Goal: Task Accomplishment & Management: Manage account settings

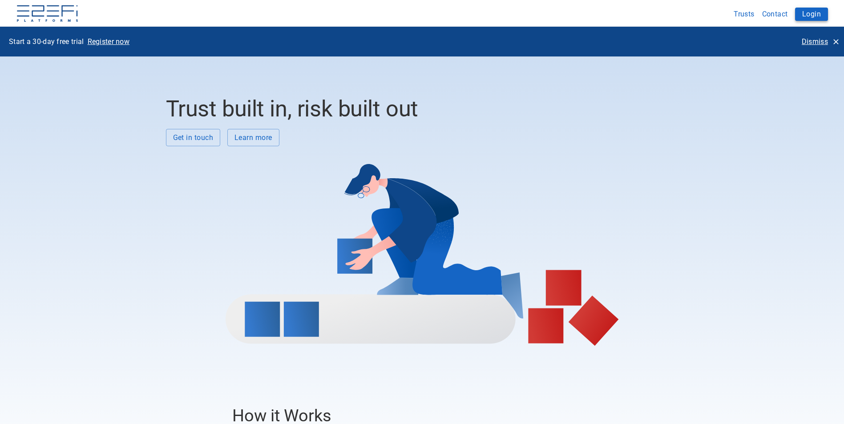
click at [806, 14] on button "Login" at bounding box center [811, 14] width 33 height 13
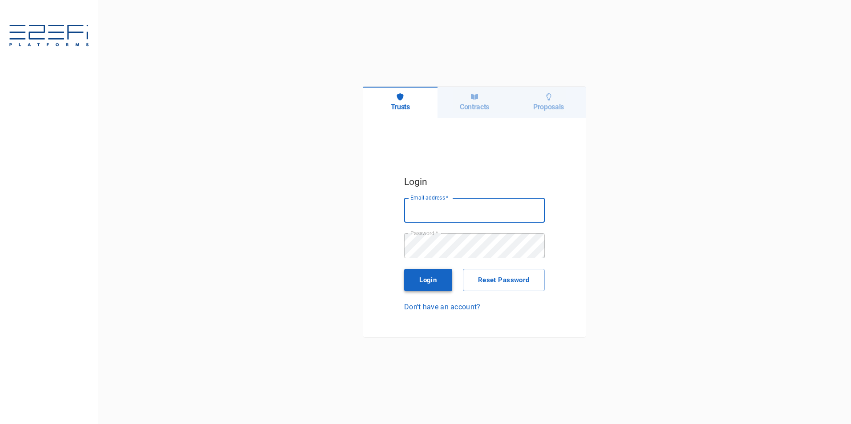
type input "[PERSON_NAME][EMAIL_ADDRESS][PERSON_NAME][DOMAIN_NAME]"
click at [430, 279] on button "Login" at bounding box center [428, 280] width 48 height 22
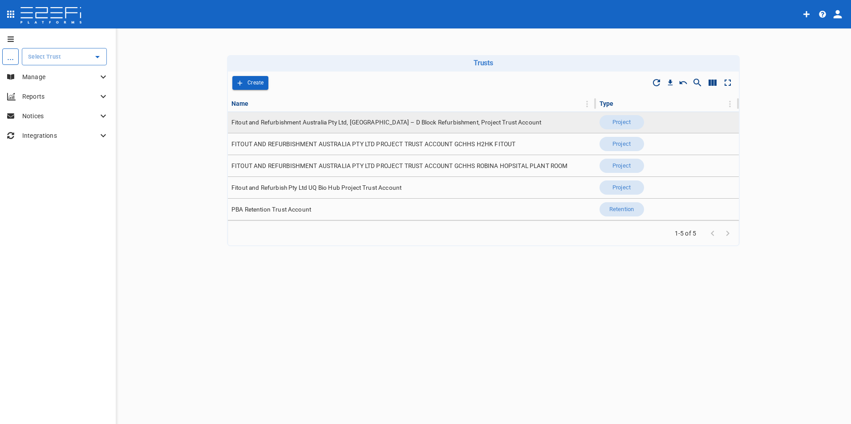
click at [368, 124] on span "Fitout and Refurbishment Australia Pty Ltd, [GEOGRAPHIC_DATA] – D Block Refurbi…" at bounding box center [386, 122] width 310 height 8
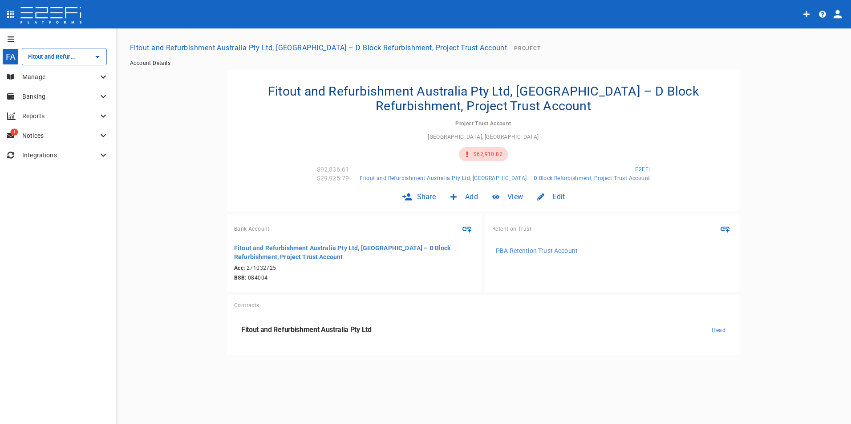
click at [101, 76] on icon at bounding box center [103, 77] width 11 height 11
click at [33, 113] on span "Contracts" at bounding box center [31, 114] width 25 height 6
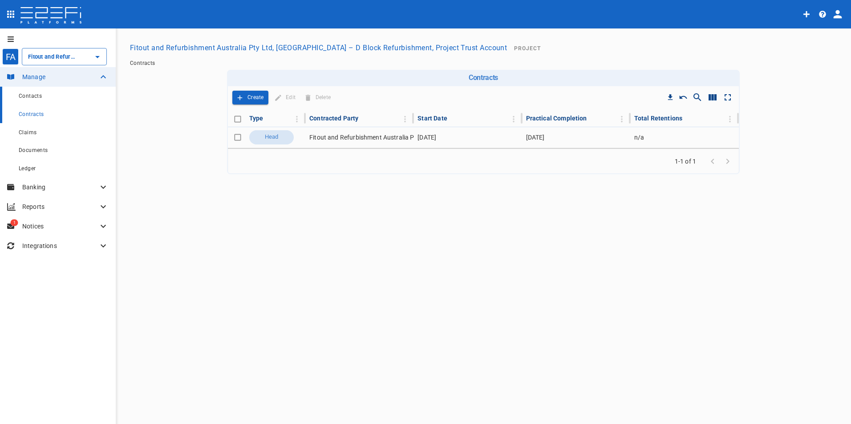
click at [26, 94] on span "Contacts" at bounding box center [30, 96] width 23 height 6
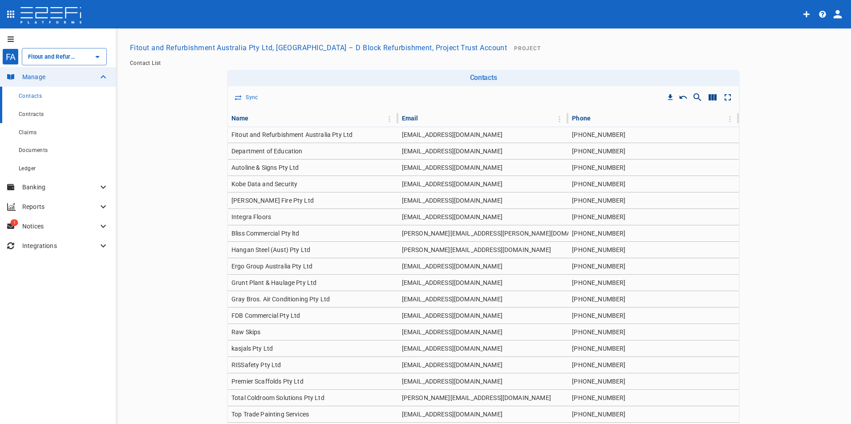
click at [29, 112] on span "Contracts" at bounding box center [31, 114] width 25 height 6
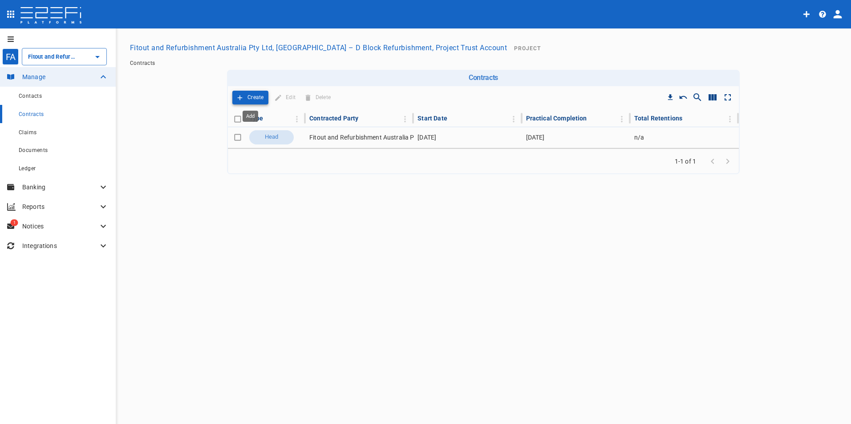
click at [254, 97] on p "Create" at bounding box center [255, 98] width 16 height 10
click at [254, 94] on p "Create" at bounding box center [255, 98] width 16 height 10
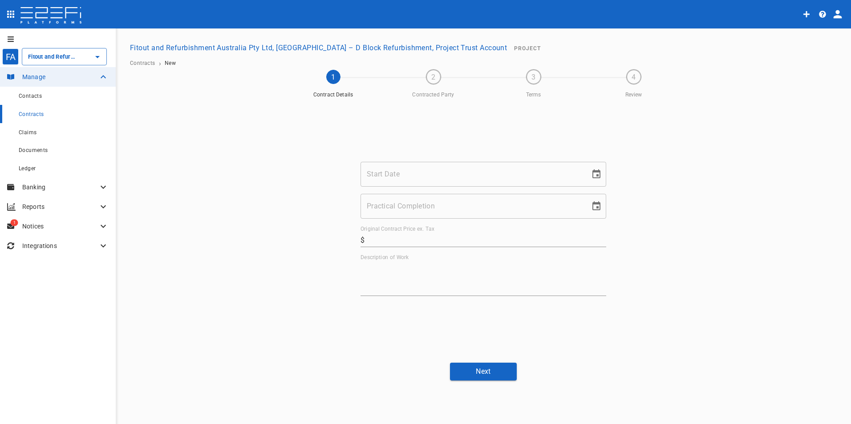
click at [391, 165] on div "Start Date Start Date" at bounding box center [483, 174] width 246 height 25
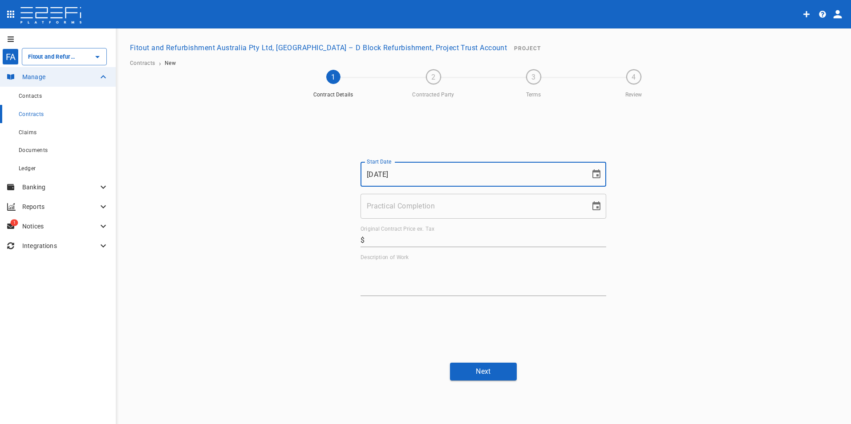
type input "[DATE]"
click at [387, 208] on input "Practical Completion" at bounding box center [471, 206] width 223 height 25
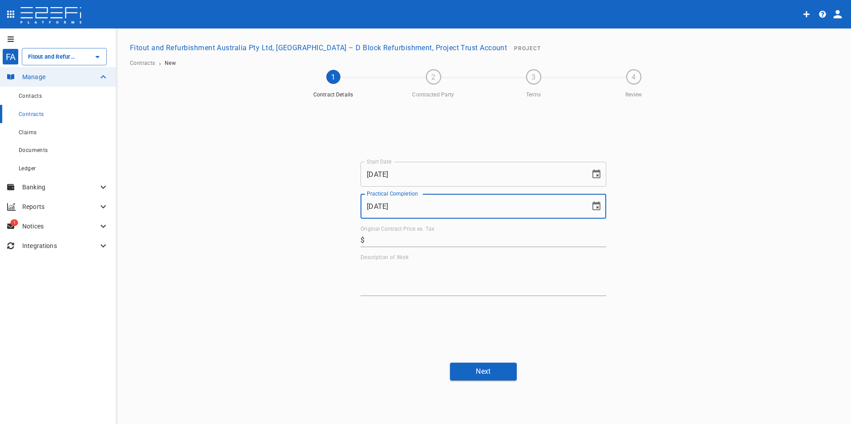
type input "[DATE]"
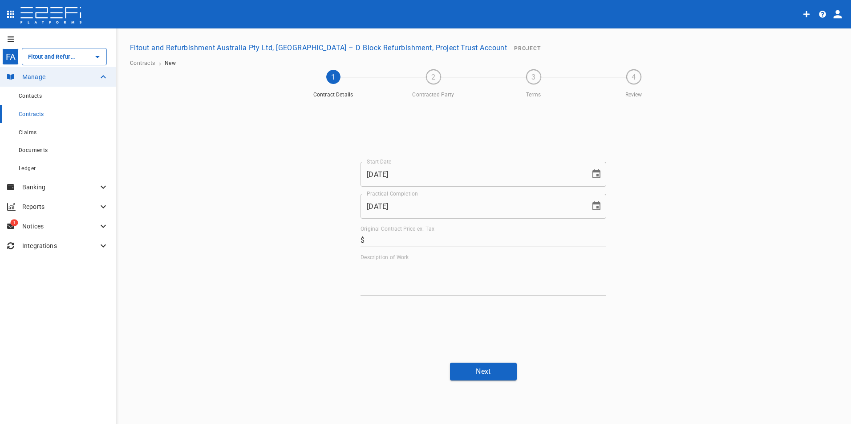
click at [404, 241] on input "Original Contract Price ex. Tax" at bounding box center [487, 240] width 238 height 14
type input "49,000"
click at [402, 279] on textarea "Description of Work" at bounding box center [483, 278] width 246 height 31
click at [396, 274] on textarea "Description of Work" at bounding box center [483, 278] width 246 height 31
paste textarea "Demolition and Asbestos Removal"
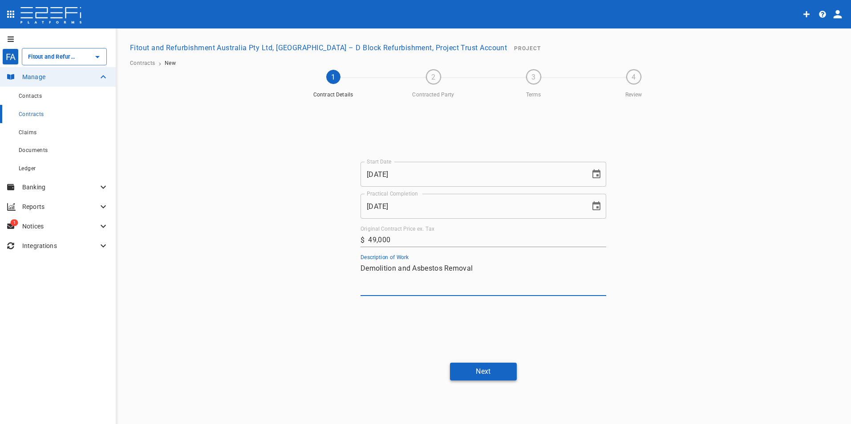
type textarea "Demolition and Asbestos Removal"
click at [485, 373] on button "Next" at bounding box center [483, 371] width 67 height 17
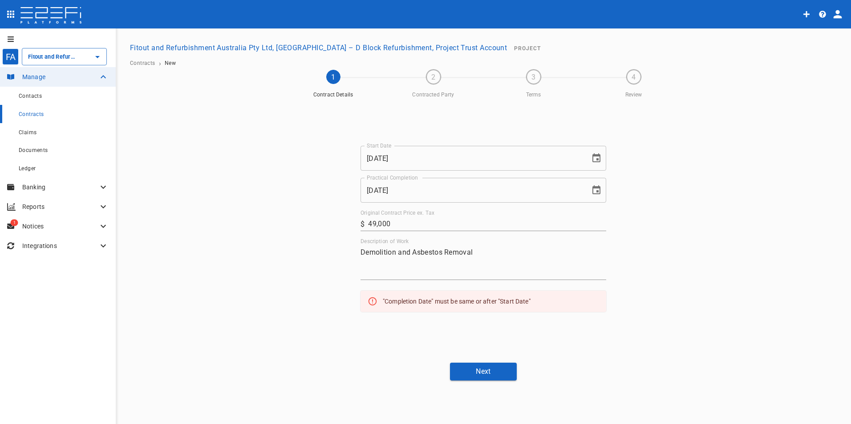
click at [407, 160] on input "[DATE]" at bounding box center [471, 158] width 223 height 25
type input "[DATE]"
click at [490, 375] on button "Next" at bounding box center [483, 371] width 67 height 17
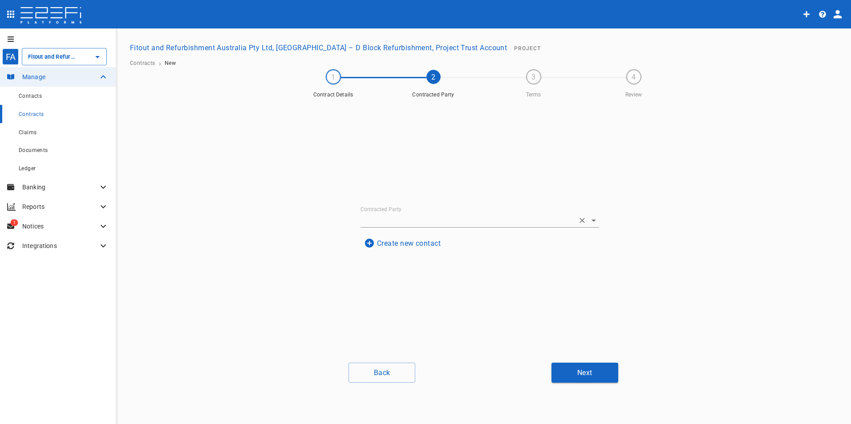
click at [387, 219] on input "Contracted Party" at bounding box center [467, 221] width 214 height 14
click at [681, 277] on div "Contracted Party Create new contact" at bounding box center [483, 229] width 534 height 254
click at [419, 243] on button "Create new contact" at bounding box center [402, 243] width 84 height 17
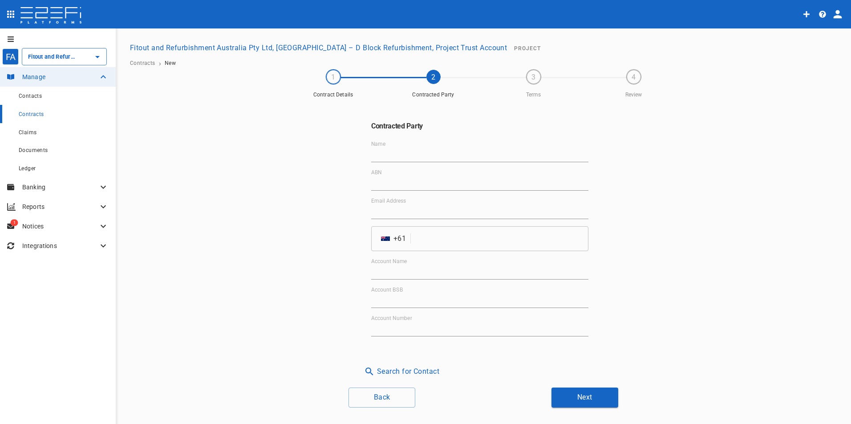
click at [387, 148] on input "Name" at bounding box center [479, 155] width 217 height 14
type input "All AreaHire Pty Ltd"
click at [383, 186] on input "ABN" at bounding box center [479, 184] width 217 height 14
click at [457, 179] on input "ABN" at bounding box center [479, 184] width 217 height 14
paste input "59 112 974 839"
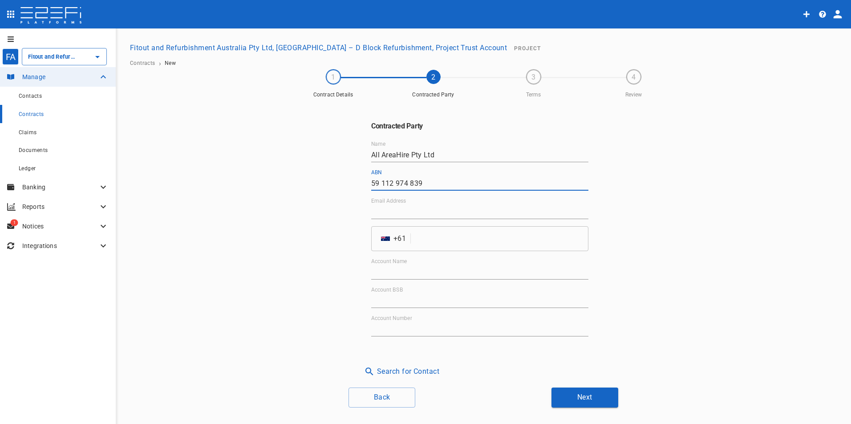
type input "59 112 974 839"
click at [420, 238] on input "tel" at bounding box center [501, 238] width 174 height 25
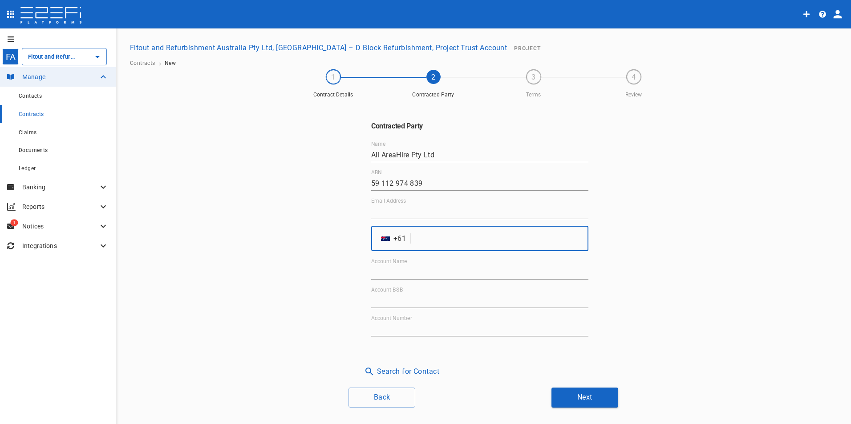
paste input "755379708"
type input "755379708"
click at [421, 210] on input "Email Address" at bounding box center [479, 212] width 217 height 14
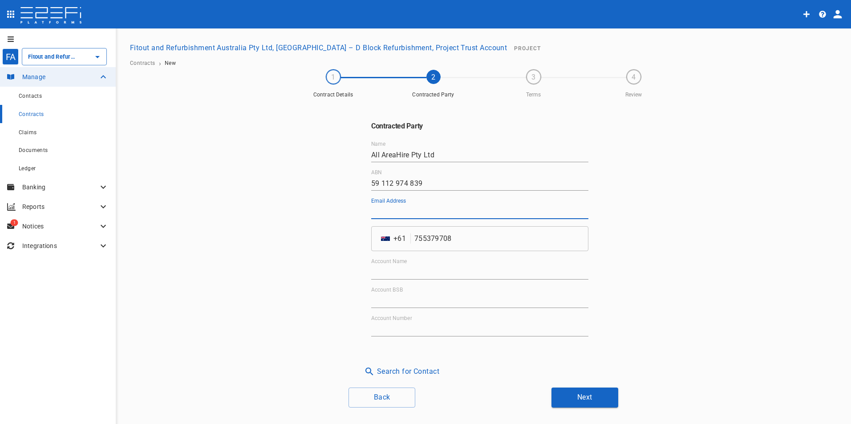
paste input "[PERSON_NAME][EMAIL_ADDRESS][DOMAIN_NAME]"
type input "[PERSON_NAME][EMAIL_ADDRESS][DOMAIN_NAME]"
click at [408, 271] on input "Account Name" at bounding box center [479, 273] width 217 height 14
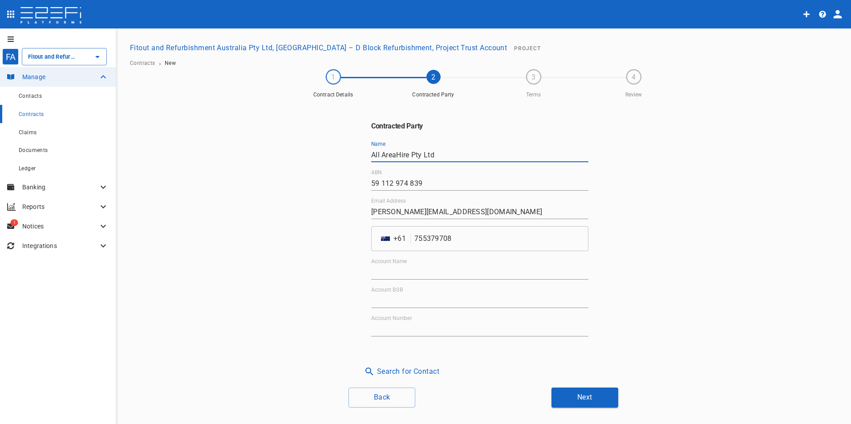
drag, startPoint x: 442, startPoint y: 155, endPoint x: 292, endPoint y: 155, distance: 149.9
click at [292, 155] on div "Contracted Party Name All AreaHire Pty Ltd ABN 59 112 974 839 Email Address [EM…" at bounding box center [483, 241] width 534 height 278
click at [441, 267] on input "Account Name" at bounding box center [479, 273] width 217 height 14
paste input "All AreaHire Pty Ltd"
type input "All AreaHire Pty Ltd"
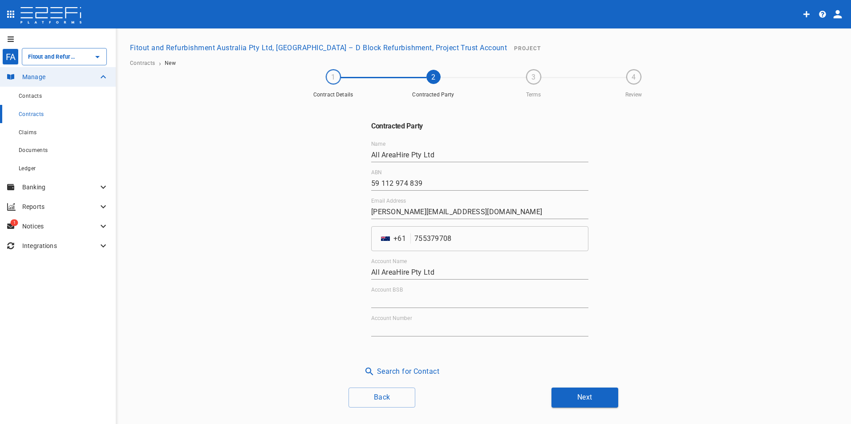
click at [382, 291] on label "Account BSB" at bounding box center [387, 290] width 32 height 8
click at [382, 294] on input "Account BSB" at bounding box center [479, 301] width 217 height 14
paste input "014-596"
type input "014-596"
click at [428, 330] on input "Account Number" at bounding box center [479, 330] width 217 height 14
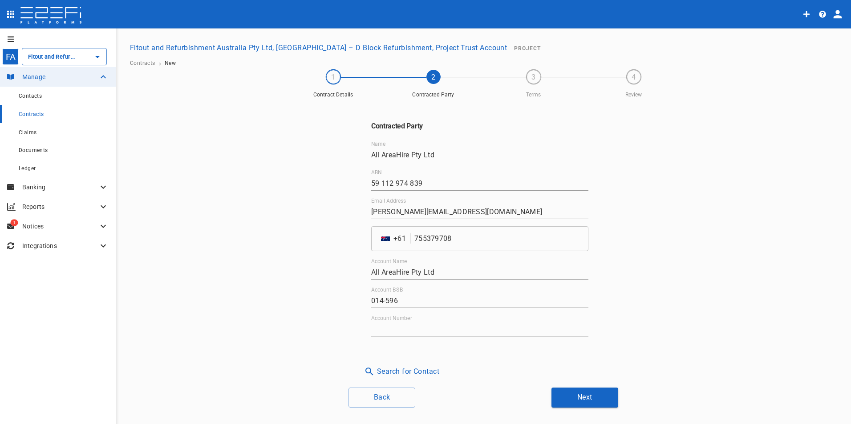
click at [447, 327] on input "Account Number" at bounding box center [479, 330] width 217 height 14
paste input "288702182"
type input "288702182"
click at [396, 271] on input "All AreaHire Pty Ltd" at bounding box center [479, 273] width 217 height 14
type input "All Area Hire Pty Ltd"
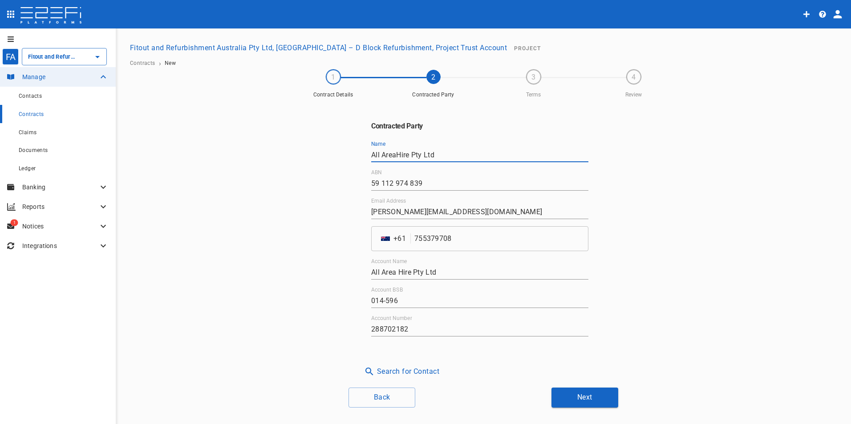
drag, startPoint x: 395, startPoint y: 154, endPoint x: 440, endPoint y: 181, distance: 52.3
click at [395, 155] on input "All AreaHire Pty Ltd" at bounding box center [479, 155] width 217 height 14
type input "All Area Hire Pty Ltd"
click at [588, 401] on button "Next" at bounding box center [584, 398] width 67 height 20
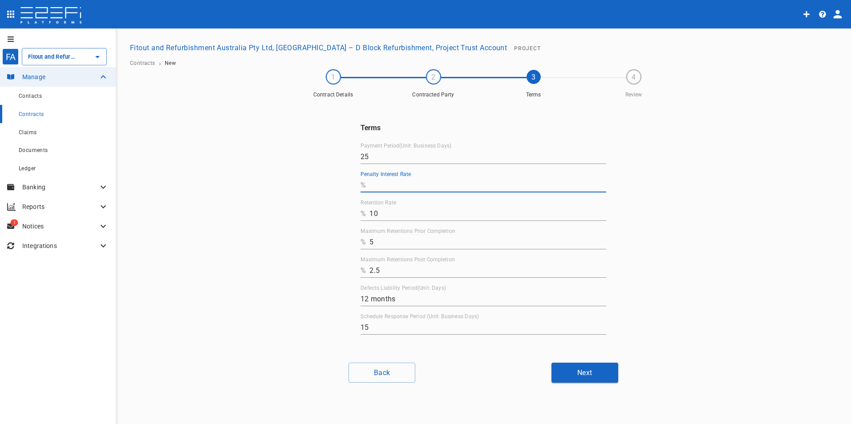
click at [379, 182] on input "Penalty Interest Rate" at bounding box center [487, 185] width 237 height 14
type input "0"
drag, startPoint x: 376, startPoint y: 212, endPoint x: 352, endPoint y: 212, distance: 24.0
click at [352, 212] on div "Terms Payment Period(Unit: Business Days) 25 Penalty Interest Rate % 0 Retentio…" at bounding box center [483, 229] width 267 height 254
click at [606, 367] on button "Next" at bounding box center [584, 373] width 67 height 20
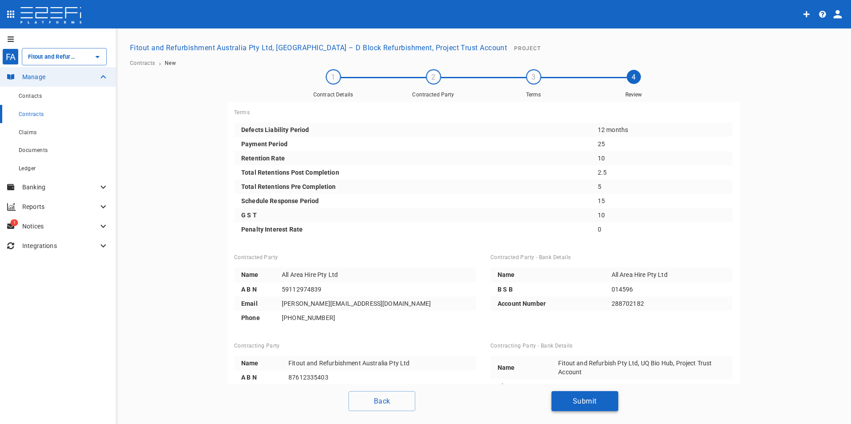
click at [593, 405] on button "Submit" at bounding box center [584, 401] width 67 height 20
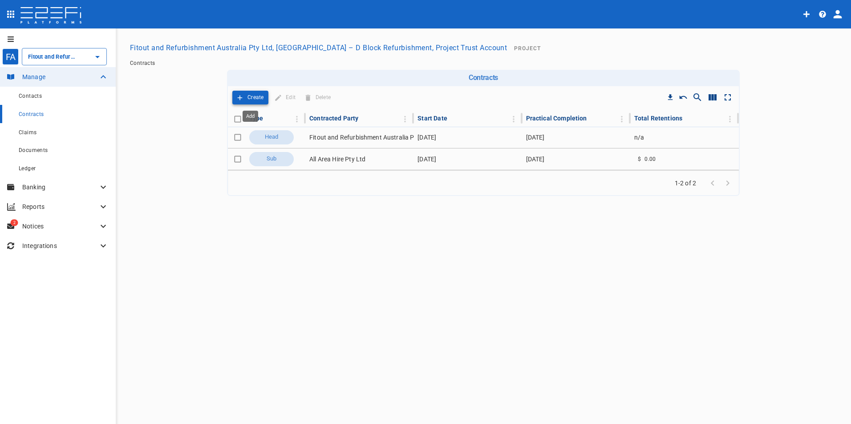
click at [250, 95] on p "Create" at bounding box center [255, 98] width 16 height 10
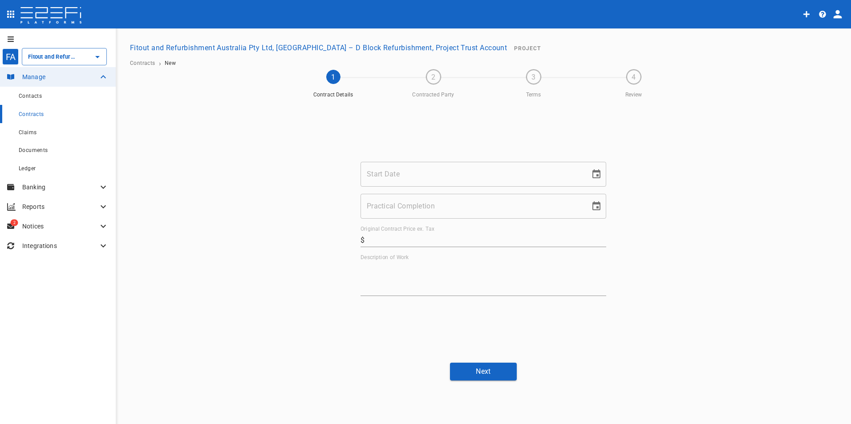
click at [394, 175] on input "Start Date" at bounding box center [471, 174] width 223 height 25
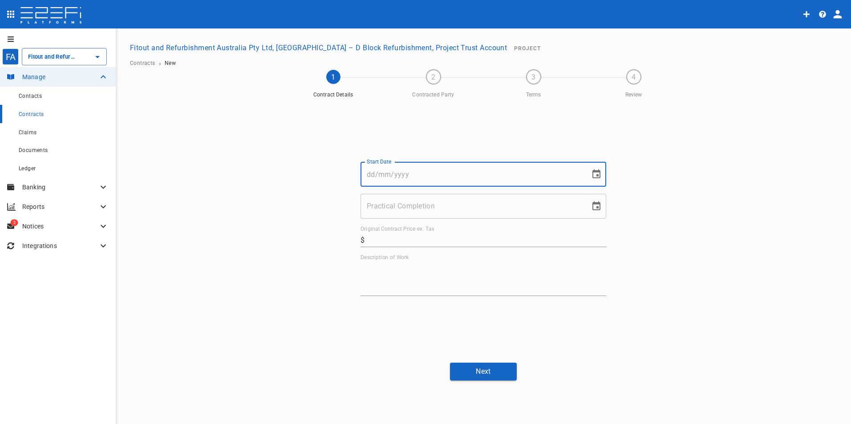
click at [377, 177] on input "Start Date" at bounding box center [471, 174] width 223 height 25
type input "[DATE]"
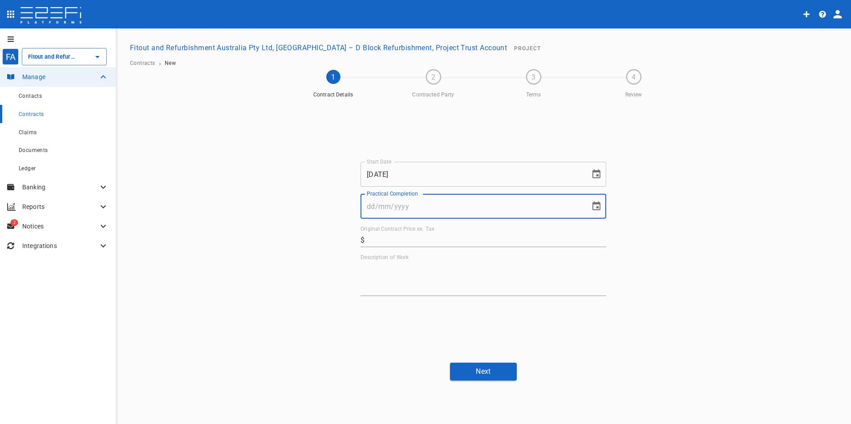
click at [424, 208] on input "Practical Completion" at bounding box center [471, 206] width 223 height 25
type input "[DATE]"
click at [430, 233] on label "Original Contract Price ex. Tax" at bounding box center [397, 230] width 74 height 8
click at [430, 233] on input "Original Contract Price ex. Tax" at bounding box center [487, 240] width 238 height 14
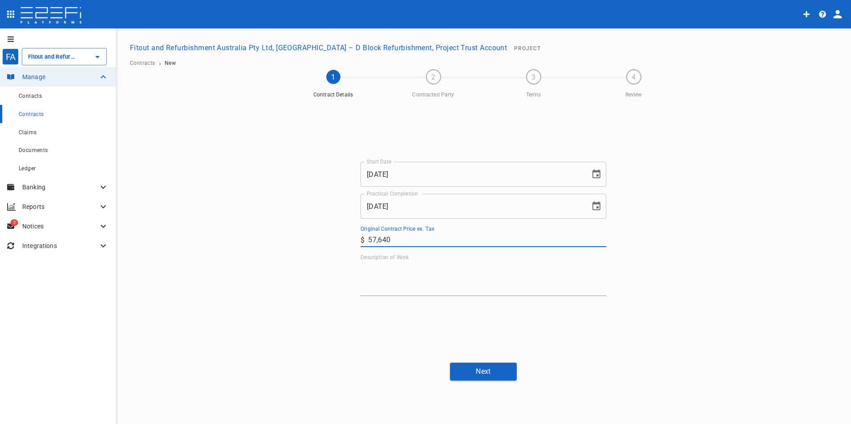
type input "57,640"
click at [393, 276] on textarea "Description of Work" at bounding box center [483, 278] width 246 height 31
click at [378, 278] on textarea "Description of Work" at bounding box center [483, 278] width 246 height 31
paste textarea "Joinery"
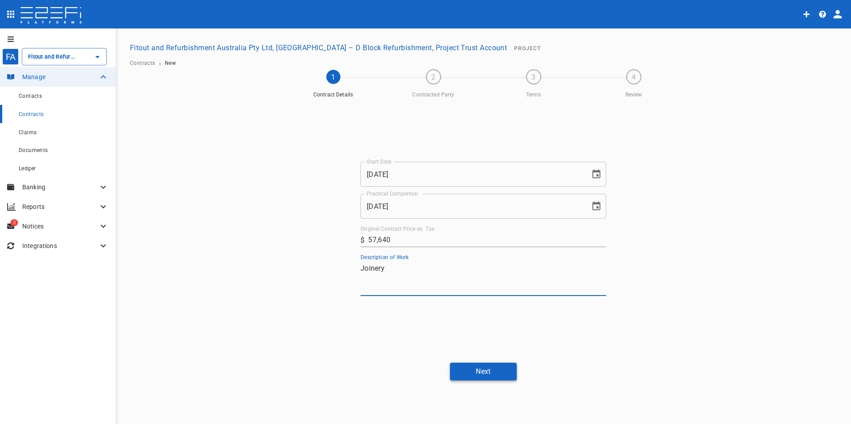
type textarea "Joinery"
click at [470, 377] on button "Next" at bounding box center [483, 371] width 67 height 17
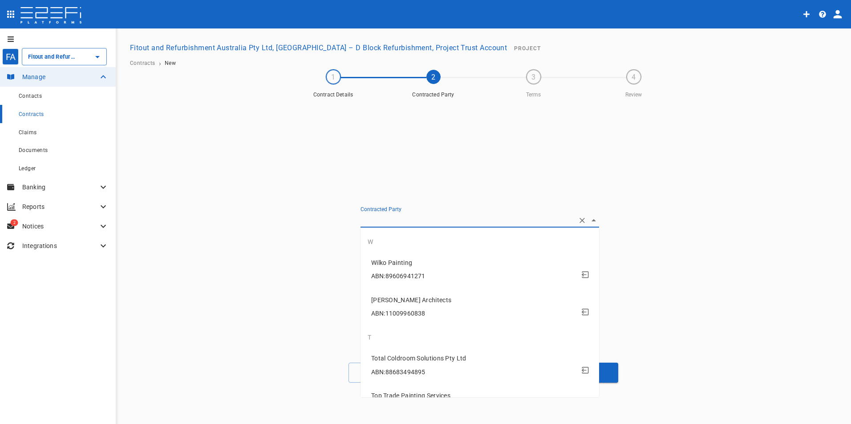
click at [405, 222] on input "Contracted Party" at bounding box center [467, 221] width 214 height 14
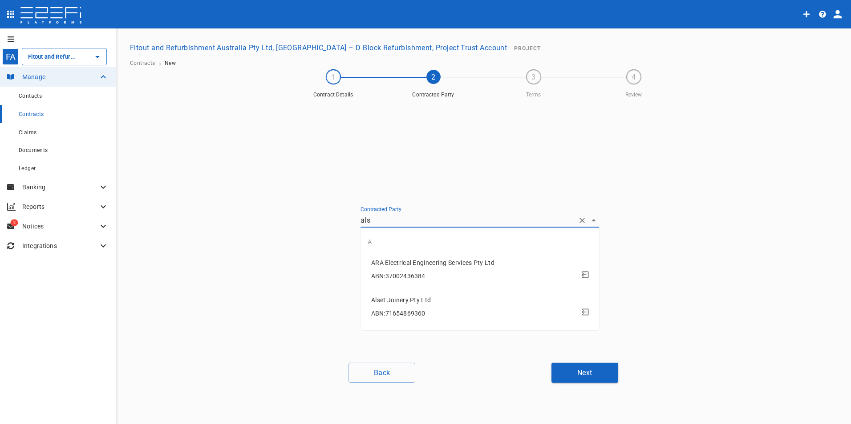
type input "alse"
click at [409, 305] on span "Alset Joinery Pty Ltd" at bounding box center [481, 300] width 221 height 10
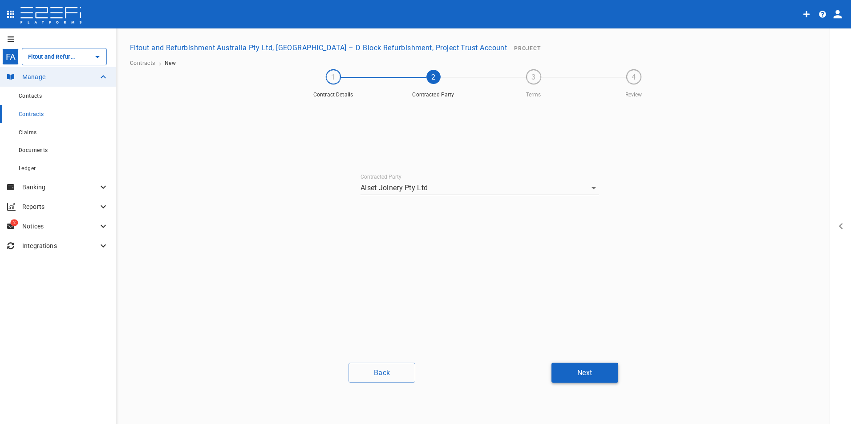
click at [591, 373] on button "Next" at bounding box center [584, 373] width 67 height 20
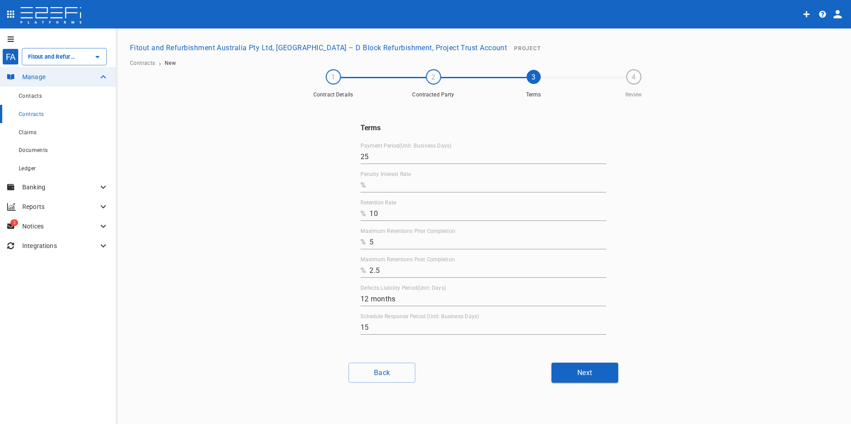
click at [400, 186] on input "Penalty Interest Rate" at bounding box center [487, 185] width 237 height 14
type input "0"
click at [590, 379] on button "Next" at bounding box center [584, 373] width 67 height 20
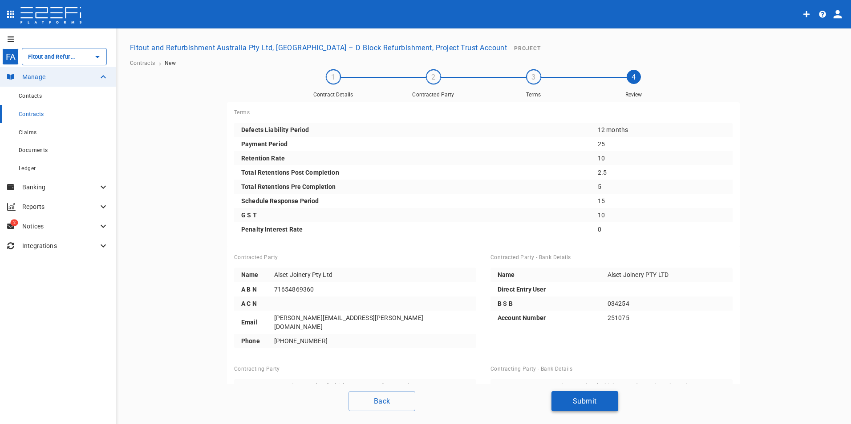
click at [601, 399] on button "Submit" at bounding box center [584, 401] width 67 height 20
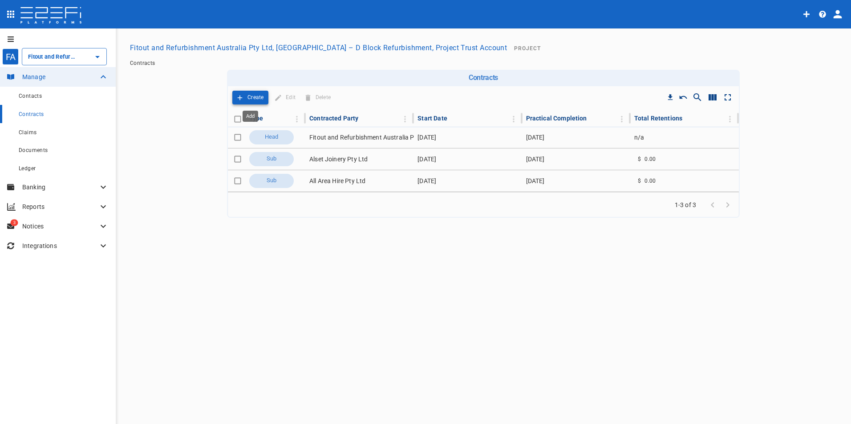
click at [252, 101] on p "Create" at bounding box center [255, 98] width 16 height 10
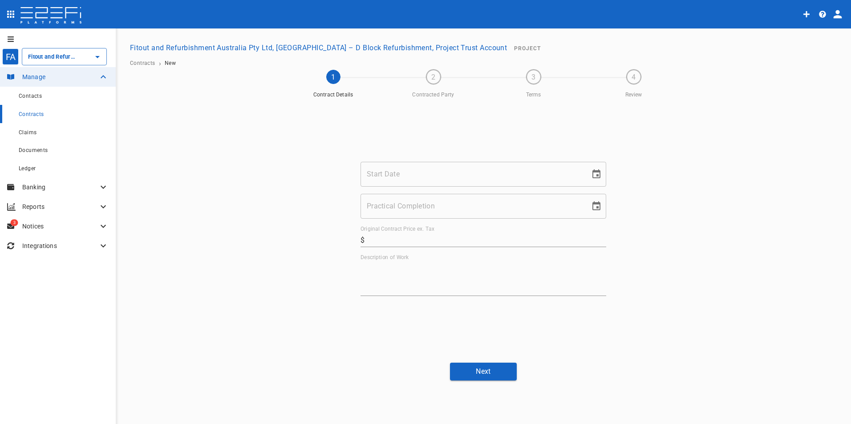
click at [397, 178] on input "Start Date" at bounding box center [471, 174] width 223 height 25
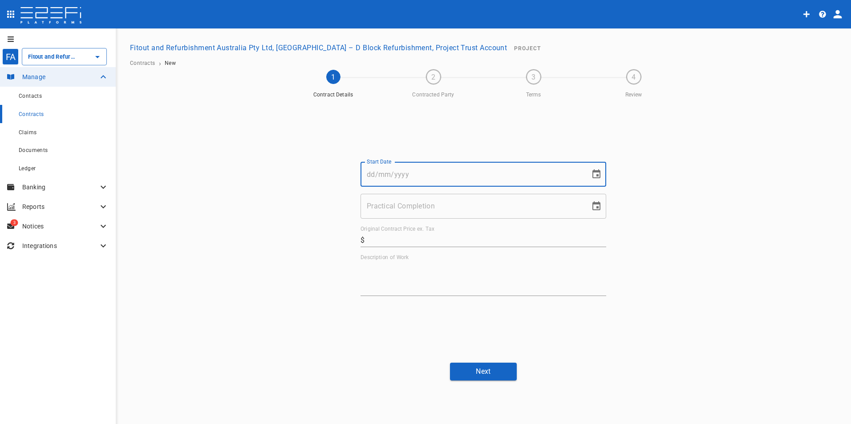
click at [387, 177] on div "Start Date Start Date" at bounding box center [483, 174] width 246 height 25
type input "[DATE]"
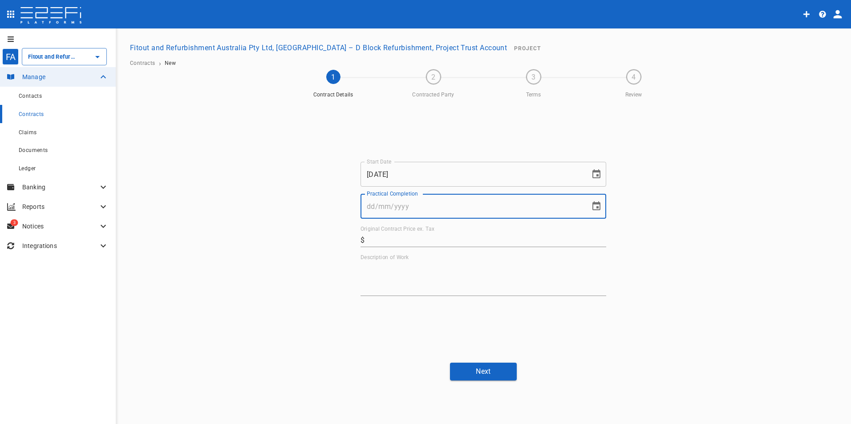
click at [406, 209] on input "Practical Completion" at bounding box center [471, 206] width 223 height 25
type input "[DATE]"
click at [460, 232] on div "Original Contract Price ex. Tax ​ $" at bounding box center [483, 236] width 246 height 21
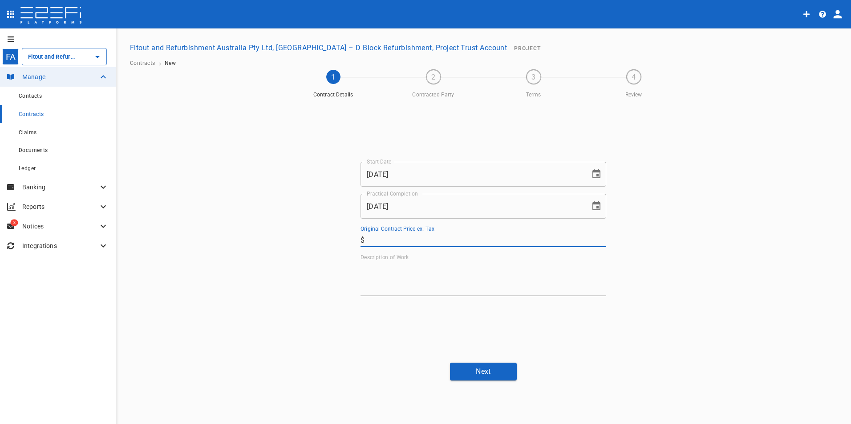
click at [375, 240] on input "Original Contract Price ex. Tax" at bounding box center [487, 240] width 238 height 14
type input "90,000"
click at [405, 278] on textarea "Description of Work" at bounding box center [483, 278] width 246 height 31
click at [436, 282] on textarea "Description of Work" at bounding box center [483, 278] width 246 height 31
paste textarea "Electrical Services"
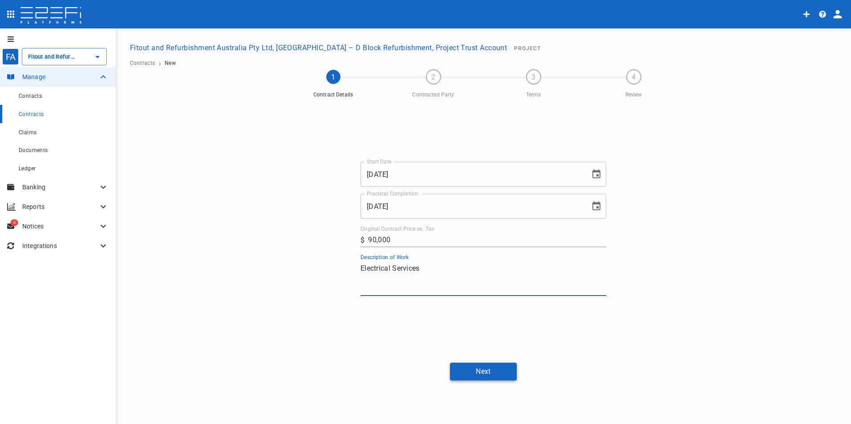
type textarea "Electrical Services"
click at [490, 372] on button "Next" at bounding box center [483, 371] width 67 height 17
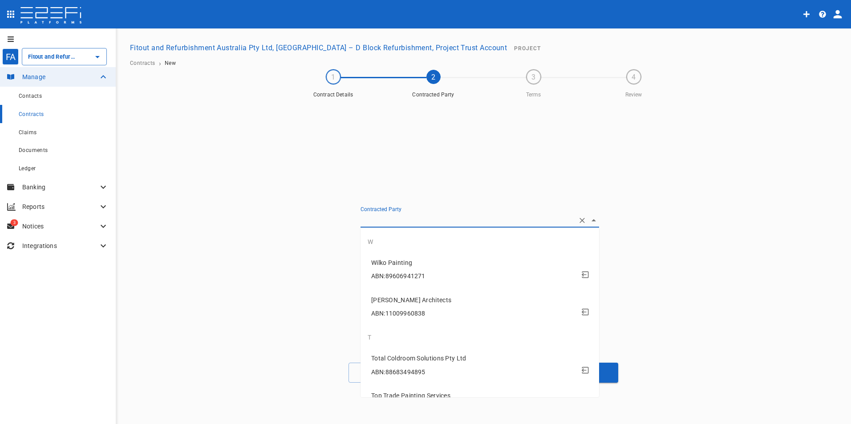
click at [426, 221] on input "Contracted Party" at bounding box center [467, 221] width 214 height 14
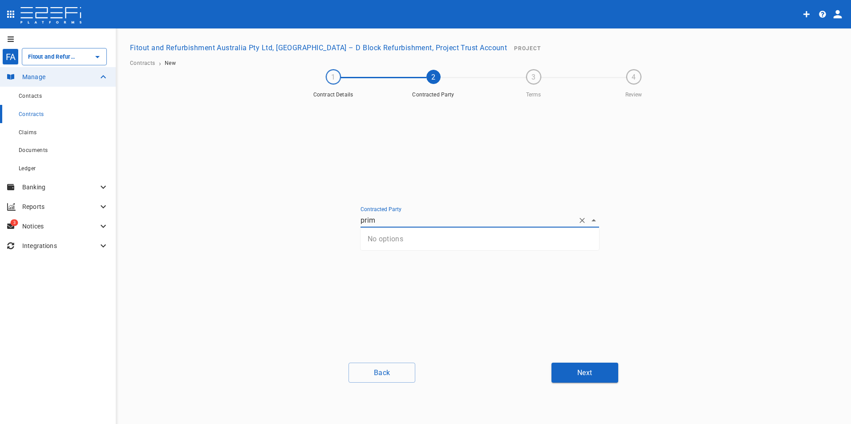
type input "prim"
click at [446, 294] on div "Contracted Party Create new contact" at bounding box center [483, 229] width 267 height 254
click at [397, 242] on button "Create new contact" at bounding box center [402, 243] width 84 height 17
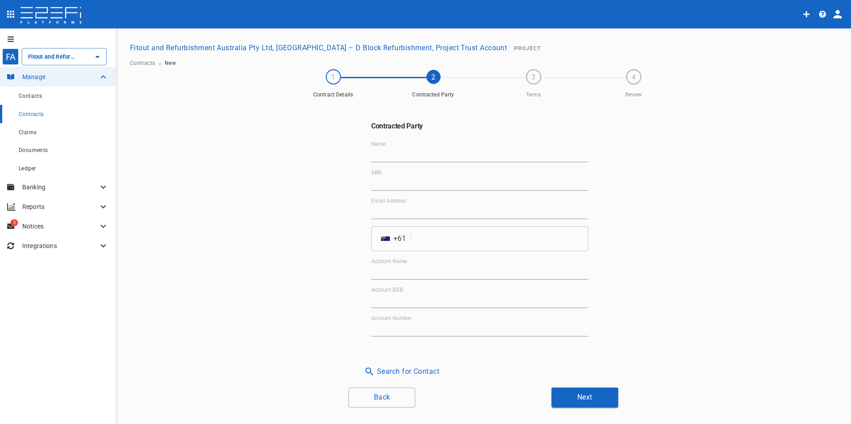
click at [457, 153] on input "Name" at bounding box center [479, 155] width 217 height 14
click at [396, 154] on input "Name" at bounding box center [479, 155] width 217 height 14
paste input "Primal Electrical Pty Ltd"
type input "Primal Electrical Pty Ltd"
click at [393, 186] on input "ABN" at bounding box center [479, 184] width 217 height 14
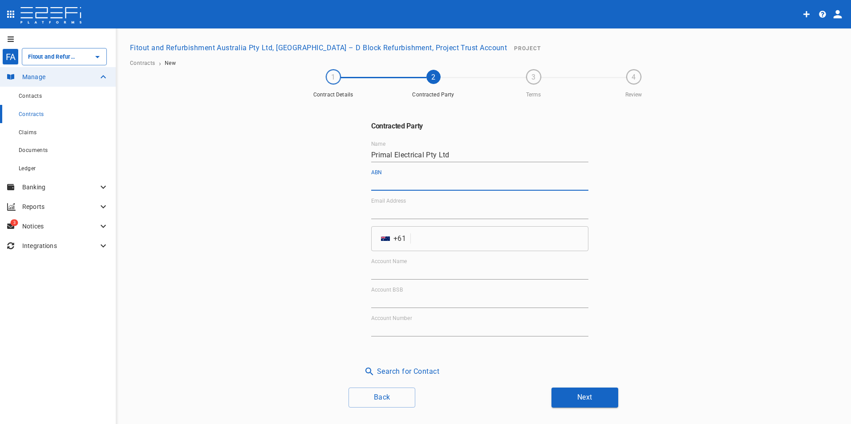
click at [427, 178] on input "ABN" at bounding box center [479, 184] width 217 height 14
paste input "48 608 772 961"
type input "48 608 772 961"
click at [412, 208] on input "Email Address" at bounding box center [479, 212] width 217 height 14
paste input "[EMAIL_ADDRESS][DOMAIN_NAME]"
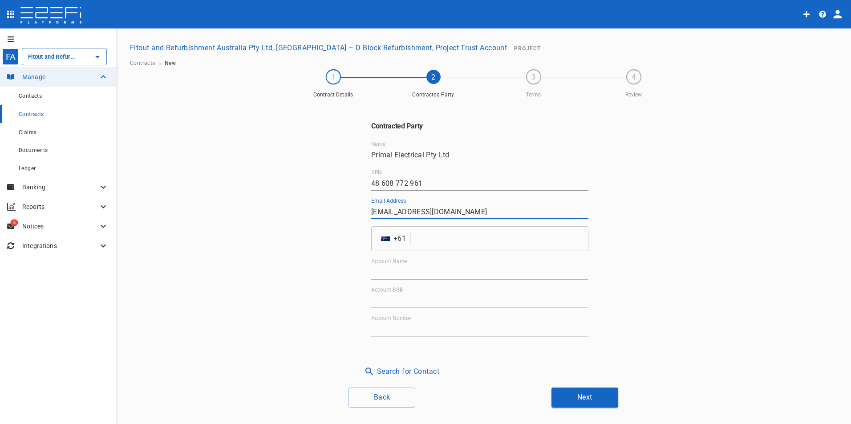
type input "[EMAIL_ADDRESS][DOMAIN_NAME]"
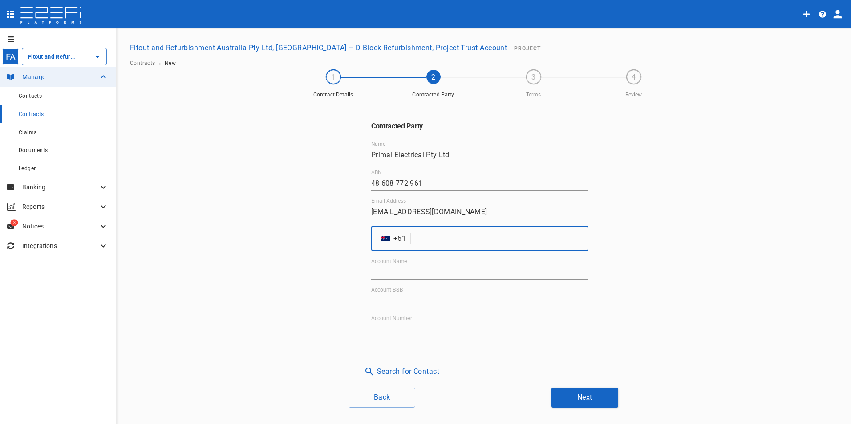
click at [446, 240] on input "tel" at bounding box center [501, 238] width 174 height 25
click at [438, 240] on input "tel" at bounding box center [501, 238] width 174 height 25
paste input "1300072169"
type input "1300072169"
click at [432, 274] on input "Account Name" at bounding box center [479, 273] width 217 height 14
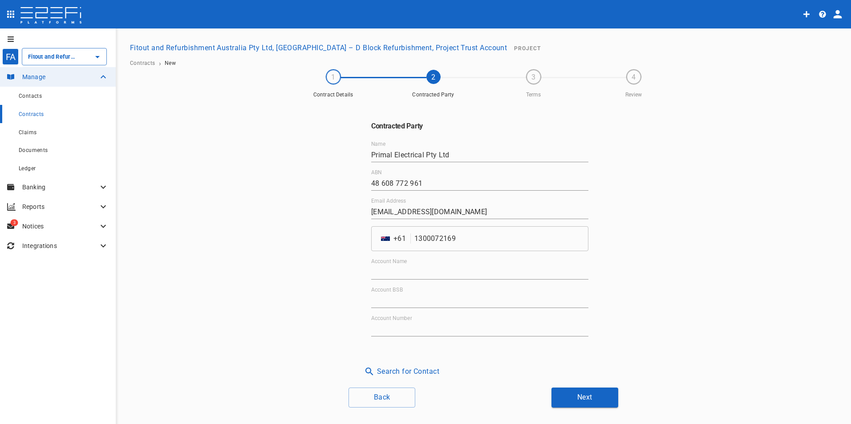
click at [432, 271] on input "Account Name" at bounding box center [479, 273] width 217 height 14
paste input "Primal Electrical Pty Ltd"
type input "Primal Electrical Pty Ltd"
click at [375, 302] on input "Account BSB" at bounding box center [479, 301] width 217 height 14
paste input "064-138"
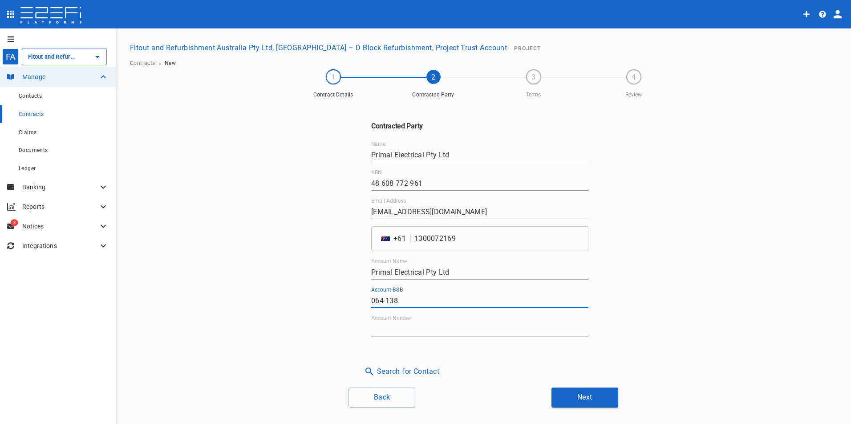
type input "064-138"
click at [387, 324] on input "Account Number" at bounding box center [479, 330] width 217 height 14
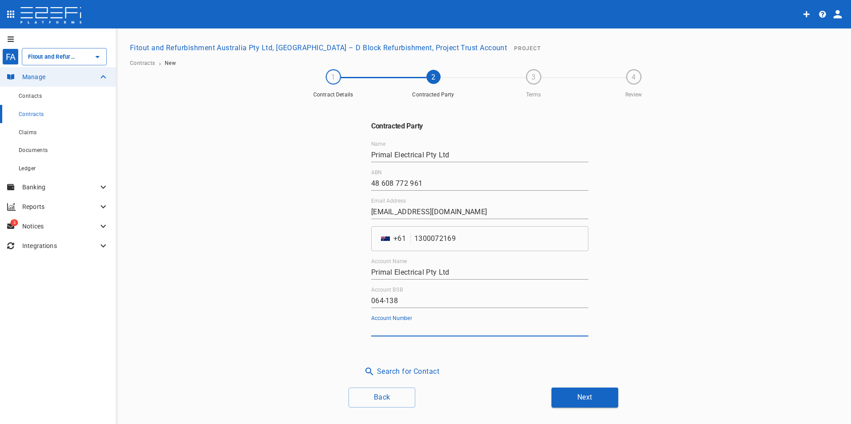
paste input "10734933"
type input "10734933"
click at [591, 400] on button "Next" at bounding box center [584, 398] width 67 height 20
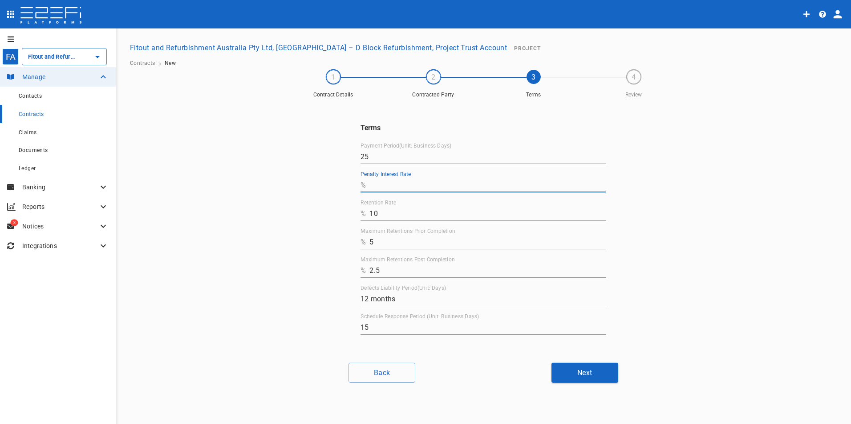
click at [383, 188] on input "Penalty Interest Rate" at bounding box center [487, 185] width 237 height 14
type input "0"
click at [573, 374] on button "Next" at bounding box center [584, 373] width 67 height 20
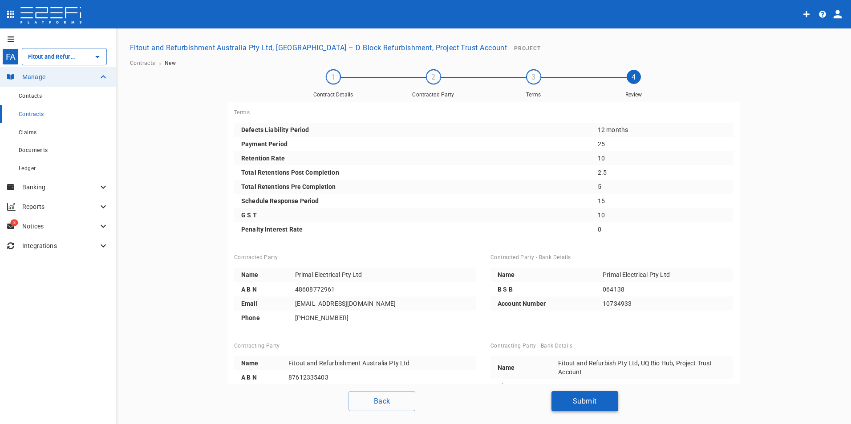
click at [593, 400] on button "Submit" at bounding box center [584, 401] width 67 height 20
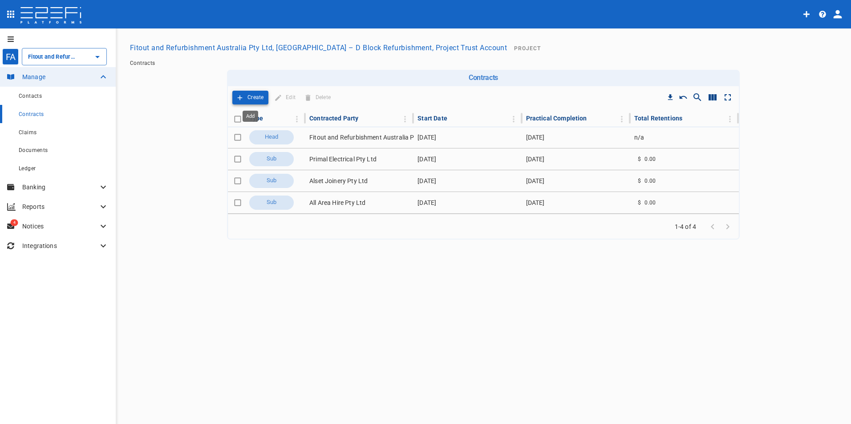
click at [246, 91] on button "Create" at bounding box center [250, 98] width 36 height 14
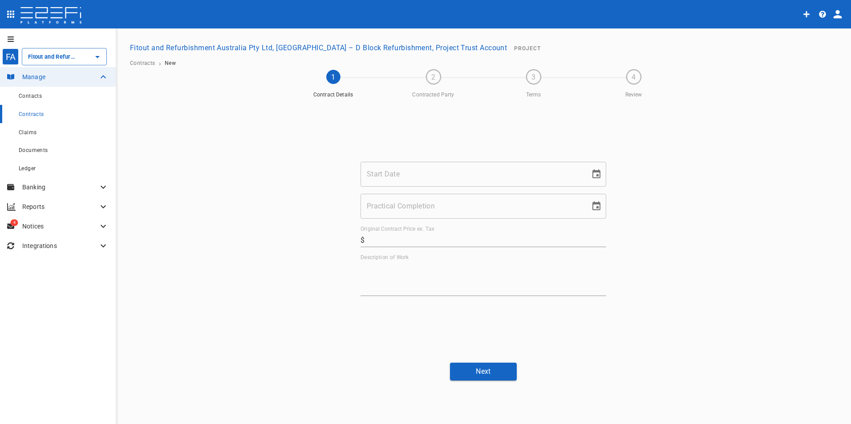
click at [396, 173] on input "Start Date" at bounding box center [471, 174] width 223 height 25
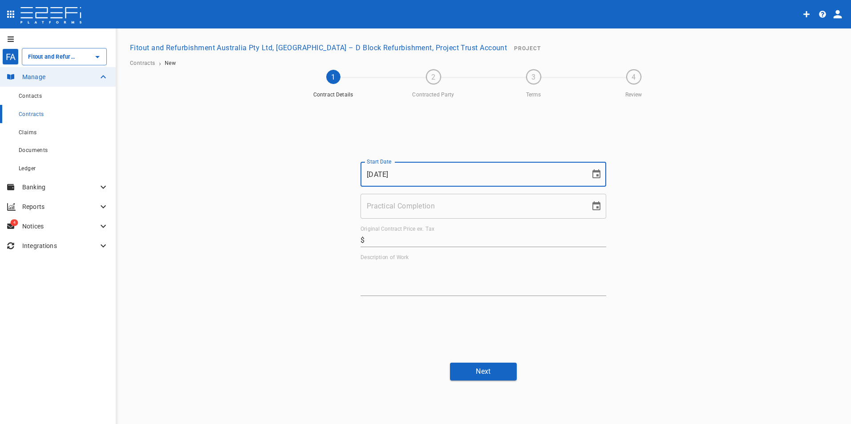
type input "[DATE]"
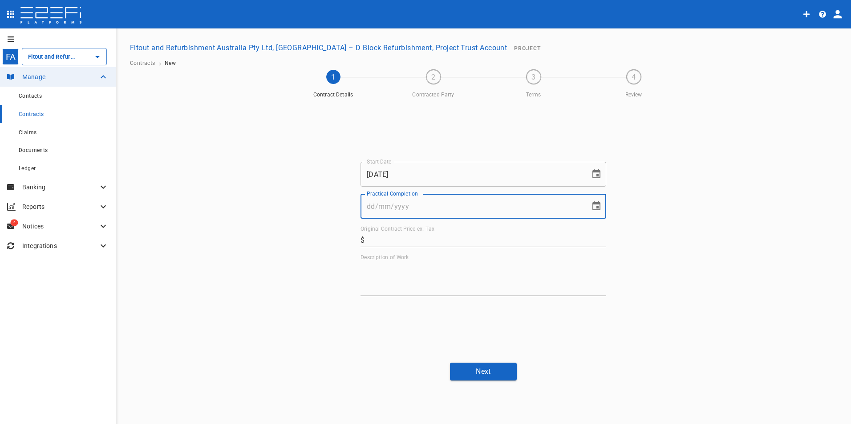
click at [383, 207] on input "Practical Completion" at bounding box center [471, 206] width 223 height 25
type input "[DATE]"
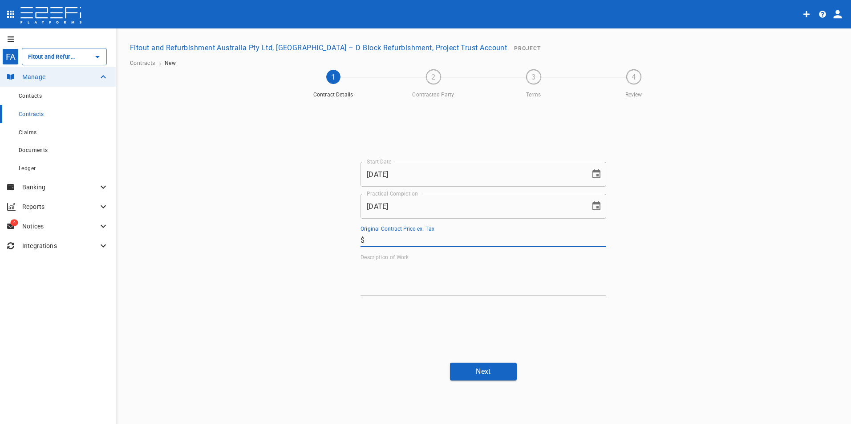
drag, startPoint x: 426, startPoint y: 238, endPoint x: 428, endPoint y: 243, distance: 5.6
click at [426, 238] on input "Original Contract Price ex. Tax" at bounding box center [487, 240] width 238 height 14
type input "31,000"
drag, startPoint x: 385, startPoint y: 268, endPoint x: 403, endPoint y: 414, distance: 146.6
click at [385, 270] on textarea "Description of Work" at bounding box center [483, 278] width 246 height 31
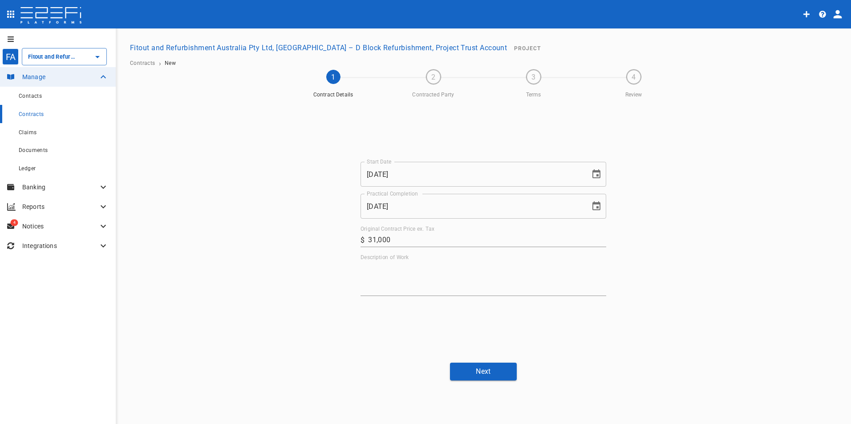
click at [390, 275] on textarea "Description of Work" at bounding box center [483, 278] width 246 height 31
paste textarea "Complete all Mechanical services as per documentaiton"
type textarea "Complete all Mechanical services as per documentaiton"
click at [486, 371] on button "Next" at bounding box center [483, 371] width 67 height 17
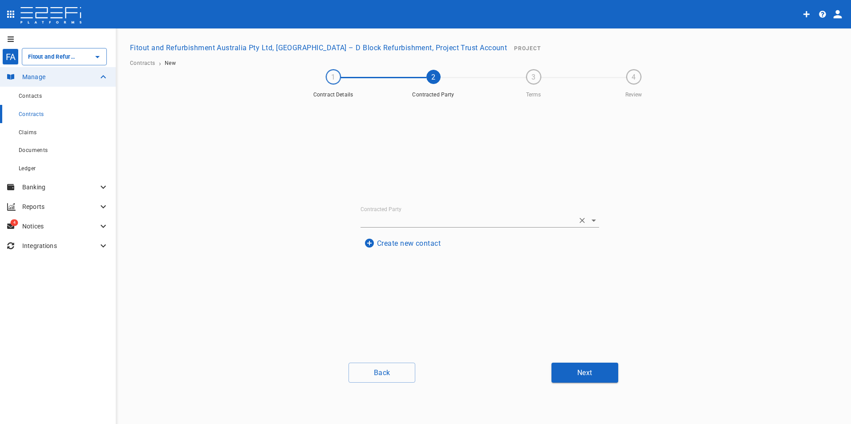
click at [417, 220] on input "Contracted Party" at bounding box center [467, 221] width 214 height 14
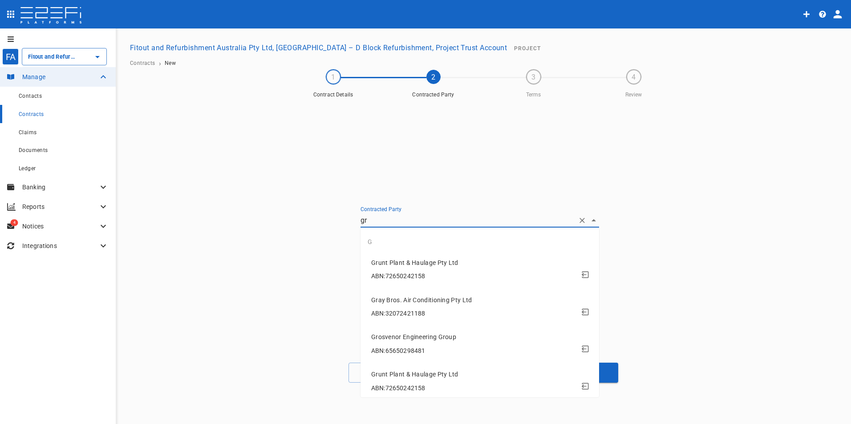
type input "gra"
click at [418, 280] on span "ABN: 32072421188" at bounding box center [398, 276] width 54 height 7
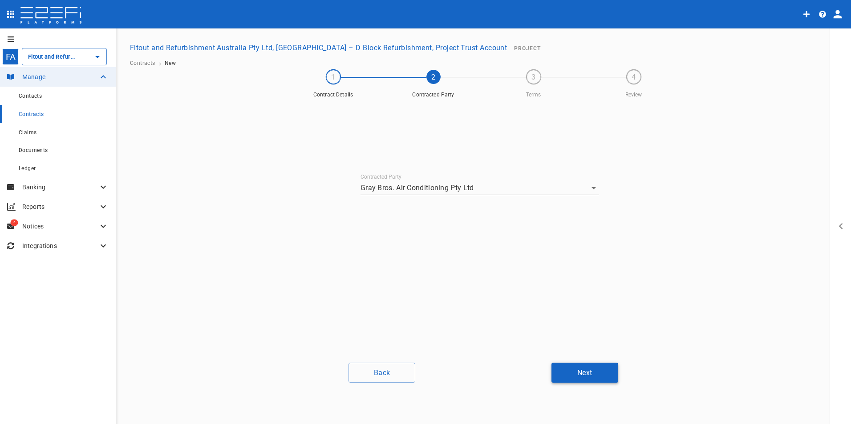
click at [597, 375] on button "Next" at bounding box center [584, 373] width 67 height 20
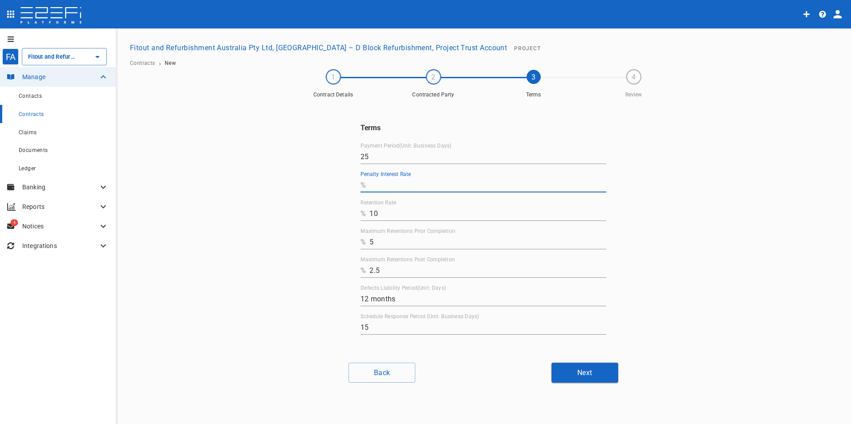
click at [398, 187] on input "Penalty Interest Rate" at bounding box center [487, 185] width 237 height 14
type input "0"
click at [587, 374] on button "Next" at bounding box center [584, 373] width 67 height 20
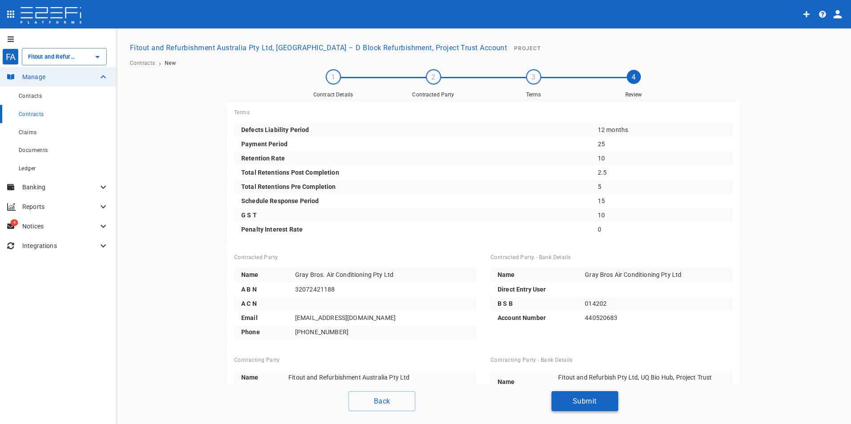
click at [563, 400] on button "Submit" at bounding box center [584, 401] width 67 height 20
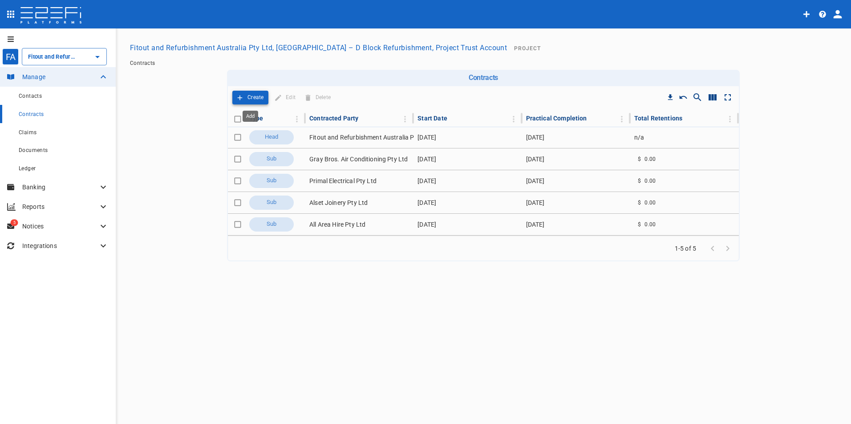
click at [247, 99] on p "Create" at bounding box center [255, 98] width 16 height 10
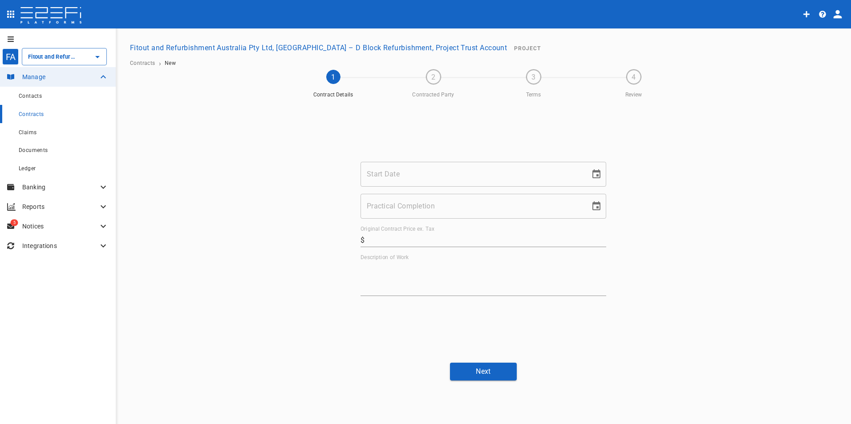
click at [398, 174] on input "Start Date" at bounding box center [471, 174] width 223 height 25
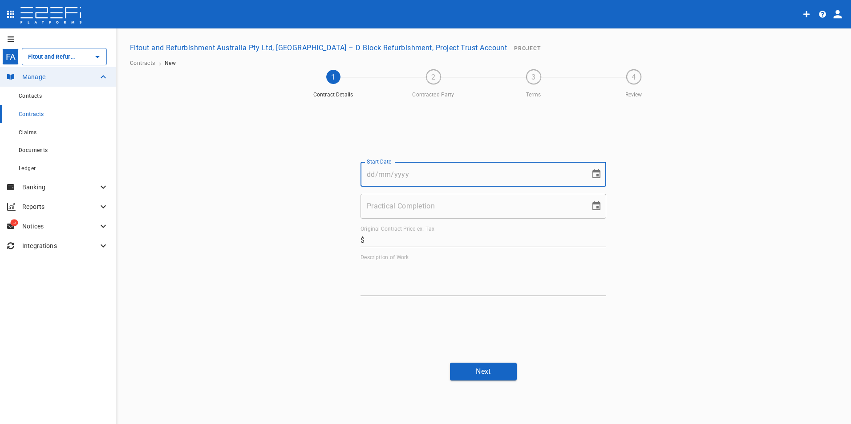
click at [382, 172] on input "Start Date" at bounding box center [471, 174] width 223 height 25
type input "[DATE]"
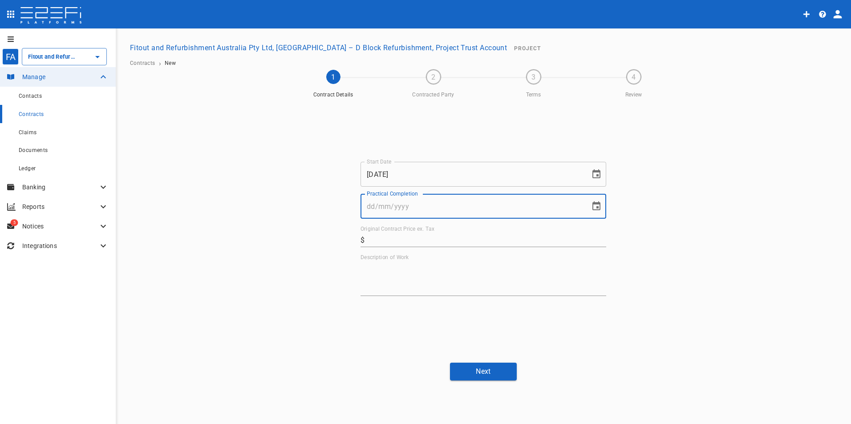
click at [405, 206] on input "Practical Completion" at bounding box center [471, 206] width 223 height 25
type input "[DATE]"
click at [468, 242] on input "Original Contract Price ex. Tax" at bounding box center [487, 240] width 238 height 14
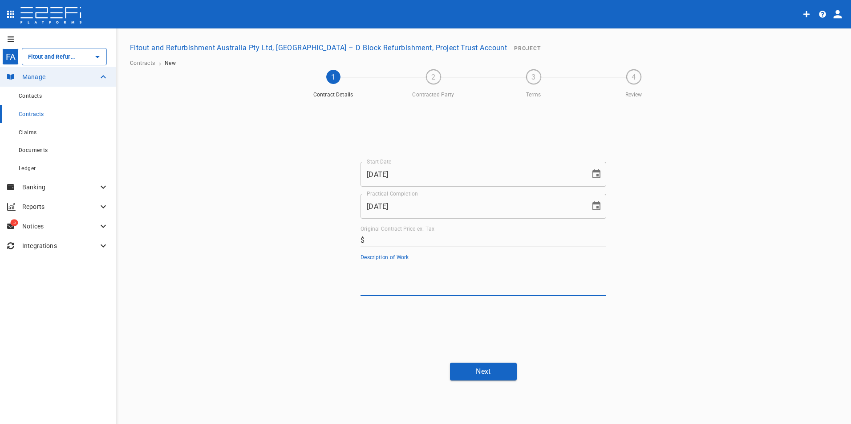
click at [413, 277] on textarea "Description of Work" at bounding box center [483, 278] width 246 height 31
paste textarea "Supply and installation of Hearing Augmentation and associated items for Burlei…"
type textarea "Supply and installation of Hearing Augmentation and associated items for Burlei…"
click at [404, 242] on input "Original Contract Price ex. Tax" at bounding box center [487, 240] width 238 height 14
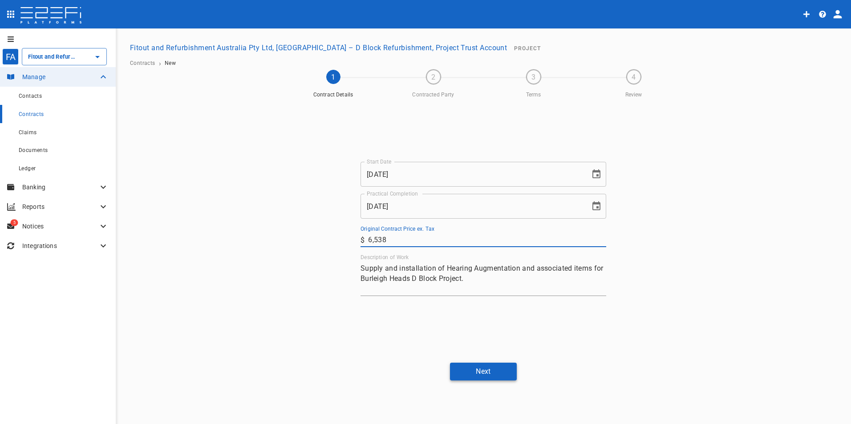
type input "6,538"
click at [489, 377] on button "Next" at bounding box center [483, 371] width 67 height 17
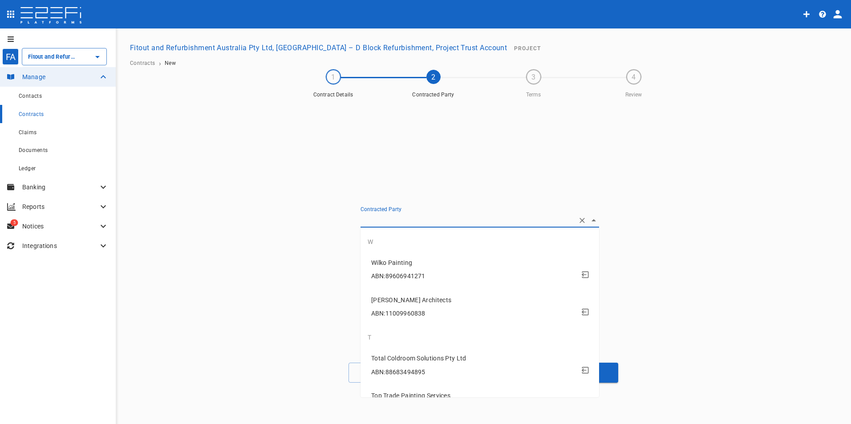
click at [418, 219] on input "Contracted Party" at bounding box center [467, 221] width 214 height 14
drag, startPoint x: 714, startPoint y: 275, endPoint x: 630, endPoint y: 278, distance: 84.6
click at [710, 275] on div "Contracted Party Create new contact" at bounding box center [483, 229] width 534 height 254
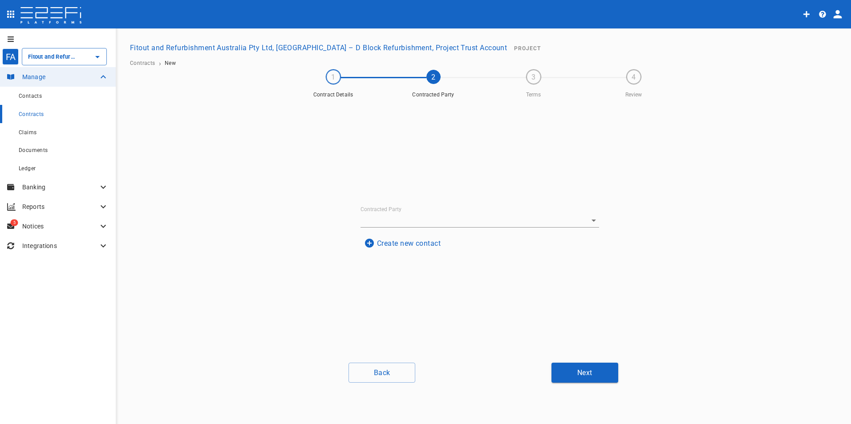
click at [400, 243] on button "Create new contact" at bounding box center [402, 243] width 84 height 17
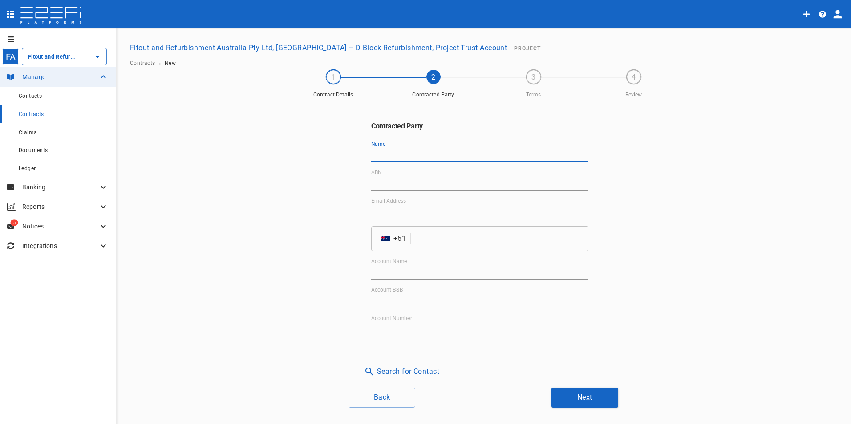
click at [391, 155] on input "Name" at bounding box center [479, 155] width 217 height 14
click at [389, 154] on input ""Hearling Loop" at bounding box center [479, 155] width 217 height 14
drag, startPoint x: 372, startPoint y: 154, endPoint x: 393, endPoint y: 154, distance: 21.4
click at [373, 154] on input ""Hearing Loop" at bounding box center [479, 155] width 217 height 14
drag, startPoint x: 372, startPoint y: 155, endPoint x: 397, endPoint y: 150, distance: 25.0
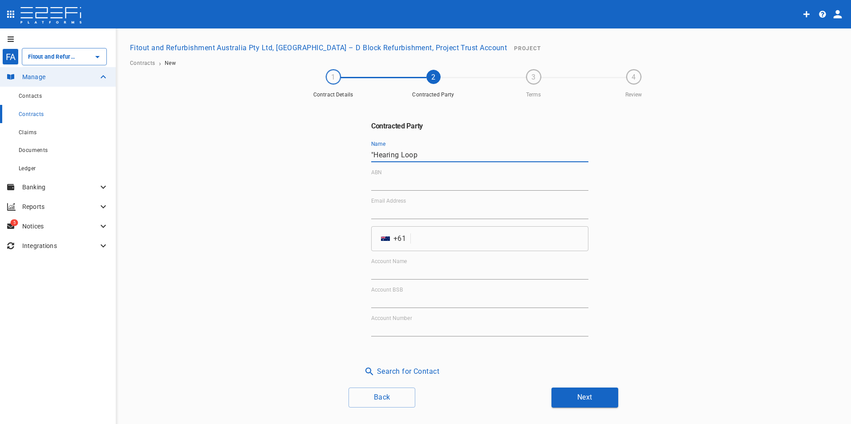
click at [373, 155] on input ""Hearing Loop" at bounding box center [479, 155] width 217 height 14
click at [429, 159] on input "Hearing Loop" at bounding box center [479, 155] width 217 height 14
click at [435, 155] on input "Hearing Loop" at bounding box center [479, 155] width 217 height 14
type input "Hearing Loop [GEOGRAPHIC_DATA]"
click at [422, 178] on input "ABN" at bounding box center [479, 184] width 217 height 14
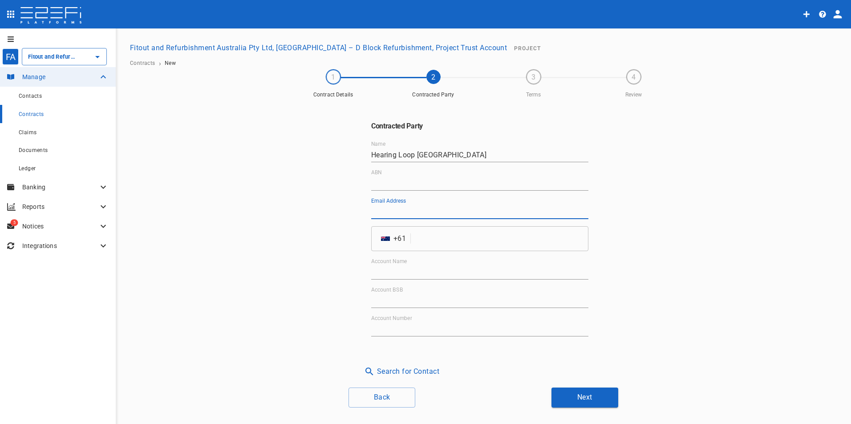
click at [442, 211] on input "Email Address" at bounding box center [479, 212] width 217 height 14
paste input "[EMAIL_ADDRESS][DOMAIN_NAME]"
type input "[EMAIL_ADDRESS][DOMAIN_NAME]"
click at [456, 239] on input "tel" at bounding box center [501, 238] width 174 height 25
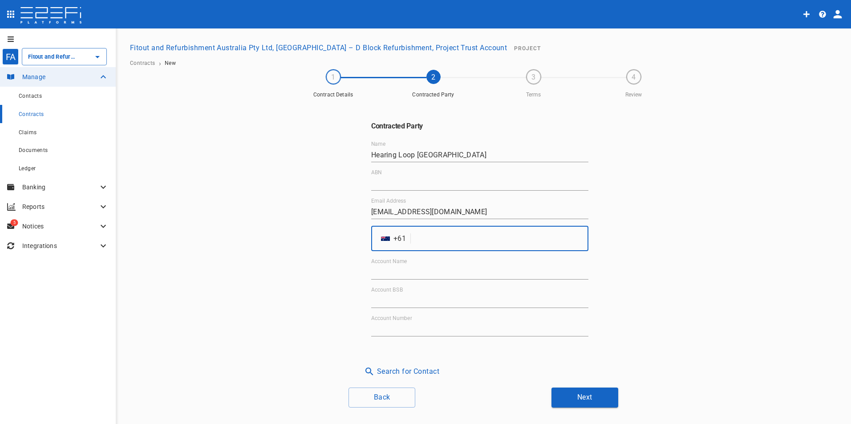
click at [426, 241] on input "tel" at bounding box center [501, 238] width 174 height 25
click at [440, 238] on input "tel" at bounding box center [501, 238] width 174 height 25
paste input "1300669721"
type input "1300669721"
click at [496, 398] on div "Back Next" at bounding box center [483, 398] width 534 height 20
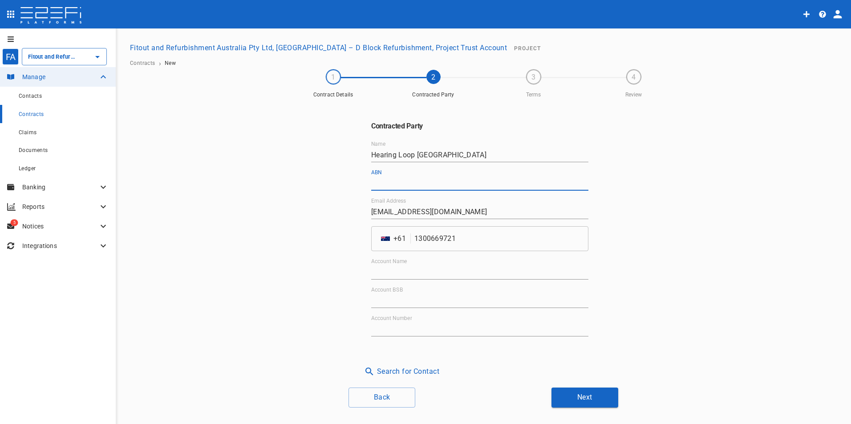
click at [391, 184] on input "ABN" at bounding box center [479, 184] width 217 height 14
paste input "61 130 885 504"
type input "61 130 885 504"
click at [412, 275] on input "Account Name" at bounding box center [479, 273] width 217 height 14
drag, startPoint x: 396, startPoint y: 270, endPoint x: 396, endPoint y: 275, distance: 4.9
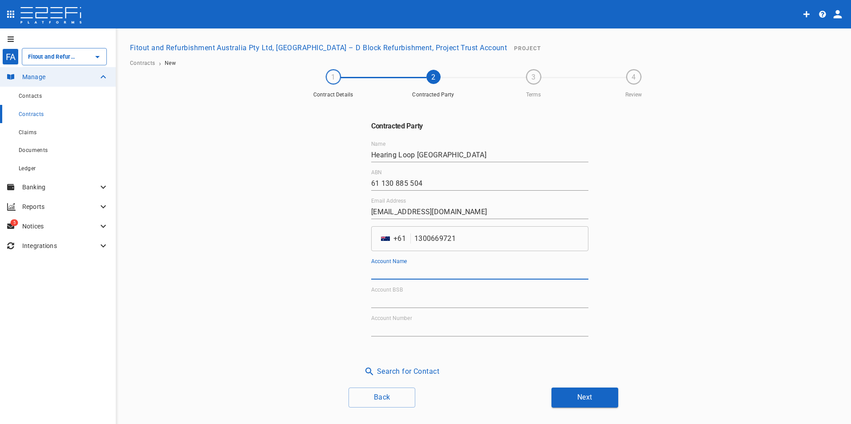
click at [396, 271] on input "Account Name" at bounding box center [479, 273] width 217 height 14
paste input "Hearing Loop [GEOGRAPHIC_DATA]"
type input "Hearing Loop [GEOGRAPHIC_DATA]"
click at [408, 291] on div "Account BSB" at bounding box center [479, 297] width 217 height 21
click at [420, 298] on input "Account BSB" at bounding box center [479, 301] width 217 height 14
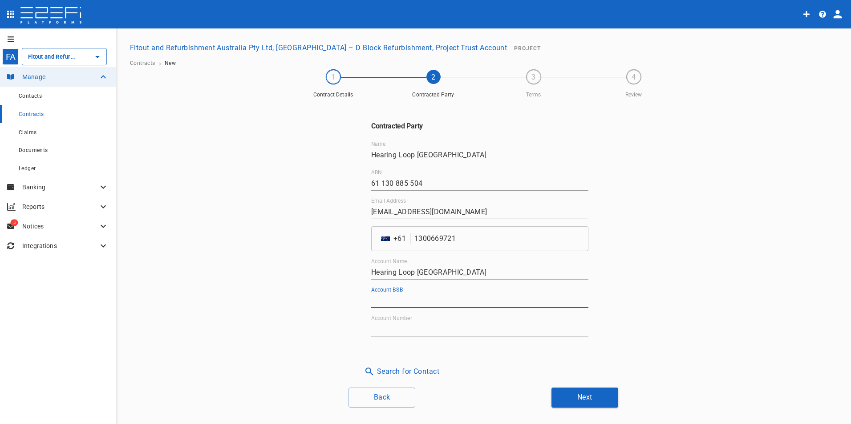
paste input "033-349"
type input "033-349"
click at [426, 324] on input "Account Number" at bounding box center [479, 330] width 217 height 14
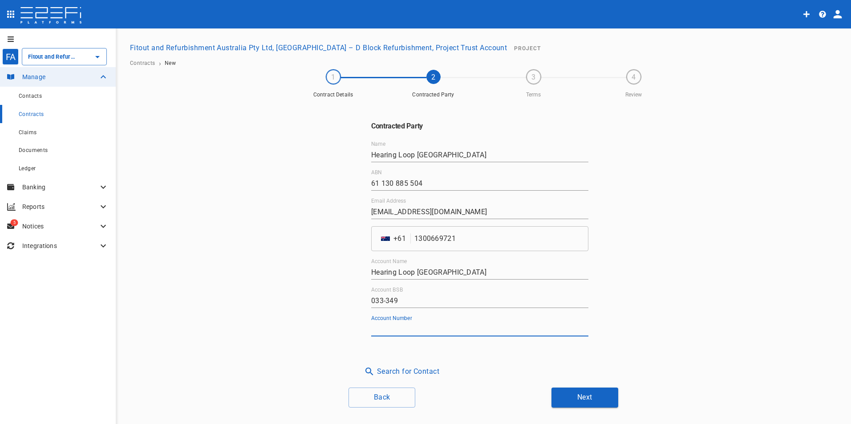
paste input "331700"
type input "331700"
click at [579, 401] on button "Next" at bounding box center [584, 398] width 67 height 20
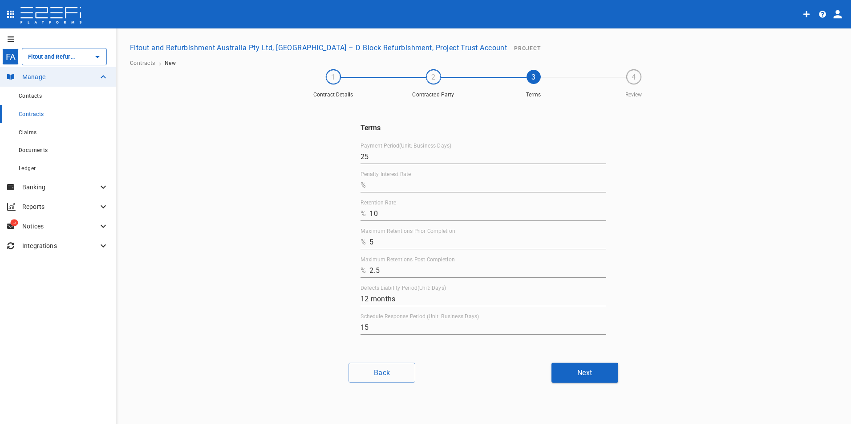
click at [380, 180] on input "Penalty Interest Rate" at bounding box center [487, 185] width 237 height 14
type input "o"
type input "0"
click at [591, 373] on button "Next" at bounding box center [584, 373] width 67 height 20
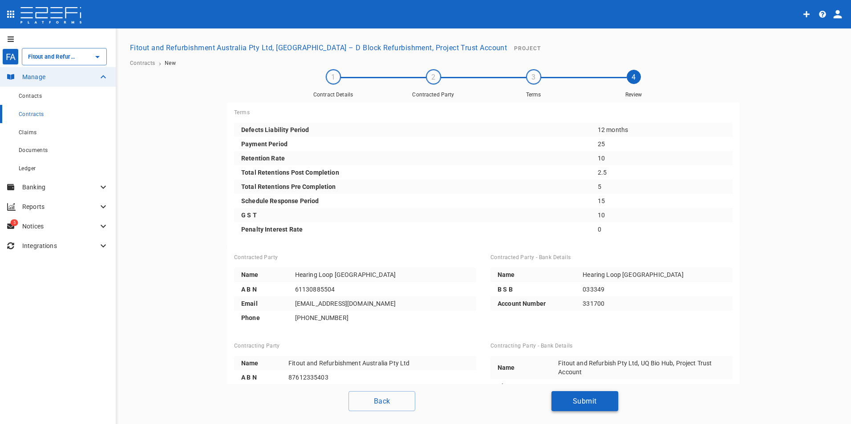
click at [578, 402] on button "Submit" at bounding box center [584, 401] width 67 height 20
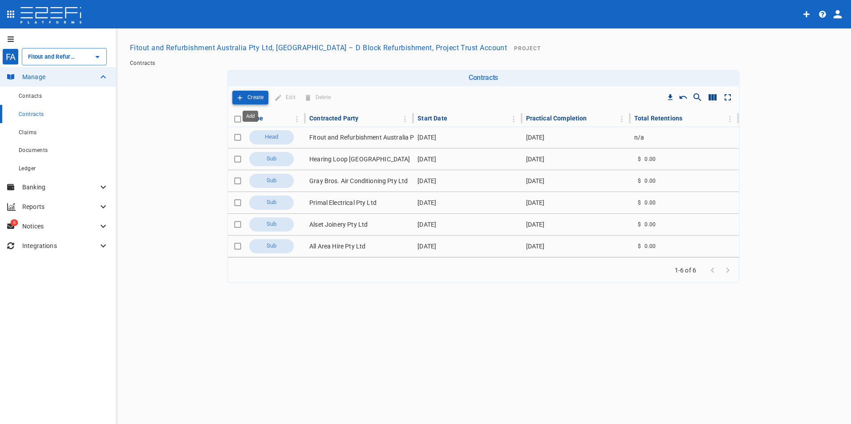
click at [248, 96] on p "Create" at bounding box center [255, 98] width 16 height 10
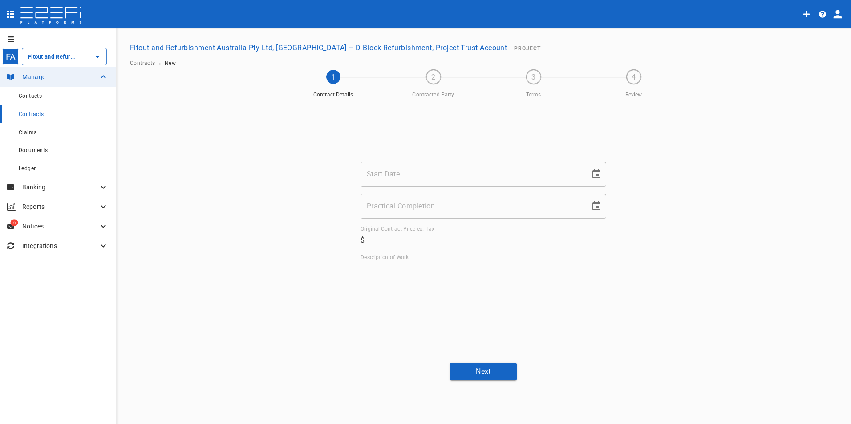
click at [406, 174] on input "Start Date" at bounding box center [471, 174] width 223 height 25
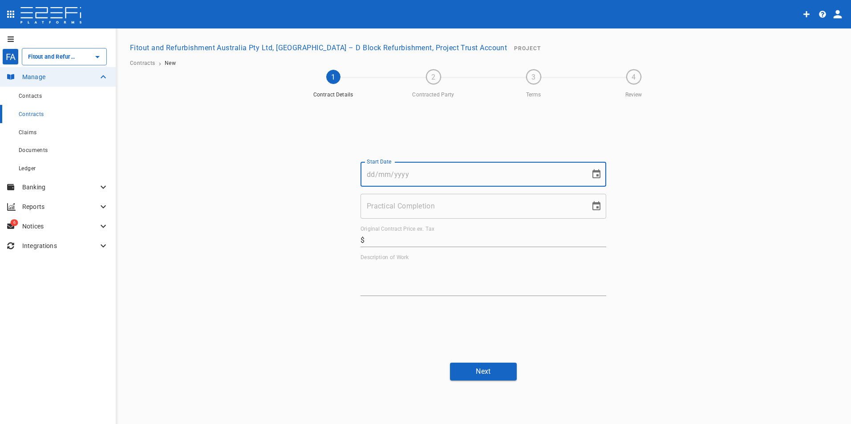
click at [409, 178] on input "Start Date" at bounding box center [471, 174] width 223 height 25
type input "[DATE]"
click at [415, 209] on input "Practical Completion" at bounding box center [471, 206] width 223 height 25
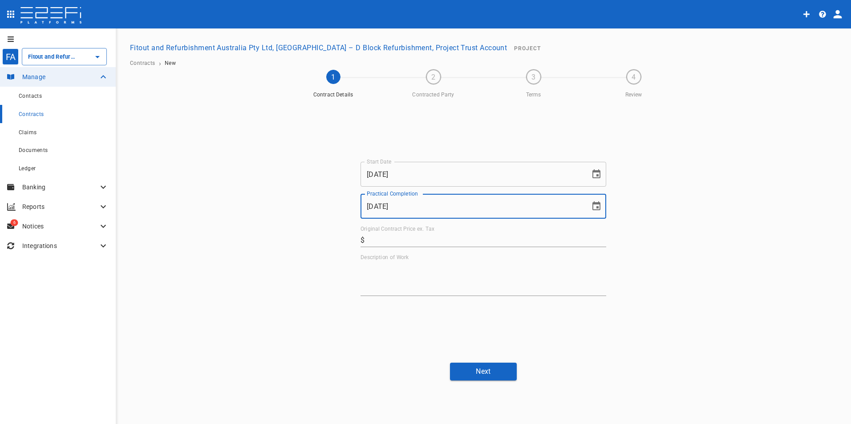
type input "[DATE]"
click at [428, 239] on input "Original Contract Price ex. Tax" at bounding box center [487, 240] width 238 height 14
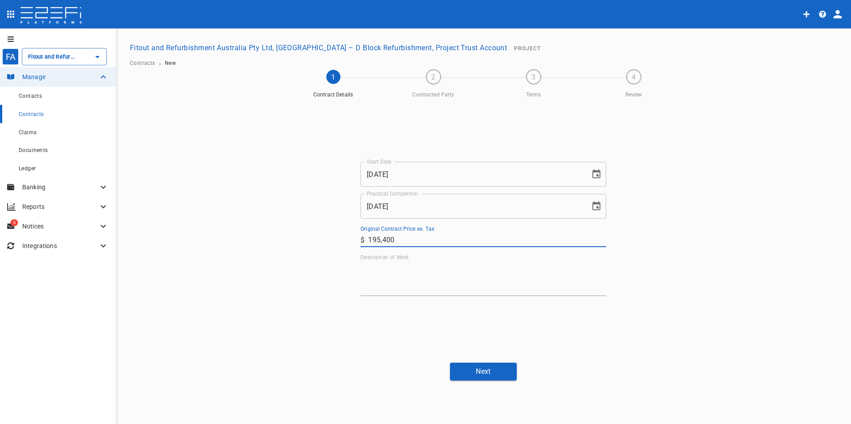
type input "195,400"
click at [409, 281] on textarea "Description of Work" at bounding box center [483, 278] width 246 height 31
click at [397, 271] on textarea "Description of Work" at bounding box center [483, 278] width 246 height 31
paste textarea "Supply and install all Ceilings and Partitions as per project documentation Ins…"
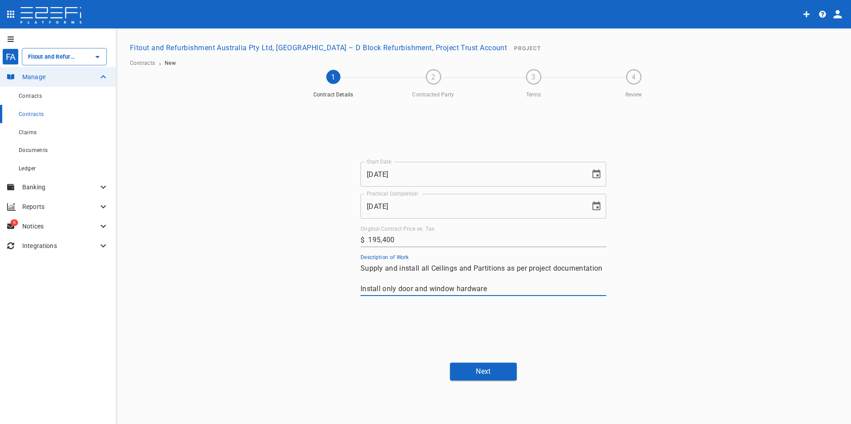
scroll to position [153, 0]
type textarea "Supply and install all Ceilings and Partitions as per project documentation Ins…"
click at [493, 377] on button "Next" at bounding box center [483, 371] width 67 height 17
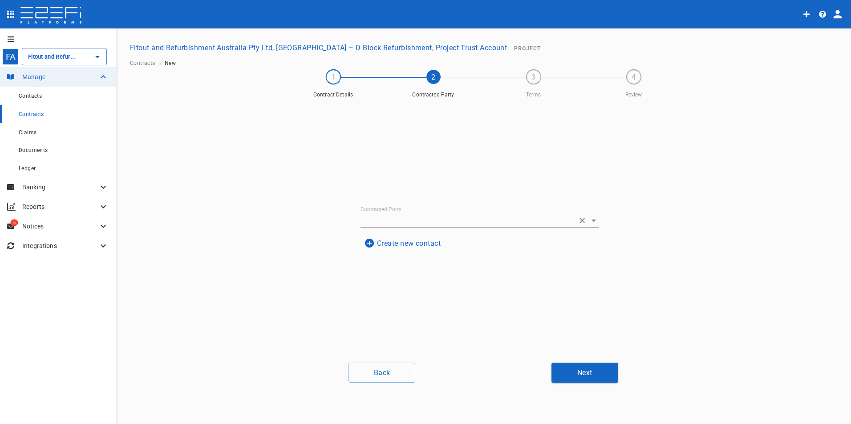
click at [426, 214] on input "Contracted Party" at bounding box center [467, 221] width 214 height 14
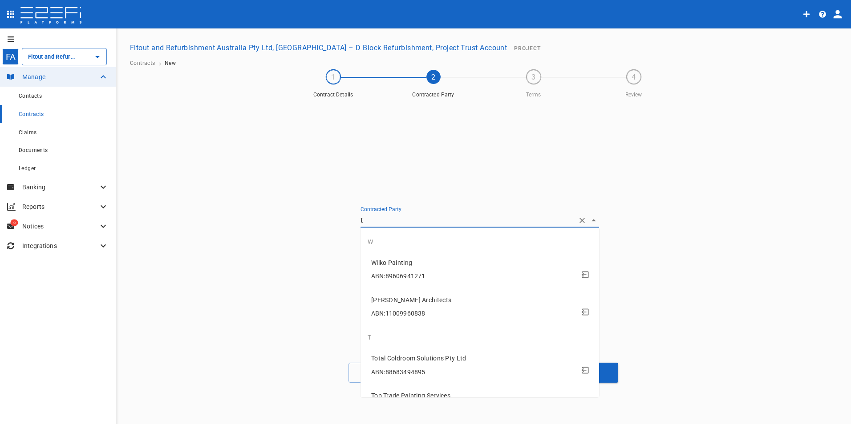
type input "te"
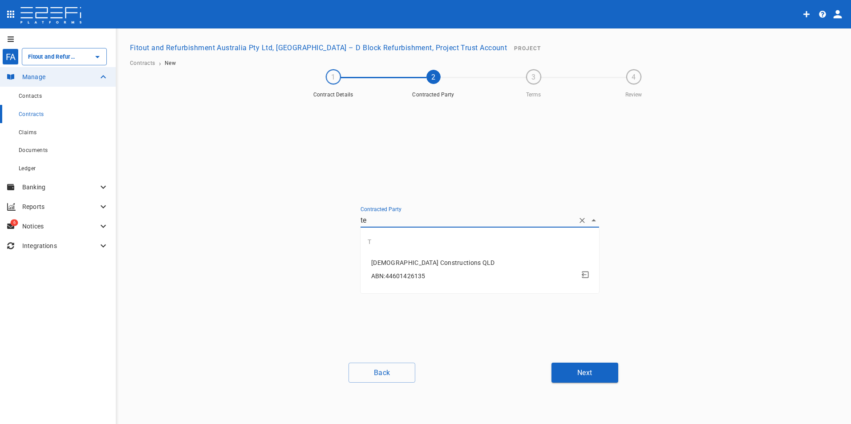
click at [431, 260] on span "[DEMOGRAPHIC_DATA] Constructions QLD" at bounding box center [433, 262] width 124 height 7
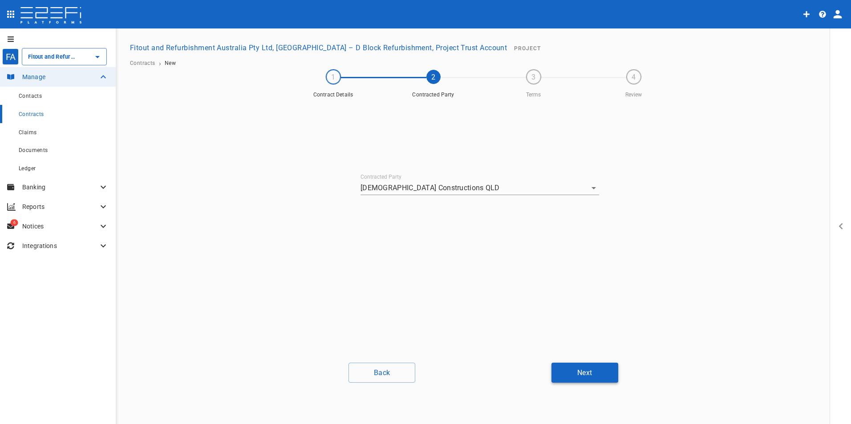
click at [585, 372] on button "Next" at bounding box center [584, 373] width 67 height 20
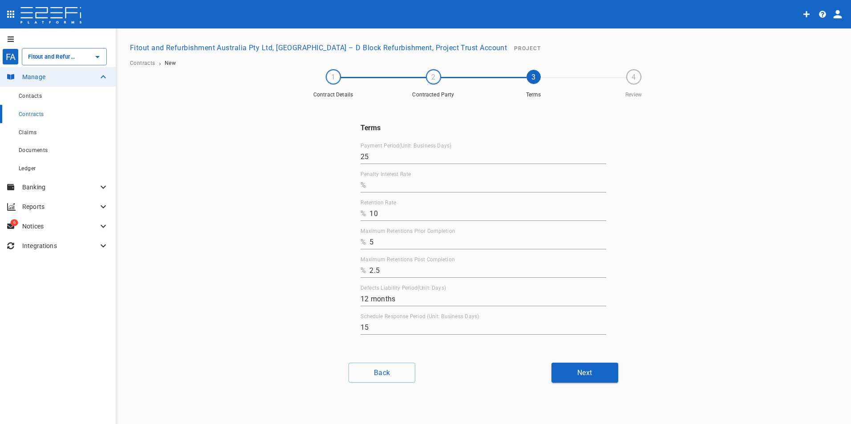
click at [385, 191] on input "Penalty Interest Rate" at bounding box center [487, 185] width 237 height 14
type input "0"
click at [588, 371] on button "Next" at bounding box center [584, 373] width 67 height 20
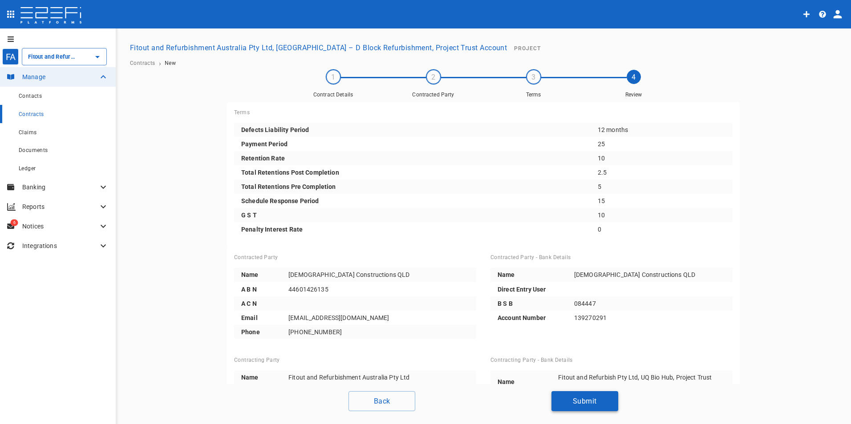
click at [591, 405] on button "Submit" at bounding box center [584, 401] width 67 height 20
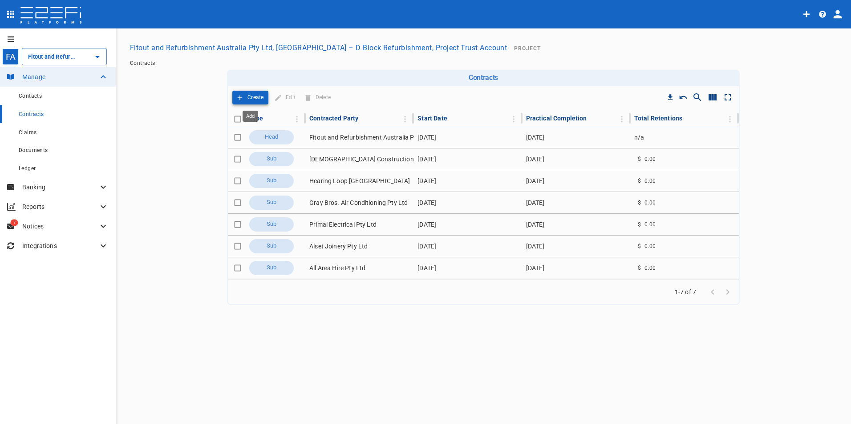
click at [243, 97] on icon "Add" at bounding box center [240, 98] width 8 height 8
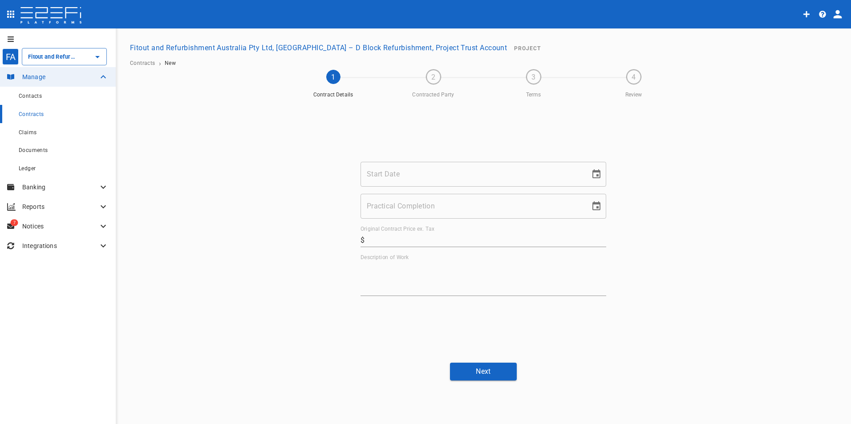
click at [378, 178] on input "Start Date" at bounding box center [471, 174] width 223 height 25
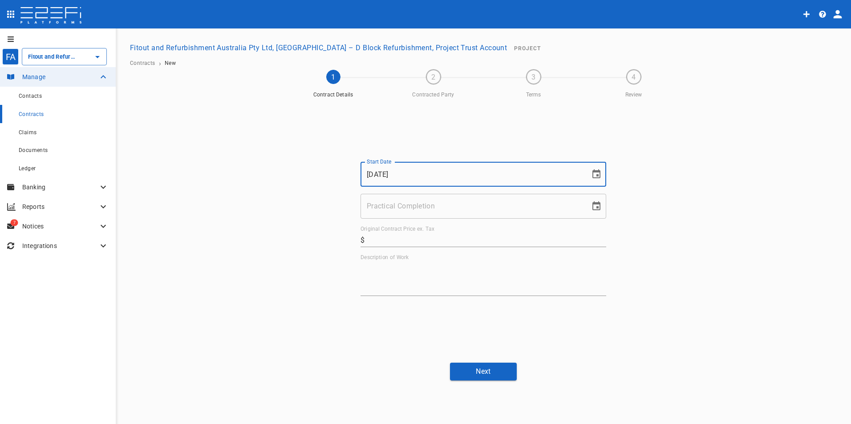
type input "[DATE]"
click at [395, 204] on input "Practical Completion" at bounding box center [471, 206] width 223 height 25
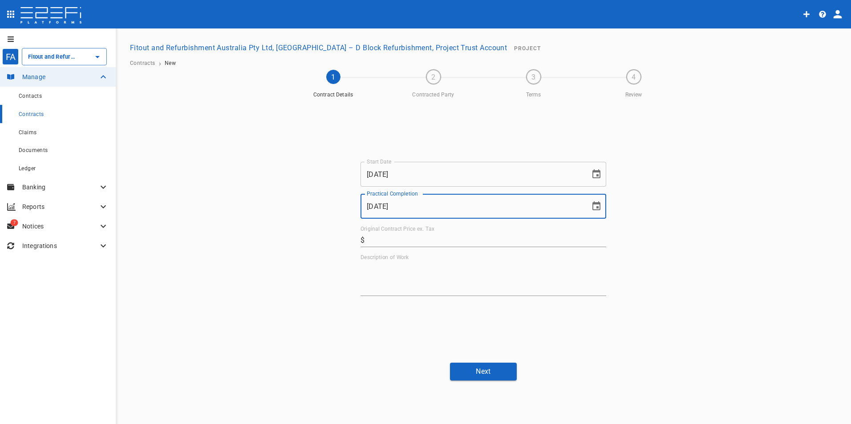
type input "[DATE]"
click at [472, 239] on input "Original Contract Price ex. Tax" at bounding box center [487, 240] width 238 height 14
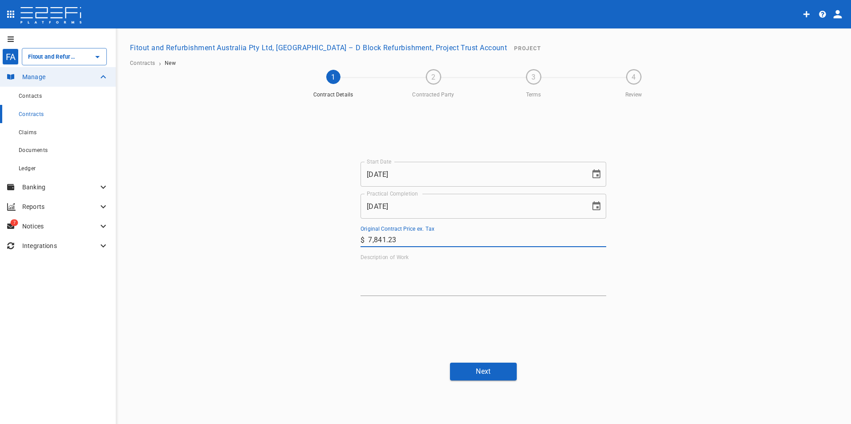
type input "7,841.23"
click at [410, 268] on textarea "Description of Work" at bounding box center [483, 278] width 246 height 31
click at [400, 279] on textarea "Description of Work" at bounding box center [483, 278] width 246 height 31
paste textarea "Supply and Install Toilet Partitions required at [GEOGRAPHIC_DATA] D Block"
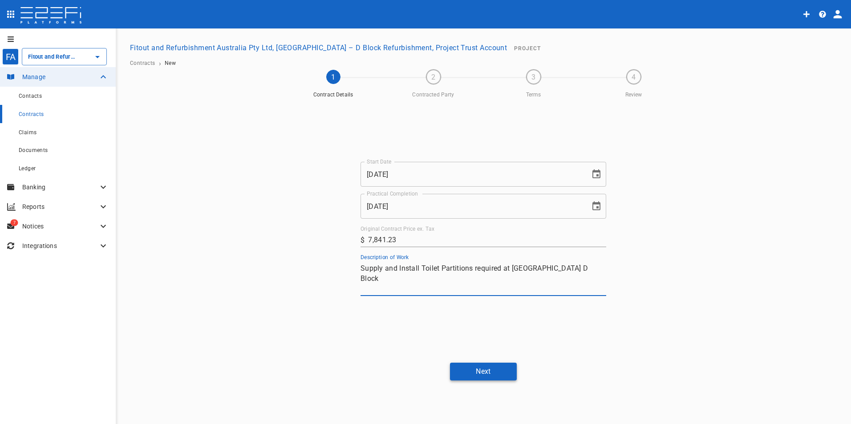
type textarea "Supply and Install Toilet Partitions required at [GEOGRAPHIC_DATA] D Block"
click at [472, 375] on button "Next" at bounding box center [483, 371] width 67 height 17
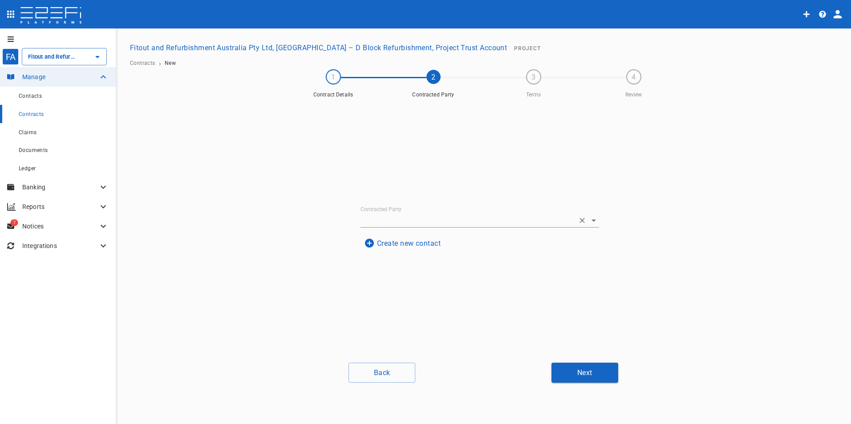
click at [440, 214] on input "Contracted Party" at bounding box center [467, 221] width 214 height 14
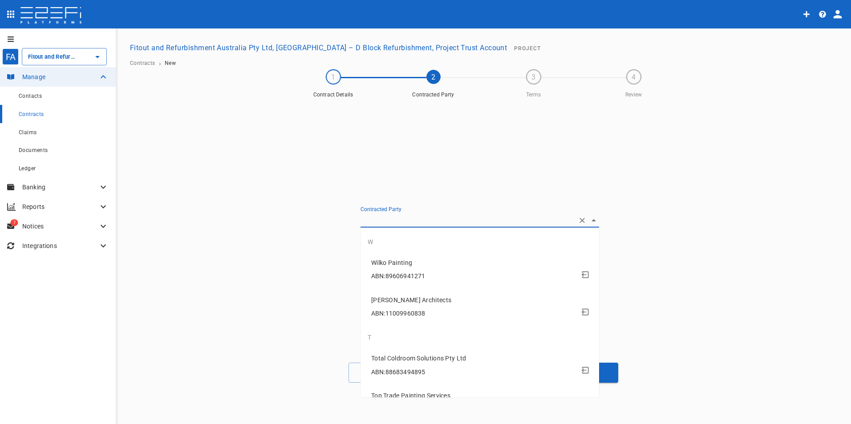
type input "d"
click at [406, 265] on span "Duracube" at bounding box center [481, 263] width 221 height 10
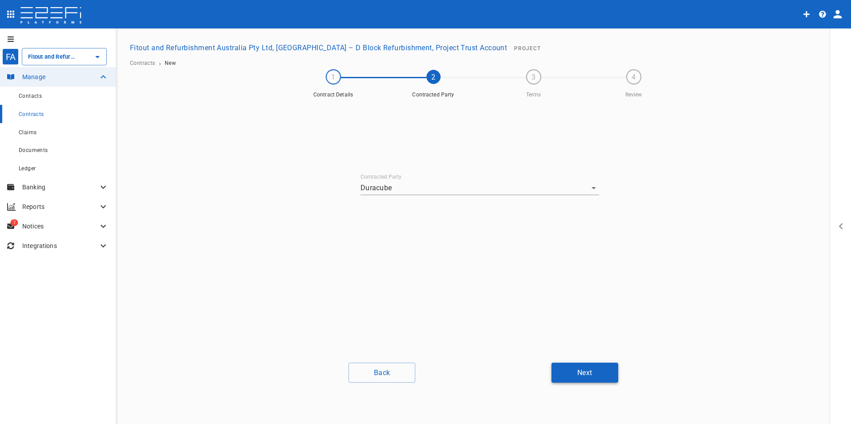
click at [572, 375] on button "Next" at bounding box center [584, 373] width 67 height 20
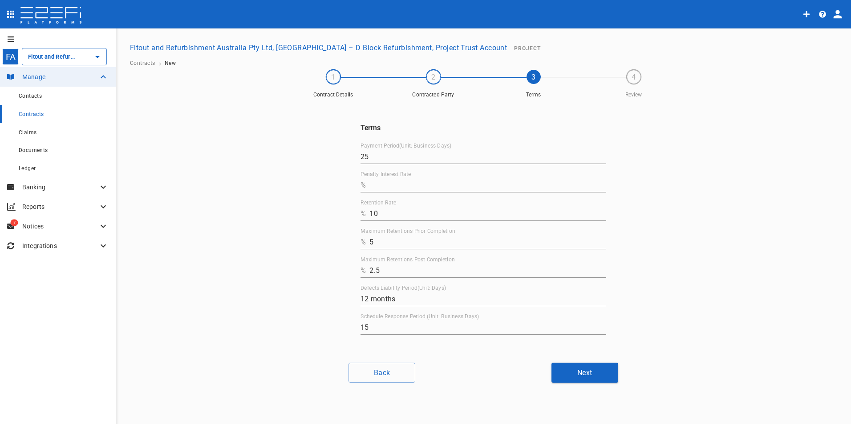
click at [391, 190] on input "Penalty Interest Rate" at bounding box center [487, 185] width 237 height 14
type input "0"
click at [573, 375] on button "Next" at bounding box center [584, 373] width 67 height 20
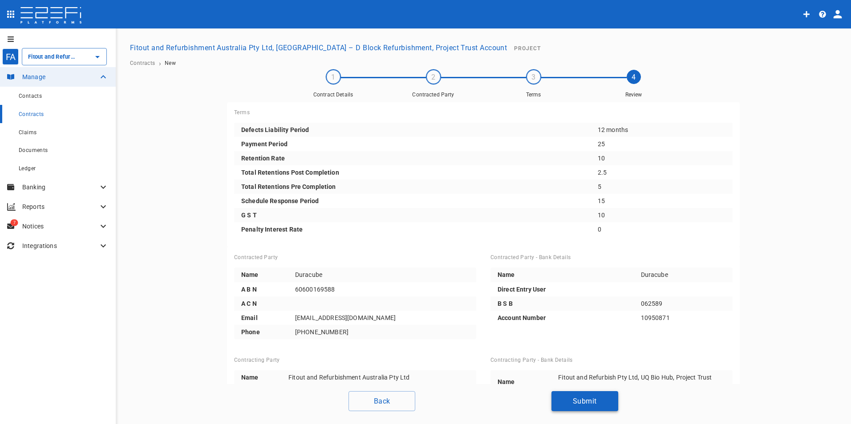
click at [591, 404] on button "Submit" at bounding box center [584, 401] width 67 height 20
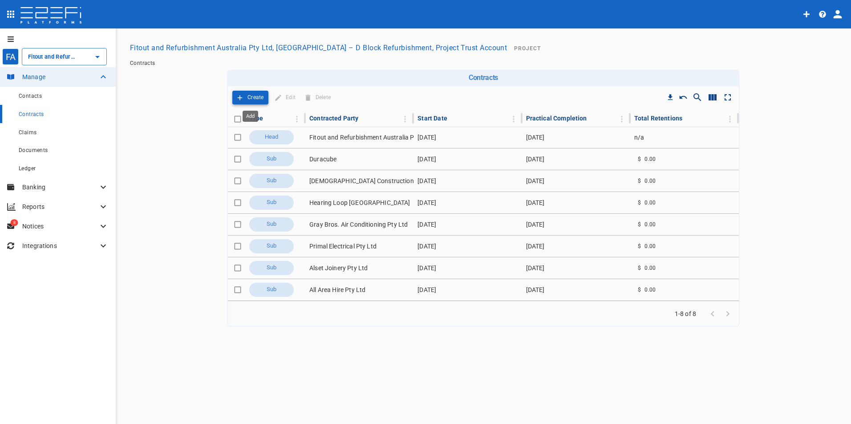
click at [249, 98] on p "Create" at bounding box center [255, 98] width 16 height 10
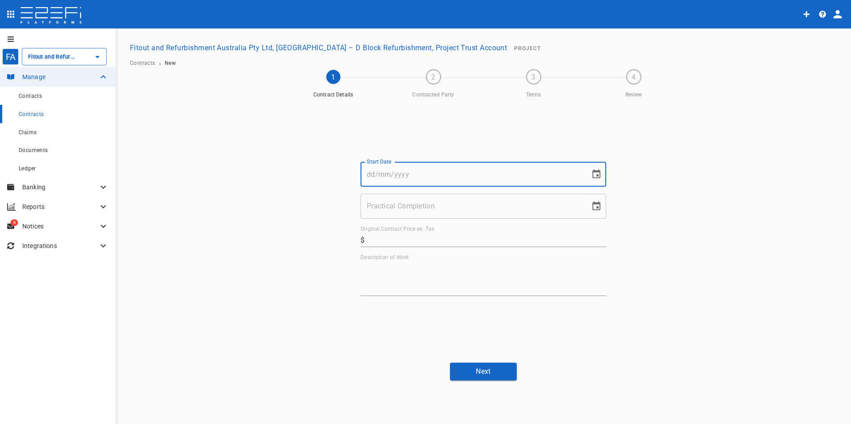
click at [393, 171] on input "Start Date" at bounding box center [471, 174] width 223 height 25
type input "[DATE]"
click at [402, 203] on input "Practical Completion" at bounding box center [471, 206] width 223 height 25
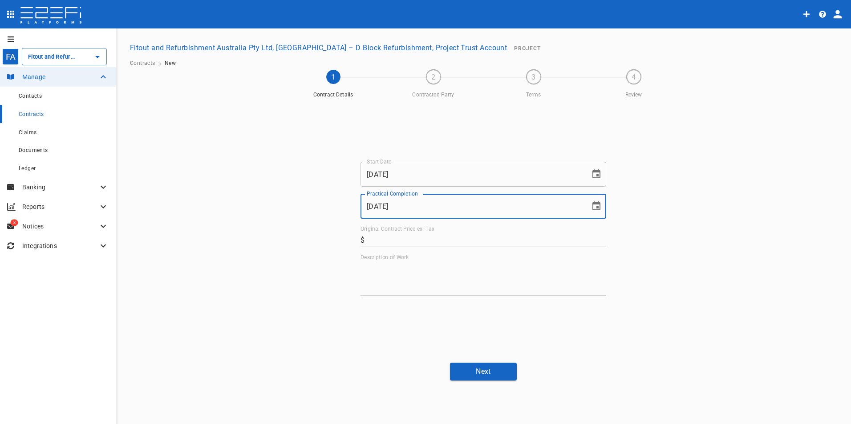
type input "[DATE]"
click at [415, 232] on label "Original Contract Price ex. Tax" at bounding box center [397, 230] width 74 height 8
click at [415, 233] on input "Original Contract Price ex. Tax" at bounding box center [487, 240] width 238 height 14
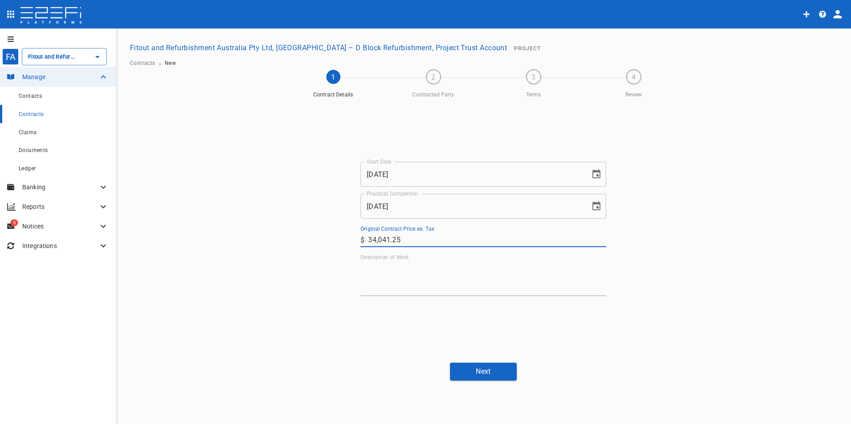
type input "34,041.25"
click at [397, 281] on textarea "Description of Work" at bounding box center [483, 278] width 246 height 31
click at [400, 279] on textarea "Description of Work" at bounding box center [483, 278] width 246 height 31
paste textarea "Plumbing Works"
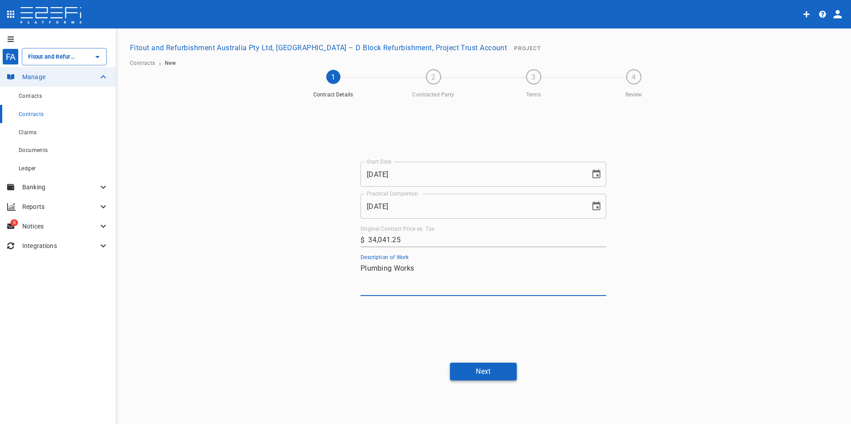
type textarea "Plumbing Works"
click at [477, 372] on button "Next" at bounding box center [483, 371] width 67 height 17
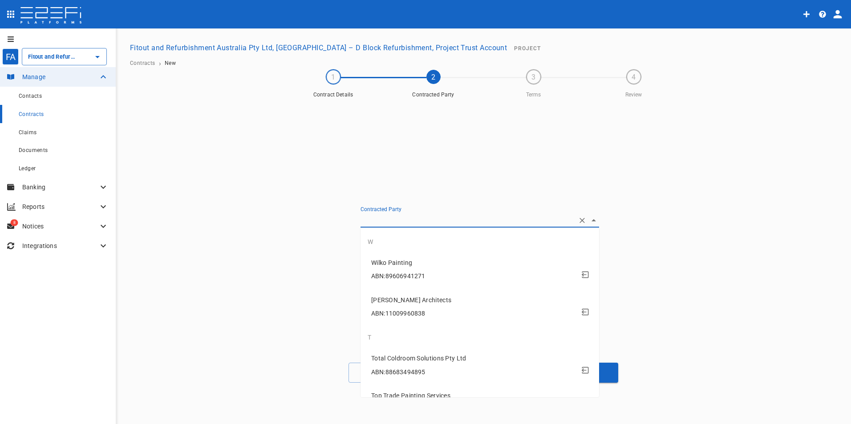
click at [410, 218] on input "Contracted Party" at bounding box center [467, 221] width 214 height 14
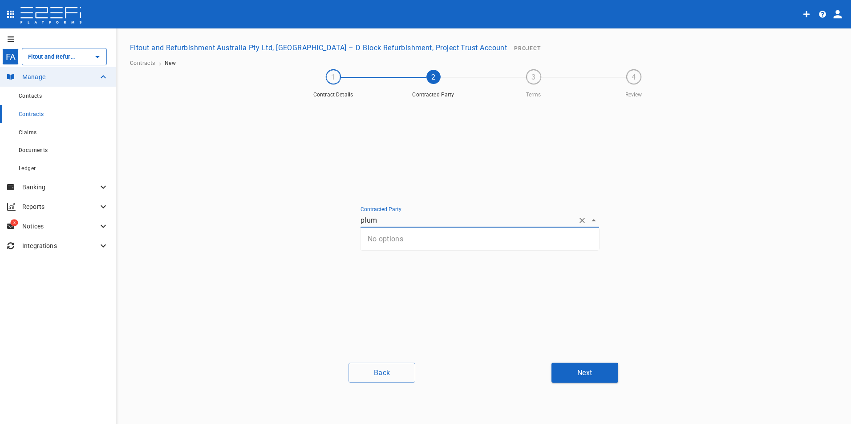
type input "plum"
click at [416, 296] on div "Contracted Party Create new contact" at bounding box center [483, 229] width 267 height 254
click at [410, 240] on button "Create new contact" at bounding box center [402, 243] width 84 height 17
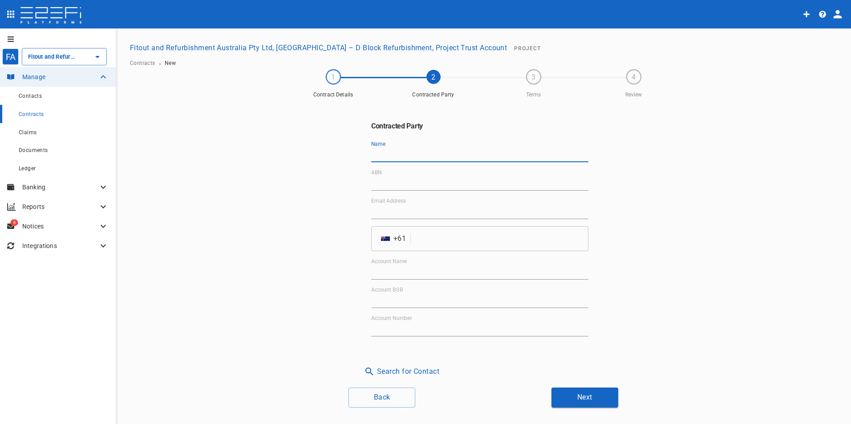
drag, startPoint x: 423, startPoint y: 152, endPoint x: 423, endPoint y: 157, distance: 4.9
click at [423, 152] on input "Name" at bounding box center [479, 155] width 217 height 14
paste input "Plumbing Bros [PERSON_NAME]"
type input "Plumbing Bros [PERSON_NAME]"
click at [423, 179] on input "ABN" at bounding box center [479, 184] width 217 height 14
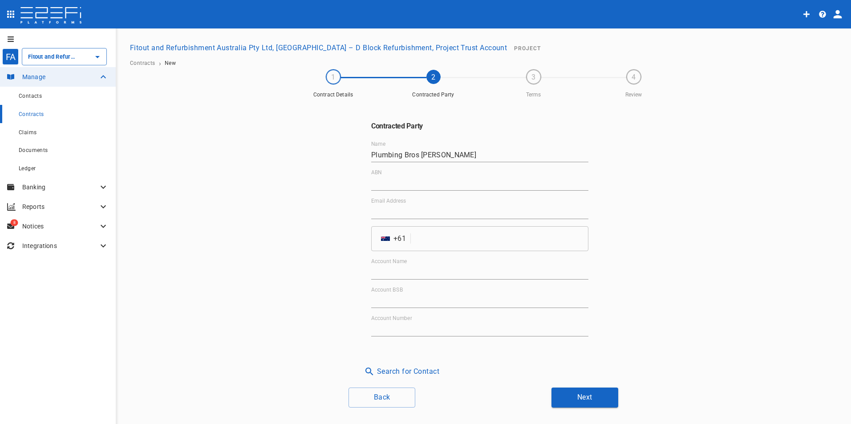
click at [391, 186] on input "ABN" at bounding box center [479, 184] width 217 height 14
paste input "73 159 319 436"
type input "73 159 319 436"
click at [408, 209] on input "Email Address" at bounding box center [479, 212] width 217 height 14
paste input "[EMAIL_ADDRESS][DOMAIN_NAME]"
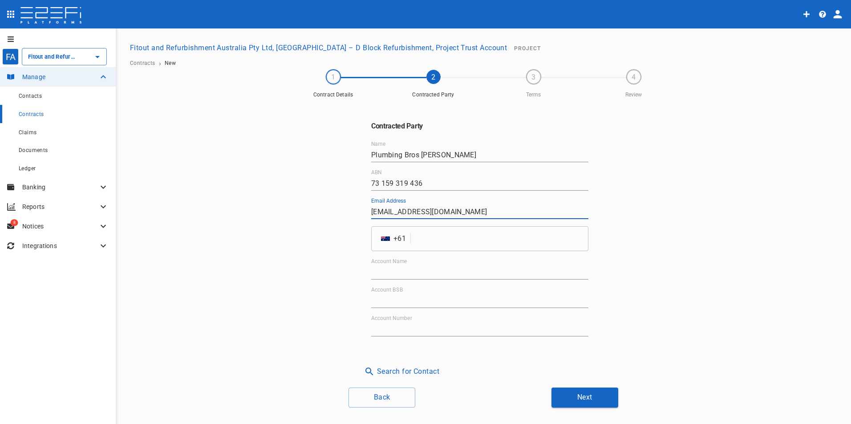
type input "[EMAIL_ADDRESS][DOMAIN_NAME]"
click at [460, 384] on div "Contracted Party Name Plumbing Bros [PERSON_NAME] ABN 73 159 319 436 Email Addr…" at bounding box center [483, 253] width 534 height 309
click at [445, 271] on input "Account Name" at bounding box center [479, 273] width 217 height 14
paste input "Plumbing Bros [PERSON_NAME]"
type input "Plumbing Bros [PERSON_NAME]"
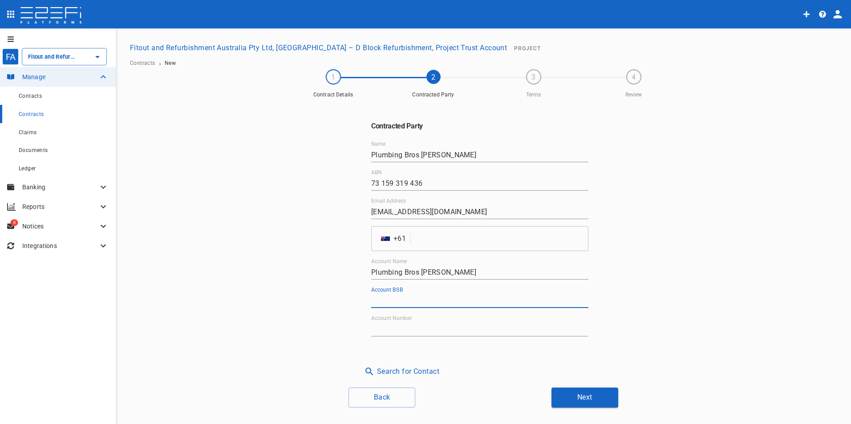
click at [435, 300] on input "Account BSB" at bounding box center [479, 301] width 217 height 14
paste input "034-635"
type input "034-635"
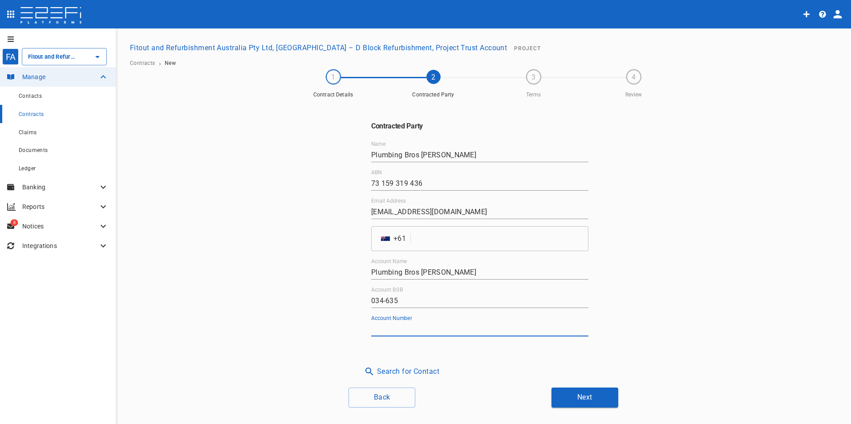
click at [389, 325] on input "Account Number" at bounding box center [479, 330] width 217 height 14
paste input "431563"
type input "431563"
click at [448, 239] on input "tel" at bounding box center [501, 238] width 174 height 25
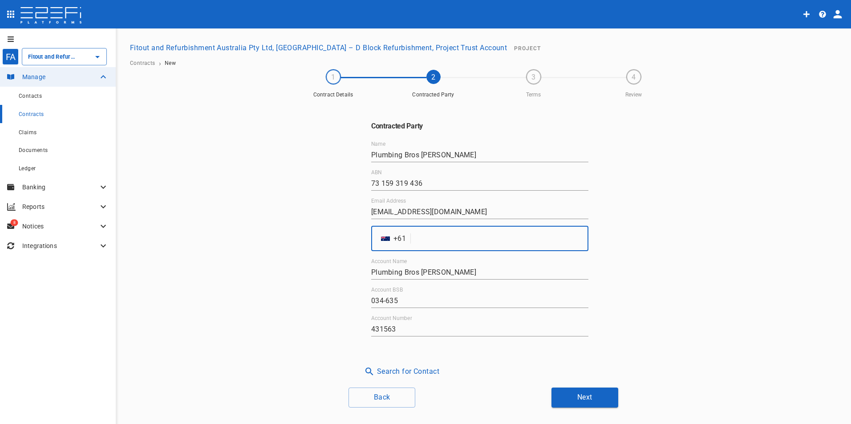
paste input "417452542"
type input "417452542"
click at [513, 300] on input "034-635" at bounding box center [479, 301] width 217 height 14
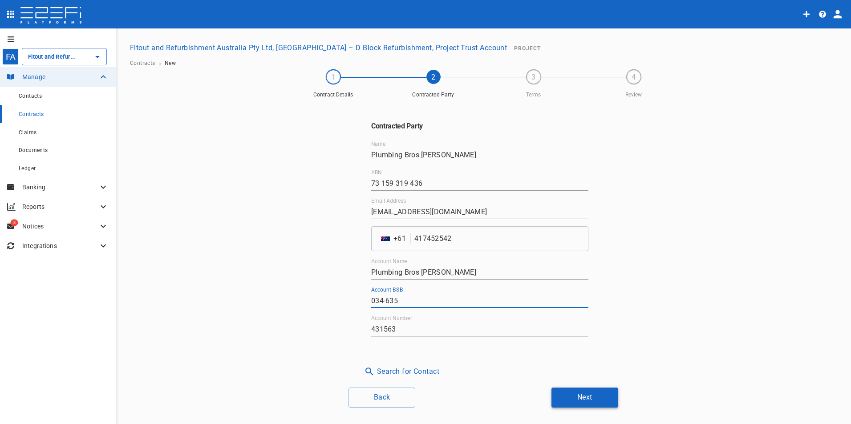
click at [580, 397] on button "Next" at bounding box center [584, 398] width 67 height 20
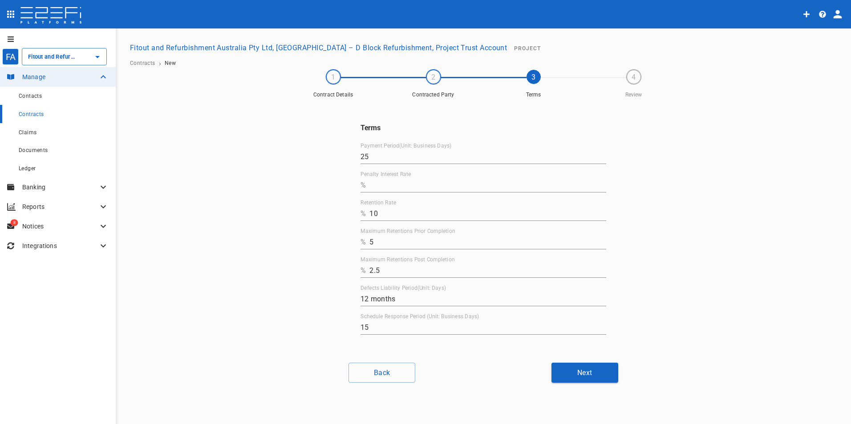
click at [392, 188] on input "Penalty Interest Rate" at bounding box center [487, 185] width 237 height 14
type input "0"
click at [596, 376] on button "Next" at bounding box center [584, 373] width 67 height 20
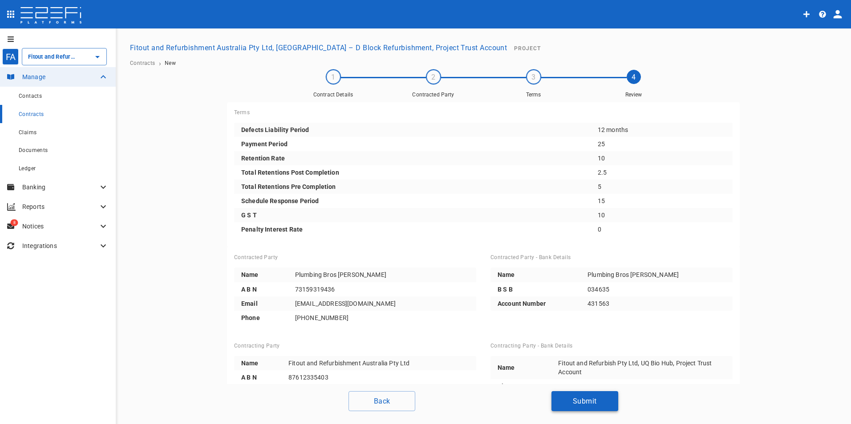
click at [598, 404] on button "Submit" at bounding box center [584, 401] width 67 height 20
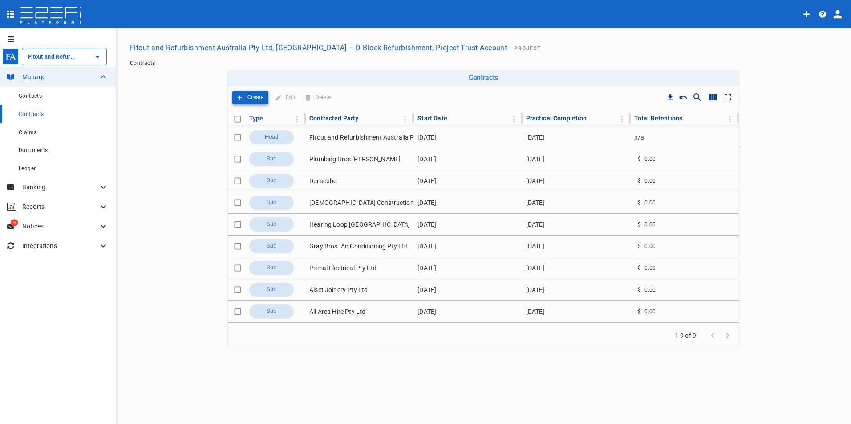
click at [252, 98] on p "Create" at bounding box center [255, 98] width 16 height 10
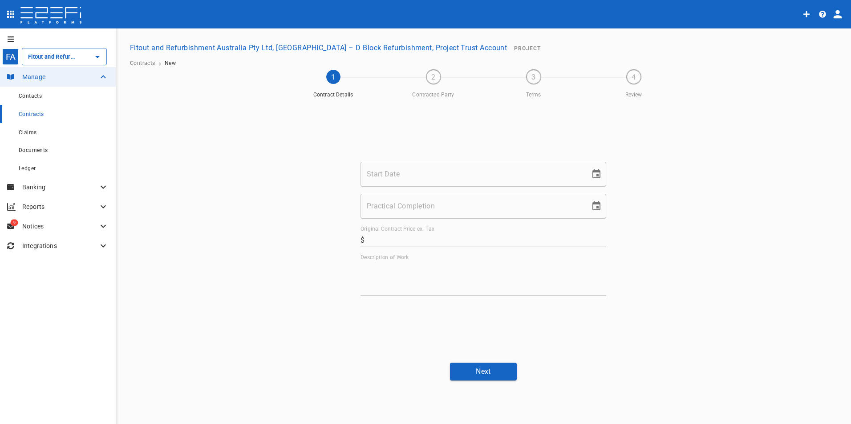
drag, startPoint x: 403, startPoint y: 172, endPoint x: 405, endPoint y: 183, distance: 11.3
click at [403, 173] on input "Start Date" at bounding box center [471, 174] width 223 height 25
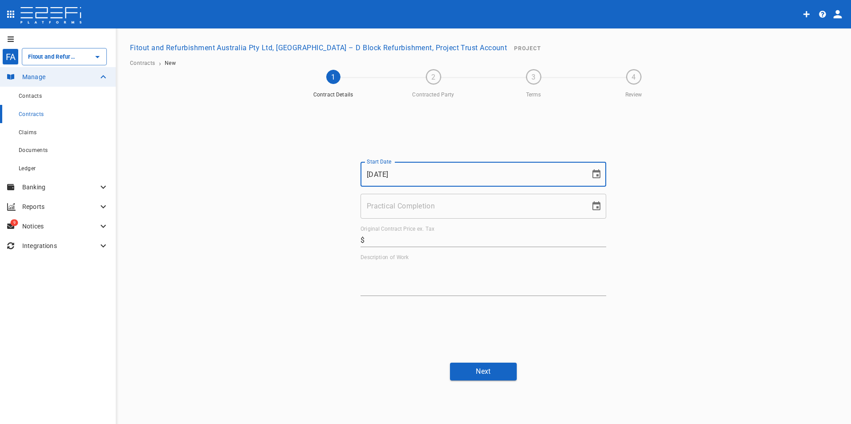
type input "[DATE]"
drag, startPoint x: 403, startPoint y: 206, endPoint x: 403, endPoint y: 220, distance: 14.2
click at [403, 210] on input "Practical Completion" at bounding box center [471, 206] width 223 height 25
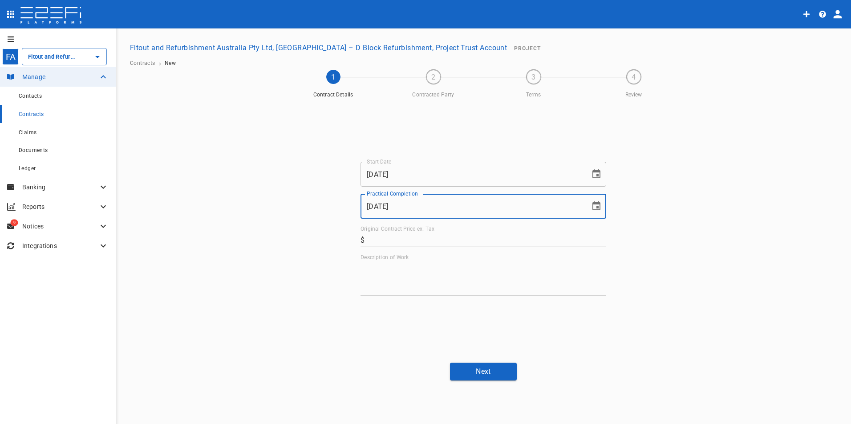
type input "[DATE]"
drag, startPoint x: 448, startPoint y: 235, endPoint x: 455, endPoint y: 241, distance: 8.5
click at [448, 235] on input "Original Contract Price ex. Tax" at bounding box center [487, 240] width 238 height 14
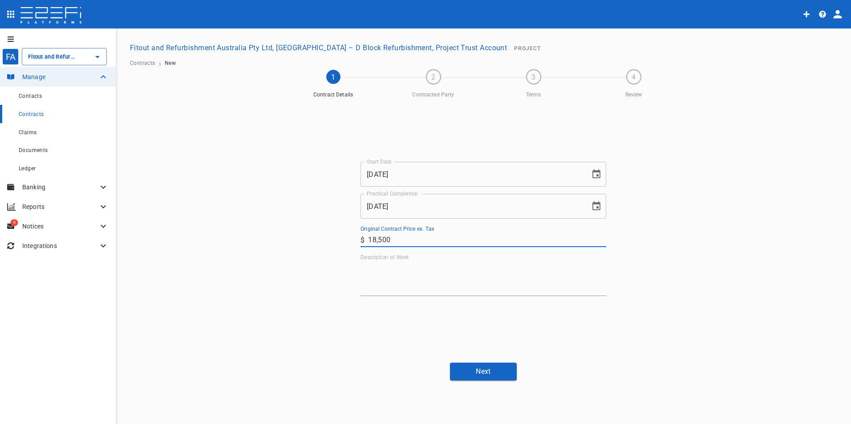
type input "18,500"
click at [440, 279] on textarea "Description of Work" at bounding box center [483, 278] width 246 height 31
paste textarea "Supply and install all carpet and vinyl as per project documentation."
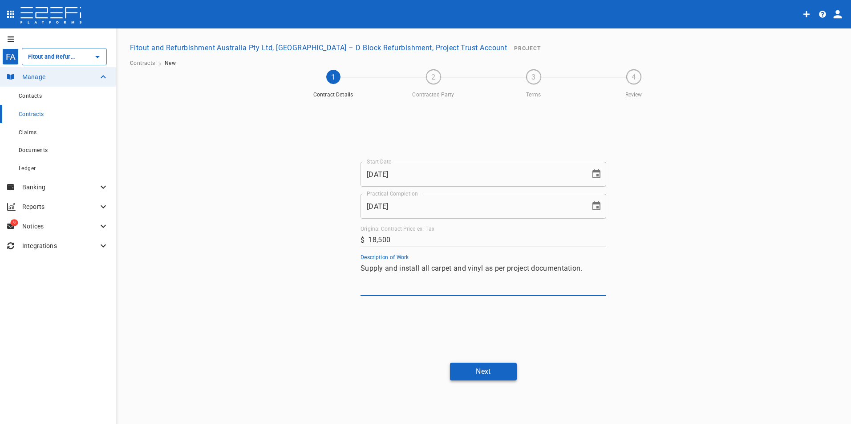
type textarea "Supply and install all carpet and vinyl as per project documentation."
click at [488, 371] on button "Next" at bounding box center [483, 371] width 67 height 17
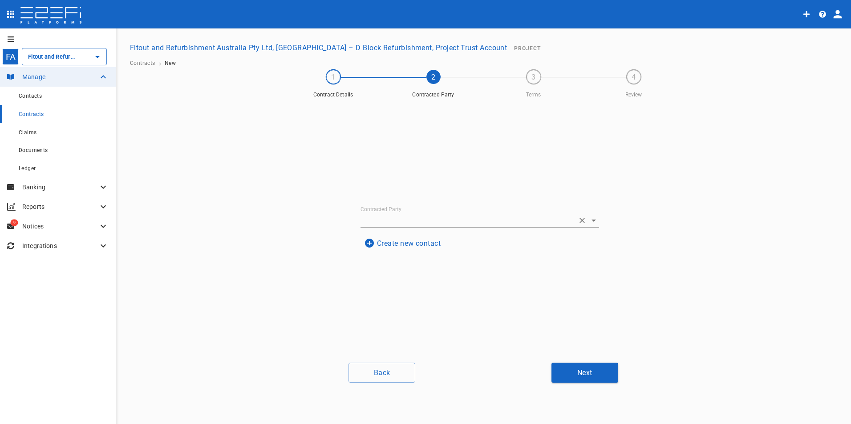
click at [420, 223] on input "Contracted Party" at bounding box center [467, 221] width 214 height 14
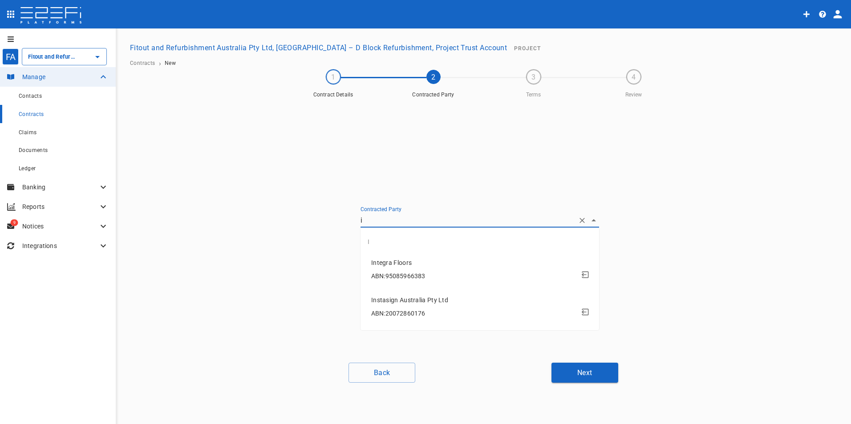
type input "in"
click at [431, 276] on div "ABN: 95085966383" at bounding box center [481, 276] width 221 height 16
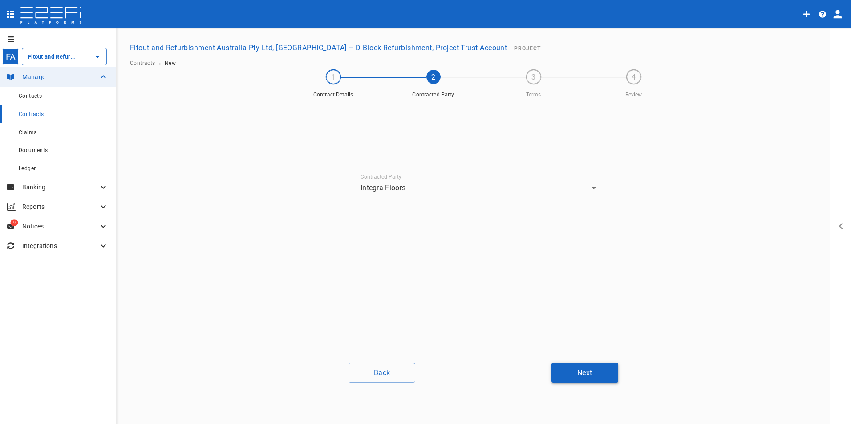
click at [590, 374] on button "Next" at bounding box center [584, 373] width 67 height 20
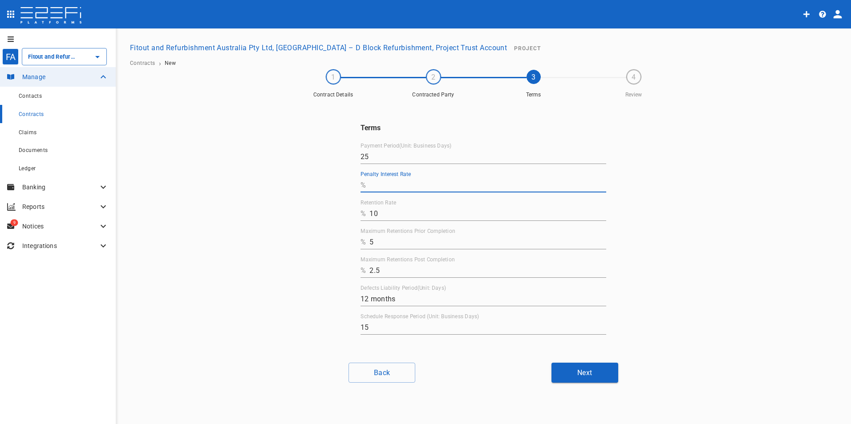
click at [396, 186] on input "Penalty Interest Rate" at bounding box center [487, 185] width 237 height 14
type input "0"
click at [583, 375] on button "Next" at bounding box center [584, 373] width 67 height 20
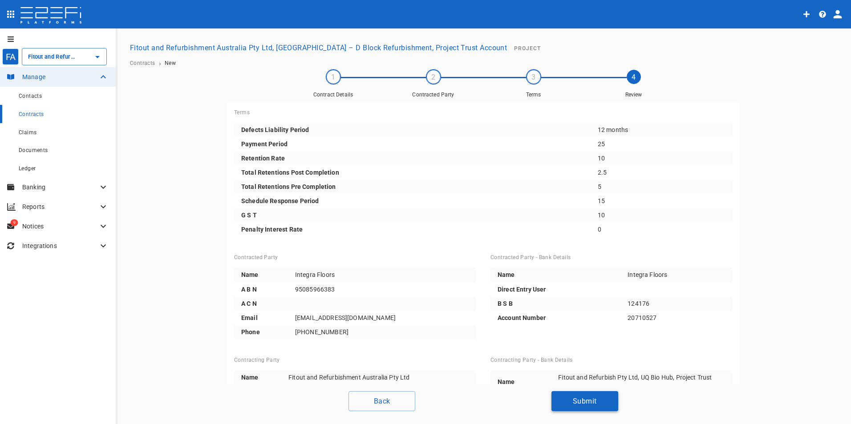
click at [577, 396] on button "Submit" at bounding box center [584, 401] width 67 height 20
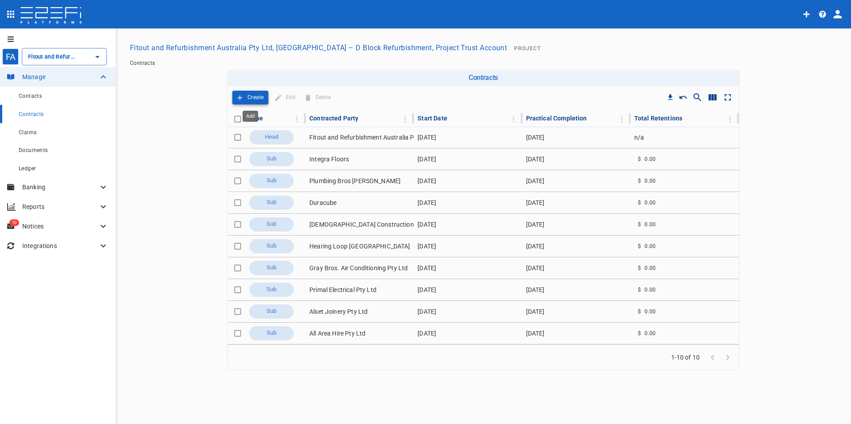
click at [241, 98] on icon "Add" at bounding box center [240, 97] width 5 height 5
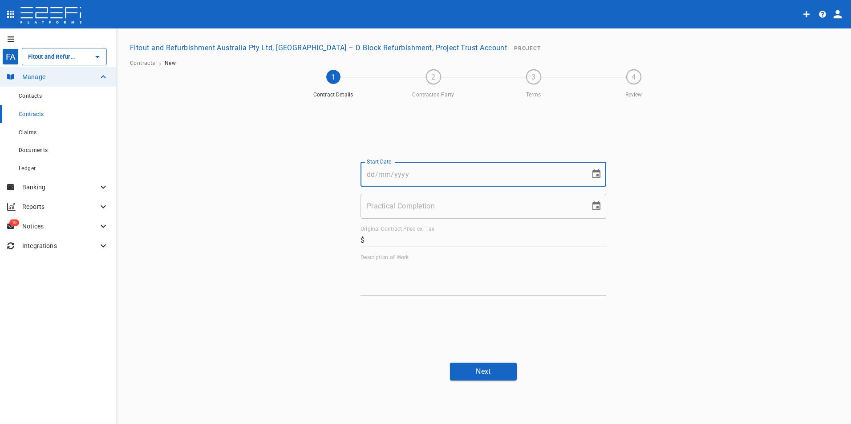
click at [379, 178] on input "Start Date" at bounding box center [471, 174] width 223 height 25
type input "[DATE]"
click at [403, 207] on input "Practical Completion" at bounding box center [471, 206] width 223 height 25
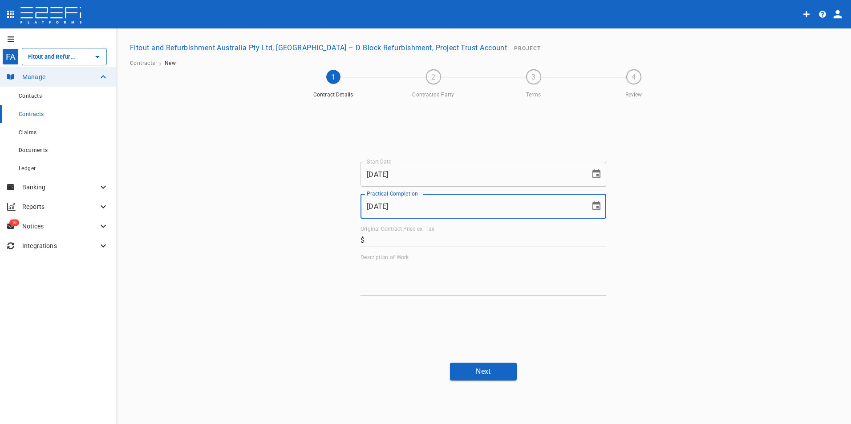
type input "[DATE]"
click at [384, 237] on input "Original Contract Price ex. Tax" at bounding box center [487, 240] width 238 height 14
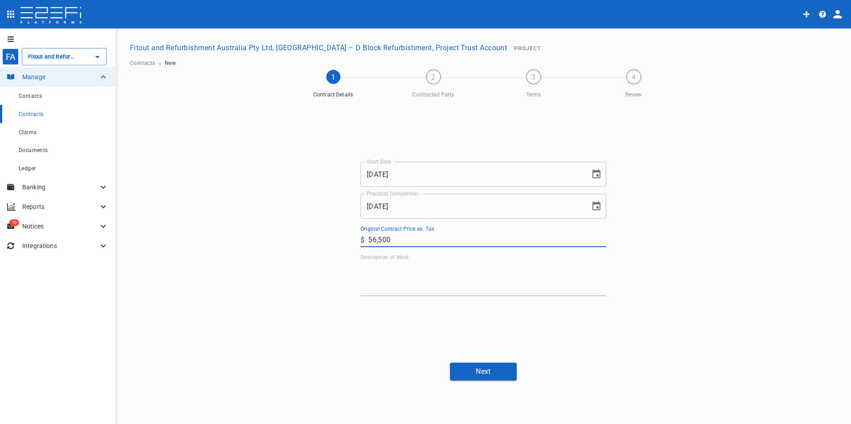
type input "56,500"
click at [425, 295] on div "x" at bounding box center [483, 279] width 246 height 35
type textarea "F"
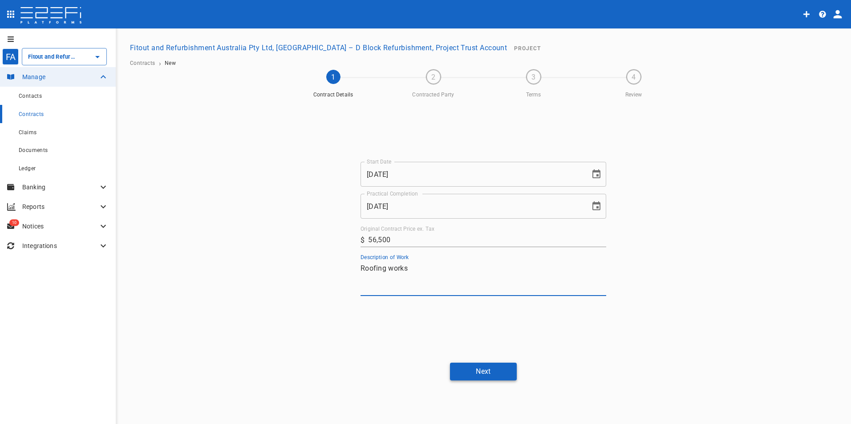
type textarea "Roofing works"
click at [476, 375] on button "Next" at bounding box center [483, 371] width 67 height 17
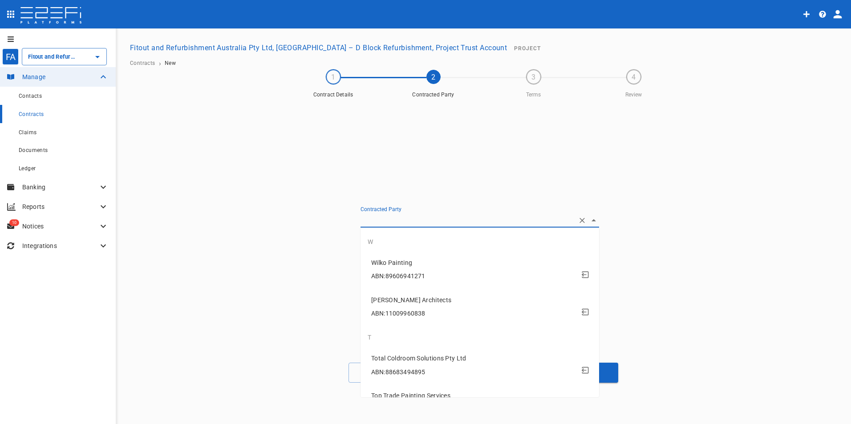
click at [398, 217] on input "Contracted Party" at bounding box center [467, 221] width 214 height 14
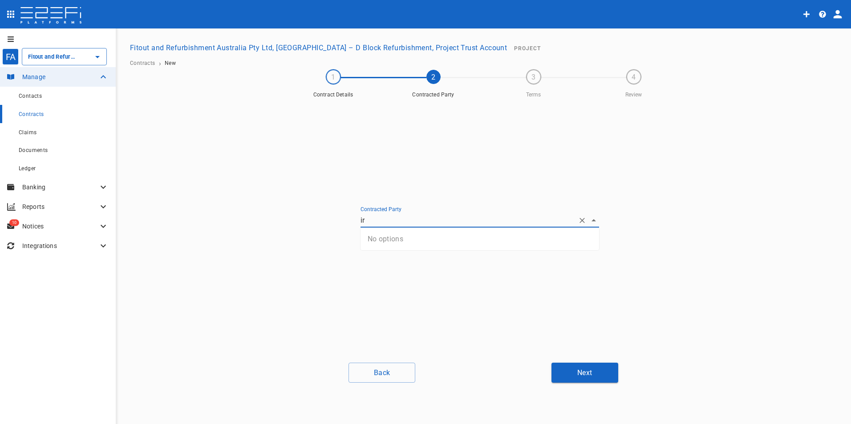
type input "i"
click at [421, 211] on button "Create new contact" at bounding box center [402, 208] width 84 height 17
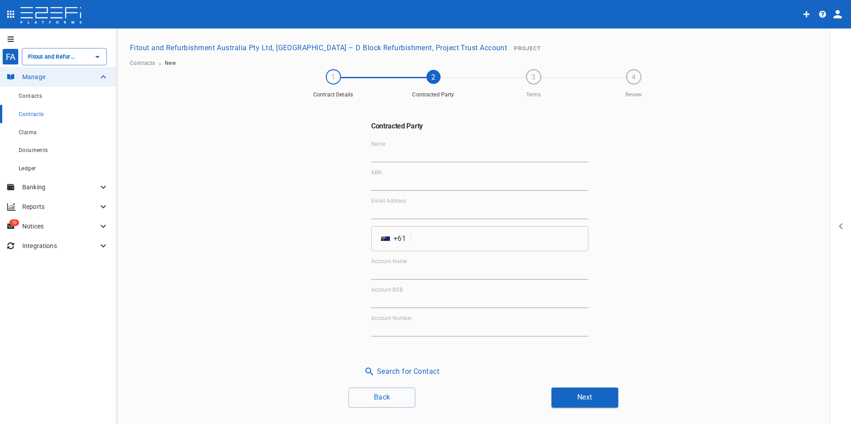
click at [402, 210] on input "Email Address" at bounding box center [479, 212] width 217 height 14
paste input "[PERSON_NAME][EMAIL_ADDRESS][DOMAIN_NAME]"
type input "[PERSON_NAME][EMAIL_ADDRESS][DOMAIN_NAME]"
click at [397, 155] on input "Name" at bounding box center [479, 155] width 217 height 14
paste input "IRT Roofing"
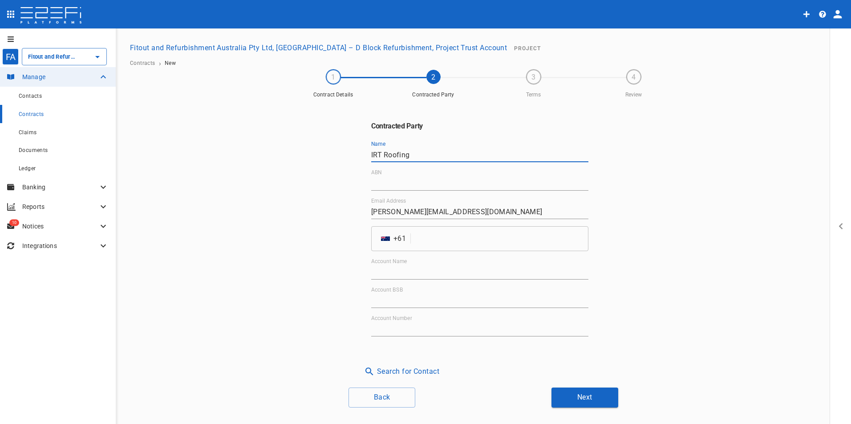
type input "IRT Roofing"
click at [410, 183] on input "ABN" at bounding box center [479, 184] width 217 height 14
paste input "45 103 001 074"
type input "45 103 001 074"
click at [393, 271] on input "Account Name" at bounding box center [479, 273] width 217 height 14
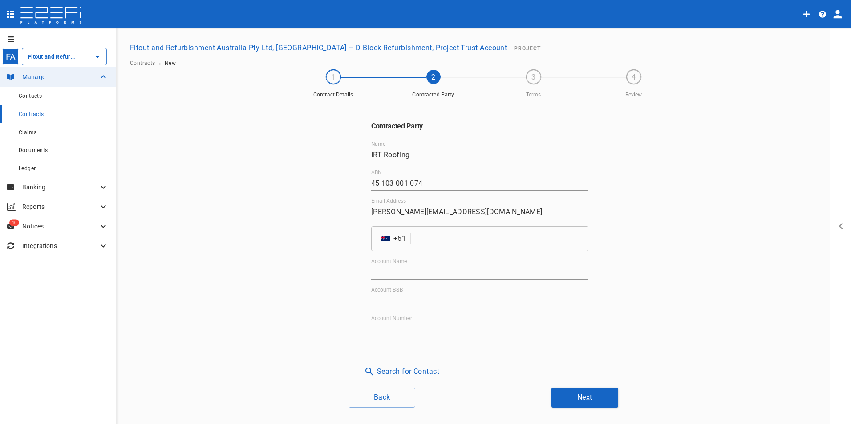
click at [391, 298] on input "Account BSB" at bounding box center [479, 301] width 217 height 14
paste input "034-070"
type input "034-070"
click at [398, 327] on input "Account Number" at bounding box center [479, 330] width 217 height 14
paste input "217710"
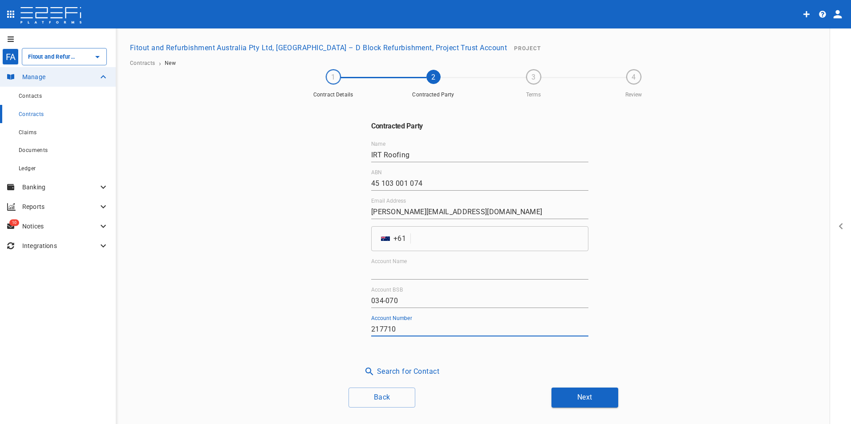
type input "217710"
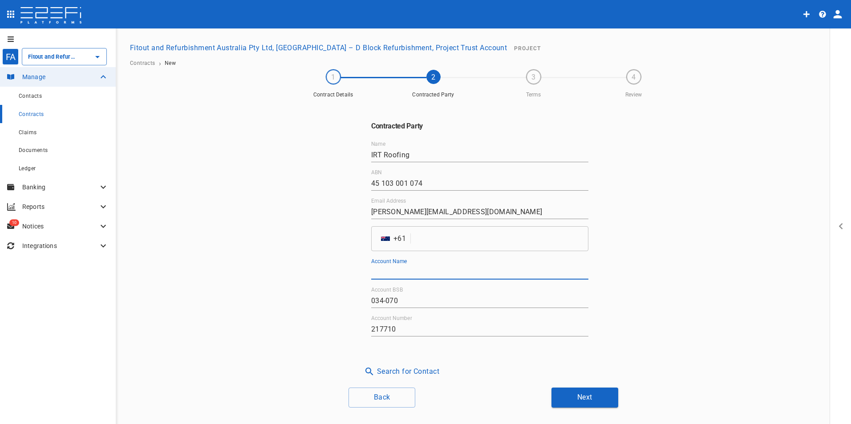
click at [396, 266] on input "Account Name" at bounding box center [479, 273] width 217 height 14
drag, startPoint x: 395, startPoint y: 271, endPoint x: 345, endPoint y: 271, distance: 49.8
click at [345, 271] on div "Contracted Party Name IRT Roofing ABN 45 103 001 074 Email Address [PERSON_NAME…" at bounding box center [483, 241] width 534 height 278
type input "Industrial Roof Technology Pty Ltd"
click at [430, 242] on input "tel" at bounding box center [501, 238] width 174 height 25
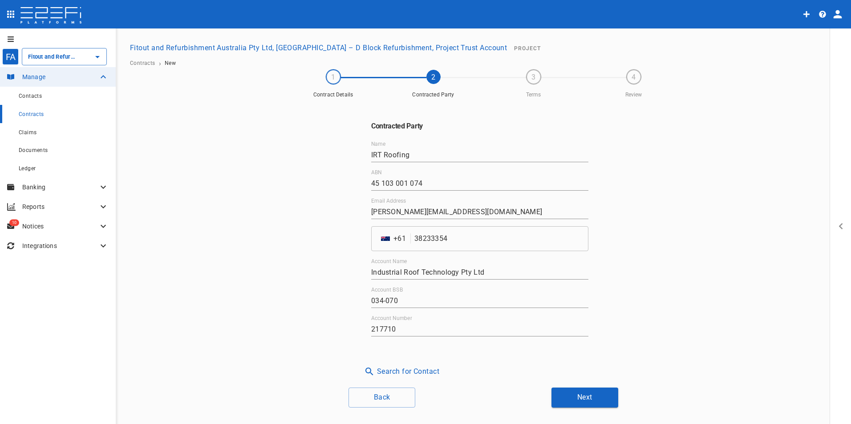
drag, startPoint x: 490, startPoint y: 319, endPoint x: 485, endPoint y: 326, distance: 8.6
click at [491, 320] on div "Account Number 217710" at bounding box center [479, 325] width 217 height 21
click at [676, 292] on div "Contracted Party Name IRT Roofing ABN 45 103 001 074 Email Address [EMAIL_ADDRE…" at bounding box center [483, 241] width 534 height 278
click at [591, 398] on button "Next" at bounding box center [584, 398] width 67 height 20
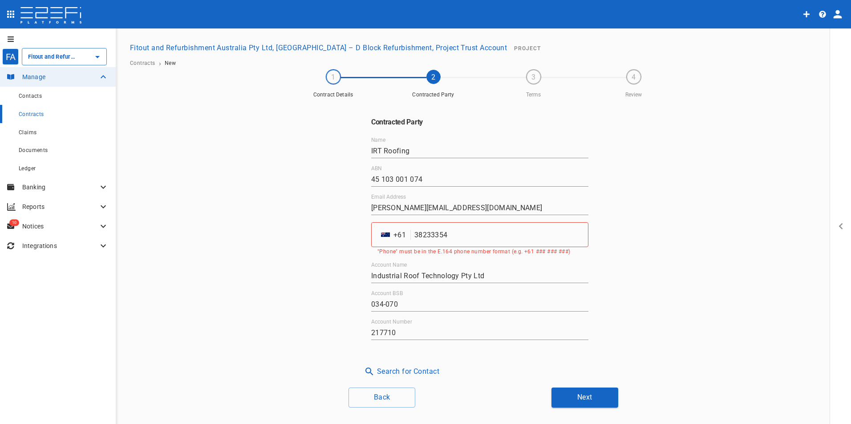
click at [414, 236] on input "38233354" at bounding box center [501, 234] width 174 height 25
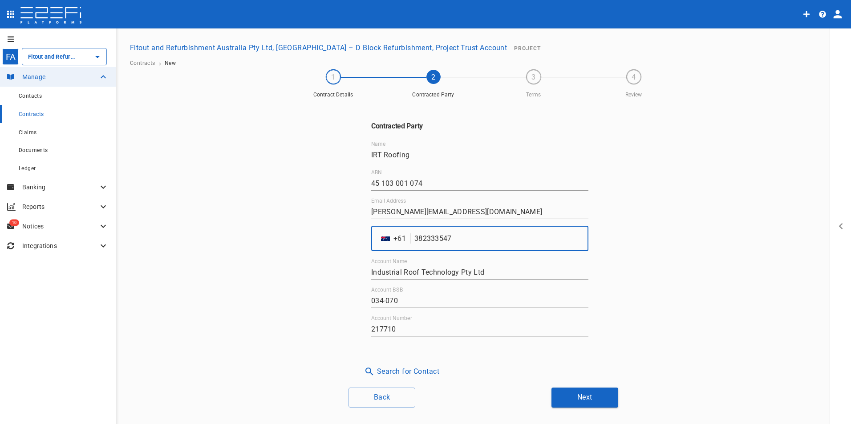
type input "382333547"
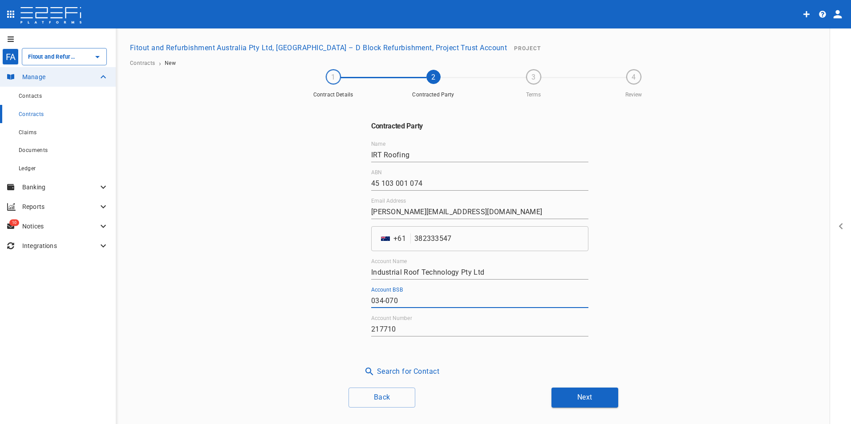
click at [481, 298] on input "034-070" at bounding box center [479, 301] width 217 height 14
click at [580, 397] on button "Next" at bounding box center [584, 398] width 67 height 20
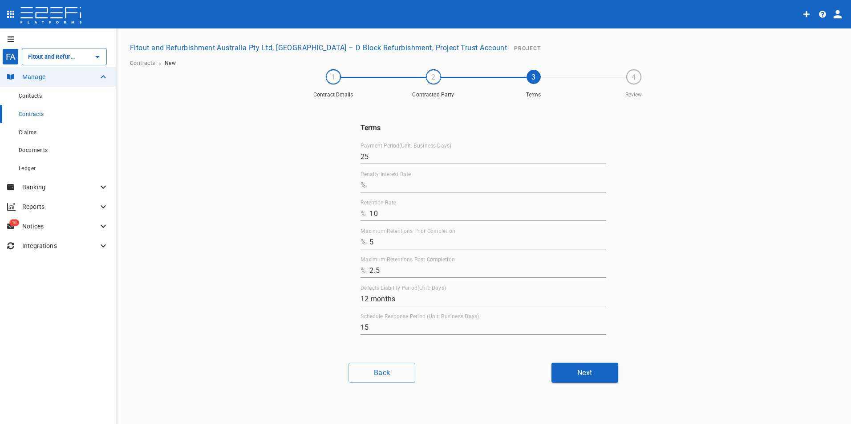
click at [381, 185] on input "Penalty Interest Rate" at bounding box center [487, 185] width 237 height 14
type input "0"
click at [575, 375] on button "Next" at bounding box center [584, 373] width 67 height 20
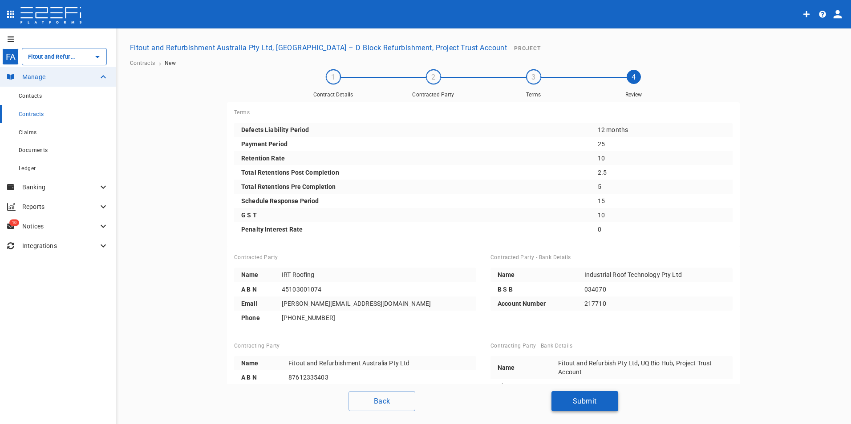
click at [588, 399] on button "Submit" at bounding box center [584, 401] width 67 height 20
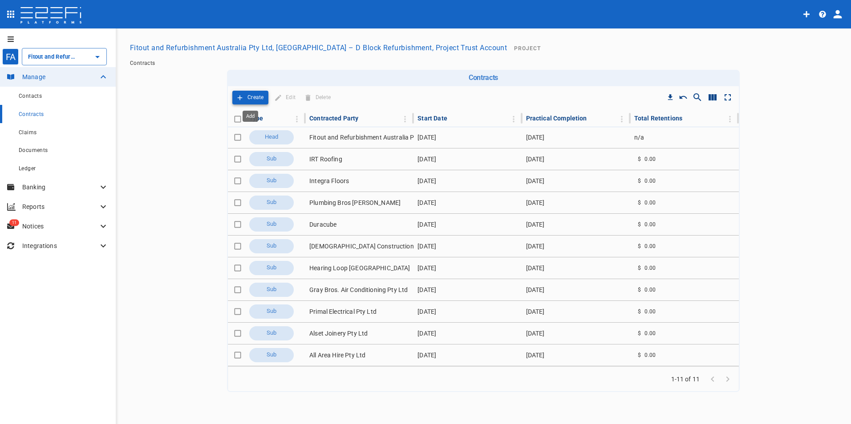
click at [250, 95] on p "Create" at bounding box center [255, 98] width 16 height 10
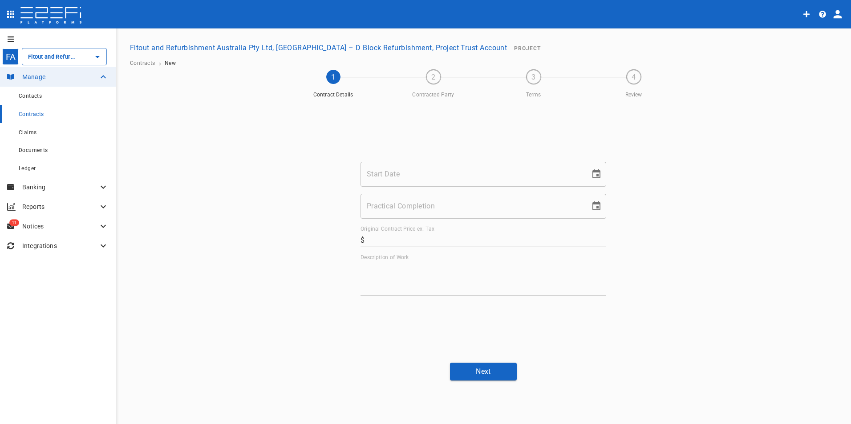
click at [480, 163] on input "Start Date" at bounding box center [471, 174] width 223 height 25
click at [390, 174] on div "Start Date Start Date" at bounding box center [483, 174] width 246 height 25
click at [372, 178] on div "Start Date Start Date" at bounding box center [483, 174] width 246 height 25
click at [417, 175] on input "Start Date" at bounding box center [471, 174] width 223 height 25
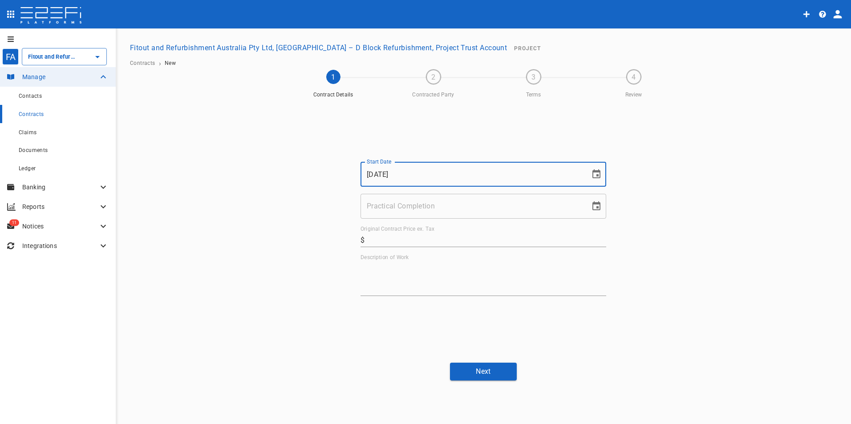
type input "[DATE]"
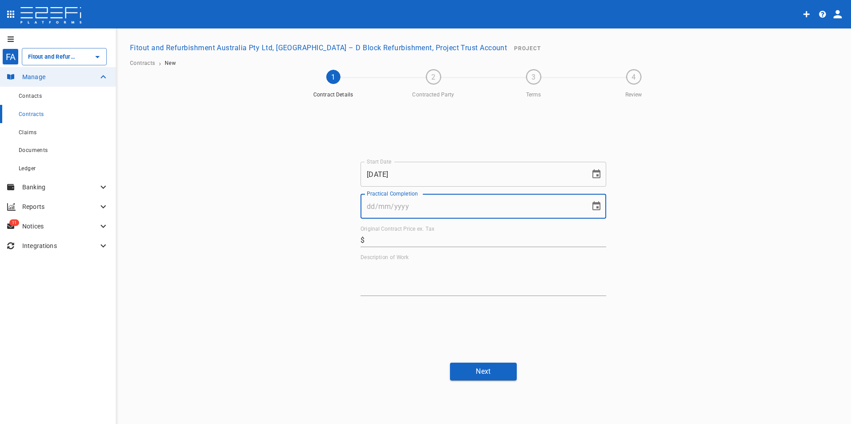
click at [401, 214] on input "Practical Completion" at bounding box center [471, 206] width 223 height 25
type input "[DATE]"
drag, startPoint x: 400, startPoint y: 236, endPoint x: 407, endPoint y: 244, distance: 10.1
click at [400, 236] on input "Original Contract Price ex. Tax" at bounding box center [487, 240] width 238 height 14
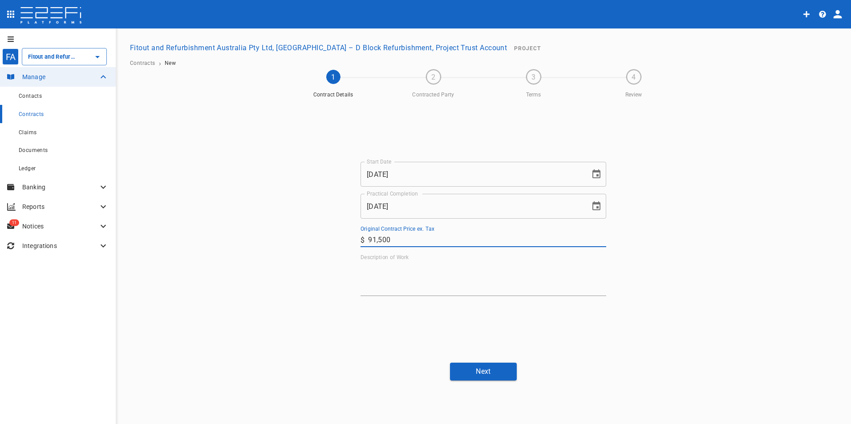
type input "91,500"
click at [423, 280] on textarea "Description of Work" at bounding box center [483, 278] width 246 height 31
click at [414, 285] on textarea "Description of Work" at bounding box center [483, 278] width 246 height 31
paste textarea "Supply and install aluminum screens as per project documentation"
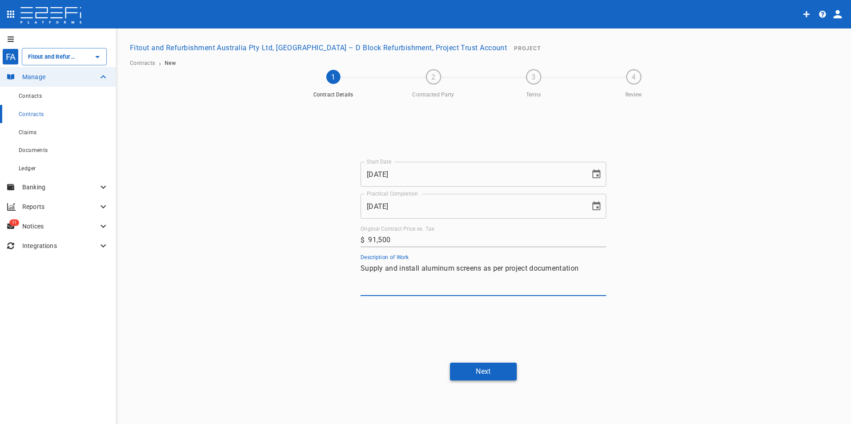
type textarea "Supply and install aluminum screens as per project documentation"
click at [477, 368] on button "Next" at bounding box center [483, 371] width 67 height 17
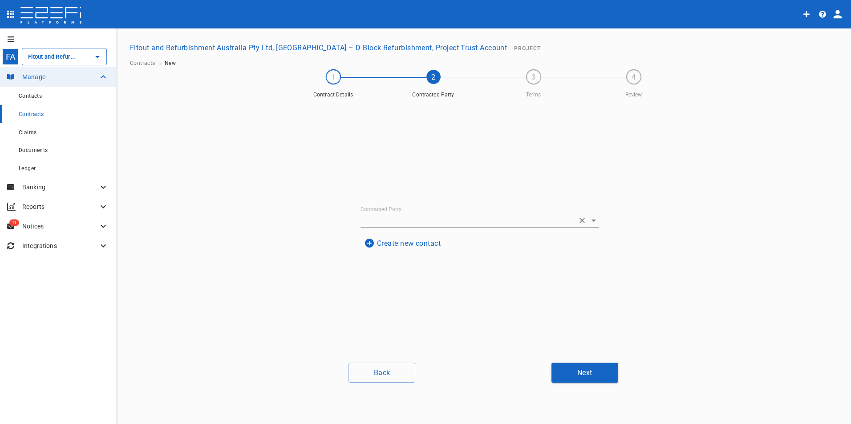
click at [464, 220] on input "Contracted Party" at bounding box center [467, 221] width 214 height 14
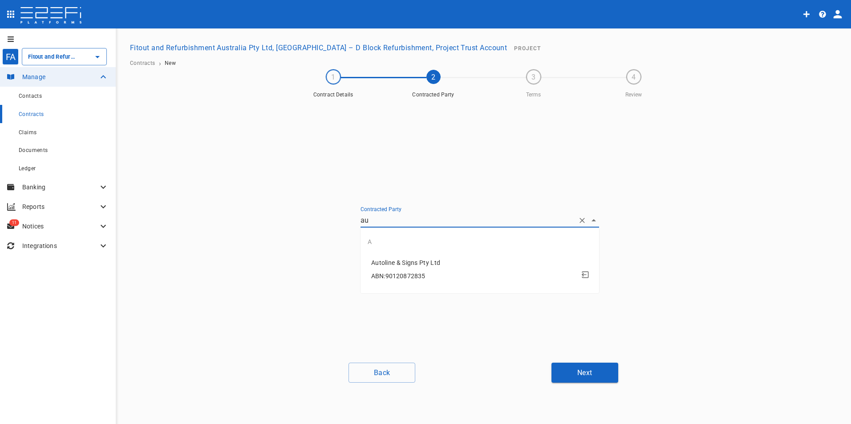
type input "au"
click at [619, 321] on div "Contracted Party Create new contact" at bounding box center [483, 229] width 534 height 254
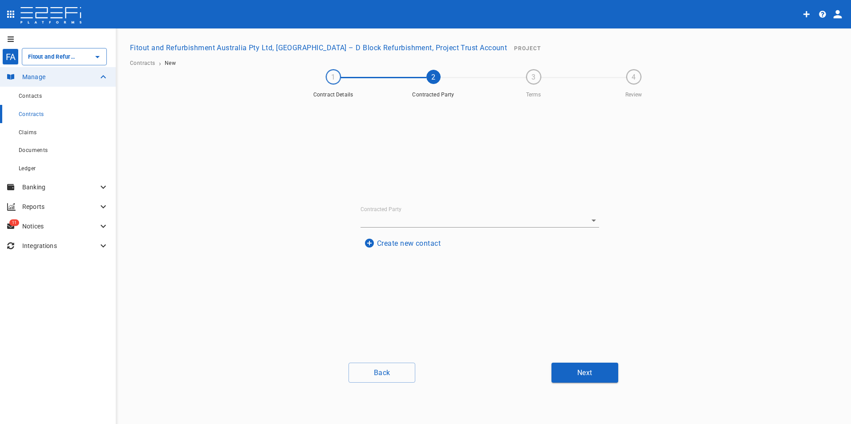
click at [397, 237] on button "Create new contact" at bounding box center [402, 243] width 84 height 17
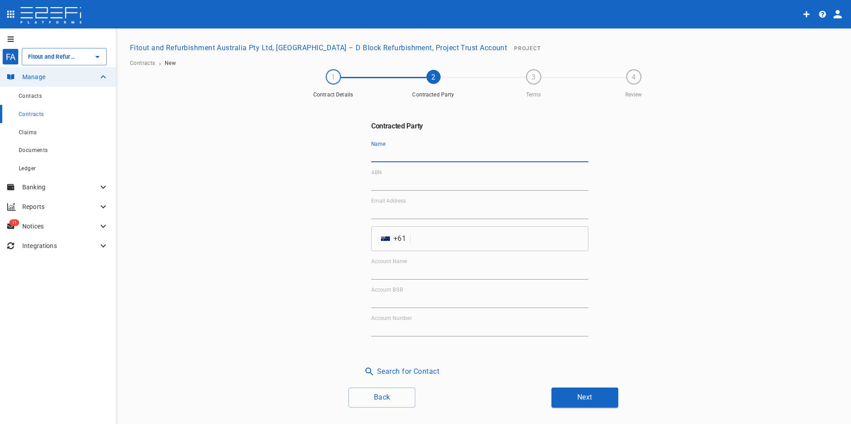
click at [408, 152] on input "Name" at bounding box center [479, 155] width 217 height 14
click at [386, 155] on input "Name" at bounding box center [479, 155] width 217 height 14
paste input "Ausmetal Engineering Pty Ltd"
type input "Ausmetal Engineering Pty Ltd"
click at [397, 274] on input "Account Name" at bounding box center [479, 273] width 217 height 14
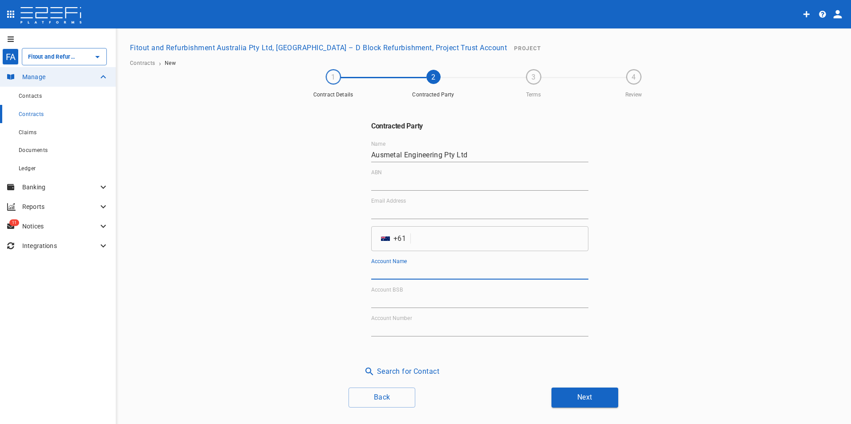
paste input "Ausmetal Engineering Pty Ltd"
type input "Ausmetal Engineering Pty Ltd"
click at [452, 206] on div "Email Address" at bounding box center [479, 208] width 217 height 21
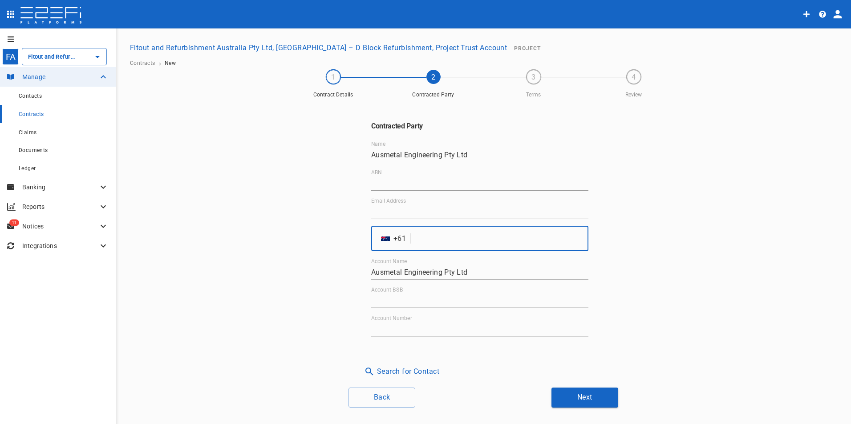
drag, startPoint x: 427, startPoint y: 234, endPoint x: 432, endPoint y: 242, distance: 10.2
click at [427, 234] on input "tel" at bounding box center [501, 238] width 174 height 25
paste input "738030978"
type input "738030978"
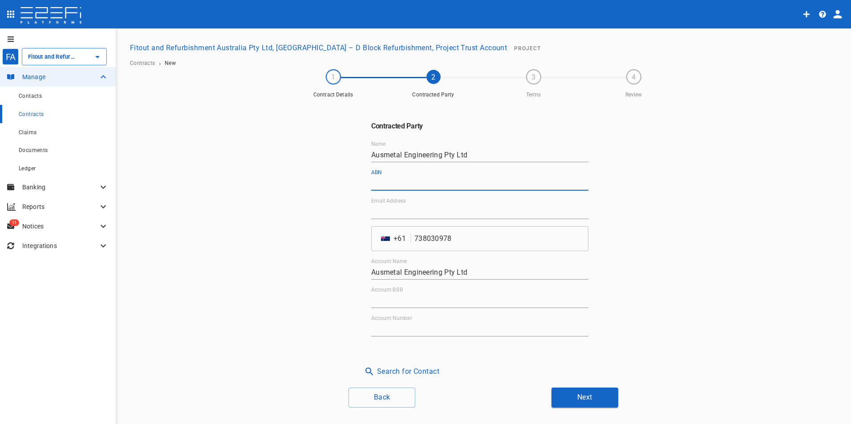
drag, startPoint x: 395, startPoint y: 177, endPoint x: 395, endPoint y: 182, distance: 4.9
click at [395, 178] on input "ABN" at bounding box center [479, 184] width 217 height 14
paste input "20 645 585 726"
type input "20 645 585 726"
click at [411, 215] on input "Email Address" at bounding box center [479, 212] width 217 height 14
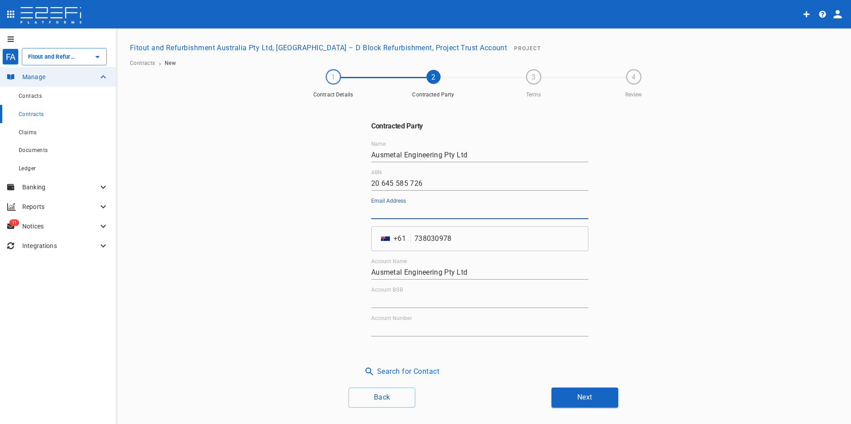
paste input "[EMAIL_ADDRESS][DOMAIN_NAME]"
type input "[EMAIL_ADDRESS][DOMAIN_NAME]"
drag, startPoint x: 381, startPoint y: 304, endPoint x: 451, endPoint y: 314, distance: 70.5
click at [384, 307] on input "Account BSB" at bounding box center [479, 301] width 217 height 14
paste input "084-391"
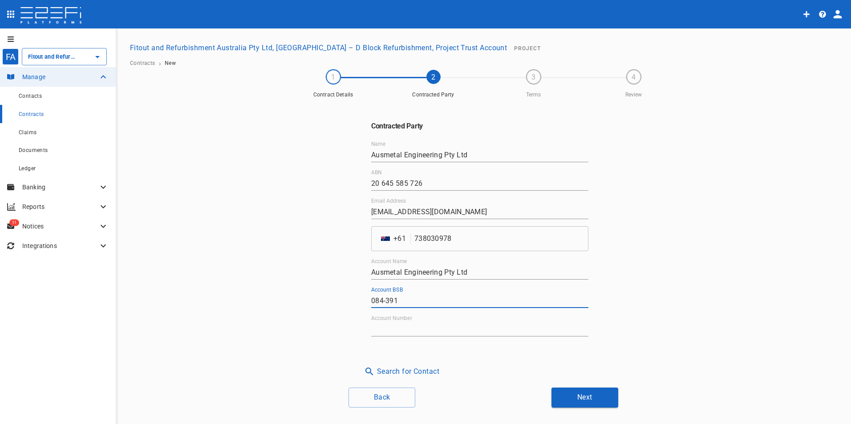
type input "084-391"
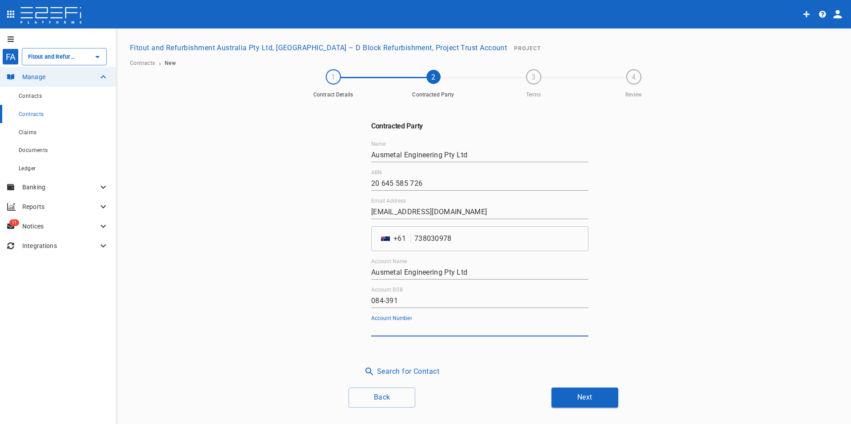
click at [403, 327] on input "Account Number" at bounding box center [479, 330] width 217 height 14
paste input "292434352"
type input "292434352"
click at [585, 402] on button "Next" at bounding box center [584, 398] width 67 height 20
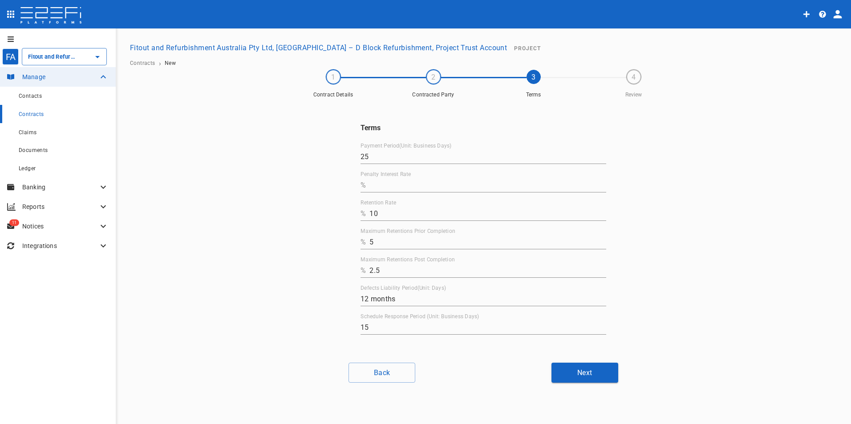
click at [387, 188] on input "Penalty Interest Rate" at bounding box center [487, 185] width 237 height 14
type input "0"
click at [564, 366] on button "Next" at bounding box center [584, 373] width 67 height 20
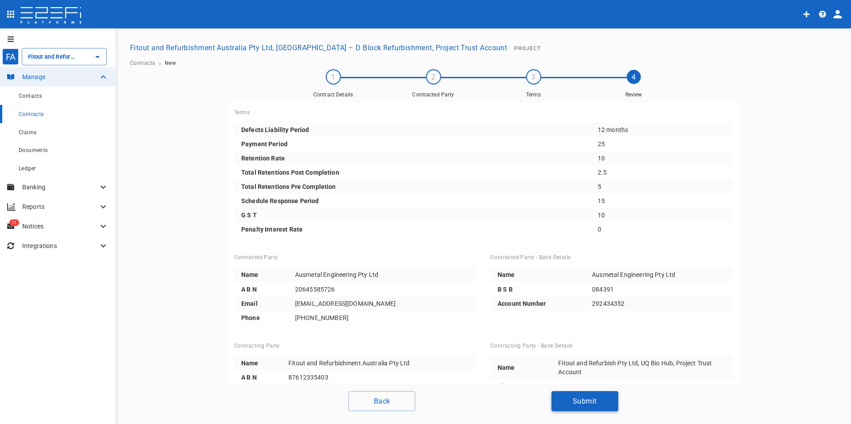
click at [574, 402] on button "Submit" at bounding box center [584, 401] width 67 height 20
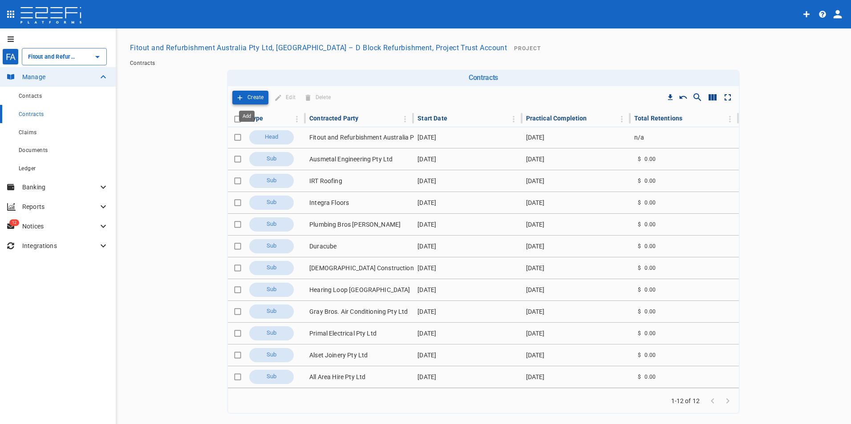
click at [248, 93] on p "Create" at bounding box center [255, 98] width 16 height 10
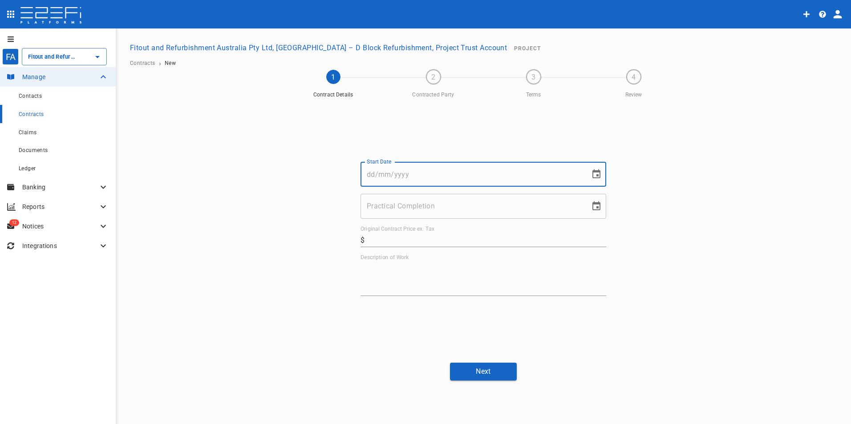
click at [428, 180] on input "Start Date" at bounding box center [471, 174] width 223 height 25
type input "[DATE]"
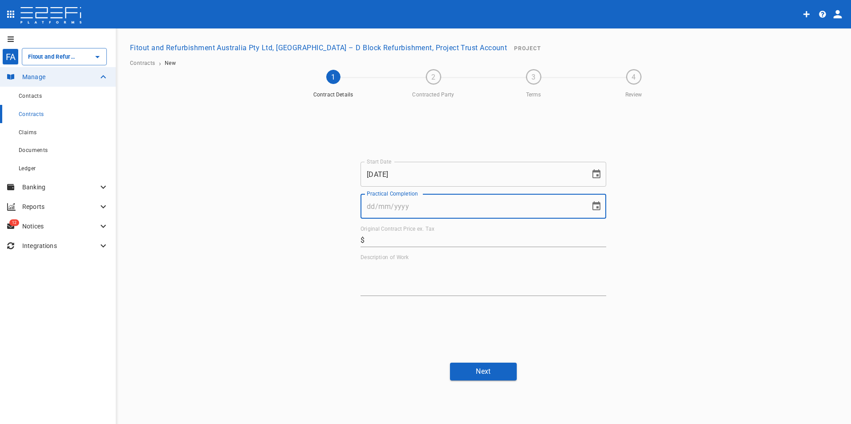
click at [415, 206] on input "Practical Completion" at bounding box center [471, 206] width 223 height 25
type input "[DATE]"
drag, startPoint x: 438, startPoint y: 238, endPoint x: 438, endPoint y: 244, distance: 5.8
click at [438, 239] on input "Original Contract Price ex. Tax" at bounding box center [487, 240] width 238 height 14
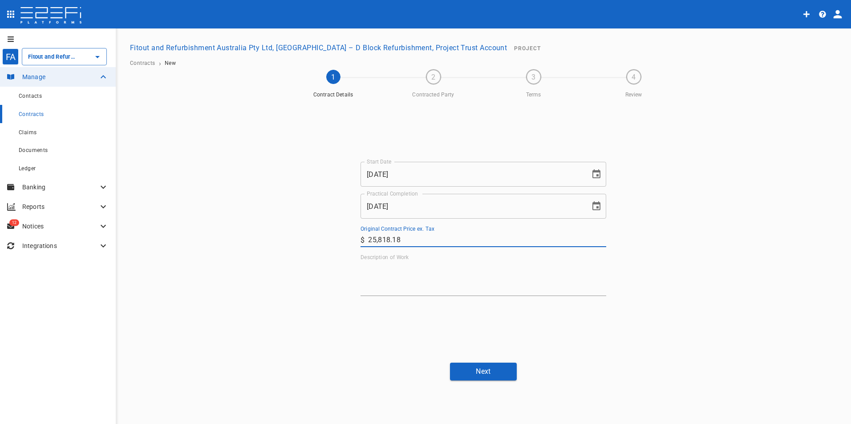
type input "25,818.18"
click at [399, 280] on textarea "Description of Work" at bounding box center [483, 278] width 246 height 31
click at [376, 277] on textarea "Description of Work" at bounding box center [483, 278] width 246 height 31
paste textarea "Structural Steel and Balustrades"
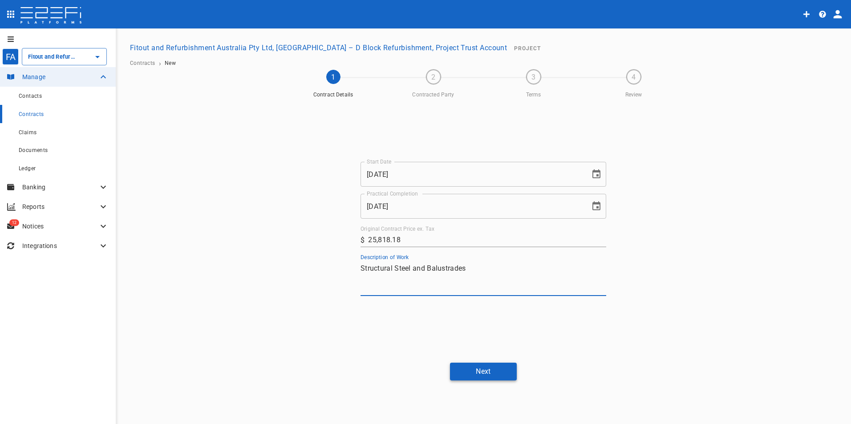
type textarea "Structural Steel and Balustrades"
click at [504, 368] on button "Next" at bounding box center [483, 371] width 67 height 17
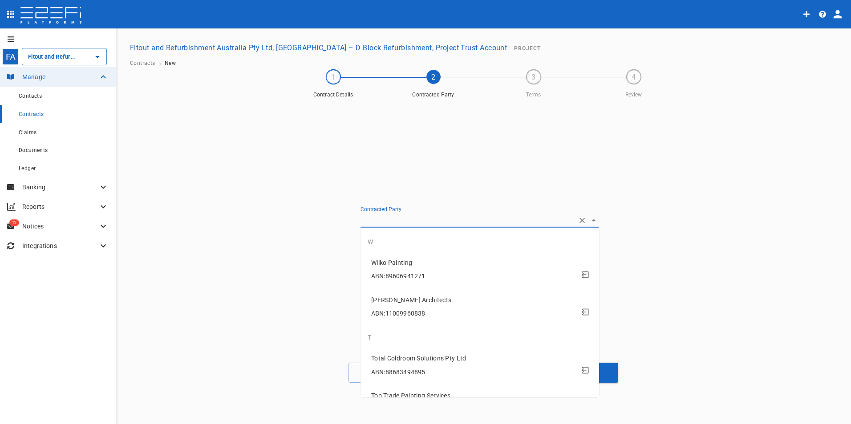
click at [456, 224] on input "Contracted Party" at bounding box center [467, 221] width 214 height 14
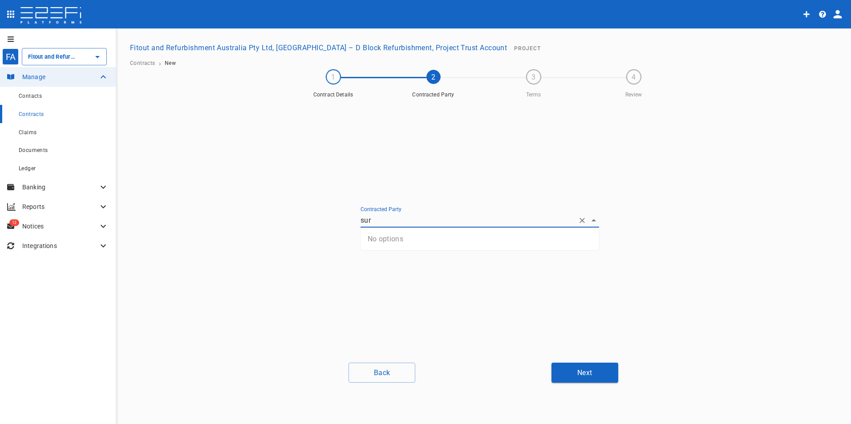
type input "sur"
click at [457, 288] on div "Contracted Party Create new contact" at bounding box center [483, 229] width 267 height 254
click at [415, 246] on button "Create new contact" at bounding box center [402, 243] width 84 height 17
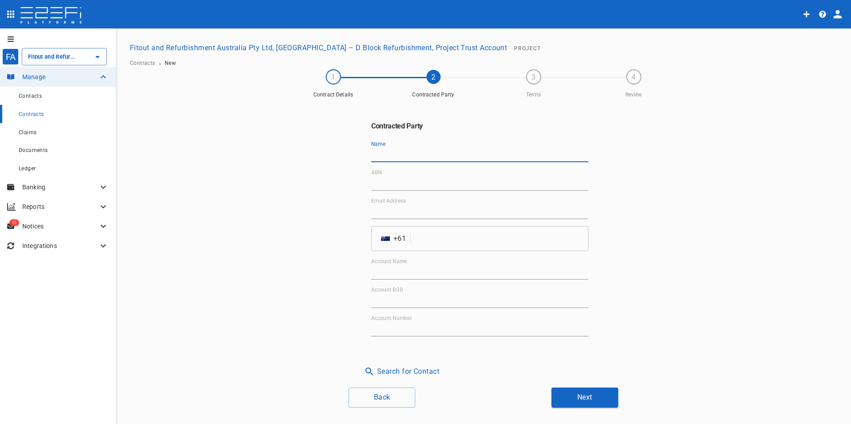
click at [406, 153] on input "Name" at bounding box center [479, 155] width 217 height 14
paste input "Surf City Welding Pty Ltd"
type input "Surf City Welding Pty Ltd"
click at [415, 268] on input "Account Name" at bounding box center [479, 273] width 217 height 14
paste input "Surf City Welding Pty Ltd"
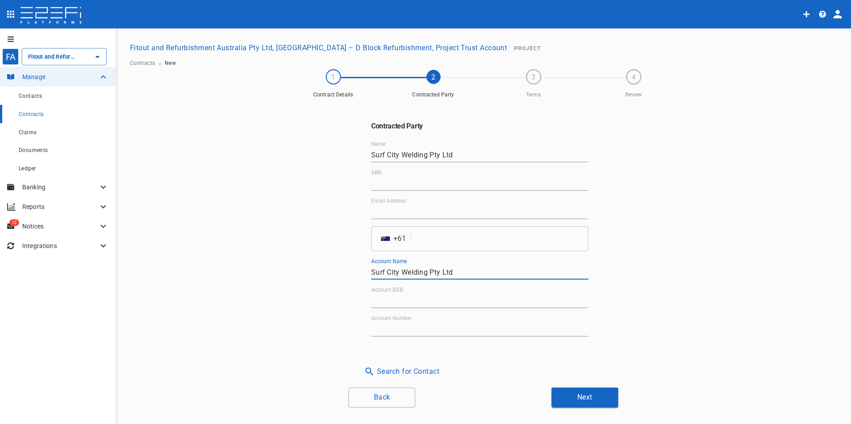
type input "Surf City Welding Pty Ltd"
click at [401, 215] on input "Email Address" at bounding box center [479, 212] width 217 height 14
paste input "[EMAIL_ADDRESS][DOMAIN_NAME]"
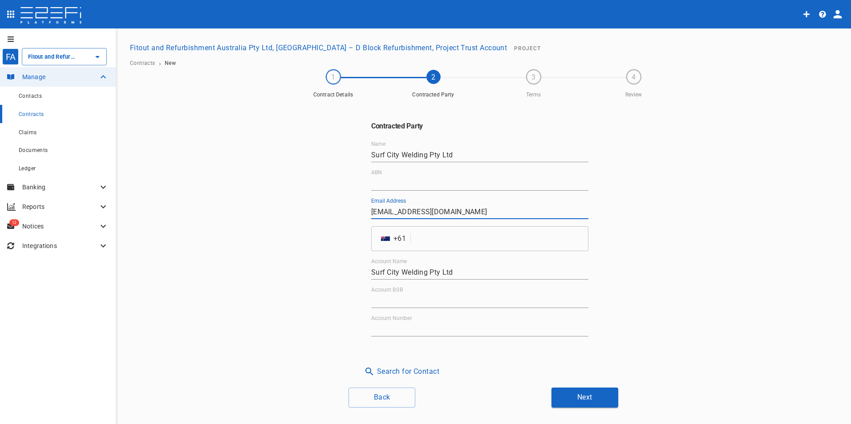
type input "[EMAIL_ADDRESS][DOMAIN_NAME]"
click at [419, 181] on input "ABN" at bounding box center [479, 184] width 217 height 14
paste input "16 654 634 143"
type input "16 654 634 143"
click at [445, 298] on input "Account BSB" at bounding box center [479, 301] width 217 height 14
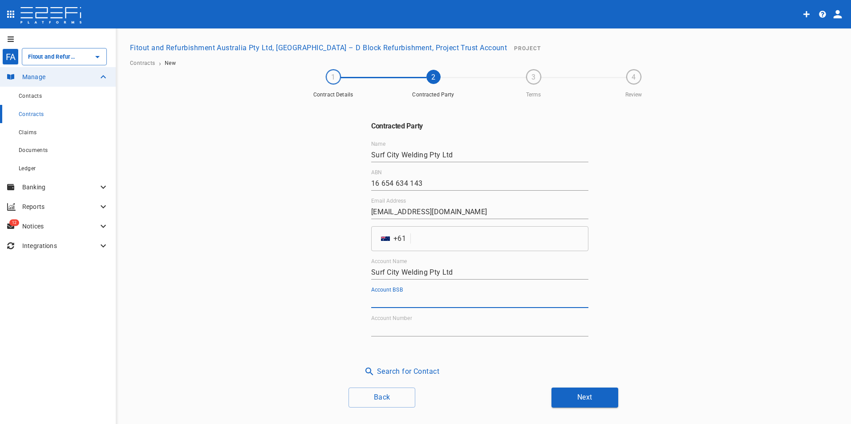
paste input "034-279"
type input "034-279"
click at [402, 330] on input "Account Number" at bounding box center [479, 330] width 217 height 14
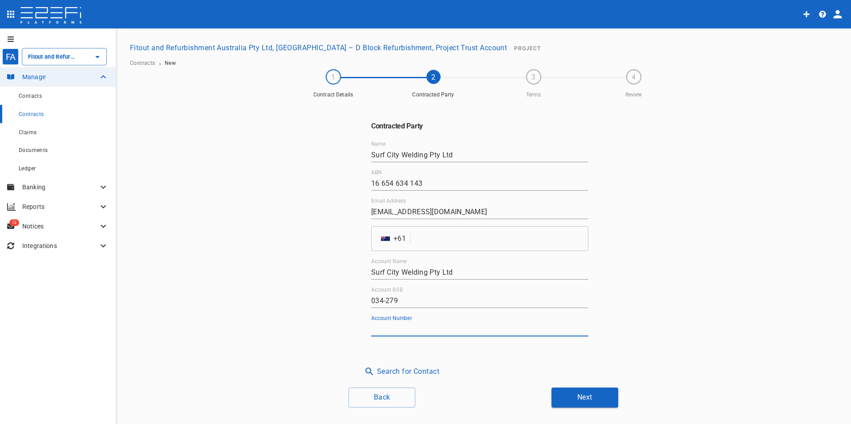
paste input "661150"
type input "661150"
drag, startPoint x: 445, startPoint y: 248, endPoint x: 443, endPoint y: 242, distance: 6.1
click at [445, 248] on input "tel" at bounding box center [501, 238] width 174 height 25
click at [449, 247] on input "tel" at bounding box center [501, 238] width 174 height 25
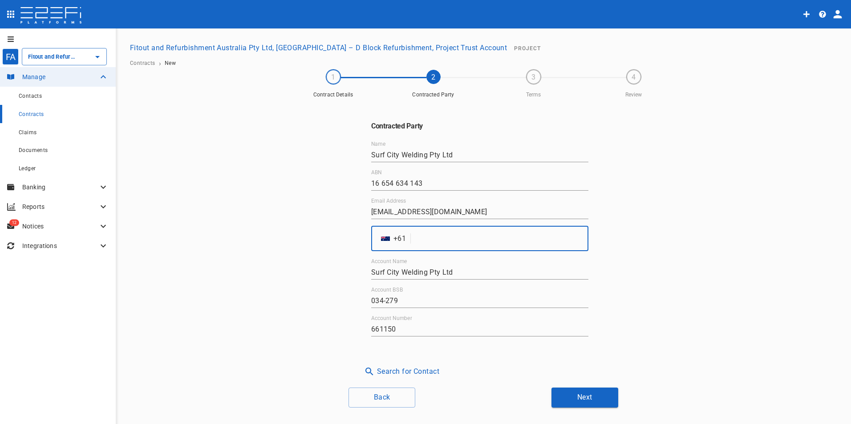
paste input "413489195"
type input "413489195"
click at [592, 397] on button "Next" at bounding box center [584, 398] width 67 height 20
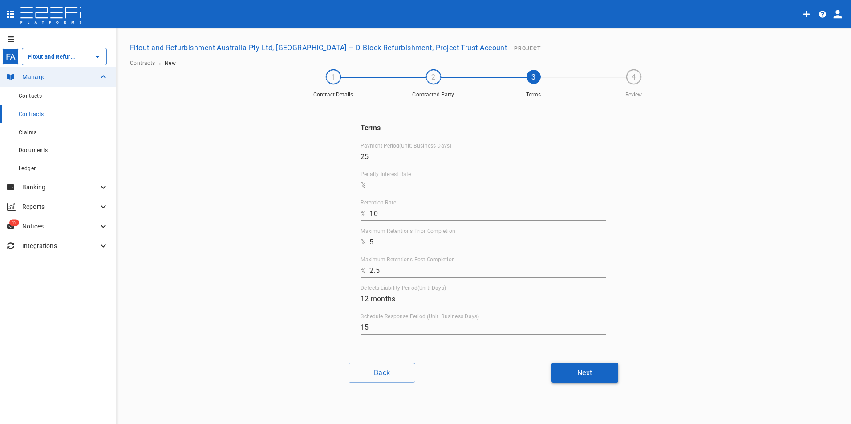
click at [603, 375] on button "Next" at bounding box center [584, 373] width 67 height 20
click at [557, 175] on input "Penalty Interest Rate" at bounding box center [487, 181] width 237 height 14
type input "0"
click at [592, 379] on button "Next" at bounding box center [584, 373] width 67 height 20
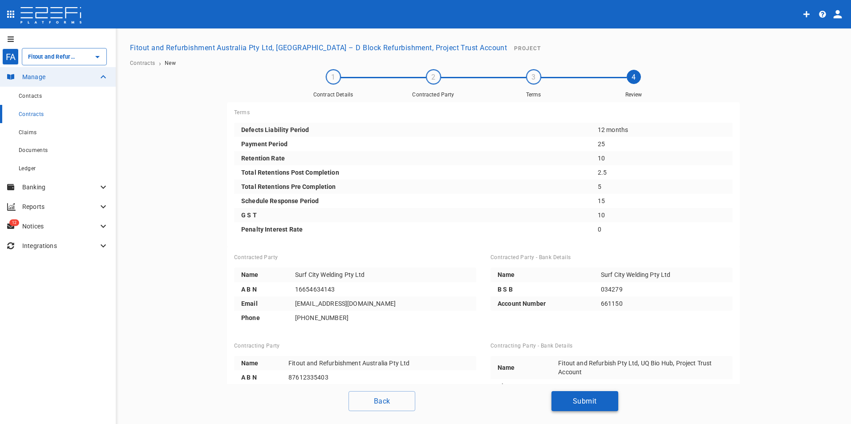
click at [601, 401] on button "Submit" at bounding box center [584, 401] width 67 height 20
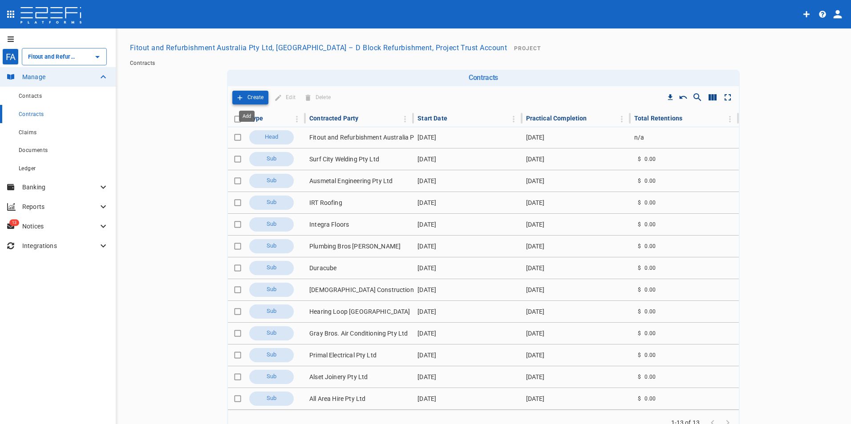
click at [249, 97] on p "Create" at bounding box center [255, 98] width 16 height 10
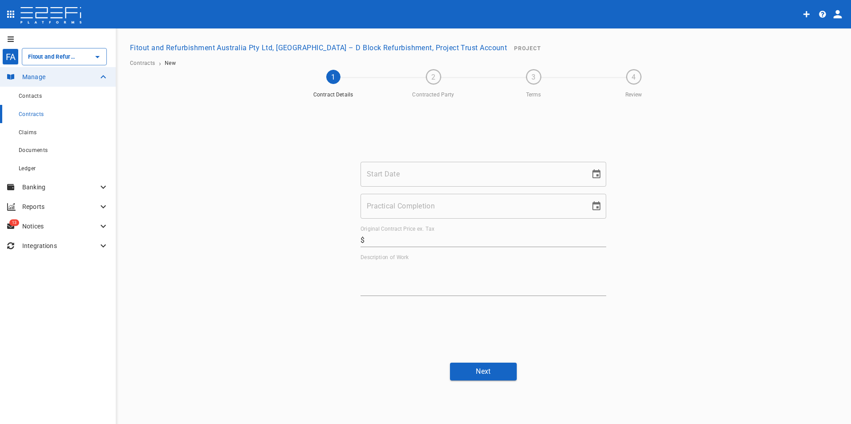
drag, startPoint x: 384, startPoint y: 182, endPoint x: 391, endPoint y: 201, distance: 20.6
click at [384, 182] on input "Start Date" at bounding box center [471, 174] width 223 height 25
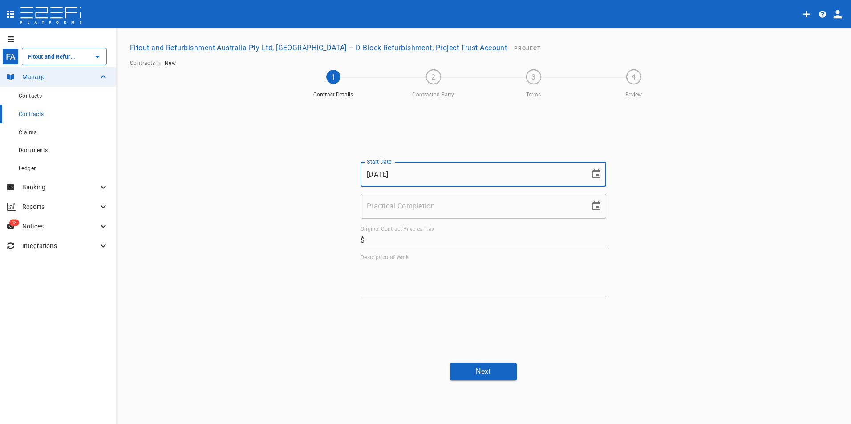
type input "[DATE]"
click at [412, 201] on div "Practical Completion Practical Completion" at bounding box center [483, 206] width 246 height 25
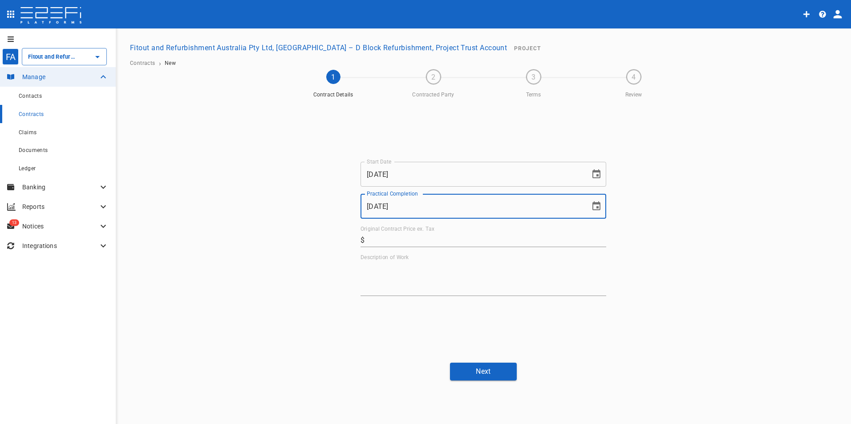
type input "[DATE]"
click at [405, 241] on input "Original Contract Price ex. Tax" at bounding box center [487, 240] width 238 height 14
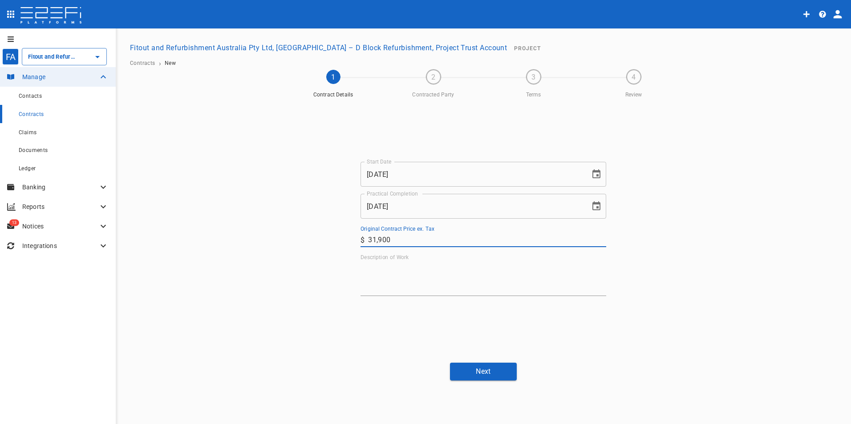
type input "31,900"
click at [405, 279] on textarea "Description of Work" at bounding box center [483, 278] width 246 height 31
click at [373, 275] on textarea "Description of Work" at bounding box center [483, 278] width 246 height 31
paste textarea "Supply and apply paint finishes as per project documentation"
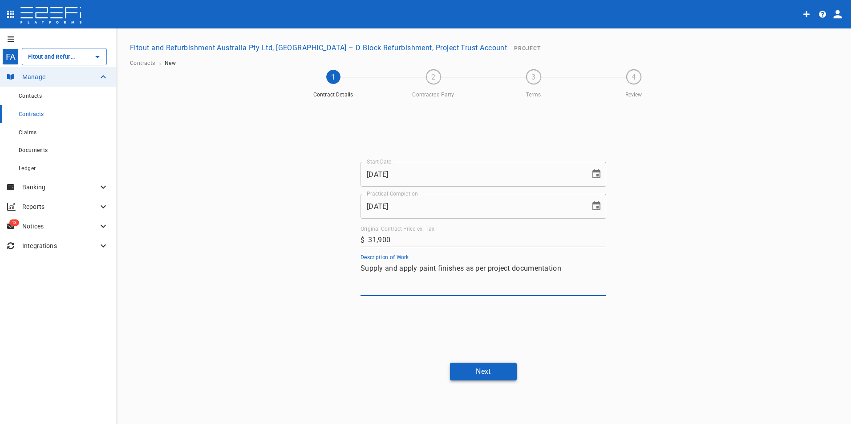
type textarea "Supply and apply paint finishes as per project documentation"
click at [481, 370] on button "Next" at bounding box center [483, 371] width 67 height 17
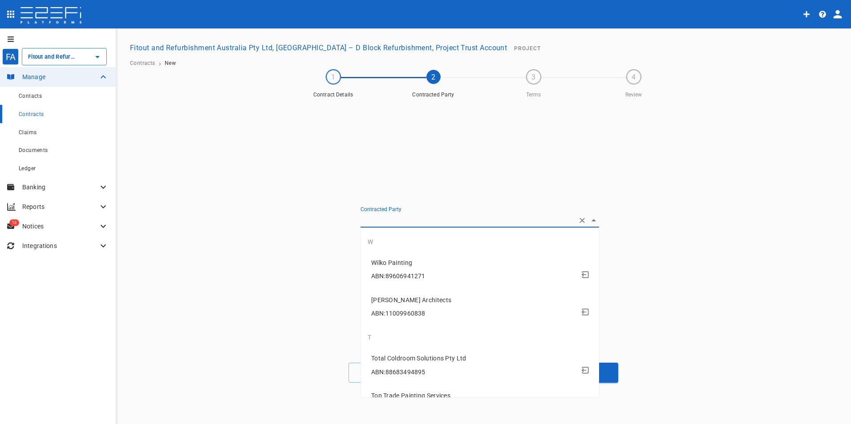
click at [396, 222] on input "Contracted Party" at bounding box center [467, 221] width 214 height 14
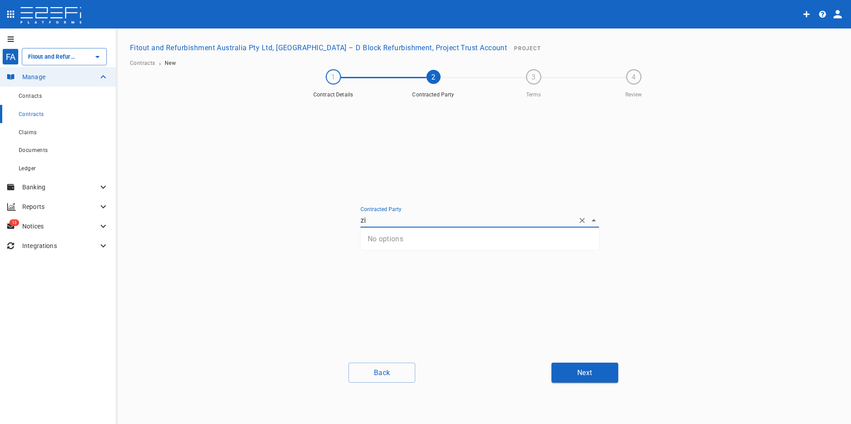
type input "zi"
click at [421, 293] on div "Contracted Party Create new contact" at bounding box center [483, 229] width 267 height 254
click at [406, 244] on button "Create new contact" at bounding box center [402, 243] width 84 height 17
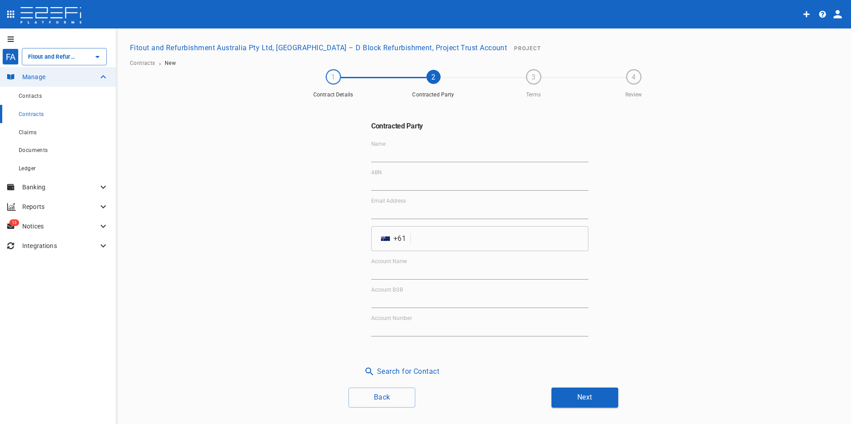
click at [382, 147] on label "Name" at bounding box center [378, 144] width 14 height 8
click at [382, 148] on input "Name" at bounding box center [479, 155] width 217 height 14
click at [392, 155] on input "Name" at bounding box center [479, 155] width 217 height 14
paste input "Zipi Group"
click at [426, 158] on input "Zipi Group" at bounding box center [479, 155] width 217 height 14
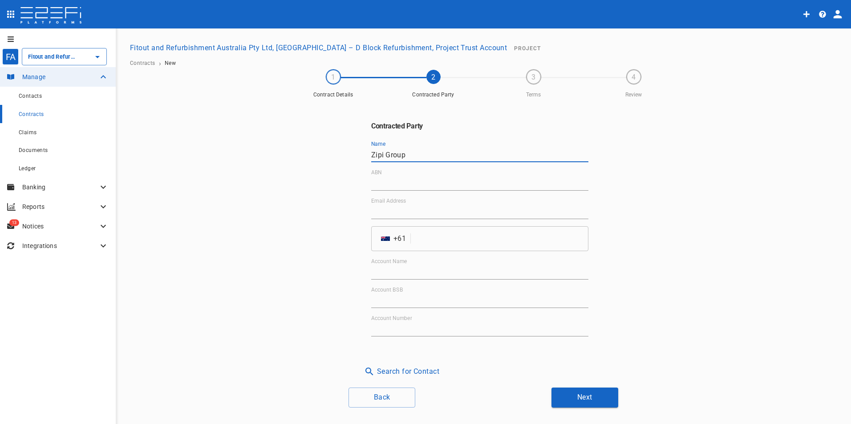
drag, startPoint x: 429, startPoint y: 153, endPoint x: 281, endPoint y: 153, distance: 148.1
click at [280, 151] on div "Contracted Party Name Zipi Group ABN Email Address ​ AU + 61 ​ Account Name Acc…" at bounding box center [483, 241] width 534 height 278
paste input "Pty Ltd"
type input "Zipi Group Pty Ltd"
click at [428, 263] on div "Account Name" at bounding box center [479, 268] width 217 height 21
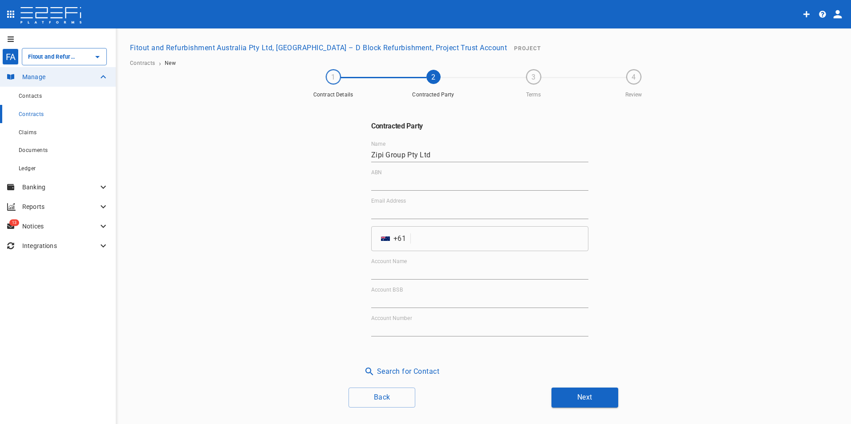
click at [432, 270] on input "Account Name" at bounding box center [479, 273] width 217 height 14
paste input "Zipi Group Pty Ltd"
type input "Zipi Group Pty Ltd"
click at [432, 295] on input "Account BSB" at bounding box center [479, 301] width 217 height 14
click at [441, 296] on input "Account BSB" at bounding box center [479, 301] width 217 height 14
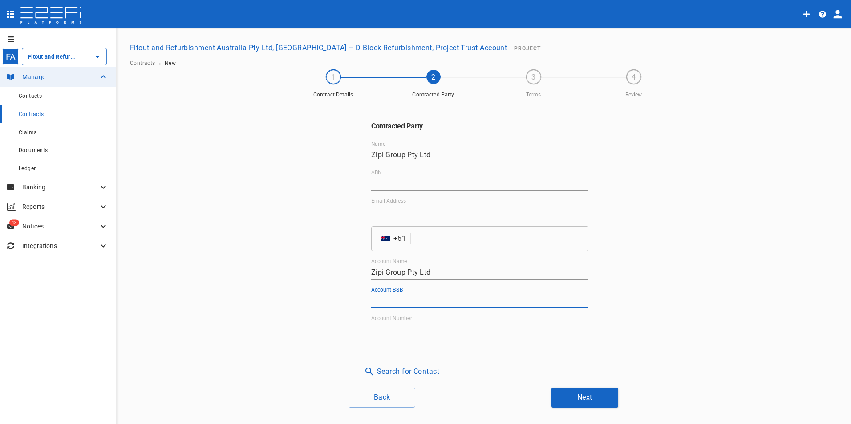
paste input "084-129"
type input "084-129"
click at [397, 325] on input "Account Number" at bounding box center [479, 330] width 217 height 14
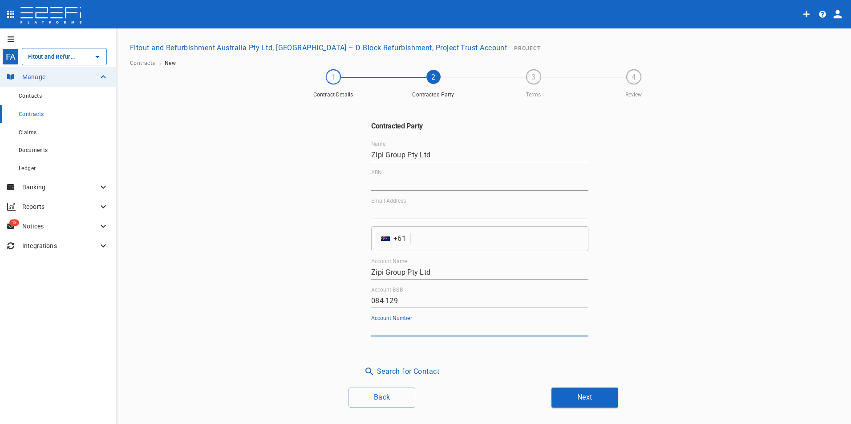
paste input "925183267"
type input "925183267"
click at [414, 184] on input "ABN" at bounding box center [479, 184] width 217 height 14
click at [415, 179] on input "ABN" at bounding box center [479, 184] width 217 height 14
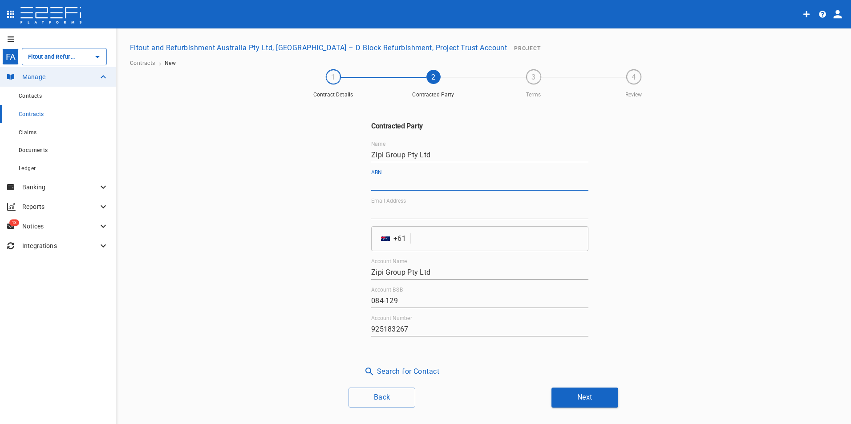
paste input "73 666 330 847"
type input "73 666 330 847"
click at [434, 239] on input "tel" at bounding box center [501, 238] width 174 height 25
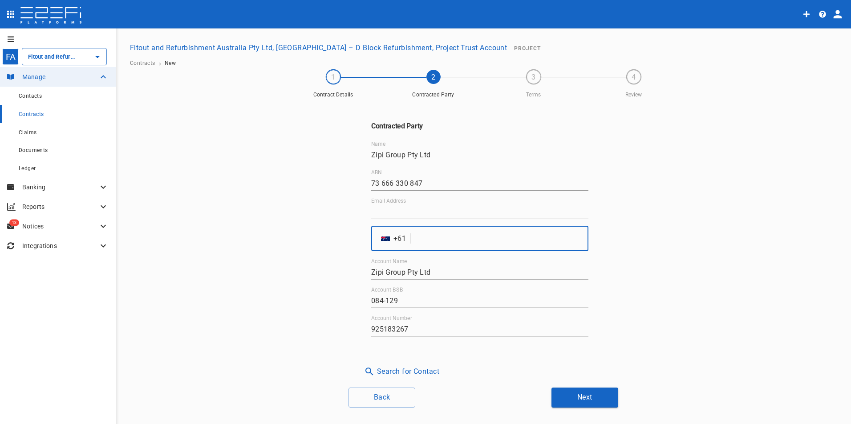
paste input "478746042"
type input "478746042"
click at [447, 210] on input "Email Address" at bounding box center [479, 212] width 217 height 14
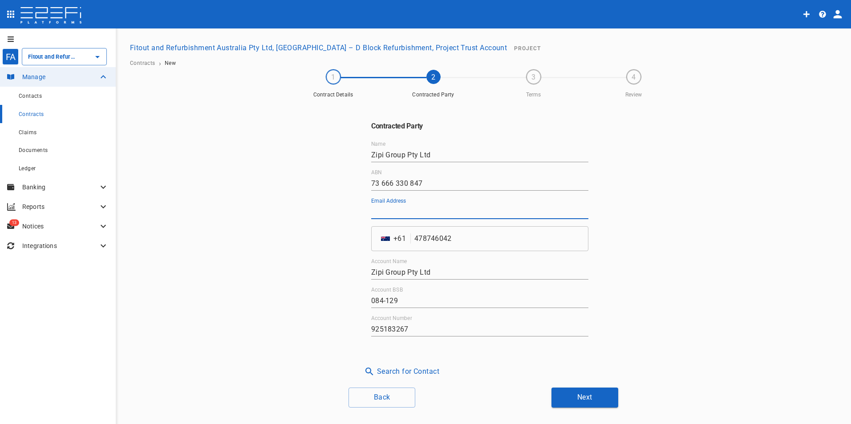
paste input "[EMAIL_ADDRESS][DOMAIN_NAME]"
type input "[EMAIL_ADDRESS][DOMAIN_NAME]"
click at [590, 404] on button "Next" at bounding box center [584, 398] width 67 height 20
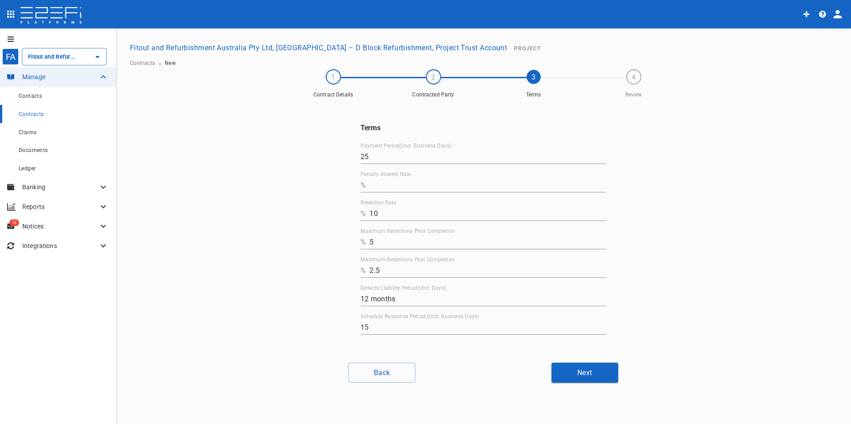
click at [440, 185] on input "Penalty Interest Rate" at bounding box center [487, 185] width 237 height 14
type input "0"
click at [581, 374] on button "Next" at bounding box center [584, 373] width 67 height 20
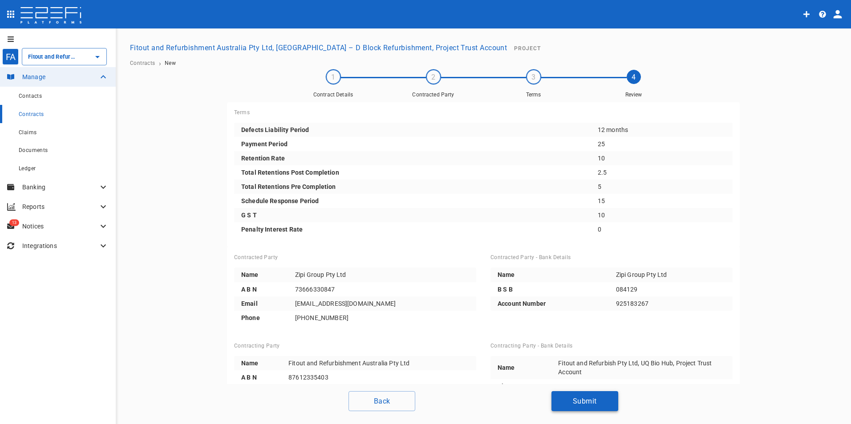
click at [586, 397] on button "Submit" at bounding box center [584, 401] width 67 height 20
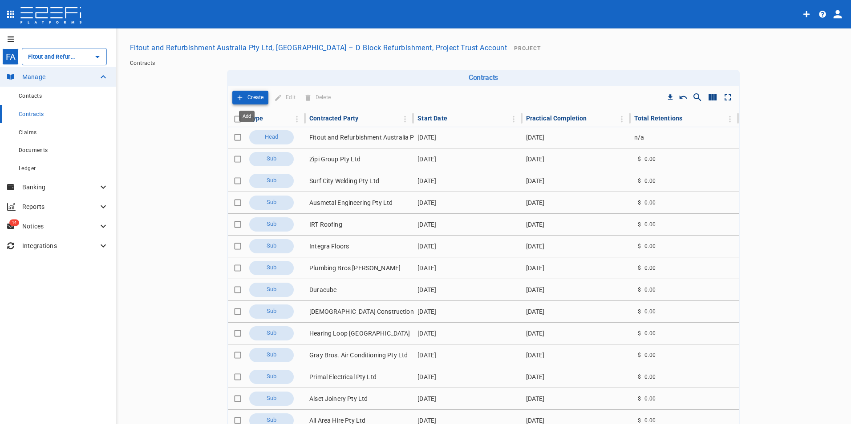
click at [254, 97] on p "Create" at bounding box center [255, 98] width 16 height 10
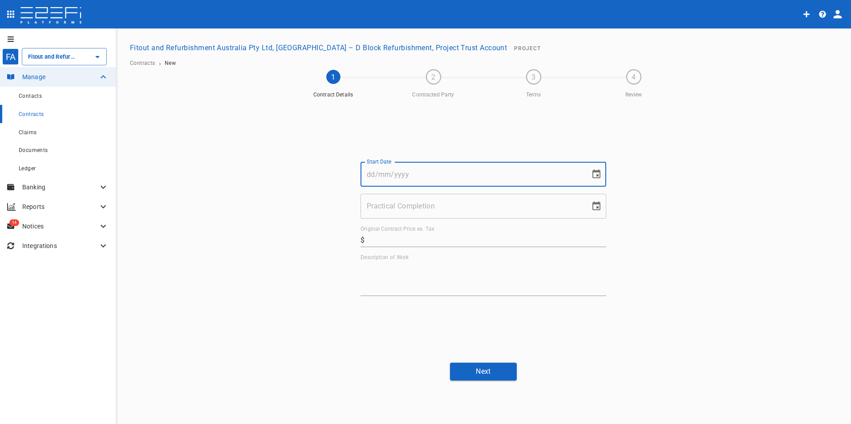
click at [400, 172] on input "Start Date" at bounding box center [471, 174] width 223 height 25
type input "[DATE]"
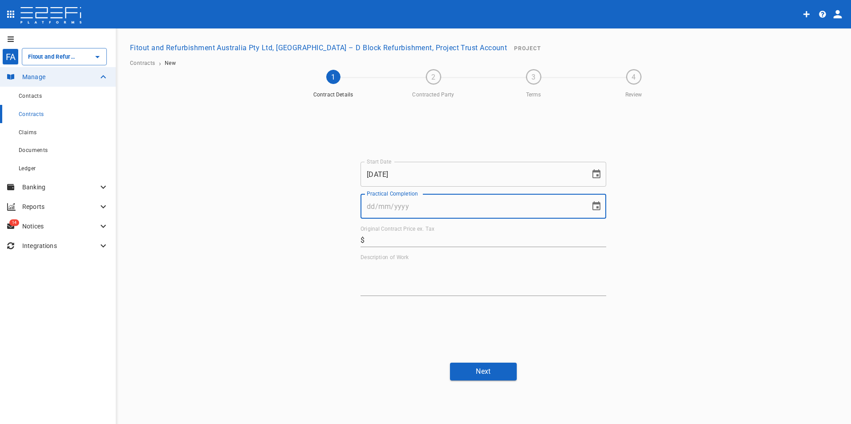
click at [398, 204] on input "Practical Completion" at bounding box center [471, 206] width 223 height 25
type input "[DATE]"
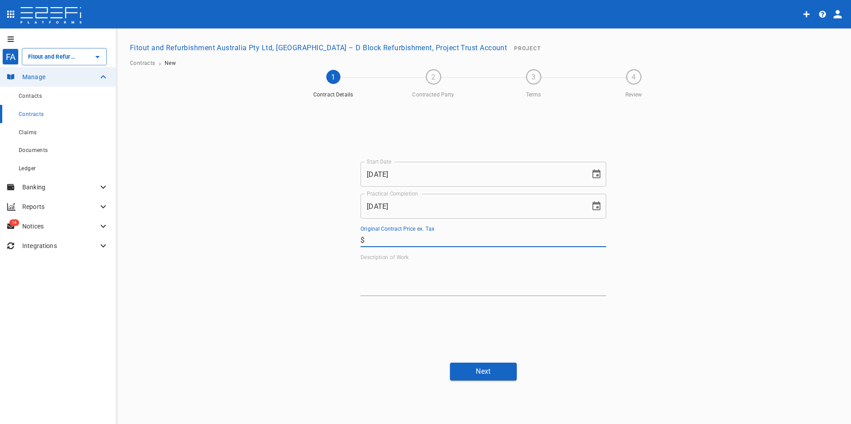
drag, startPoint x: 402, startPoint y: 240, endPoint x: 530, endPoint y: 424, distance: 223.7
click at [402, 241] on input "Original Contract Price ex. Tax" at bounding box center [487, 240] width 238 height 14
type input "5,200"
click at [371, 283] on textarea "Description of Work" at bounding box center [483, 278] width 246 height 31
click at [430, 281] on textarea "Description of Work" at bounding box center [483, 278] width 246 height 31
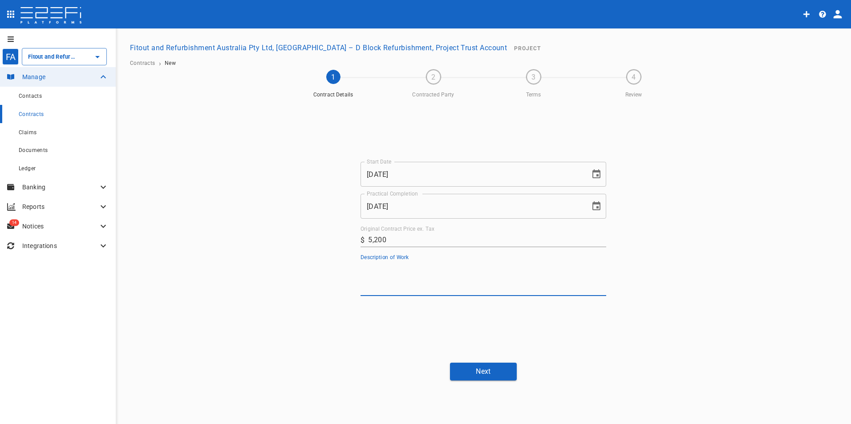
paste textarea "Supply and install tactile's and stair nosing's as per drawings and specificati…"
type textarea "Supply and install tactile's and stair nosing's as per drawings and specificati…"
click at [494, 369] on button "Next" at bounding box center [483, 371] width 67 height 17
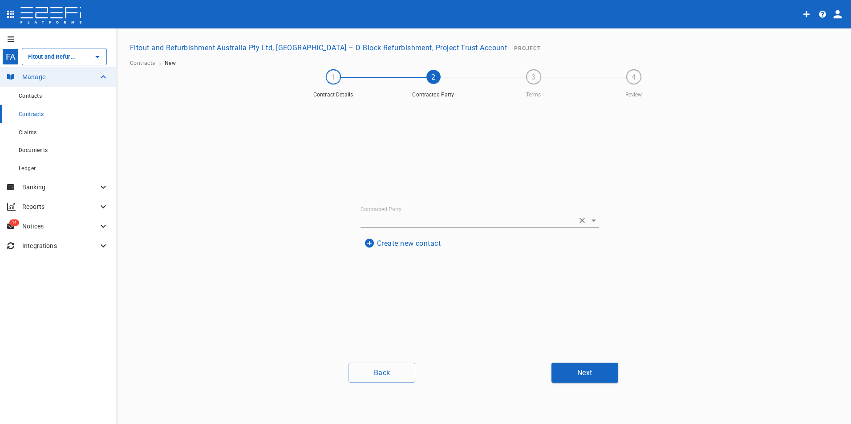
click at [437, 218] on input "Contracted Party" at bounding box center [467, 221] width 214 height 14
type input "tac"
click at [473, 320] on div "Contracted Party Create new contact" at bounding box center [483, 229] width 267 height 254
click at [404, 245] on button "Create new contact" at bounding box center [402, 243] width 84 height 17
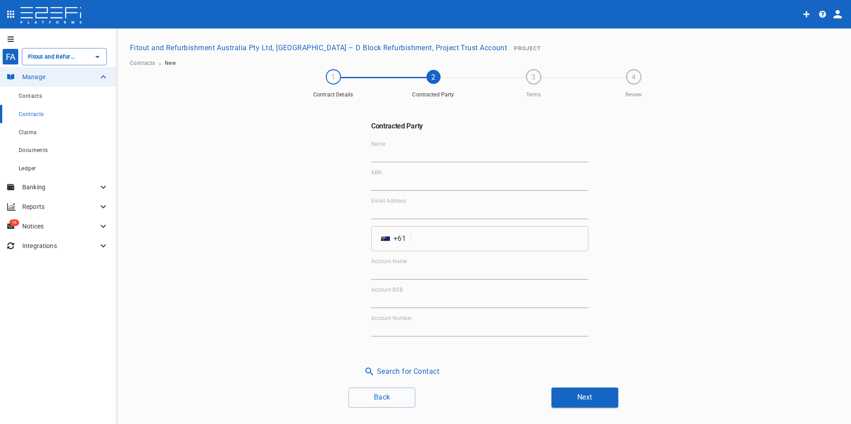
click at [424, 150] on input "Name" at bounding box center [479, 155] width 217 height 14
click at [421, 148] on input "Name" at bounding box center [479, 155] width 217 height 14
paste input "Tactile Systems Australia Pty Ltd"
type input "Tactile Systems Australia Pty Ltd"
click at [392, 208] on input "Email Address" at bounding box center [479, 212] width 217 height 14
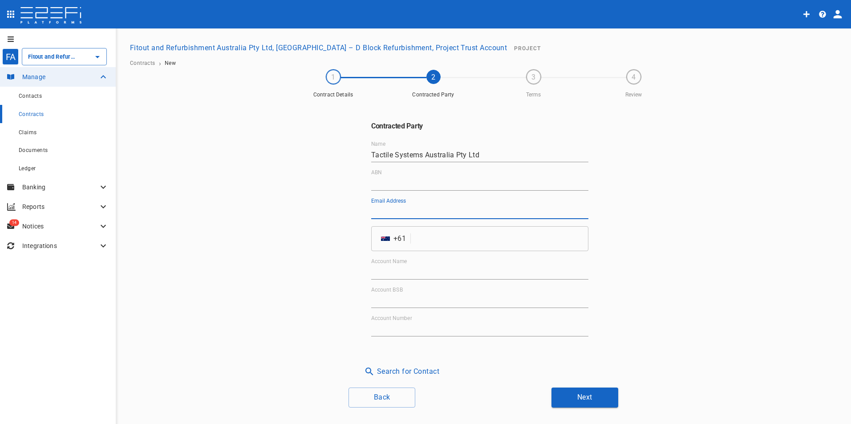
paste input "[EMAIL_ADDRESS][DOMAIN_NAME]"
type input "[EMAIL_ADDRESS][DOMAIN_NAME]"
click at [433, 240] on input "tel" at bounding box center [501, 238] width 174 height 25
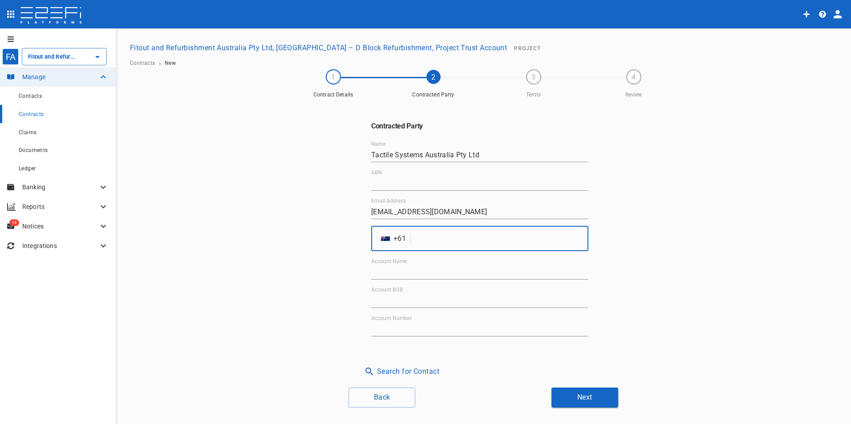
paste input "755806993"
type input "755806993"
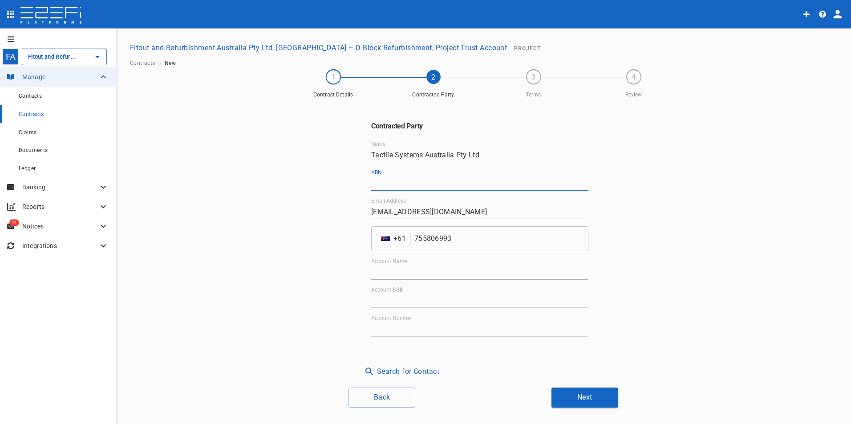
click at [466, 185] on input "ABN" at bounding box center [479, 184] width 217 height 14
paste input "69 105 405 785"
type input "69 105 405 785"
drag, startPoint x: 446, startPoint y: 274, endPoint x: 445, endPoint y: 243, distance: 31.1
click at [446, 274] on input "Account Name" at bounding box center [479, 273] width 217 height 14
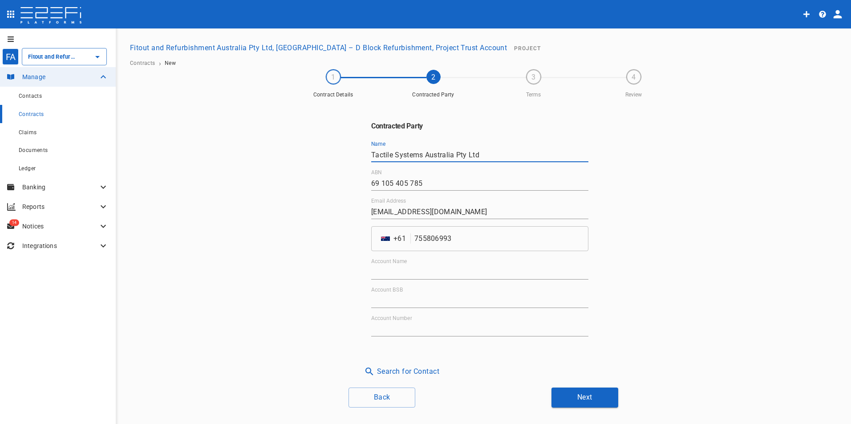
drag, startPoint x: 488, startPoint y: 154, endPoint x: 317, endPoint y: 166, distance: 171.7
click at [318, 156] on div "Contracted Party Name Tactile Systems Australia Pty Ltd ABN 69 105 405 785 Emai…" at bounding box center [483, 241] width 534 height 278
click at [377, 271] on input "Account Name" at bounding box center [479, 273] width 217 height 14
paste input "Tactile Systems Australia Pty Ltd"
type input "Tactile Systems Australia Pty Ltd"
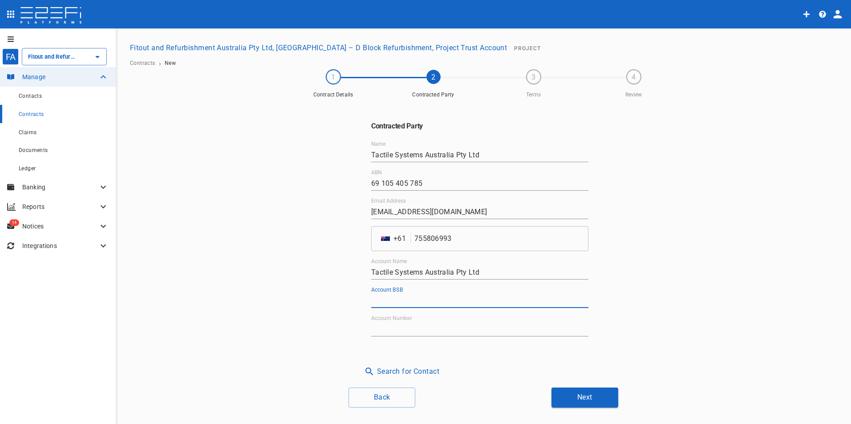
click at [387, 299] on input "Account BSB" at bounding box center [479, 301] width 217 height 14
click at [387, 298] on input "Account BSB" at bounding box center [479, 301] width 217 height 14
paste input "082-494"
type input "082-494"
click at [415, 333] on input "Account Number" at bounding box center [479, 330] width 217 height 14
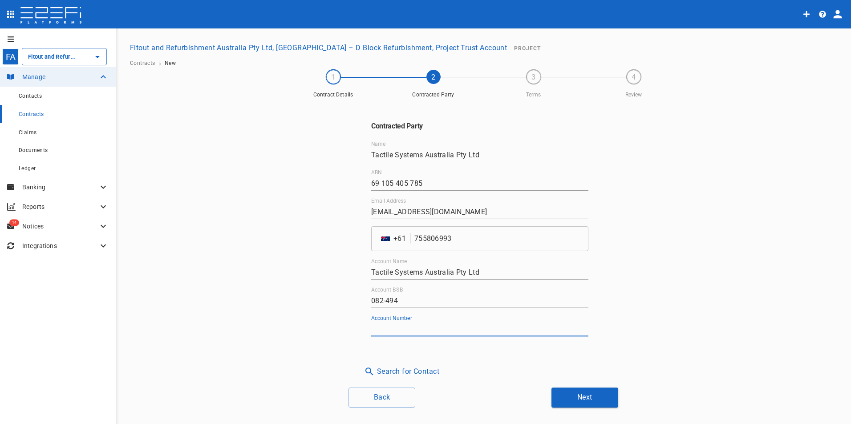
paste input "800591339"
type input "800591339"
click at [585, 400] on button "Next" at bounding box center [584, 398] width 67 height 20
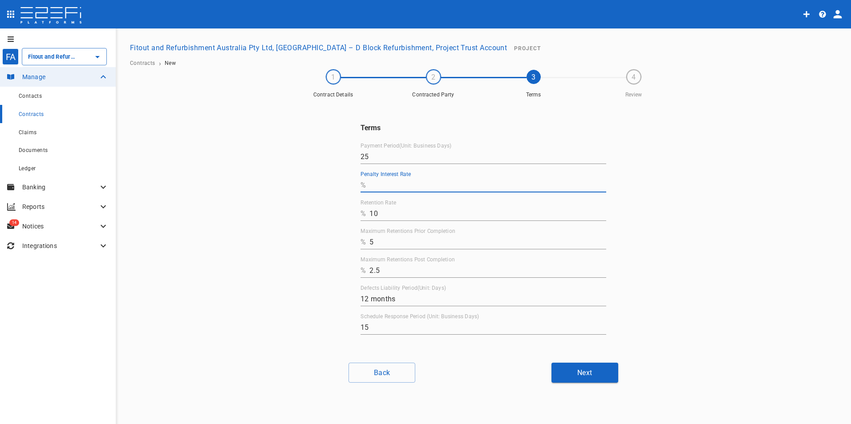
click at [393, 182] on input "Penalty Interest Rate" at bounding box center [487, 185] width 237 height 14
type input "0"
click at [582, 369] on button "Next" at bounding box center [584, 373] width 67 height 20
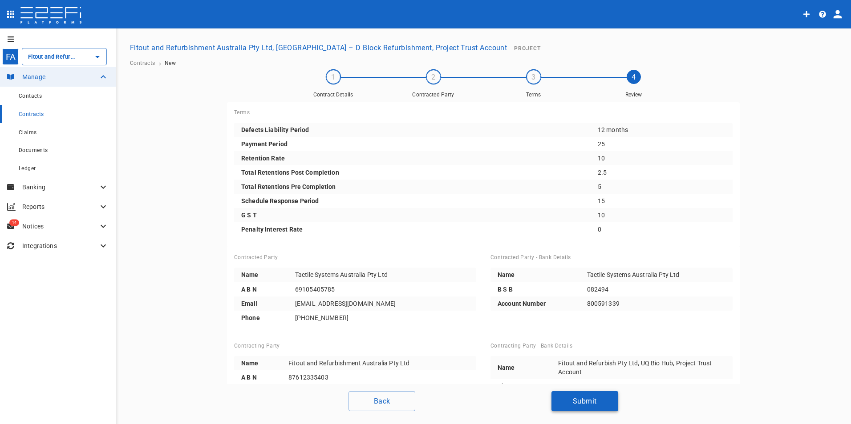
click at [587, 403] on button "Submit" at bounding box center [584, 401] width 67 height 20
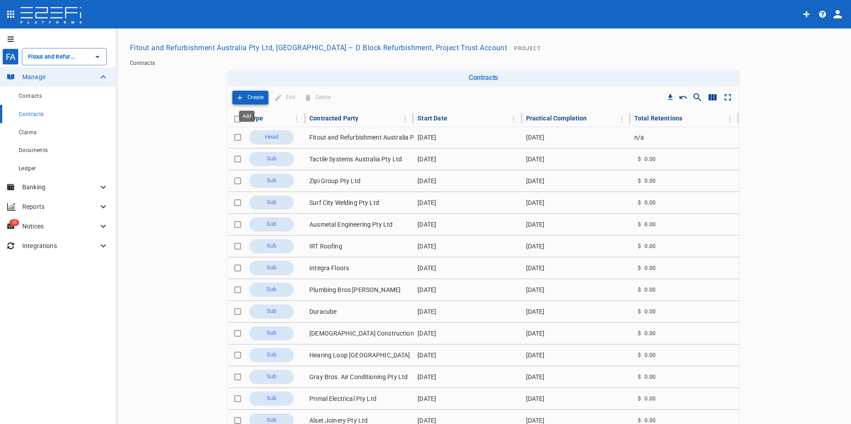
click at [247, 95] on p "Create" at bounding box center [255, 98] width 16 height 10
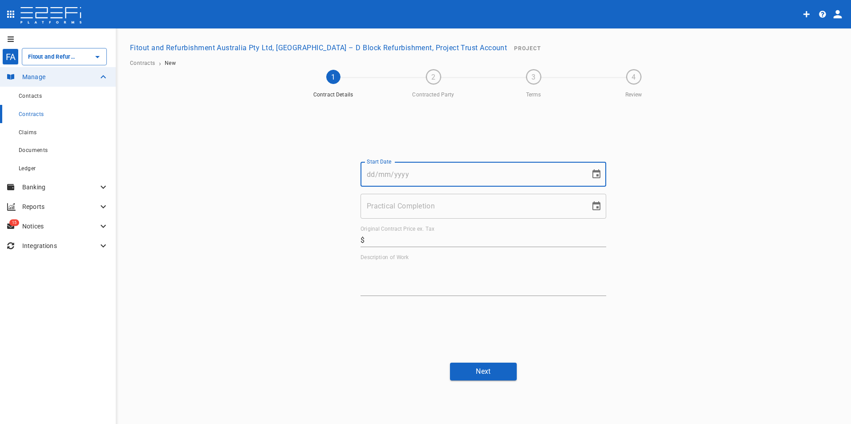
click at [422, 176] on input "Start Date" at bounding box center [471, 174] width 223 height 25
type input "[DATE]"
click at [404, 210] on input "Practical Completion" at bounding box center [471, 206] width 223 height 25
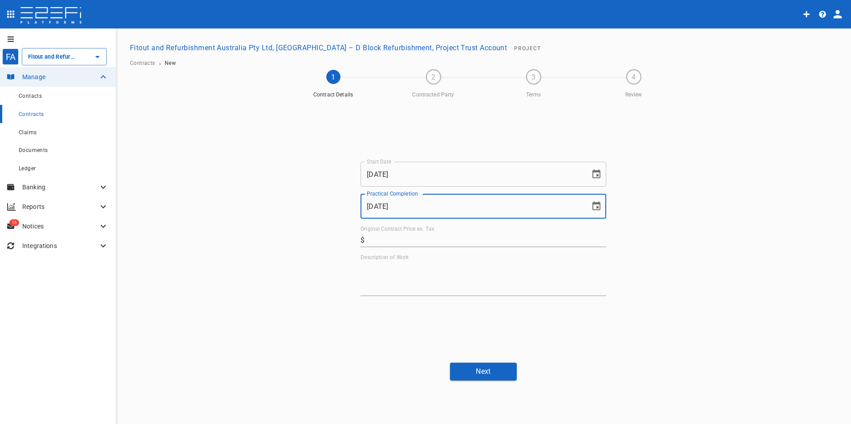
type input "[DATE]"
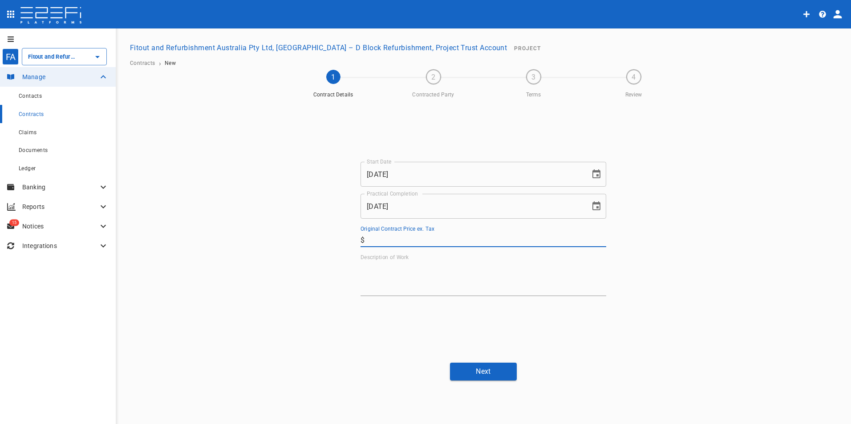
drag, startPoint x: 385, startPoint y: 238, endPoint x: 387, endPoint y: 243, distance: 5.2
click at [385, 238] on input "Original Contract Price ex. Tax" at bounding box center [487, 240] width 238 height 14
type input "24,618.4"
click at [401, 277] on textarea "Description of Work" at bounding box center [483, 278] width 246 height 31
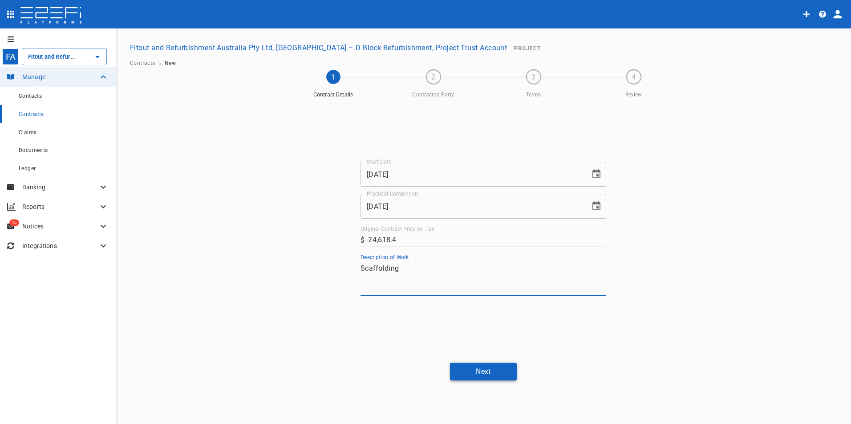
type textarea "Scaffolding"
click at [463, 371] on button "Next" at bounding box center [483, 371] width 67 height 17
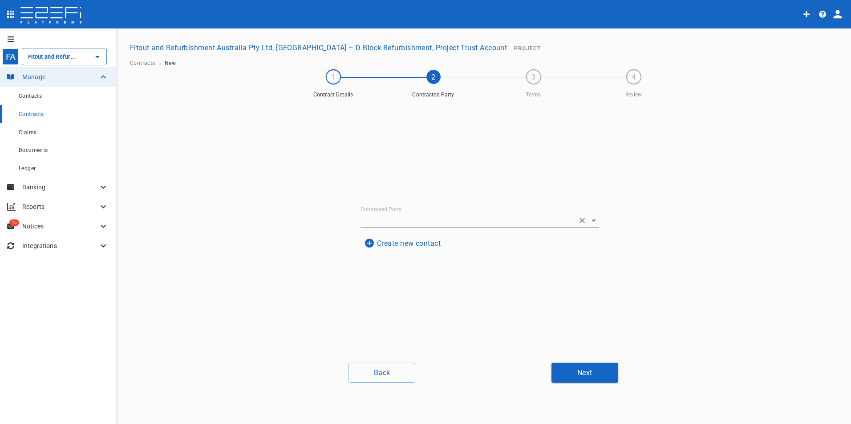
click at [387, 211] on label "Contracted Party" at bounding box center [380, 210] width 41 height 8
click at [387, 214] on input "Contracted Party" at bounding box center [467, 221] width 214 height 14
type input "str"
click at [396, 313] on div "Contracted Party Create new contact" at bounding box center [483, 229] width 267 height 254
click at [392, 242] on button "Create new contact" at bounding box center [402, 243] width 84 height 17
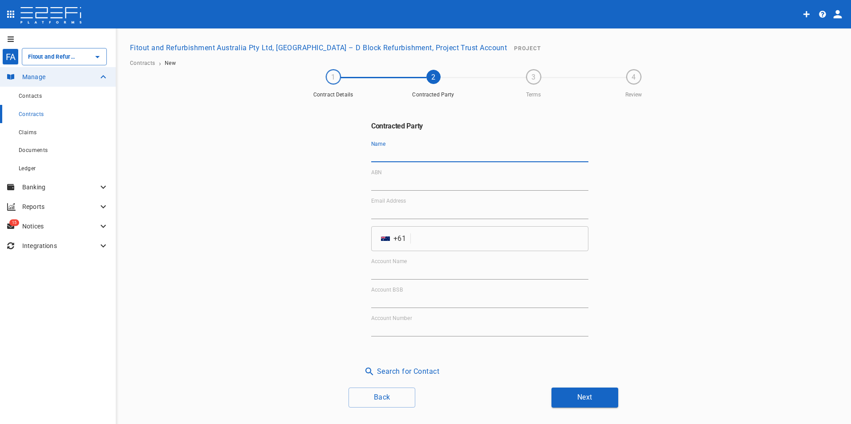
click at [413, 157] on input "Name" at bounding box center [479, 155] width 217 height 14
paste input "Stronghold Scaffolding Australia Pty Limited"
type input "Stronghold Scaffolding Australia Pty Limited"
click at [406, 183] on input "ABN" at bounding box center [479, 184] width 217 height 14
click at [437, 179] on input "ABN" at bounding box center [479, 184] width 217 height 14
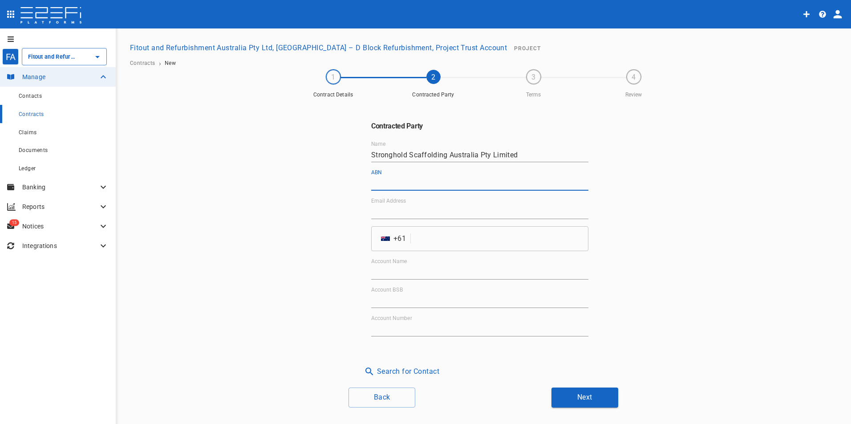
paste input "89 674 347 052"
type input "89 674 347 052"
click at [383, 210] on input "Email Address" at bounding box center [479, 212] width 217 height 14
paste input "[EMAIL_ADDRESS][DOMAIN_NAME]"
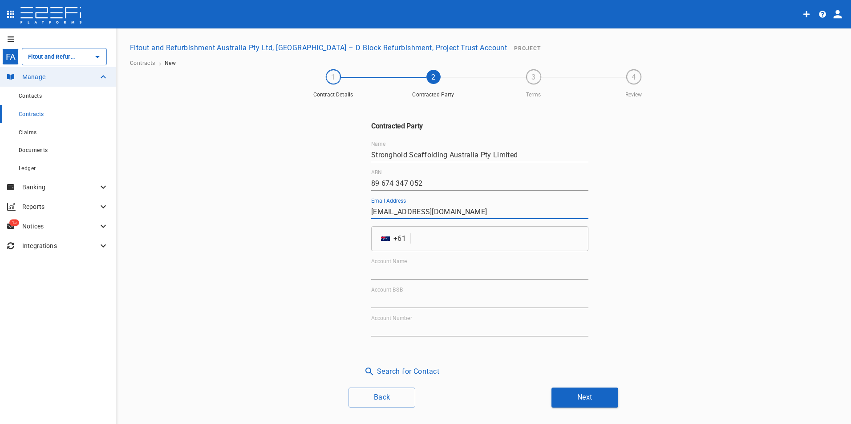
type input "[EMAIL_ADDRESS][DOMAIN_NAME]"
click at [419, 245] on input "tel" at bounding box center [501, 238] width 174 height 25
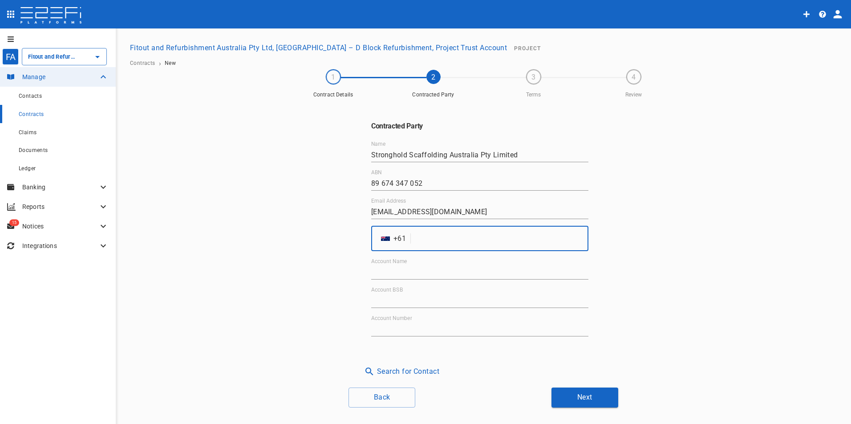
paste input "434906666"
type input "434906666"
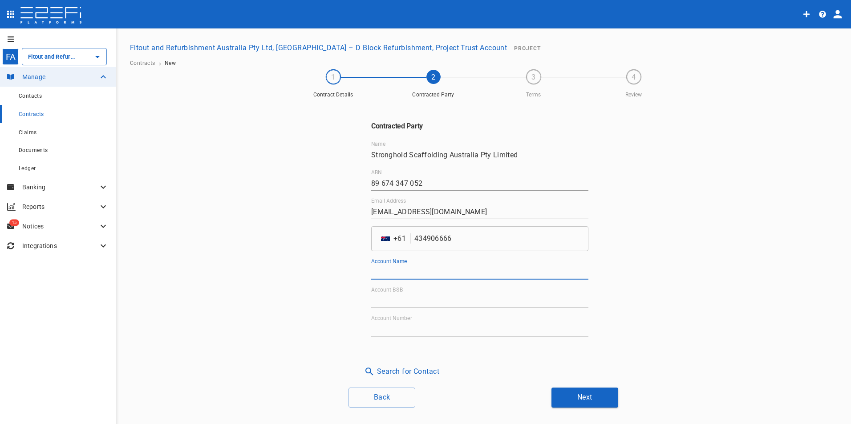
drag, startPoint x: 415, startPoint y: 269, endPoint x: 418, endPoint y: 274, distance: 5.8
click at [415, 269] on input "Account Name" at bounding box center [479, 273] width 217 height 14
drag, startPoint x: 528, startPoint y: 153, endPoint x: 183, endPoint y: 114, distance: 347.0
click at [187, 114] on div "1 Contract Details 2 Contracted Party 3 Terms 4 Review Contracted Party Name St…" at bounding box center [483, 239] width 714 height 338
click at [392, 274] on input "Account Name" at bounding box center [479, 273] width 217 height 14
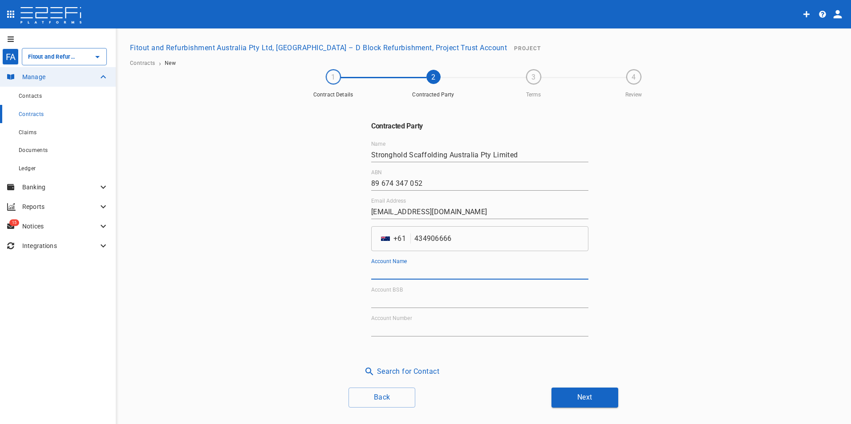
paste input "Stronghold Scaffolding Australia Pty Limited"
type input "Stronghold Scaffolding Australia Pty Limited"
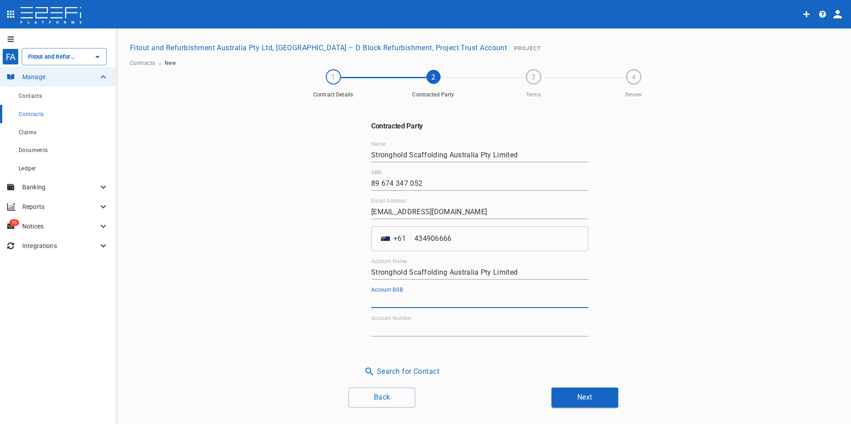
click at [425, 298] on input "Account BSB" at bounding box center [479, 301] width 217 height 14
click at [396, 299] on input "Account BSB" at bounding box center [479, 301] width 217 height 14
paste input "034-069"
type input "034-069"
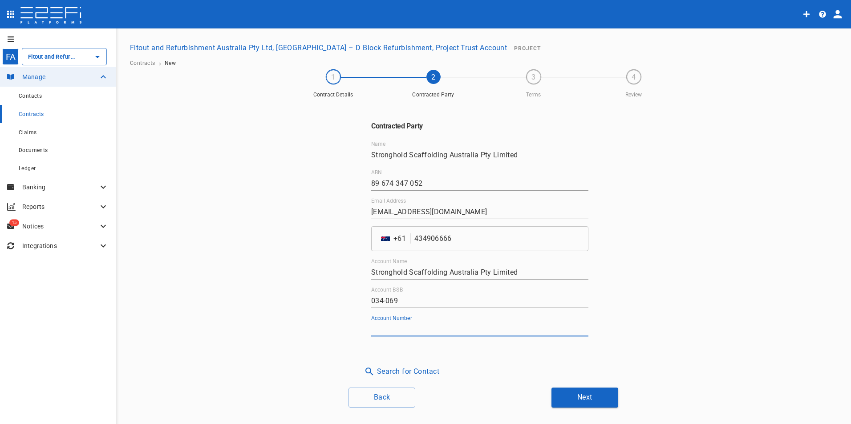
click at [396, 330] on input "Account Number" at bounding box center [479, 330] width 217 height 14
paste input "614954"
type input "614954"
click at [580, 402] on button "Next" at bounding box center [584, 398] width 67 height 20
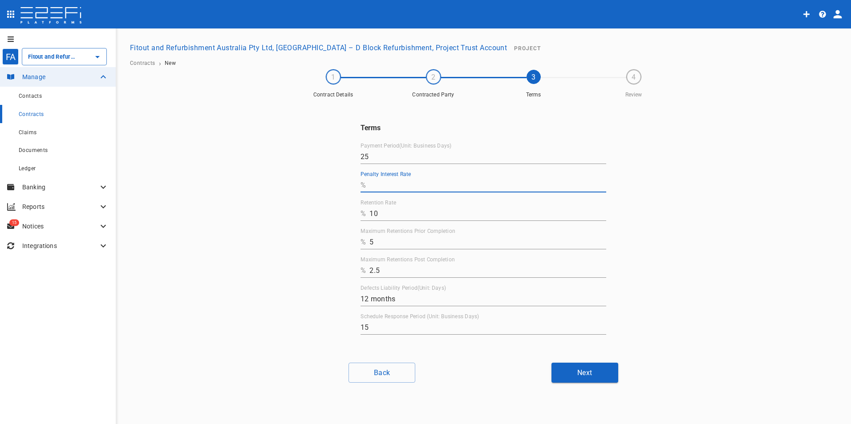
click at [384, 185] on input "Penalty Interest Rate" at bounding box center [487, 185] width 237 height 14
type input "0"
click at [576, 376] on button "Next" at bounding box center [584, 373] width 67 height 20
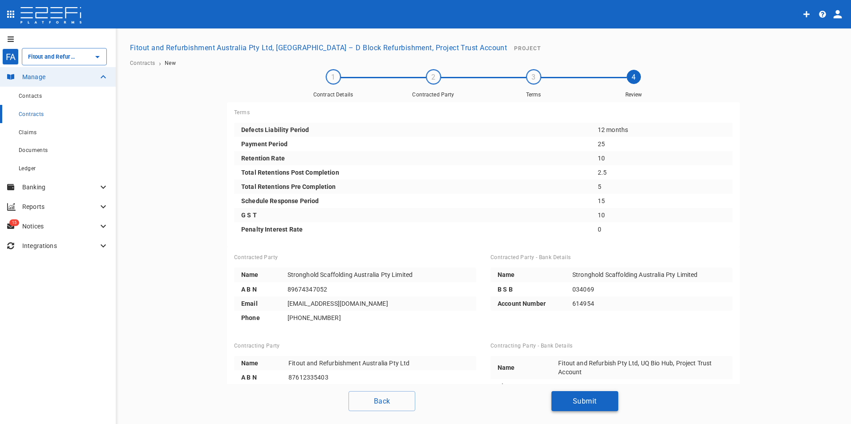
click at [595, 400] on button "Submit" at bounding box center [584, 401] width 67 height 20
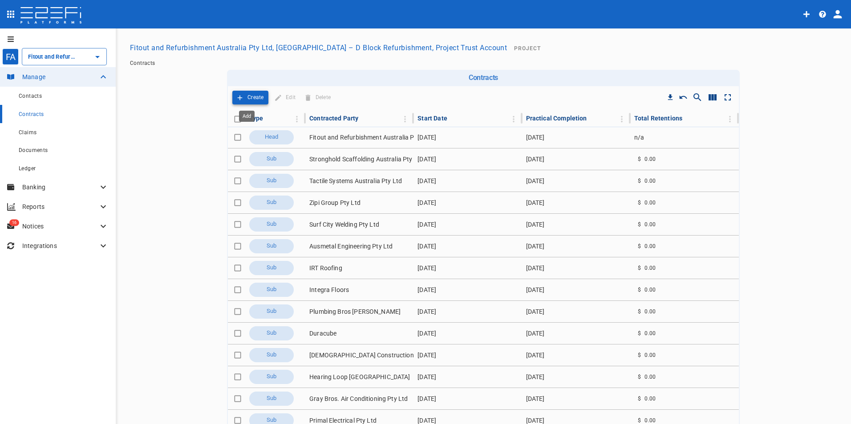
click at [251, 99] on p "Create" at bounding box center [255, 98] width 16 height 10
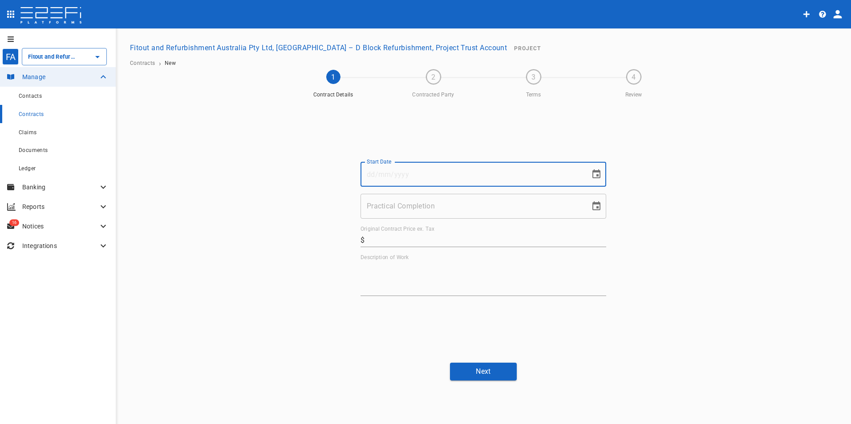
click at [421, 176] on input "Start Date" at bounding box center [471, 174] width 223 height 25
click at [394, 177] on input "Start Date" at bounding box center [471, 174] width 223 height 25
type input "[DATE]"
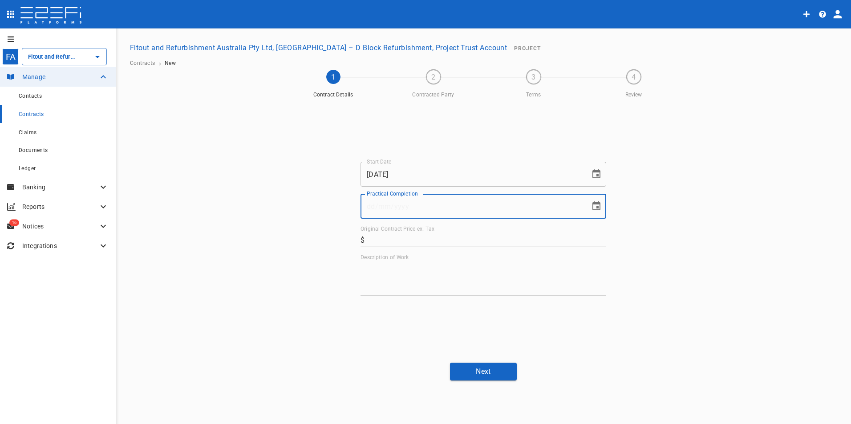
click at [412, 210] on input "Practical Completion" at bounding box center [471, 206] width 223 height 25
type input "[DATE]"
drag, startPoint x: 378, startPoint y: 238, endPoint x: 384, endPoint y: 243, distance: 7.9
click at [378, 238] on input "Original Contract Price ex. Tax" at bounding box center [487, 240] width 238 height 14
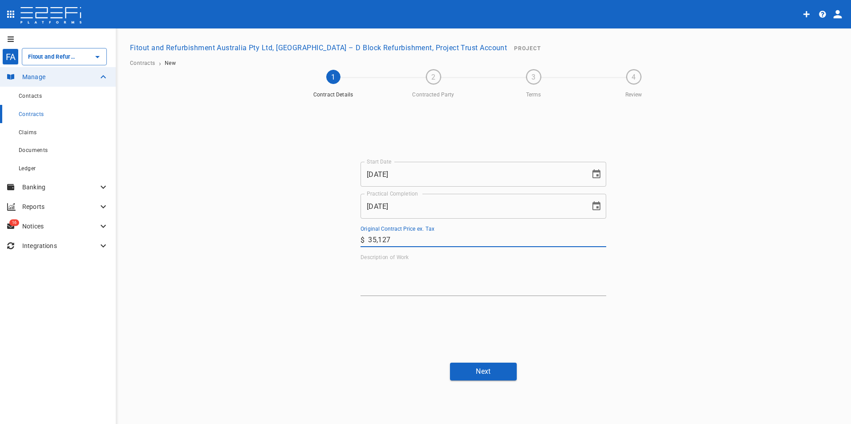
type input "35,127"
drag, startPoint x: 436, startPoint y: 262, endPoint x: 436, endPoint y: 273, distance: 11.6
click at [436, 262] on div "x" at bounding box center [483, 279] width 246 height 35
click at [427, 273] on textarea "Description of Work" at bounding box center [483, 278] width 246 height 31
paste textarea "Timber Decking Risers and Stair Landings"
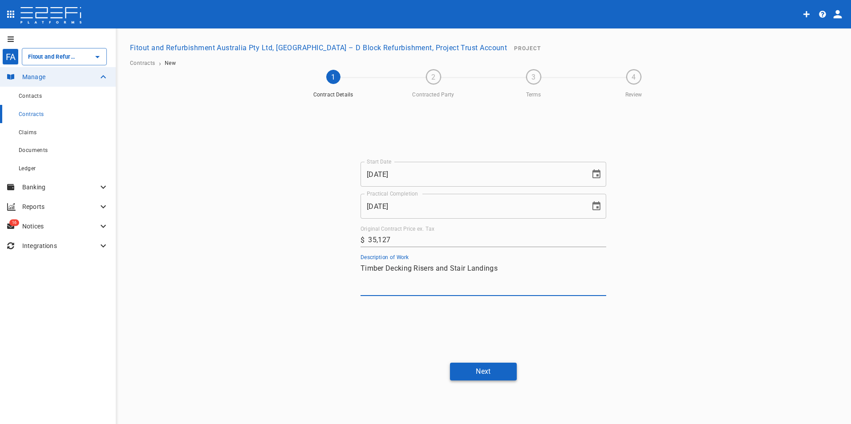
type textarea "Timber Decking Risers and Stair Landings"
click at [484, 372] on button "Next" at bounding box center [483, 371] width 67 height 17
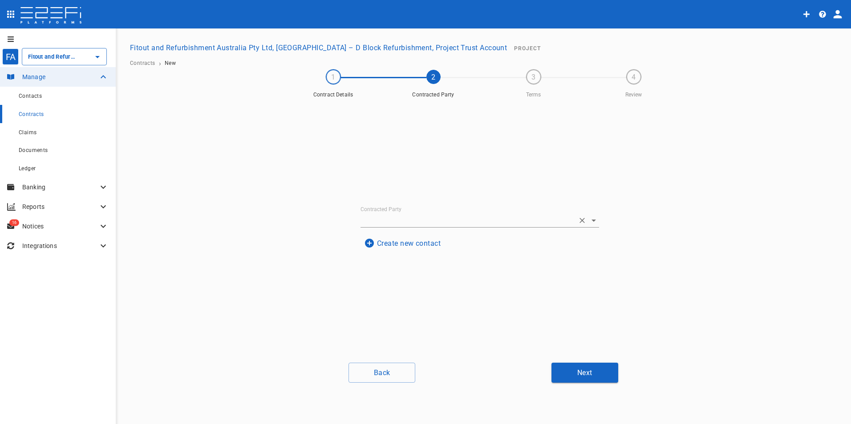
click at [393, 220] on input "Contracted Party" at bounding box center [467, 221] width 214 height 14
type input "de"
click at [408, 286] on div "Contracted Party Create new contact" at bounding box center [483, 229] width 267 height 254
click at [390, 246] on button "Create new contact" at bounding box center [402, 243] width 84 height 17
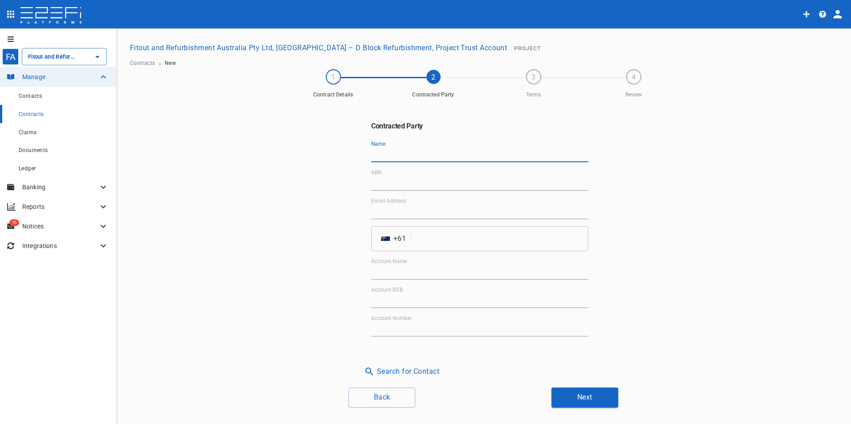
click at [392, 157] on input "Name" at bounding box center [479, 155] width 217 height 14
click at [412, 153] on input "Name" at bounding box center [479, 155] width 217 height 14
paste input "Deck'd Out Australia Pty Ltd"
type input "Deck'd Out Australia Pty Ltd"
click at [432, 213] on input "Email Address" at bounding box center [479, 212] width 217 height 14
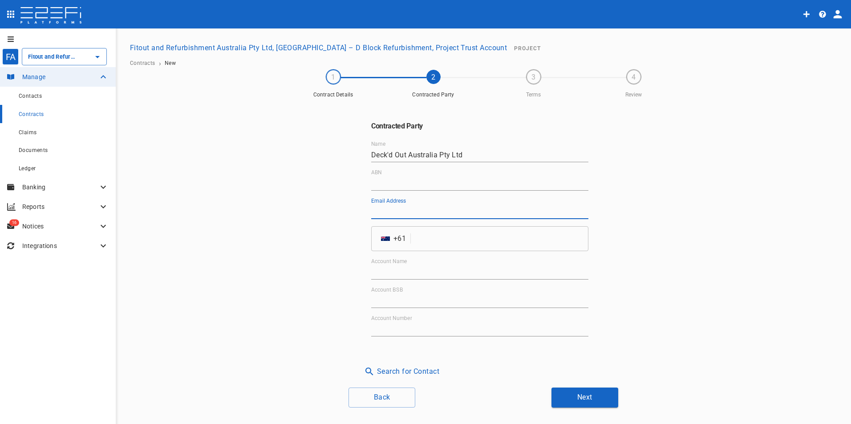
paste input "[EMAIL_ADDRESS][DOMAIN_NAME]"
type input "[EMAIL_ADDRESS][DOMAIN_NAME]"
click at [449, 186] on input "ABN" at bounding box center [479, 184] width 217 height 14
paste input "49 658 754 842"
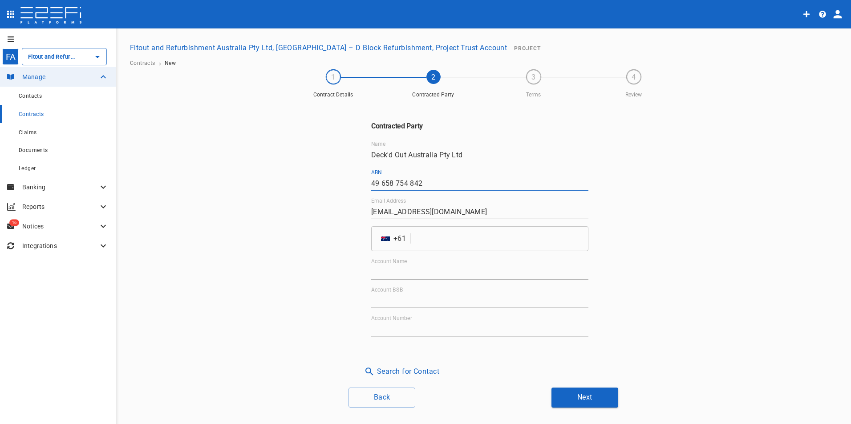
type input "49 658 754 842"
drag, startPoint x: 455, startPoint y: 269, endPoint x: 460, endPoint y: 274, distance: 7.6
click at [455, 269] on input "Account Name" at bounding box center [479, 273] width 217 height 14
click at [422, 272] on input "Account Name" at bounding box center [479, 273] width 217 height 14
paste input "Deck'd Out Australia Pty Ltd"
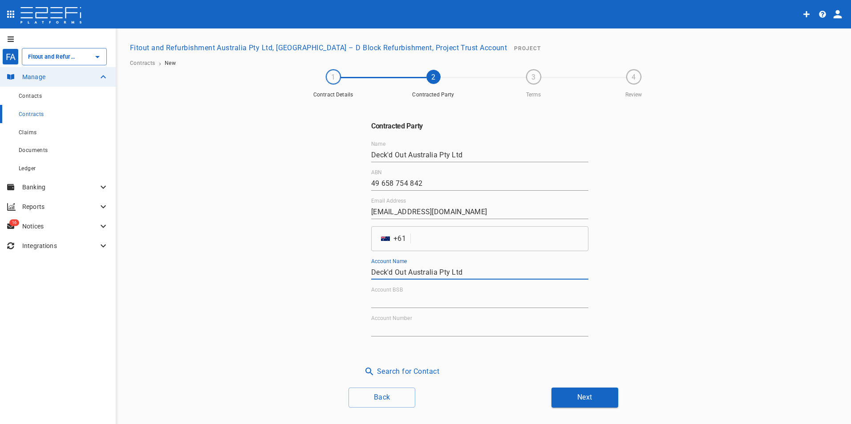
type input "Deck'd Out Australia Pty Ltd"
drag, startPoint x: 437, startPoint y: 299, endPoint x: 469, endPoint y: 343, distance: 54.2
click at [437, 301] on input "Account BSB" at bounding box center [479, 301] width 217 height 14
drag, startPoint x: 385, startPoint y: 297, endPoint x: 390, endPoint y: 297, distance: 4.5
click at [385, 297] on input "Account BSB" at bounding box center [479, 301] width 217 height 14
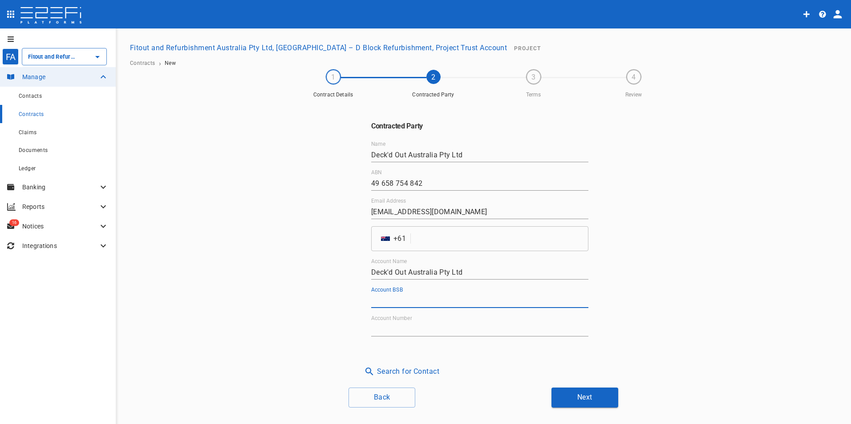
paste input "034-033"
type input "034-033"
click at [385, 333] on input "Account Number" at bounding box center [479, 330] width 217 height 14
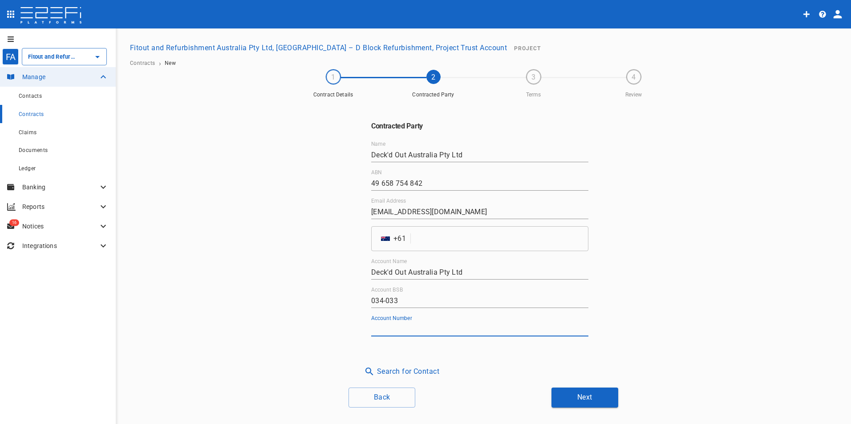
paste input "396940"
type input "396940"
click at [423, 244] on input "tel" at bounding box center [501, 238] width 174 height 25
drag, startPoint x: 422, startPoint y: 240, endPoint x: 428, endPoint y: 241, distance: 5.4
click at [422, 240] on input "tel" at bounding box center [501, 238] width 174 height 25
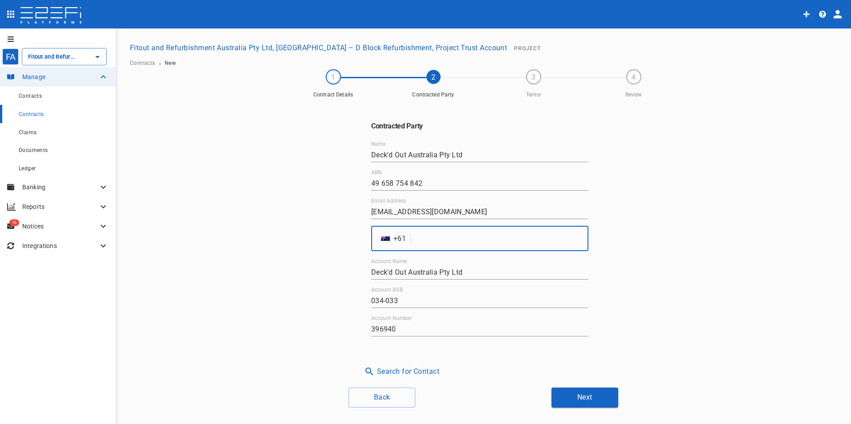
paste input "420488144"
type input "420488144"
click at [593, 397] on button "Next" at bounding box center [584, 398] width 67 height 20
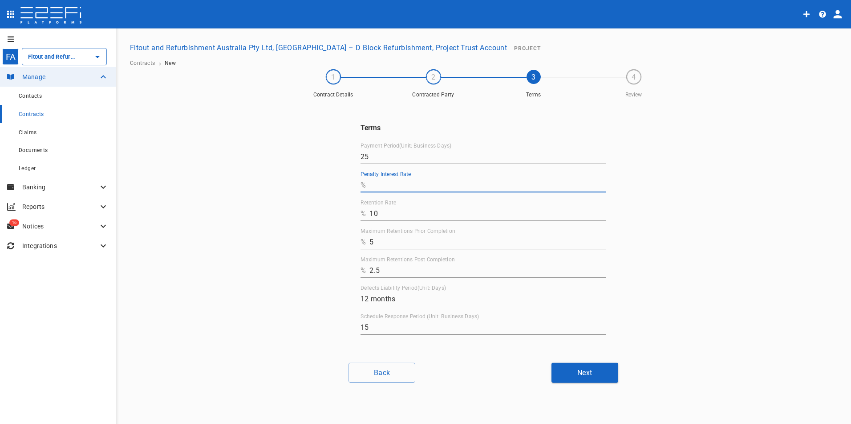
click at [381, 181] on input "Penalty Interest Rate" at bounding box center [487, 185] width 237 height 14
type input "0"
click at [570, 376] on button "Next" at bounding box center [584, 373] width 67 height 20
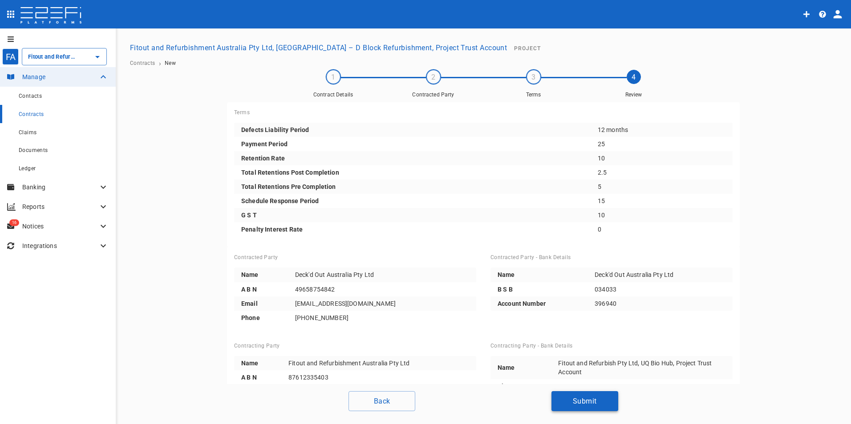
click at [591, 406] on button "Submit" at bounding box center [584, 401] width 67 height 20
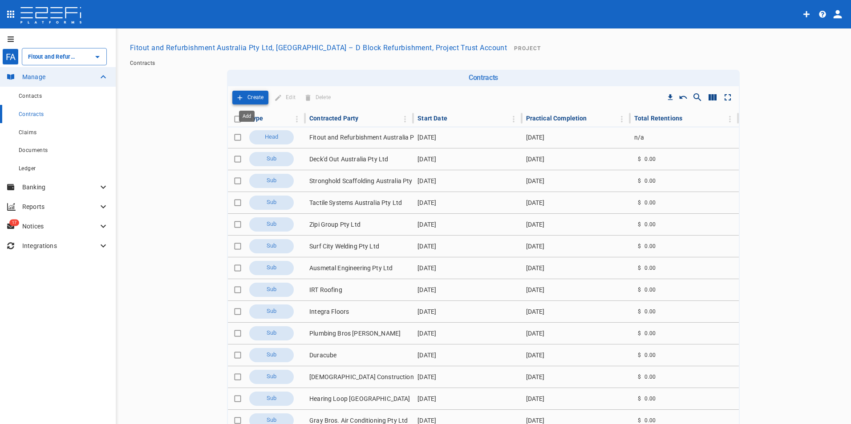
click at [247, 95] on p "Create" at bounding box center [255, 98] width 16 height 10
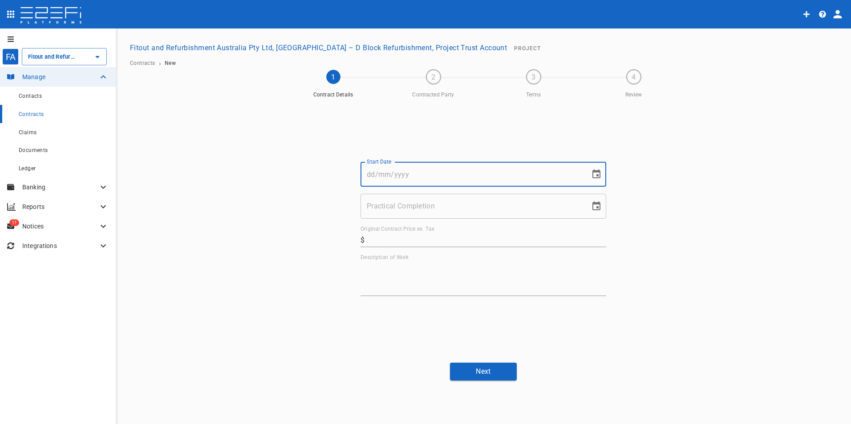
click at [416, 177] on input "Start Date" at bounding box center [471, 174] width 223 height 25
click at [382, 175] on input "Start Date" at bounding box center [471, 174] width 223 height 25
type input "[DATE]"
click at [405, 212] on input "Practical Completion" at bounding box center [471, 206] width 223 height 25
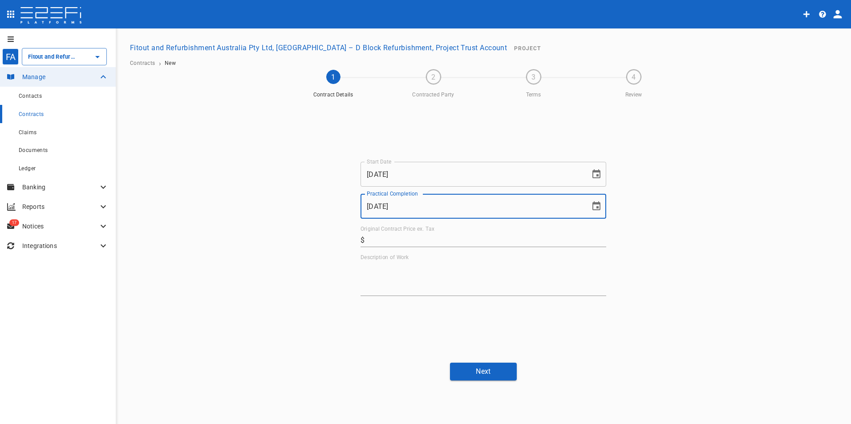
type input "[DATE]"
click at [386, 231] on label "Original Contract Price ex. Tax" at bounding box center [397, 230] width 74 height 8
click at [386, 233] on input "Original Contract Price ex. Tax" at bounding box center [487, 240] width 238 height 14
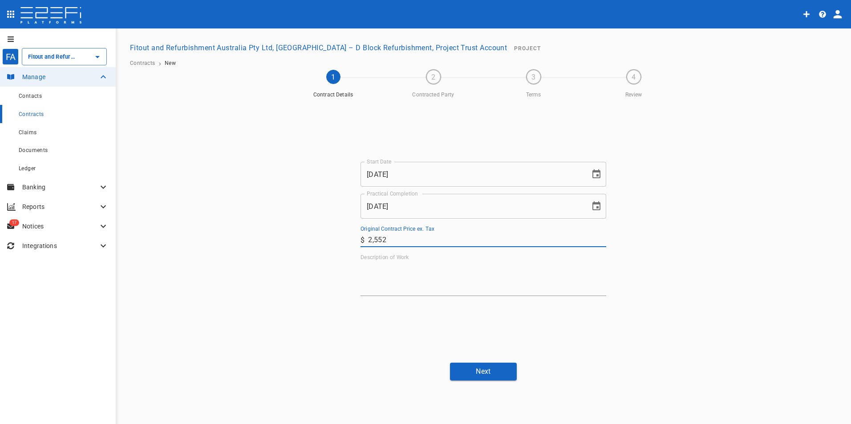
type input "2,552"
click at [406, 267] on textarea "Description of Work" at bounding box center [483, 278] width 246 height 31
click at [375, 281] on textarea "Description of Work" at bounding box center [483, 278] width 246 height 31
paste textarea "Builders Clean/Final Clean"
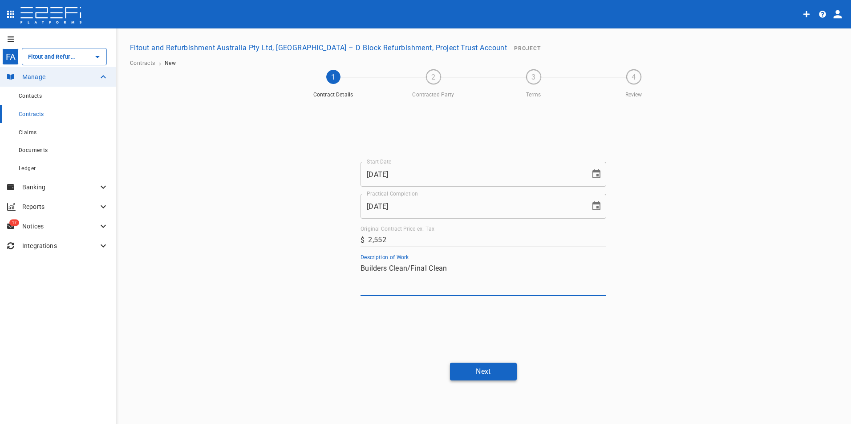
type textarea "Builders Clean/Final Clean"
click at [486, 375] on button "Next" at bounding box center [483, 371] width 67 height 17
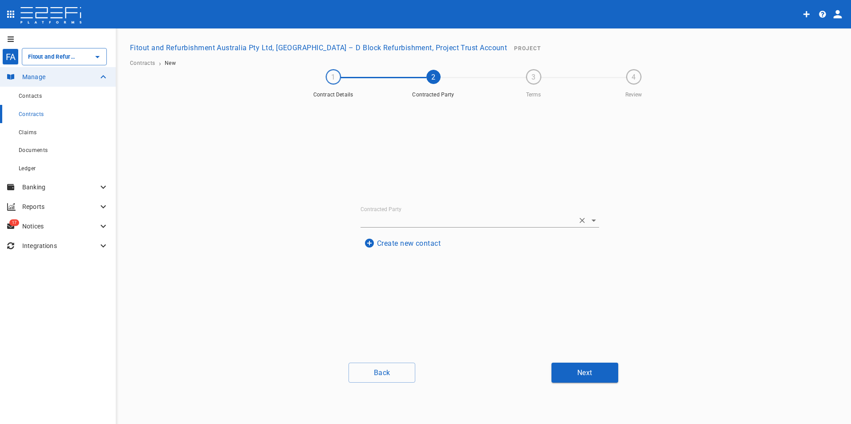
click at [427, 214] on input "Contracted Party" at bounding box center [467, 221] width 214 height 14
type input "skn"
drag, startPoint x: 497, startPoint y: 278, endPoint x: 453, endPoint y: 257, distance: 49.2
click at [492, 273] on div "Contracted Party Create new contact" at bounding box center [483, 229] width 267 height 254
click at [427, 246] on button "Create new contact" at bounding box center [402, 243] width 84 height 17
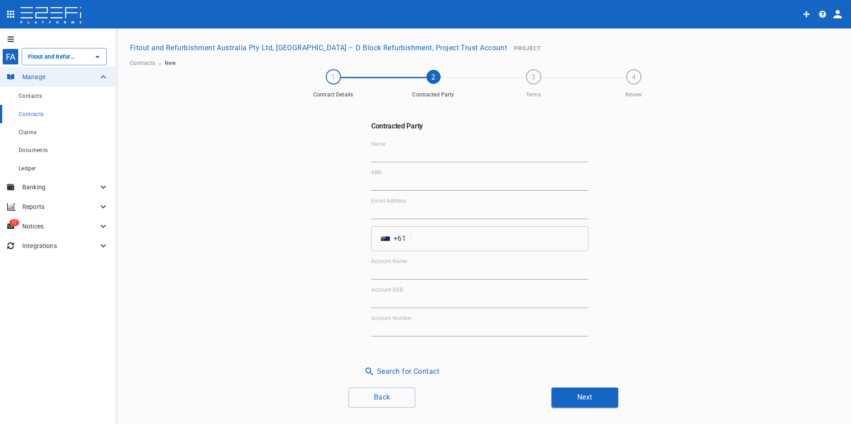
click at [437, 154] on input "Name" at bounding box center [479, 155] width 217 height 14
paste input "SNKV Pty Ltd trading as Clear Path"
type input "SNKV Pty Ltd trading as Clear Path"
click at [397, 268] on input "Account Name" at bounding box center [479, 273] width 217 height 14
paste input "SNKV Pty Ltd trading as Clear Path"
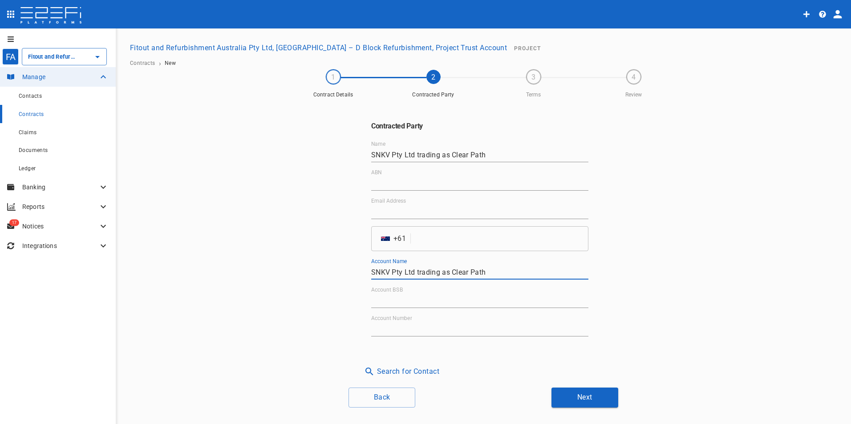
type input "SNKV Pty Ltd trading as Clear Path"
click at [411, 178] on input "ABN" at bounding box center [479, 184] width 217 height 14
click at [432, 214] on input "Email Address" at bounding box center [479, 212] width 217 height 14
click at [425, 212] on input "Email Address" at bounding box center [479, 212] width 217 height 14
paste input "[PERSON_NAME][EMAIL_ADDRESS][DOMAIN_NAME]"
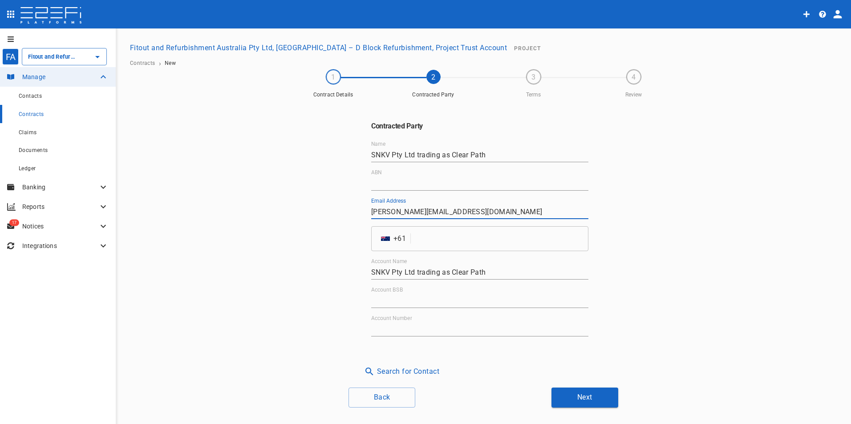
type input "[PERSON_NAME][EMAIL_ADDRESS][DOMAIN_NAME]"
click at [452, 248] on input "tel" at bounding box center [501, 238] width 174 height 25
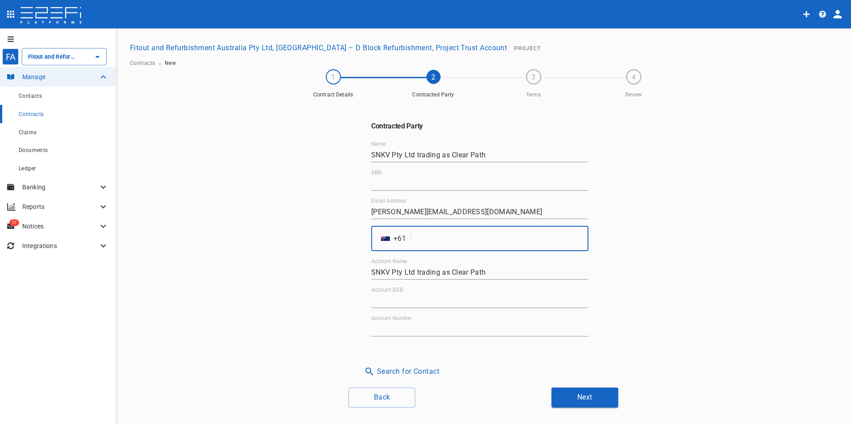
paste input "1800277658"
type input "1800277658"
click at [448, 184] on input "ABN" at bounding box center [479, 184] width 217 height 14
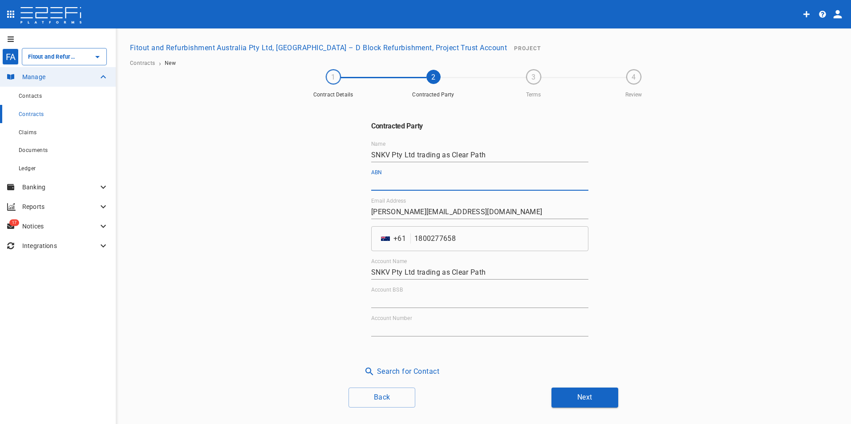
paste input "48 650 347 809"
type input "48 650 347 809"
click at [402, 298] on input "Account BSB" at bounding box center [479, 301] width 217 height 14
paste input "484-799"
type input "484-799"
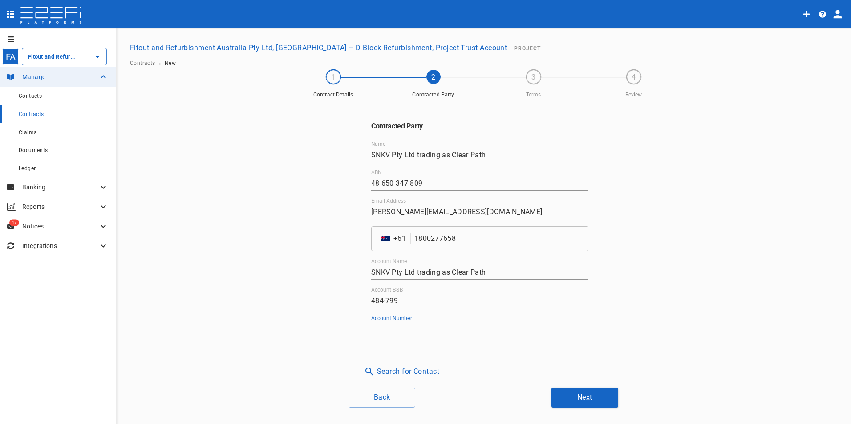
click at [390, 326] on input "Account Number" at bounding box center [479, 330] width 217 height 14
paste input "351820796"
type input "351820796"
click at [592, 401] on button "Next" at bounding box center [584, 398] width 67 height 20
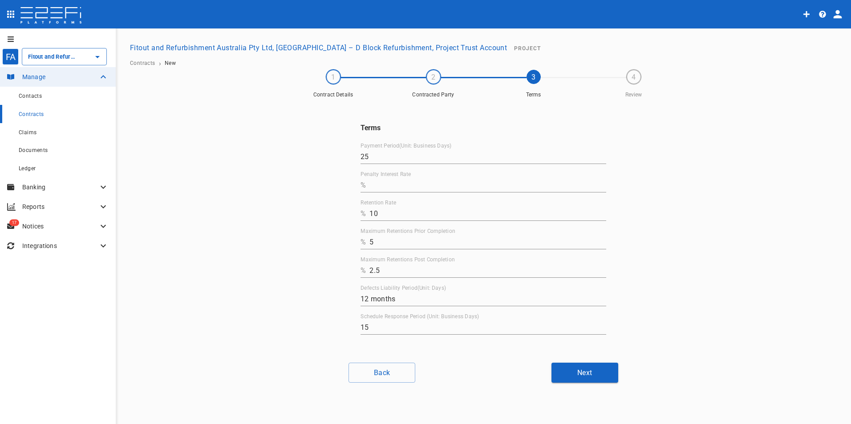
click at [416, 183] on input "Penalty Interest Rate" at bounding box center [487, 185] width 237 height 14
type input "0"
click at [601, 376] on button "Next" at bounding box center [584, 373] width 67 height 20
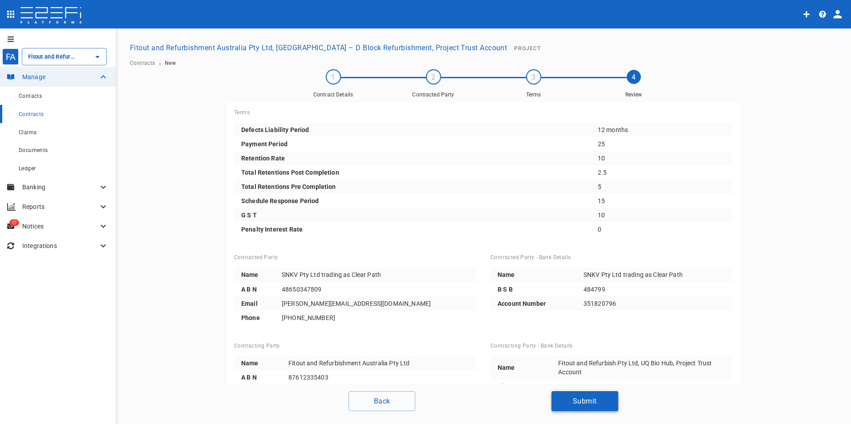
click at [576, 406] on button "Submit" at bounding box center [584, 401] width 67 height 20
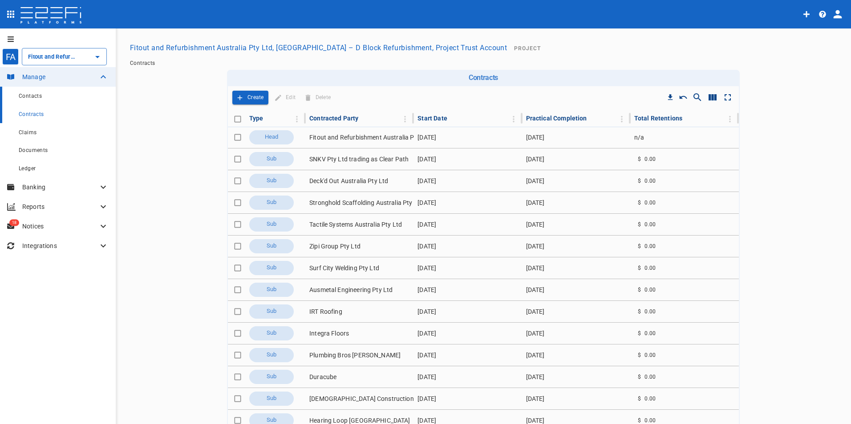
click at [32, 96] on span "Contacts" at bounding box center [30, 96] width 23 height 6
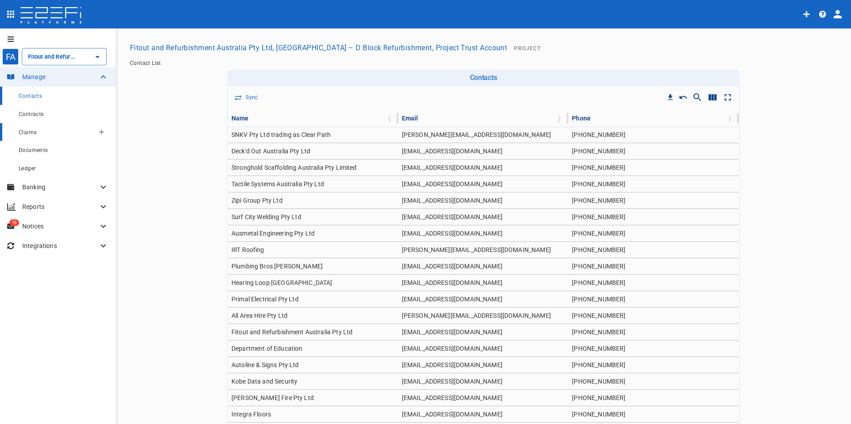
click at [28, 134] on span "Claims" at bounding box center [28, 132] width 18 height 6
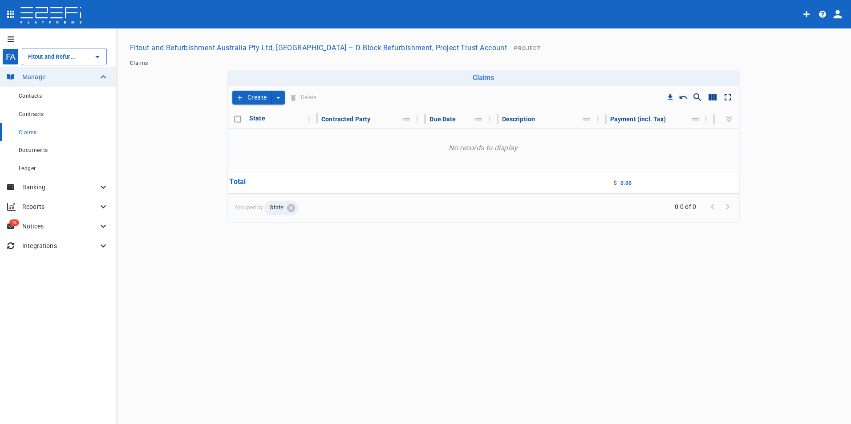
click at [250, 97] on button "Create" at bounding box center [251, 98] width 39 height 14
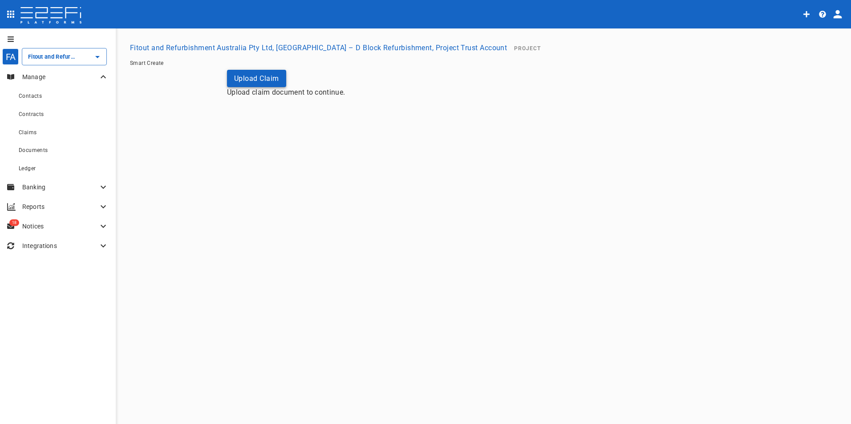
click at [254, 79] on button "Upload Claim" at bounding box center [256, 78] width 59 height 17
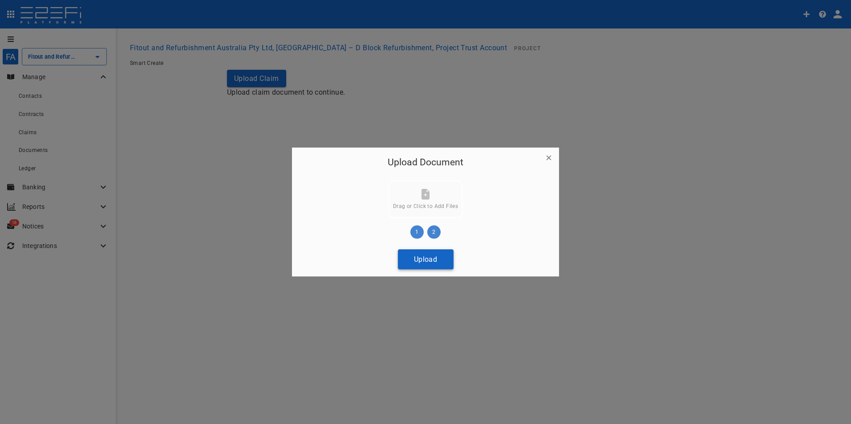
click at [432, 263] on button "Upload" at bounding box center [426, 260] width 56 height 20
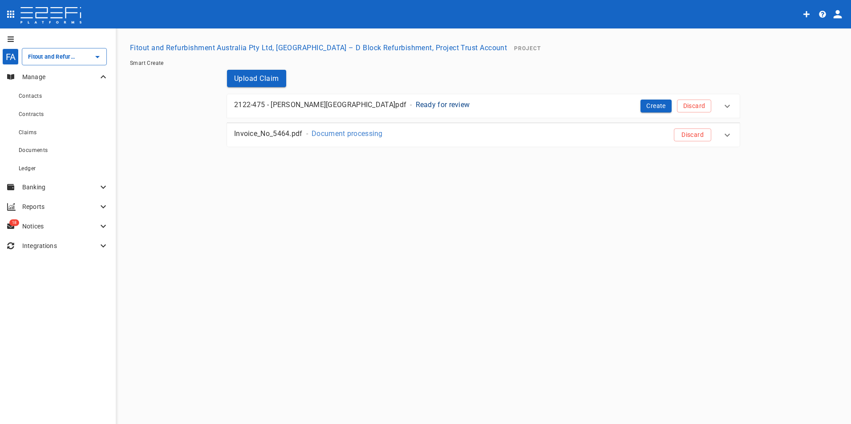
drag, startPoint x: 653, startPoint y: 106, endPoint x: 600, endPoint y: 139, distance: 62.7
click at [653, 106] on button "Create" at bounding box center [655, 106] width 31 height 13
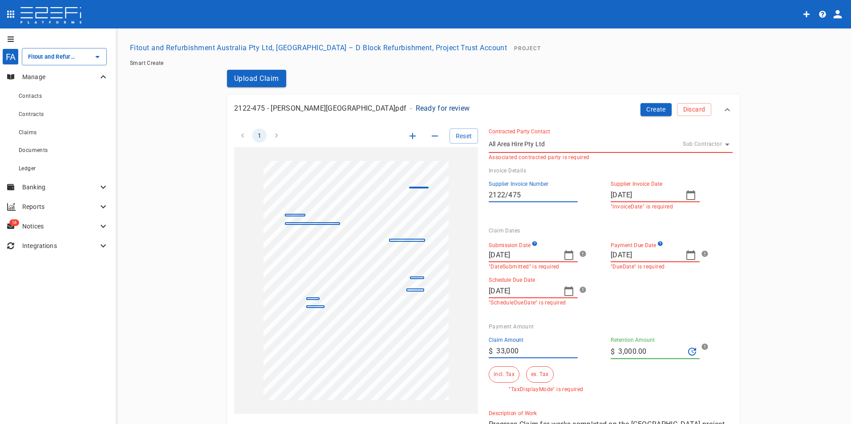
click at [564, 256] on icon "button" at bounding box center [568, 255] width 9 height 10
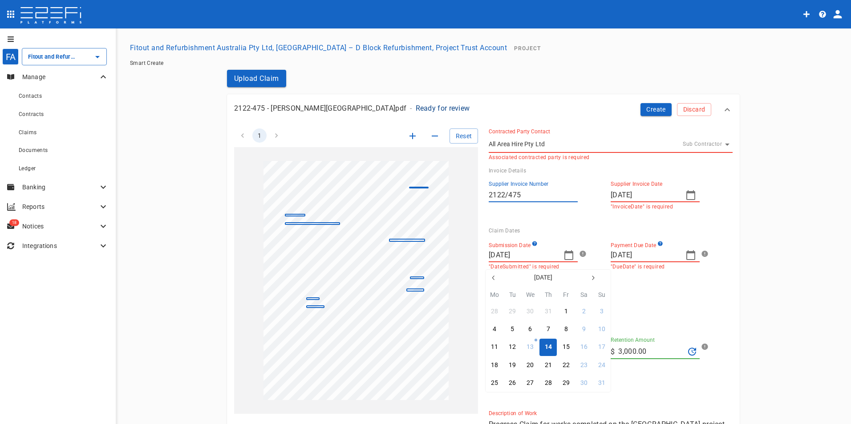
click at [494, 278] on icon "button" at bounding box center [493, 277] width 7 height 7
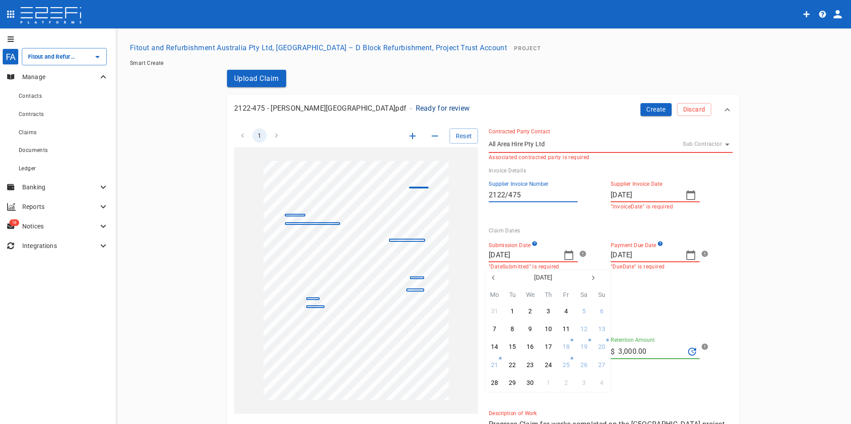
click at [494, 278] on icon "button" at bounding box center [493, 277] width 7 height 7
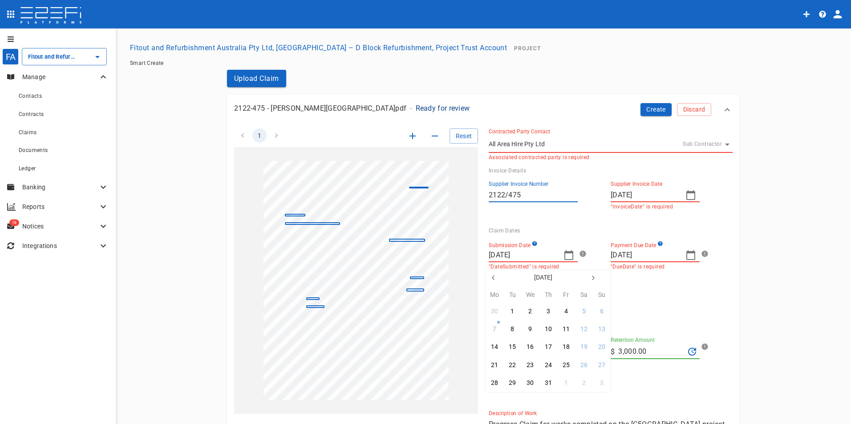
click at [526, 258] on div at bounding box center [425, 212] width 851 height 424
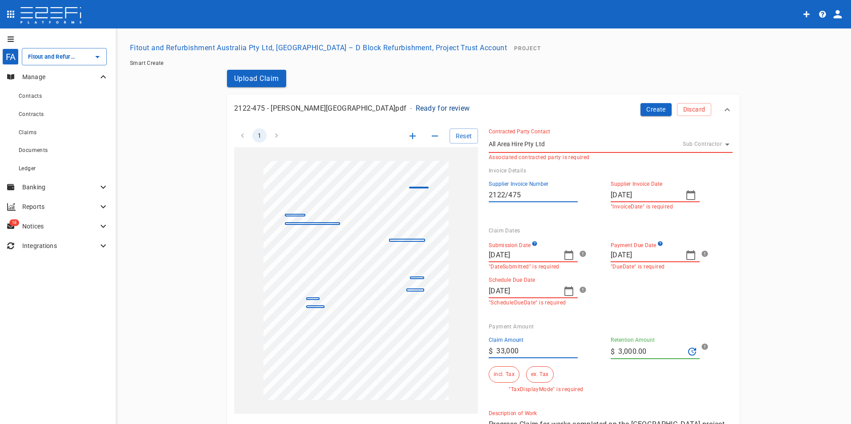
click at [563, 258] on icon "button" at bounding box center [568, 255] width 11 height 11
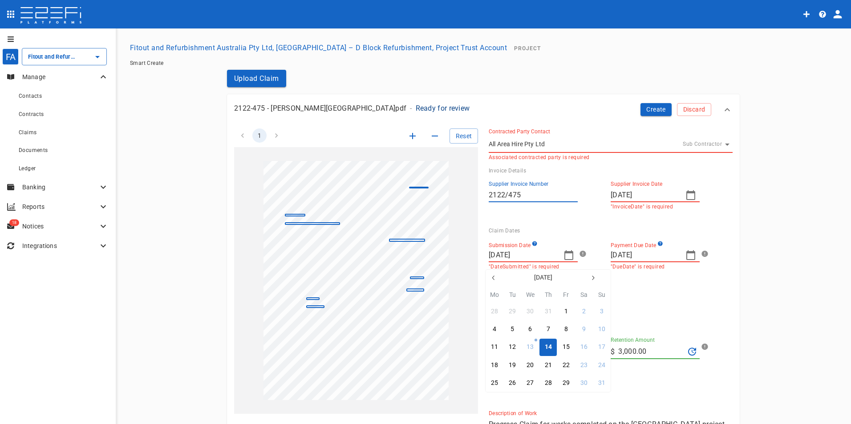
click at [494, 278] on icon "button" at bounding box center [493, 277] width 7 height 7
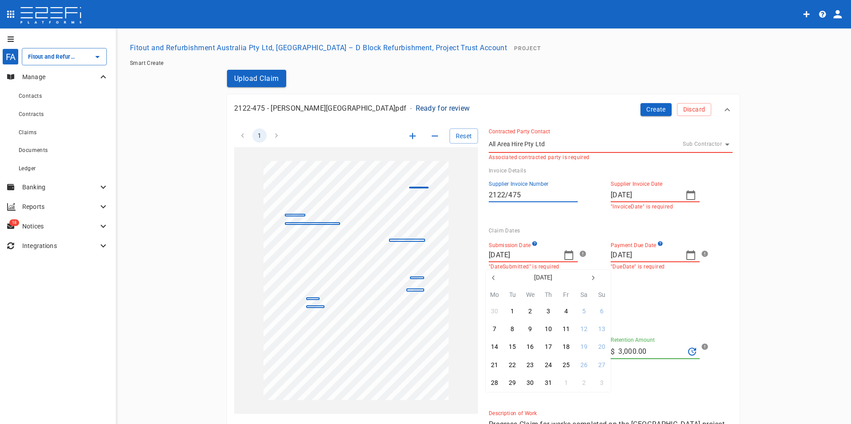
click at [494, 278] on icon "button" at bounding box center [493, 277] width 7 height 7
click at [493, 278] on icon "button" at bounding box center [493, 277] width 7 height 7
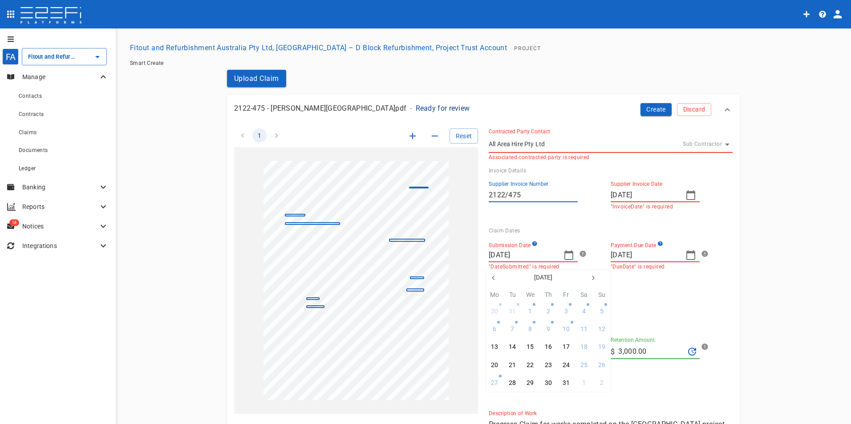
click at [493, 278] on icon "button" at bounding box center [493, 277] width 7 height 7
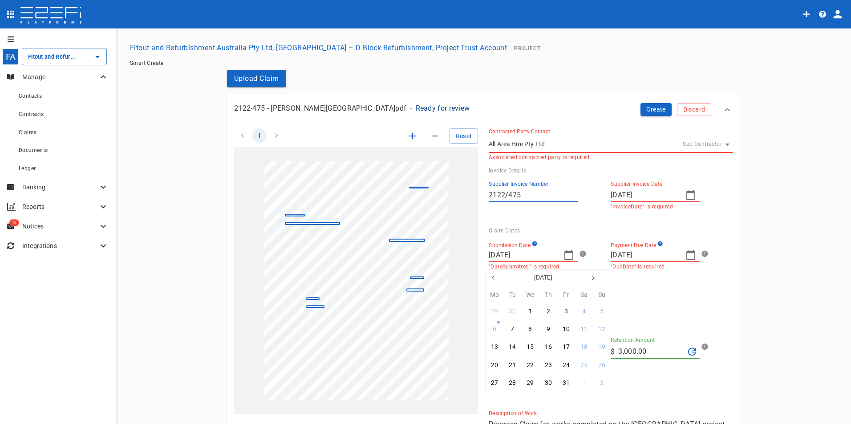
click at [592, 277] on icon "button" at bounding box center [592, 277] width 7 height 7
click at [493, 384] on div "24" at bounding box center [494, 384] width 7 height 10
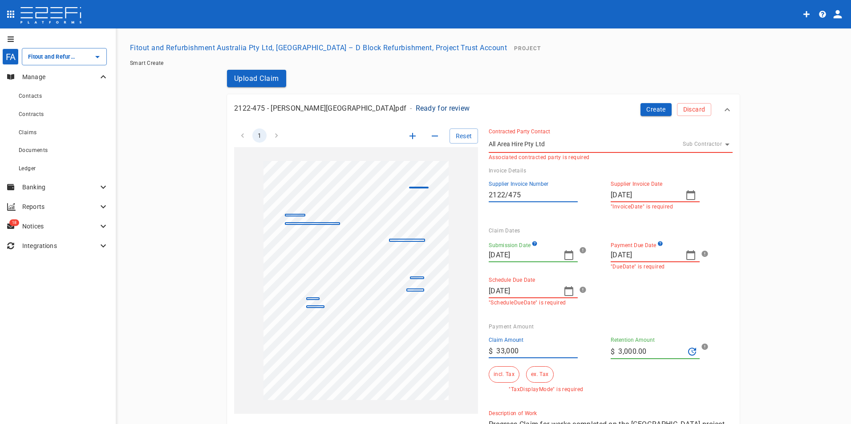
click at [686, 254] on icon "button" at bounding box center [690, 255] width 9 height 10
click at [712, 278] on icon "button" at bounding box center [714, 277] width 7 height 7
drag, startPoint x: 688, startPoint y: 384, endPoint x: 641, endPoint y: 214, distance: 177.3
click at [688, 383] on div "30" at bounding box center [687, 384] width 7 height 10
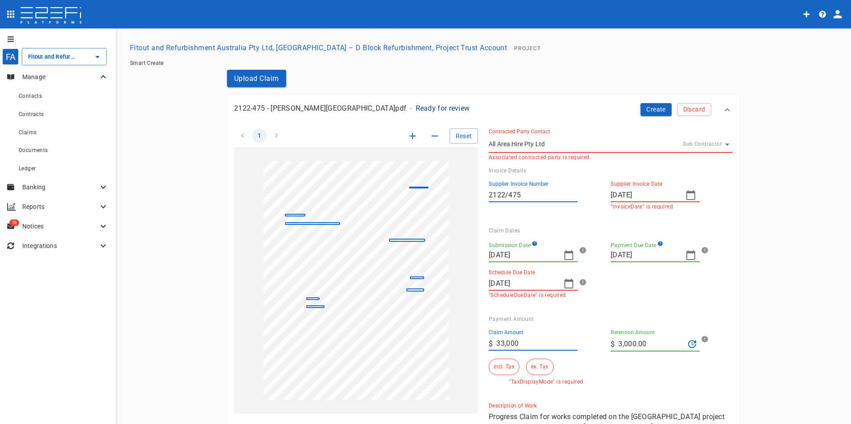
click at [564, 282] on icon "button" at bounding box center [568, 284] width 9 height 10
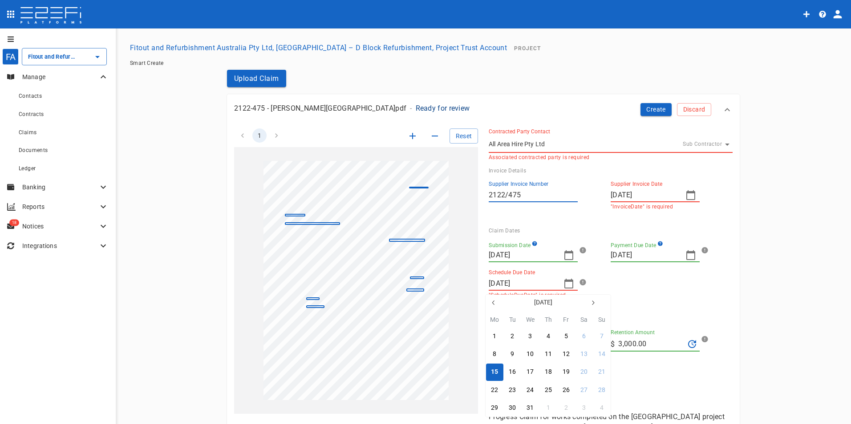
drag, startPoint x: 594, startPoint y: 299, endPoint x: 553, endPoint y: 422, distance: 129.4
click at [594, 301] on button "button" at bounding box center [593, 303] width 16 height 16
click at [561, 409] on button "30" at bounding box center [565, 408] width 17 height 17
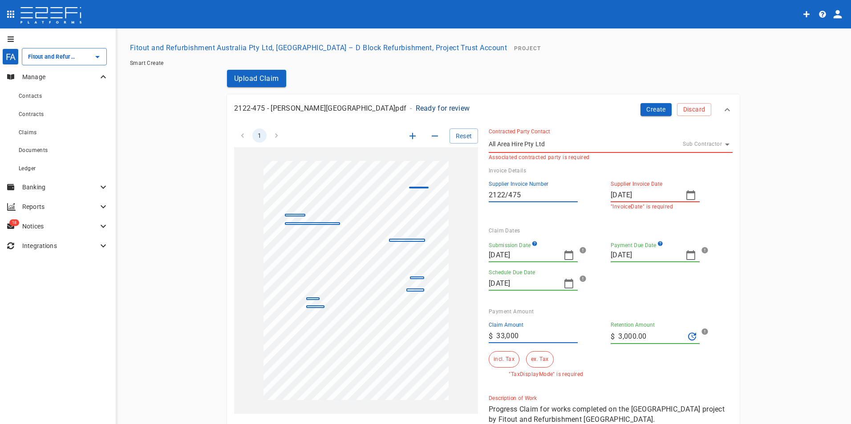
click at [652, 334] on input "3,000.00" at bounding box center [651, 337] width 66 height 14
drag, startPoint x: 583, startPoint y: 334, endPoint x: 454, endPoint y: 276, distance: 141.2
click at [564, 335] on div "Claim Amount ​ $ 33,000 Retention Amount ​ $ 3,000.00 incl. Tax ex. Tax "TaxDis…" at bounding box center [603, 346] width 244 height 63
click at [600, 366] on div "incl. Tax ex. Tax" at bounding box center [545, 359] width 115 height 16
click at [499, 363] on button "incl. Tax" at bounding box center [503, 359] width 31 height 16
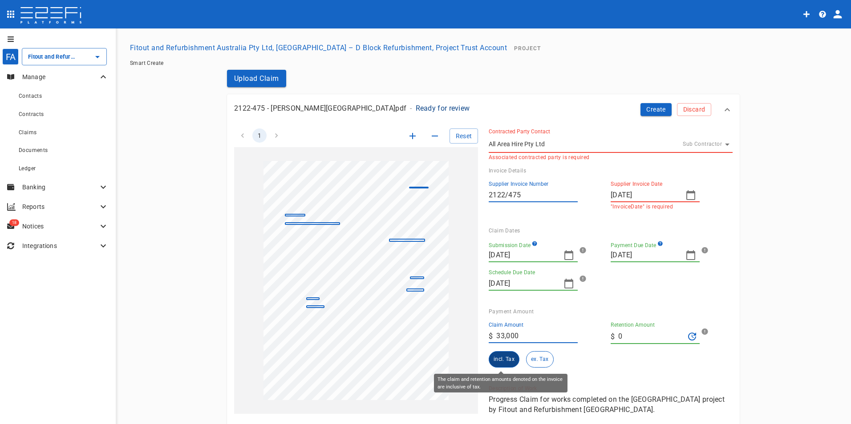
click at [501, 359] on button "incl. Tax" at bounding box center [503, 359] width 31 height 16
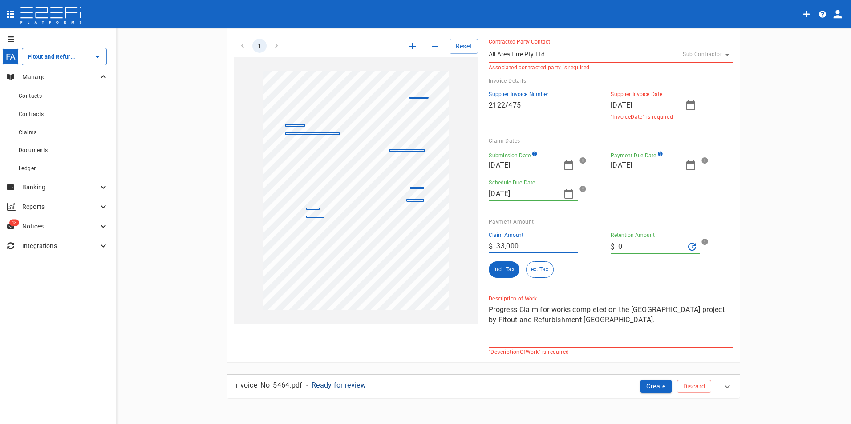
scroll to position [94, 0]
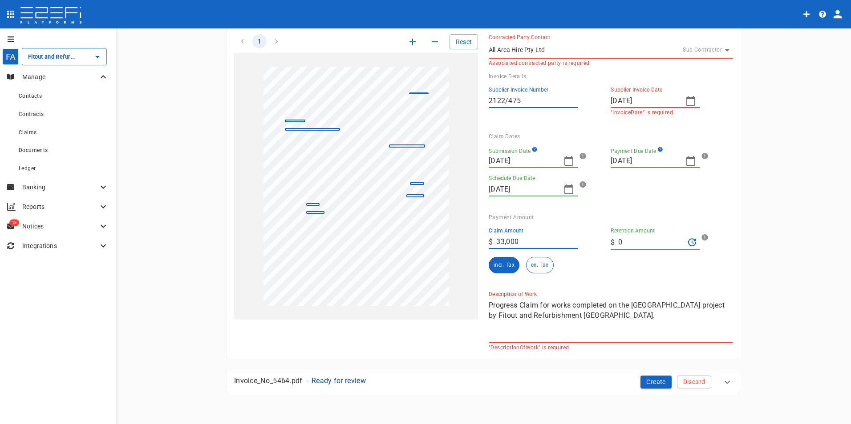
click at [528, 337] on textarea "Progress Claim for works completed on the [GEOGRAPHIC_DATA] project by Fitout a…" at bounding box center [610, 320] width 244 height 41
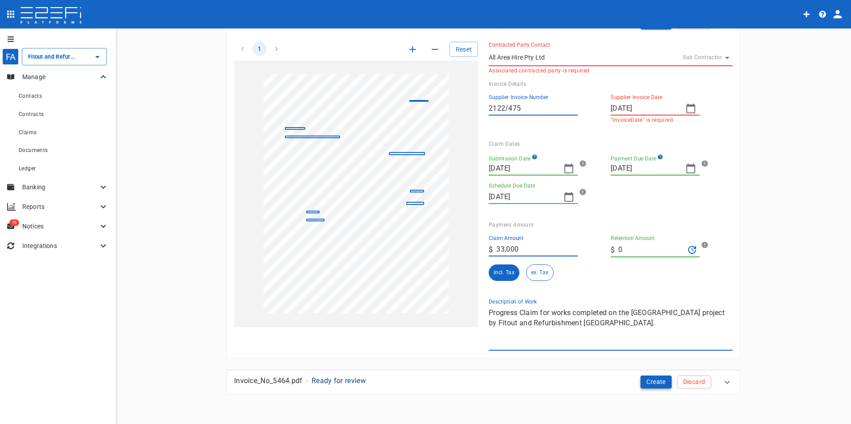
click at [648, 381] on button "Create" at bounding box center [655, 382] width 31 height 13
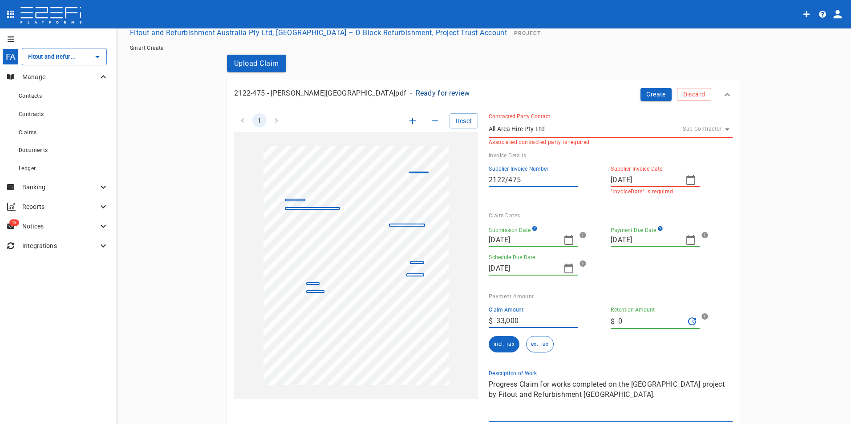
scroll to position [0, 0]
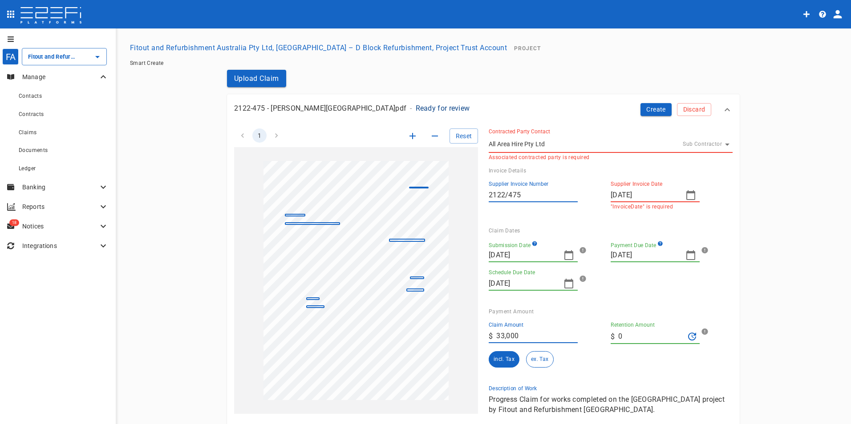
click at [541, 149] on body "FA Fitout and Refurbishment Australia Pty Ltd, [GEOGRAPHIC_DATA] – D Block Refu…" at bounding box center [425, 212] width 851 height 424
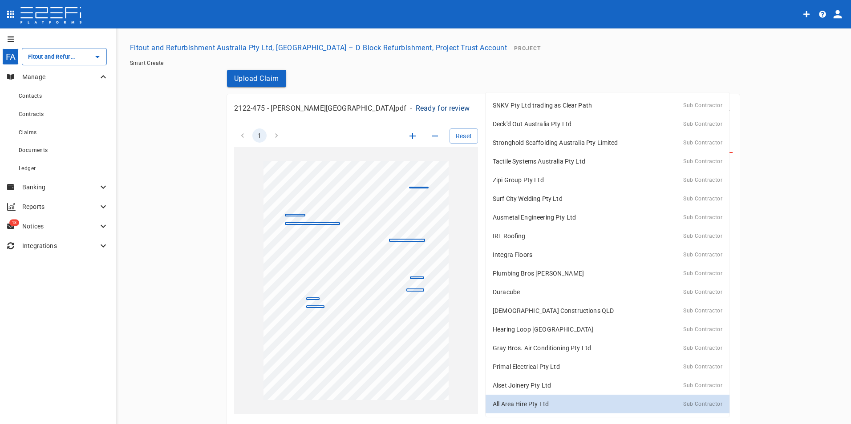
drag, startPoint x: 523, startPoint y: 411, endPoint x: 531, endPoint y: 385, distance: 26.5
click at [523, 410] on div "All Area Hire Pty Ltd Sub Contractor" at bounding box center [607, 404] width 230 height 13
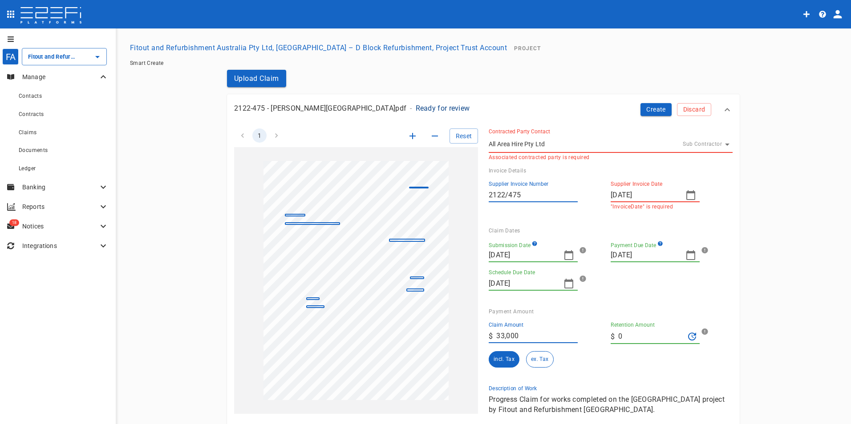
click at [646, 196] on input "[DATE]" at bounding box center [644, 195] width 68 height 14
click at [648, 306] on div "24" at bounding box center [651, 306] width 7 height 10
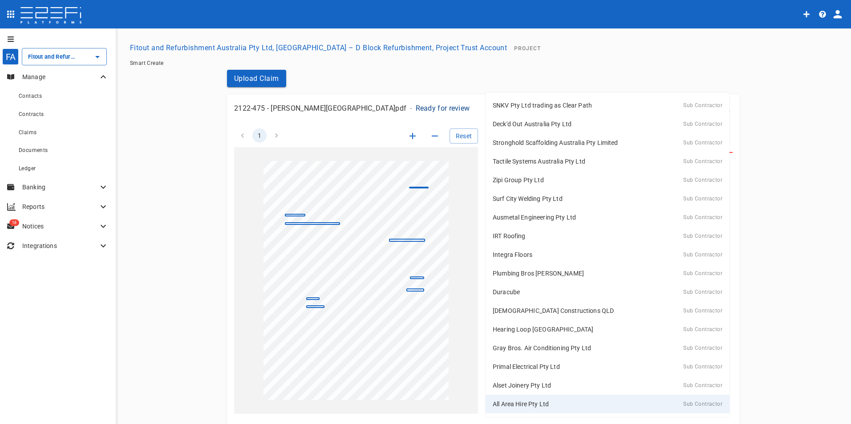
click at [535, 143] on body "FA Fitout and Refurbishment Australia Pty Ltd, [GEOGRAPHIC_DATA] – D Block Refu…" at bounding box center [425, 212] width 851 height 424
click at [533, 404] on p "All Area Hire Pty Ltd" at bounding box center [520, 404] width 56 height 9
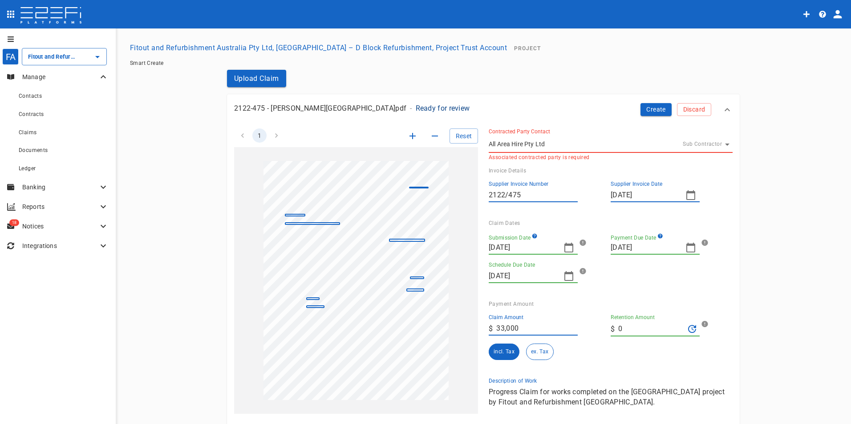
click at [565, 133] on div "Contracted Party Contact All Area Hire Pty Ltd Sub Contractor G300SBTG00028G4C …" at bounding box center [610, 145] width 244 height 32
click at [555, 145] on body "FA Fitout and Refurbishment Australia Pty Ltd, [GEOGRAPHIC_DATA] – D Block Refu…" at bounding box center [425, 212] width 851 height 424
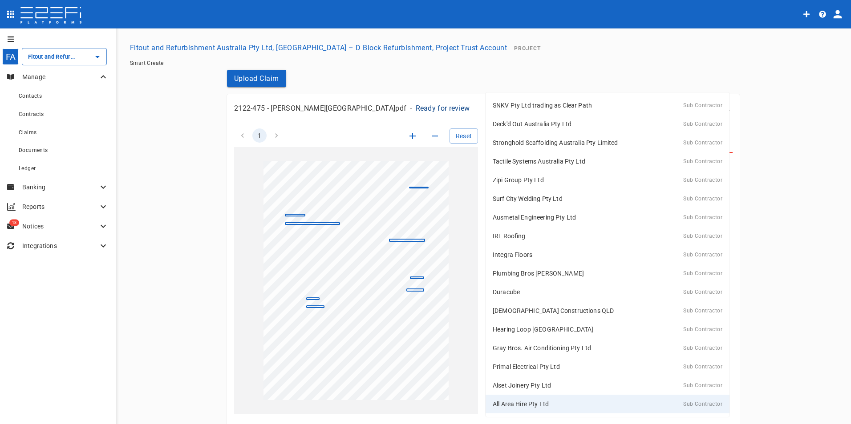
click at [694, 404] on span "Sub Contractor" at bounding box center [702, 404] width 39 height 6
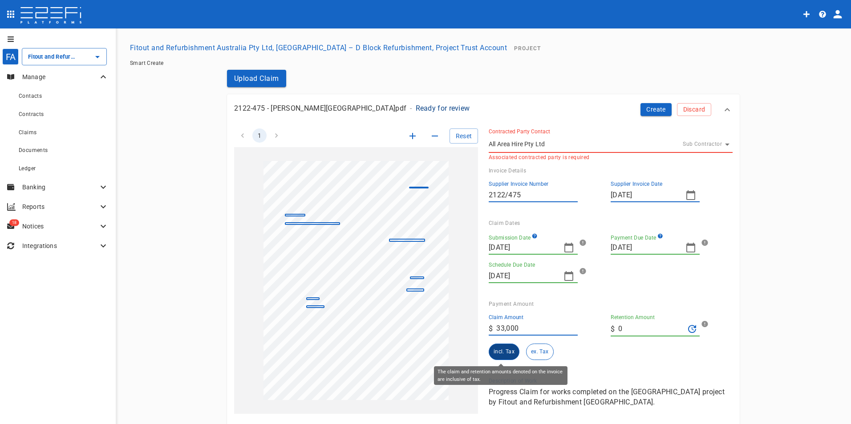
click at [500, 350] on button "incl. Tax" at bounding box center [503, 352] width 31 height 16
click at [652, 109] on button "Create" at bounding box center [655, 109] width 31 height 13
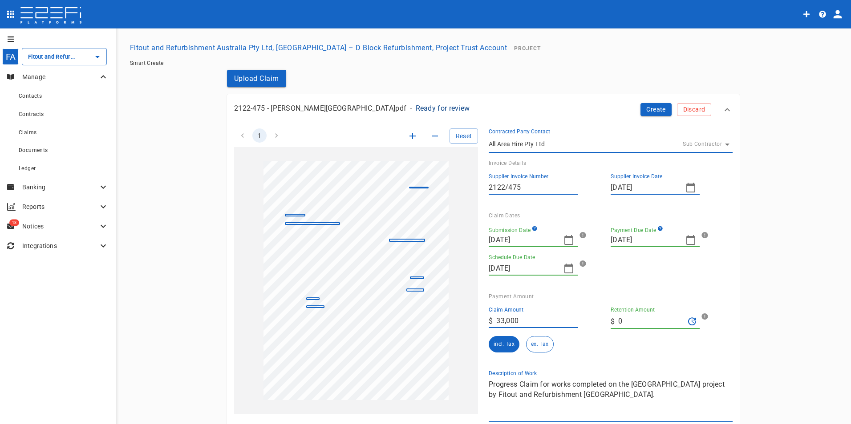
click at [566, 238] on icon "button" at bounding box center [568, 240] width 9 height 10
click at [589, 256] on icon "button" at bounding box center [592, 255] width 7 height 7
click at [532, 342] on div "24" at bounding box center [529, 343] width 7 height 10
click at [651, 109] on button "Create" at bounding box center [655, 109] width 31 height 13
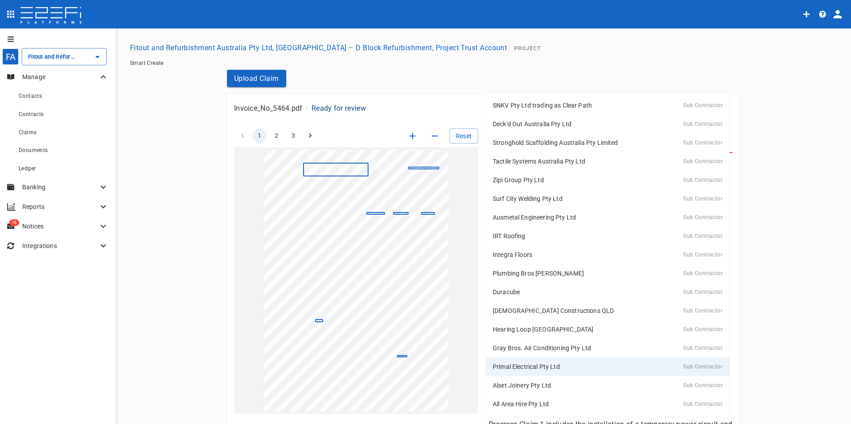
click at [563, 143] on body "FA Fitout and Refurbishment Australia Pty Ltd, [GEOGRAPHIC_DATA] – D Block Refu…" at bounding box center [425, 212] width 851 height 424
click at [523, 366] on p "Primal Electrical Pty Ltd" at bounding box center [525, 367] width 67 height 9
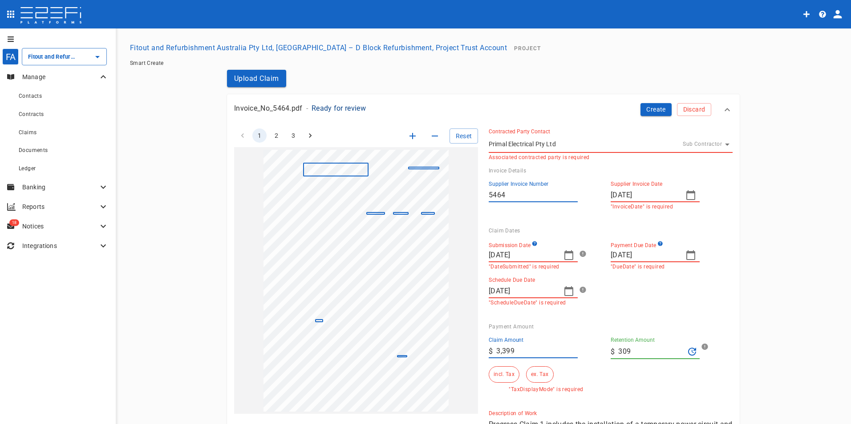
drag, startPoint x: 511, startPoint y: 194, endPoint x: 569, endPoint y: 190, distance: 58.0
click at [512, 194] on input "5464" at bounding box center [532, 195] width 89 height 14
click at [649, 190] on input "[DATE]" at bounding box center [644, 195] width 68 height 14
drag, startPoint x: 667, startPoint y: 304, endPoint x: 531, endPoint y: 257, distance: 143.9
click at [664, 304] on button "25" at bounding box center [669, 305] width 17 height 17
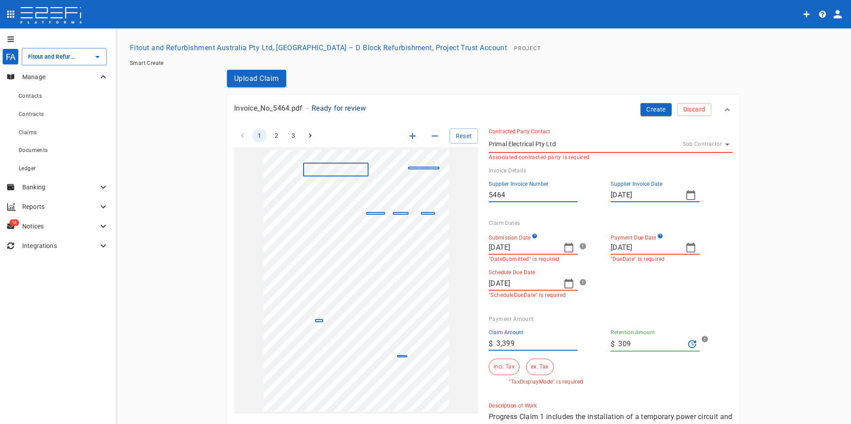
click at [538, 249] on input "[DATE]" at bounding box center [522, 248] width 68 height 14
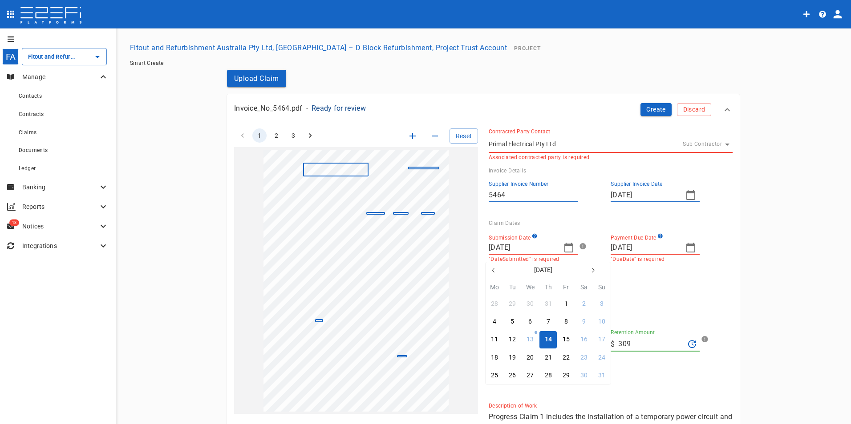
click at [492, 268] on icon "button" at bounding box center [493, 270] width 7 height 7
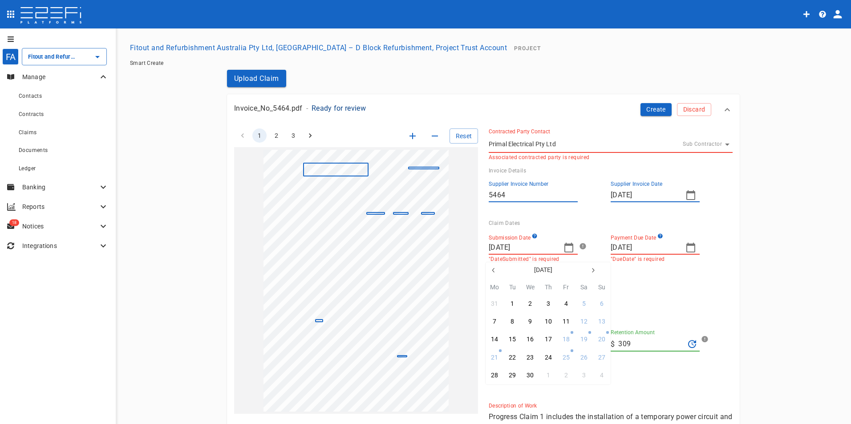
click at [492, 268] on icon "button" at bounding box center [493, 270] width 7 height 7
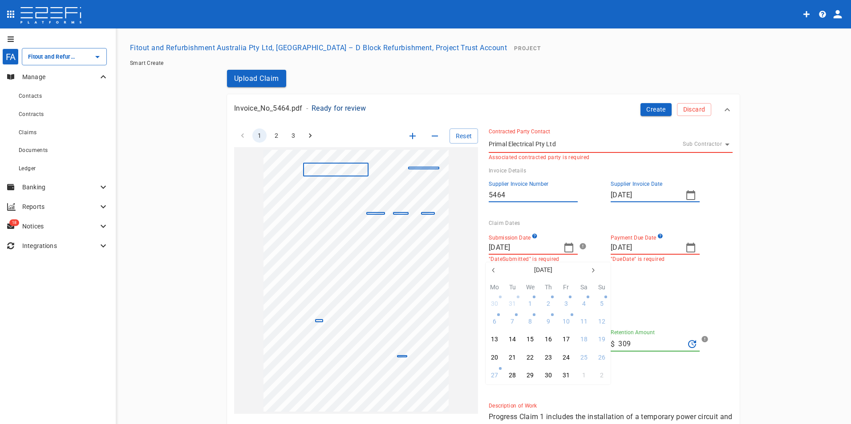
click at [492, 268] on icon "button" at bounding box center [493, 270] width 7 height 7
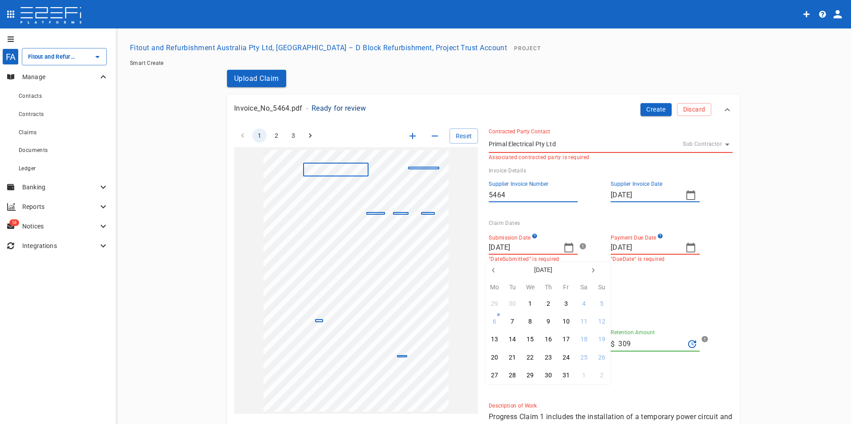
click at [588, 270] on button "button" at bounding box center [593, 270] width 16 height 16
click at [590, 271] on icon "button" at bounding box center [592, 270] width 7 height 7
click at [549, 357] on div "25" at bounding box center [548, 358] width 7 height 10
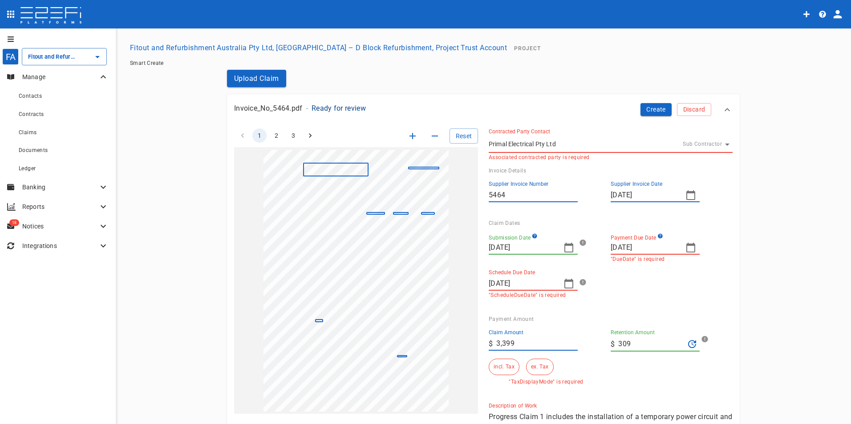
click at [686, 248] on icon "button" at bounding box center [690, 247] width 11 height 11
click at [683, 375] on button "30" at bounding box center [687, 375] width 17 height 17
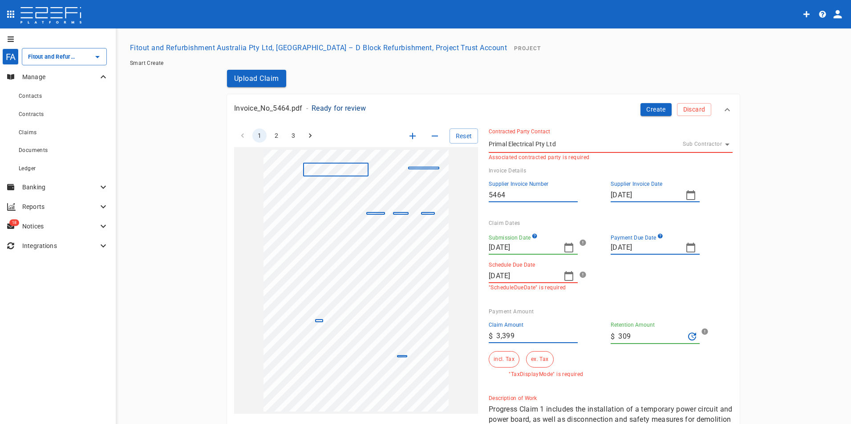
click at [540, 282] on input "[DATE]" at bounding box center [522, 276] width 68 height 14
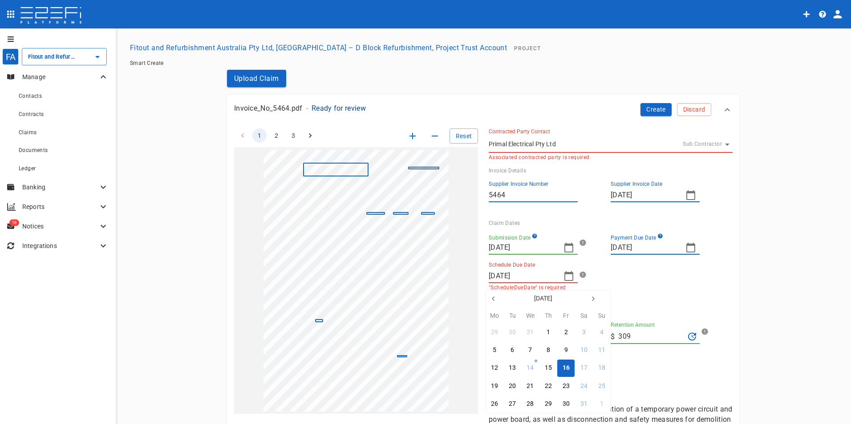
click at [563, 274] on div at bounding box center [425, 212] width 851 height 424
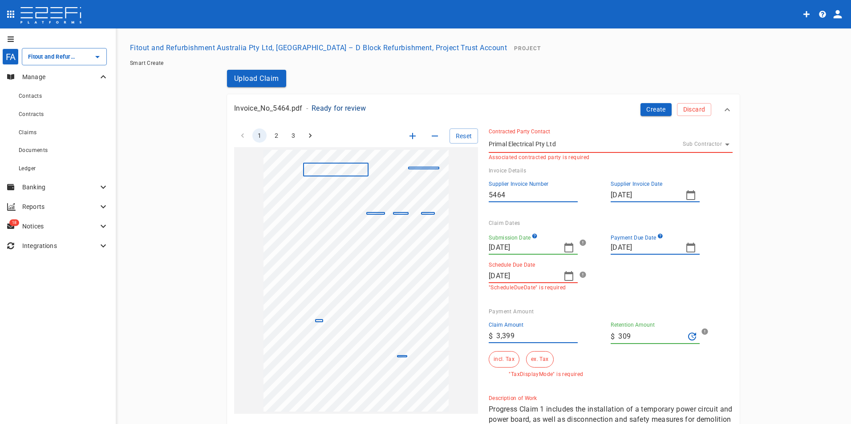
click at [563, 277] on icon "button" at bounding box center [568, 276] width 11 height 11
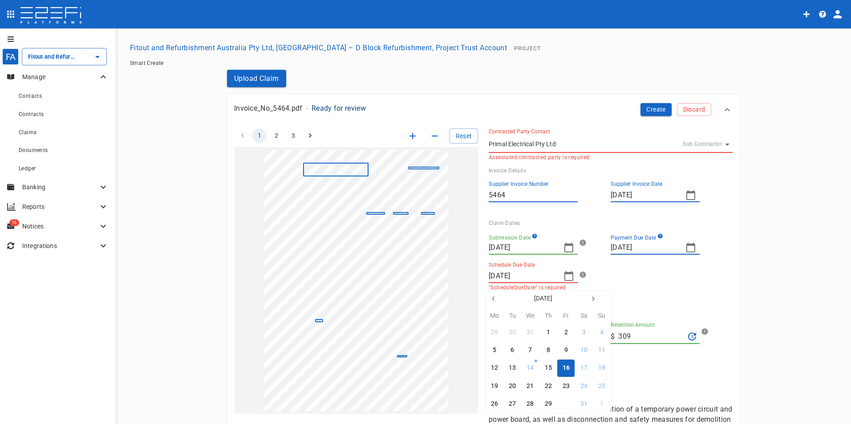
click at [563, 402] on div "30" at bounding box center [565, 405] width 7 height 10
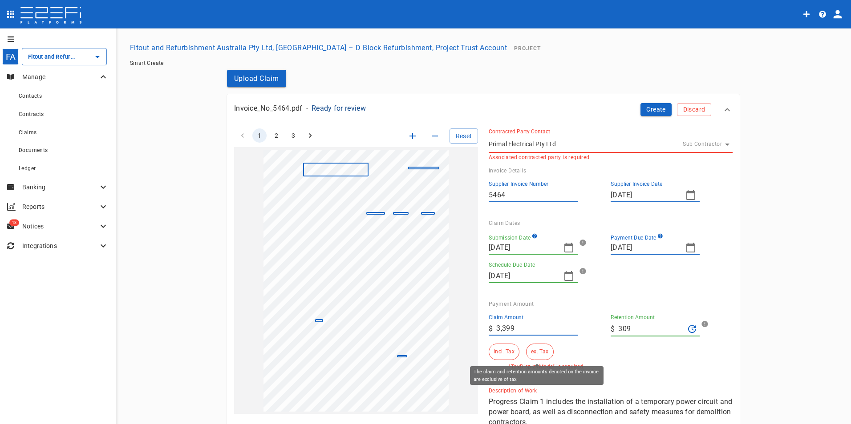
drag, startPoint x: 534, startPoint y: 352, endPoint x: 525, endPoint y: 347, distance: 10.8
click at [533, 352] on button "ex. Tax" at bounding box center [539, 352] width 27 height 16
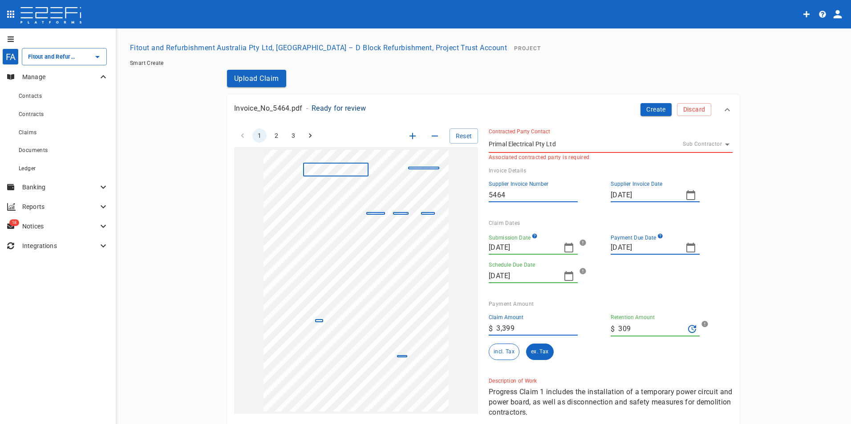
drag, startPoint x: 519, startPoint y: 330, endPoint x: 452, endPoint y: 324, distance: 67.5
click at [458, 325] on div "1 2 3 Reset SupplierInvoiceNumber: 5464 ClaimAmount: 3399.00 GSTAmount: 309.00 …" at bounding box center [477, 278] width 509 height 320
click at [656, 329] on input "309" at bounding box center [651, 329] width 66 height 14
click at [649, 109] on button "Create" at bounding box center [655, 109] width 31 height 13
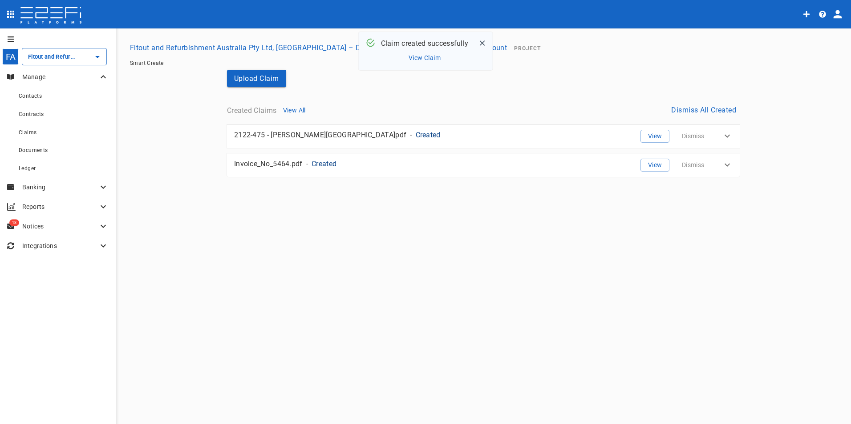
click at [31, 184] on p "Banking" at bounding box center [60, 187] width 76 height 9
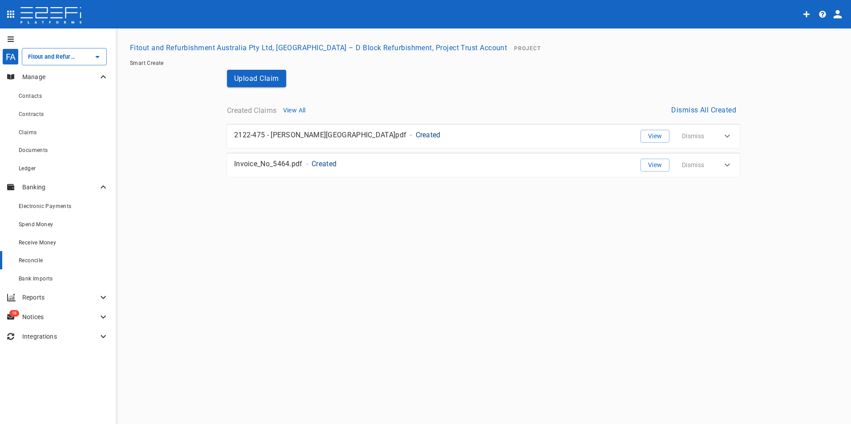
click at [38, 262] on span "Reconcile" at bounding box center [31, 261] width 24 height 6
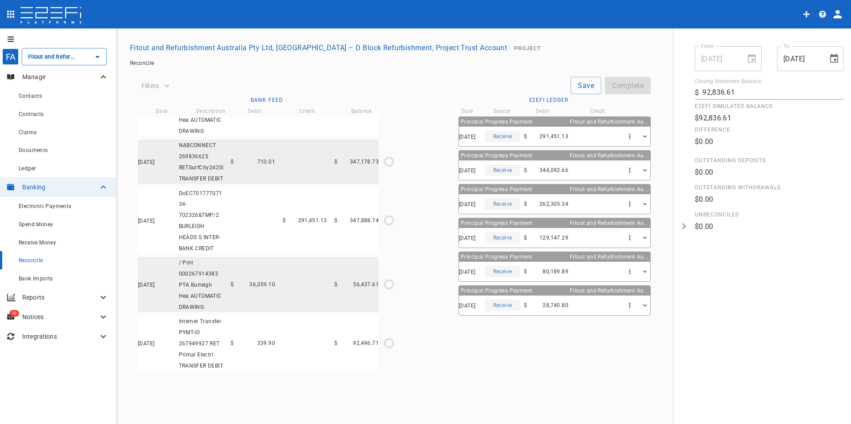
scroll to position [3276, 0]
click at [31, 129] on div "Claims" at bounding box center [57, 132] width 76 height 11
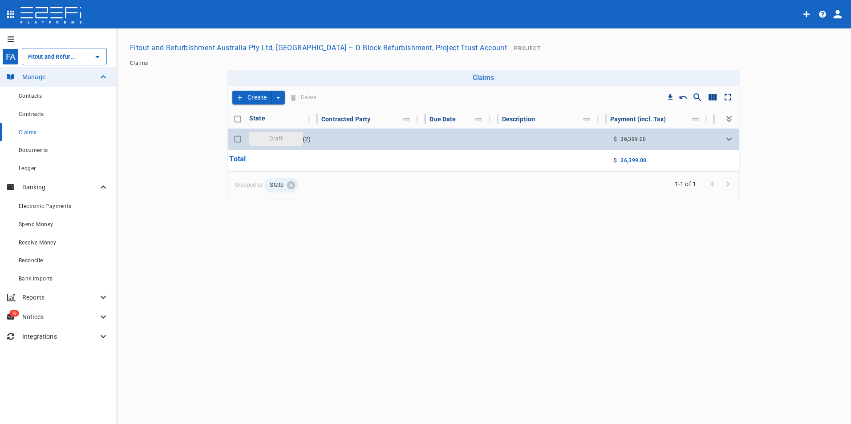
click at [281, 141] on span "Draft" at bounding box center [276, 139] width 24 height 8
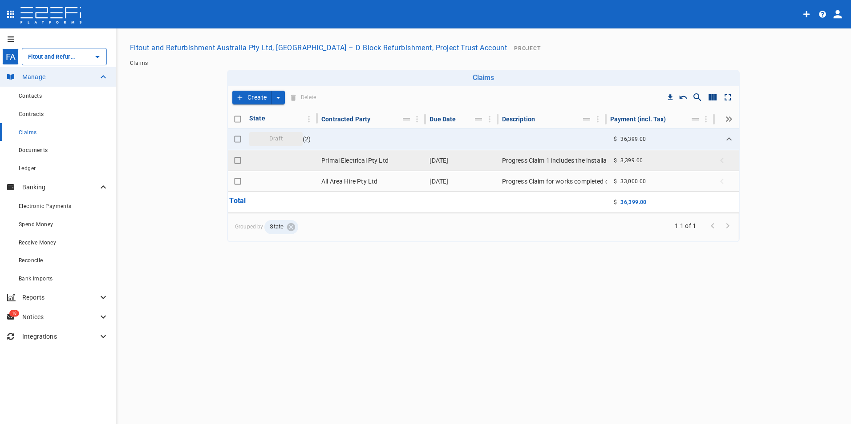
click at [371, 162] on td "Primal Electrical Pty Ltd" at bounding box center [372, 160] width 108 height 20
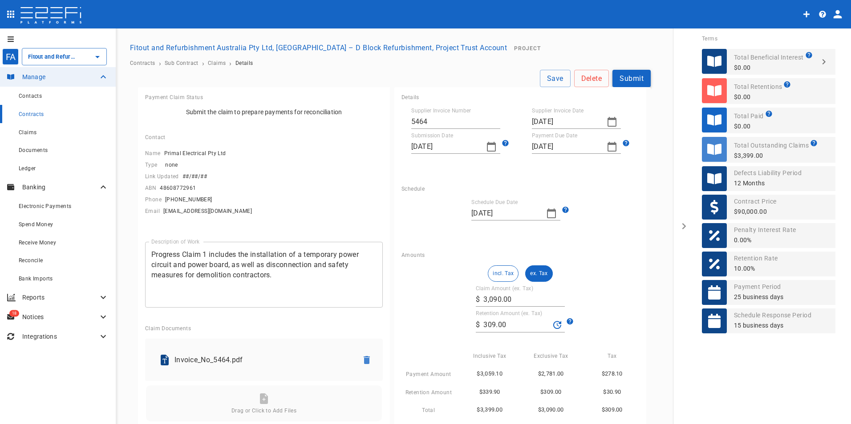
click at [619, 76] on button "Submit" at bounding box center [631, 78] width 38 height 17
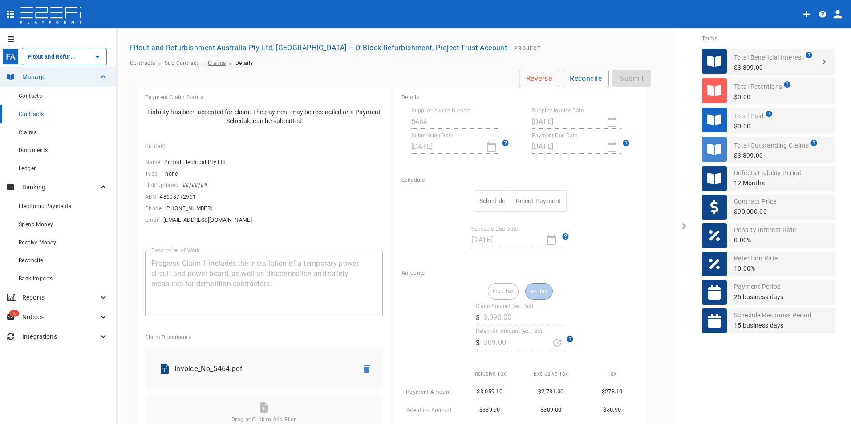
click at [218, 64] on span "Claims" at bounding box center [217, 63] width 18 height 6
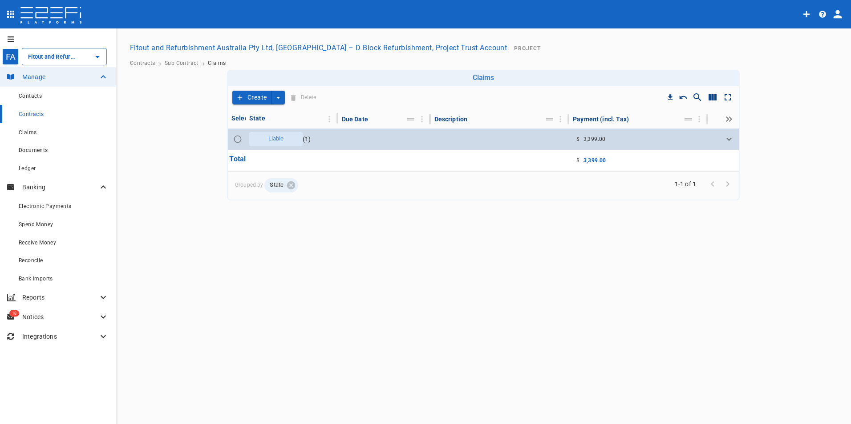
click at [285, 141] on span "Liable" at bounding box center [276, 139] width 26 height 8
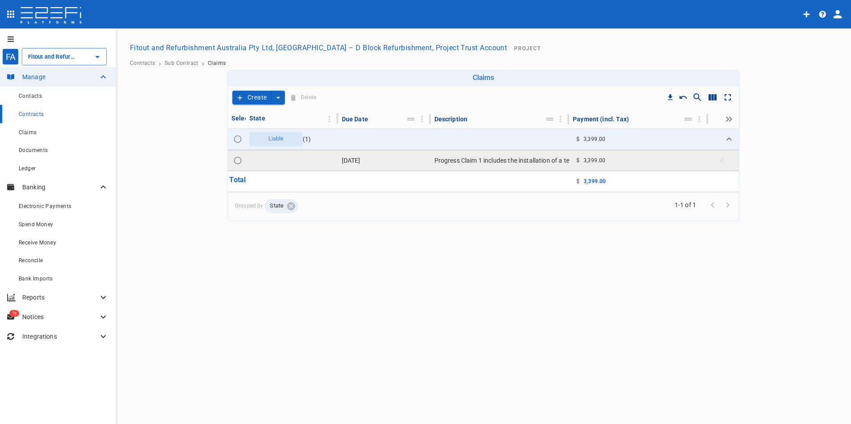
click at [382, 162] on td "[DATE]" at bounding box center [384, 160] width 93 height 20
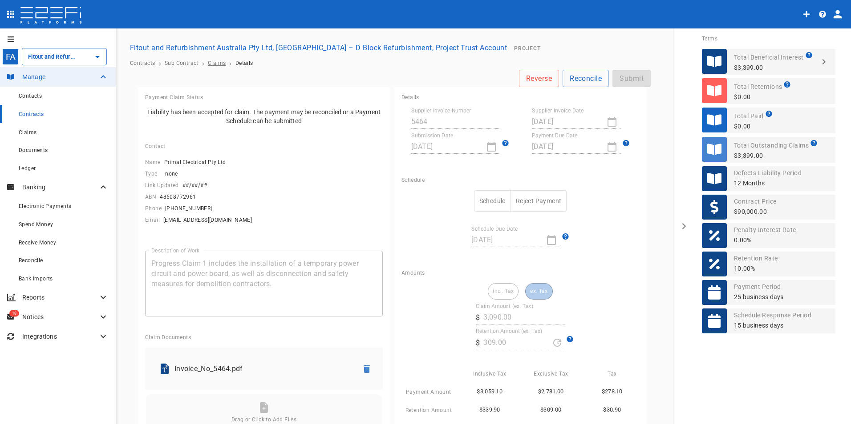
click at [216, 65] on span "Claims" at bounding box center [217, 63] width 18 height 6
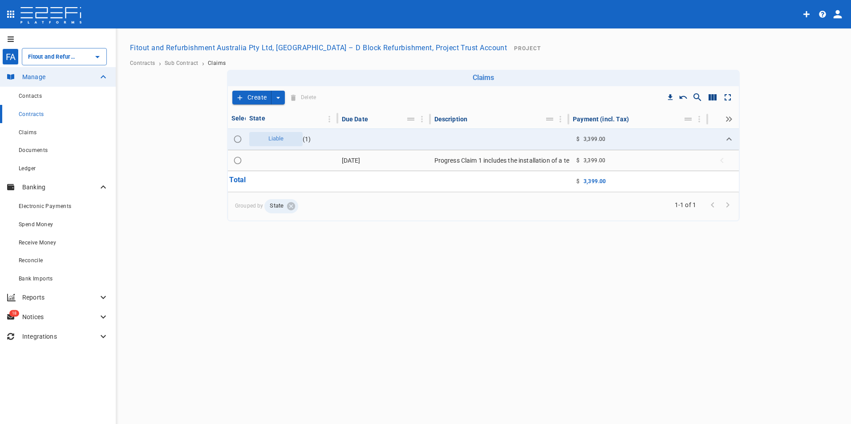
click at [255, 97] on button "Create" at bounding box center [251, 98] width 39 height 14
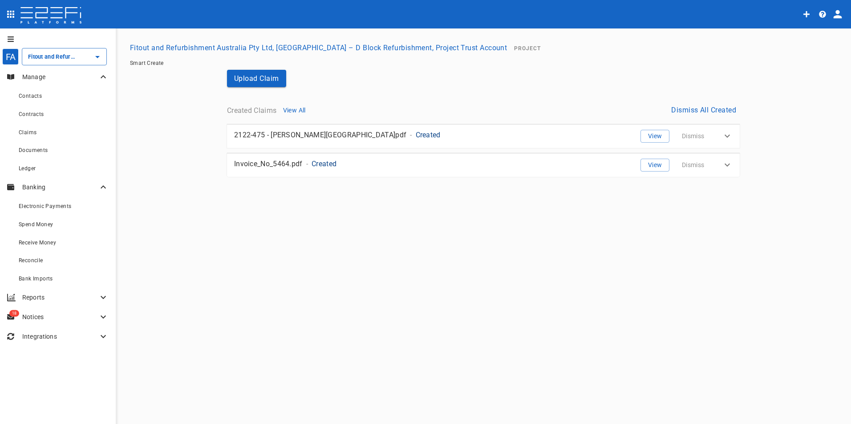
click at [316, 162] on p "Created" at bounding box center [323, 164] width 25 height 10
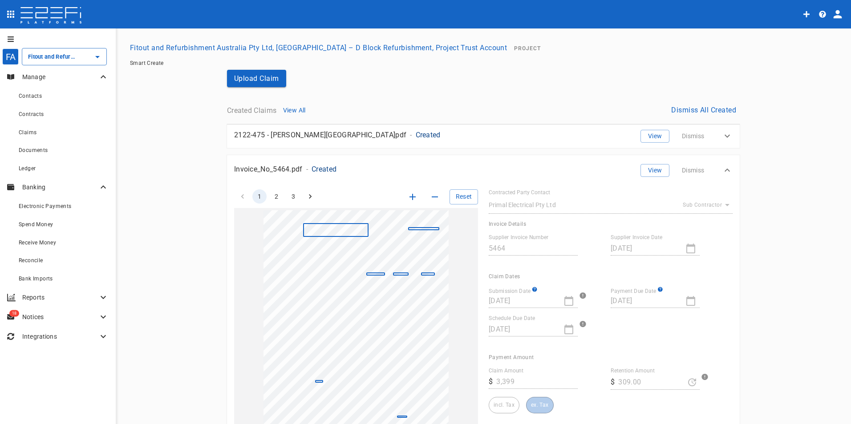
click at [267, 168] on p "Invoice_No_5464.pdf" at bounding box center [268, 169] width 69 height 10
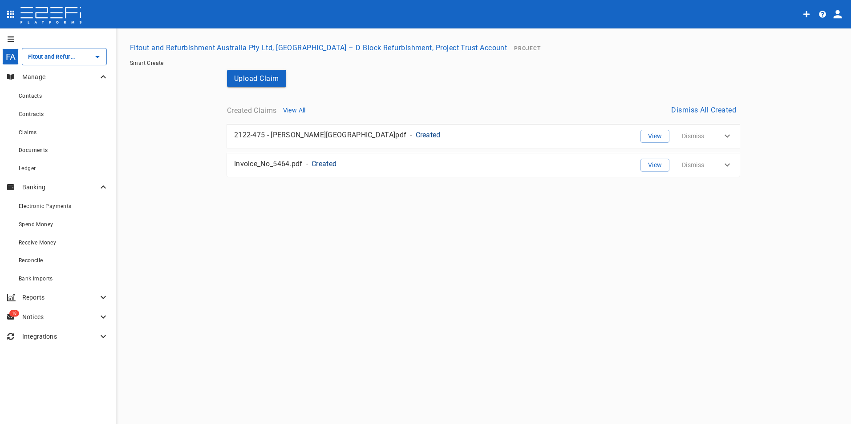
click at [266, 162] on p "Invoice_No_5464.pdf" at bounding box center [268, 164] width 69 height 10
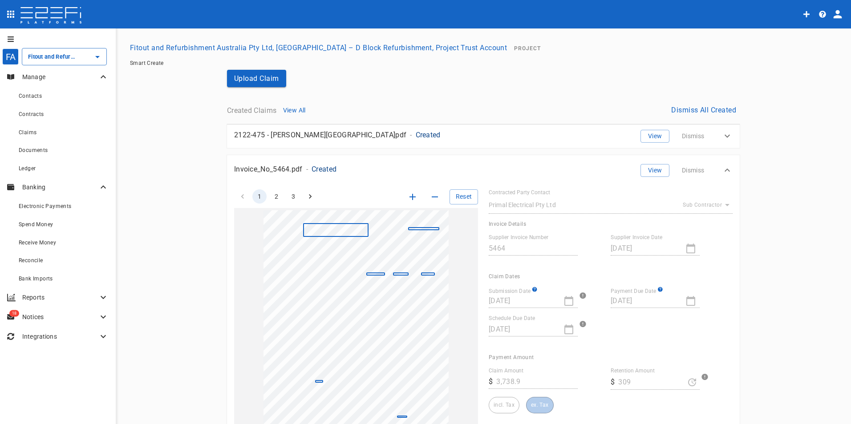
click at [264, 161] on div "Invoice_No_5464.pdf - Created" at bounding box center [410, 167] width 366 height 20
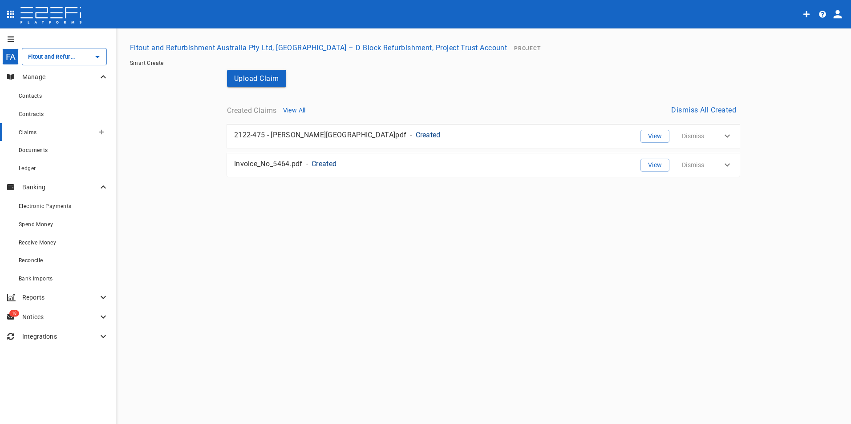
click at [31, 132] on span "Claims" at bounding box center [28, 132] width 18 height 6
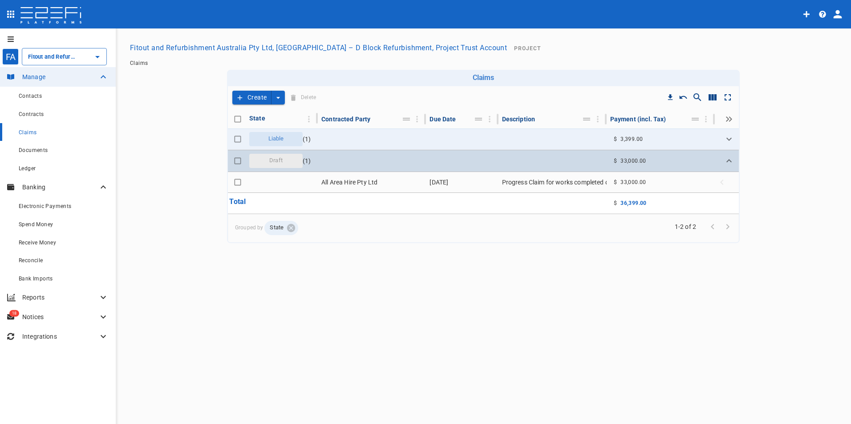
click at [276, 164] on span "Draft" at bounding box center [276, 161] width 24 height 8
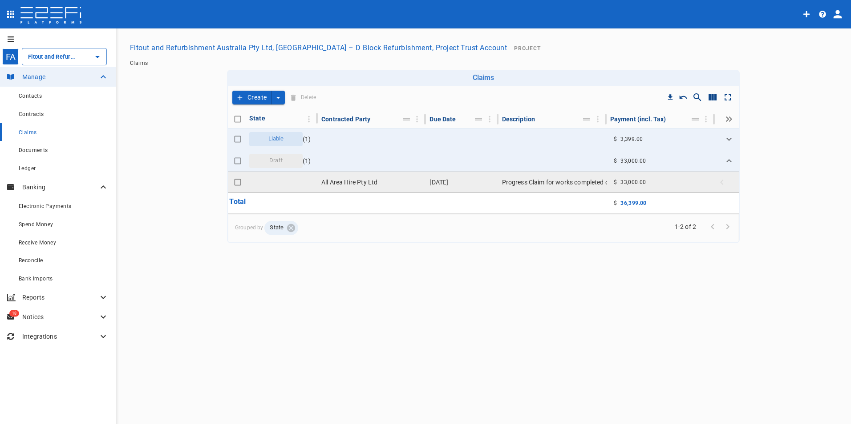
click at [362, 184] on td "All Area Hire Pty Ltd" at bounding box center [372, 182] width 108 height 20
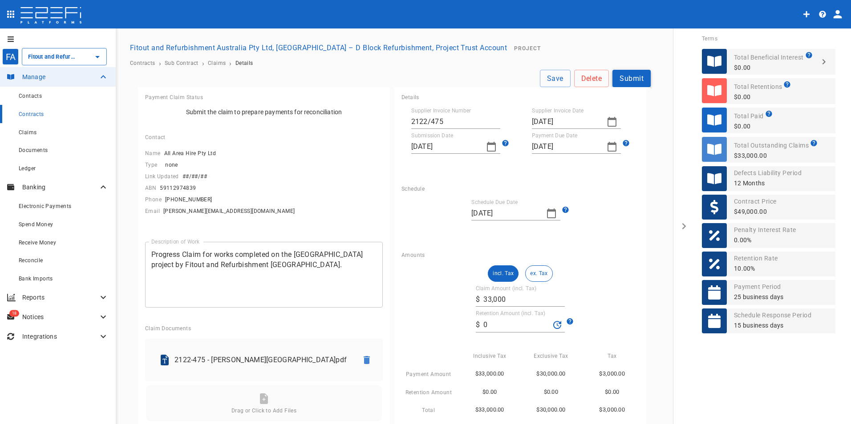
click at [637, 76] on button "Submit" at bounding box center [631, 78] width 38 height 17
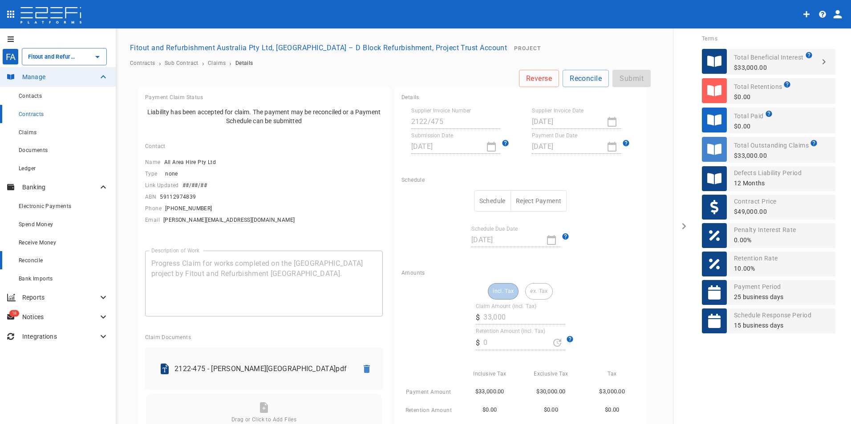
click at [32, 257] on div "Reconcile" at bounding box center [64, 260] width 90 height 11
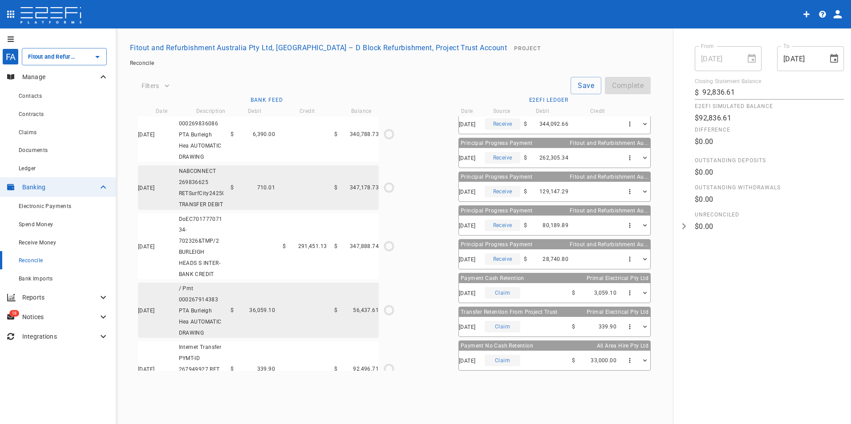
scroll to position [3276, 0]
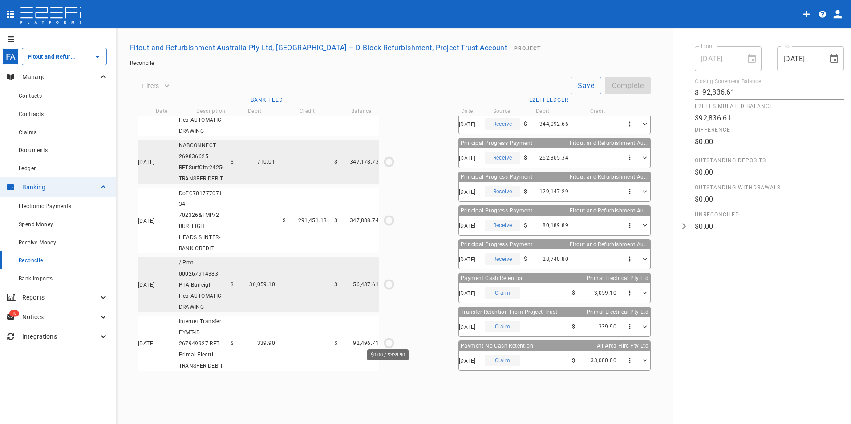
click at [387, 337] on icon "$0.00 / $339.90" at bounding box center [388, 343] width 13 height 13
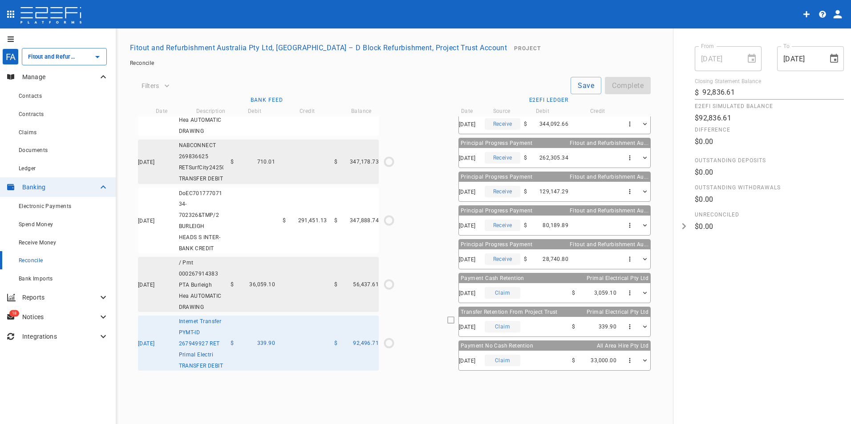
click at [447, 316] on icon at bounding box center [451, 320] width 8 height 8
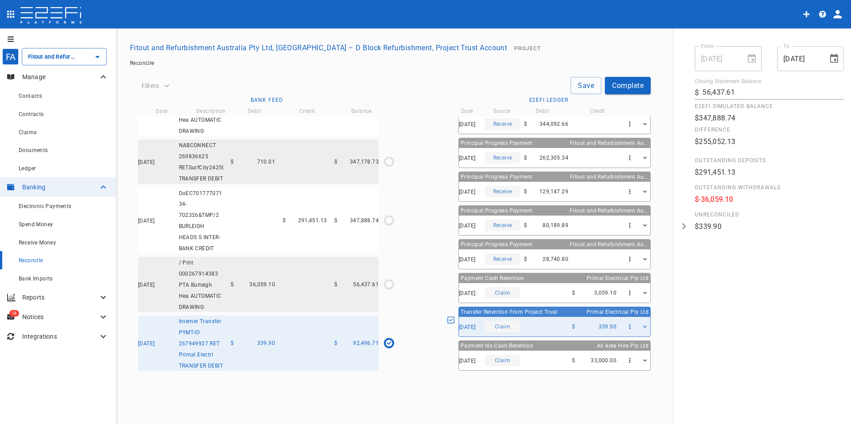
scroll to position [46, 0]
click at [626, 80] on button "Complete" at bounding box center [628, 85] width 46 height 17
click at [390, 283] on icon "$0.00 / $36,059.10" at bounding box center [388, 284] width 13 height 13
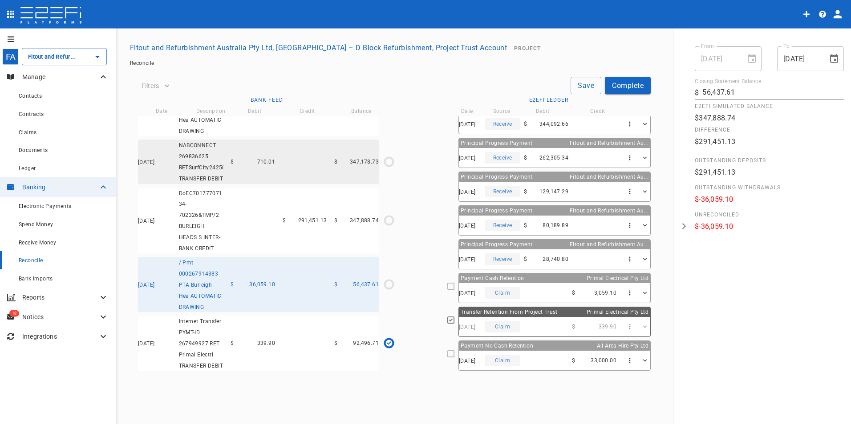
click at [447, 354] on icon at bounding box center [451, 354] width 8 height 8
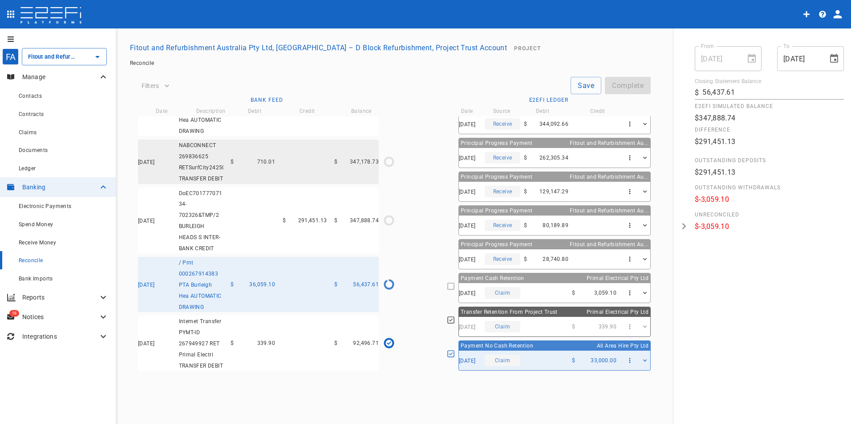
drag, startPoint x: 435, startPoint y: 286, endPoint x: 432, endPoint y: 291, distance: 6.4
click at [447, 287] on icon at bounding box center [451, 287] width 8 height 8
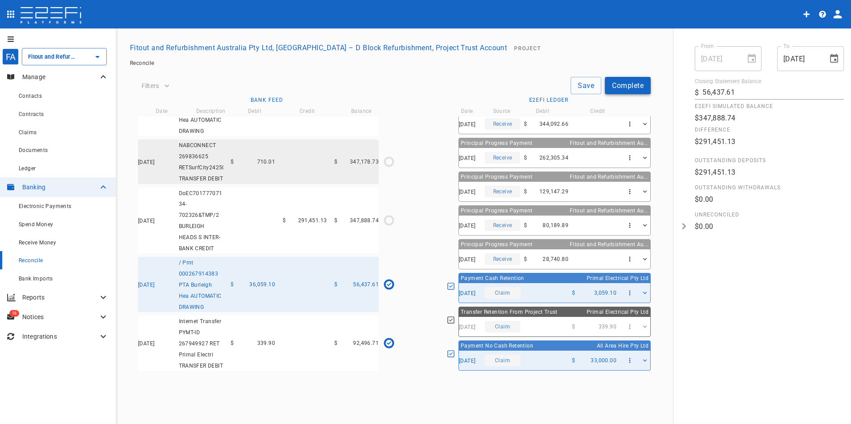
click at [634, 84] on button "Complete" at bounding box center [628, 85] width 46 height 17
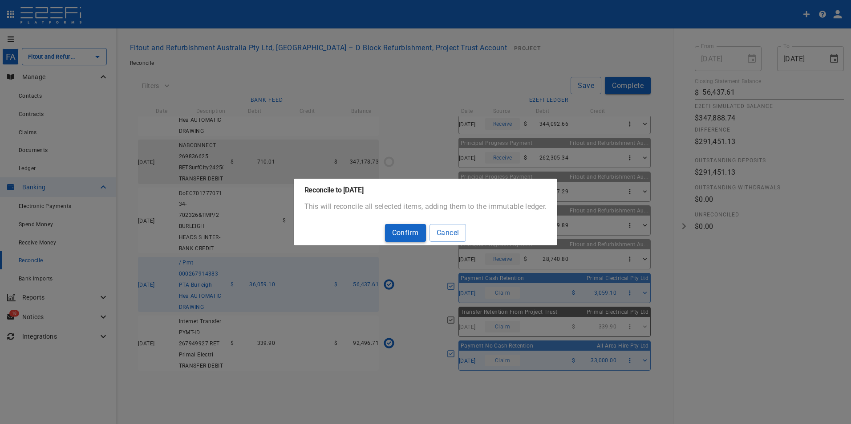
click at [400, 235] on button "Confirm" at bounding box center [405, 232] width 41 height 17
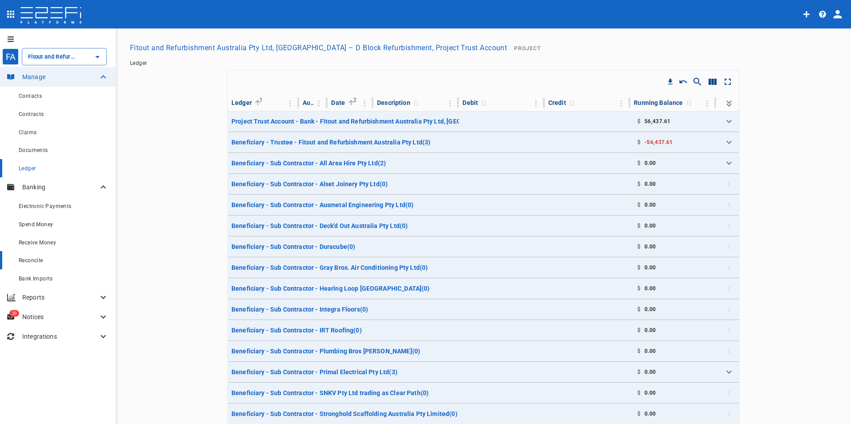
click at [33, 259] on span "Reconcile" at bounding box center [31, 261] width 24 height 6
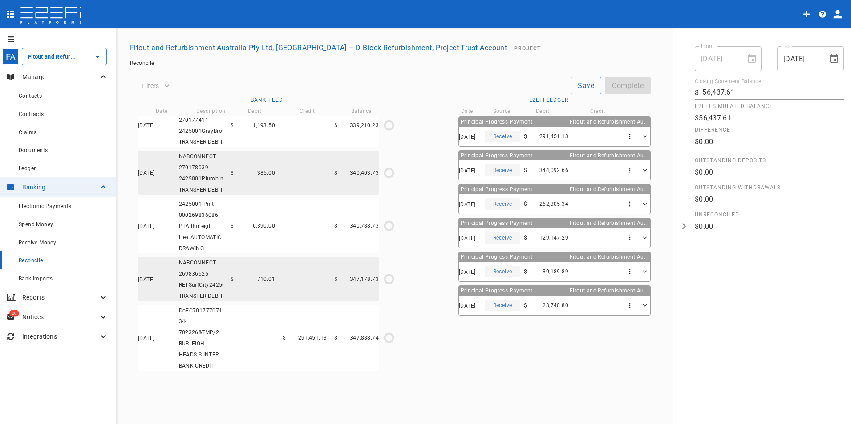
scroll to position [3158, 0]
click at [390, 332] on icon "$0.00 / $291,451.13" at bounding box center [388, 337] width 13 height 13
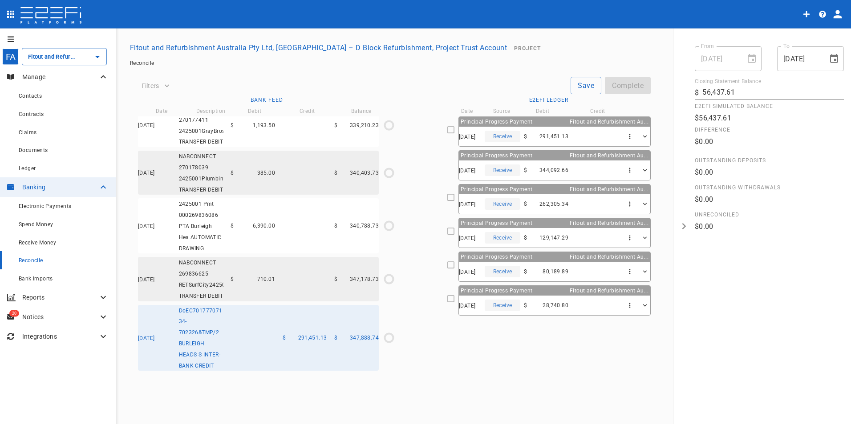
click at [447, 129] on icon at bounding box center [451, 130] width 8 height 8
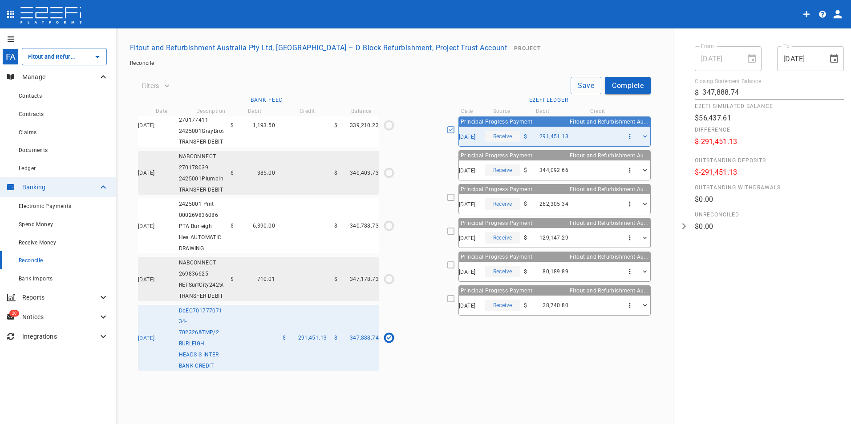
scroll to position [3152, 0]
click at [632, 85] on button "Complete" at bounding box center [628, 85] width 46 height 17
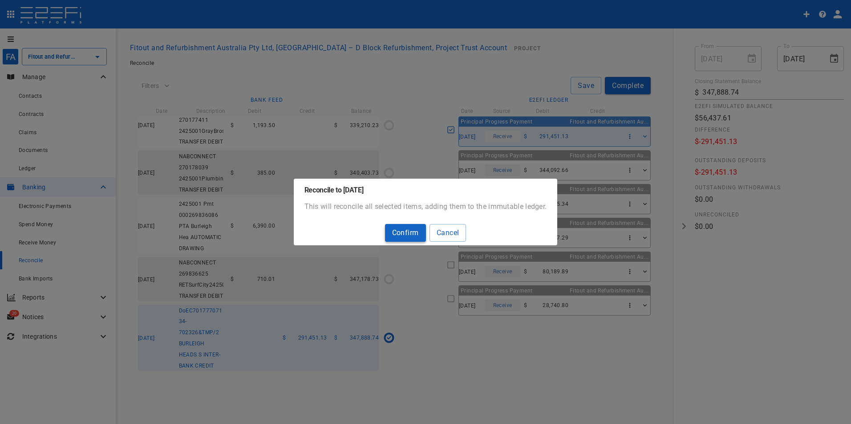
drag, startPoint x: 398, startPoint y: 232, endPoint x: 367, endPoint y: 236, distance: 31.4
click at [396, 232] on button "Confirm" at bounding box center [405, 232] width 41 height 17
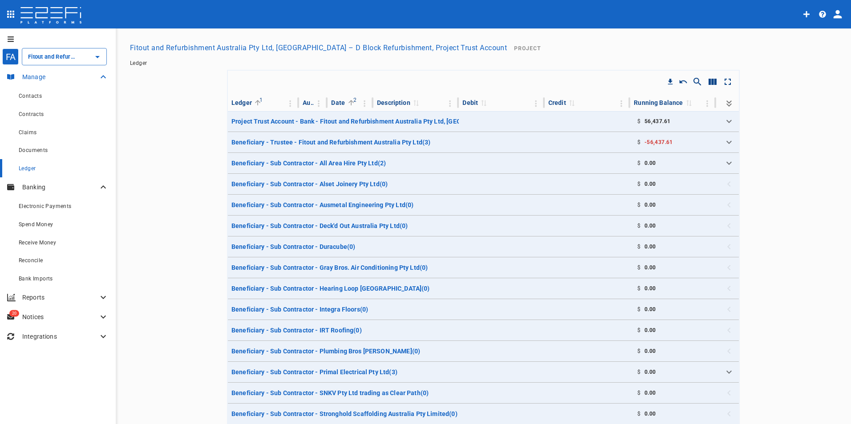
click at [34, 75] on p "Manage" at bounding box center [60, 77] width 76 height 9
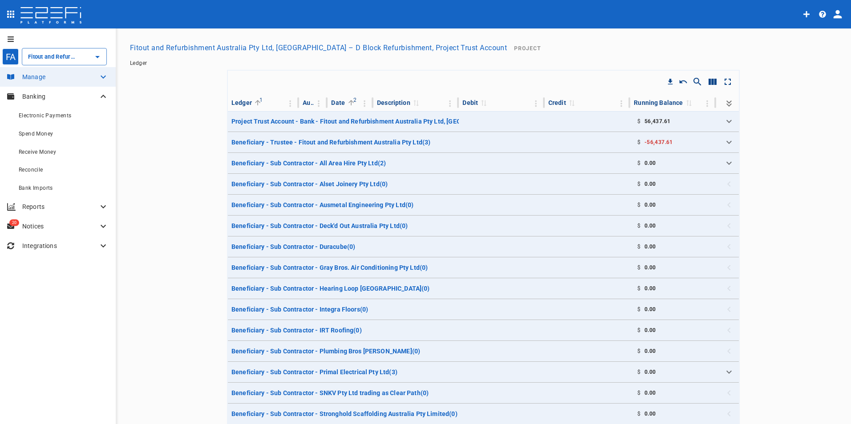
click at [181, 47] on button "Fitout and Refurbishment Australia Pty Ltd, [GEOGRAPHIC_DATA] – D Block Refurbi…" at bounding box center [318, 47] width 384 height 17
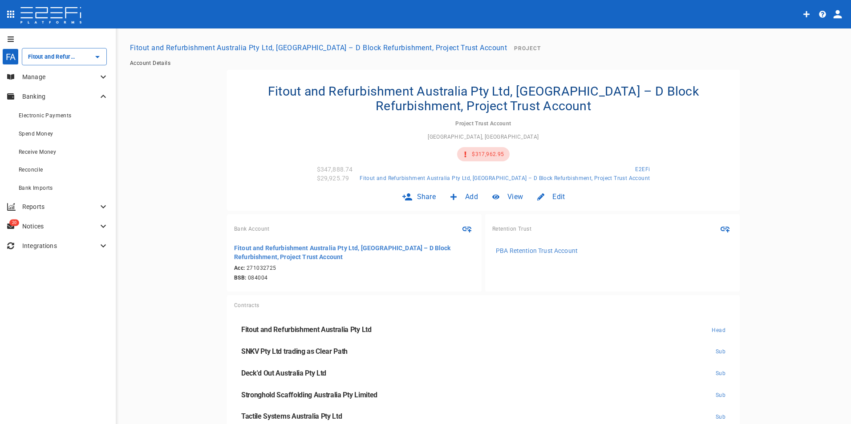
click at [42, 78] on p "Manage" at bounding box center [60, 77] width 76 height 9
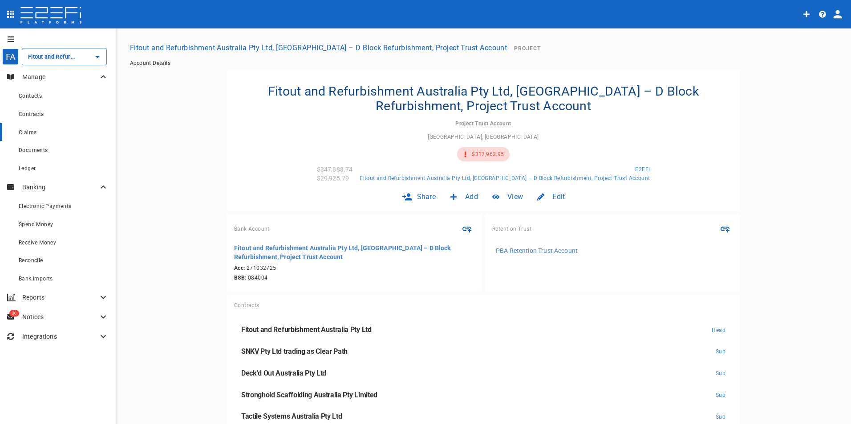
click at [27, 133] on span "Claims" at bounding box center [28, 132] width 18 height 6
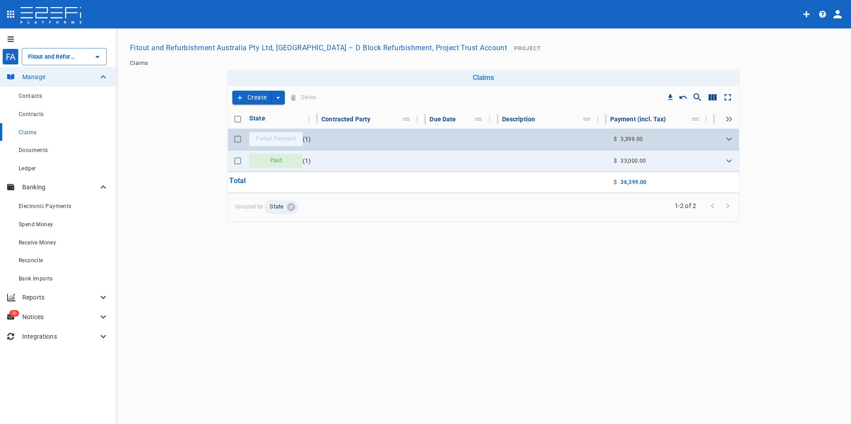
click at [276, 140] on span "Partial Payment" at bounding box center [275, 139] width 51 height 8
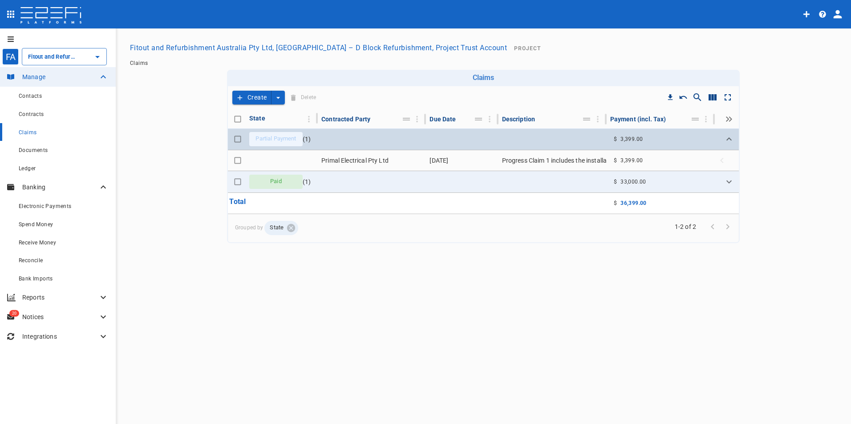
click at [288, 139] on span "Partial Payment" at bounding box center [275, 139] width 51 height 8
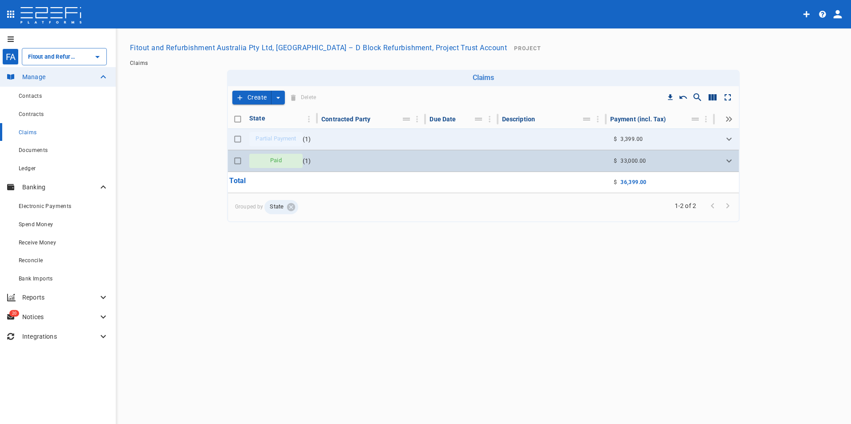
click at [291, 163] on div "Paid" at bounding box center [275, 161] width 53 height 14
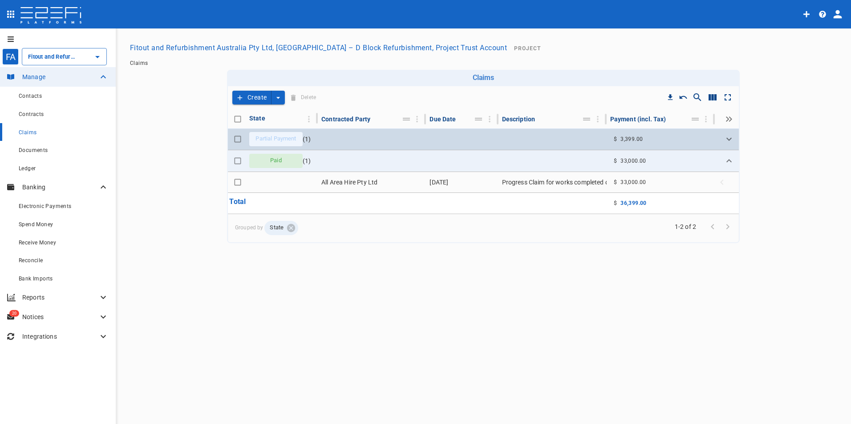
click at [280, 137] on span "Partial Payment" at bounding box center [275, 139] width 51 height 8
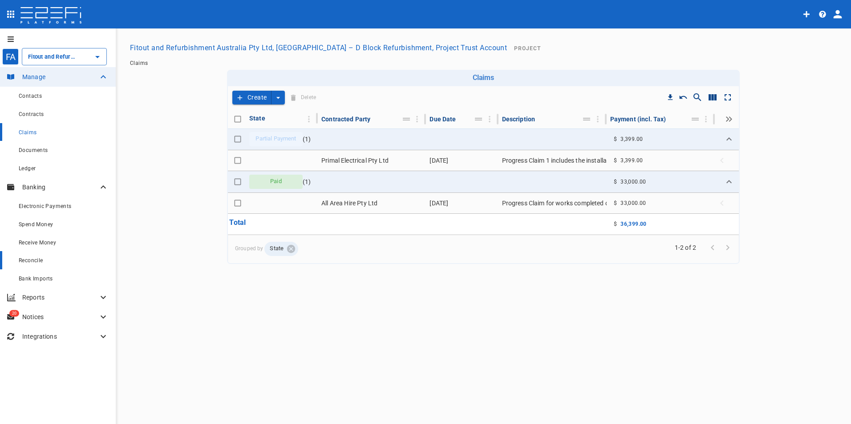
click at [36, 258] on span "Reconcile" at bounding box center [31, 261] width 24 height 6
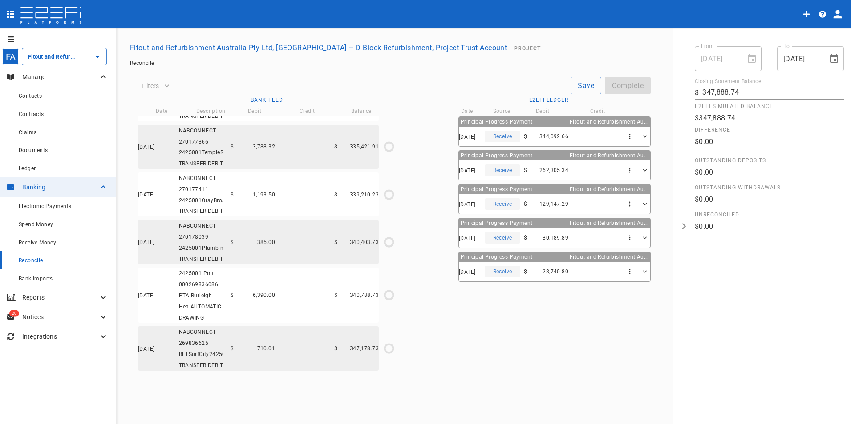
scroll to position [2822, 0]
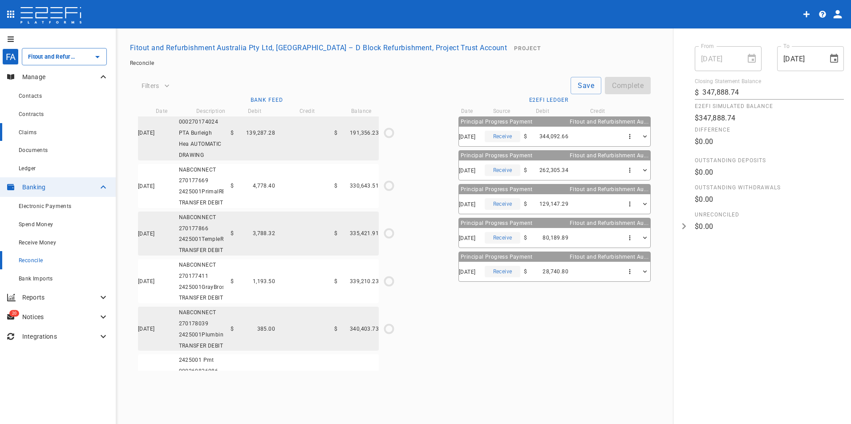
click at [40, 132] on div "Claims" at bounding box center [64, 132] width 90 height 11
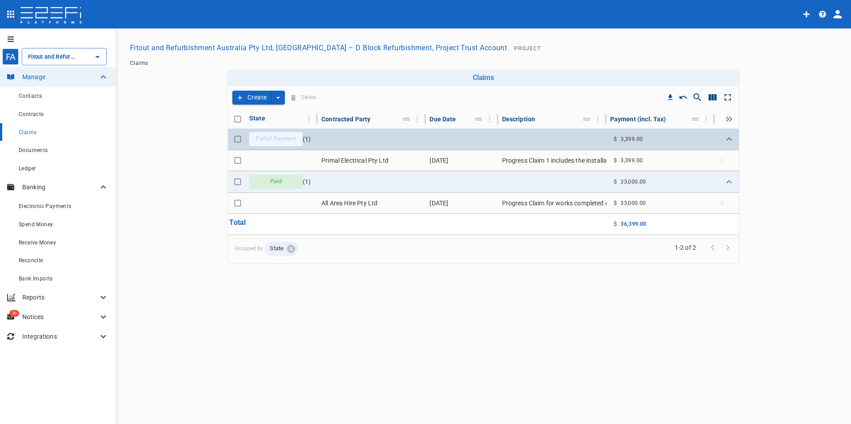
click at [287, 137] on span "Partial Payment" at bounding box center [275, 139] width 51 height 8
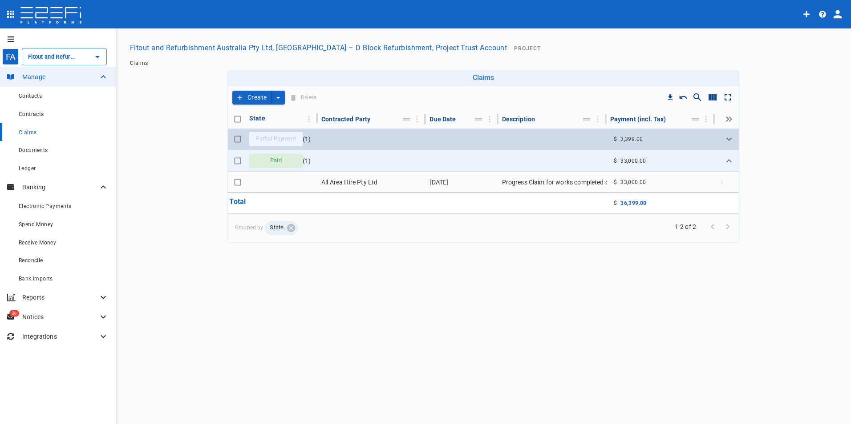
click at [292, 136] on span "Partial Payment" at bounding box center [275, 139] width 51 height 8
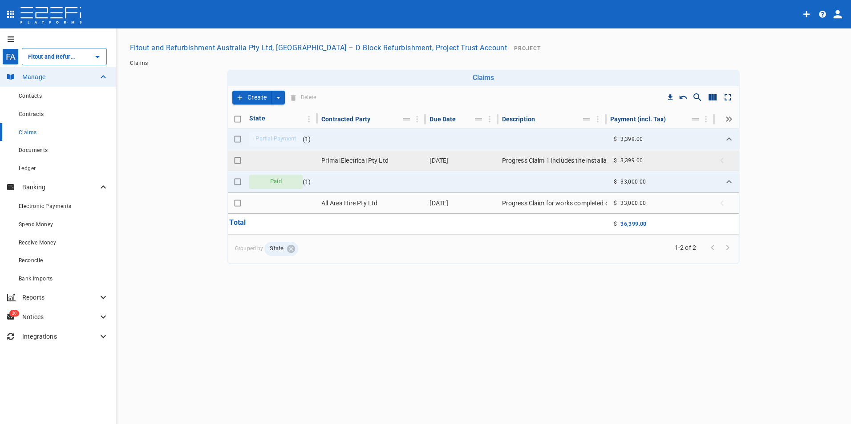
click at [528, 157] on td "Progress Claim 1 includes the installation of a temporary power circuit and pow…" at bounding box center [552, 160] width 108 height 20
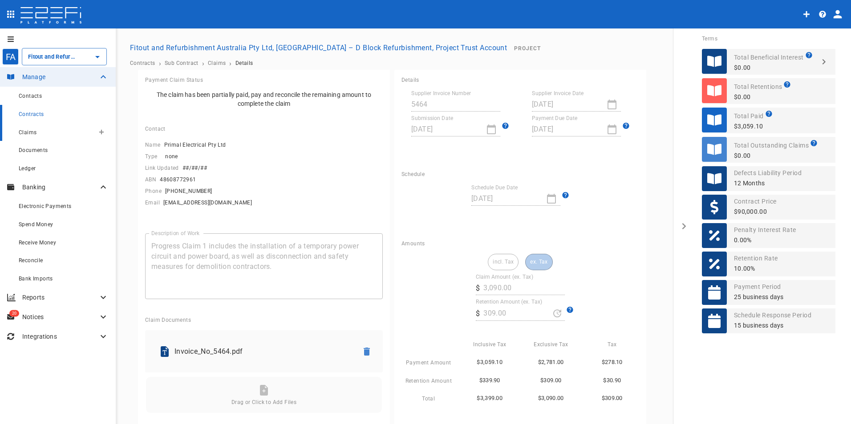
click at [26, 132] on span "Claims" at bounding box center [28, 132] width 18 height 6
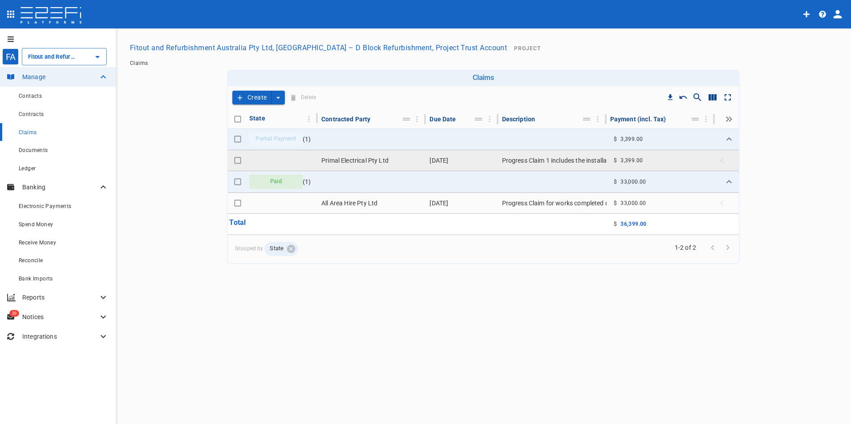
click at [345, 158] on td "Primal Electrical Pty Ltd" at bounding box center [372, 160] width 108 height 20
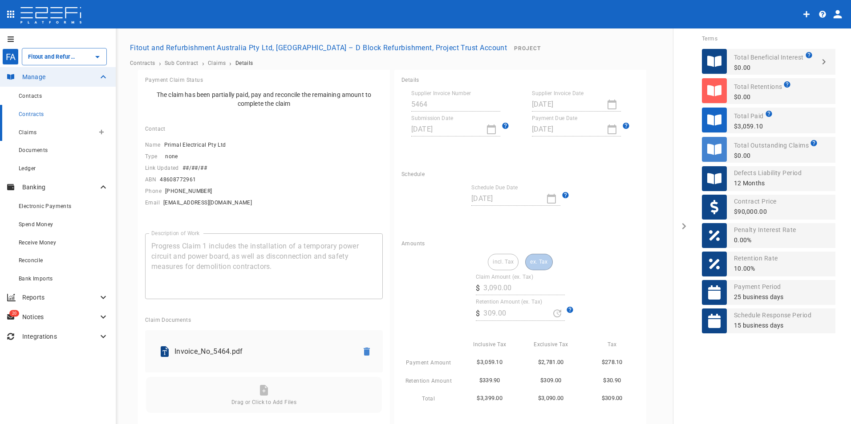
click at [27, 133] on span "Claims" at bounding box center [28, 132] width 18 height 6
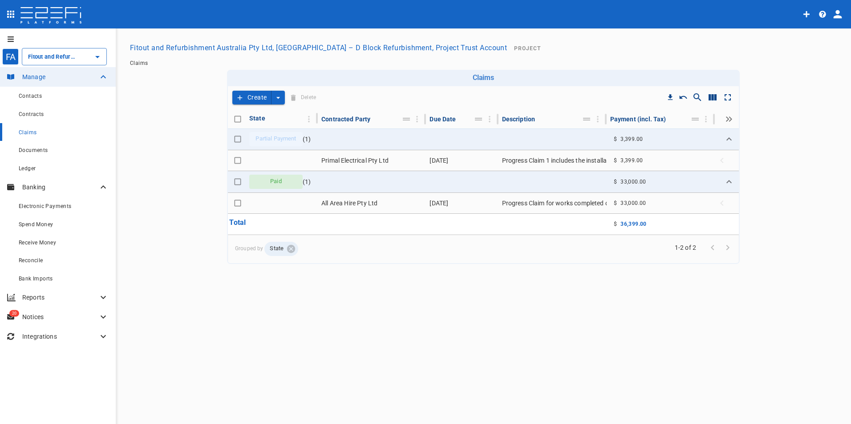
click at [251, 96] on button "Create" at bounding box center [251, 98] width 39 height 14
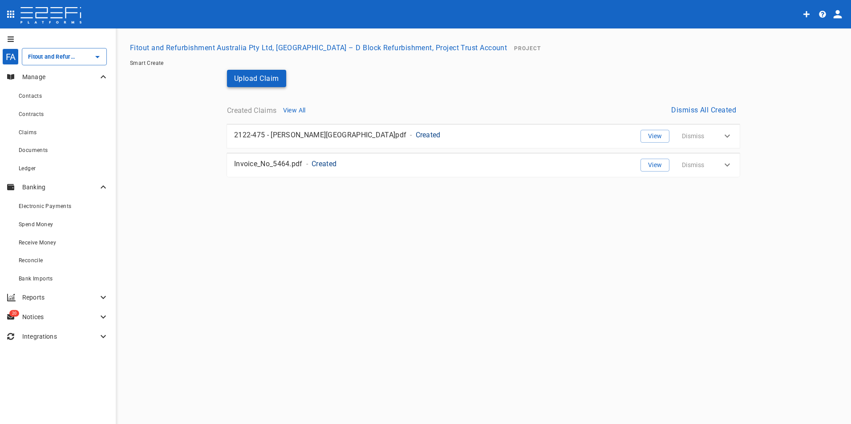
click at [271, 79] on button "Upload Claim" at bounding box center [256, 78] width 59 height 17
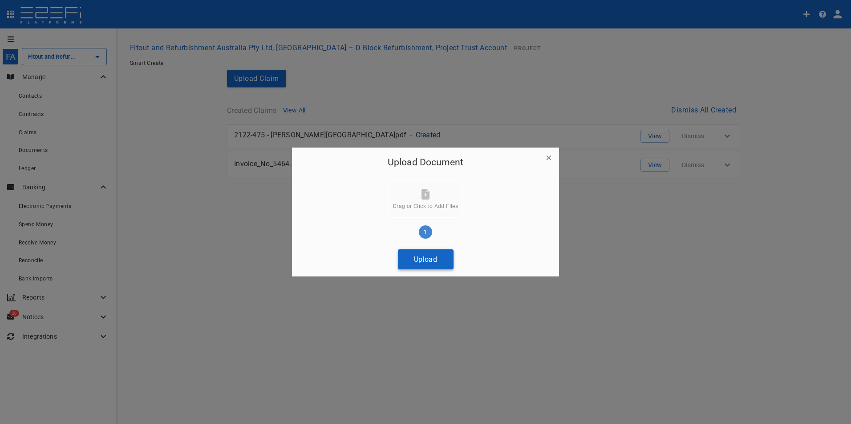
drag, startPoint x: 427, startPoint y: 260, endPoint x: 424, endPoint y: 411, distance: 150.8
click at [427, 261] on button "Upload" at bounding box center [426, 260] width 56 height 20
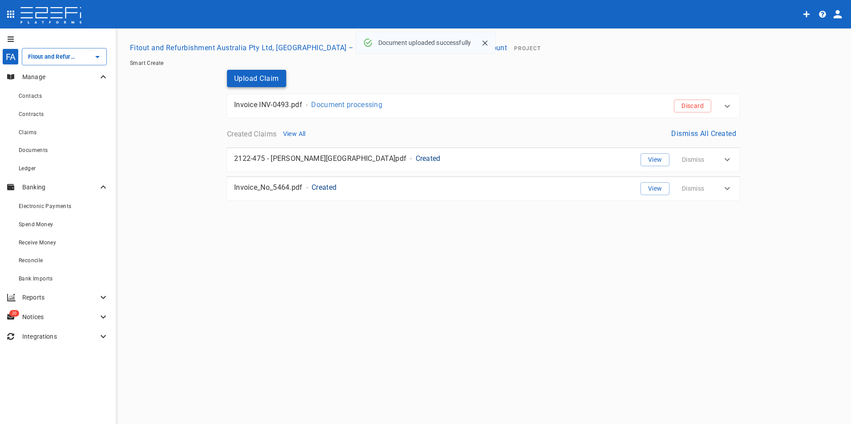
click at [250, 77] on button "Upload Claim" at bounding box center [256, 78] width 59 height 17
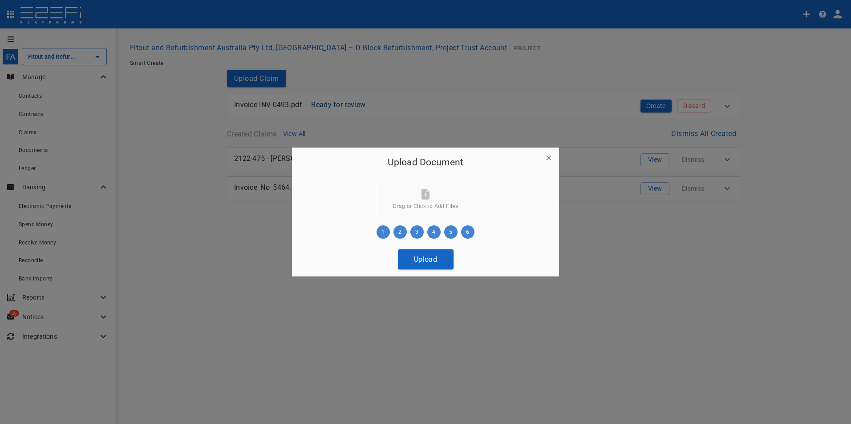
drag, startPoint x: 426, startPoint y: 258, endPoint x: 405, endPoint y: 323, distance: 68.0
click at [426, 259] on button "Upload" at bounding box center [426, 260] width 56 height 20
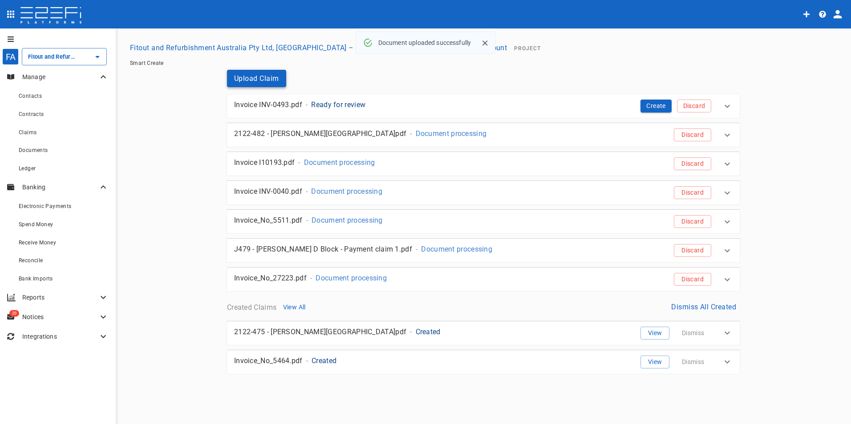
click at [256, 75] on button "Upload Claim" at bounding box center [256, 78] width 59 height 17
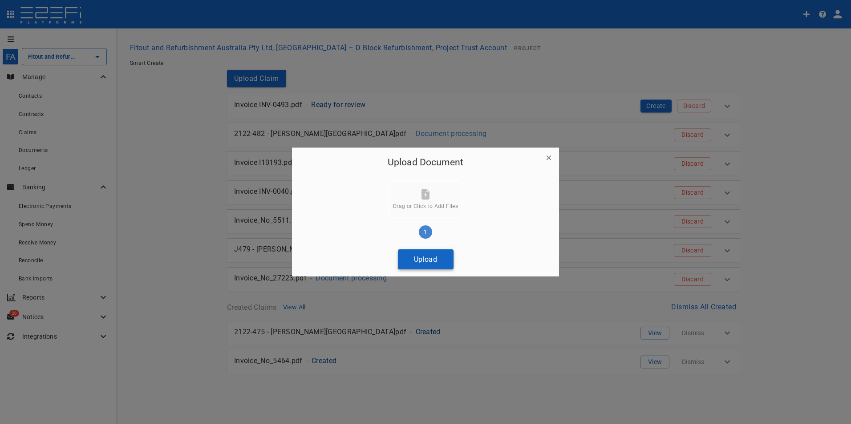
click at [415, 255] on button "Upload" at bounding box center [426, 260] width 56 height 20
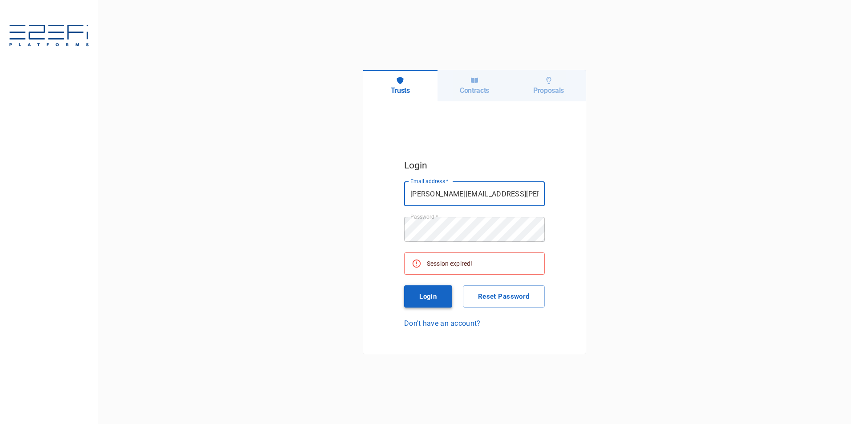
click at [424, 290] on button "Login" at bounding box center [428, 297] width 48 height 22
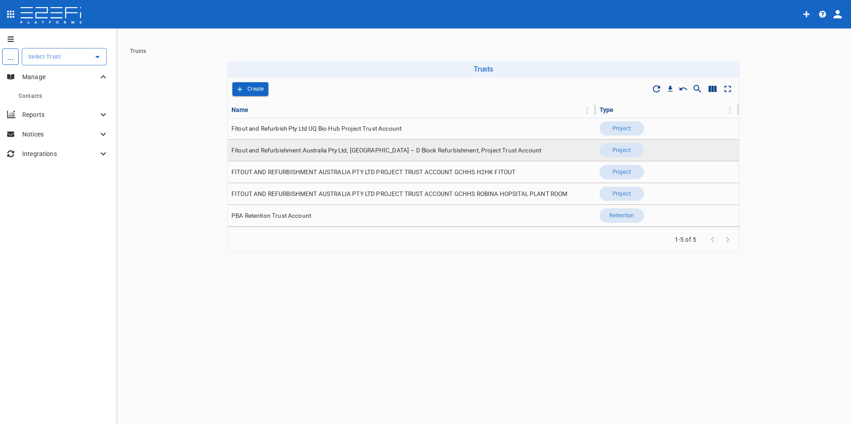
click at [289, 151] on span "Fitout and Refurbishment Australia Pty Ltd, [GEOGRAPHIC_DATA] – D Block Refurbi…" at bounding box center [386, 150] width 310 height 8
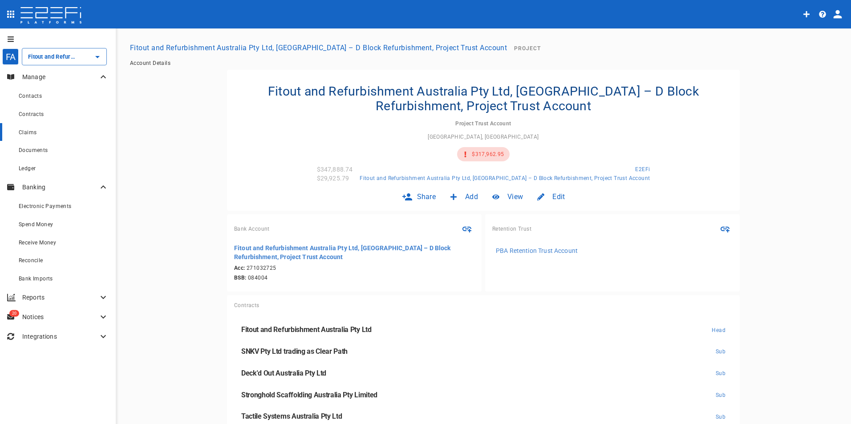
click at [35, 132] on span "Claims" at bounding box center [28, 132] width 18 height 6
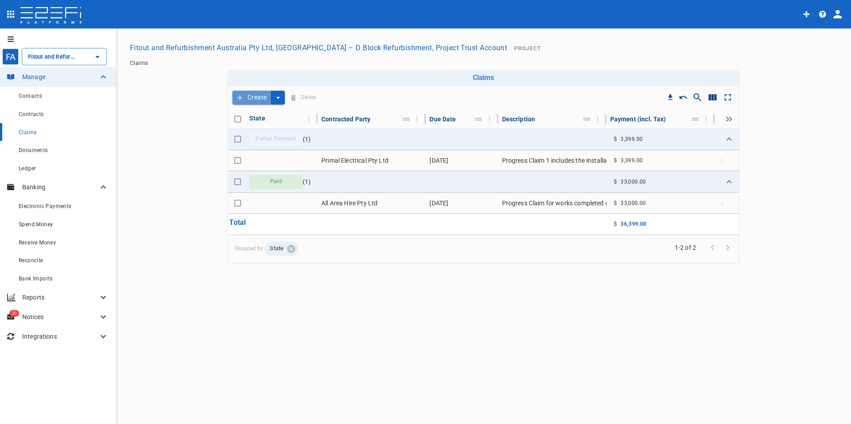
click at [255, 96] on button "Create" at bounding box center [251, 98] width 39 height 14
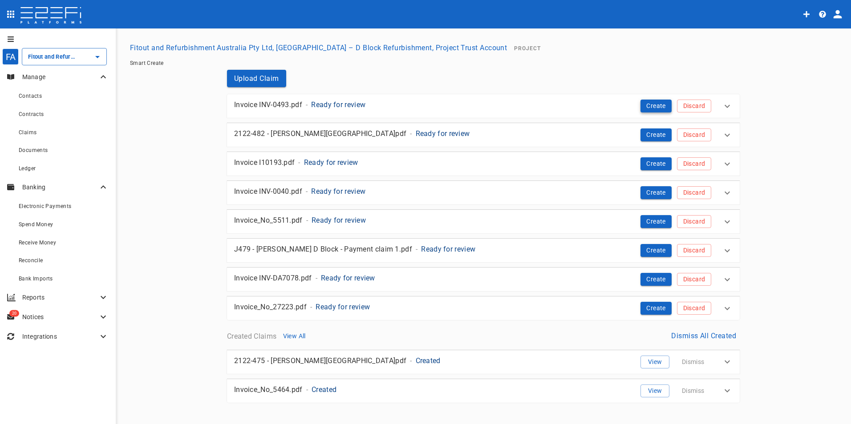
click at [650, 104] on button "Create" at bounding box center [655, 106] width 31 height 13
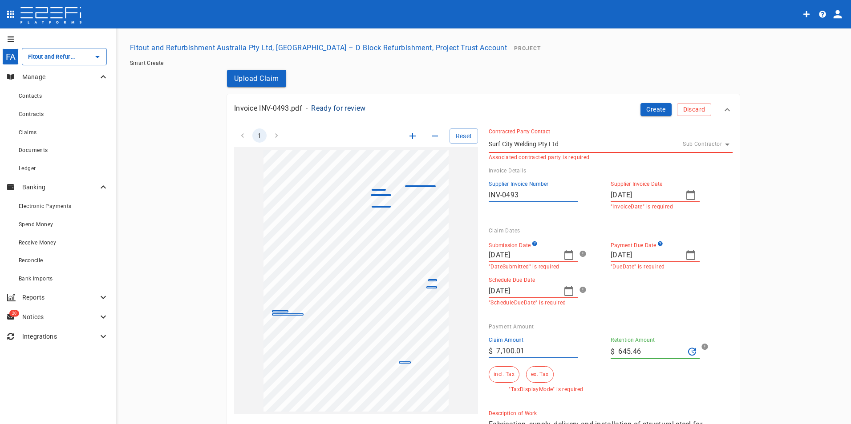
click at [540, 147] on body "FA Fitout and Refurbishment Australia Pty Ltd, [GEOGRAPHIC_DATA] – D Block Refu…" at bounding box center [425, 212] width 851 height 424
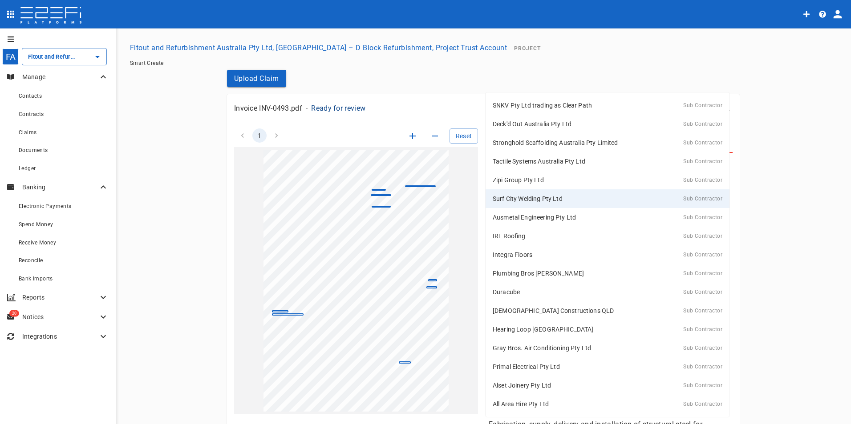
click at [549, 202] on p "Surf City Welding Pty Ltd" at bounding box center [527, 198] width 70 height 9
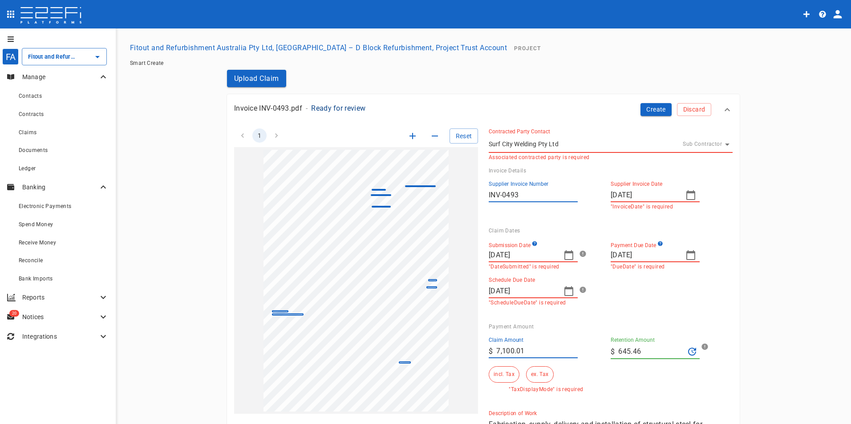
click at [526, 190] on input "INV-0493" at bounding box center [532, 195] width 89 height 14
click at [673, 193] on input "[DATE]" at bounding box center [644, 195] width 68 height 14
click at [671, 194] on div at bounding box center [425, 212] width 851 height 424
click at [521, 256] on input "[DATE]" at bounding box center [522, 255] width 68 height 14
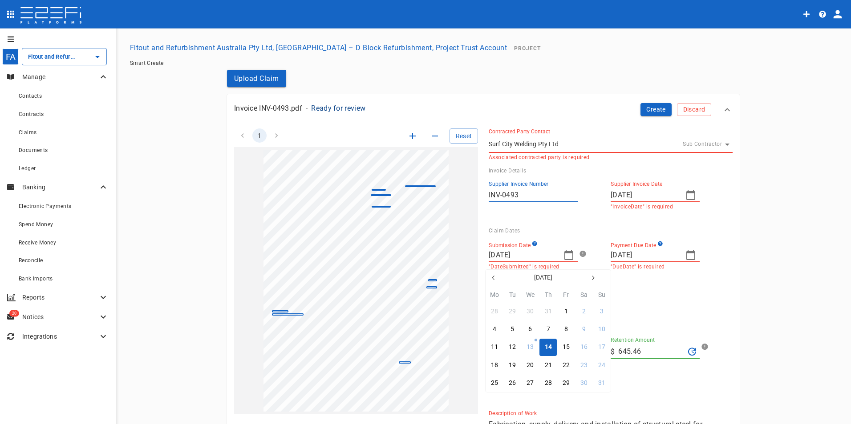
click at [565, 254] on div at bounding box center [425, 212] width 851 height 424
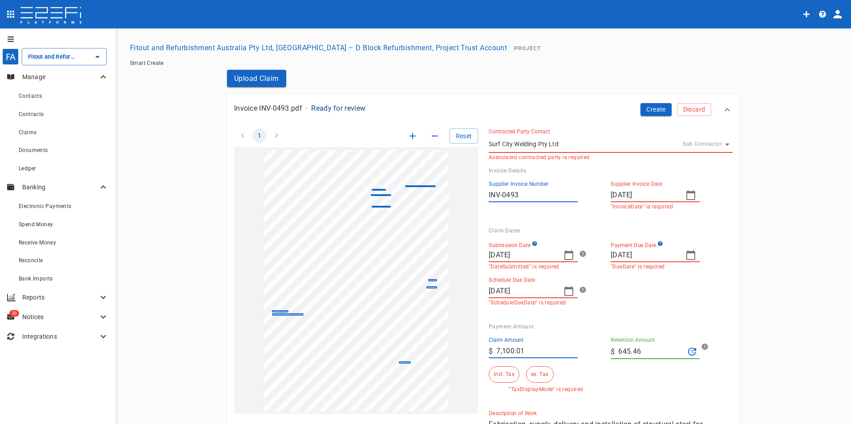
click at [564, 254] on icon "button" at bounding box center [568, 255] width 9 height 10
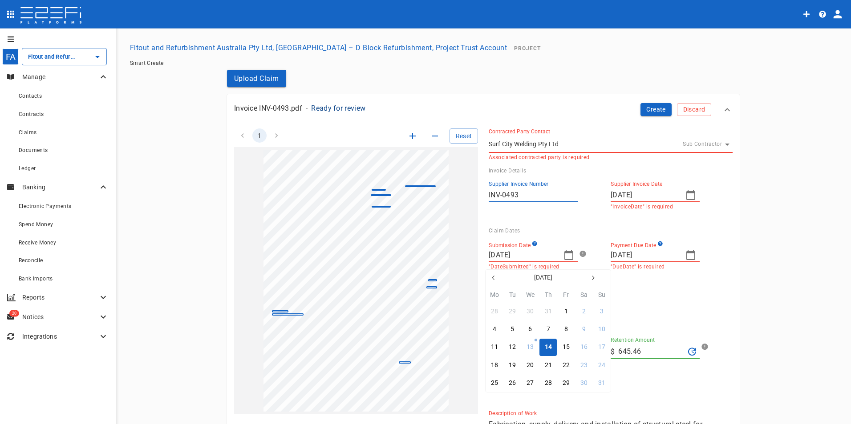
click at [496, 279] on icon "button" at bounding box center [493, 277] width 7 height 7
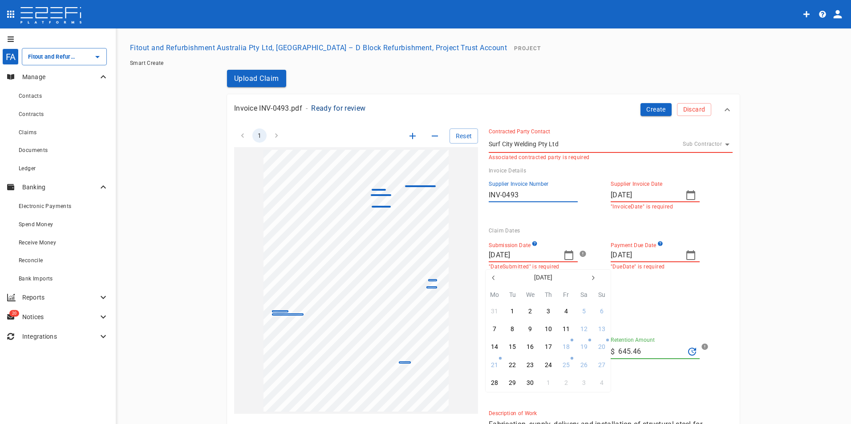
click at [496, 279] on icon "button" at bounding box center [493, 277] width 7 height 7
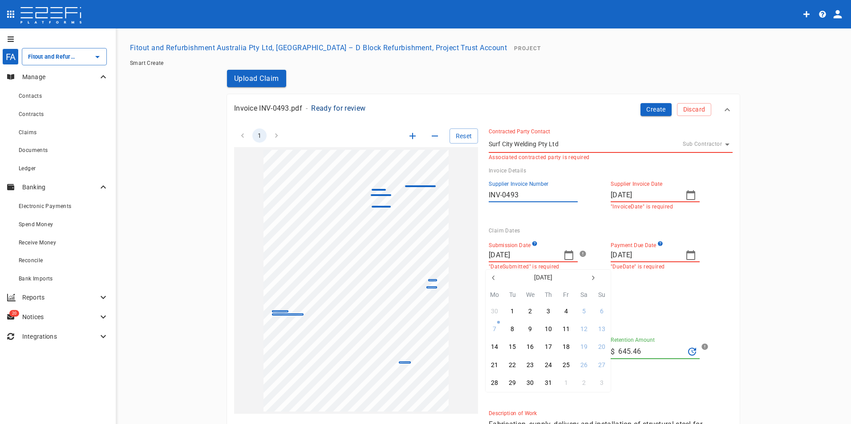
click at [496, 279] on icon "button" at bounding box center [493, 277] width 7 height 7
click at [568, 329] on button "6" at bounding box center [565, 329] width 17 height 17
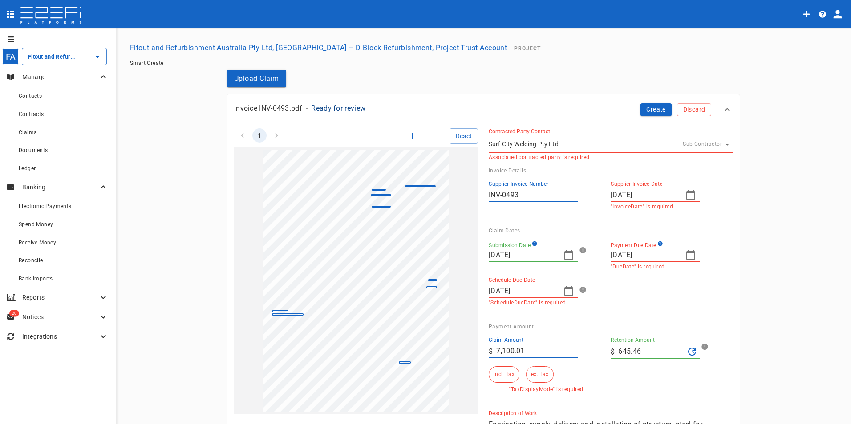
click at [690, 258] on icon "button" at bounding box center [690, 255] width 11 height 11
click at [617, 400] on div "30" at bounding box center [616, 401] width 7 height 10
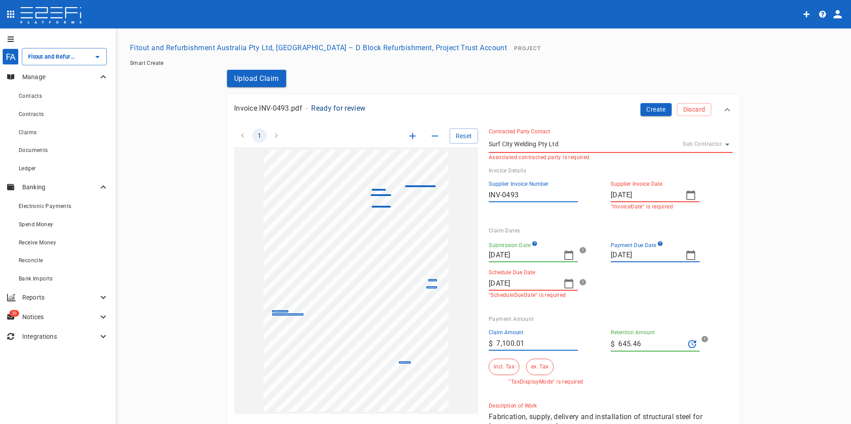
click at [565, 283] on icon "button" at bounding box center [568, 283] width 11 height 11
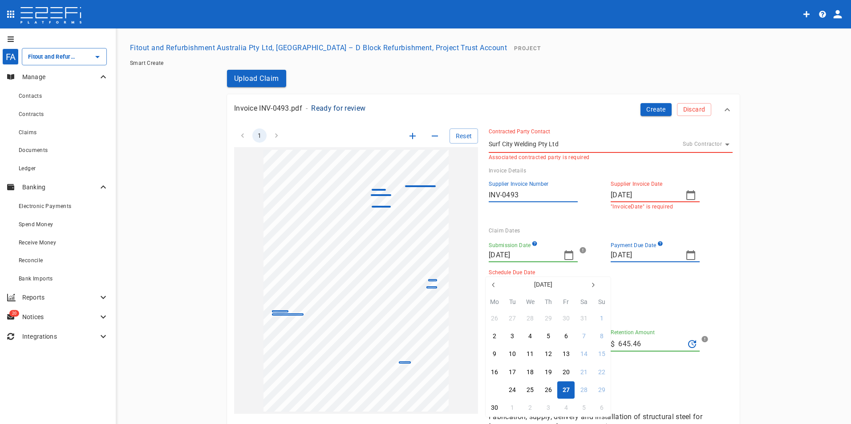
click at [496, 390] on div "23" at bounding box center [494, 391] width 7 height 10
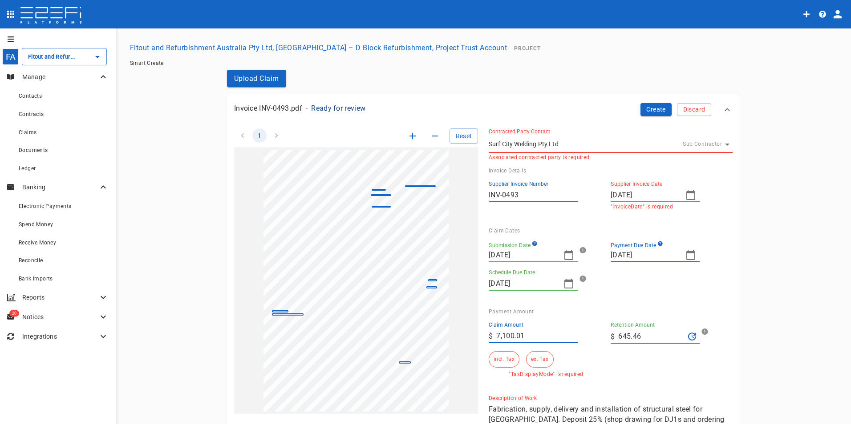
click at [538, 341] on input "7,100.01" at bounding box center [536, 336] width 81 height 14
drag, startPoint x: 533, startPoint y: 336, endPoint x: 490, endPoint y: 343, distance: 43.3
click at [490, 343] on div "​ $ 7,100.01" at bounding box center [532, 336] width 89 height 14
click at [641, 334] on input "645.46" at bounding box center [651, 337] width 66 height 14
click at [532, 359] on button "ex. Tax" at bounding box center [539, 359] width 27 height 16
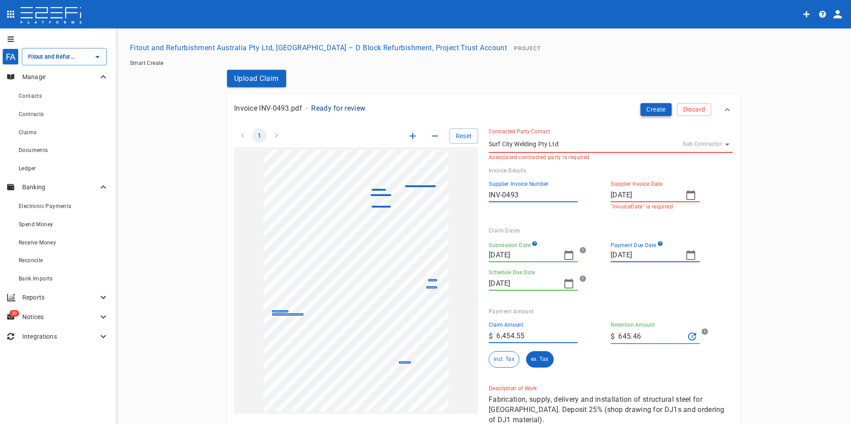
click at [654, 110] on button "Create" at bounding box center [655, 109] width 31 height 13
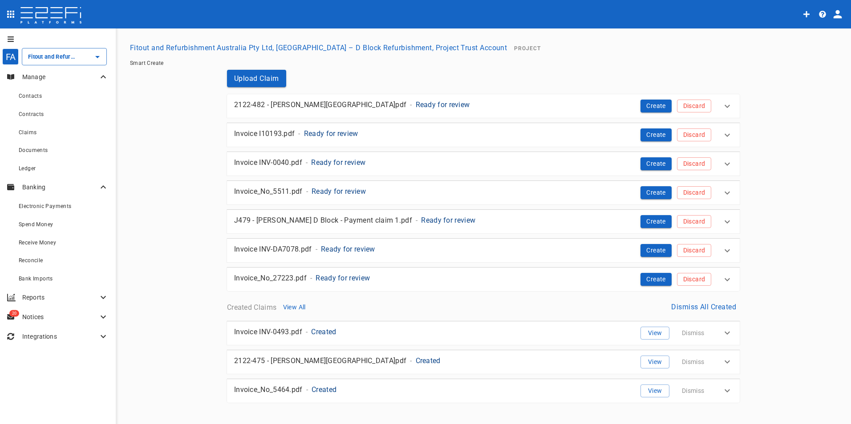
drag, startPoint x: 655, startPoint y: 101, endPoint x: 598, endPoint y: 94, distance: 57.3
click at [655, 101] on button "Create" at bounding box center [655, 106] width 31 height 13
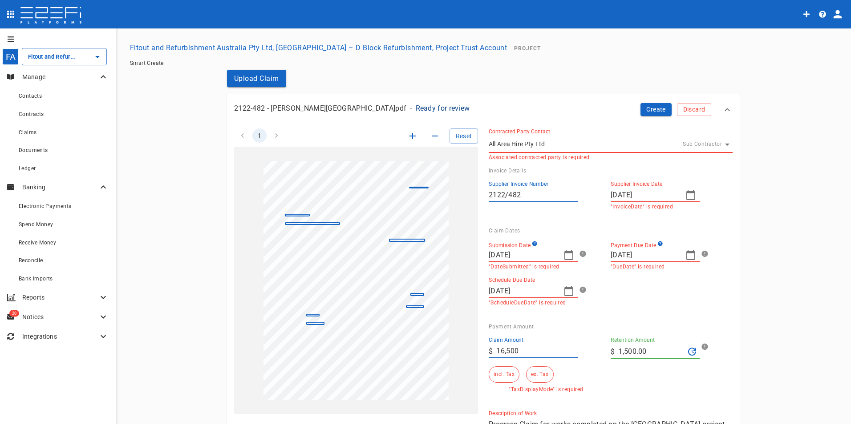
click at [569, 254] on icon "button" at bounding box center [568, 255] width 9 height 10
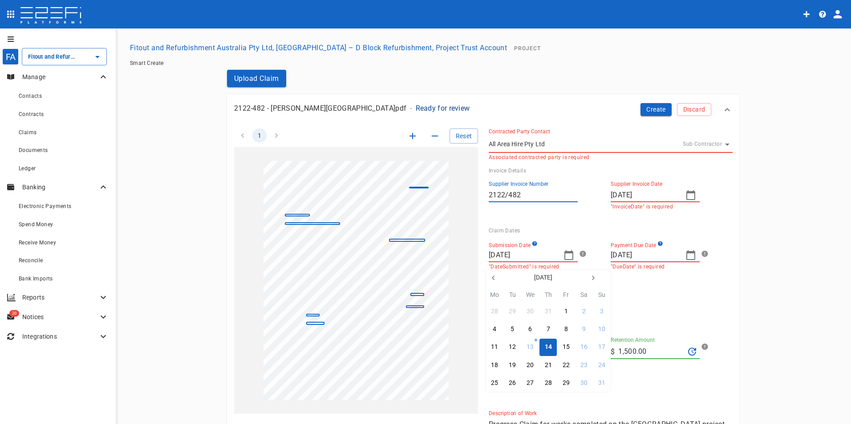
click at [494, 278] on icon "button" at bounding box center [493, 277] width 7 height 7
click at [492, 278] on icon "button" at bounding box center [493, 277] width 7 height 7
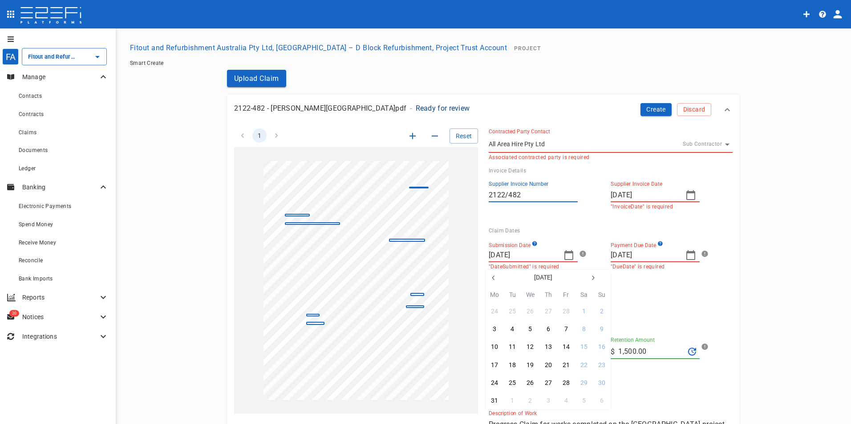
click at [492, 278] on icon "button" at bounding box center [493, 278] width 2 height 4
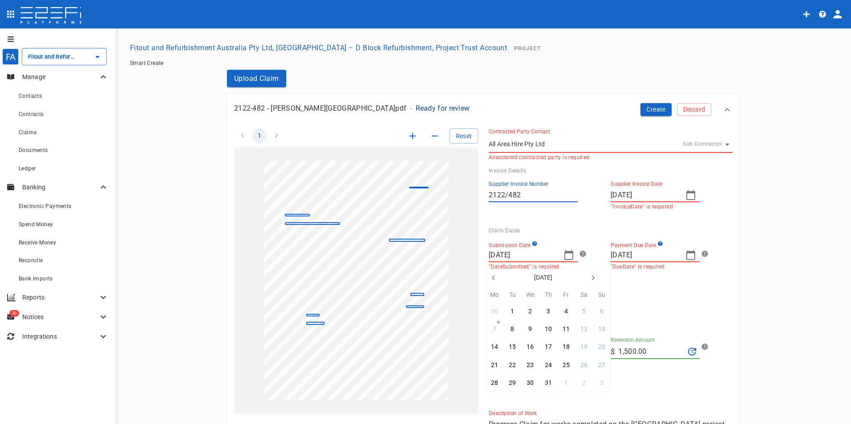
click at [492, 278] on icon "button" at bounding box center [493, 278] width 2 height 4
click at [493, 384] on div "26" at bounding box center [494, 384] width 7 height 10
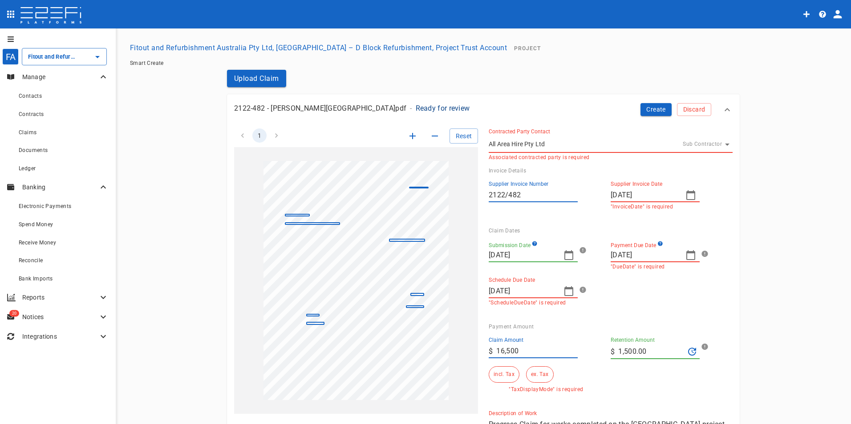
click at [686, 252] on icon "button" at bounding box center [690, 255] width 9 height 10
click at [618, 401] on div "30" at bounding box center [616, 401] width 7 height 10
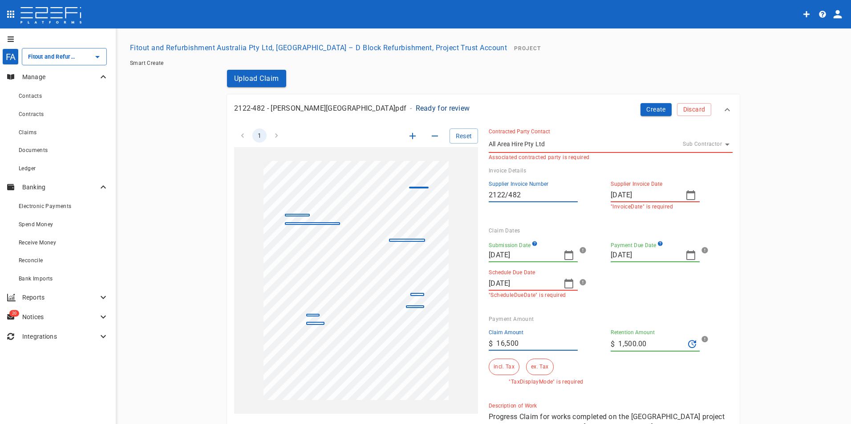
click at [567, 282] on icon "button" at bounding box center [568, 284] width 9 height 10
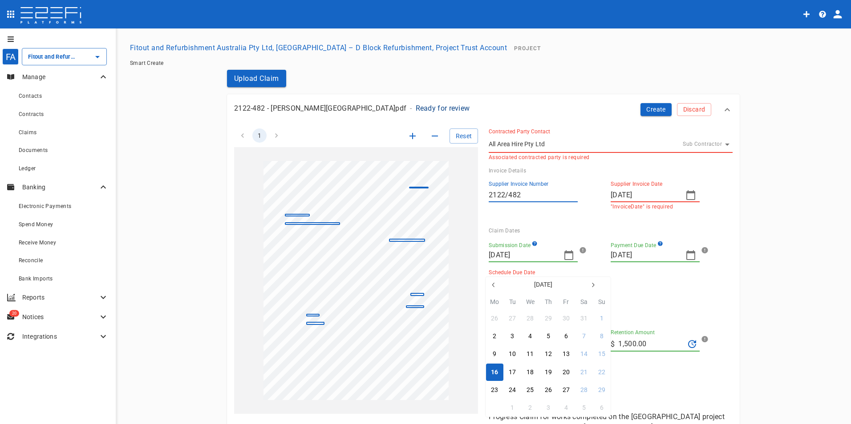
click at [495, 408] on div "30" at bounding box center [494, 409] width 7 height 10
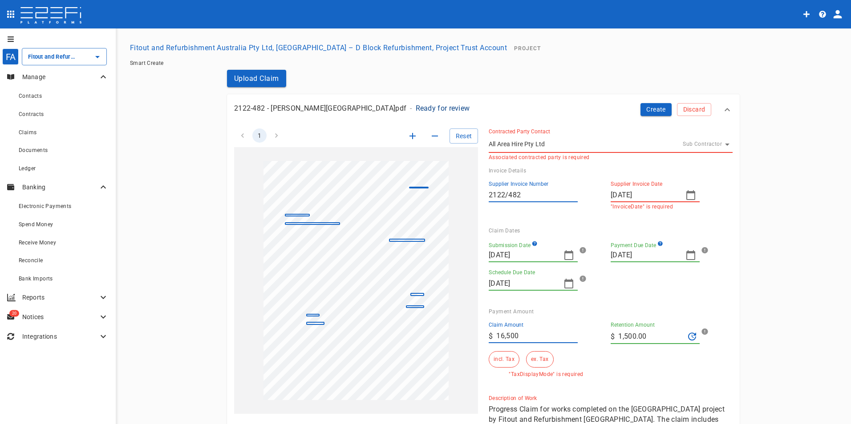
drag, startPoint x: 527, startPoint y: 338, endPoint x: 447, endPoint y: 329, distance: 81.1
click at [448, 329] on div "1 Reset SupplierInvoiceNumber: 2122/482 ClaimAmount: 16500.00 GSTAmount: 1500.0…" at bounding box center [477, 286] width 509 height 337
click at [635, 327] on label "Retention Amount" at bounding box center [632, 326] width 44 height 8
click at [635, 330] on input "1,500.00" at bounding box center [651, 337] width 66 height 14
drag, startPoint x: 653, startPoint y: 336, endPoint x: 537, endPoint y: 339, distance: 116.6
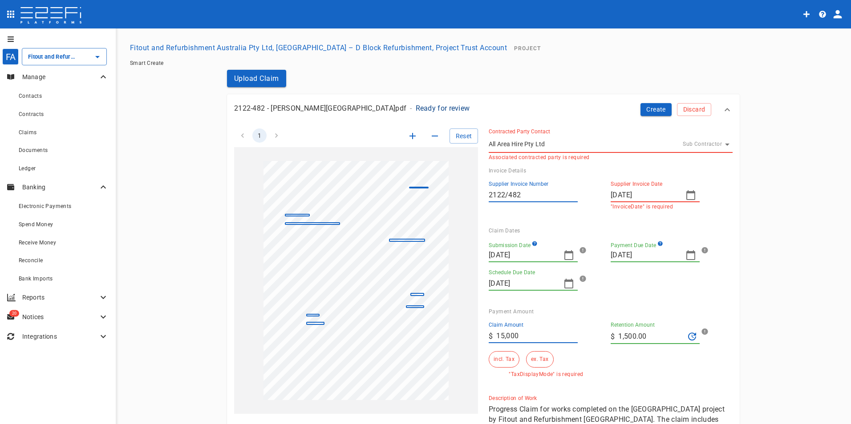
click at [539, 339] on div "Claim Amount ​ $ 15,000 Retention Amount ​ $ 1,500.00 incl. Tax ex. Tax "TaxDis…" at bounding box center [603, 346] width 244 height 63
drag, startPoint x: 645, startPoint y: 365, endPoint x: 570, endPoint y: 347, distance: 77.3
click at [641, 363] on div "Claim Amount ​ $ 15,000 Retention Amount ​ $ 0 incl. Tax ex. Tax "TaxDisplayMod…" at bounding box center [603, 346] width 244 height 63
click at [530, 351] on button "ex. Tax" at bounding box center [539, 359] width 27 height 16
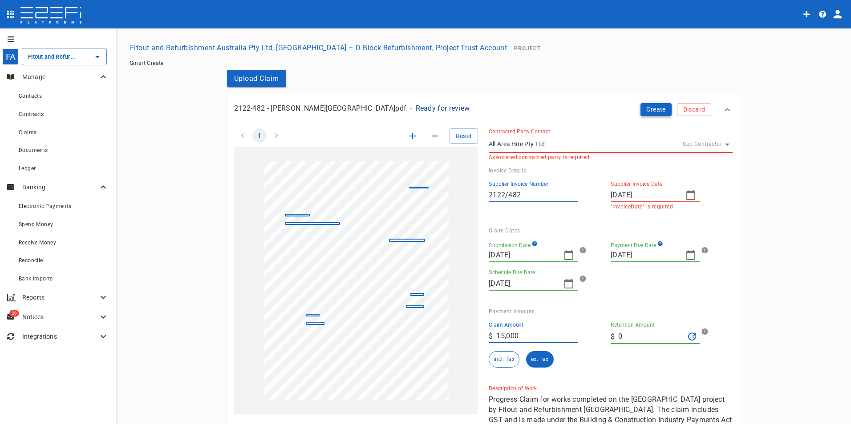
click at [651, 108] on button "Create" at bounding box center [655, 109] width 31 height 13
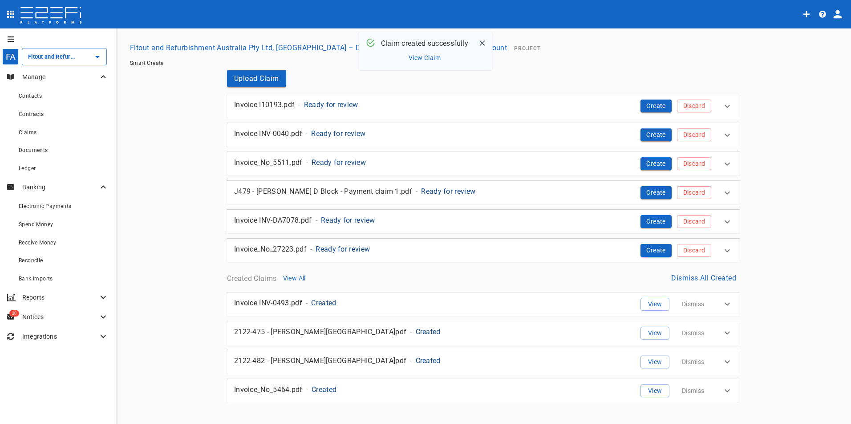
click at [330, 104] on p "Ready for review" at bounding box center [331, 105] width 54 height 10
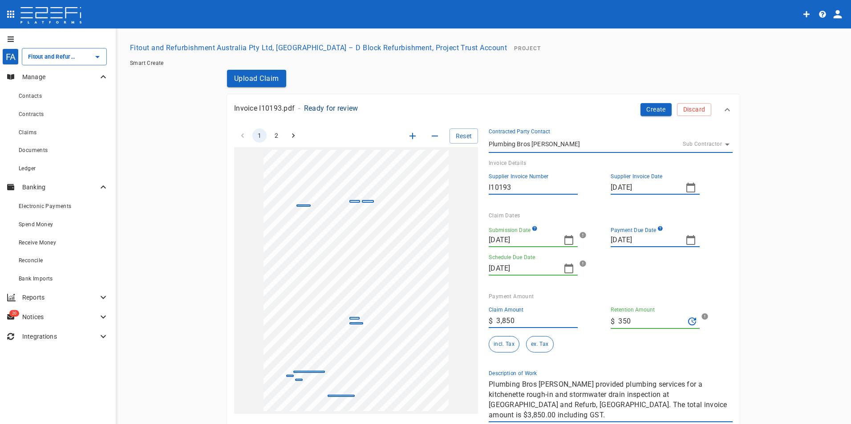
click at [566, 240] on icon "button" at bounding box center [568, 240] width 11 height 11
click at [492, 258] on icon "button" at bounding box center [493, 255] width 7 height 7
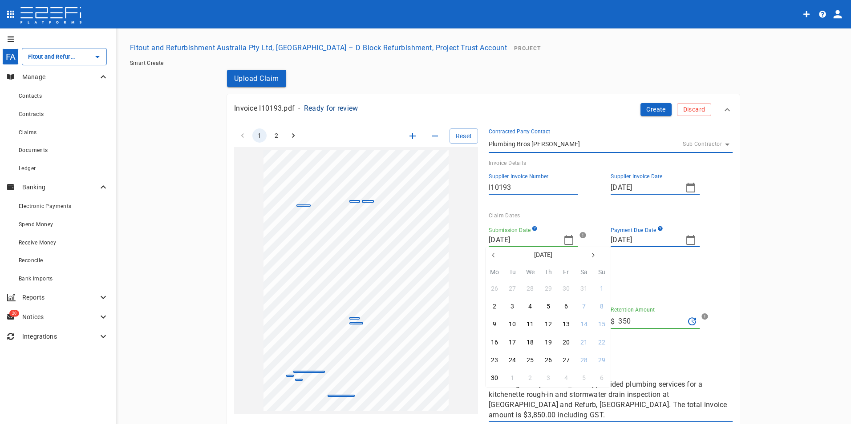
click at [492, 258] on icon "button" at bounding box center [493, 255] width 7 height 7
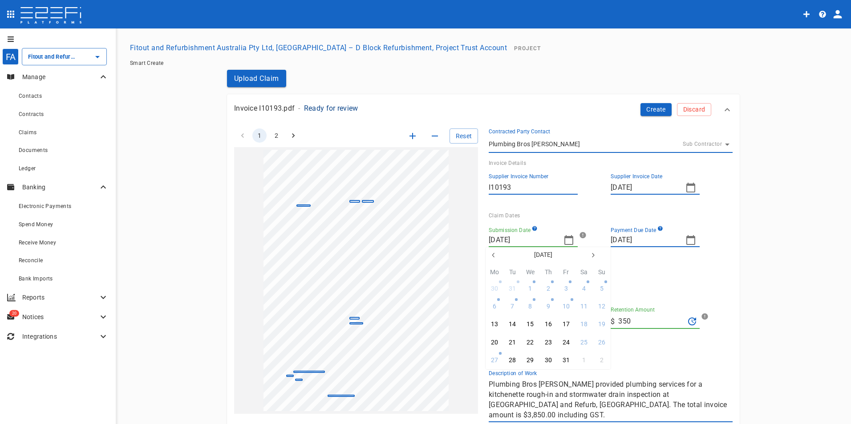
click at [492, 258] on icon "button" at bounding box center [493, 255] width 7 height 7
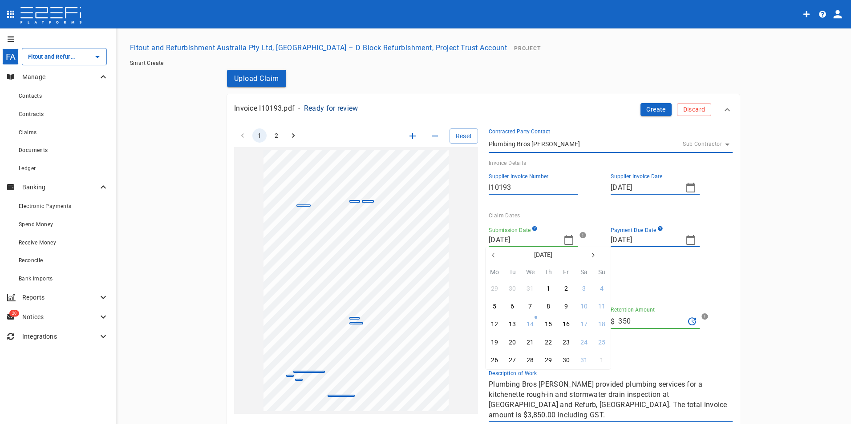
click at [592, 254] on icon "button" at bounding box center [592, 255] width 7 height 7
click at [565, 307] on div "6" at bounding box center [566, 307] width 4 height 10
click at [565, 267] on icon "button" at bounding box center [568, 269] width 9 height 10
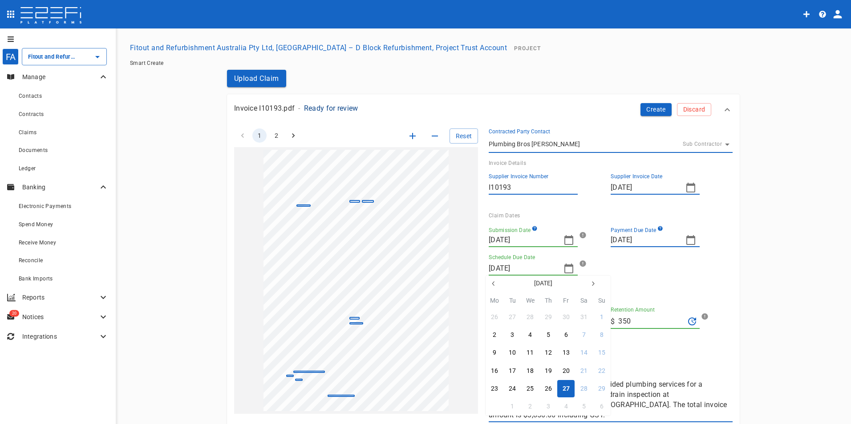
click at [494, 408] on div "30" at bounding box center [494, 407] width 7 height 10
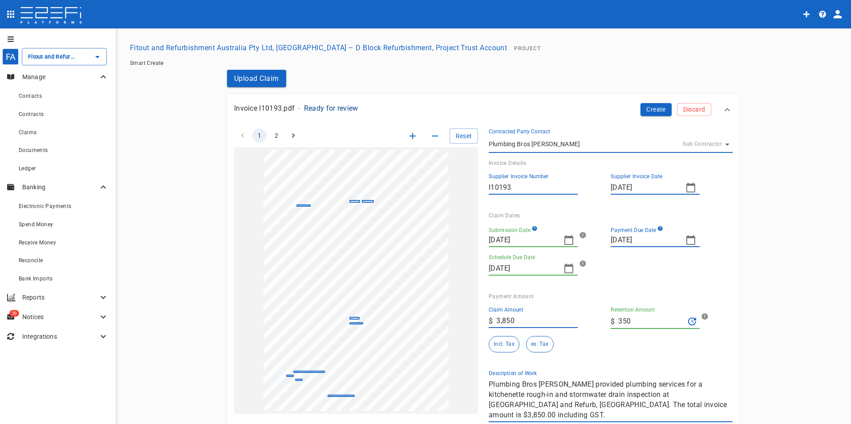
drag, startPoint x: 516, startPoint y: 324, endPoint x: 491, endPoint y: 323, distance: 24.9
click at [491, 323] on div "​ $ 3,850" at bounding box center [532, 321] width 89 height 14
click at [538, 345] on button "ex. Tax" at bounding box center [539, 344] width 27 height 16
drag, startPoint x: 649, startPoint y: 109, endPoint x: 597, endPoint y: 111, distance: 52.5
click at [649, 110] on button "Create" at bounding box center [655, 109] width 31 height 13
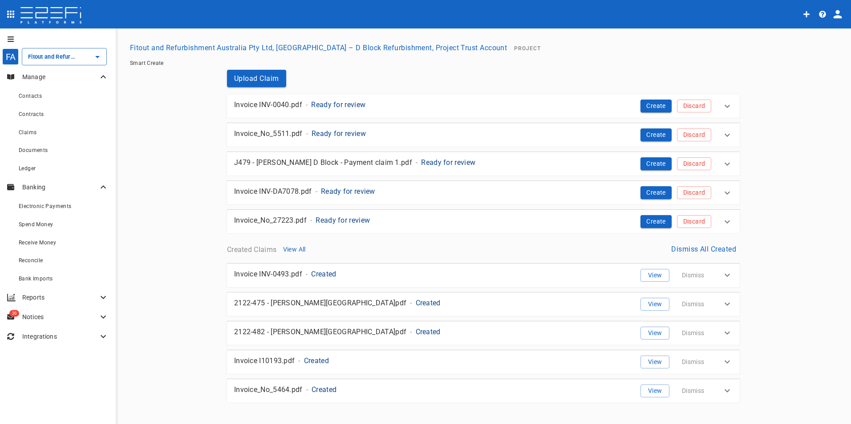
click at [323, 103] on p "Ready for review" at bounding box center [338, 105] width 54 height 10
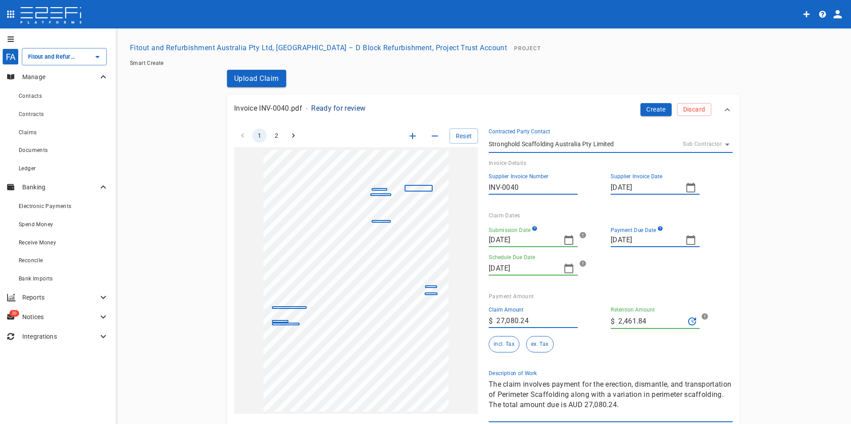
click at [566, 242] on icon "button" at bounding box center [568, 240] width 11 height 11
click at [493, 254] on icon "button" at bounding box center [493, 255] width 2 height 4
click at [493, 255] on icon "button" at bounding box center [493, 255] width 7 height 7
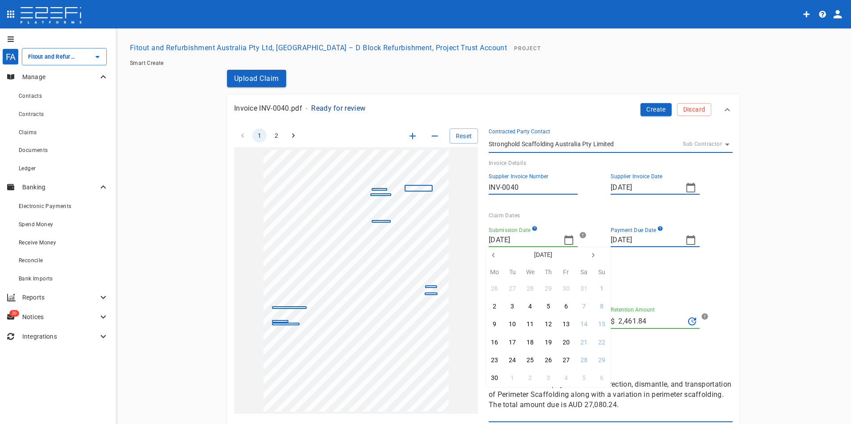
click at [493, 255] on icon "button" at bounding box center [493, 255] width 7 height 7
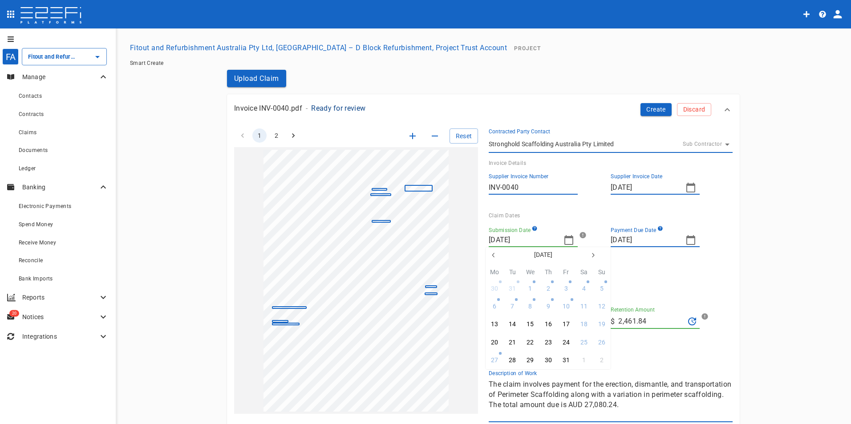
click at [493, 255] on icon "button" at bounding box center [493, 255] width 7 height 7
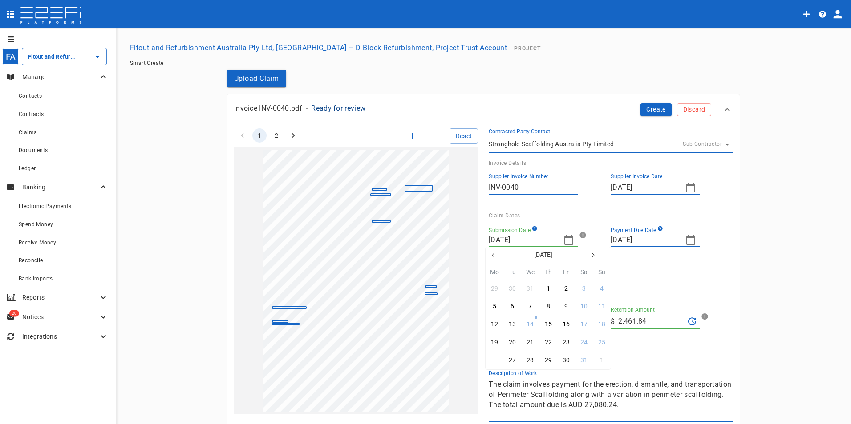
click at [493, 363] on div "26" at bounding box center [494, 361] width 7 height 10
click at [570, 270] on icon "button" at bounding box center [568, 268] width 11 height 11
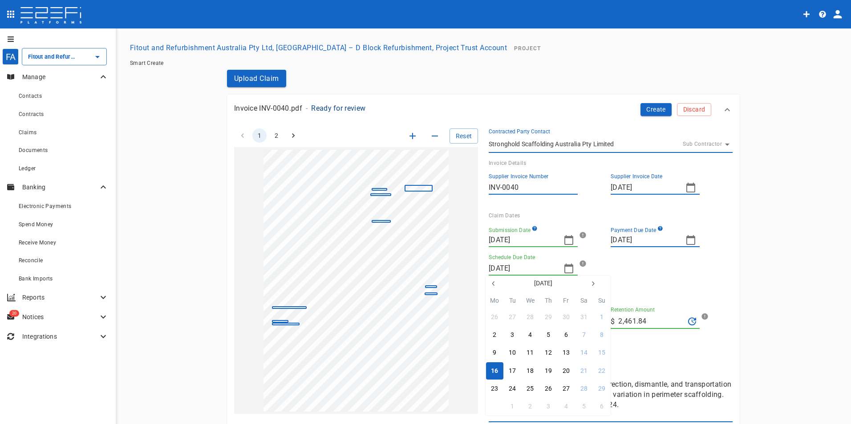
drag, startPoint x: 493, startPoint y: 408, endPoint x: 494, endPoint y: 326, distance: 81.9
click at [494, 408] on div "30" at bounding box center [494, 407] width 7 height 10
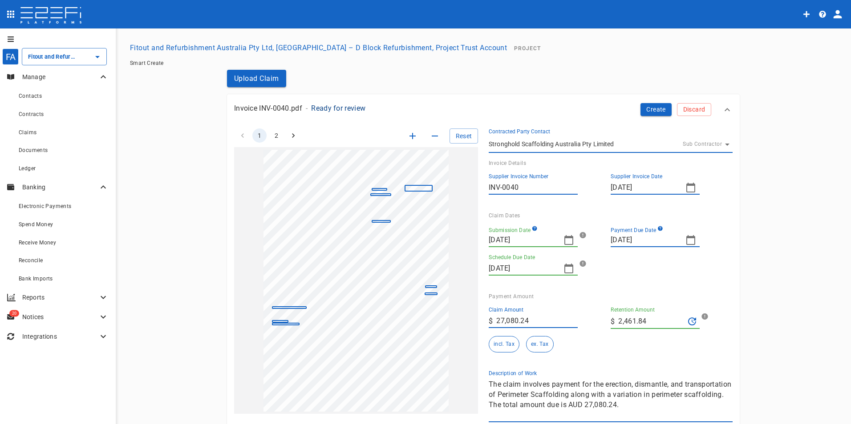
drag, startPoint x: 533, startPoint y: 322, endPoint x: 478, endPoint y: 327, distance: 54.9
click at [481, 327] on div "Claim Amount ​ $ 27,080.24" at bounding box center [542, 314] width 122 height 29
click at [647, 319] on input "2,461.84" at bounding box center [651, 322] width 66 height 14
drag, startPoint x: 659, startPoint y: 318, endPoint x: 519, endPoint y: 316, distance: 139.7
click at [522, 316] on div "Claim Amount ​ $ 24,618.4 Retention Amount ​ $ 2,461.84 incl. Tax ex. Tax" at bounding box center [603, 326] width 244 height 53
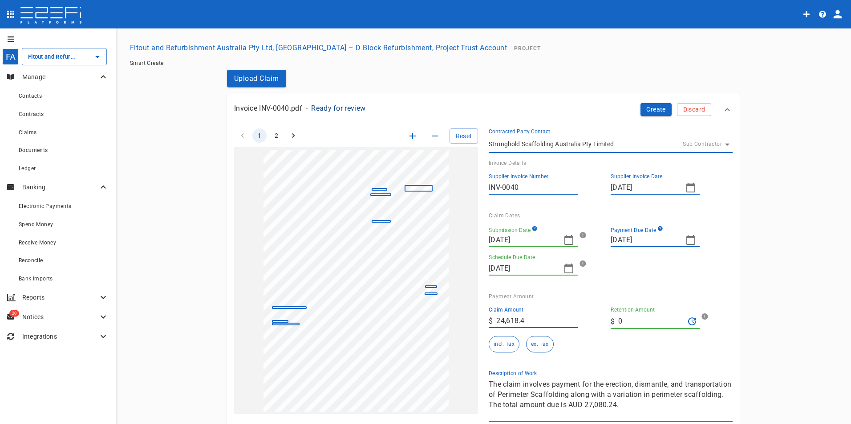
click at [580, 287] on div "Payment Amount Claim Amount ​ $ 24,618.4 Retention Amount ​ $ 0 incl. Tax ex. T…" at bounding box center [606, 325] width 251 height 77
click at [533, 343] on button "ex. Tax" at bounding box center [539, 344] width 27 height 16
click at [648, 104] on button "Create" at bounding box center [655, 109] width 31 height 13
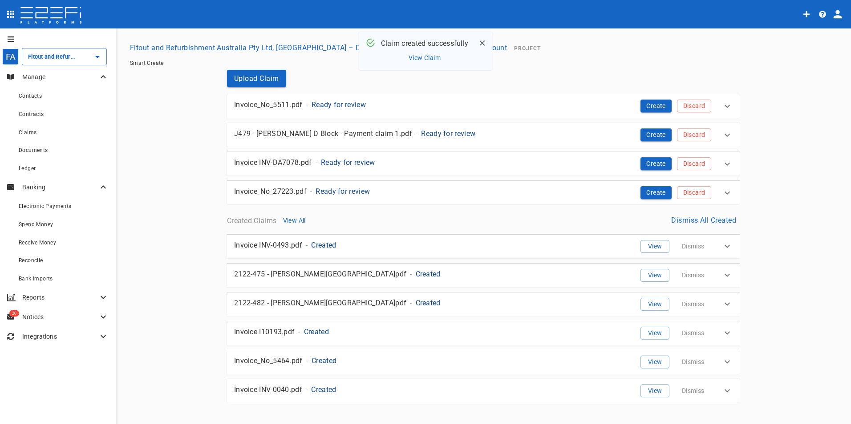
click at [326, 103] on p "Ready for review" at bounding box center [338, 105] width 54 height 10
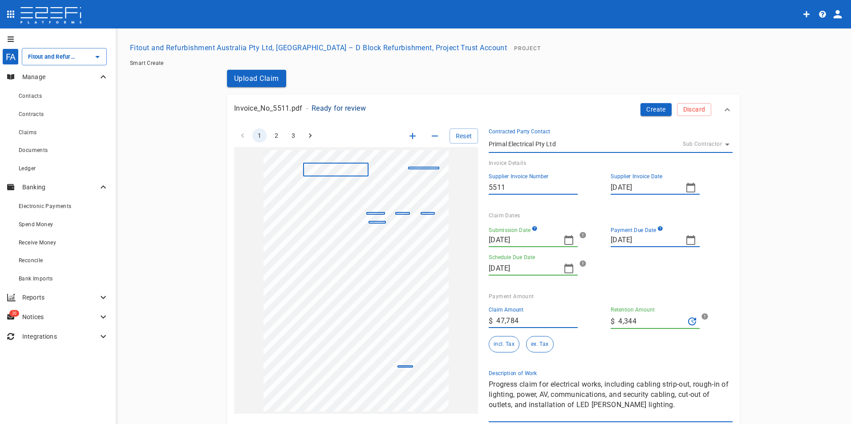
click at [568, 241] on icon "button" at bounding box center [568, 240] width 11 height 11
click at [493, 260] on button "button" at bounding box center [493, 255] width 16 height 16
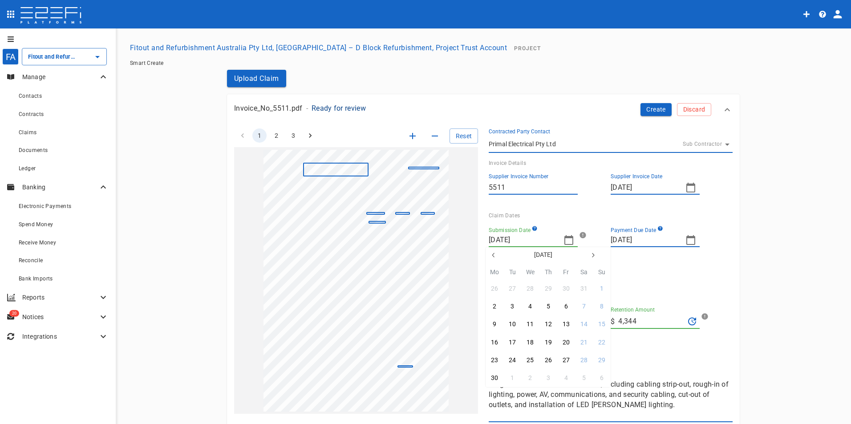
click at [493, 258] on icon "button" at bounding box center [493, 255] width 7 height 7
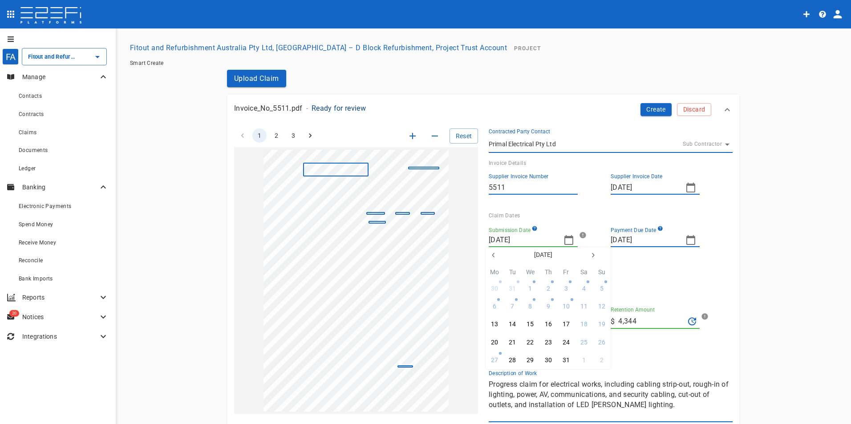
click at [493, 258] on icon "button" at bounding box center [493, 255] width 7 height 7
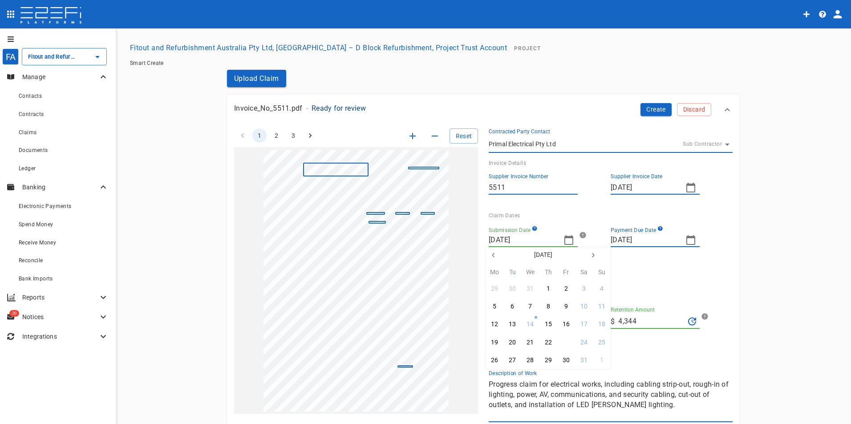
click at [566, 343] on div "23" at bounding box center [565, 343] width 7 height 10
click at [688, 240] on icon "button" at bounding box center [690, 240] width 11 height 11
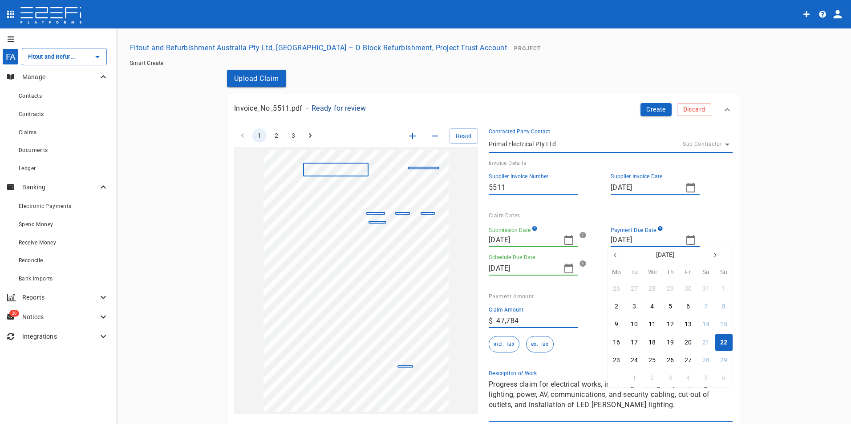
click at [619, 381] on div "30" at bounding box center [616, 379] width 7 height 10
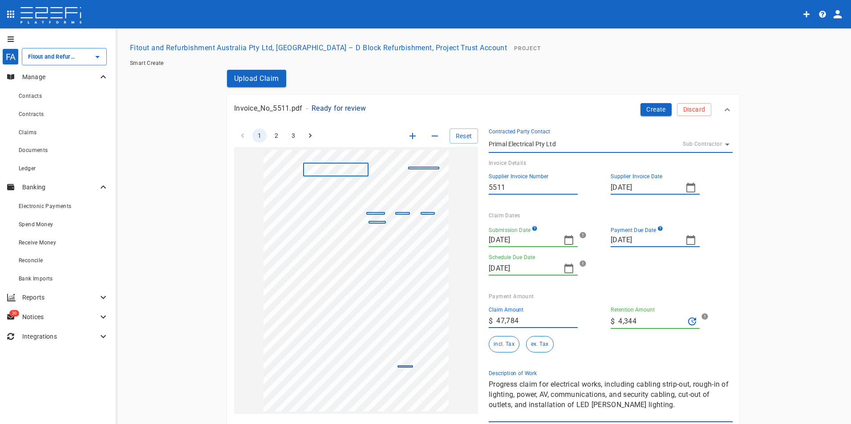
click at [567, 267] on icon "button" at bounding box center [568, 269] width 9 height 10
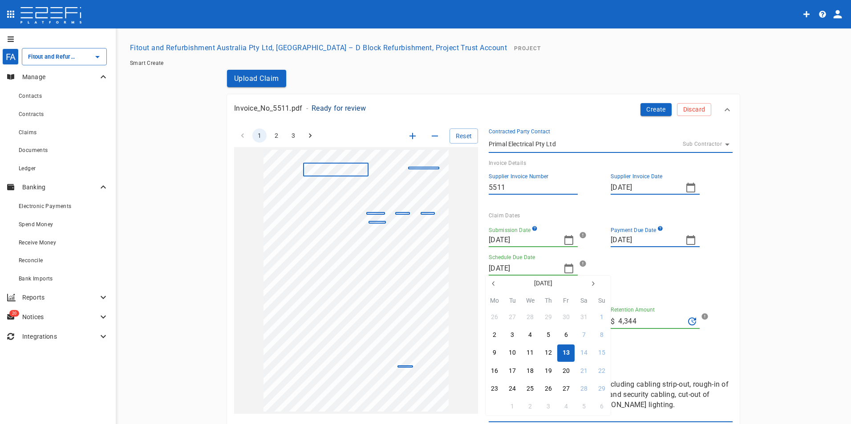
click at [496, 408] on div "30" at bounding box center [494, 407] width 7 height 10
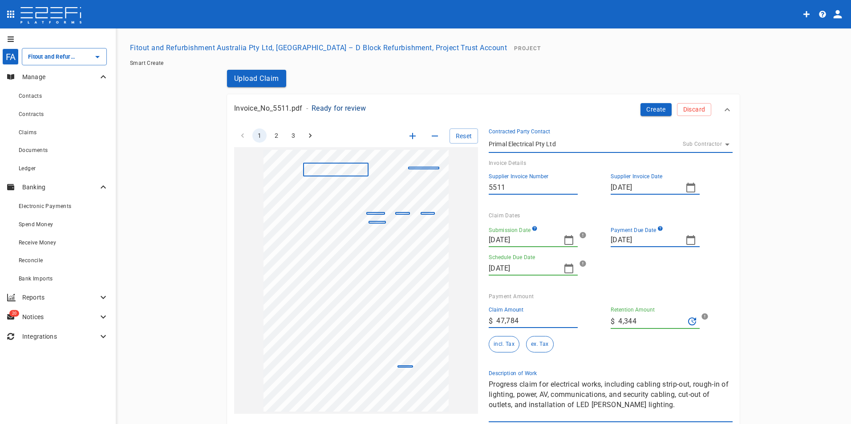
click at [526, 321] on input "47,784" at bounding box center [536, 321] width 81 height 14
click at [422, 324] on div "1 2 3 Reset SupplierInvoiceNumber: 5511 ClaimAmount: 47784.00 GSTAmount: 4344.0…" at bounding box center [477, 270] width 509 height 305
click at [652, 317] on input "4,344" at bounding box center [651, 322] width 66 height 14
click at [534, 347] on button "ex. Tax" at bounding box center [539, 344] width 27 height 16
click at [654, 117] on div "Invoice_No_5511.pdf - Ready for review Create Discard" at bounding box center [483, 109] width 513 height 31
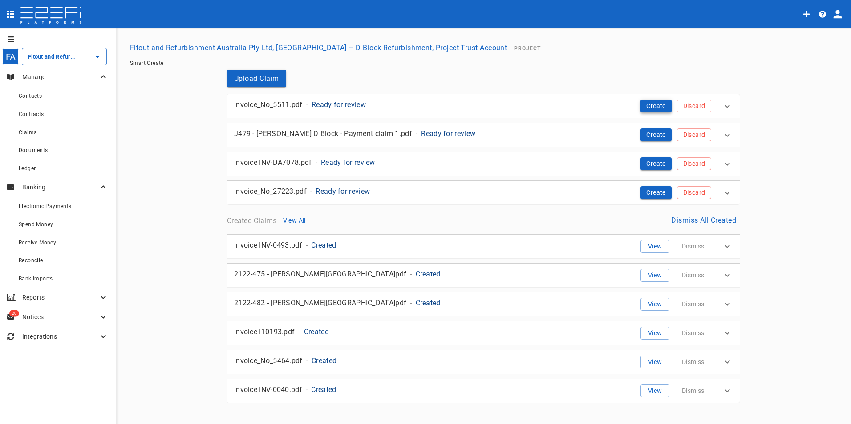
click at [648, 107] on button "Create" at bounding box center [655, 106] width 31 height 13
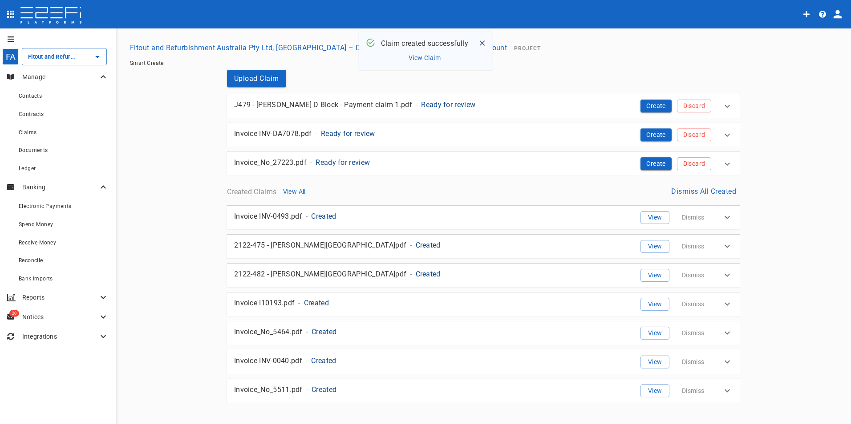
click at [291, 103] on p "J479 - [PERSON_NAME] D Block - Payment claim 1.pdf" at bounding box center [323, 105] width 178 height 10
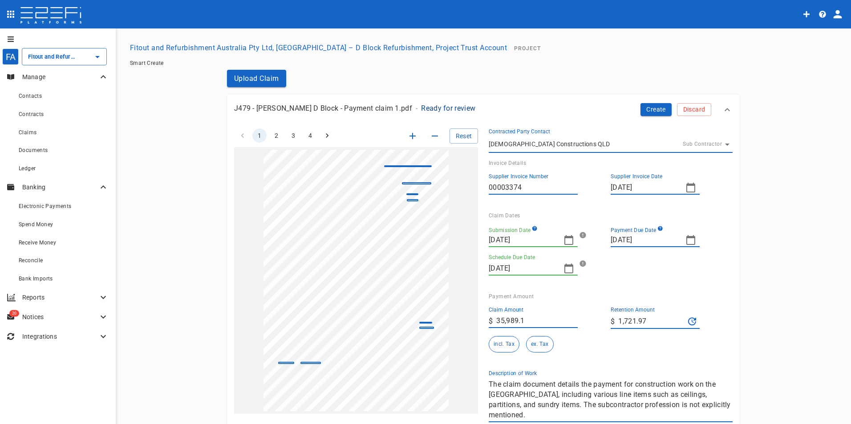
click at [525, 325] on input "35,989.1" at bounding box center [536, 321] width 81 height 14
click at [400, 320] on div "1 2 3 4 Reset SupplierInvoiceNumber: 00003374 ClaimAmount: 35989.10 GSTAmount: …" at bounding box center [477, 270] width 509 height 305
click at [658, 326] on input "1,721.97" at bounding box center [651, 322] width 66 height 14
drag, startPoint x: 631, startPoint y: 323, endPoint x: 580, endPoint y: 319, distance: 51.3
click at [580, 319] on div "Claim Amount ​ $ 34,439.33 Retention Amount ​ $ 1,721.97 incl. Tax ex. Tax" at bounding box center [603, 326] width 244 height 53
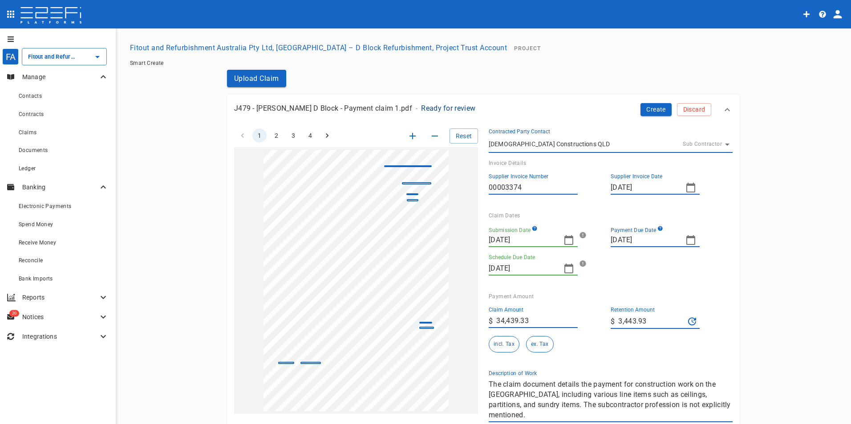
click at [573, 283] on div "Submission Date [DATE] Payment Due Date [DATE] Schedule Due Date [DATE]" at bounding box center [606, 253] width 237 height 68
click at [533, 343] on button "ex. Tax" at bounding box center [539, 344] width 27 height 16
click at [647, 105] on button "Create" at bounding box center [655, 109] width 31 height 13
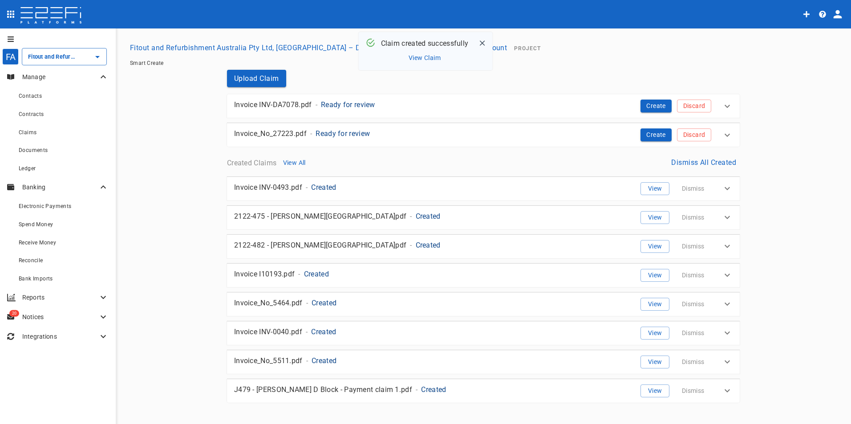
click at [296, 104] on p "Invoice INV-DA7078.pdf" at bounding box center [273, 105] width 78 height 10
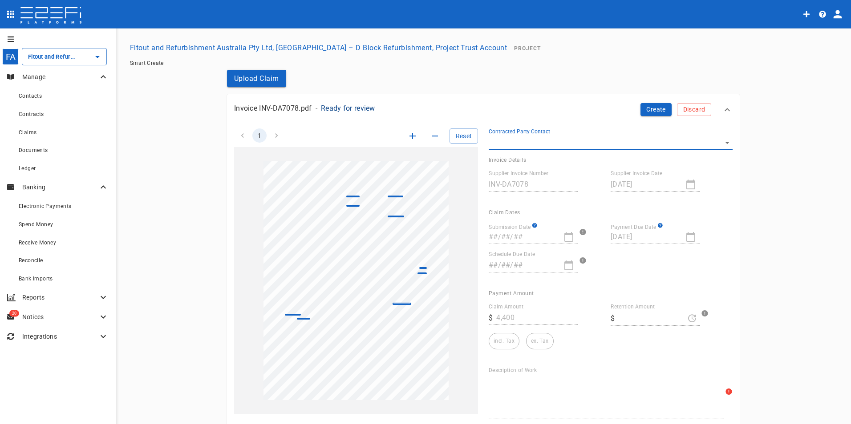
click at [524, 139] on body "FA Fitout and Refurbishment Australia Pty Ltd, [GEOGRAPHIC_DATA] – D Block Refu…" at bounding box center [425, 212] width 851 height 424
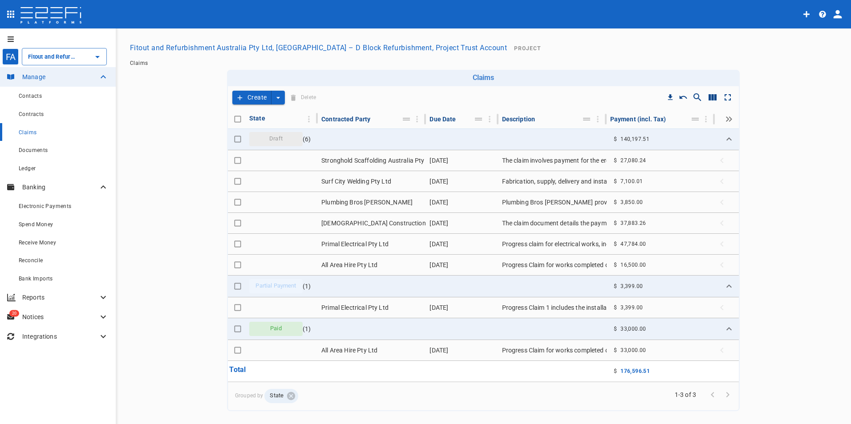
click at [241, 93] on button "Create" at bounding box center [251, 98] width 39 height 14
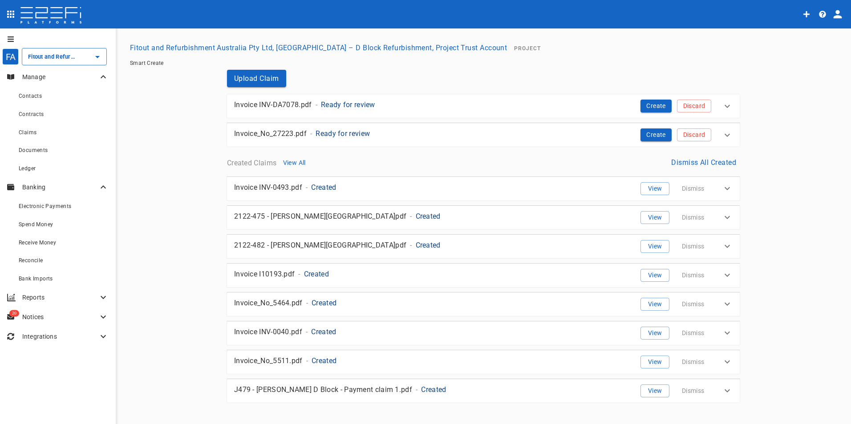
click at [335, 133] on p "Ready for review" at bounding box center [342, 134] width 54 height 10
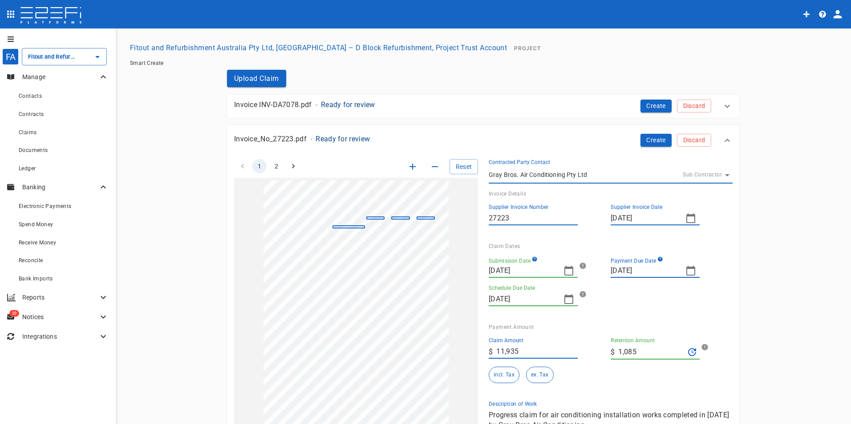
click at [569, 269] on icon "button" at bounding box center [568, 271] width 9 height 10
click at [495, 286] on icon "button" at bounding box center [493, 286] width 7 height 7
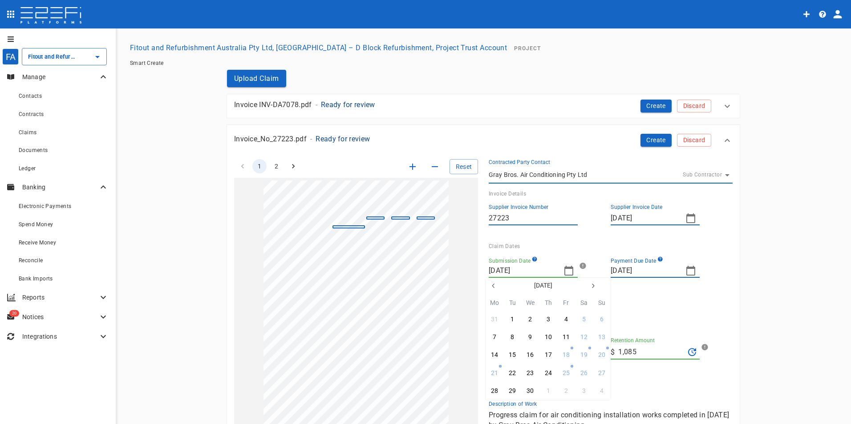
click at [495, 286] on icon "button" at bounding box center [493, 286] width 7 height 7
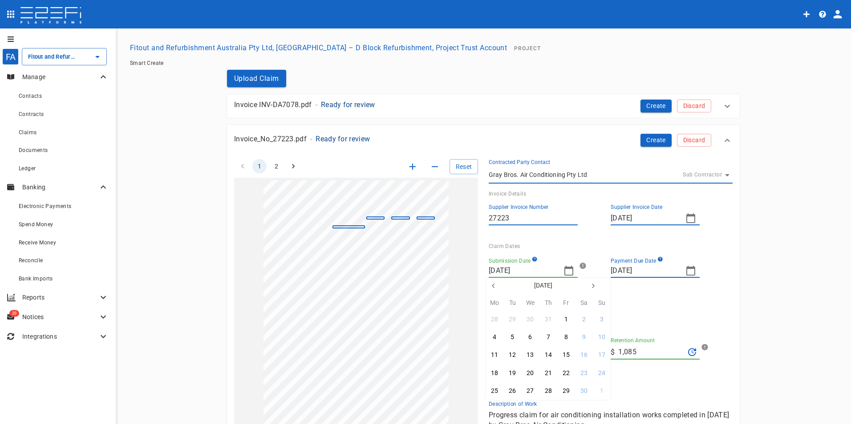
click at [495, 286] on icon "button" at bounding box center [493, 286] width 7 height 7
click at [568, 373] on div "23" at bounding box center [565, 374] width 7 height 10
click at [688, 272] on icon "button" at bounding box center [690, 271] width 11 height 11
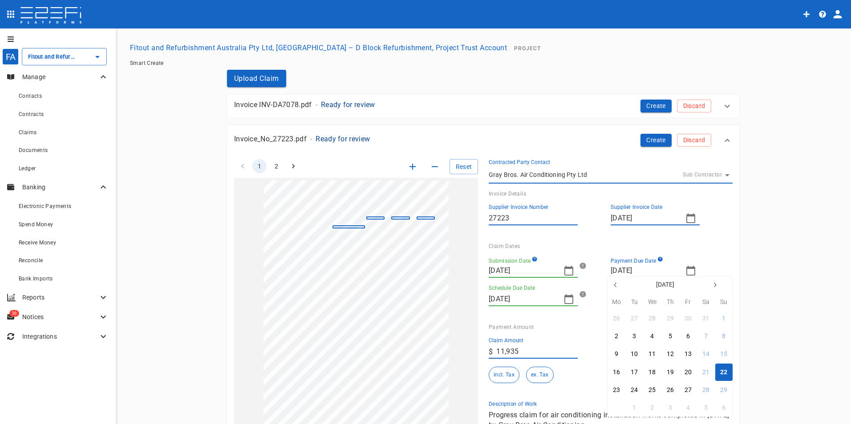
click at [614, 408] on div "30" at bounding box center [616, 409] width 7 height 10
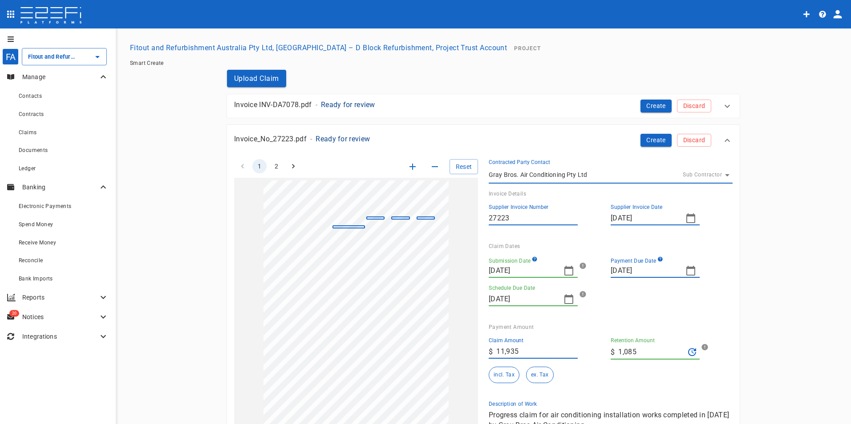
click at [528, 301] on input "[DATE]" at bounding box center [522, 299] width 68 height 14
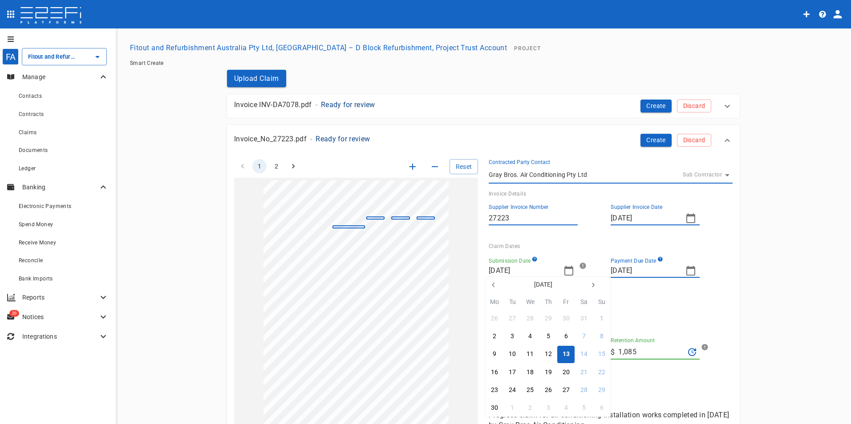
click at [563, 299] on th "Fr" at bounding box center [566, 304] width 18 height 12
click at [496, 409] on div "30" at bounding box center [494, 409] width 7 height 10
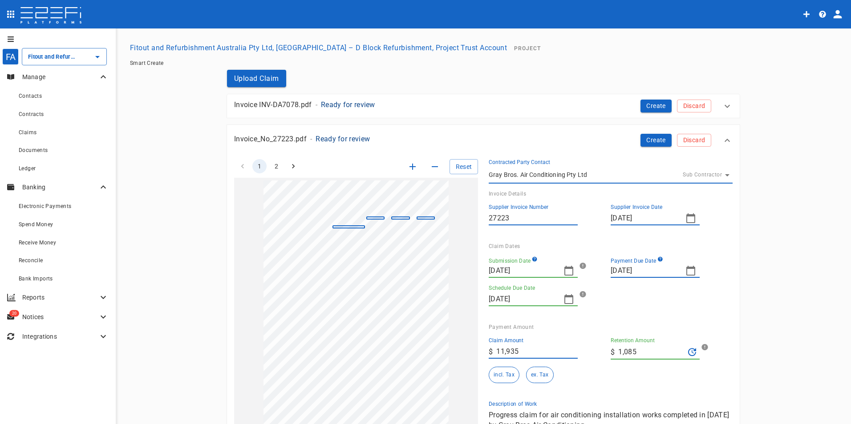
click at [529, 353] on input "11,935" at bounding box center [536, 352] width 81 height 14
drag, startPoint x: 529, startPoint y: 353, endPoint x: 477, endPoint y: 352, distance: 51.2
click at [481, 353] on div "Claim Amount ​ $ 11,935" at bounding box center [542, 345] width 122 height 29
click at [652, 355] on input "1,085" at bounding box center [651, 352] width 66 height 14
click at [531, 375] on button "ex. Tax" at bounding box center [539, 375] width 27 height 16
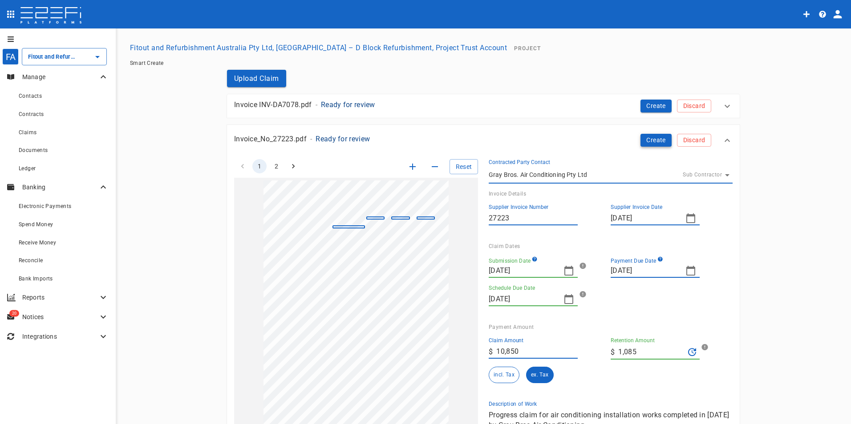
click at [645, 141] on button "Create" at bounding box center [655, 140] width 31 height 13
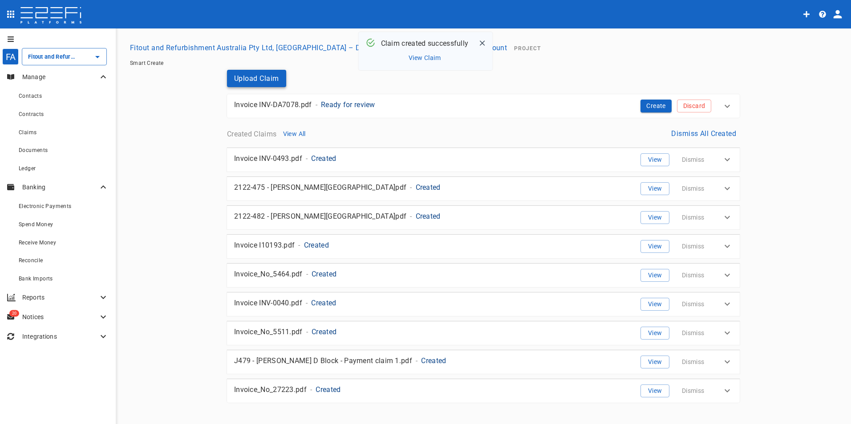
click at [242, 78] on button "Upload Claim" at bounding box center [256, 78] width 59 height 17
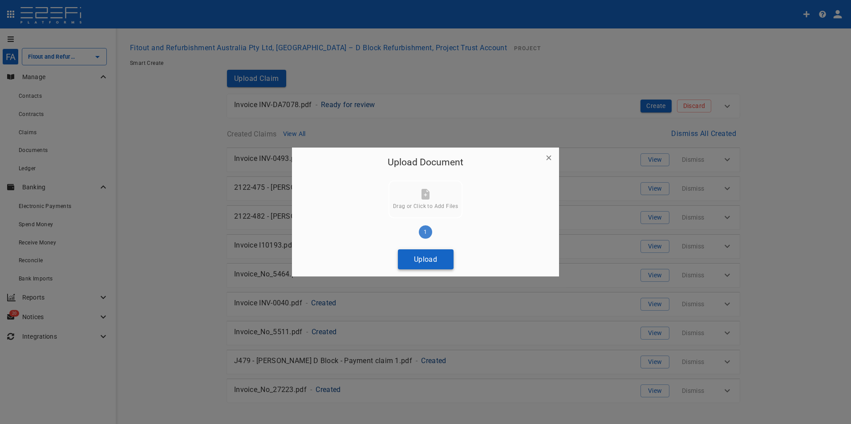
click at [437, 259] on button "Upload" at bounding box center [426, 260] width 56 height 20
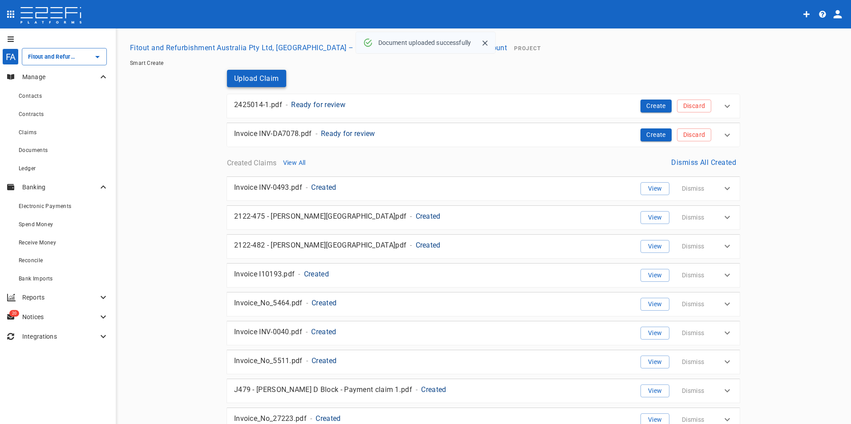
click at [234, 76] on button "Upload Claim" at bounding box center [256, 78] width 59 height 17
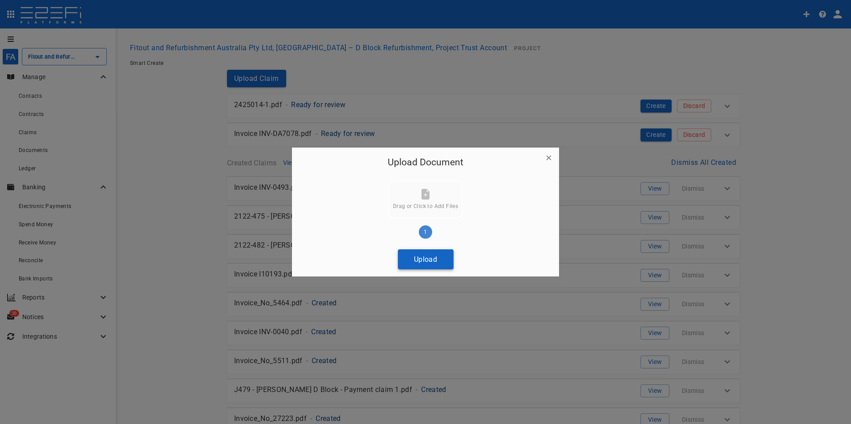
click at [424, 261] on button "Upload" at bounding box center [426, 260] width 56 height 20
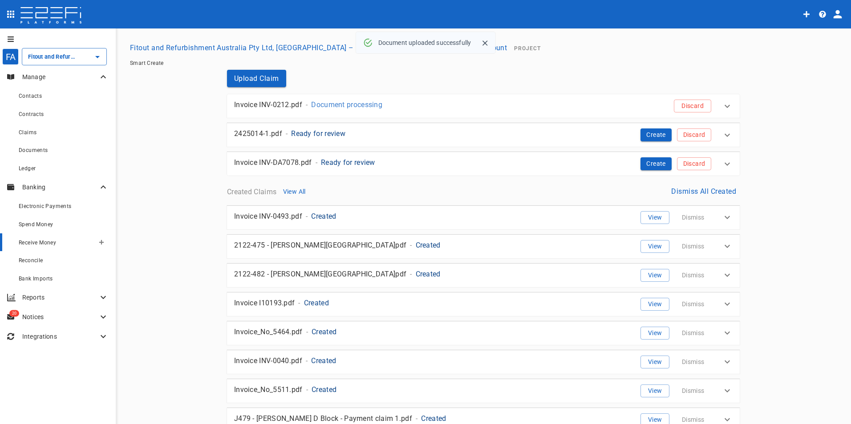
click at [29, 245] on span "Receive Money" at bounding box center [37, 243] width 37 height 6
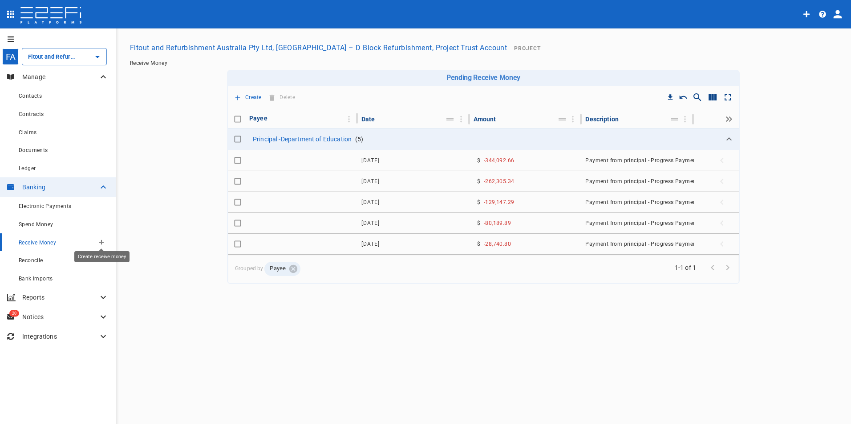
click at [101, 242] on icon "Create receive money" at bounding box center [101, 242] width 5 height 5
click at [125, 292] on span "Top-up Project Trust" at bounding box center [143, 293] width 85 height 10
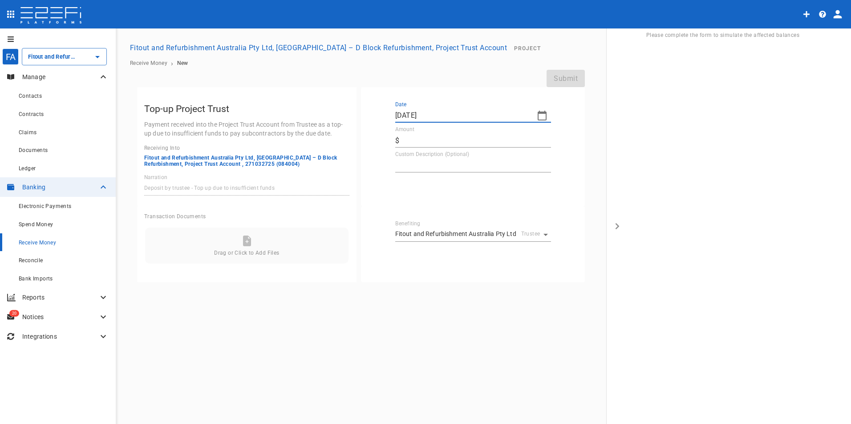
click at [443, 115] on input "[DATE]" at bounding box center [462, 116] width 134 height 14
click at [404, 130] on icon "button" at bounding box center [403, 130] width 7 height 7
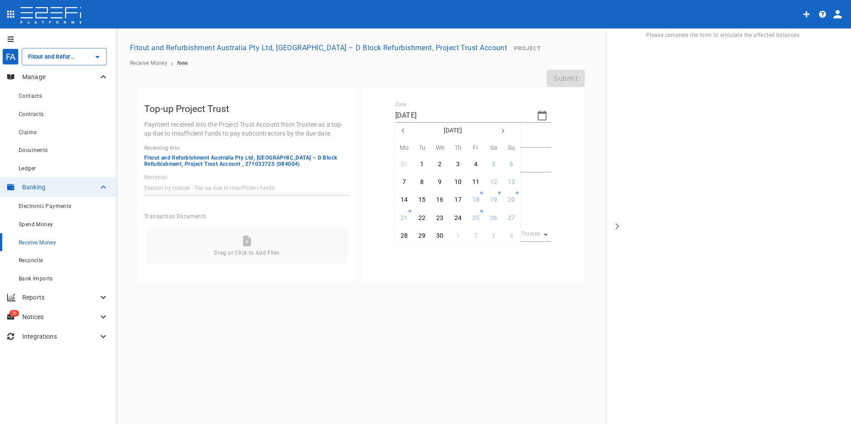
click at [404, 130] on icon "button" at bounding box center [403, 130] width 7 height 7
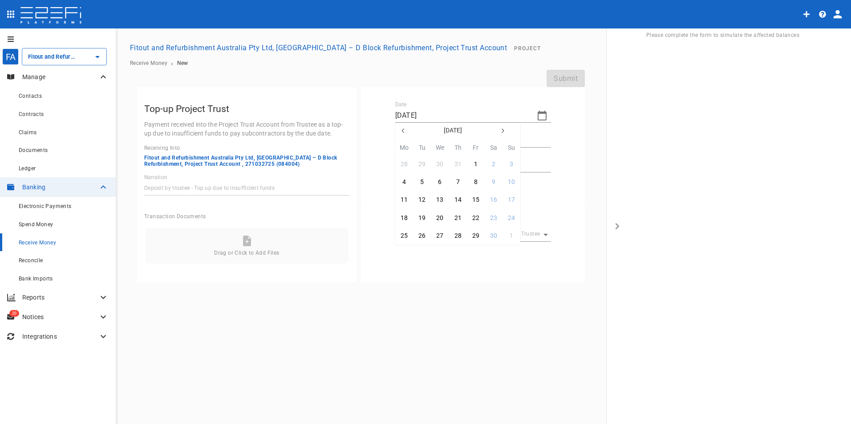
click at [404, 130] on icon "button" at bounding box center [403, 130] width 7 height 7
click at [436, 237] on div "30" at bounding box center [439, 236] width 7 height 10
click at [423, 141] on input "Amount" at bounding box center [477, 140] width 148 height 14
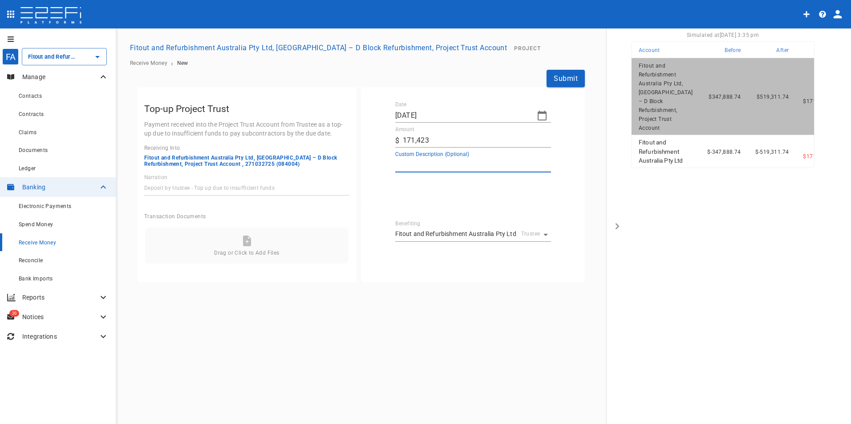
click at [421, 163] on textarea "Custom Description (Optional)" at bounding box center [473, 165] width 156 height 10
click at [540, 235] on body "FA Fitout and Refurbishment Australia Pty Ltd, [GEOGRAPHIC_DATA] – D Block Refu…" at bounding box center [425, 212] width 851 height 424
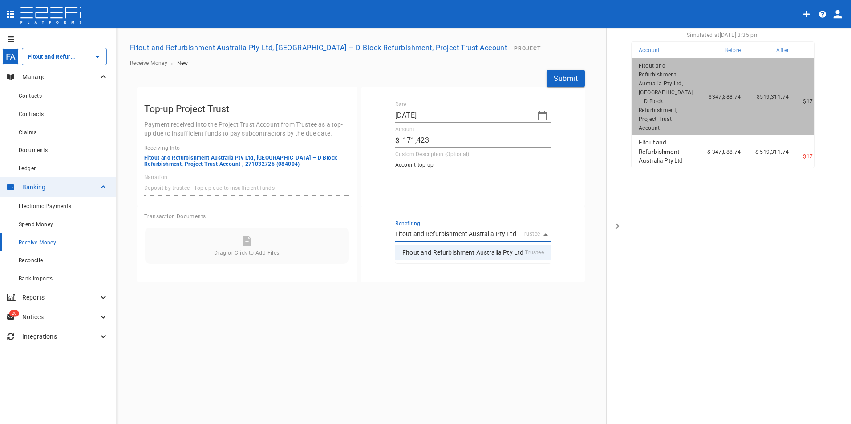
click at [498, 255] on p "Fitout and Refurbishment Australia Pty Ltd" at bounding box center [462, 252] width 121 height 9
click at [557, 78] on button "Submit" at bounding box center [565, 78] width 38 height 17
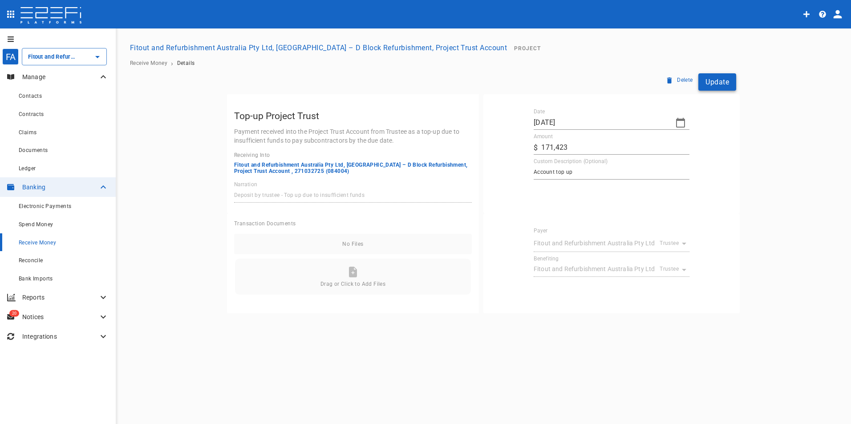
click at [711, 82] on button "Update" at bounding box center [717, 81] width 38 height 17
click at [35, 259] on span "Reconcile" at bounding box center [31, 261] width 24 height 6
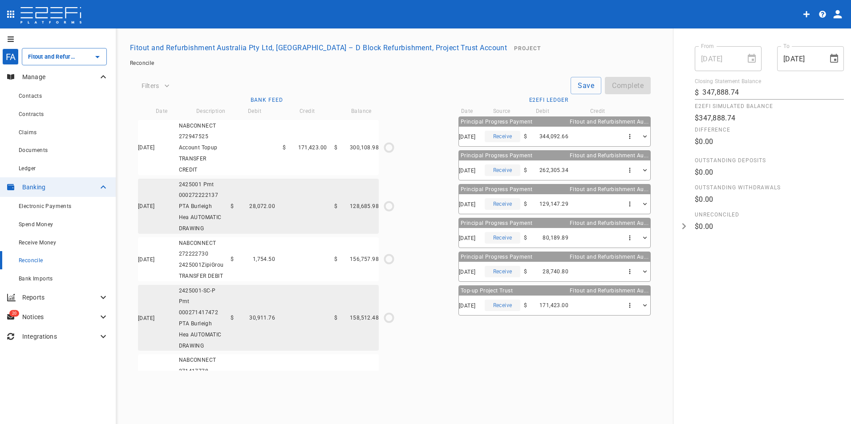
scroll to position [2536, 0]
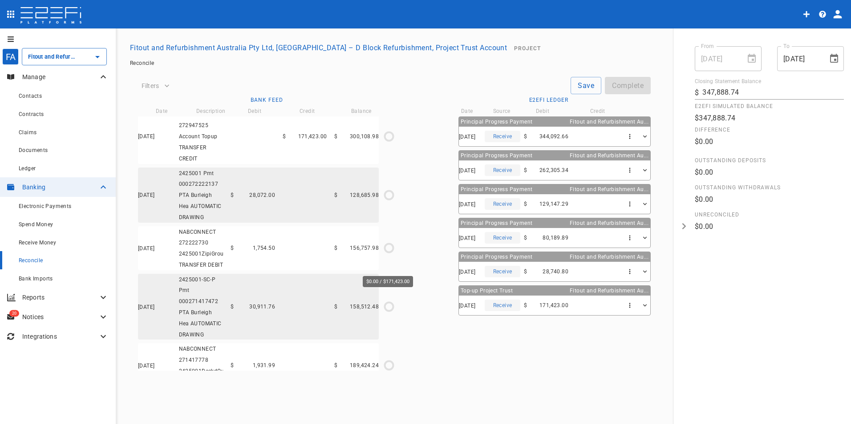
click at [387, 143] on icon "$0.00 / $171,423.00" at bounding box center [388, 136] width 13 height 13
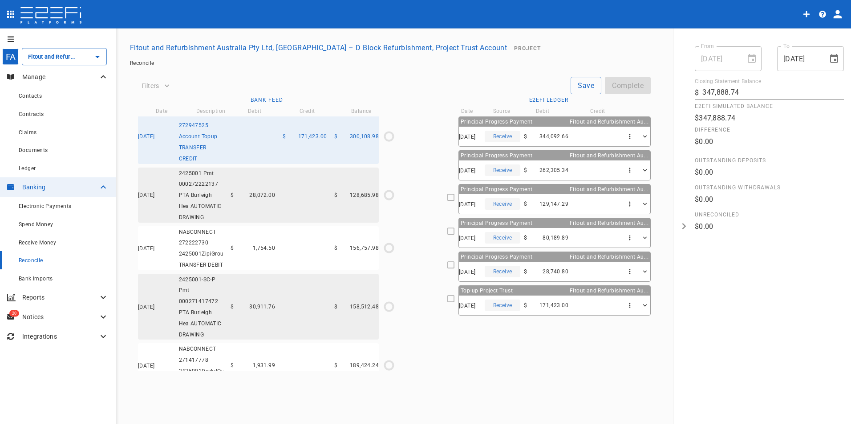
click at [447, 299] on icon at bounding box center [451, 299] width 8 height 8
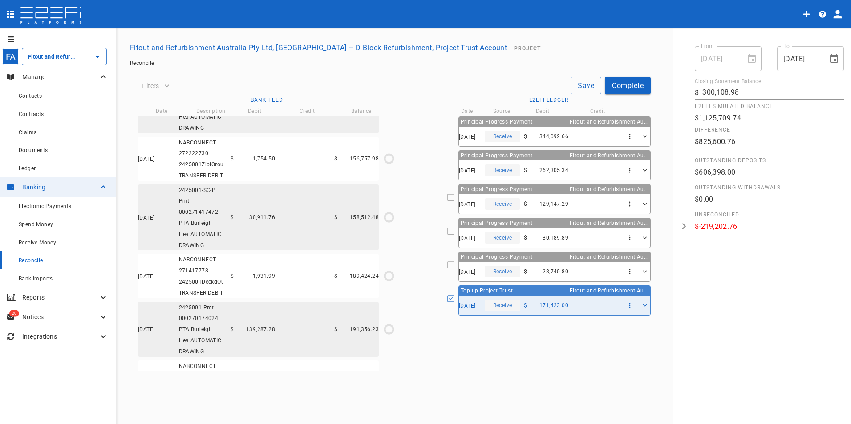
scroll to position [2580, 0]
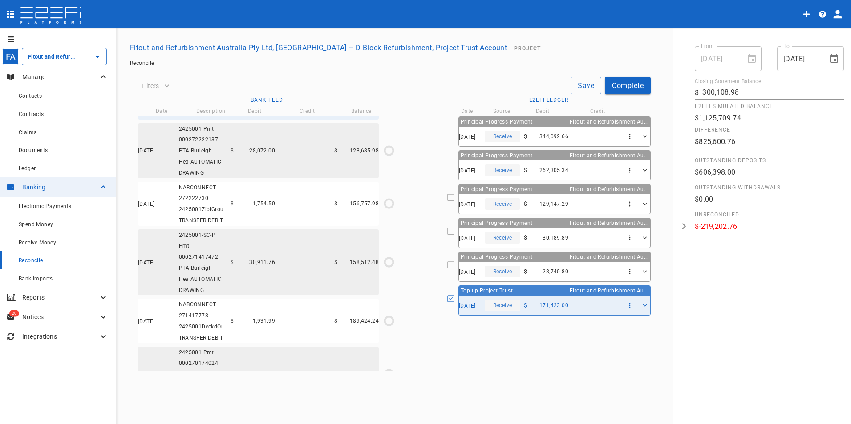
click at [388, 99] on icon "$171,423.00 / $171,423.00" at bounding box center [388, 91] width 13 height 13
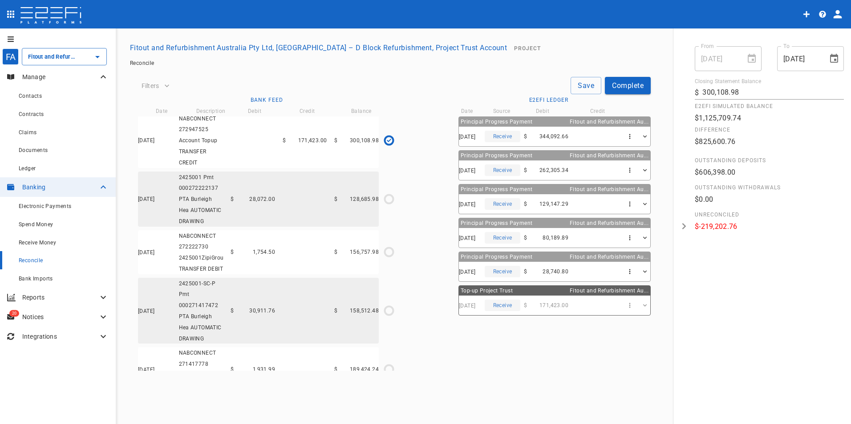
scroll to position [2548, 0]
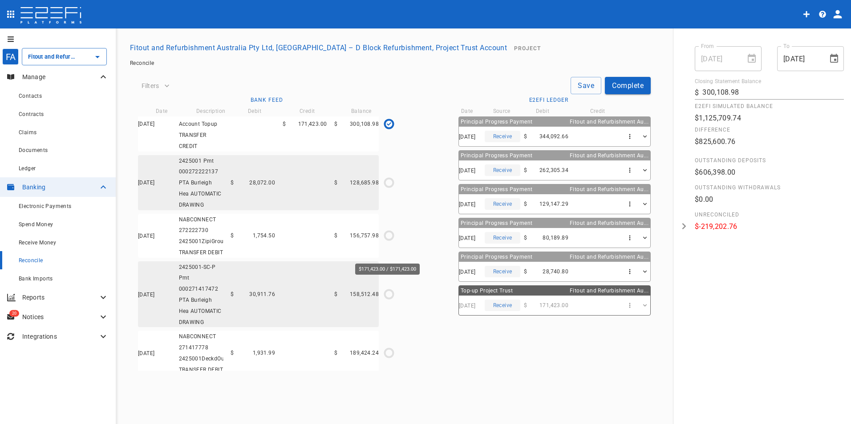
click at [389, 126] on icon "$171,423.00 / $171,423.00" at bounding box center [389, 124] width 4 height 4
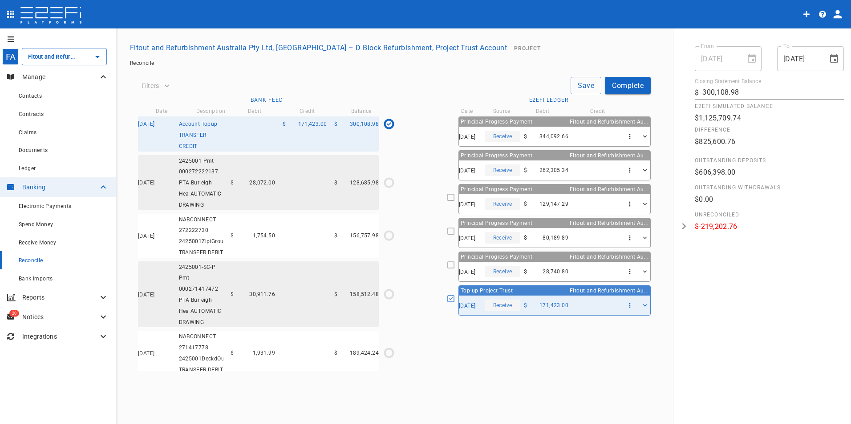
drag, startPoint x: 439, startPoint y: 410, endPoint x: 454, endPoint y: 391, distance: 24.5
click at [440, 409] on div "FA Fitout and Refurbishment Australia Pty Ltd, [GEOGRAPHIC_DATA] – D Block Refu…" at bounding box center [425, 226] width 851 height 397
click at [502, 371] on div "Filters Save Complete Source All All Contact ​ Only Show Possible Matches Bank …" at bounding box center [394, 235] width 534 height 330
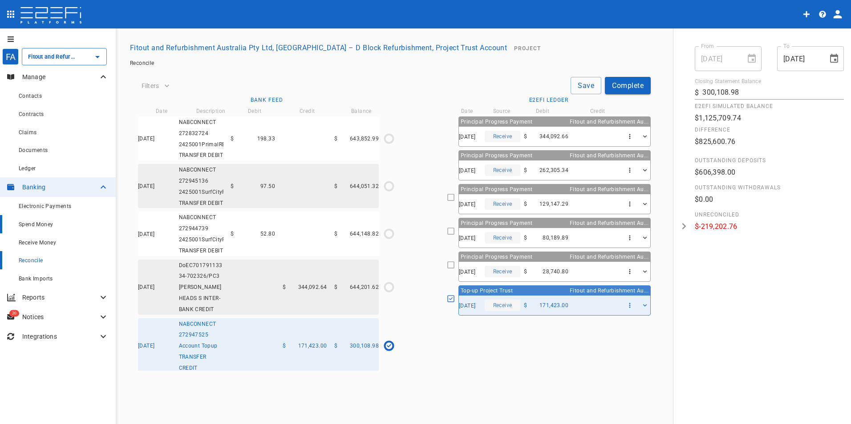
scroll to position [2326, 0]
click at [27, 134] on span "Claims" at bounding box center [28, 132] width 18 height 6
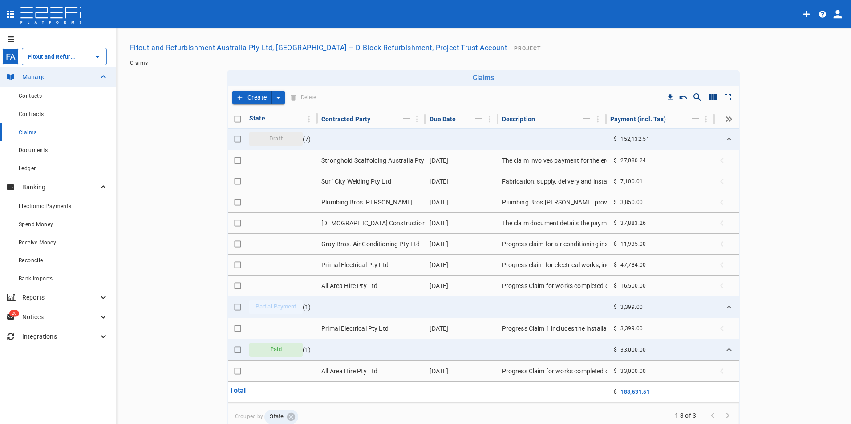
click at [243, 95] on button "Create" at bounding box center [251, 98] width 39 height 14
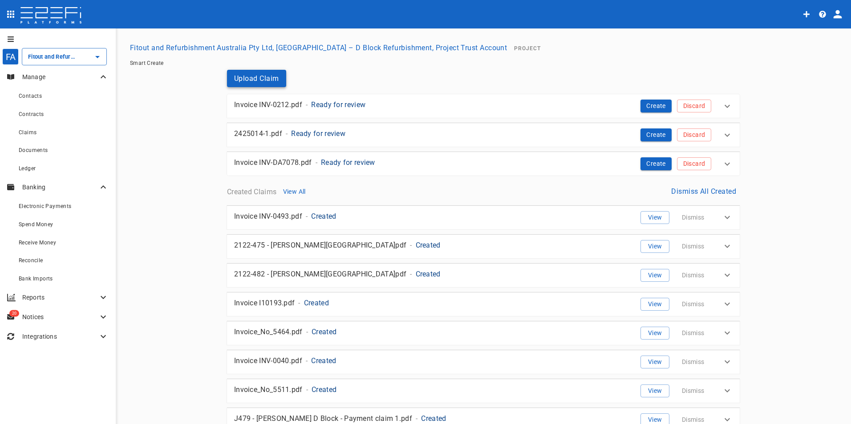
click at [252, 78] on button "Upload Claim" at bounding box center [256, 78] width 59 height 17
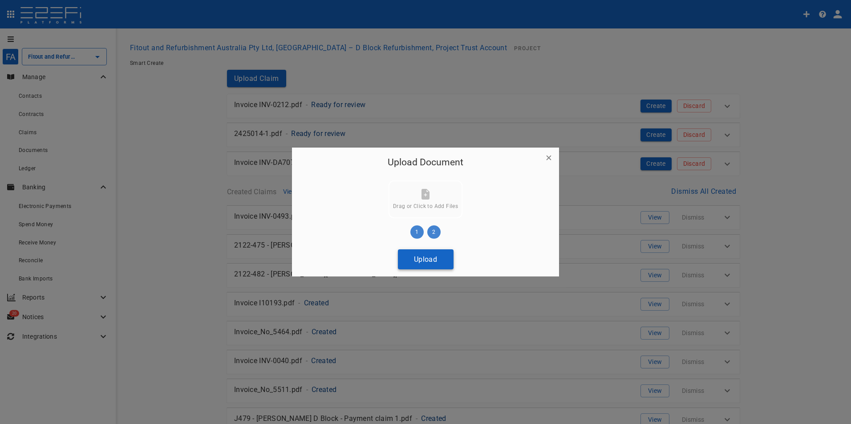
click at [425, 258] on button "Upload" at bounding box center [426, 260] width 56 height 20
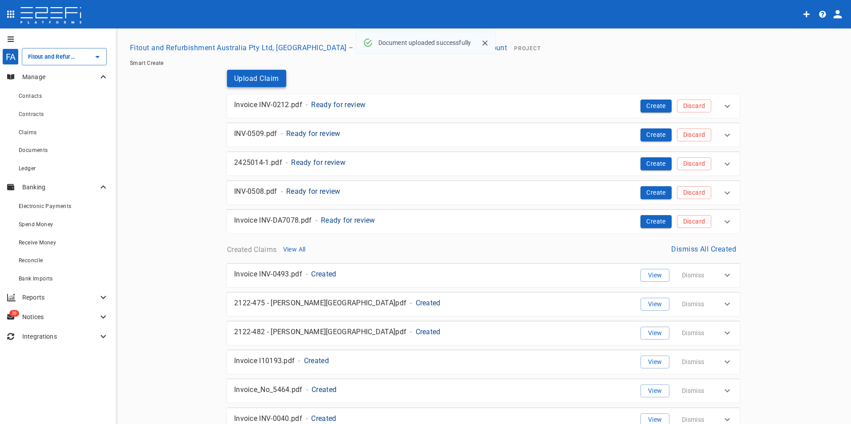
click at [264, 75] on button "Upload Claim" at bounding box center [256, 78] width 59 height 17
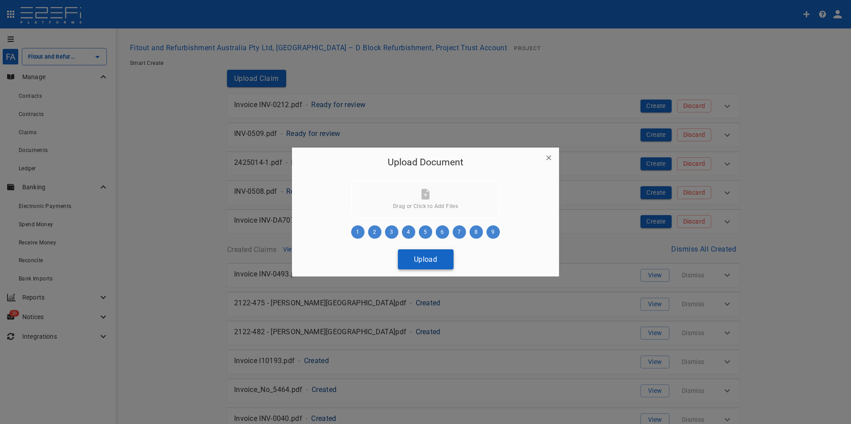
click at [423, 262] on button "Upload" at bounding box center [426, 260] width 56 height 20
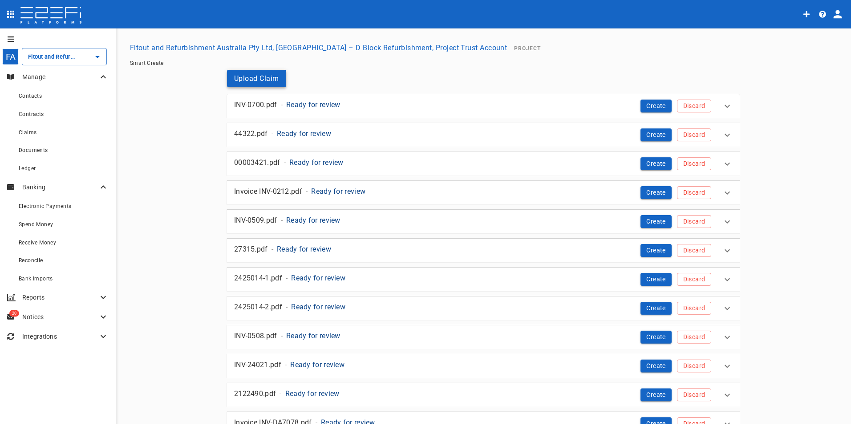
click at [254, 77] on button "Upload Claim" at bounding box center [256, 78] width 59 height 17
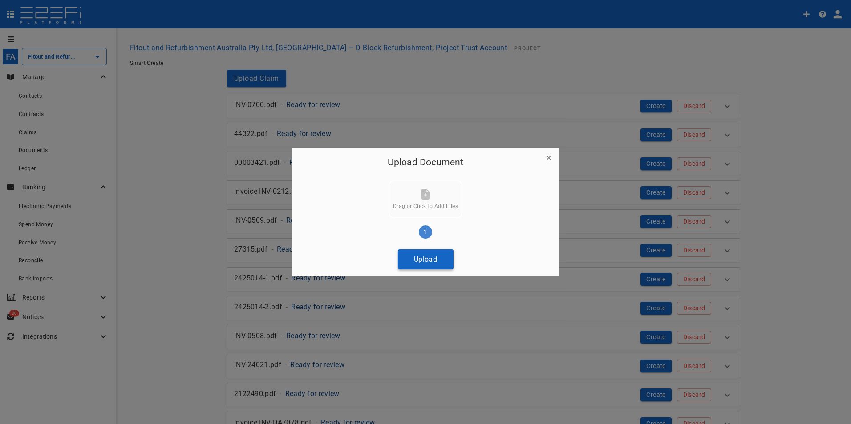
click at [431, 255] on button "Upload" at bounding box center [426, 260] width 56 height 20
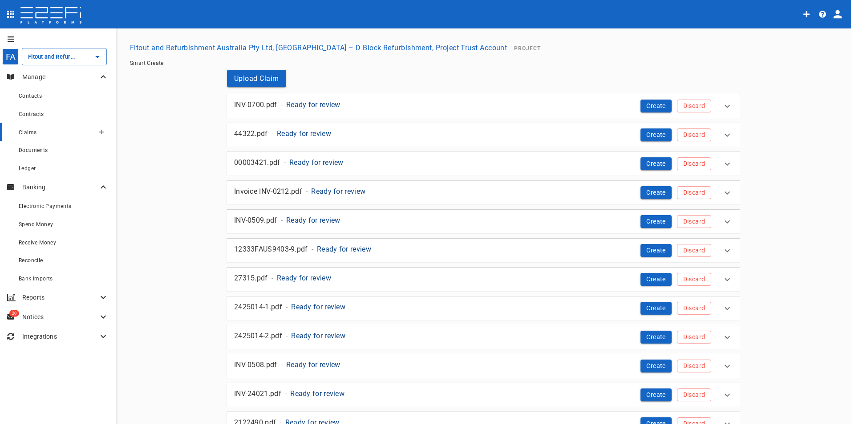
click at [27, 137] on div "Claims" at bounding box center [57, 132] width 76 height 11
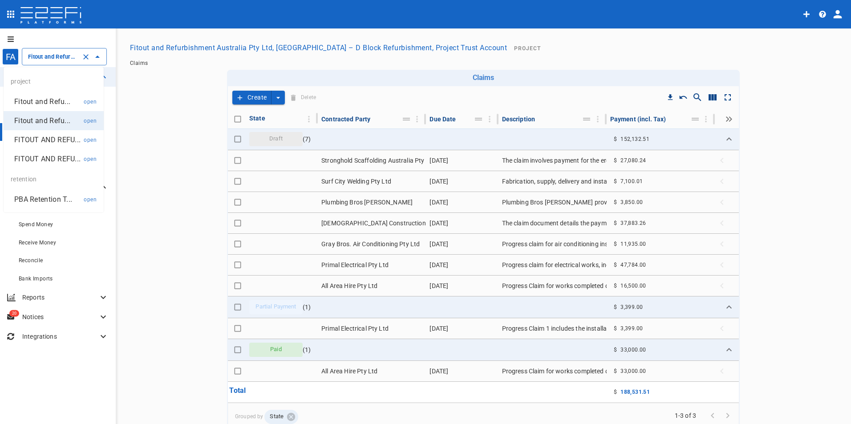
click at [51, 57] on input "Fitout and Refurbishment Australia Pty Ltd, [GEOGRAPHIC_DATA] – D Block Refurbi…" at bounding box center [52, 56] width 52 height 9
click at [47, 139] on p "FITOUT AND REFU..." at bounding box center [47, 140] width 66 height 10
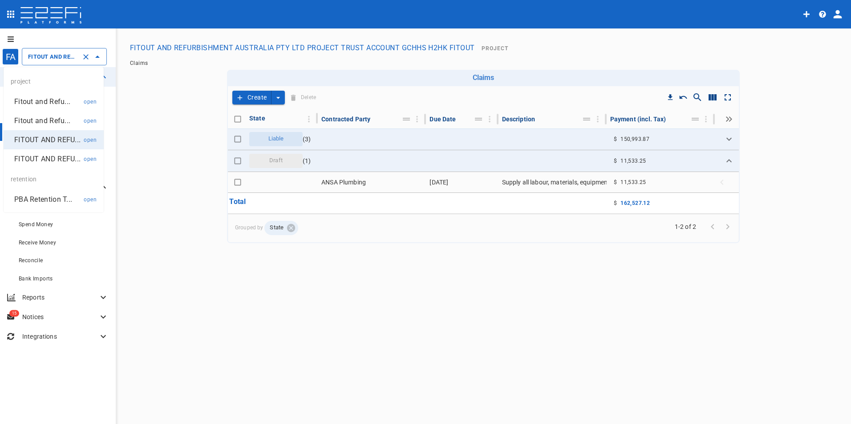
click at [42, 57] on input "FITOUT AND REFURBISHMENT AUSTRALIA PTY LTD PROJECT TRUST ACCOUNT GCHHS H2HK FIT…" at bounding box center [52, 56] width 52 height 9
click at [48, 100] on p "Fitout and Refu..." at bounding box center [42, 102] width 56 height 10
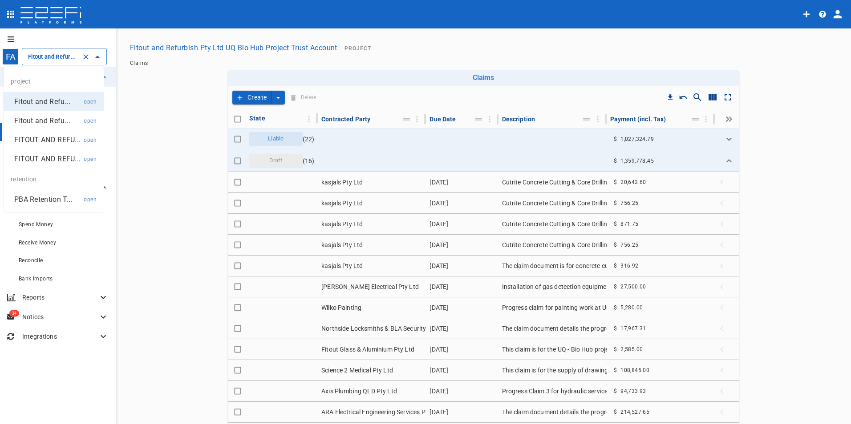
click at [49, 55] on input "Fitout and Refurbish Pty Ltd UQ Bio Hub Project Trust Account" at bounding box center [52, 56] width 52 height 9
click at [44, 117] on p "Fitout and Refu..." at bounding box center [42, 121] width 56 height 10
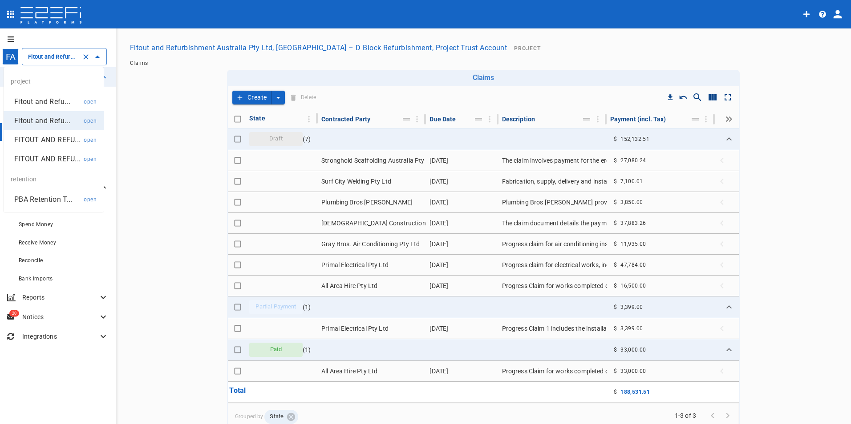
click at [53, 52] on input "Fitout and Refurbishment Australia Pty Ltd, [GEOGRAPHIC_DATA] – D Block Refurbi…" at bounding box center [52, 56] width 52 height 9
click at [45, 139] on p "FITOUT AND REFU..." at bounding box center [47, 140] width 66 height 10
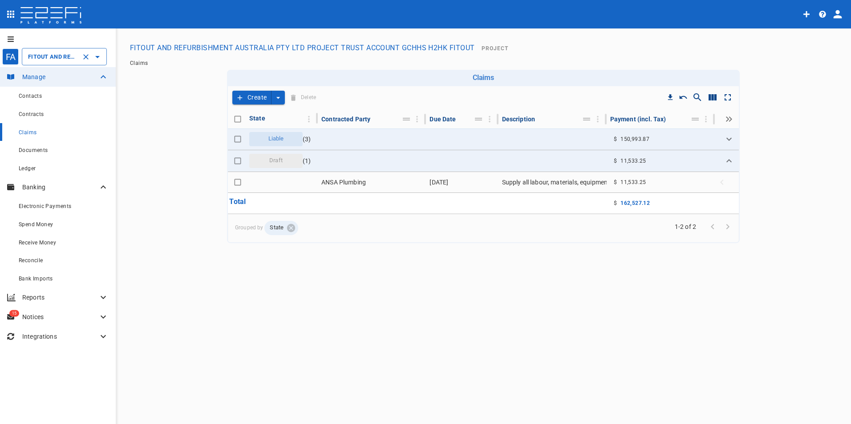
drag, startPoint x: 53, startPoint y: 52, endPoint x: 53, endPoint y: 57, distance: 4.9
click at [53, 54] on input "FITOUT AND REFURBISHMENT AUSTRALIA PTY LTD PROJECT TRUST ACCOUNT GCHHS H2HK FIT…" at bounding box center [52, 56] width 52 height 9
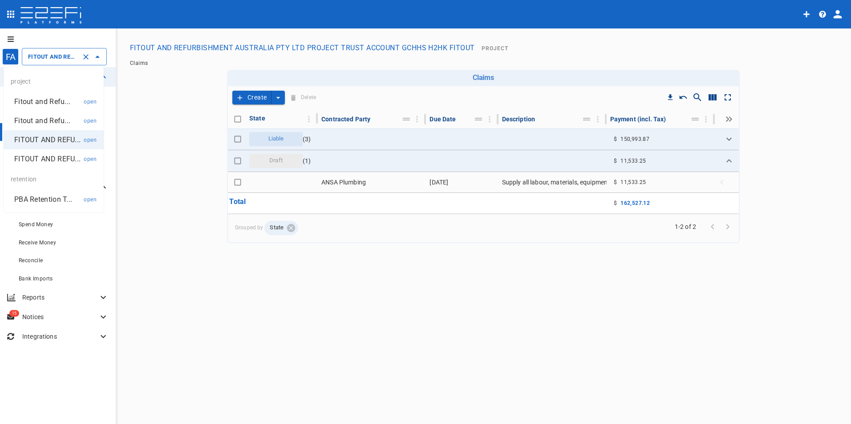
click at [53, 159] on p "FITOUT AND REFU..." at bounding box center [47, 159] width 66 height 10
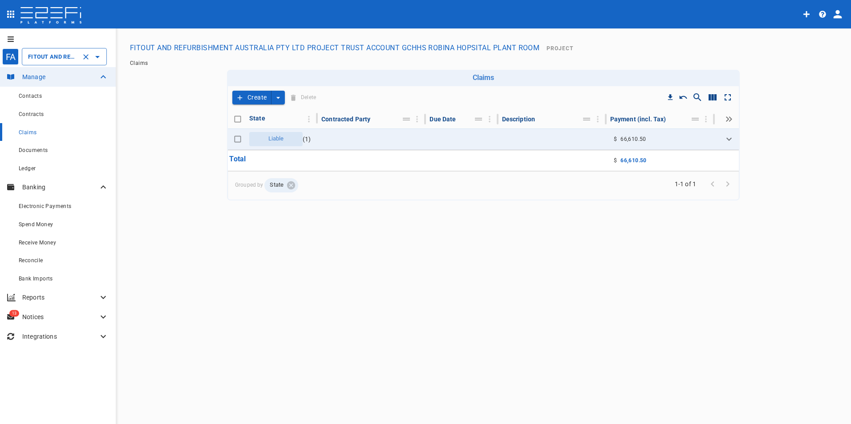
click at [49, 61] on div "FITOUT AND REFURBISHMENT AUSTRALIA PTY LTD PROJECT TRUST ACCOUNT GCHHS ROBINA H…" at bounding box center [64, 56] width 85 height 17
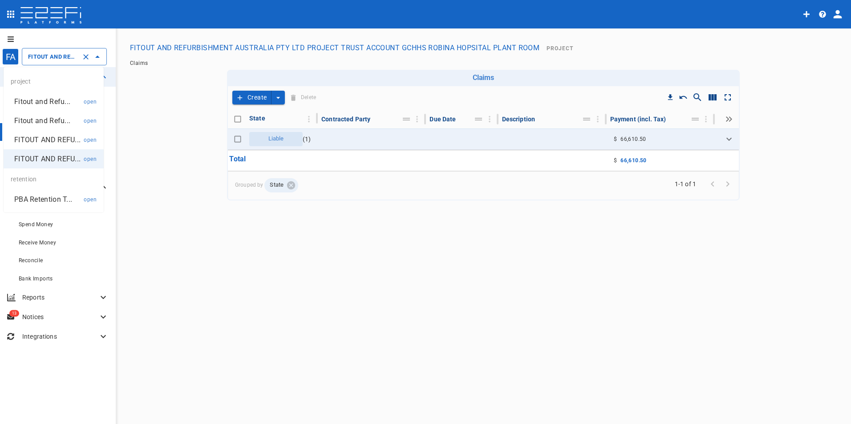
click at [44, 99] on p "Fitout and Refu..." at bounding box center [42, 102] width 56 height 10
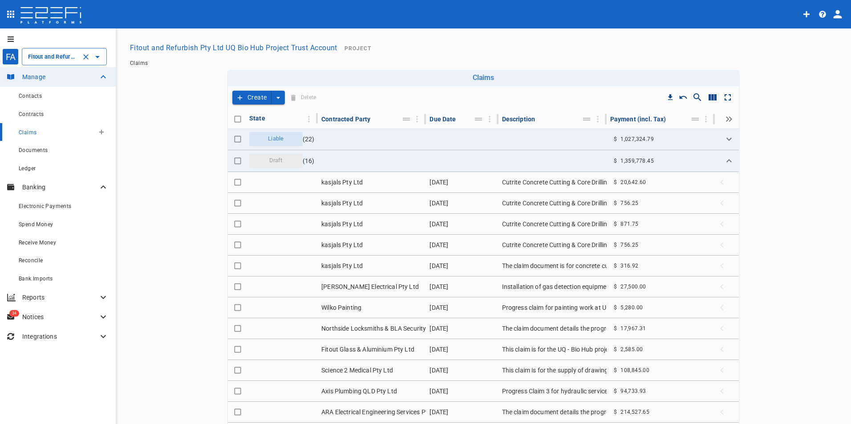
click at [26, 135] on span "Claims" at bounding box center [28, 132] width 18 height 6
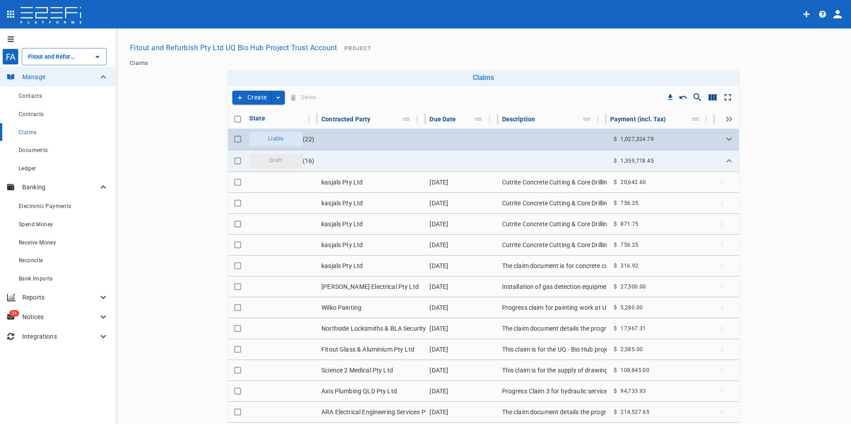
click at [276, 138] on span "Liable" at bounding box center [275, 139] width 26 height 8
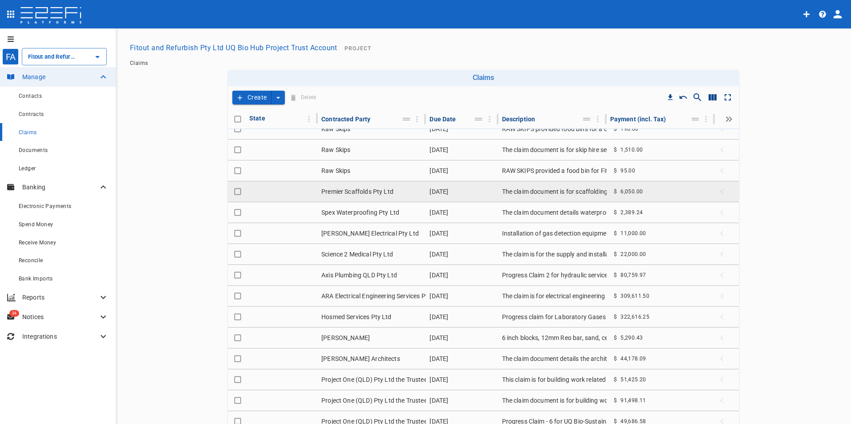
scroll to position [222, 0]
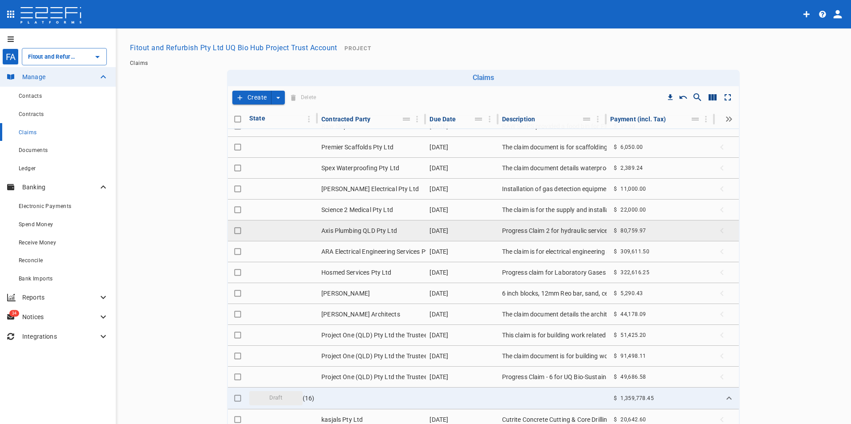
click at [352, 232] on td "Axis Plumbing QLD Pty Ltd" at bounding box center [372, 231] width 108 height 20
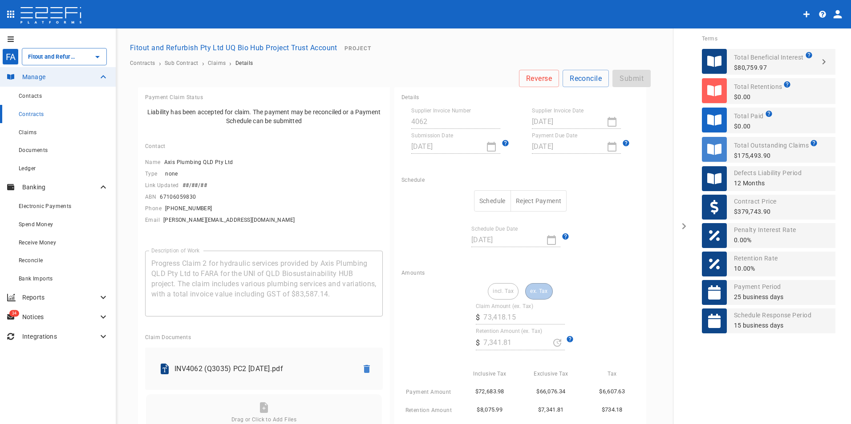
click at [481, 198] on button "Schedule" at bounding box center [492, 201] width 37 height 22
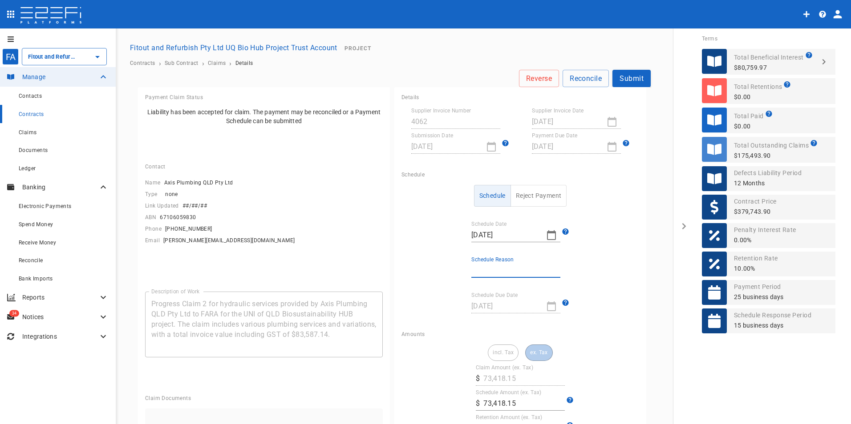
click at [491, 270] on input "Schedule Reason" at bounding box center [515, 271] width 89 height 14
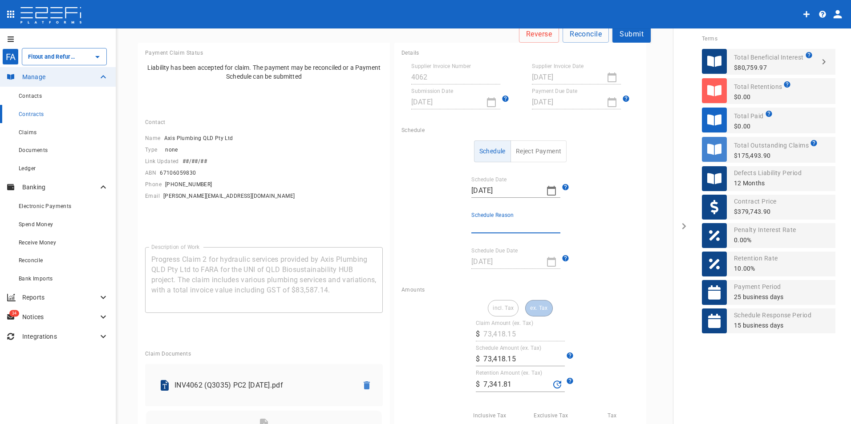
click at [489, 346] on label "Schedule Amount (ex. Tax)" at bounding box center [509, 348] width 66 height 8
click at [489, 352] on input "73,418.15" at bounding box center [523, 359] width 81 height 14
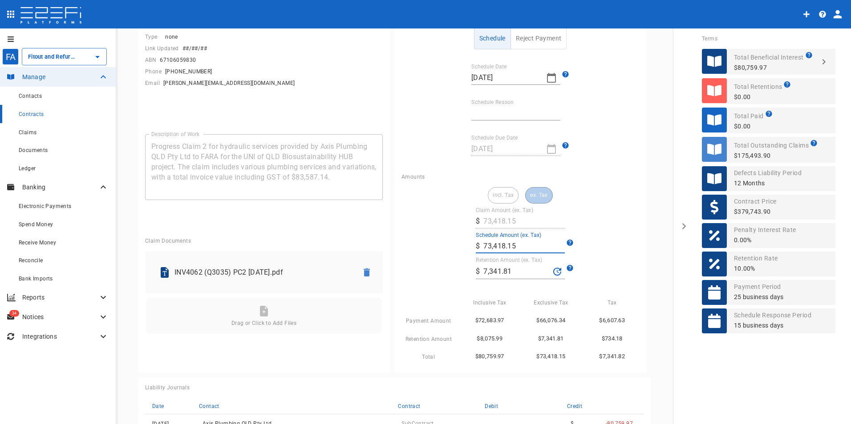
scroll to position [178, 0]
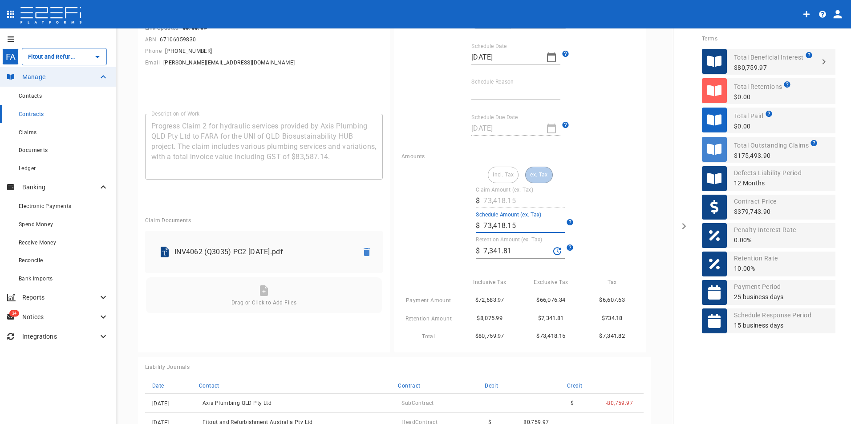
click at [481, 87] on input "Schedule Reason" at bounding box center [515, 93] width 89 height 14
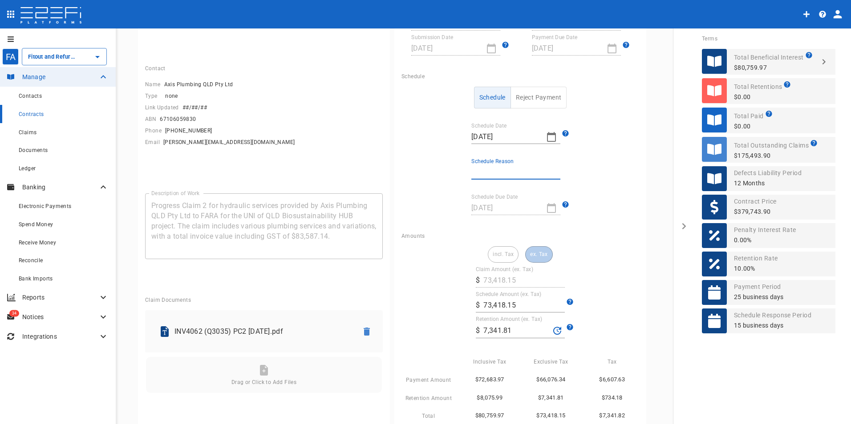
scroll to position [0, 0]
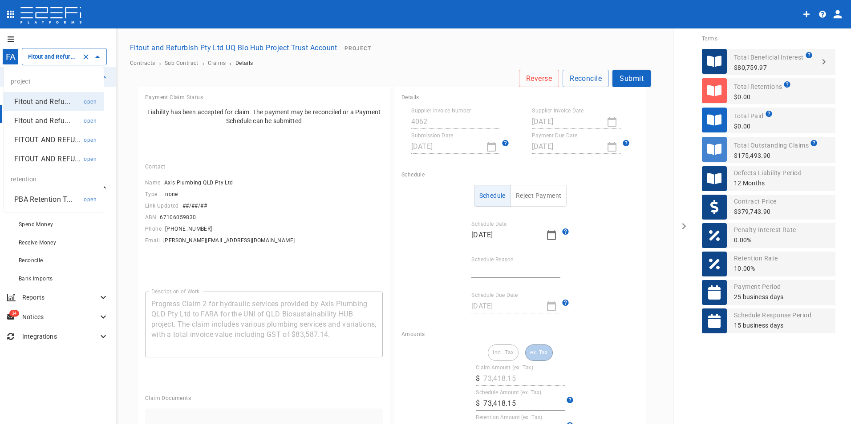
click at [48, 57] on input "Fitout and Refurbish Pty Ltd UQ Bio Hub Project Trust Account" at bounding box center [52, 56] width 52 height 9
click at [47, 139] on p "FITOUT AND REFU..." at bounding box center [47, 140] width 66 height 10
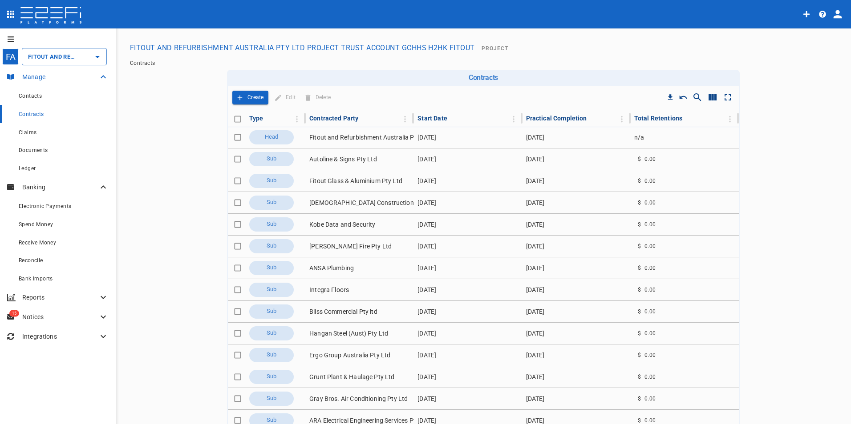
click at [36, 79] on p "Manage" at bounding box center [60, 77] width 76 height 9
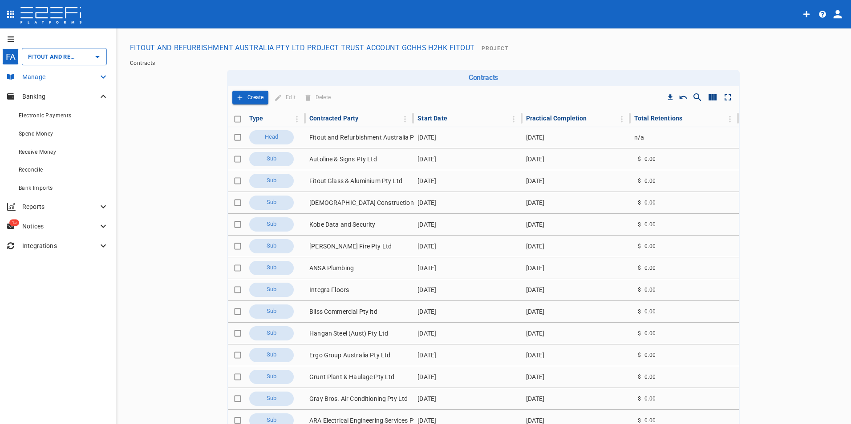
click at [43, 76] on p "Manage" at bounding box center [60, 77] width 76 height 9
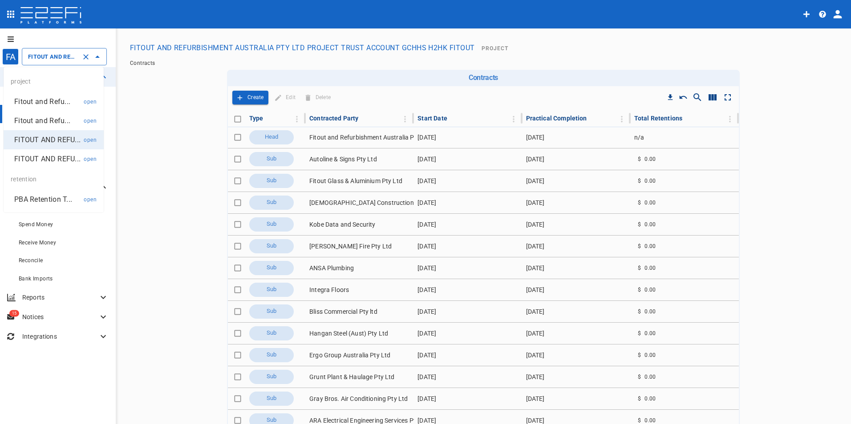
click at [52, 61] on input "FITOUT AND REFURBISHMENT AUSTRALIA PTY LTD PROJECT TRUST ACCOUNT GCHHS H2HK FIT…" at bounding box center [52, 56] width 52 height 9
click at [48, 117] on p "Fitout and Refu..." at bounding box center [42, 121] width 56 height 10
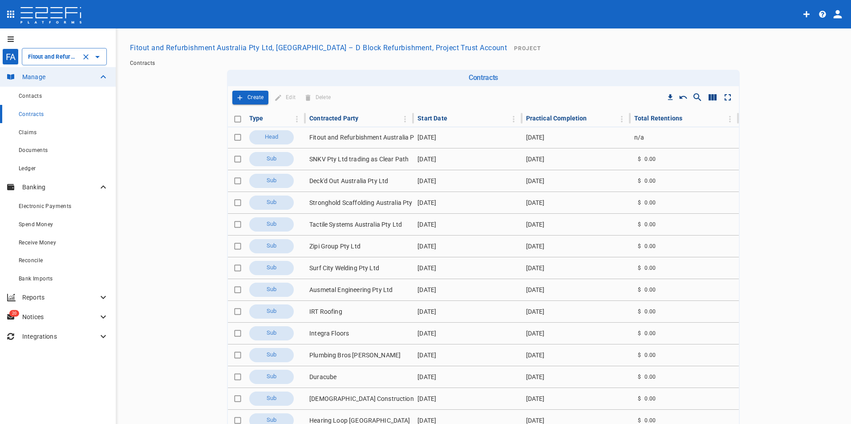
click at [40, 60] on input "Fitout and Refurbishment Australia Pty Ltd, [GEOGRAPHIC_DATA] – D Block Refurbi…" at bounding box center [52, 56] width 52 height 9
click at [168, 114] on main "Fitout and Refurbishment Australia Pty Ltd, [GEOGRAPHIC_DATA] – D Block Refurbi…" at bounding box center [483, 275] width 714 height 472
click at [243, 98] on button "Create" at bounding box center [250, 98] width 36 height 14
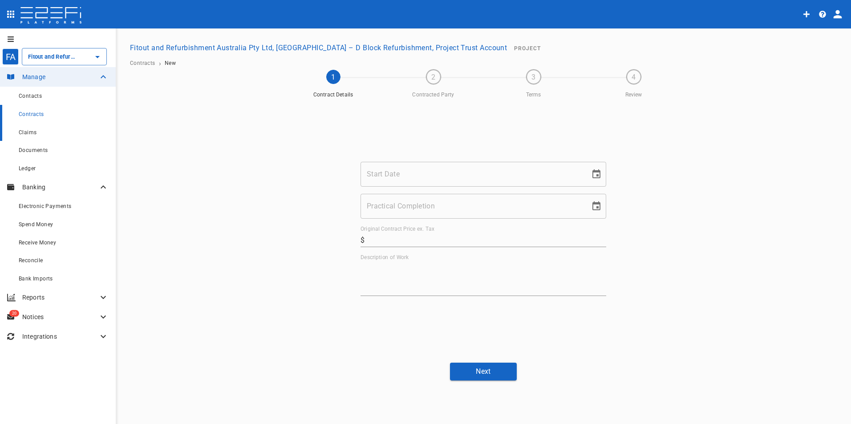
click at [23, 135] on span "Claims" at bounding box center [28, 132] width 18 height 6
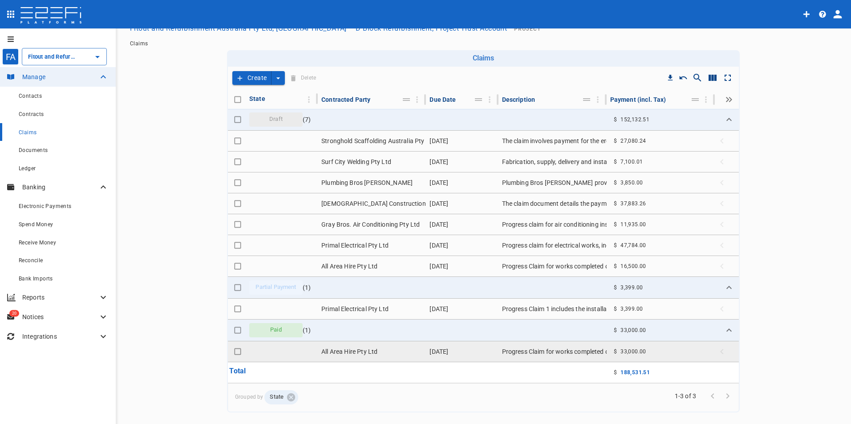
scroll to position [38, 0]
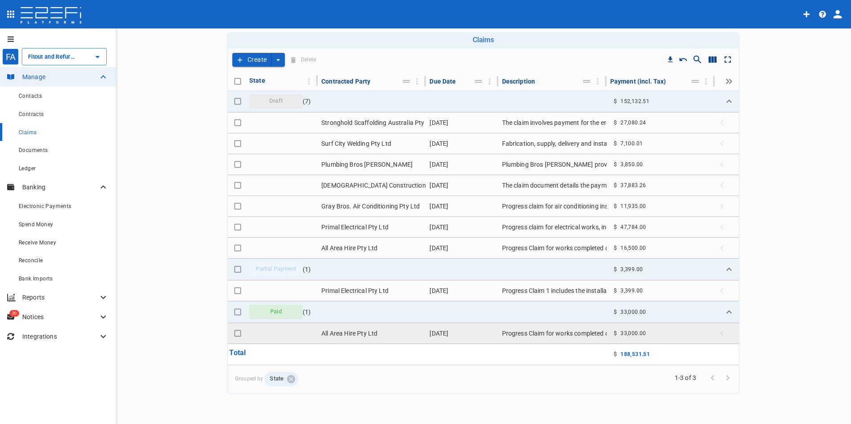
click at [344, 334] on td "All Area Hire Pty Ltd" at bounding box center [372, 333] width 108 height 20
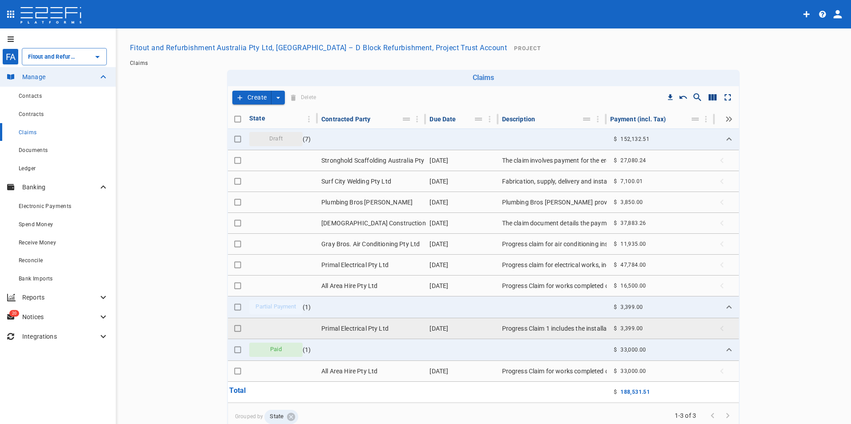
click at [355, 327] on td "Primal Electrical Pty Ltd" at bounding box center [372, 329] width 108 height 20
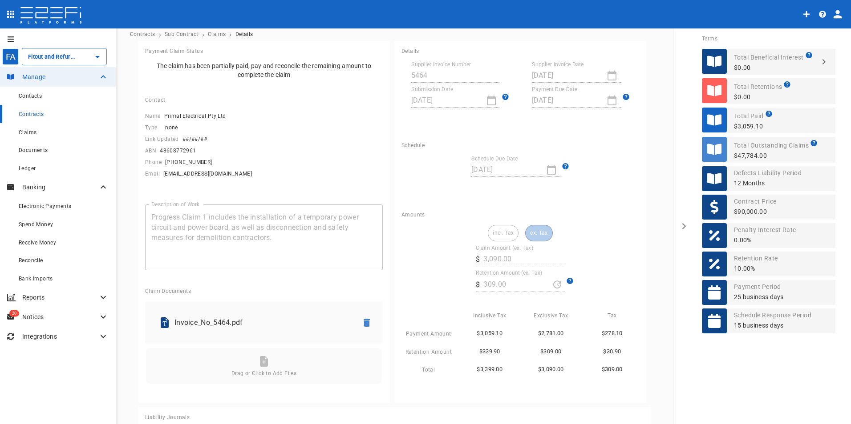
scroll to position [44, 0]
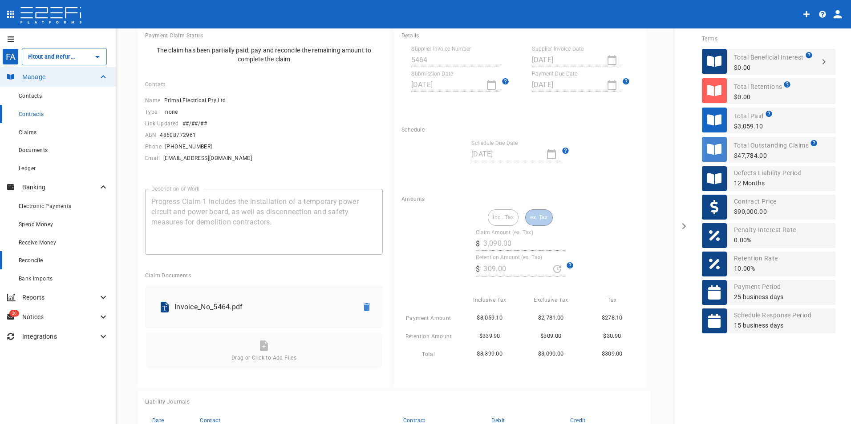
click at [31, 258] on span "Reconcile" at bounding box center [31, 261] width 24 height 6
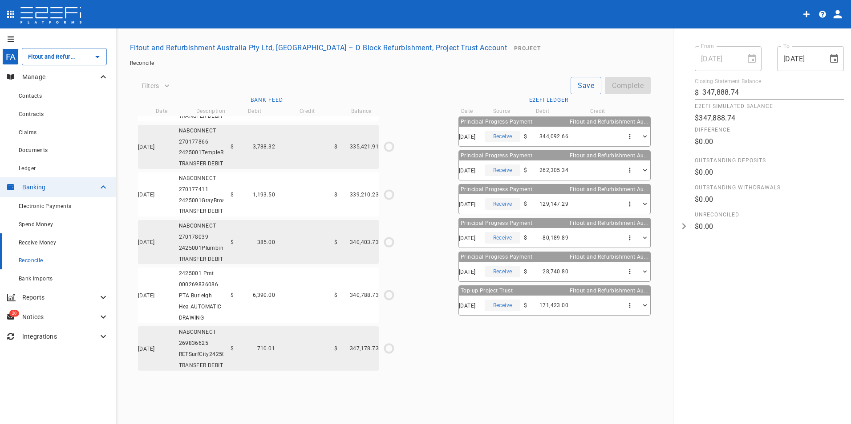
scroll to position [2911, 0]
click at [37, 130] on div "Claims" at bounding box center [64, 132] width 90 height 11
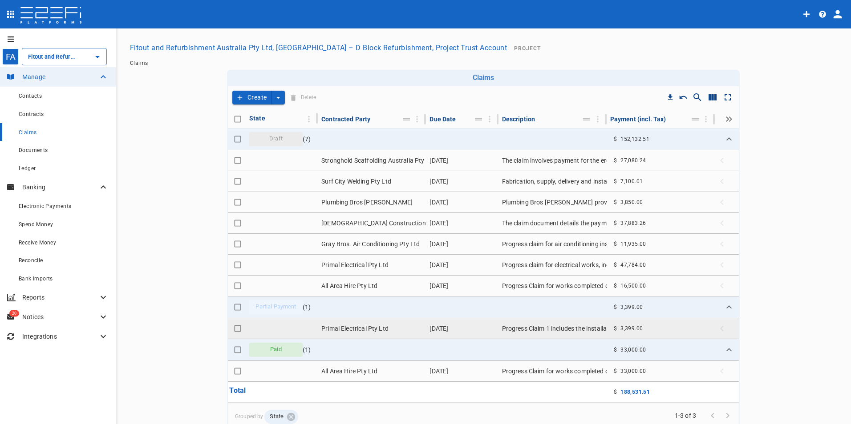
click at [576, 331] on td "Progress Claim 1 includes the installation of a temporary power circuit and pow…" at bounding box center [552, 329] width 108 height 20
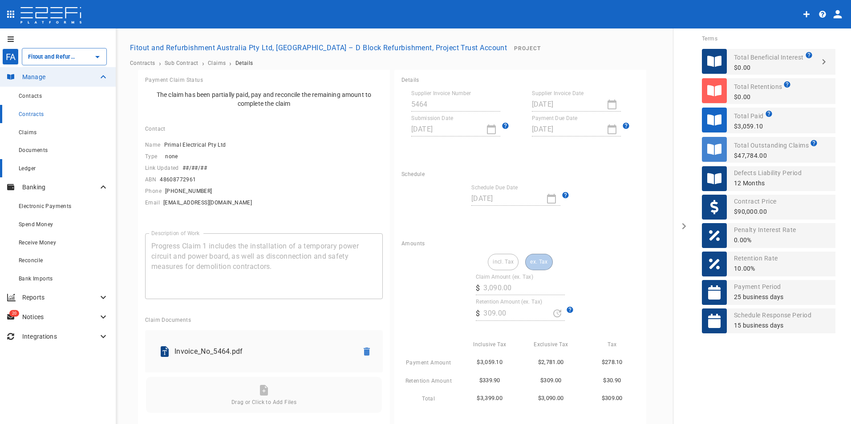
click at [30, 174] on div "Ledger" at bounding box center [64, 168] width 90 height 11
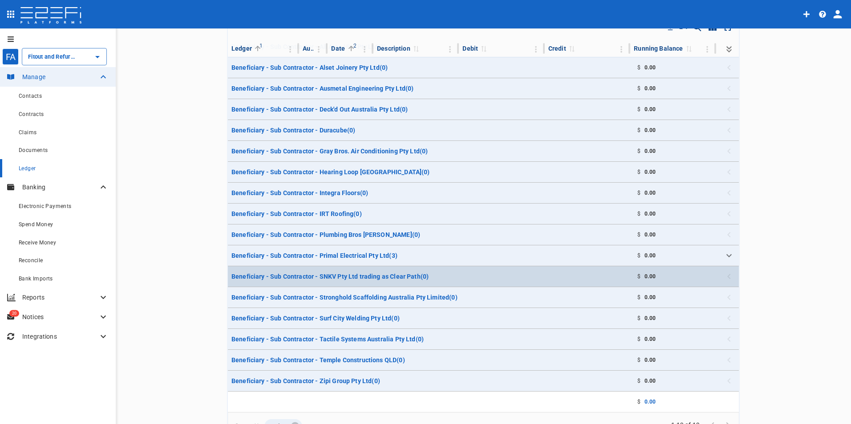
scroll to position [89, 0]
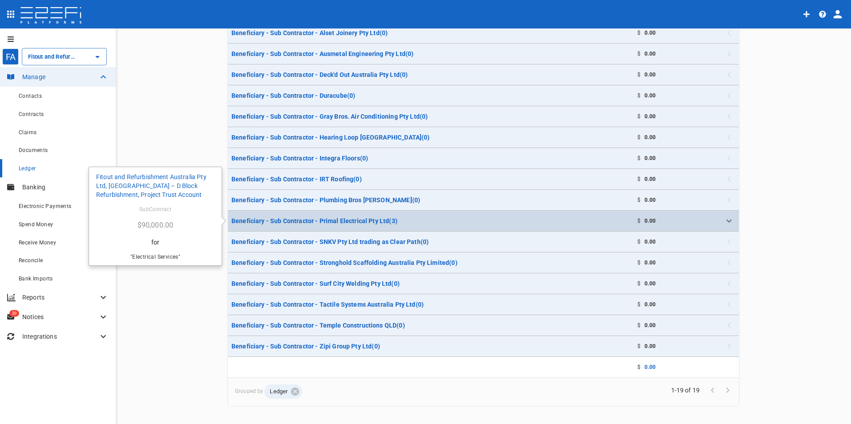
click at [329, 221] on p "Beneficiary - Sub Contractor - Primal Electrical Pty Ltd ( 3 )" at bounding box center [314, 221] width 166 height 9
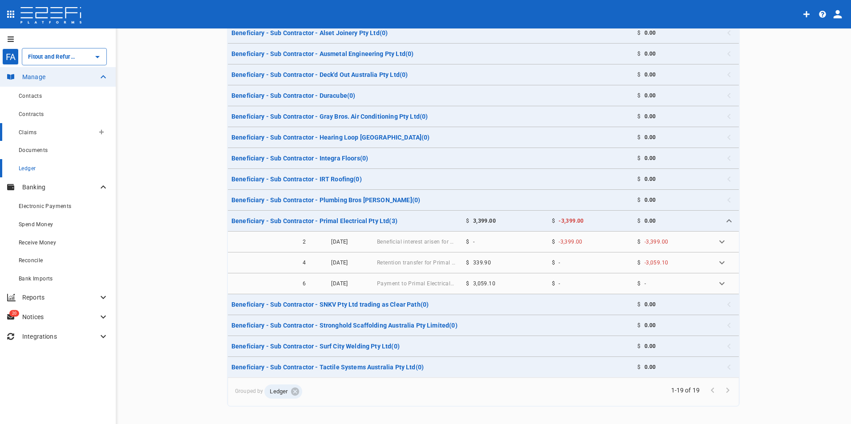
click at [24, 133] on span "Claims" at bounding box center [28, 132] width 18 height 6
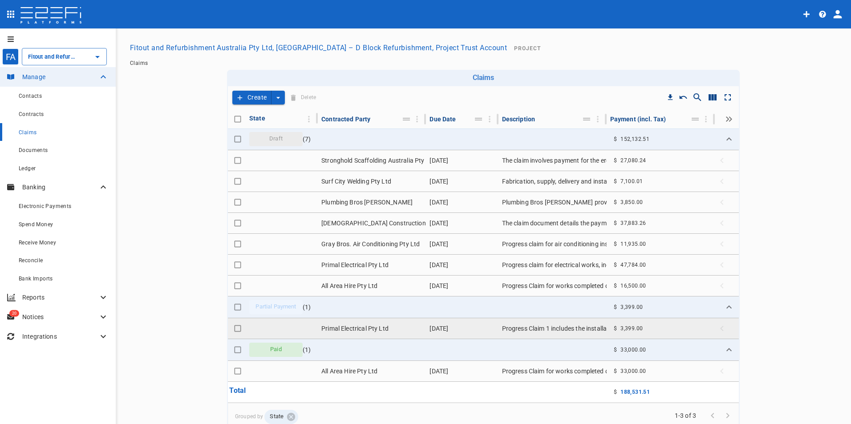
click at [359, 329] on td "Primal Electrical Pty Ltd" at bounding box center [372, 329] width 108 height 20
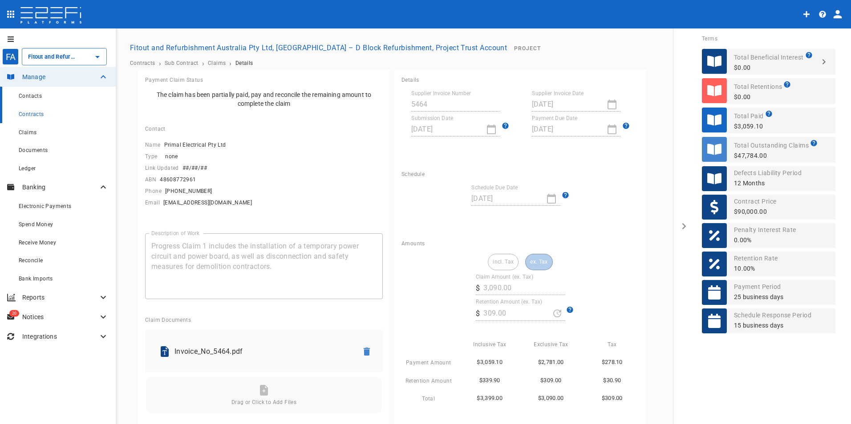
click at [34, 100] on div "Contacts" at bounding box center [64, 95] width 90 height 11
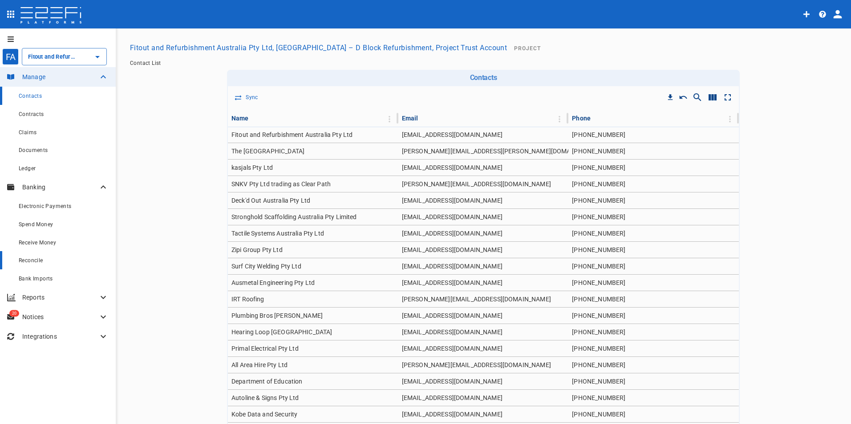
click at [32, 260] on span "Reconcile" at bounding box center [31, 261] width 24 height 6
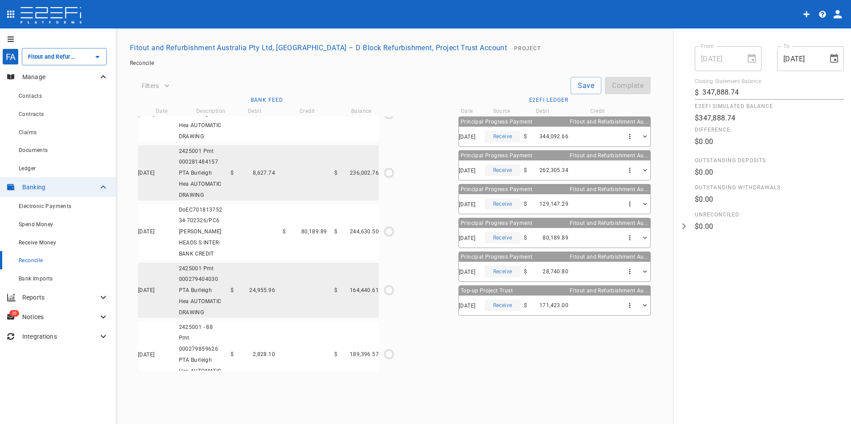
scroll to position [400, 0]
click at [387, 228] on icon "$0.00 / $80,189.89" at bounding box center [388, 228] width 13 height 13
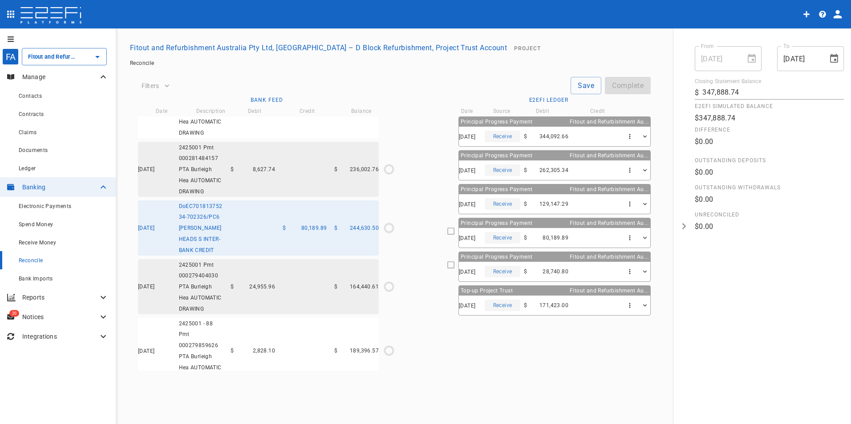
click at [447, 232] on icon at bounding box center [451, 231] width 8 height 8
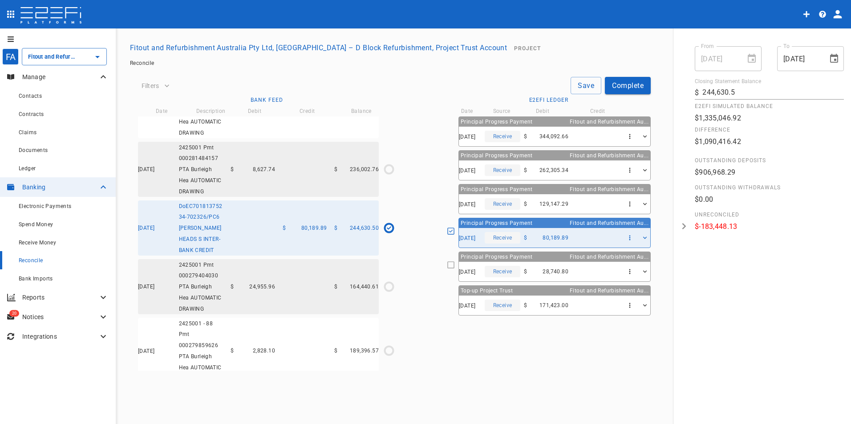
click at [166, 86] on icon "button" at bounding box center [167, 86] width 4 height 3
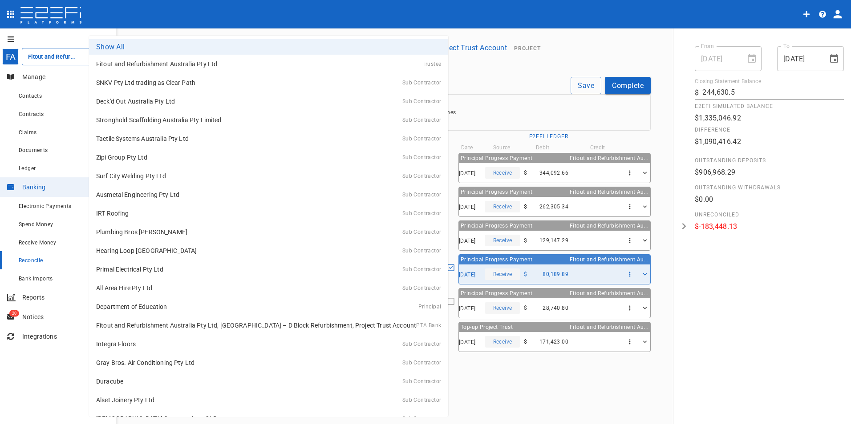
click at [244, 115] on body "FA Fitout and Refurbishment Australia Pty Ltd, [GEOGRAPHIC_DATA] – D Block Refu…" at bounding box center [425, 212] width 851 height 424
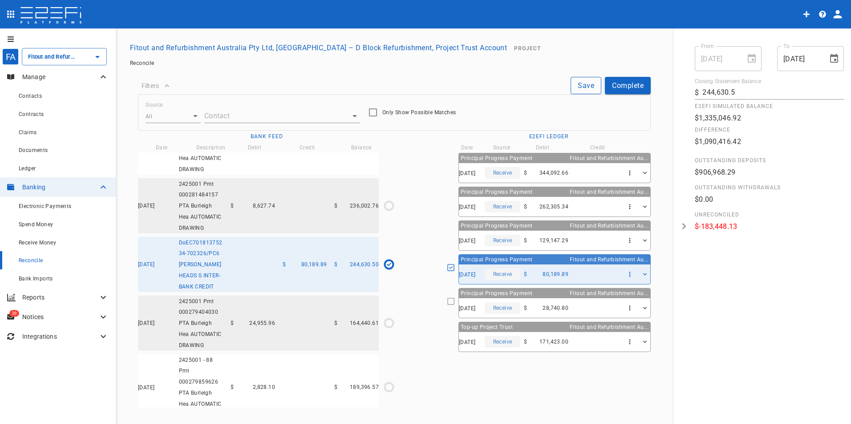
click at [583, 86] on button "Save" at bounding box center [585, 85] width 31 height 17
click at [572, 86] on button "Save" at bounding box center [585, 85] width 31 height 17
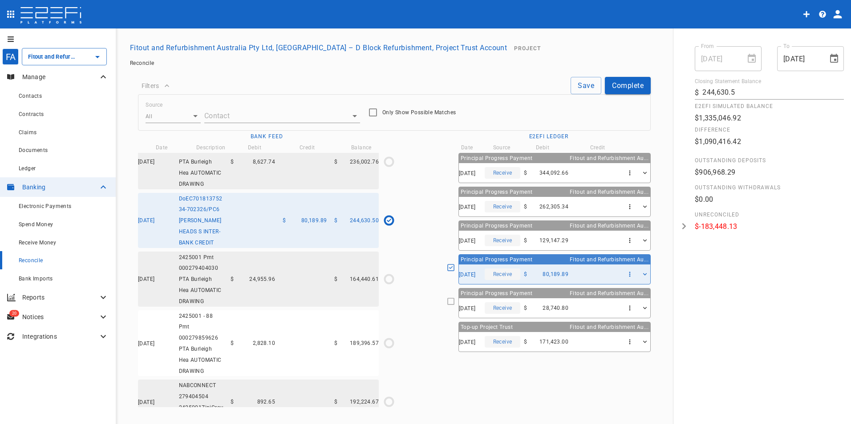
scroll to position [445, 0]
click at [52, 57] on input "Fitout and Refurbishment Australia Pty Ltd, [GEOGRAPHIC_DATA] – D Block Refurbi…" at bounding box center [52, 56] width 52 height 9
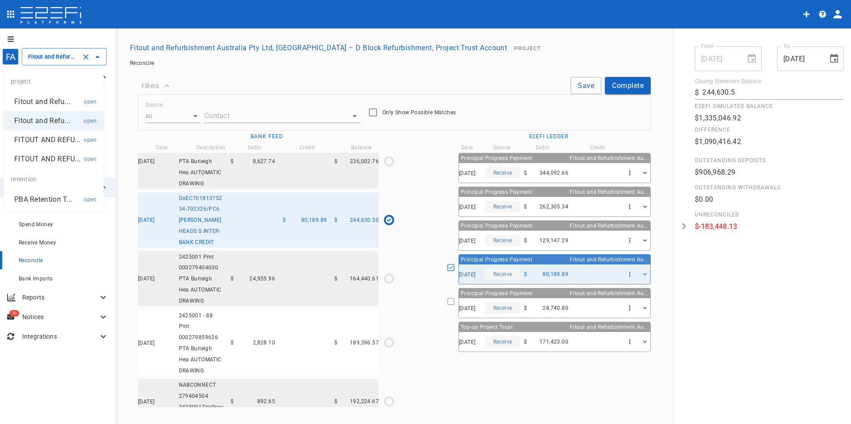
click at [44, 100] on p "Fitout and Refu..." at bounding box center [42, 102] width 56 height 10
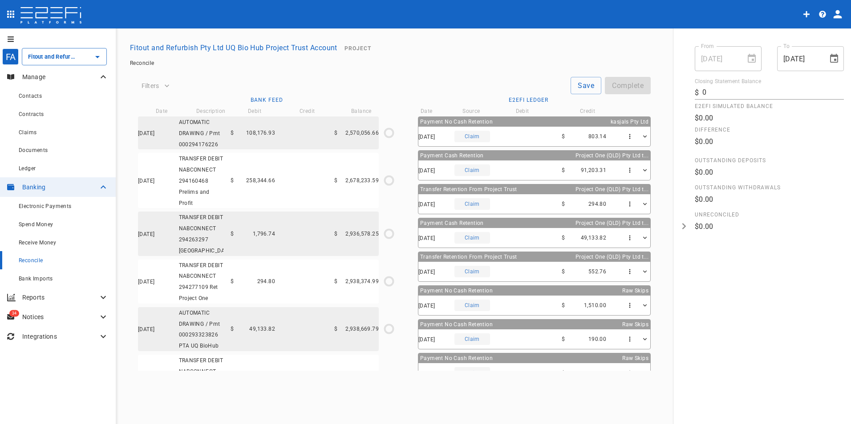
click at [47, 333] on p "Integrations" at bounding box center [60, 336] width 76 height 9
click at [43, 278] on span "Bank Imports" at bounding box center [36, 279] width 34 height 6
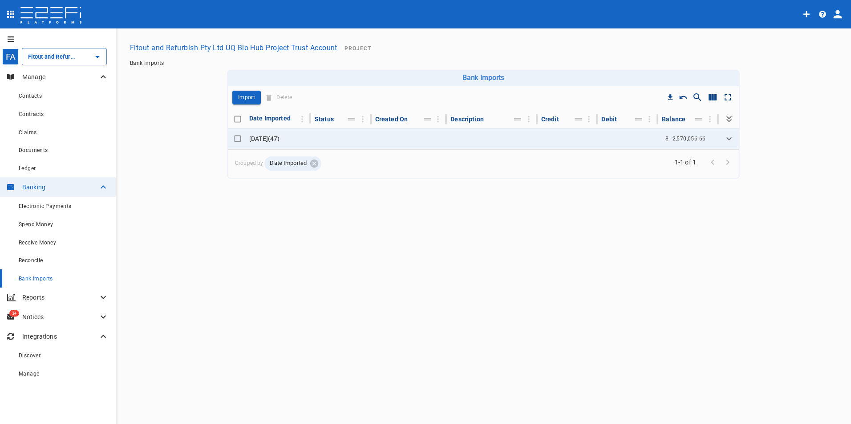
click at [288, 324] on div "FA Fitout and Refurbish Pty Ltd UQ Bio Hub Project Trust Account ​ Manage Conta…" at bounding box center [425, 226] width 851 height 397
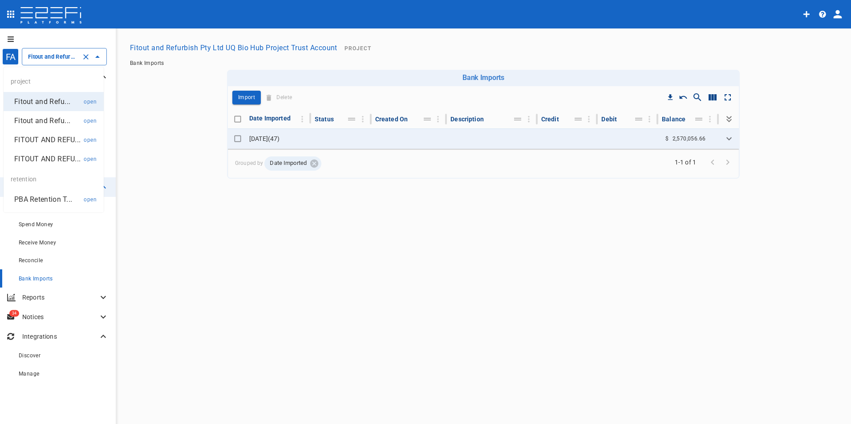
click at [60, 52] on input "Fitout and Refurbish Pty Ltd UQ Bio Hub Project Trust Account" at bounding box center [52, 56] width 52 height 9
click at [47, 114] on li "Fitout and Refu... open" at bounding box center [54, 120] width 100 height 19
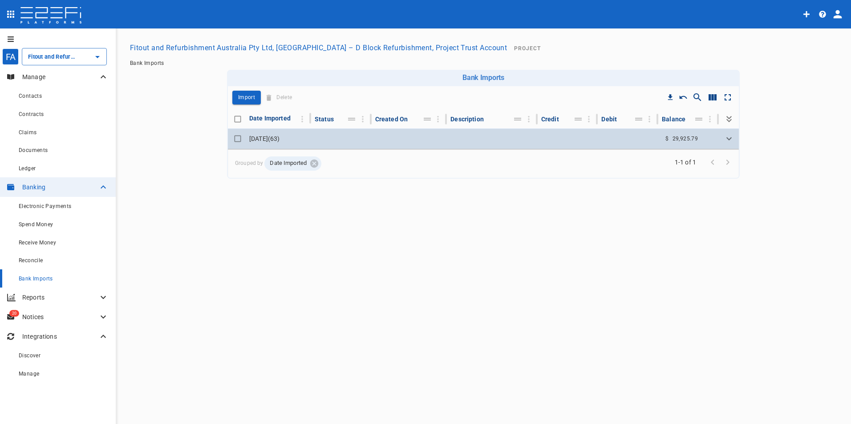
click at [278, 141] on td "[DATE] ( 63 )" at bounding box center [278, 139] width 65 height 20
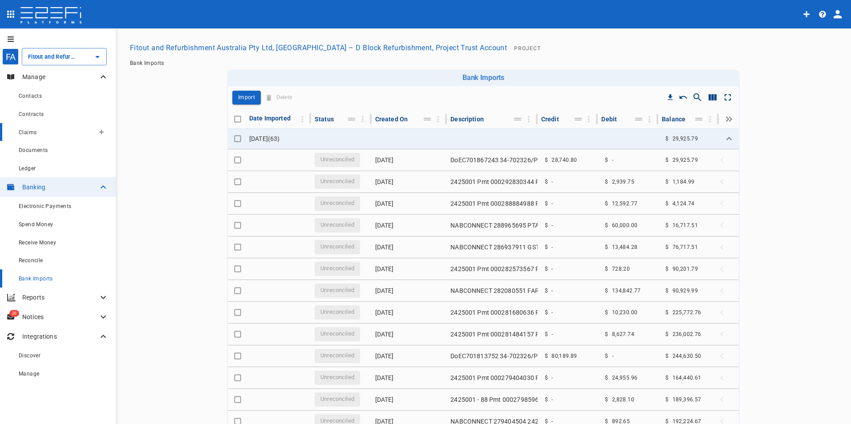
click at [26, 135] on span "Claims" at bounding box center [28, 132] width 18 height 6
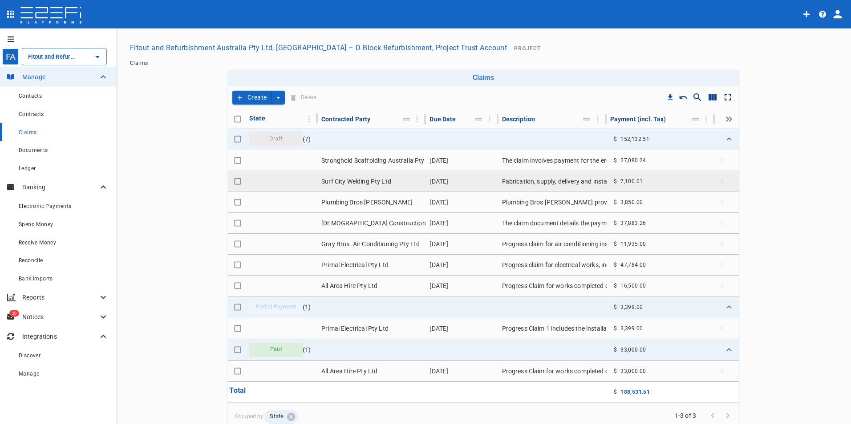
click at [362, 183] on td "Surf City Welding Pty Ltd" at bounding box center [372, 181] width 108 height 20
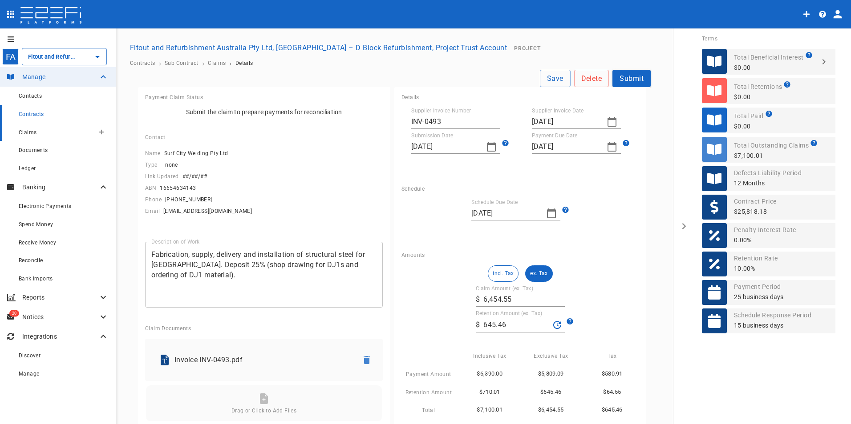
click at [30, 130] on span "Claims" at bounding box center [28, 132] width 18 height 6
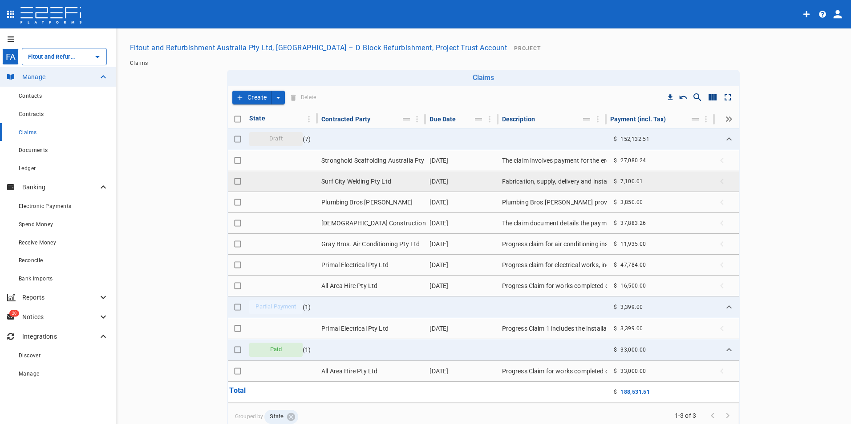
click at [337, 179] on td "Surf City Welding Pty Ltd" at bounding box center [372, 181] width 108 height 20
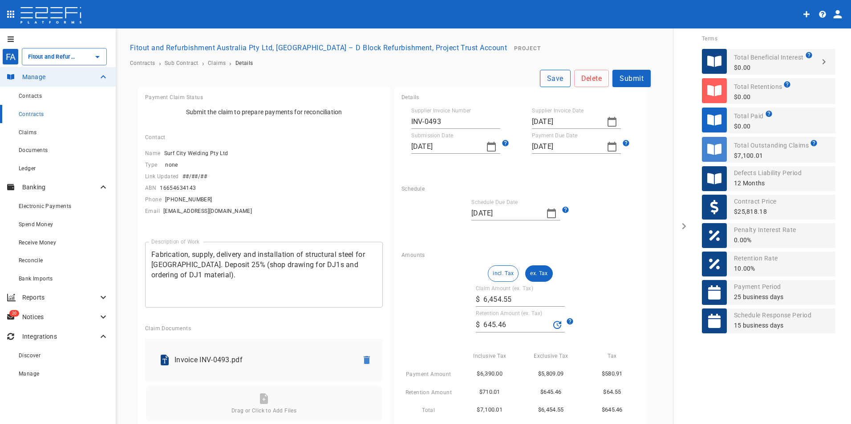
click at [540, 80] on button "Save" at bounding box center [555, 78] width 31 height 17
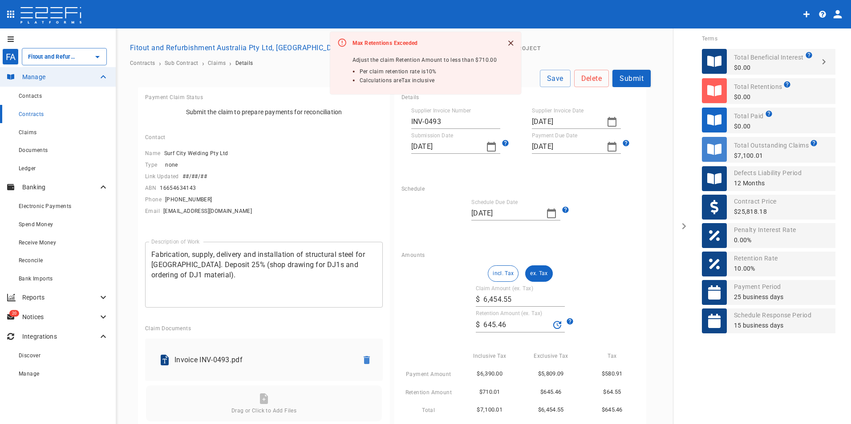
drag, startPoint x: 618, startPoint y: 268, endPoint x: 612, endPoint y: 265, distance: 7.2
click at [618, 268] on div "incl. Tax ex. Tax Claim Amount (ex. Tax) ​ $ 6,454.55 Retention Amount (ex. Tax…" at bounding box center [520, 341] width 238 height 150
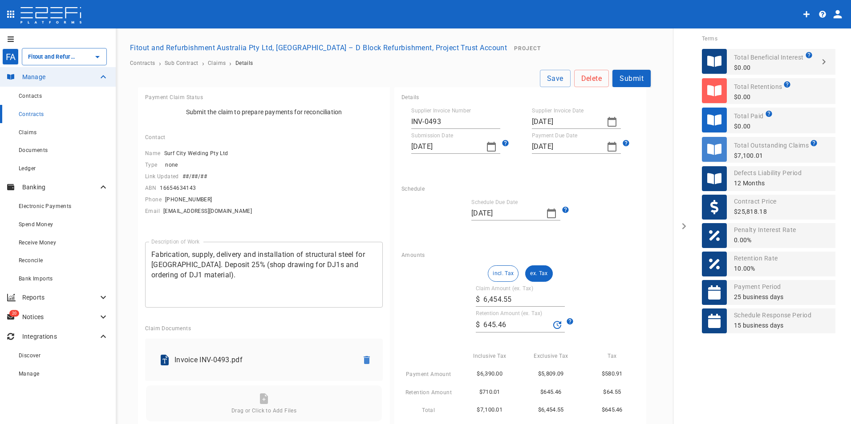
click at [30, 117] on span "Contracts" at bounding box center [31, 114] width 25 height 6
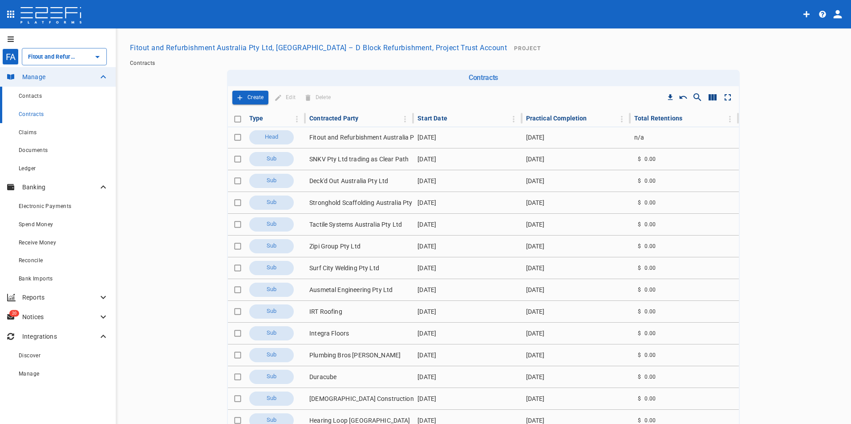
click at [26, 97] on span "Contacts" at bounding box center [30, 96] width 23 height 6
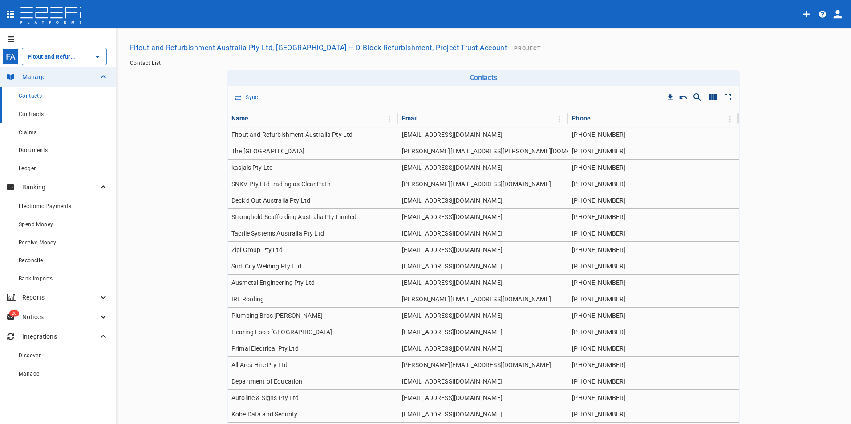
click at [39, 114] on span "Contracts" at bounding box center [31, 114] width 25 height 6
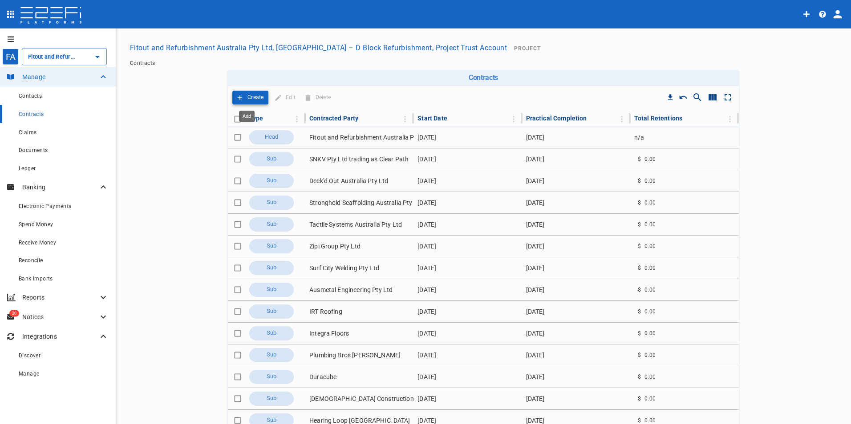
click at [249, 97] on p "Create" at bounding box center [255, 98] width 16 height 10
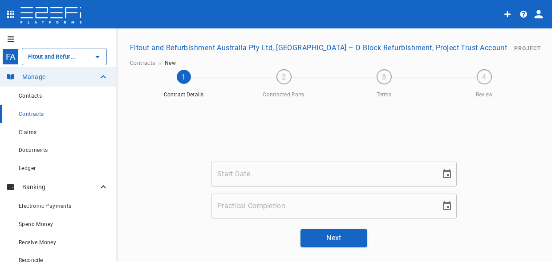
click at [153, 222] on div "Start Date Start Date Practical Completion Practical Completion Original Contra…" at bounding box center [333, 162] width 415 height 120
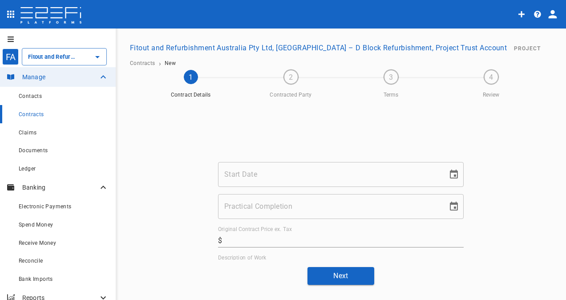
click at [254, 186] on input "Start Date" at bounding box center [329, 174] width 223 height 25
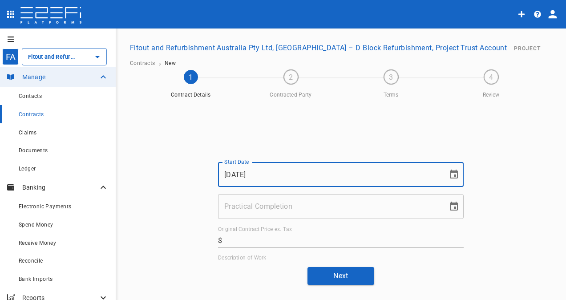
type input "01/07/2024"
click at [291, 219] on input "Practical Completion" at bounding box center [329, 206] width 223 height 25
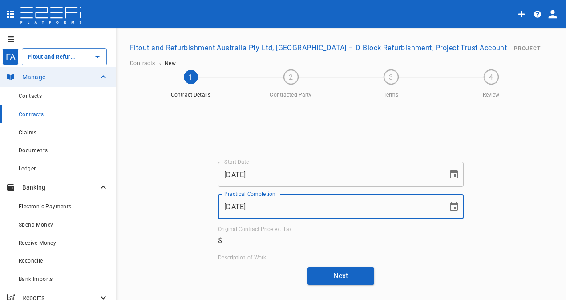
type input "[DATE]"
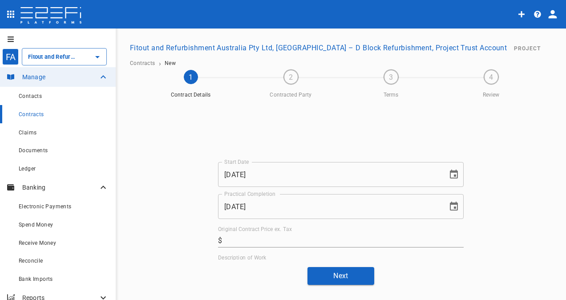
drag, startPoint x: 235, startPoint y: 243, endPoint x: 235, endPoint y: 252, distance: 8.9
click at [235, 233] on label "Original Contract Price ex. Tax" at bounding box center [255, 230] width 74 height 8
click at [235, 244] on input "Original Contract Price ex. Tax" at bounding box center [345, 240] width 238 height 14
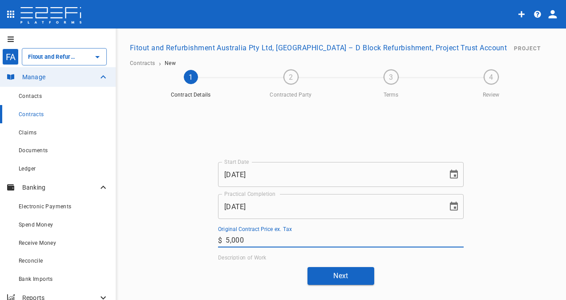
type input "5,000"
click at [274, 284] on div "Next" at bounding box center [340, 275] width 429 height 17
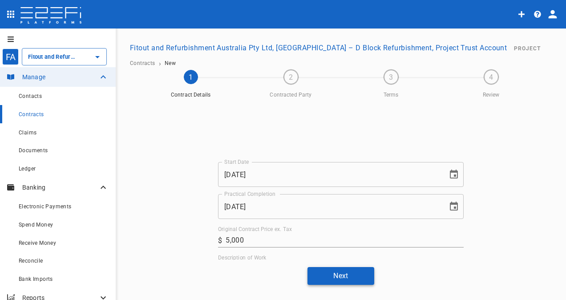
click at [344, 284] on button "Next" at bounding box center [340, 275] width 67 height 17
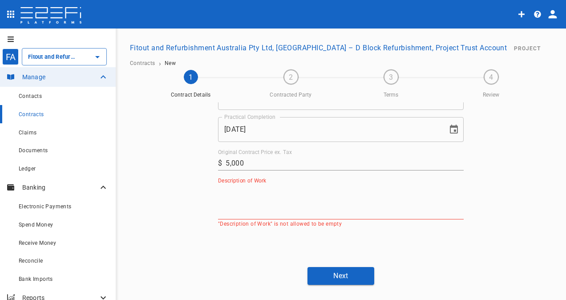
scroll to position [96, 0]
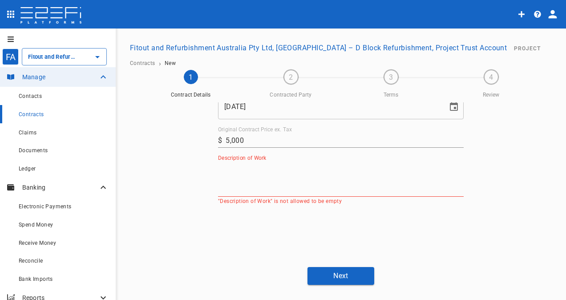
click at [253, 147] on input "5,000" at bounding box center [345, 140] width 238 height 14
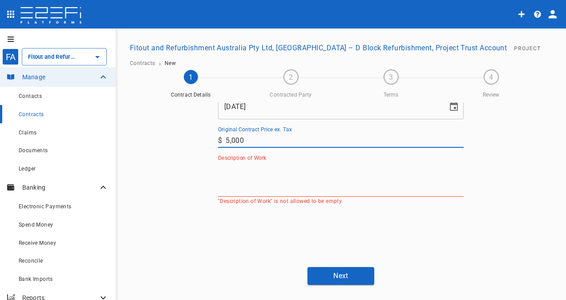
click at [256, 194] on textarea "Description of Work" at bounding box center [341, 179] width 246 height 31
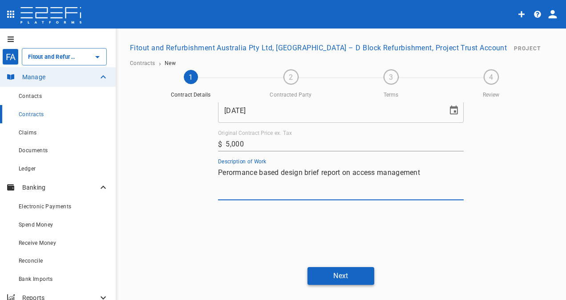
type textarea "Perormance based design brief report on access management"
click at [353, 284] on button "Next" at bounding box center [340, 275] width 67 height 17
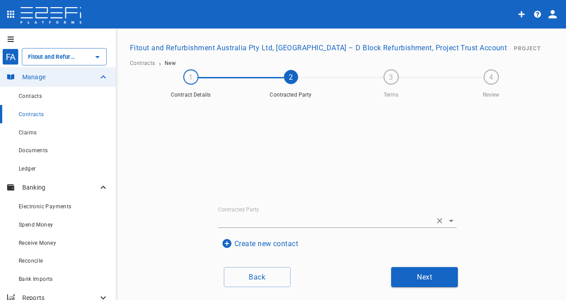
click at [263, 227] on input "Contracted Party" at bounding box center [325, 221] width 214 height 14
click at [261, 252] on button "Create new contact" at bounding box center [260, 243] width 84 height 17
click at [251, 162] on input "Name" at bounding box center [337, 155] width 217 height 14
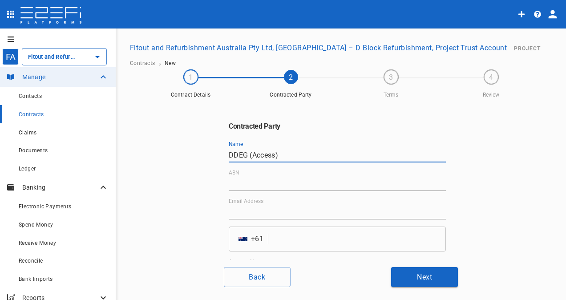
type input "DDEG (Access)"
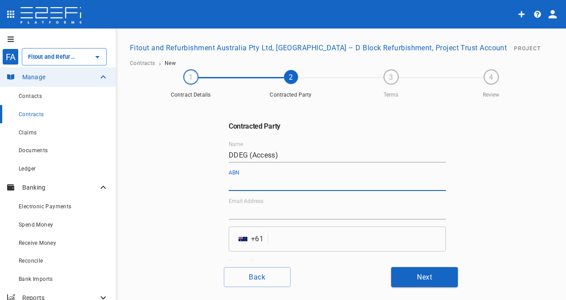
click at [254, 191] on input "ABN" at bounding box center [337, 184] width 217 height 14
click at [256, 191] on input "ABN" at bounding box center [337, 184] width 217 height 14
paste input "34 621 028 911"
type input "34 621 028 911"
drag, startPoint x: 282, startPoint y: 229, endPoint x: 280, endPoint y: 222, distance: 6.4
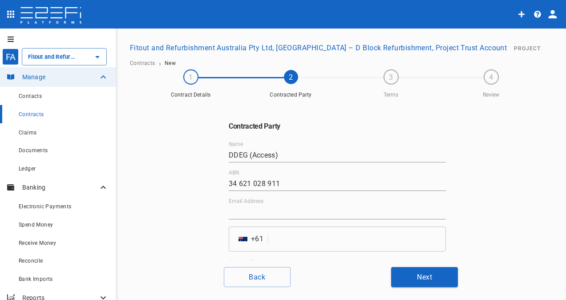
click at [282, 219] on input "Email Address" at bounding box center [337, 212] width 217 height 14
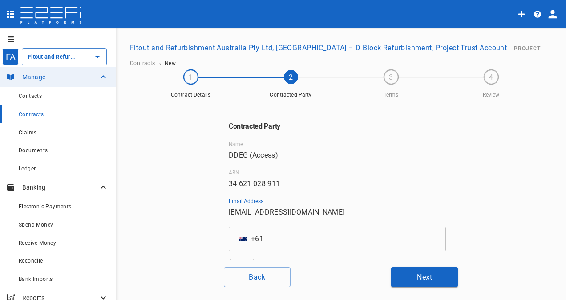
type input "access-accounts@ddeg.com.au"
click at [272, 248] on input "tel" at bounding box center [359, 238] width 174 height 25
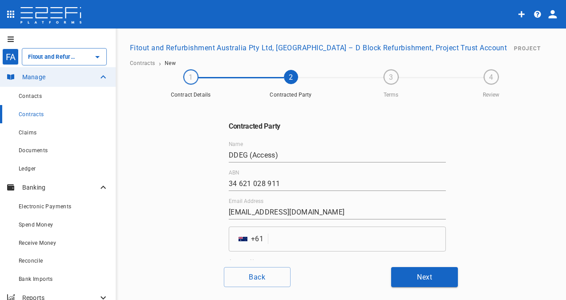
click at [222, 166] on div "Contracted Party Name DDEG (Access) ABN 34 621 028 911 Email Address access-acc…" at bounding box center [337, 229] width 238 height 254
click at [229, 162] on input "DDEG (Access)" at bounding box center [337, 155] width 217 height 14
type input "3D Building Solutions Pty Ltd T/A DDEG (Access)"
click at [320, 191] on input "34 621 028 911" at bounding box center [337, 184] width 217 height 14
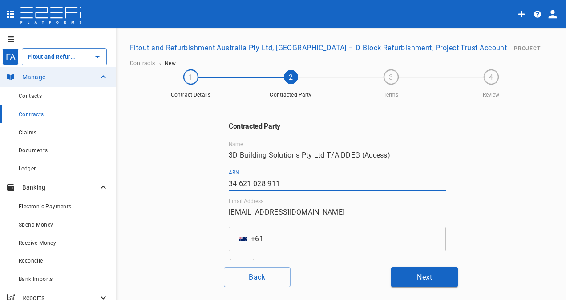
click at [346, 219] on input "access-accounts@ddeg.com.au" at bounding box center [337, 212] width 217 height 14
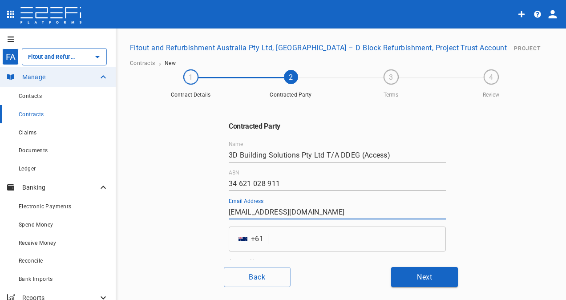
click at [302, 251] on input "tel" at bounding box center [359, 238] width 174 height 25
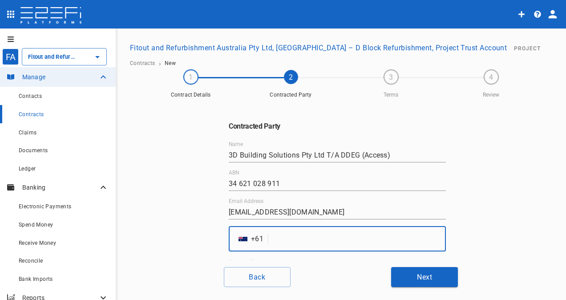
click at [285, 251] on input "tel" at bounding box center [359, 238] width 174 height 25
click at [284, 251] on input "tel" at bounding box center [359, 238] width 174 height 25
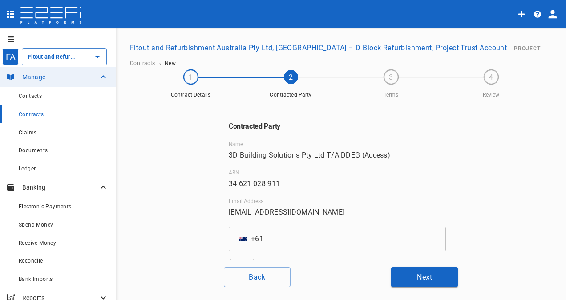
click at [301, 246] on input "tel" at bounding box center [359, 238] width 174 height 25
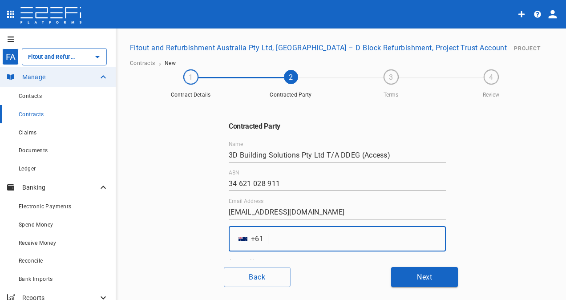
paste input "388143280"
type input "388143280"
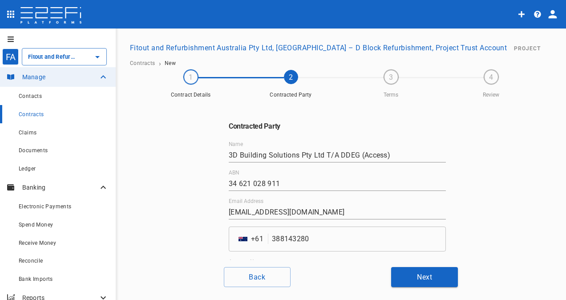
click at [333, 280] on div "Back Next" at bounding box center [340, 277] width 429 height 20
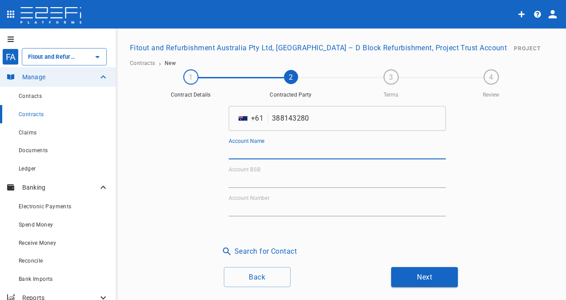
click at [263, 159] on input "Account Name" at bounding box center [337, 152] width 217 height 14
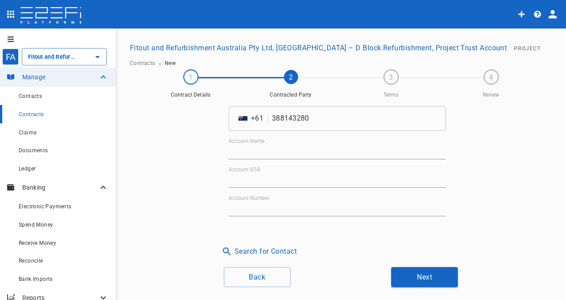
click at [274, 159] on input "Account Name" at bounding box center [337, 152] width 217 height 14
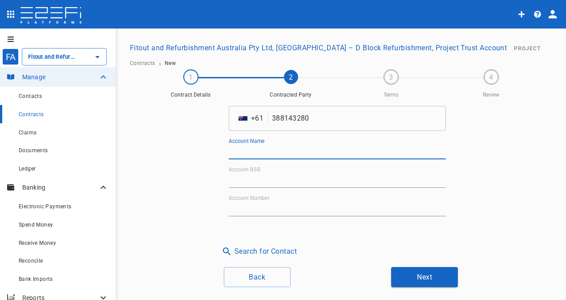
paste input "3D Access Transaction Acct"
type input "3D Access Transaction Acct"
click at [275, 188] on input "Account BSB" at bounding box center [337, 181] width 217 height 14
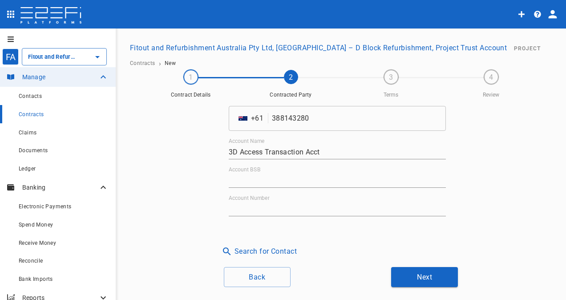
click at [254, 188] on input "Account BSB" at bounding box center [337, 181] width 217 height 14
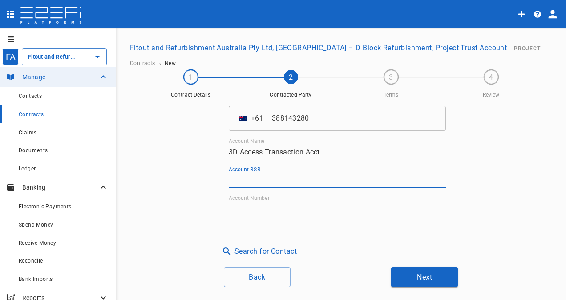
paste input "083-251"
type input "083-251"
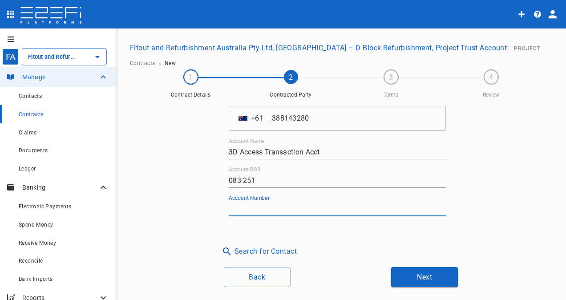
click at [280, 216] on input "Account Number" at bounding box center [337, 209] width 217 height 14
paste input "817406742"
type input "817406742"
drag, startPoint x: 331, startPoint y: 261, endPoint x: 365, endPoint y: 259, distance: 33.4
click at [335, 259] on div "Search for Contact" at bounding box center [334, 247] width 246 height 24
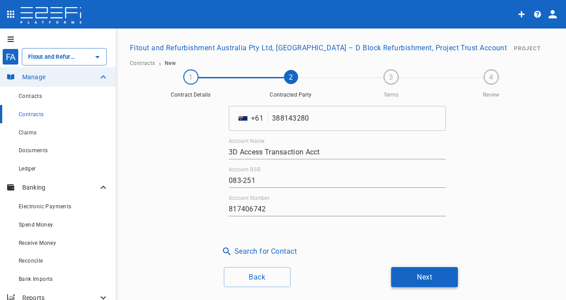
click at [423, 287] on button "Next" at bounding box center [424, 277] width 67 height 20
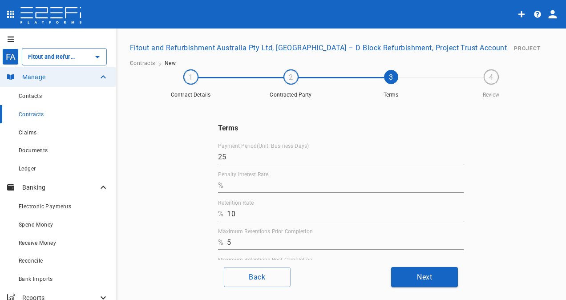
click at [234, 193] on input "Penalty Interest Rate" at bounding box center [345, 185] width 237 height 14
type input "0"
click at [234, 221] on input "10" at bounding box center [345, 214] width 237 height 14
type input "1"
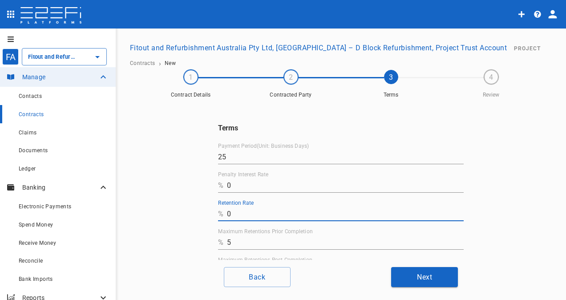
type input "0"
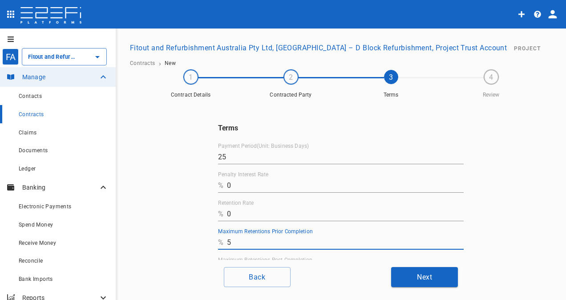
click at [229, 250] on input "5" at bounding box center [345, 242] width 237 height 14
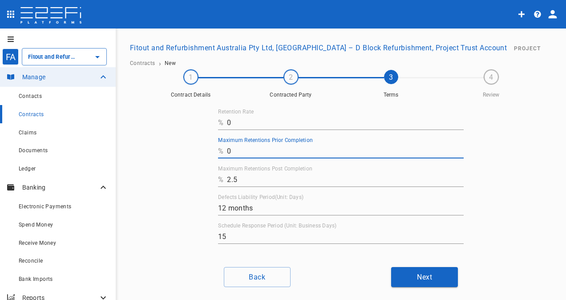
scroll to position [96, 0]
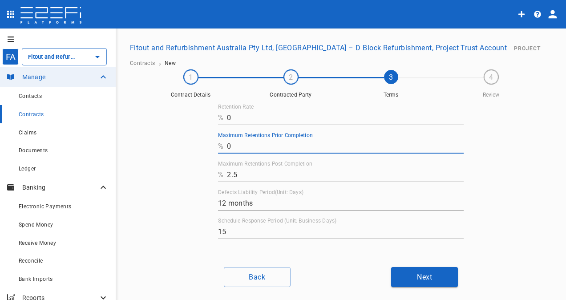
type input "0"
click at [235, 182] on input "2.5" at bounding box center [345, 175] width 237 height 14
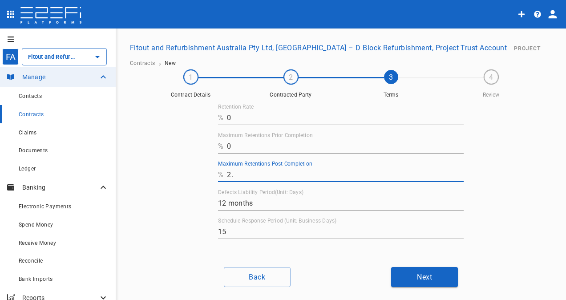
type input "2"
type input "0"
click at [409, 278] on button "Next" at bounding box center [424, 277] width 67 height 20
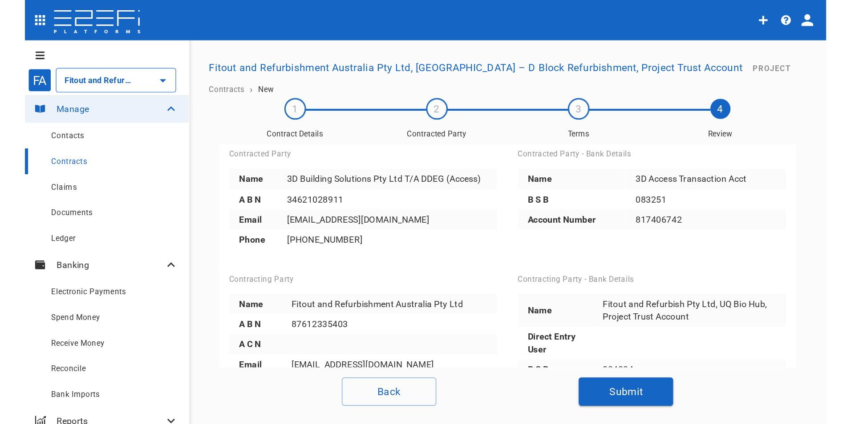
scroll to position [66, 0]
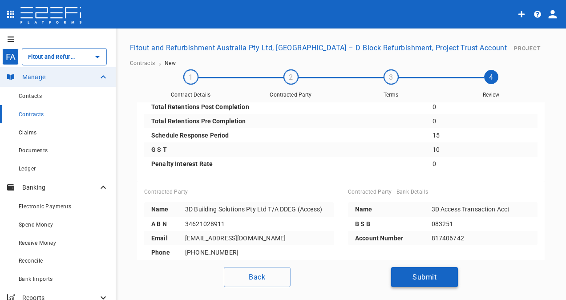
click at [423, 279] on button "Submit" at bounding box center [424, 277] width 67 height 20
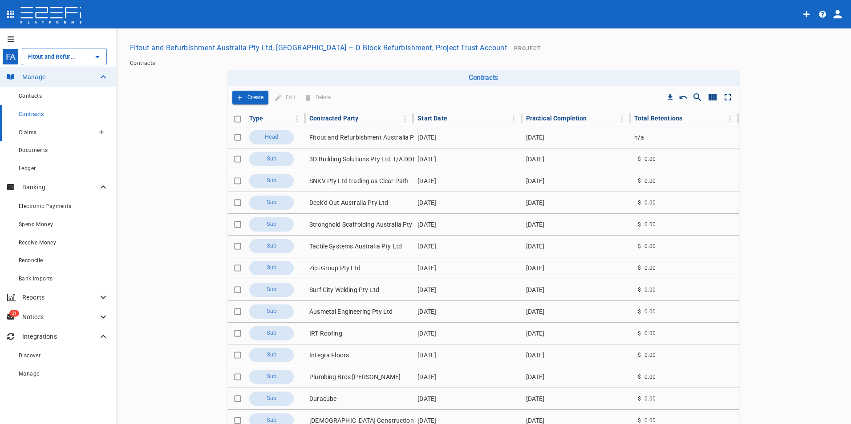
click at [31, 134] on span "Claims" at bounding box center [28, 132] width 18 height 6
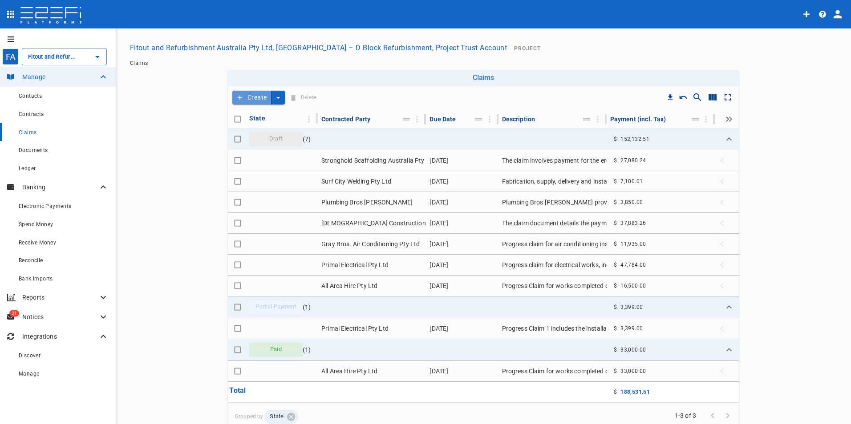
click at [254, 97] on button "Create" at bounding box center [251, 98] width 39 height 14
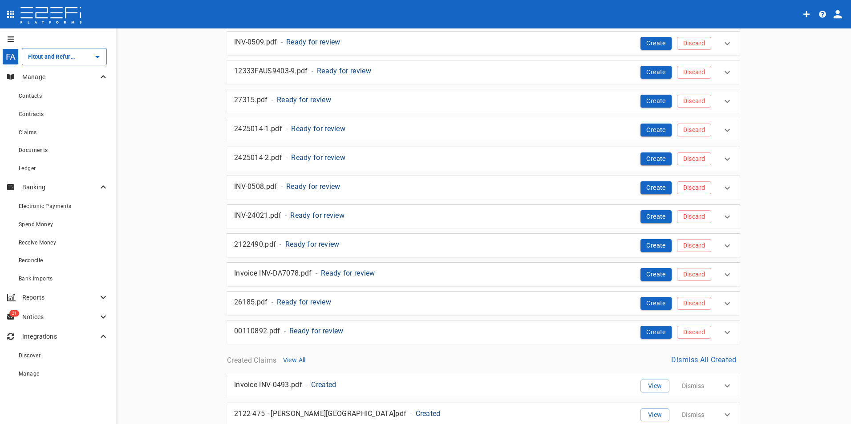
scroll to position [267, 0]
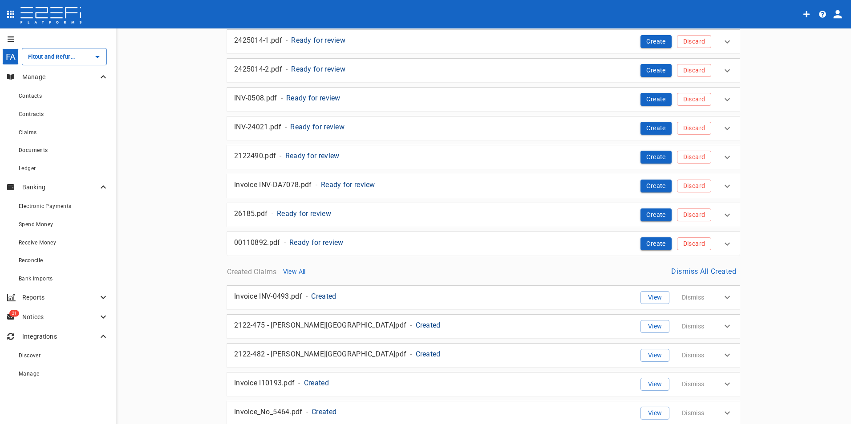
click at [351, 180] on p "Ready for review" at bounding box center [348, 185] width 54 height 10
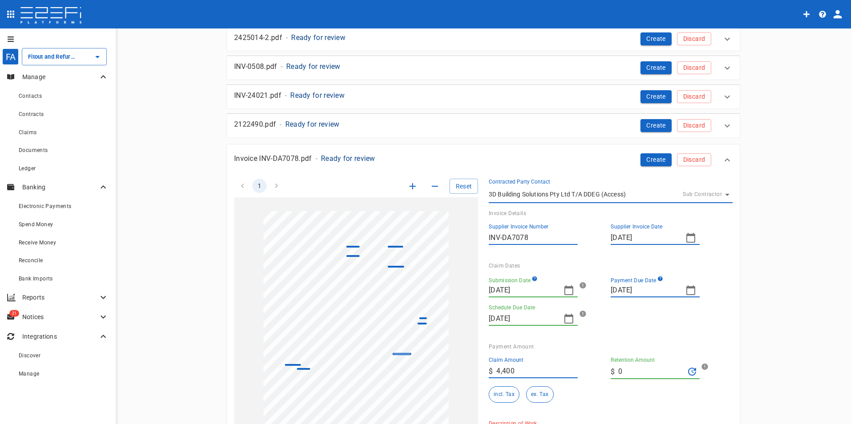
scroll to position [356, 0]
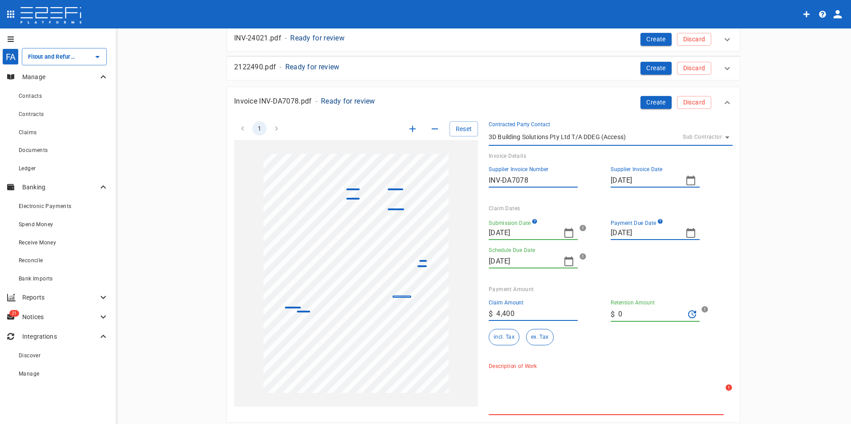
click at [567, 233] on icon "button" at bounding box center [568, 233] width 11 height 11
click at [496, 246] on icon "button" at bounding box center [493, 248] width 7 height 7
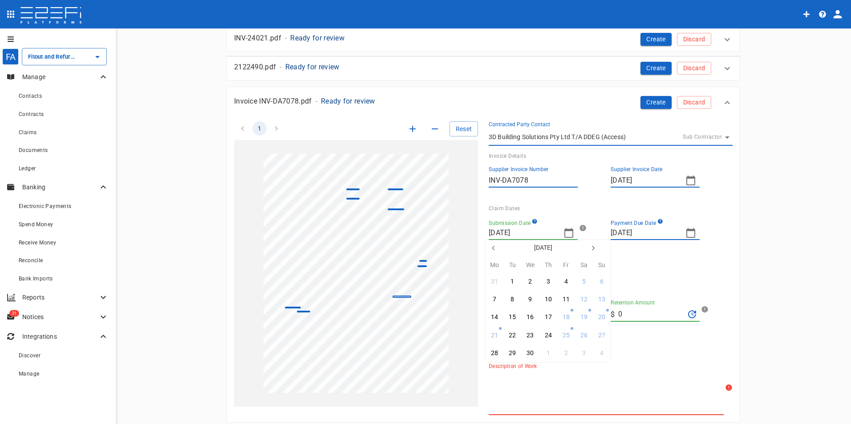
click at [496, 246] on icon "button" at bounding box center [493, 248] width 7 height 7
click at [495, 249] on icon "button" at bounding box center [493, 248] width 7 height 7
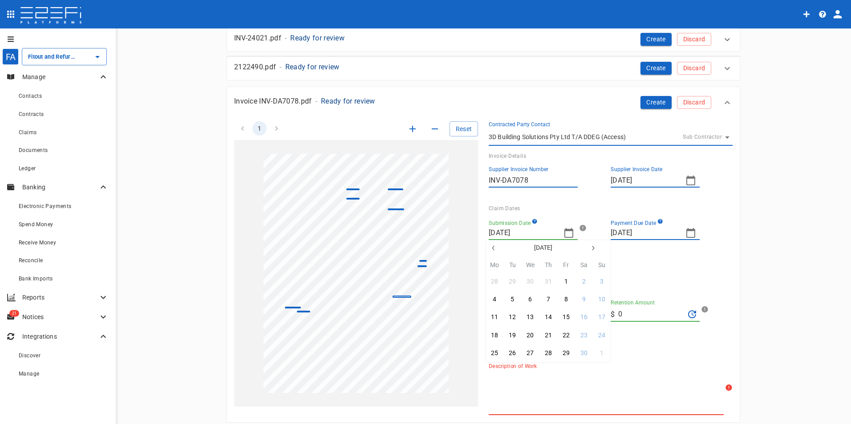
click at [495, 249] on icon "button" at bounding box center [493, 248] width 7 height 7
click at [547, 317] on div "15" at bounding box center [548, 318] width 7 height 10
type input "[DATE]"
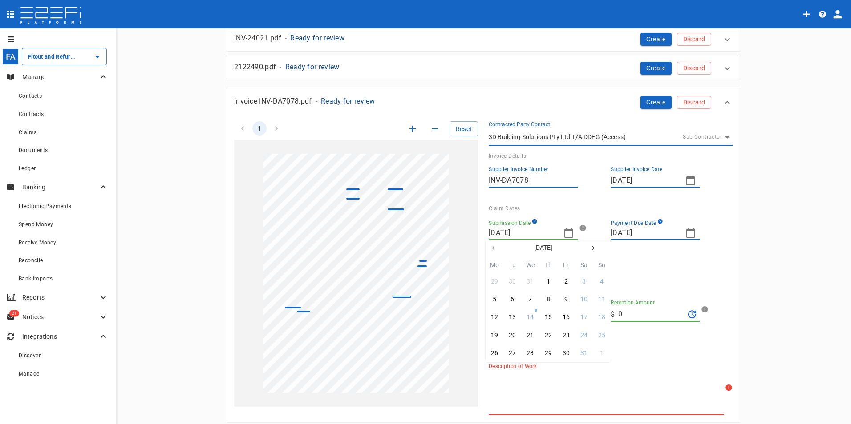
type input "05/09/2024"
click at [690, 232] on icon "button" at bounding box center [690, 233] width 11 height 11
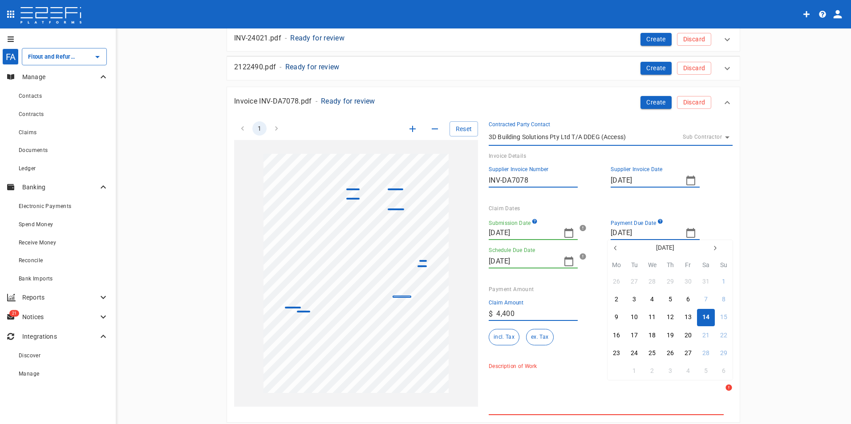
click at [615, 368] on div "30" at bounding box center [616, 372] width 7 height 10
type input "[DATE]"
click at [566, 264] on icon "button" at bounding box center [568, 261] width 11 height 11
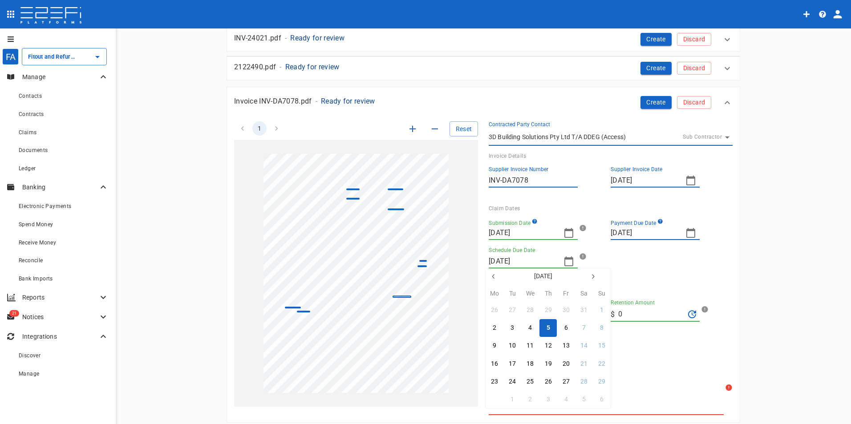
click at [492, 399] on div "30" at bounding box center [494, 400] width 7 height 10
type input "[DATE]"
click at [531, 310] on input "4,400" at bounding box center [536, 314] width 81 height 14
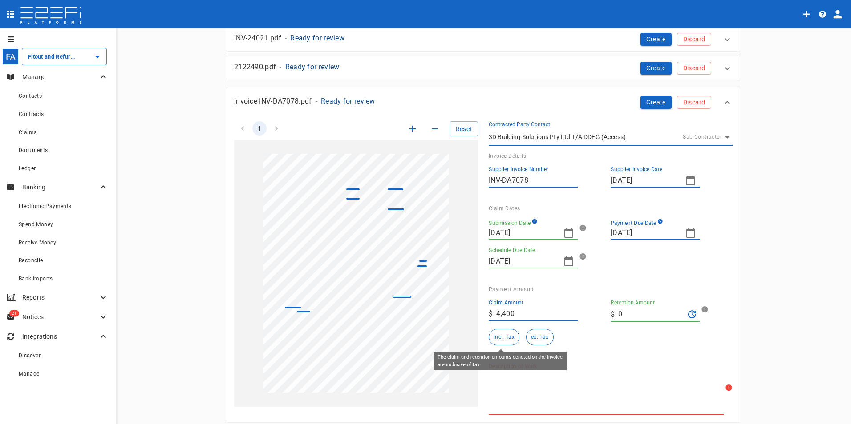
click at [503, 336] on button "incl. Tax" at bounding box center [503, 337] width 31 height 16
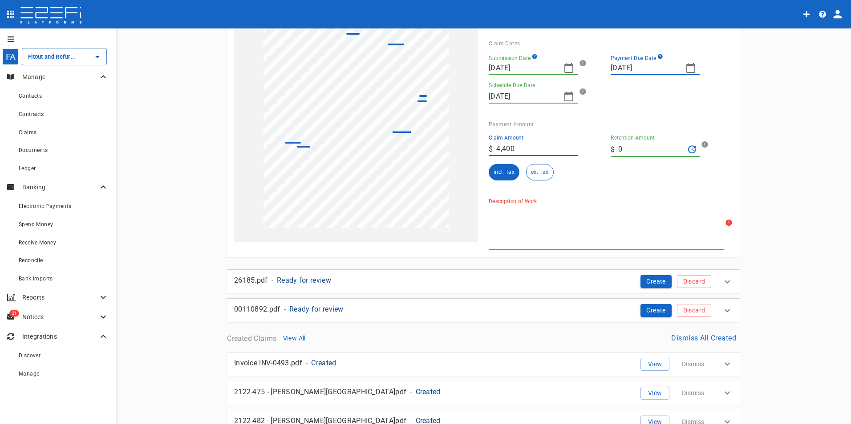
scroll to position [534, 0]
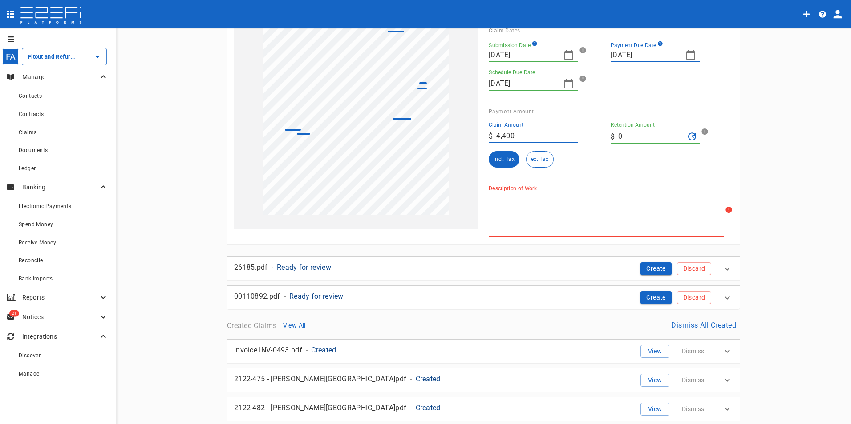
click at [545, 210] on textarea "Description of Work" at bounding box center [605, 214] width 235 height 41
click at [669, 201] on textarea "Building report on access" at bounding box center [605, 214] width 235 height 41
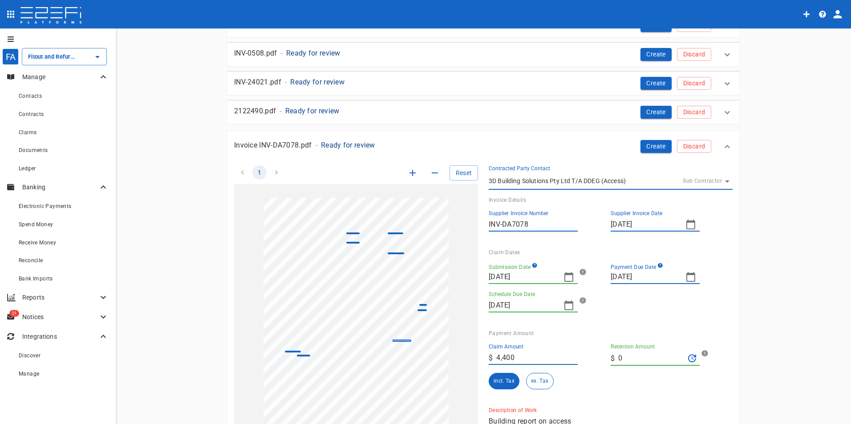
scroll to position [311, 0]
type textarea "Building report on access"
click at [642, 145] on button "Create" at bounding box center [655, 147] width 31 height 13
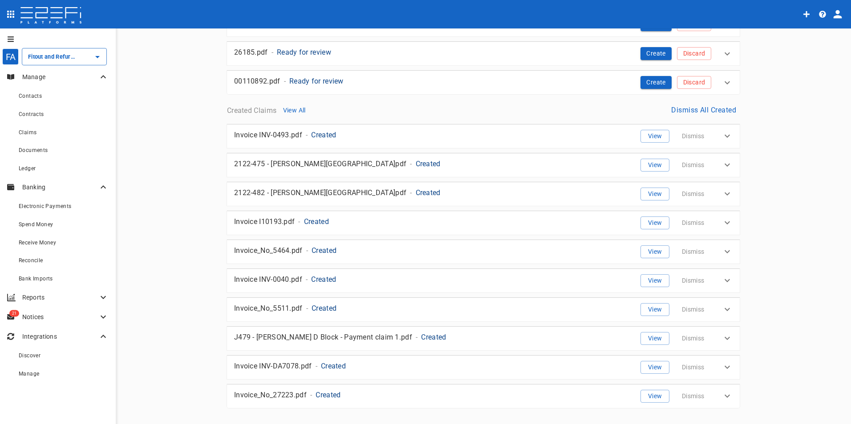
scroll to position [413, 0]
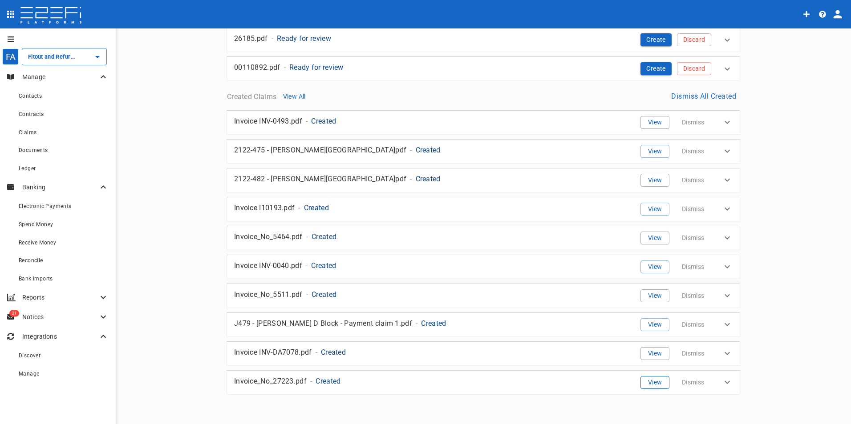
click at [652, 380] on button "View" at bounding box center [654, 382] width 29 height 13
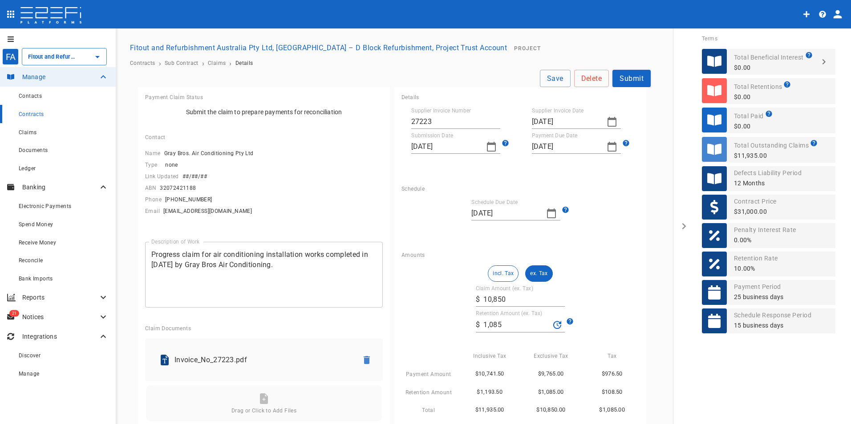
click at [492, 273] on button "incl. Tax" at bounding box center [503, 274] width 31 height 16
click at [499, 270] on button "incl. Tax" at bounding box center [503, 274] width 31 height 16
click at [537, 272] on button "ex. Tax" at bounding box center [538, 274] width 27 height 16
click at [630, 77] on button "Submit" at bounding box center [631, 78] width 38 height 17
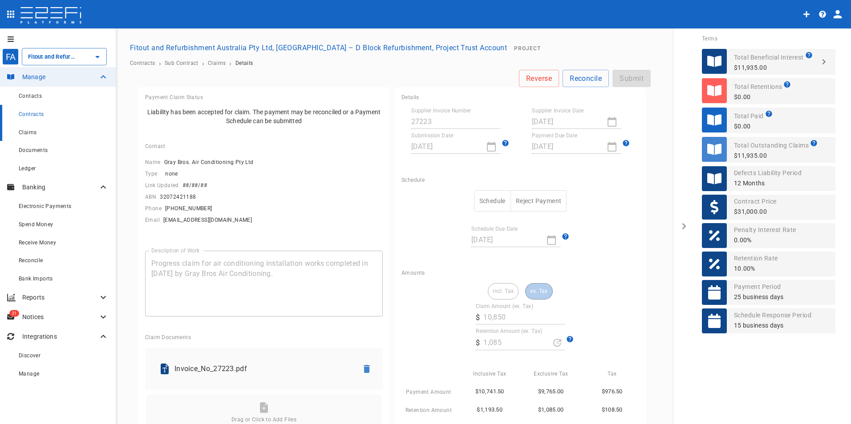
click at [31, 135] on span "Claims" at bounding box center [28, 132] width 18 height 6
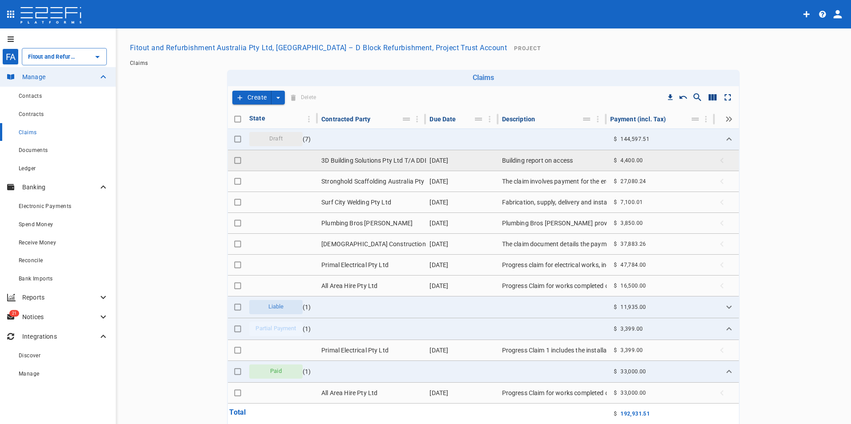
click at [339, 157] on td "3D Building Solutions Pty Ltd T/A DDEG (Access)" at bounding box center [372, 160] width 108 height 20
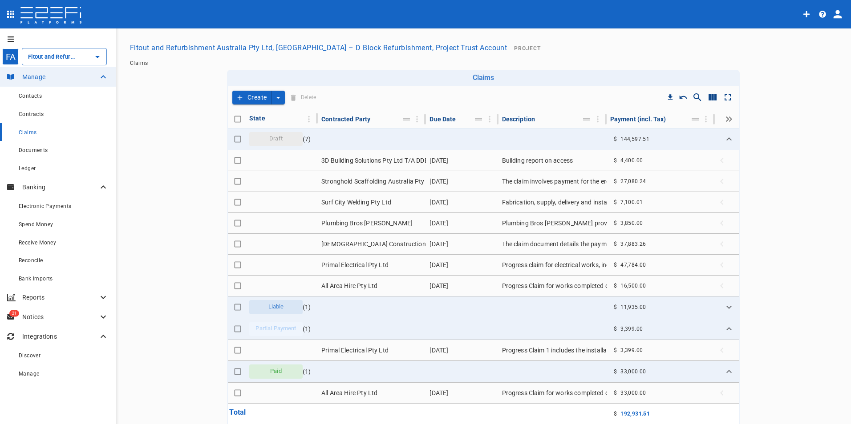
click at [246, 97] on button "Create" at bounding box center [251, 98] width 39 height 14
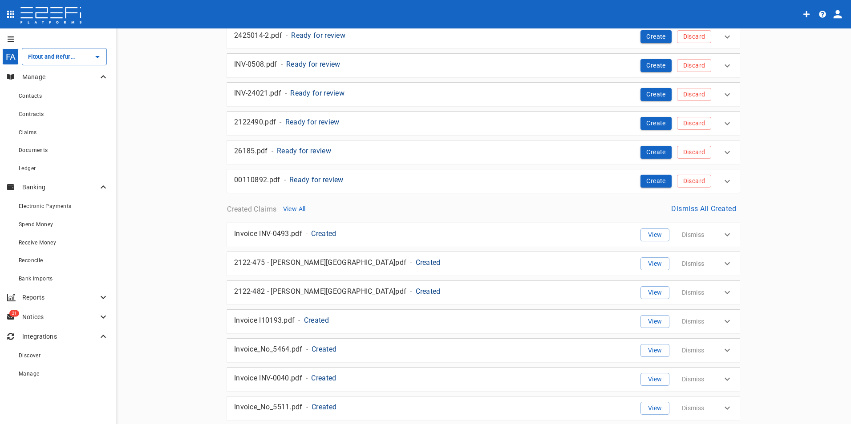
scroll to position [413, 0]
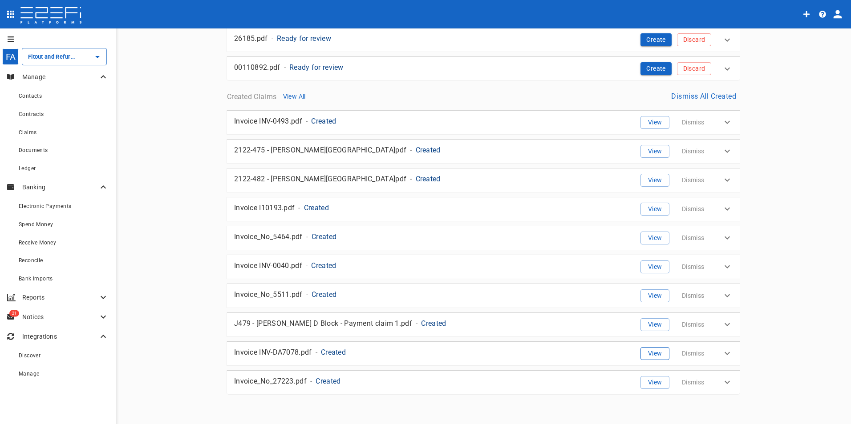
click at [652, 353] on button "View" at bounding box center [654, 353] width 29 height 13
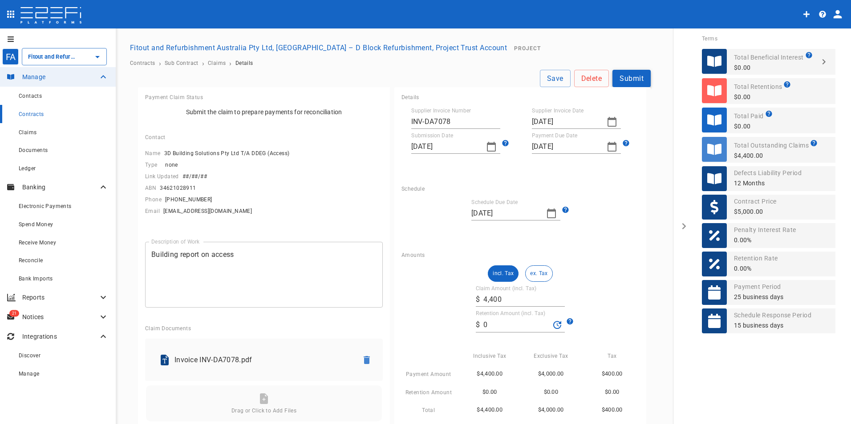
click at [626, 78] on button "Submit" at bounding box center [631, 78] width 38 height 17
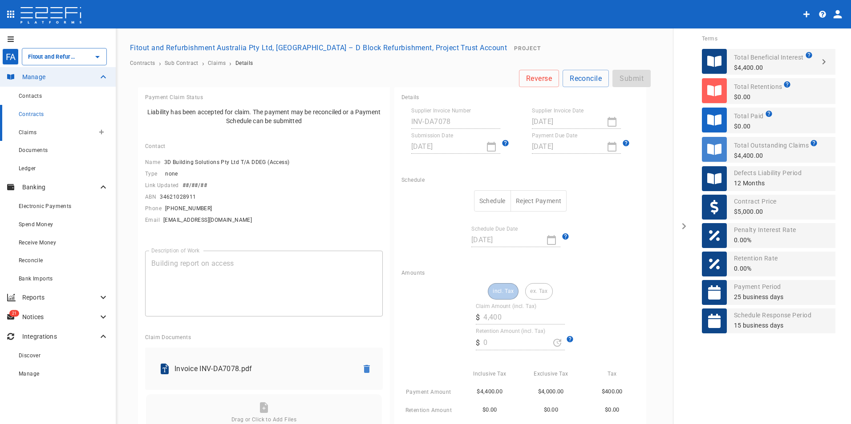
click at [22, 135] on span "Claims" at bounding box center [28, 132] width 18 height 6
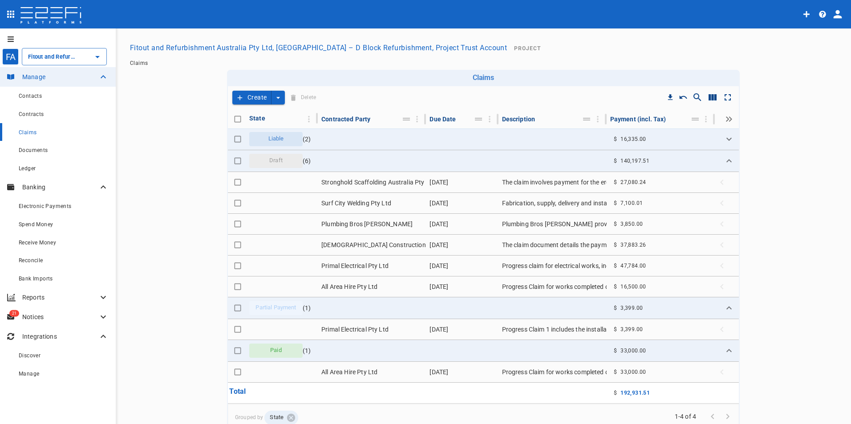
click at [250, 94] on button "Create" at bounding box center [251, 98] width 39 height 14
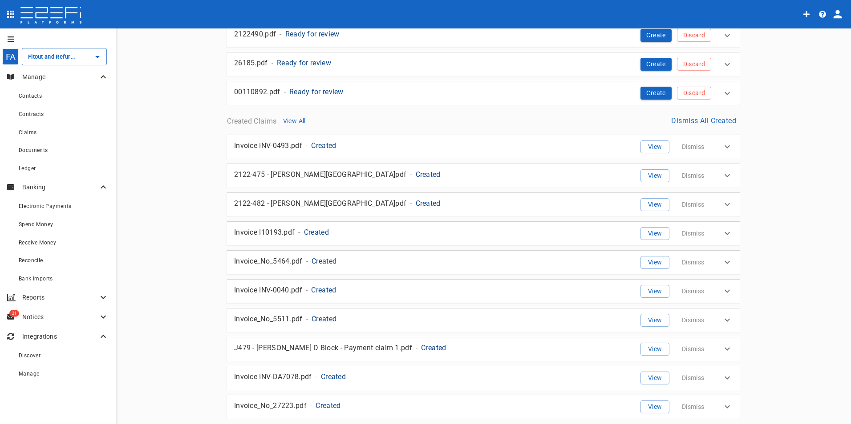
scroll to position [400, 0]
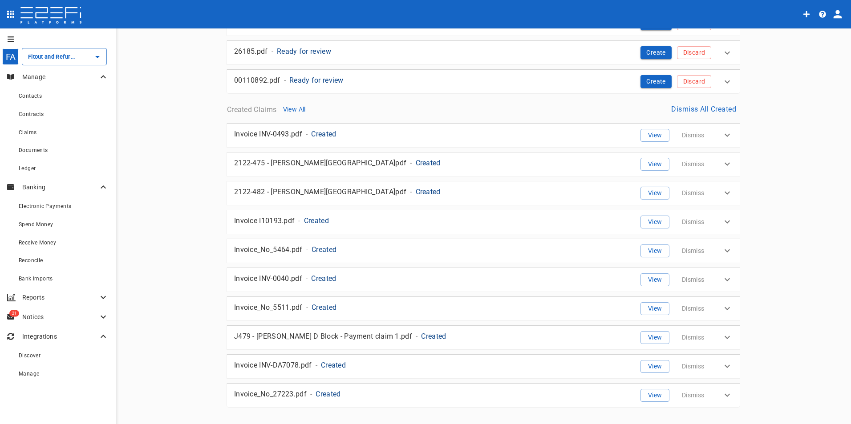
click at [269, 193] on p "2122-482 - [PERSON_NAME][GEOGRAPHIC_DATA]pdf" at bounding box center [320, 192] width 172 height 10
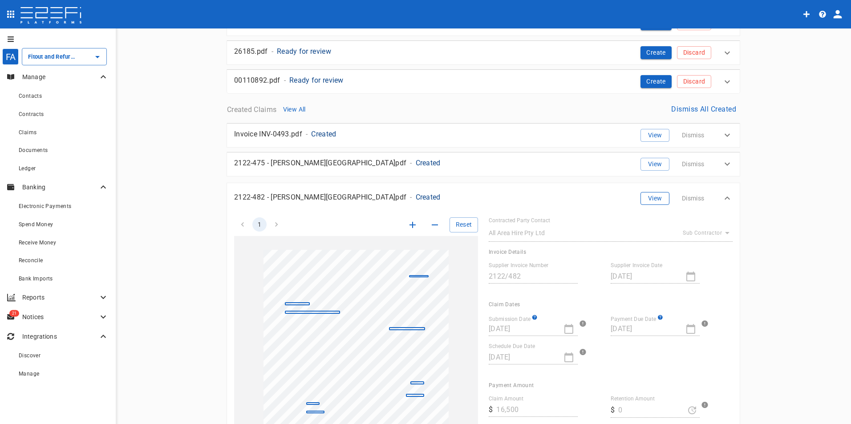
click at [647, 196] on button "View" at bounding box center [654, 198] width 29 height 13
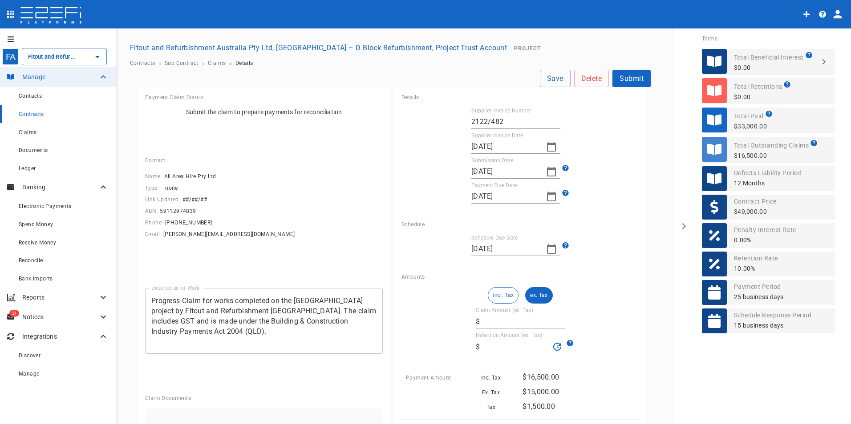
type input "15,000.00"
type input "0"
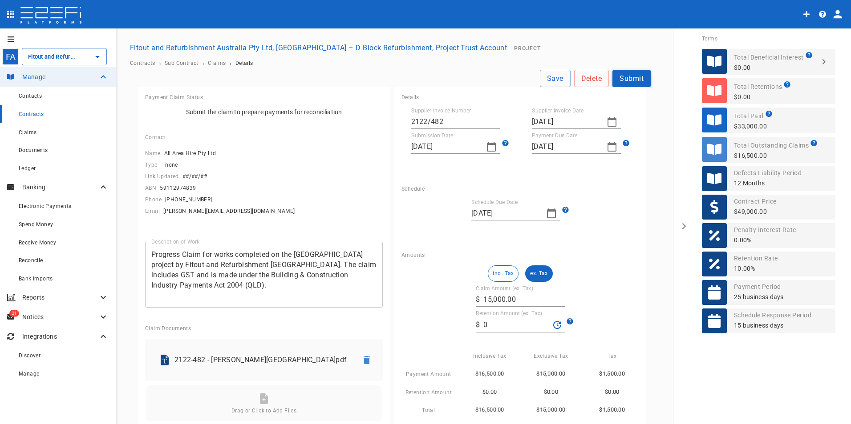
click at [623, 79] on button "Submit" at bounding box center [631, 78] width 38 height 17
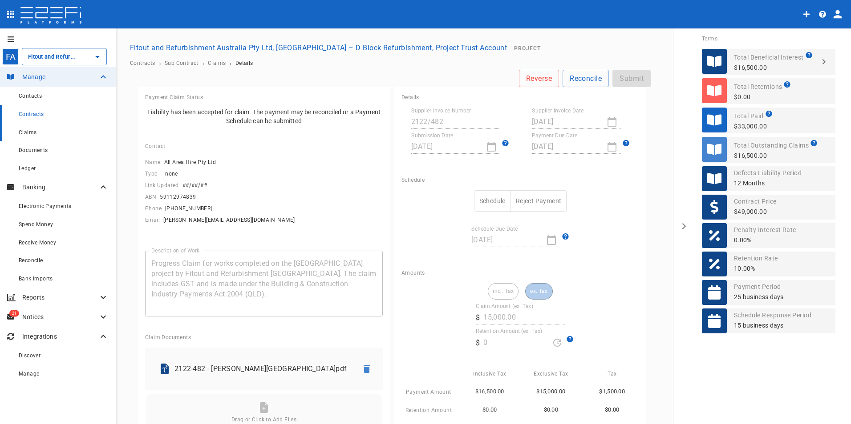
click at [39, 132] on div "Claims" at bounding box center [64, 132] width 90 height 11
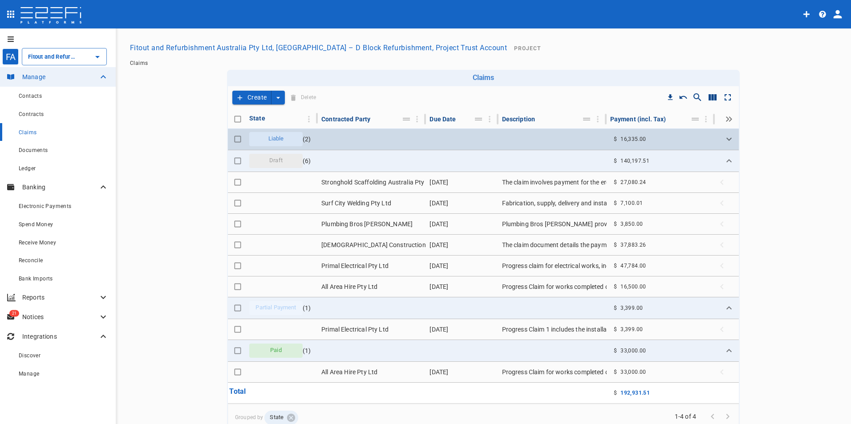
click at [289, 139] on div "Liable" at bounding box center [275, 139] width 53 height 14
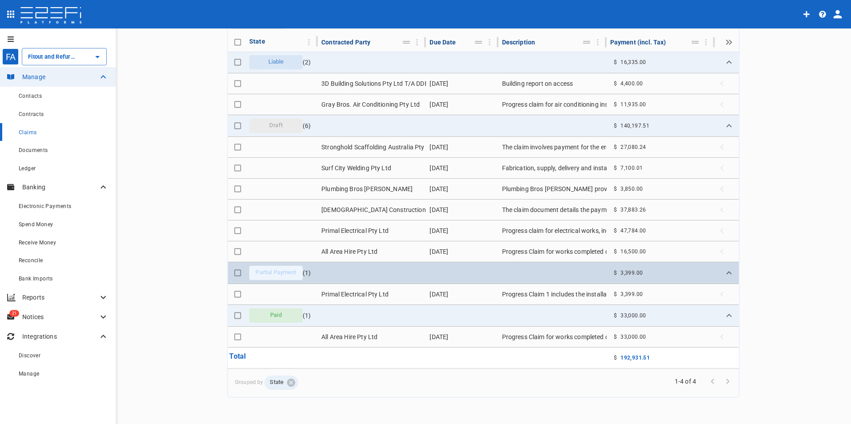
scroll to position [81, 0]
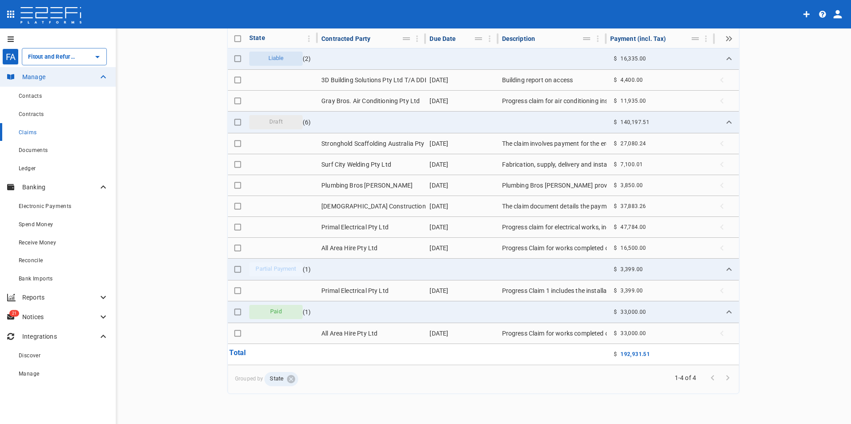
click at [29, 130] on span "Claims" at bounding box center [28, 132] width 18 height 6
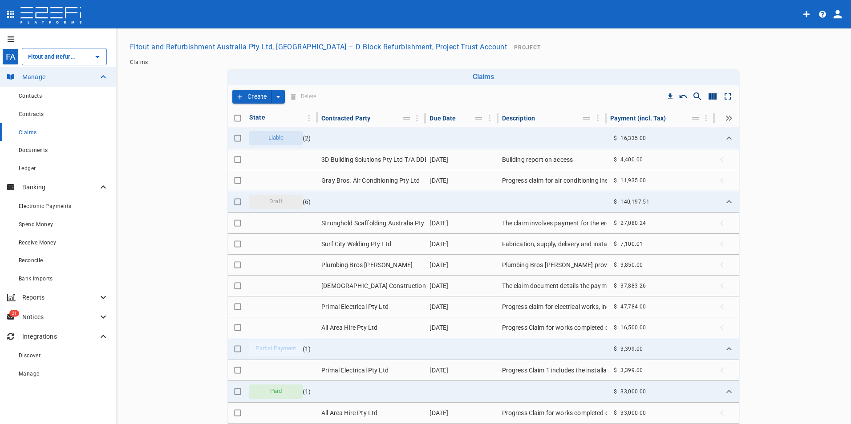
scroll to position [0, 0]
click at [254, 97] on button "Create" at bounding box center [251, 98] width 39 height 14
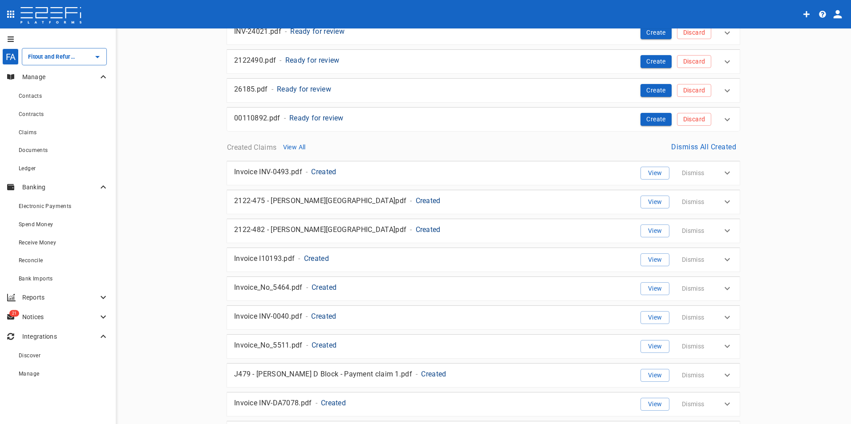
scroll to position [413, 0]
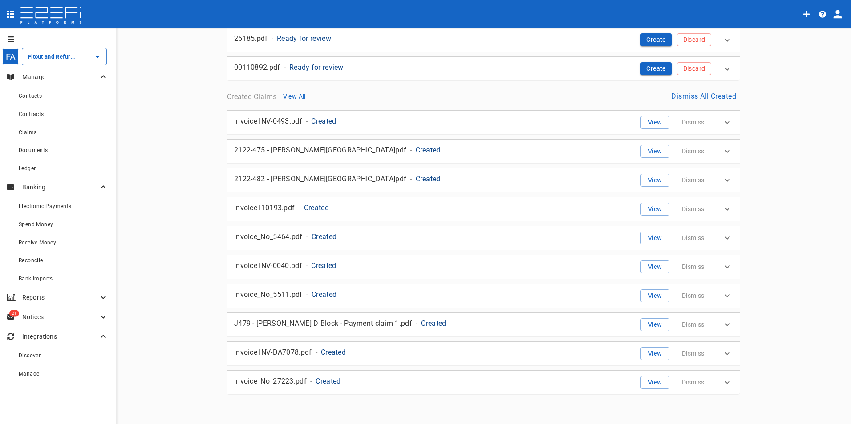
click at [277, 382] on p "Invoice_No_27223.pdf" at bounding box center [270, 381] width 73 height 10
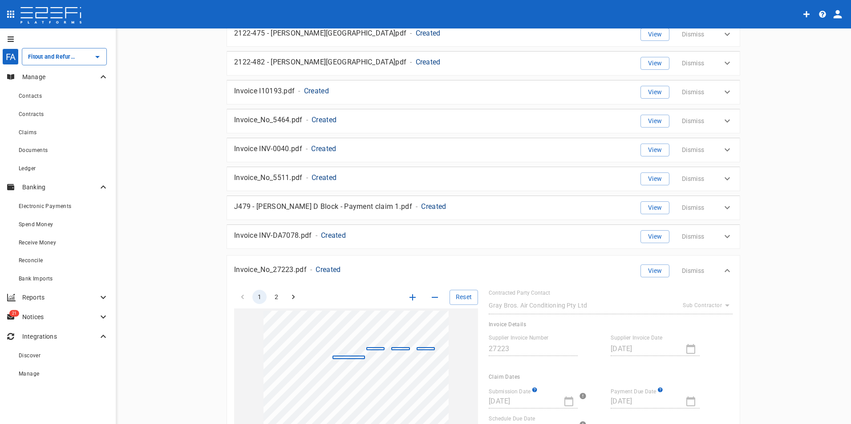
scroll to position [591, 0]
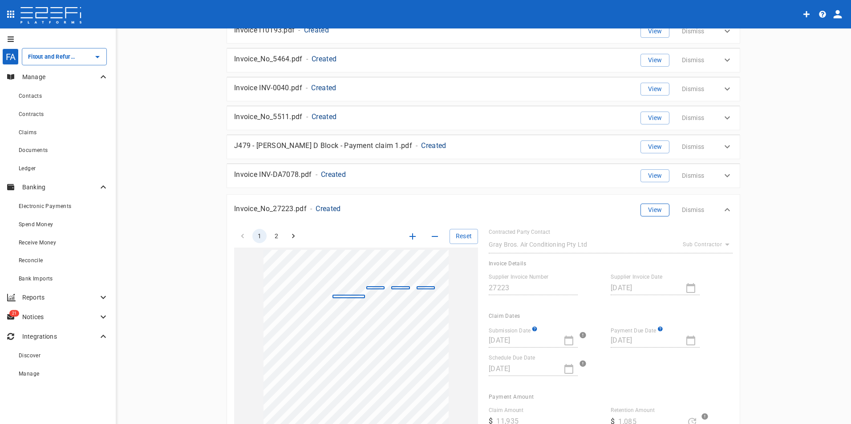
click at [649, 209] on button "View" at bounding box center [654, 210] width 29 height 13
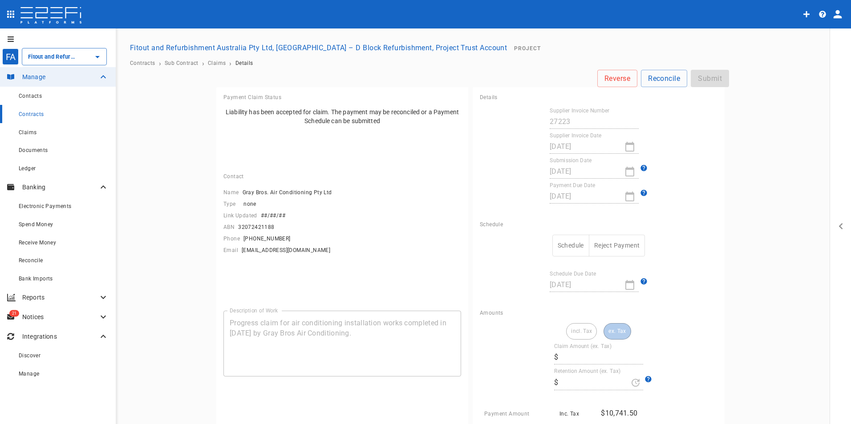
type input "10,850"
type input "1,085"
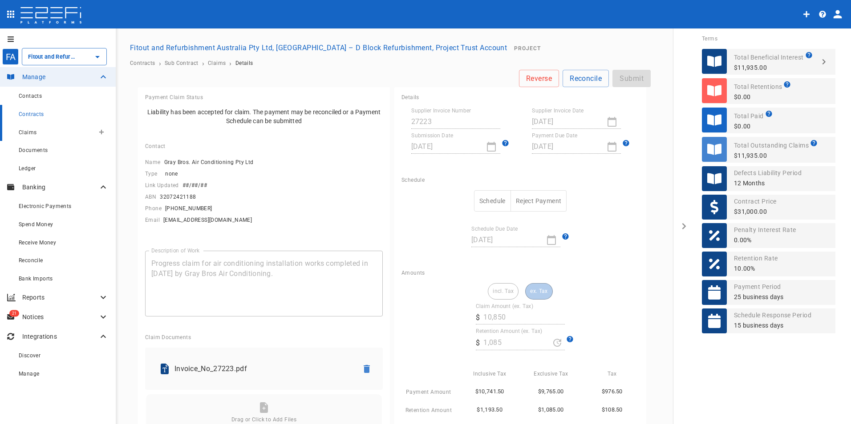
click at [28, 133] on span "Claims" at bounding box center [28, 132] width 18 height 6
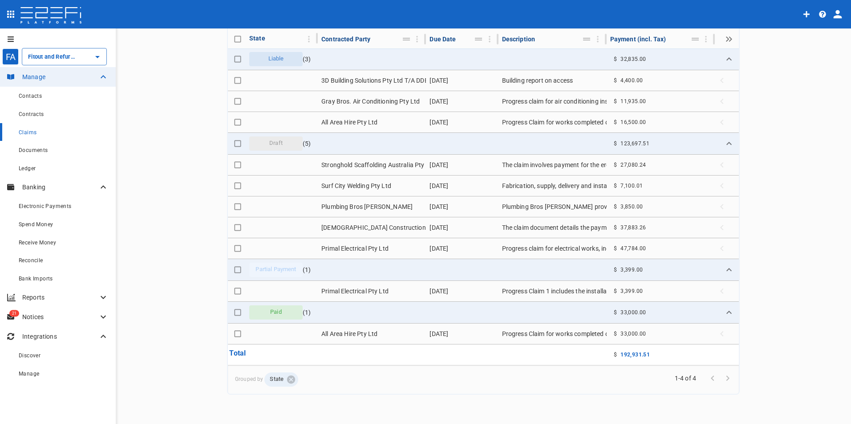
scroll to position [81, 0]
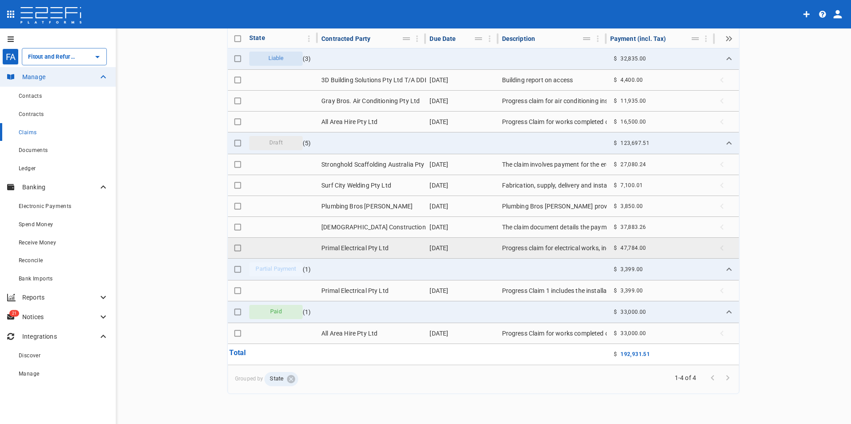
click at [348, 249] on td "Primal Electrical Pty Ltd" at bounding box center [372, 248] width 108 height 20
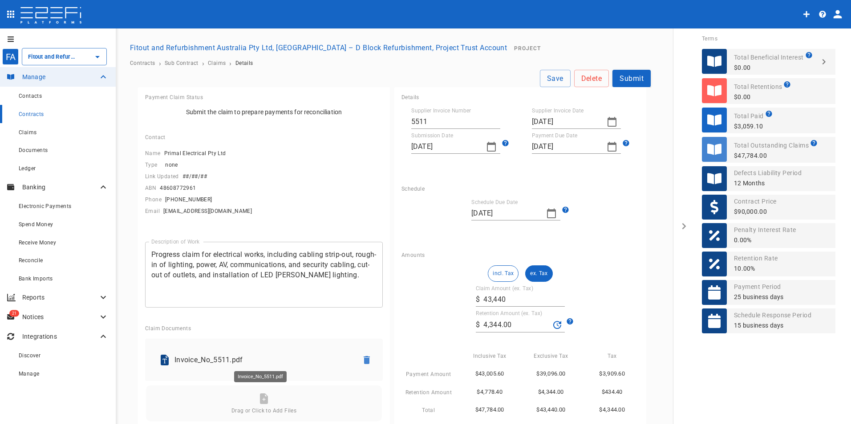
click at [206, 362] on p "Invoice_No_5511.pdf" at bounding box center [262, 360] width 176 height 10
click at [536, 272] on button "ex. Tax" at bounding box center [538, 274] width 27 height 16
click at [626, 76] on button "Submit" at bounding box center [631, 78] width 38 height 17
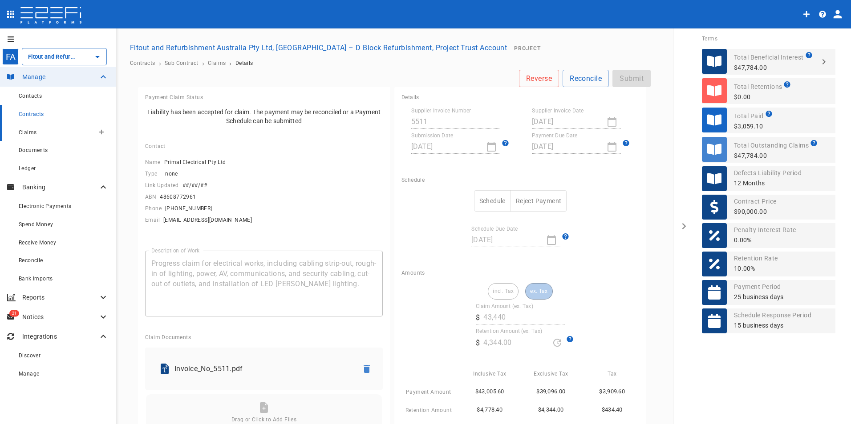
click at [32, 136] on div "Claims" at bounding box center [57, 132] width 76 height 11
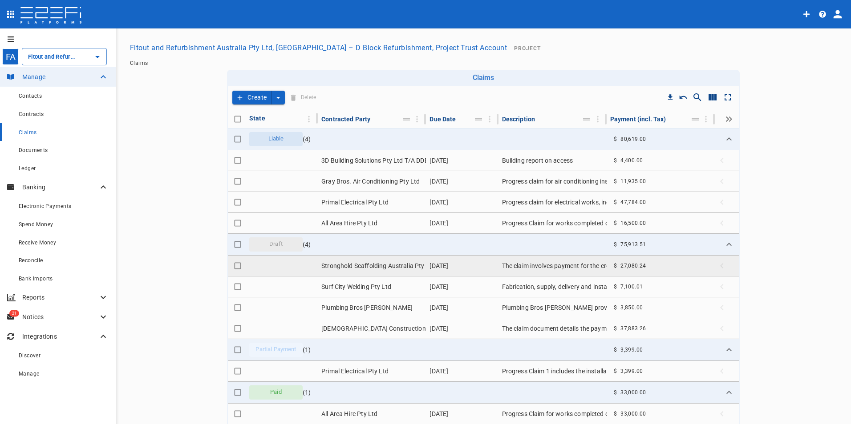
click at [361, 266] on td "Stronghold Scaffolding Australia Pty Limited" at bounding box center [372, 266] width 108 height 20
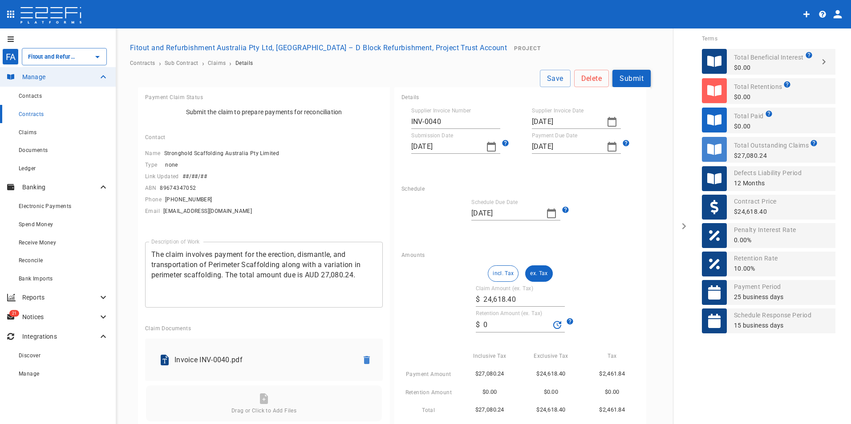
click at [632, 76] on button "Submit" at bounding box center [631, 78] width 38 height 17
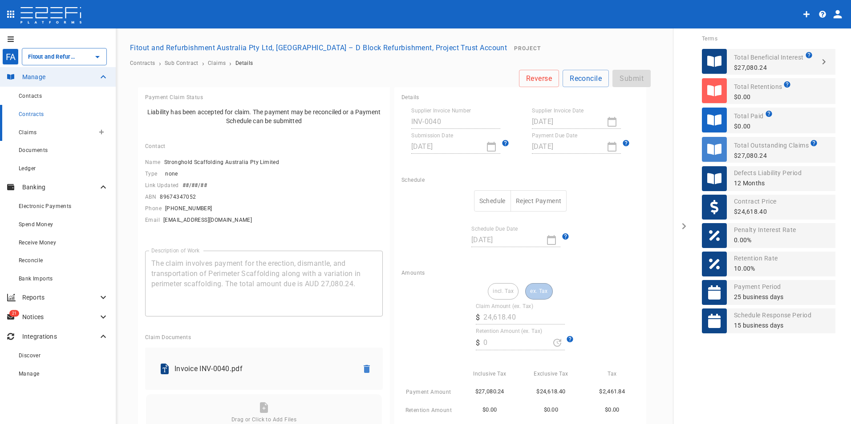
click at [34, 133] on span "Claims" at bounding box center [28, 132] width 18 height 6
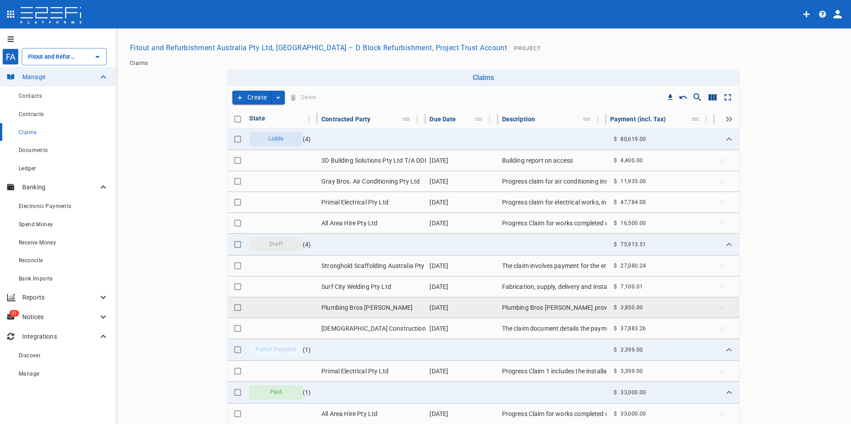
click at [359, 307] on td "Plumbing Bros [PERSON_NAME]" at bounding box center [372, 308] width 108 height 20
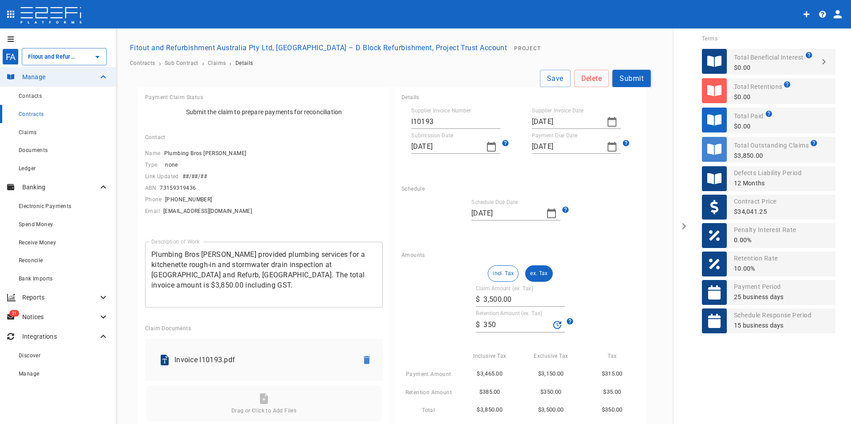
click at [630, 78] on button "Submit" at bounding box center [631, 78] width 38 height 17
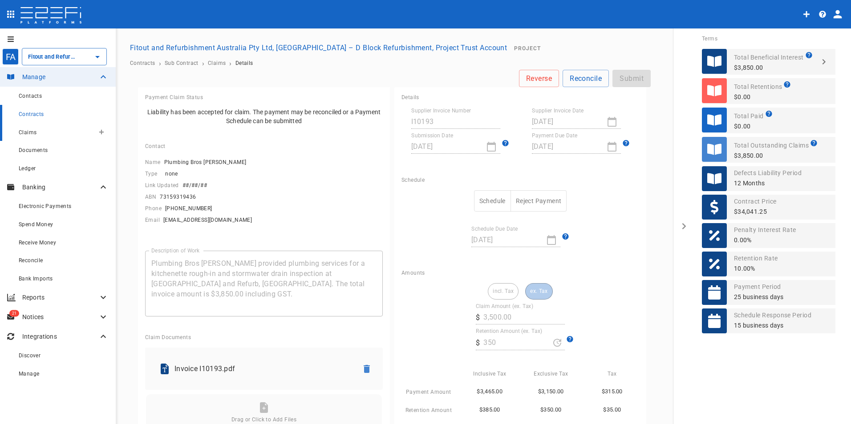
click at [20, 133] on span "Claims" at bounding box center [28, 132] width 18 height 6
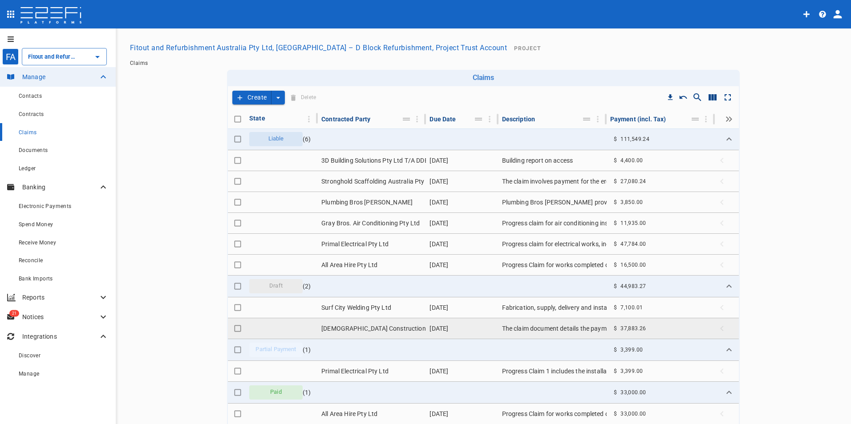
click at [361, 327] on td "[DEMOGRAPHIC_DATA] Constructions QLD" at bounding box center [372, 329] width 108 height 20
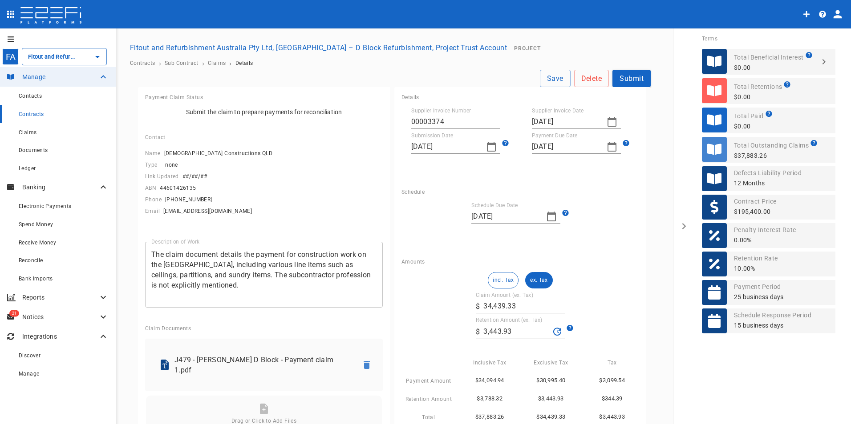
click at [546, 213] on icon "button" at bounding box center [551, 216] width 11 height 11
click at [492, 332] on div "30" at bounding box center [493, 334] width 7 height 10
type input "30/09/2025"
click at [549, 213] on icon "button" at bounding box center [551, 216] width 11 height 11
click at [474, 230] on icon "button" at bounding box center [474, 228] width 7 height 7
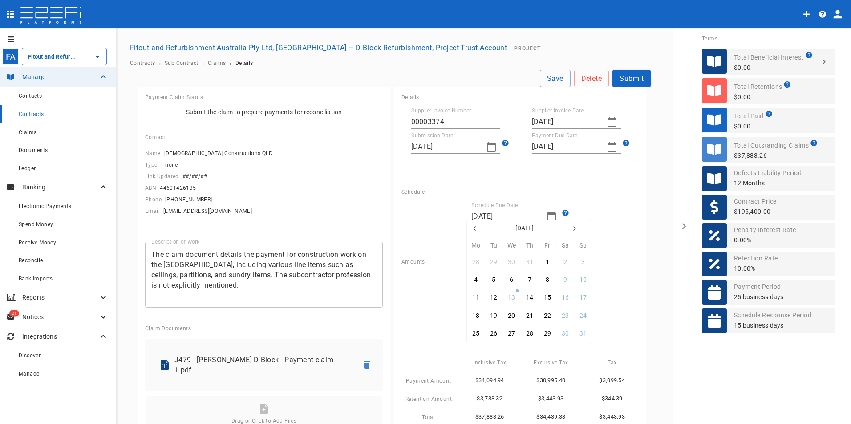
click at [486, 146] on div at bounding box center [425, 212] width 851 height 424
click at [486, 147] on icon "button" at bounding box center [491, 146] width 11 height 11
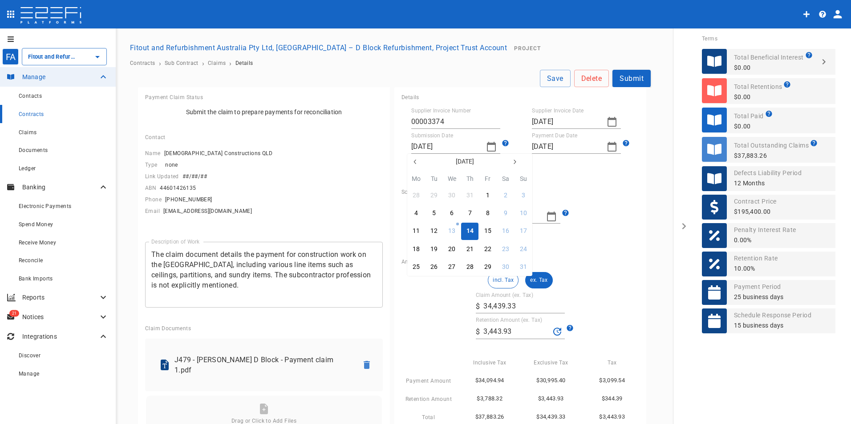
click at [415, 163] on icon "button" at bounding box center [415, 161] width 7 height 7
click at [415, 163] on icon "button" at bounding box center [414, 162] width 2 height 4
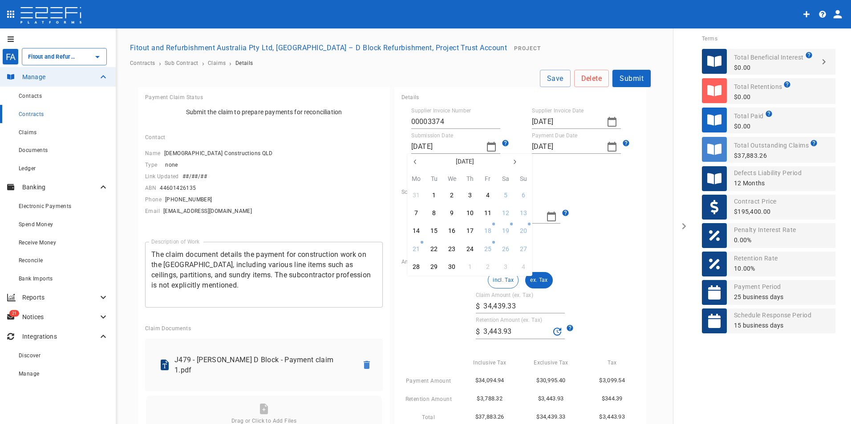
click at [415, 163] on icon "button" at bounding box center [414, 162] width 2 height 4
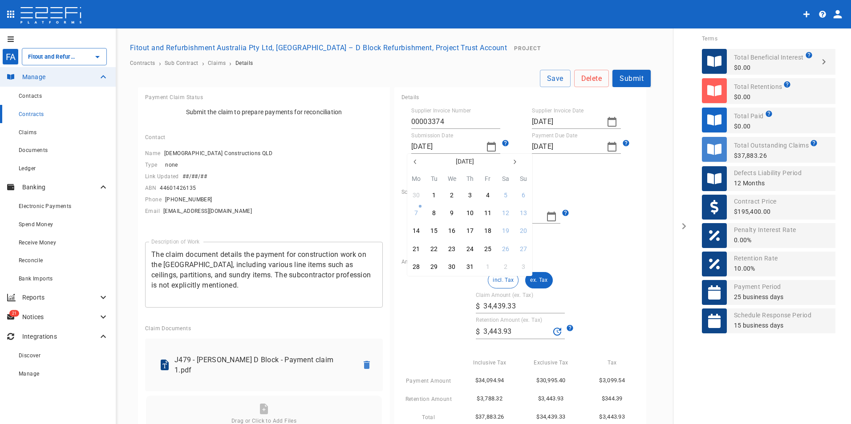
click at [415, 163] on icon "button" at bounding box center [414, 162] width 2 height 4
click at [471, 231] on div "15" at bounding box center [469, 231] width 7 height 10
click at [487, 145] on icon "button" at bounding box center [491, 147] width 9 height 10
click at [416, 268] on div "26" at bounding box center [415, 267] width 7 height 10
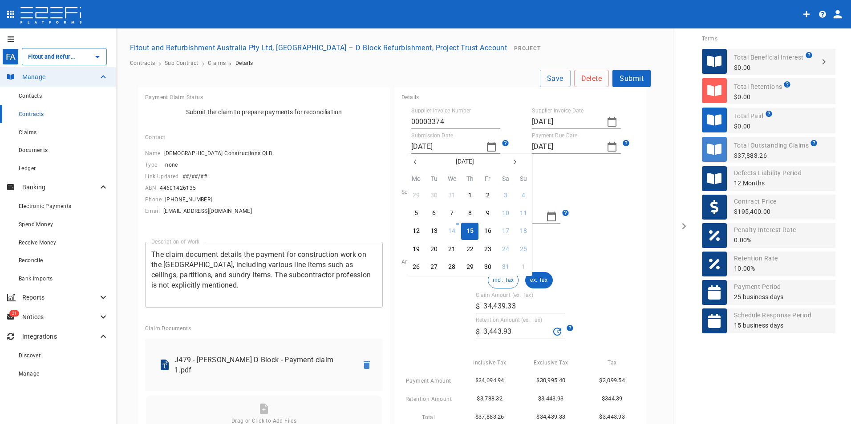
type input "[DATE]"
click at [607, 145] on icon "button" at bounding box center [611, 147] width 9 height 10
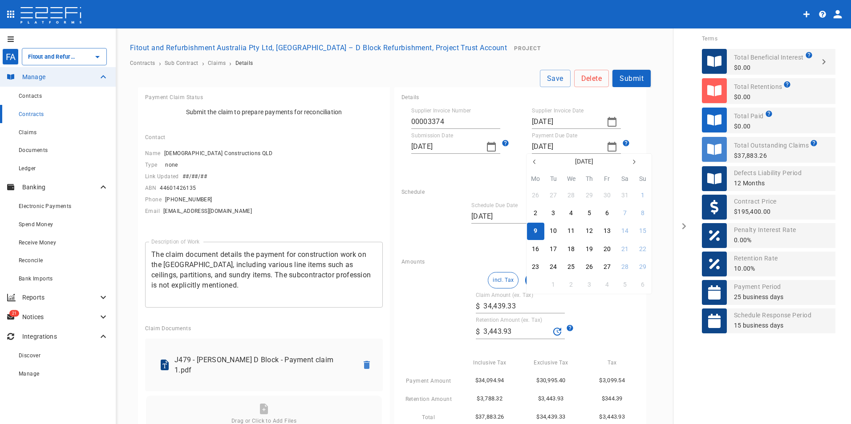
click at [537, 287] on div "30" at bounding box center [535, 285] width 7 height 10
type input "[DATE]"
click at [623, 76] on button "Submit" at bounding box center [631, 78] width 38 height 17
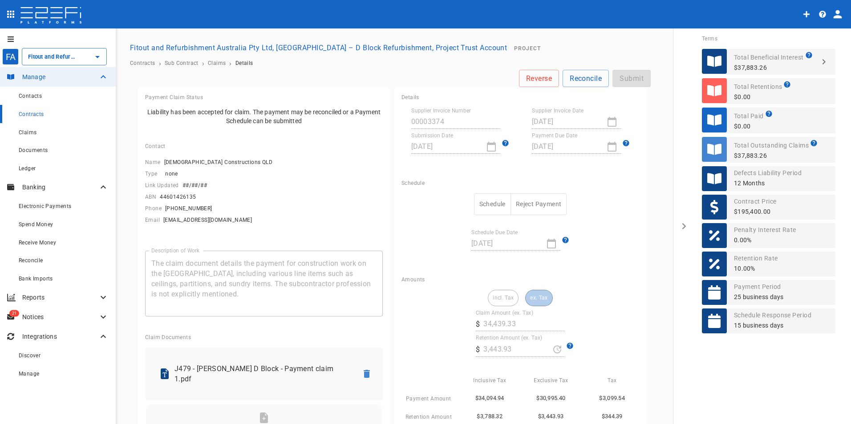
click at [485, 202] on button "Schedule" at bounding box center [492, 205] width 37 height 22
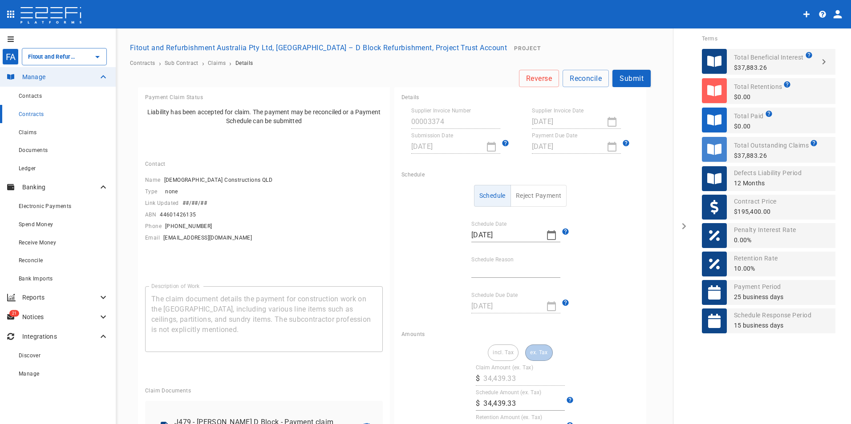
click at [648, 286] on div "Reverse Reconcile Submit Payment Claim Status Liability has been accepted for c…" at bounding box center [394, 410] width 534 height 680
click at [26, 131] on span "Claims" at bounding box center [28, 132] width 18 height 6
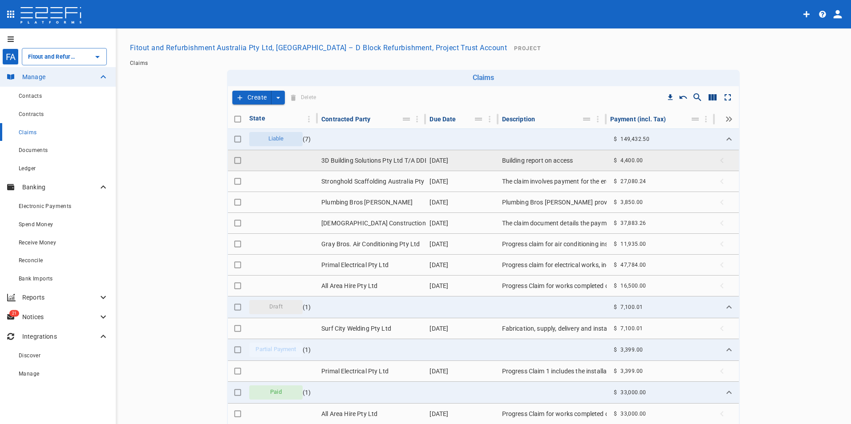
click at [233, 163] on input "Toggle select row" at bounding box center [237, 160] width 12 height 12
checkbox input "true"
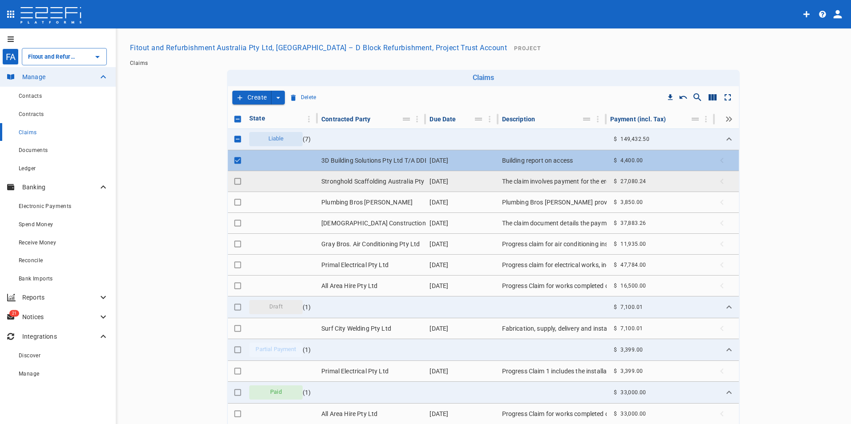
click at [234, 180] on input "Toggle select row" at bounding box center [237, 181] width 12 height 12
checkbox input "true"
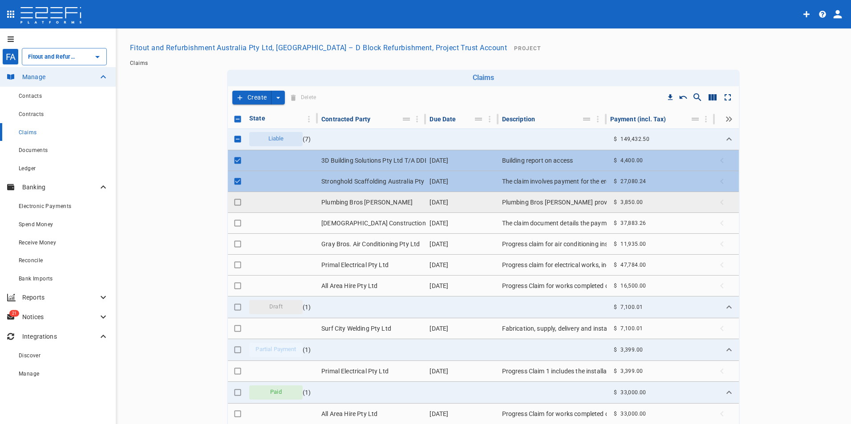
click at [234, 202] on input "Toggle select row" at bounding box center [237, 202] width 12 height 12
checkbox input "true"
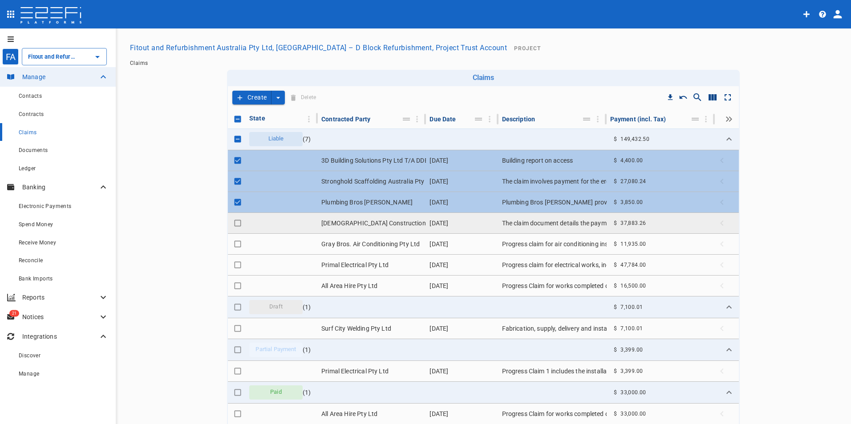
click at [234, 226] on input "Toggle select row" at bounding box center [237, 223] width 12 height 12
checkbox input "true"
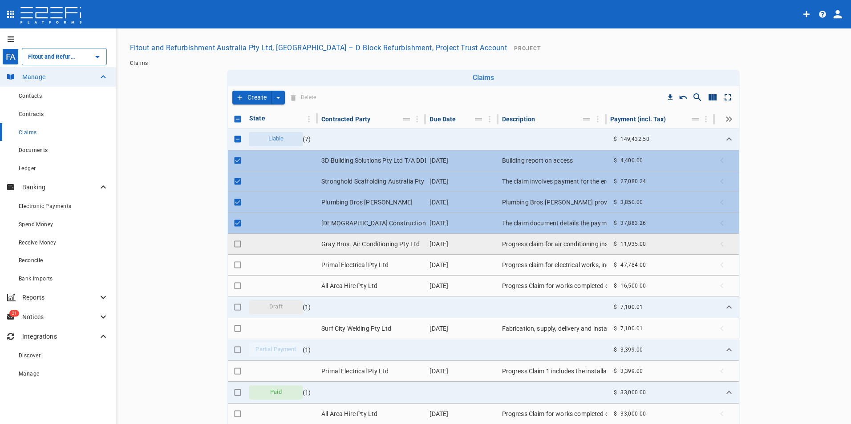
click at [235, 246] on input "Toggle select row" at bounding box center [237, 244] width 12 height 12
checkbox input "true"
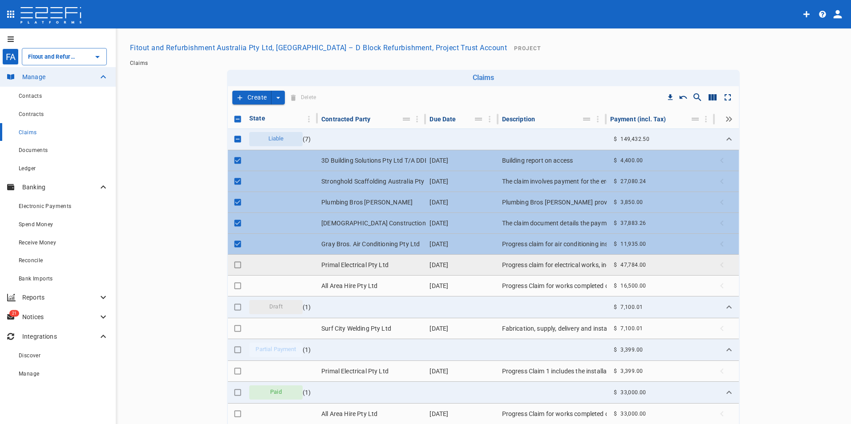
click at [233, 264] on input "Toggle select row" at bounding box center [237, 265] width 12 height 12
checkbox input "true"
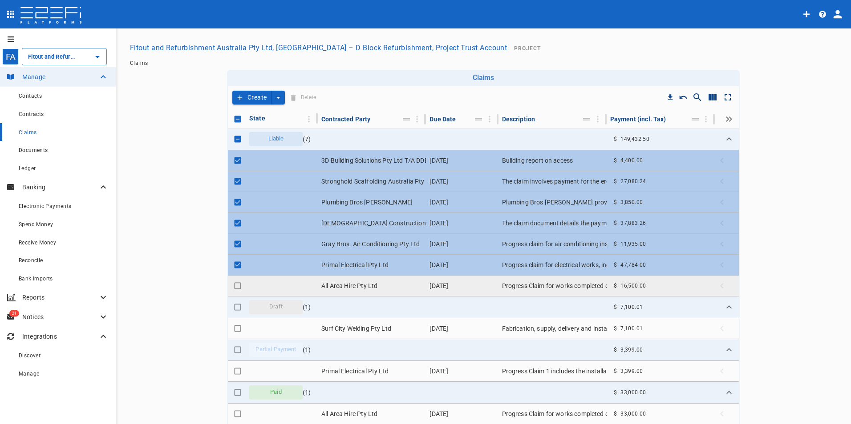
click at [234, 286] on input "Toggle select row" at bounding box center [237, 286] width 12 height 12
checkbox input "true"
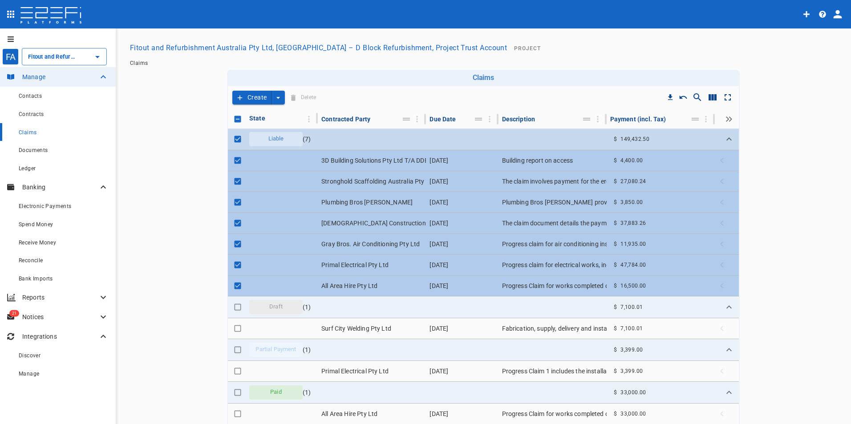
click at [279, 141] on span "Liable" at bounding box center [276, 139] width 26 height 8
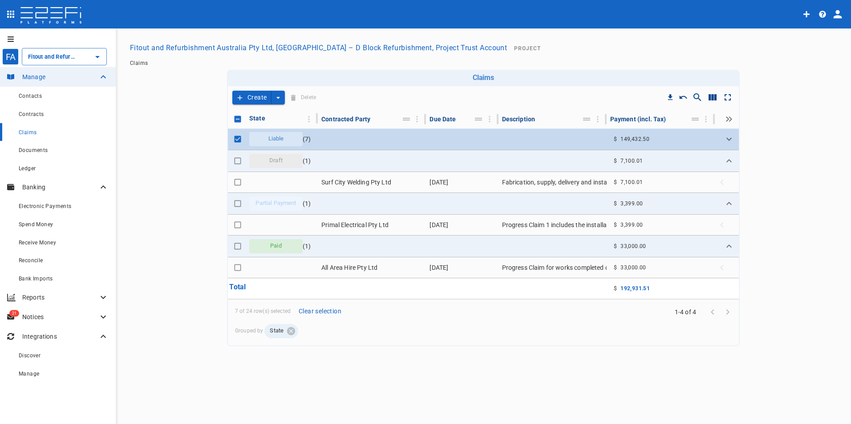
click at [282, 141] on span "Liable" at bounding box center [276, 139] width 26 height 8
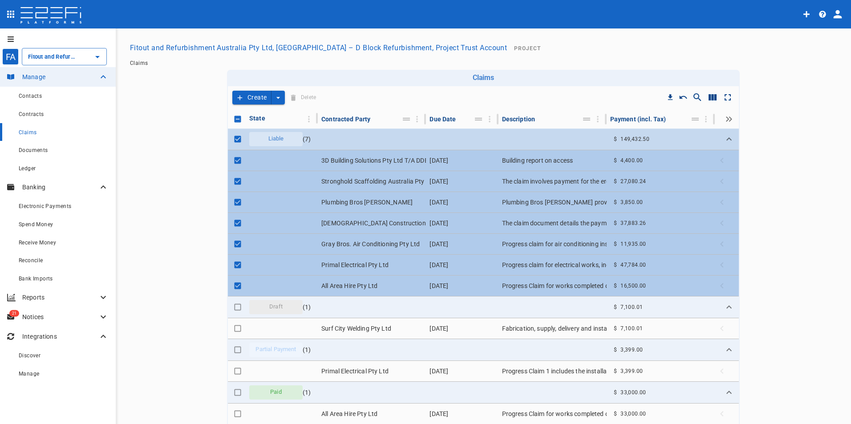
click at [233, 137] on input "Toggle select row" at bounding box center [237, 139] width 12 height 12
checkbox input "false"
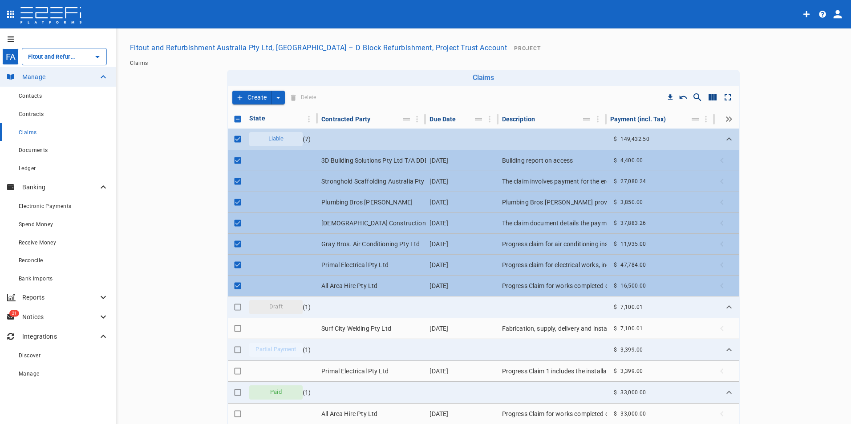
checkbox input "false"
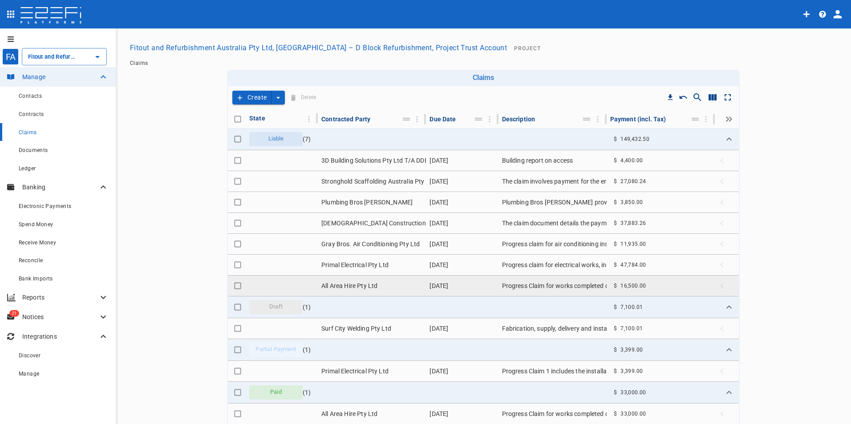
click at [232, 287] on input "Toggle select row" at bounding box center [237, 286] width 12 height 12
checkbox input "true"
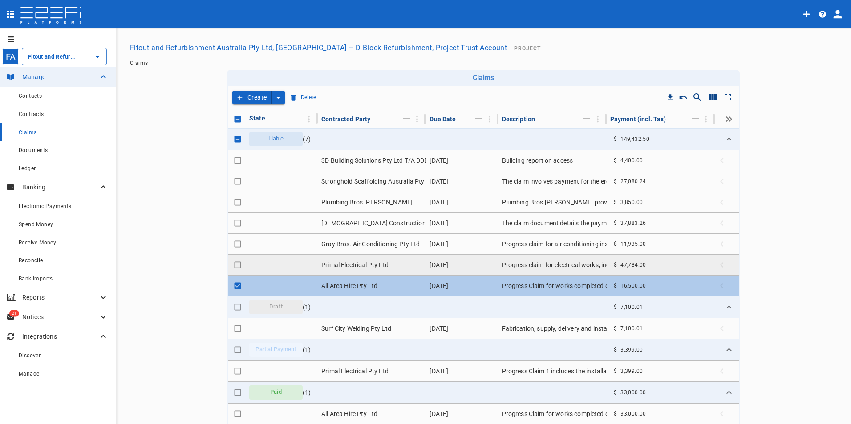
click at [349, 266] on td "Primal Electrical Pty Ltd" at bounding box center [372, 265] width 108 height 20
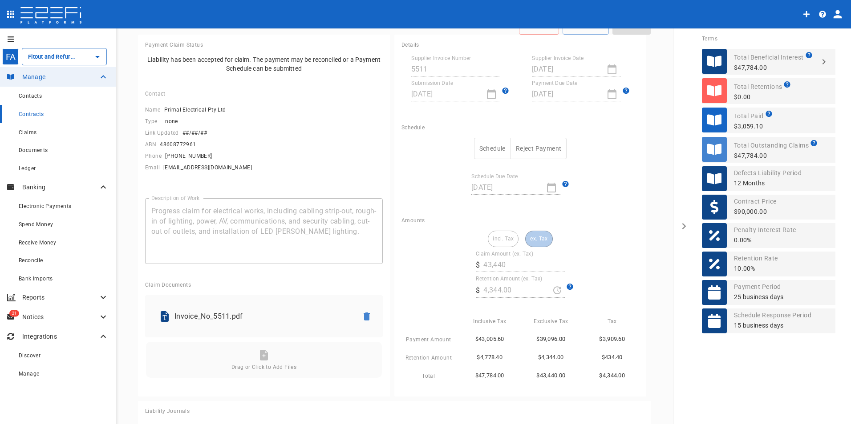
scroll to position [89, 0]
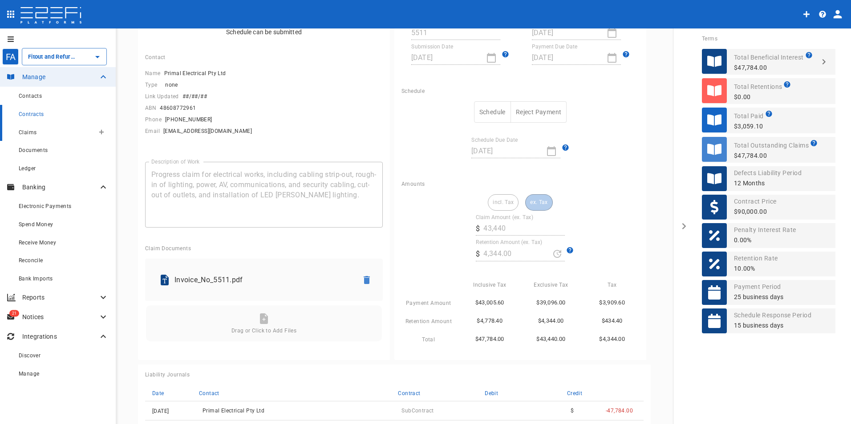
click at [27, 132] on span "Claims" at bounding box center [28, 132] width 18 height 6
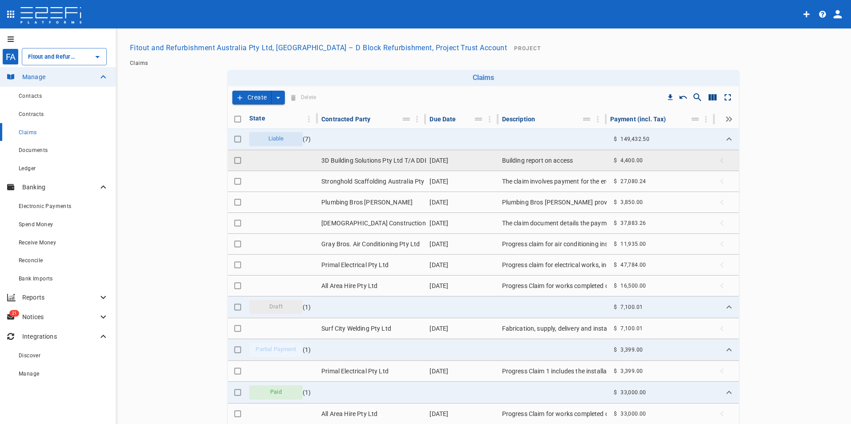
click at [233, 161] on input "Toggle select row" at bounding box center [237, 160] width 12 height 12
checkbox input "true"
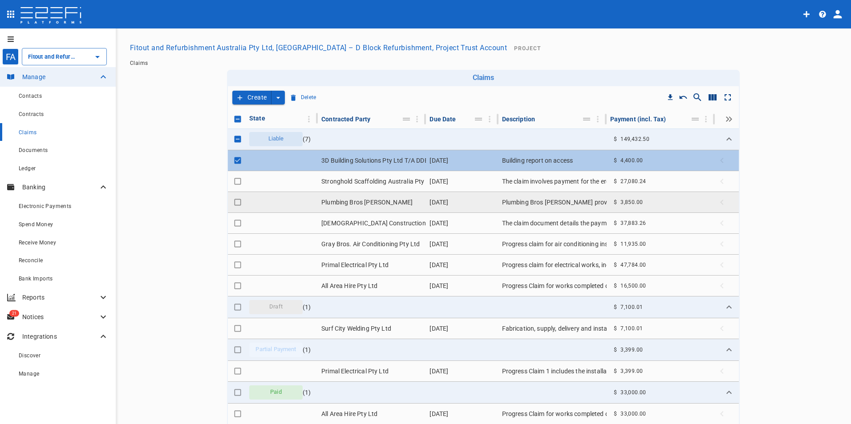
drag, startPoint x: 233, startPoint y: 182, endPoint x: 238, endPoint y: 194, distance: 13.0
click at [234, 183] on input "Toggle select row" at bounding box center [237, 181] width 12 height 12
checkbox input "true"
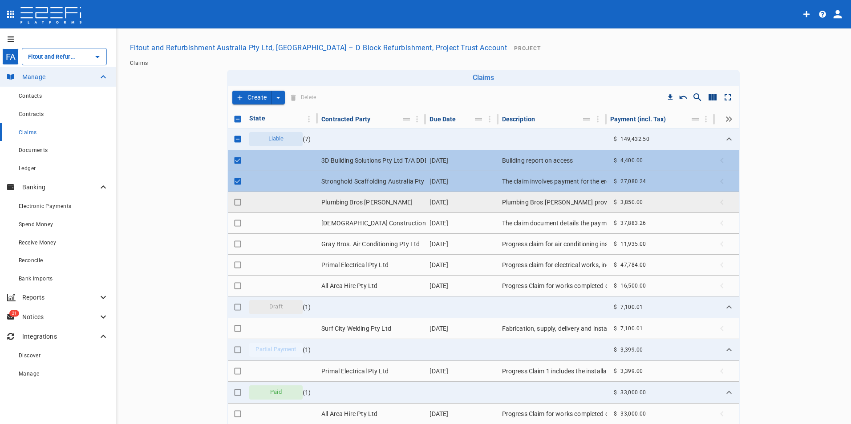
click at [235, 203] on input "Toggle select row" at bounding box center [237, 202] width 12 height 12
checkbox input "true"
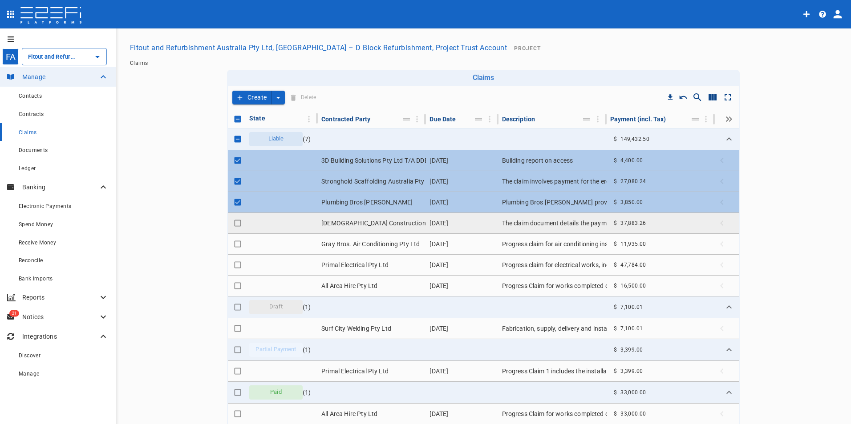
click at [234, 223] on input "Toggle select row" at bounding box center [237, 223] width 12 height 12
checkbox input "true"
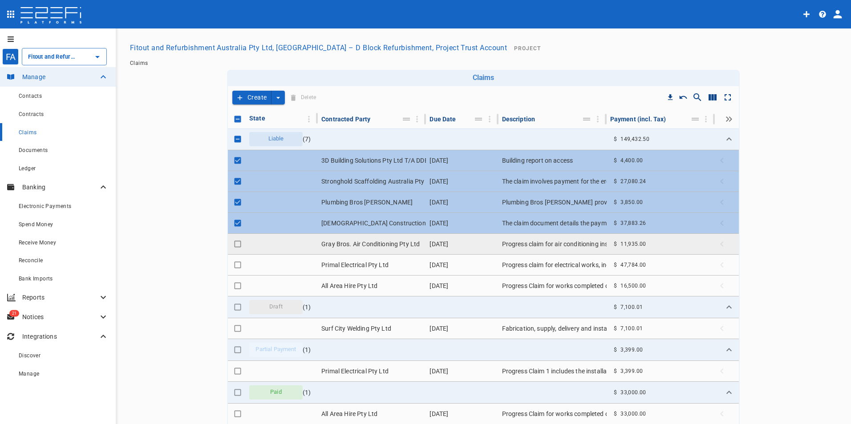
click at [236, 244] on input "Toggle select row" at bounding box center [237, 244] width 12 height 12
checkbox input "true"
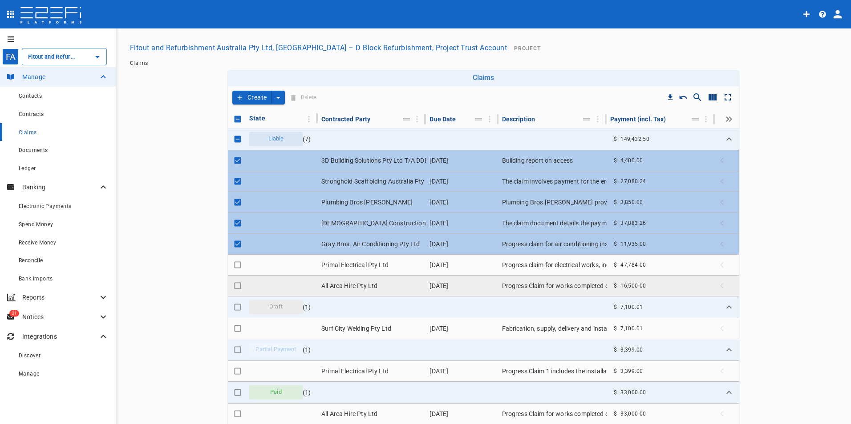
drag, startPoint x: 235, startPoint y: 264, endPoint x: 235, endPoint y: 285, distance: 20.5
click at [235, 266] on input "Toggle select row" at bounding box center [237, 265] width 12 height 12
checkbox input "true"
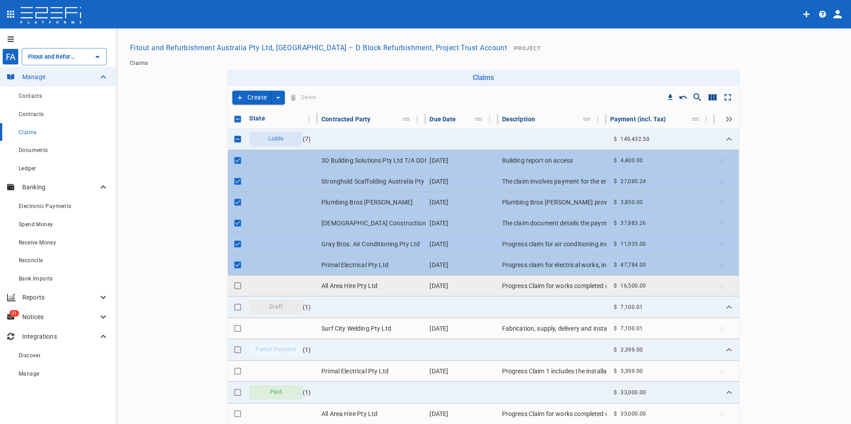
click at [235, 286] on input "Toggle select row" at bounding box center [237, 286] width 12 height 12
checkbox input "true"
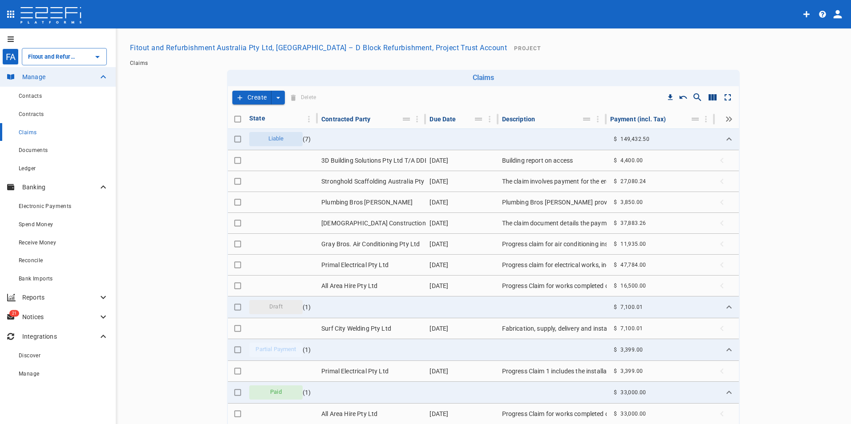
checkbox input "false"
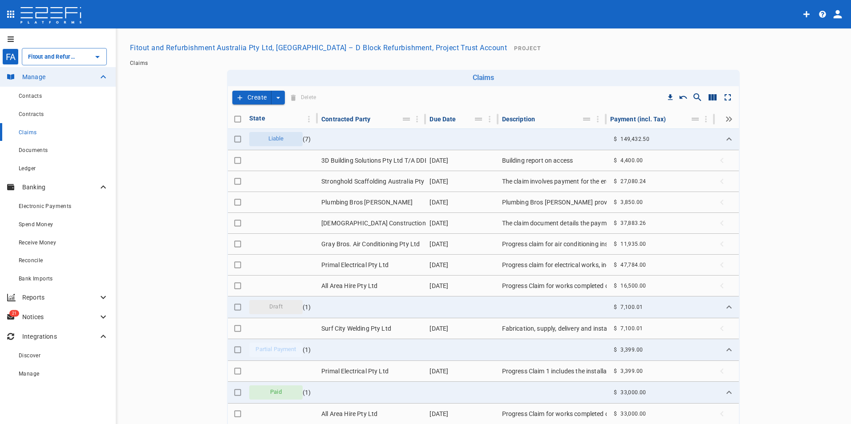
checkbox input "false"
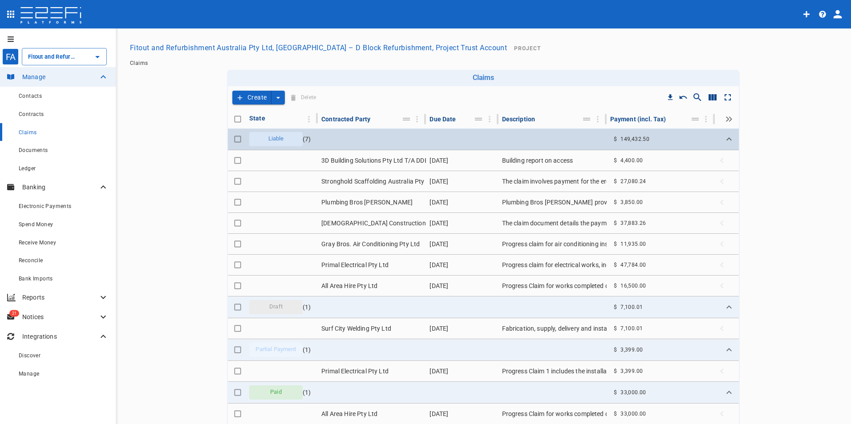
click at [235, 141] on input "Toggle select row" at bounding box center [237, 139] width 12 height 12
checkbox input "true"
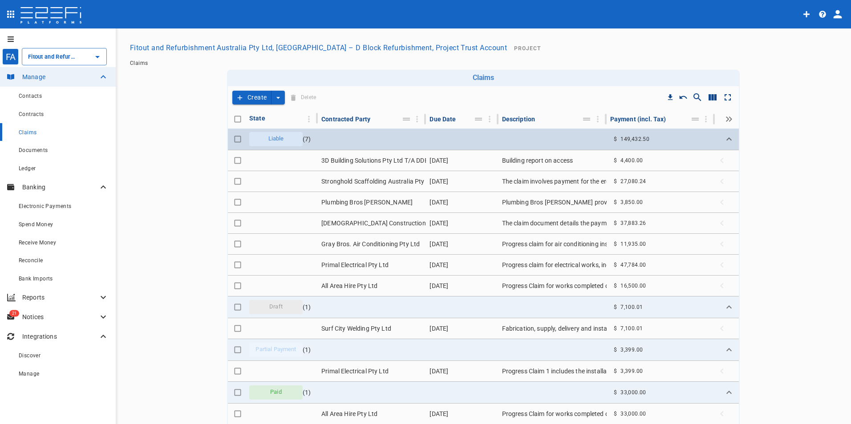
checkbox input "true"
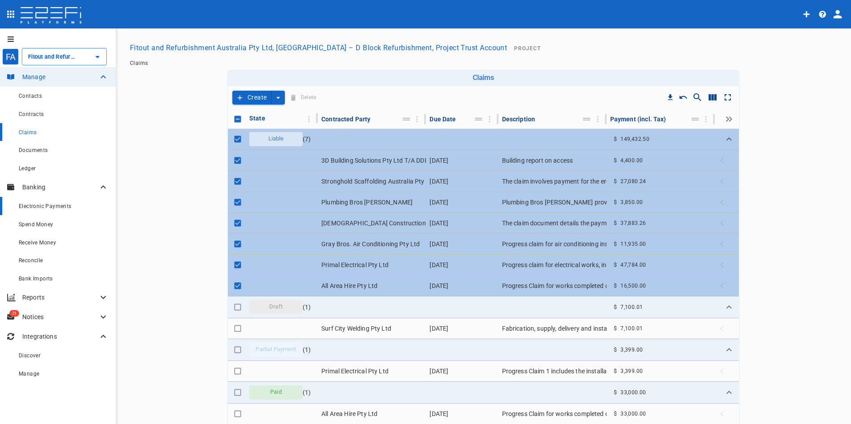
click at [42, 210] on span "Electronic Payments" at bounding box center [45, 206] width 53 height 6
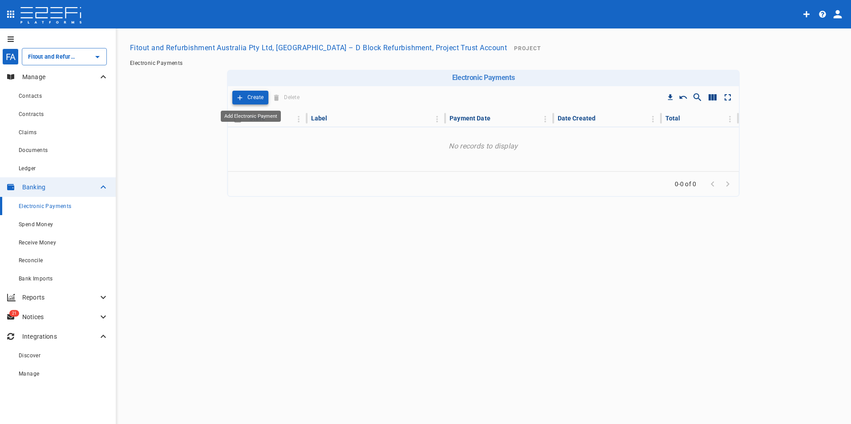
click at [258, 101] on p "Create" at bounding box center [255, 98] width 16 height 10
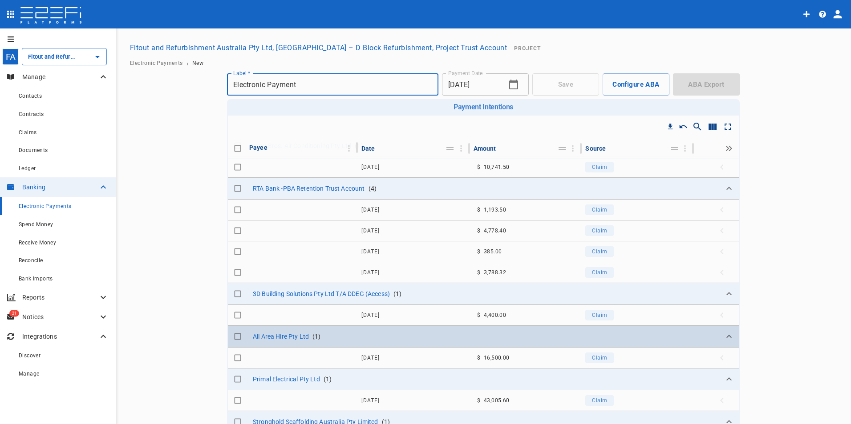
scroll to position [44, 0]
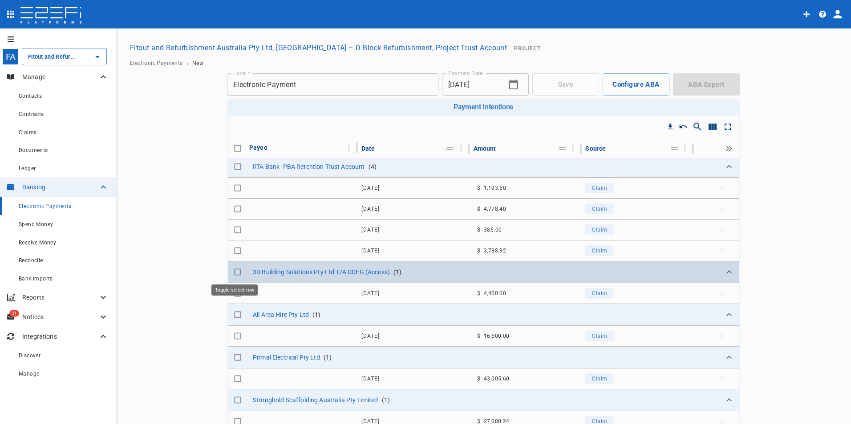
click at [234, 272] on input "Toggle select row" at bounding box center [237, 272] width 12 height 12
checkbox input "true"
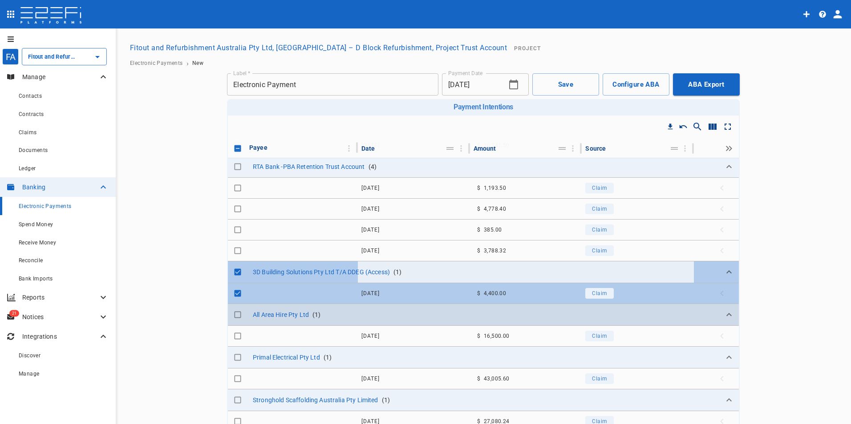
click at [231, 318] on input "Toggle select row" at bounding box center [237, 315] width 12 height 12
checkbox input "true"
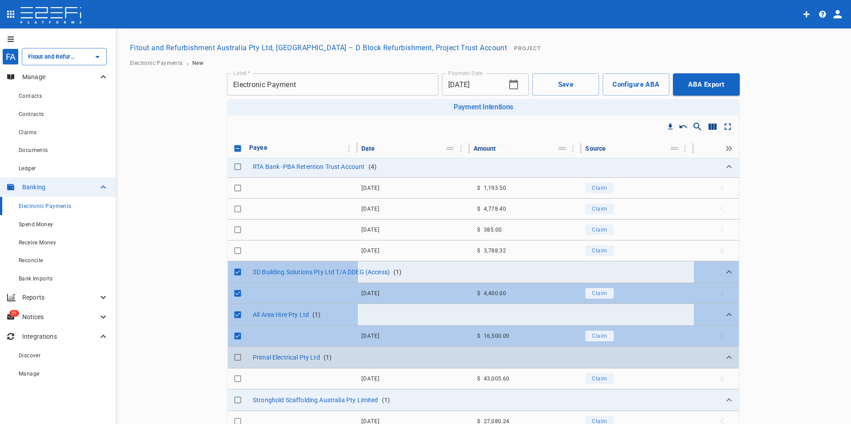
click at [235, 358] on input "Toggle select row" at bounding box center [237, 357] width 12 height 12
checkbox input "true"
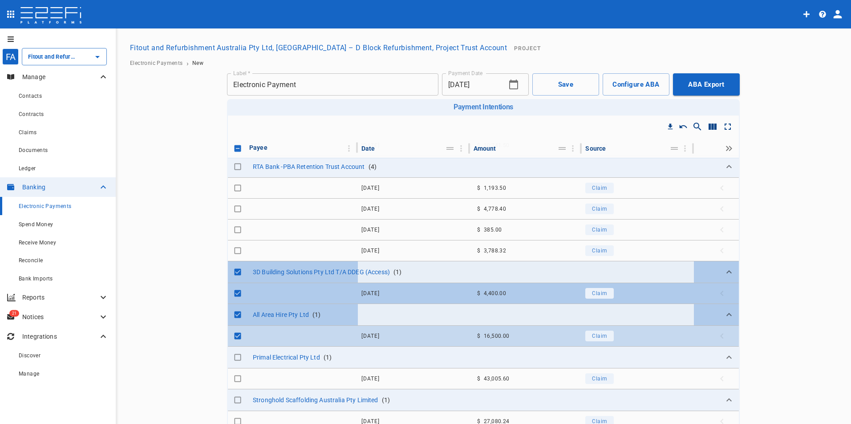
checkbox input "true"
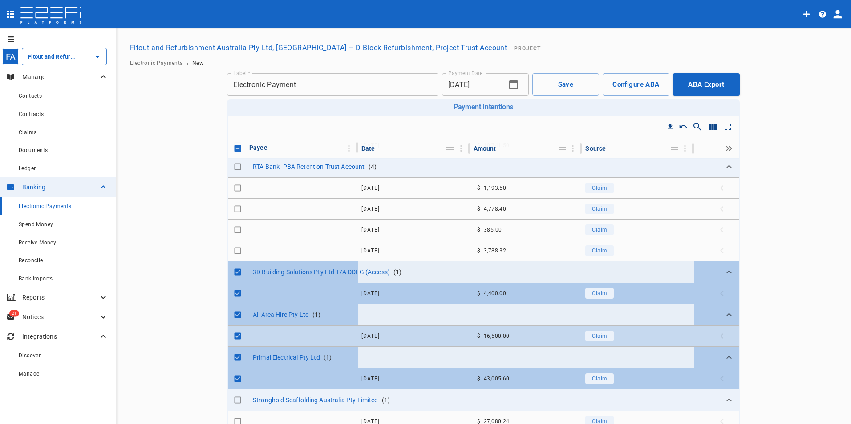
scroll to position [69, 0]
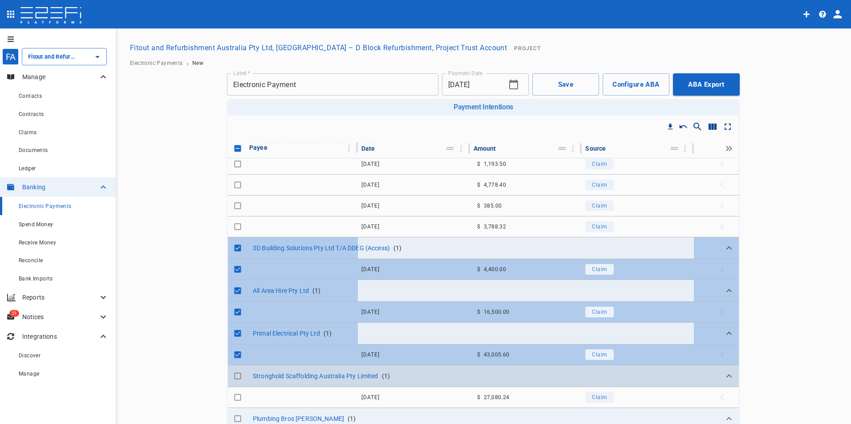
click at [234, 376] on input "Toggle select row" at bounding box center [237, 376] width 12 height 12
checkbox input "true"
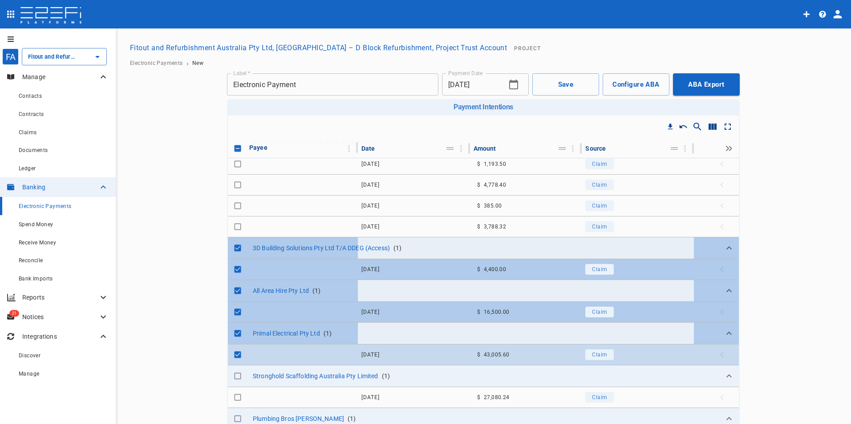
checkbox input "true"
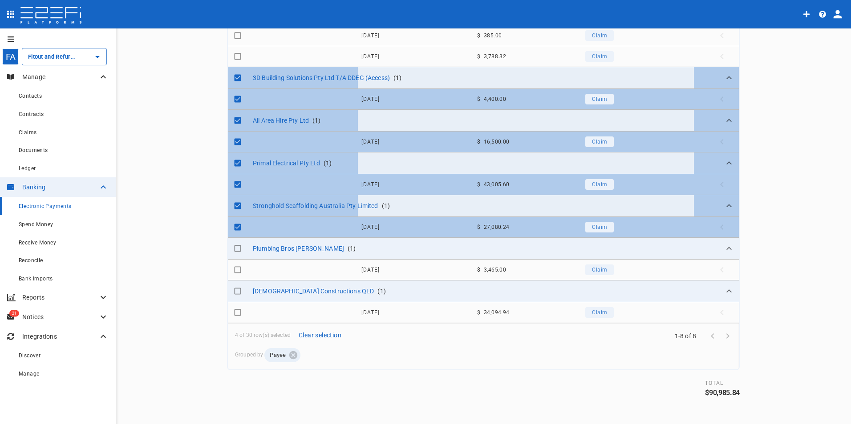
scroll to position [173, 0]
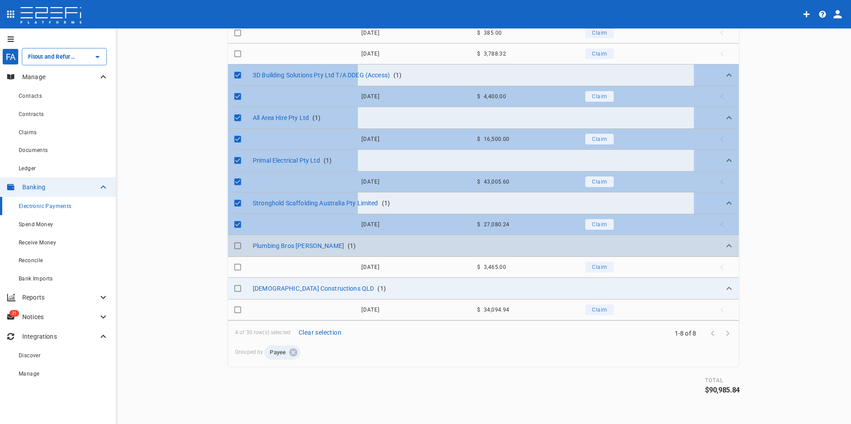
click at [233, 248] on input "Toggle select row" at bounding box center [237, 246] width 12 height 12
checkbox input "true"
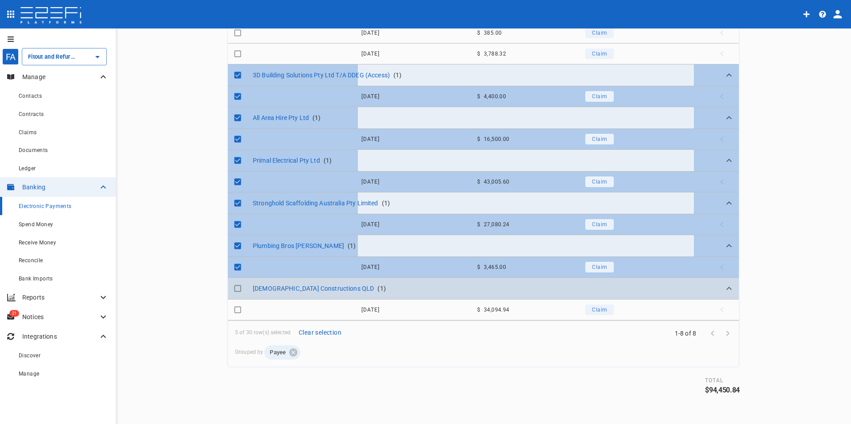
click at [235, 287] on input "Toggle select row" at bounding box center [237, 289] width 12 height 12
checkbox input "true"
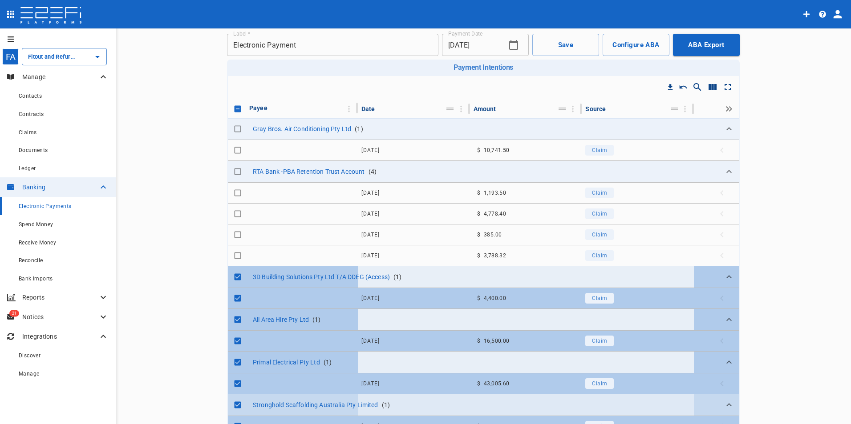
scroll to position [0, 0]
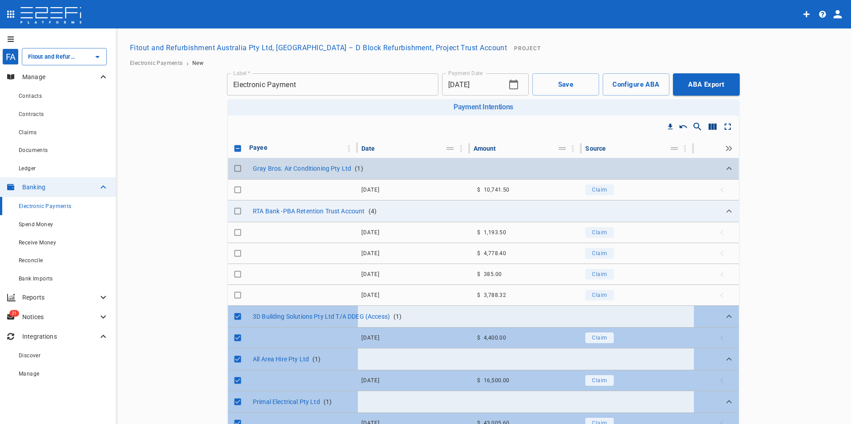
click at [234, 167] on input "Toggle select row" at bounding box center [237, 168] width 12 height 12
checkbox input "true"
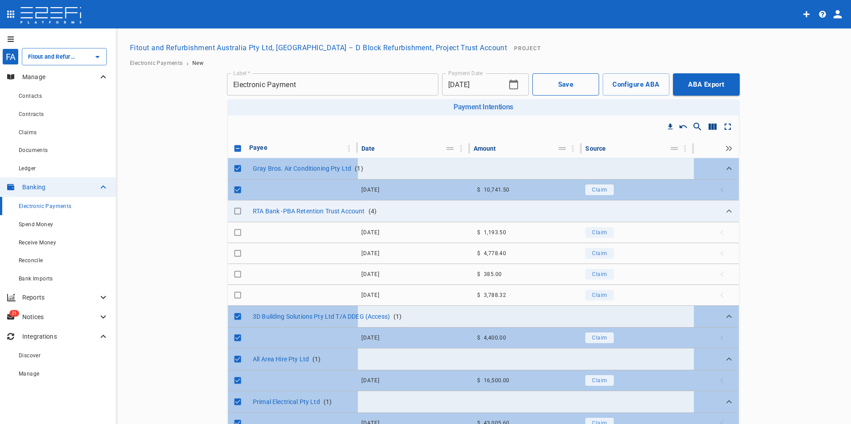
click at [567, 83] on button "Save" at bounding box center [565, 84] width 67 height 22
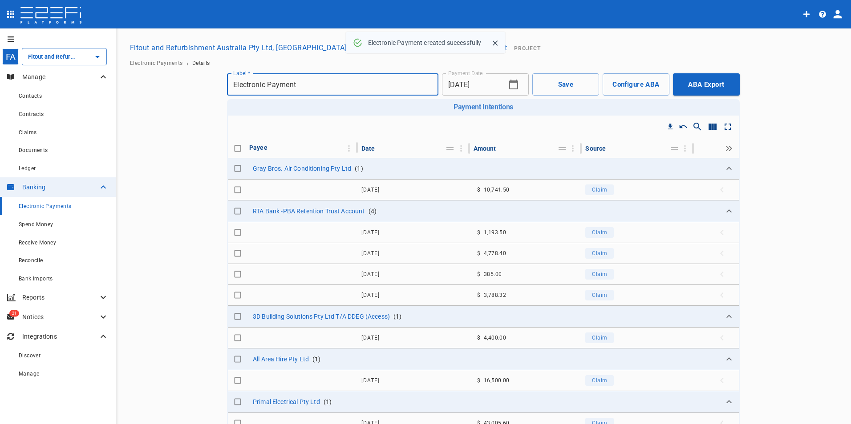
checkbox input "true"
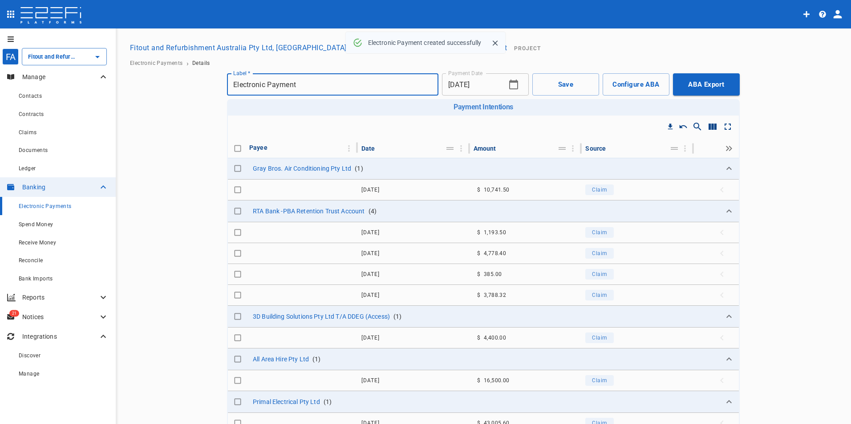
checkbox input "true"
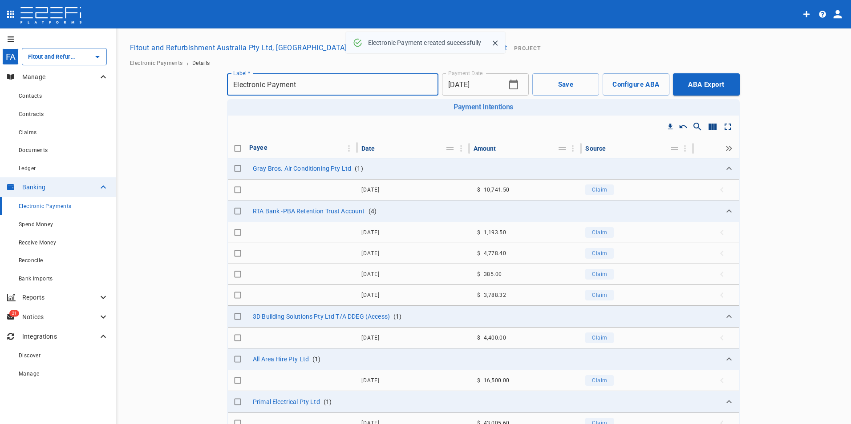
checkbox input "true"
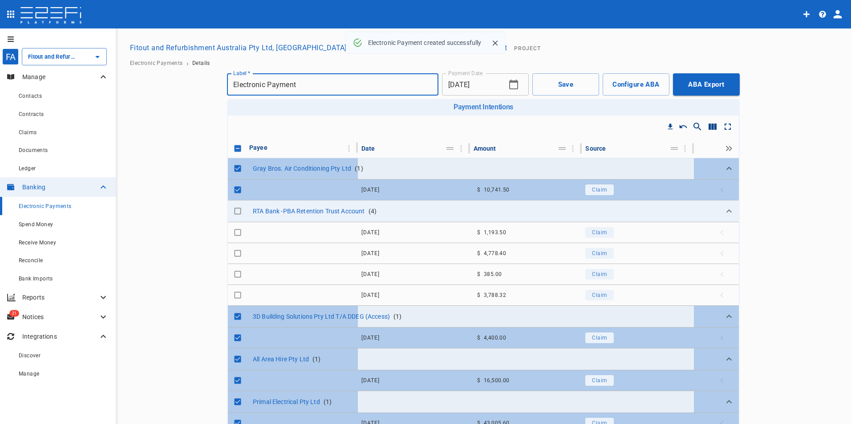
click at [510, 83] on icon "button" at bounding box center [513, 84] width 11 height 11
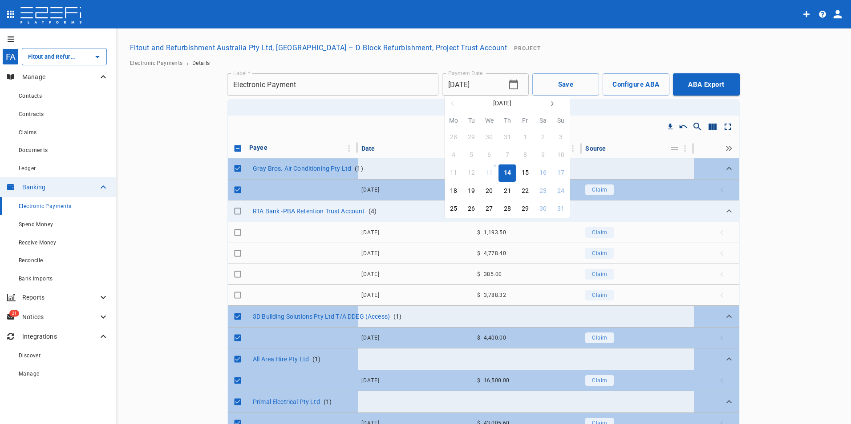
click at [552, 103] on icon "button" at bounding box center [551, 103] width 7 height 7
click at [468, 209] on div "30" at bounding box center [471, 209] width 7 height 10
type input "30/09/2025"
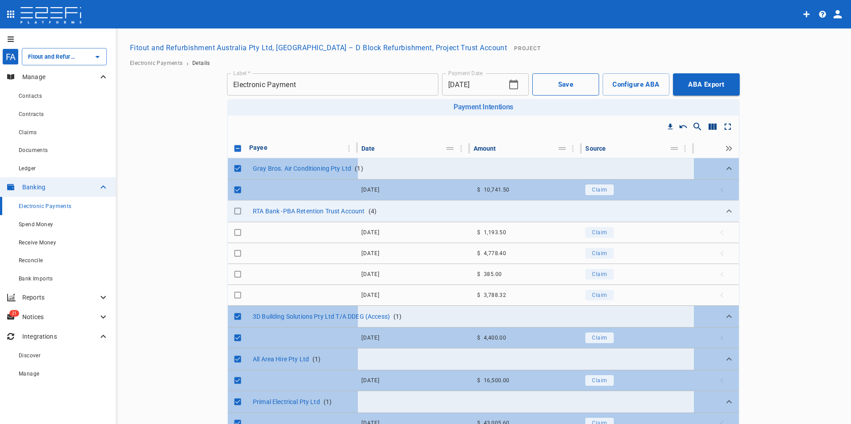
click at [564, 86] on button "Save" at bounding box center [565, 84] width 67 height 22
click at [619, 85] on button "Configure ABA" at bounding box center [635, 84] width 67 height 22
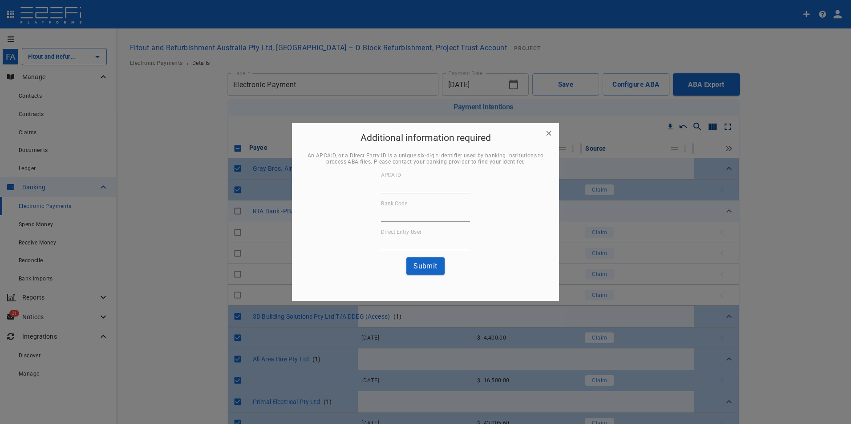
click at [547, 132] on div "Additional information required An APCAID, or a Direct Entry ID is a unique six…" at bounding box center [425, 202] width 267 height 159
click at [549, 133] on div "Additional information required An APCAID, or a Direct Entry ID is a unique six…" at bounding box center [425, 202] width 267 height 159
click at [776, 112] on div at bounding box center [425, 212] width 851 height 424
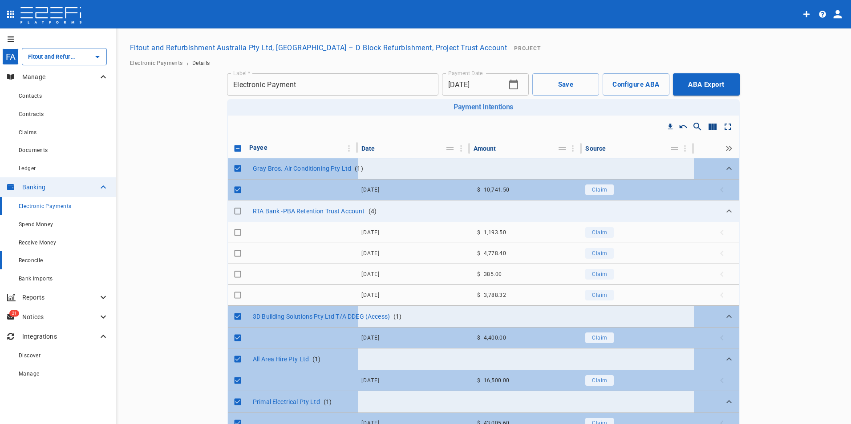
click at [32, 260] on span "Reconcile" at bounding box center [31, 261] width 24 height 6
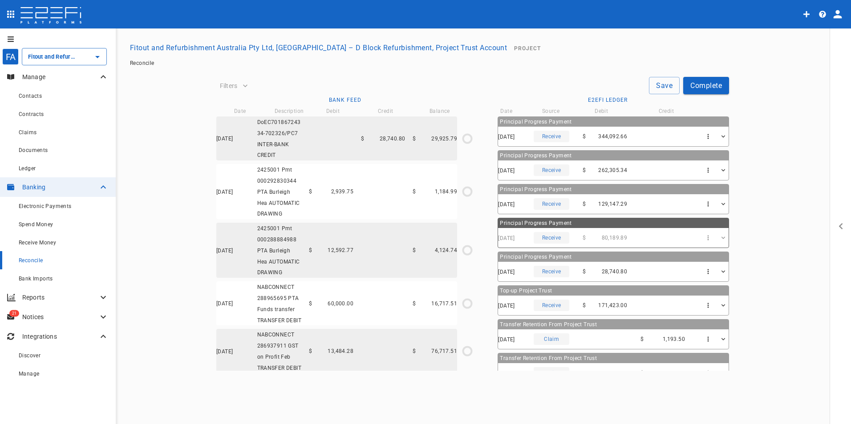
type input "[DATE]"
type input "244,630.5"
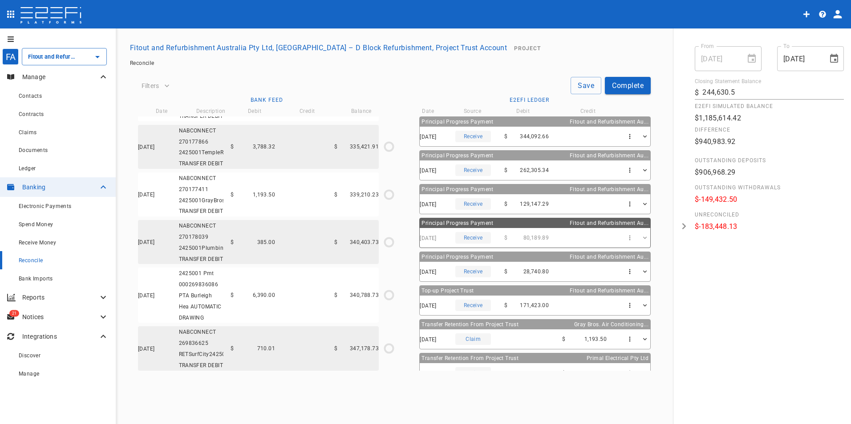
scroll to position [2911, 0]
click at [388, 53] on icon "$0.00 / $139,287.28" at bounding box center [388, 46] width 13 height 13
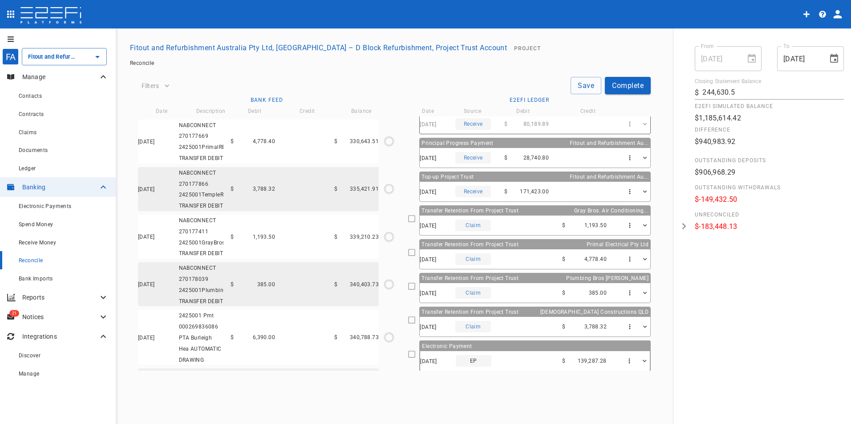
scroll to position [115, 0]
click at [416, 352] on icon at bounding box center [412, 354] width 8 height 8
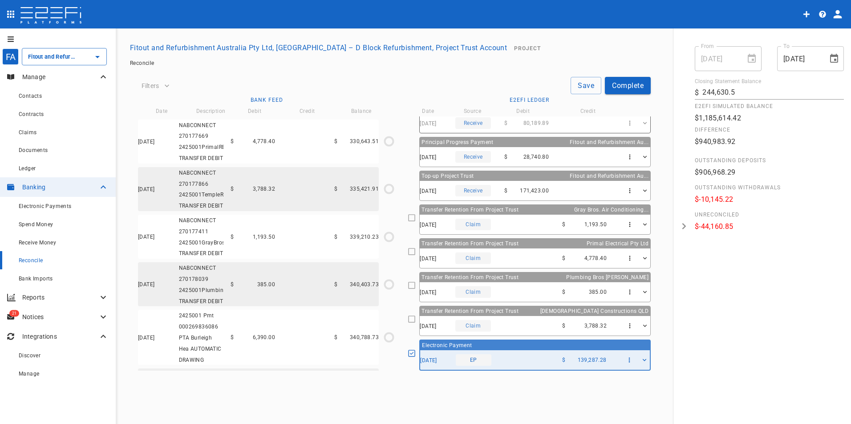
click at [416, 318] on icon at bounding box center [412, 319] width 8 height 8
click at [414, 319] on icon at bounding box center [412, 319] width 8 height 8
click at [416, 320] on icon at bounding box center [412, 319] width 8 height 8
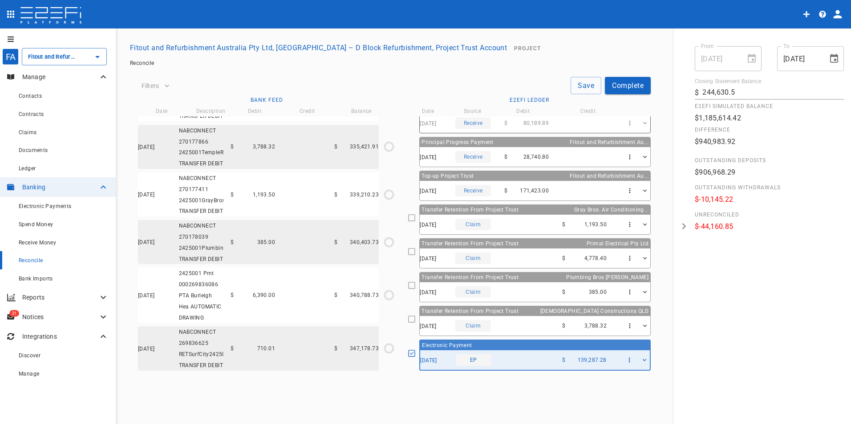
scroll to position [3038, 0]
click at [386, 153] on icon "$0.00 / $3,788.32" at bounding box center [388, 146] width 13 height 13
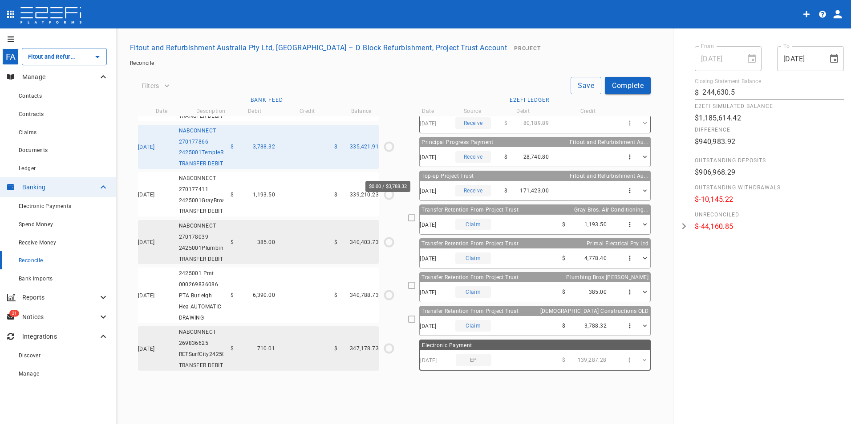
click at [387, 153] on icon "$0.00 / $3,788.32" at bounding box center [388, 146] width 13 height 13
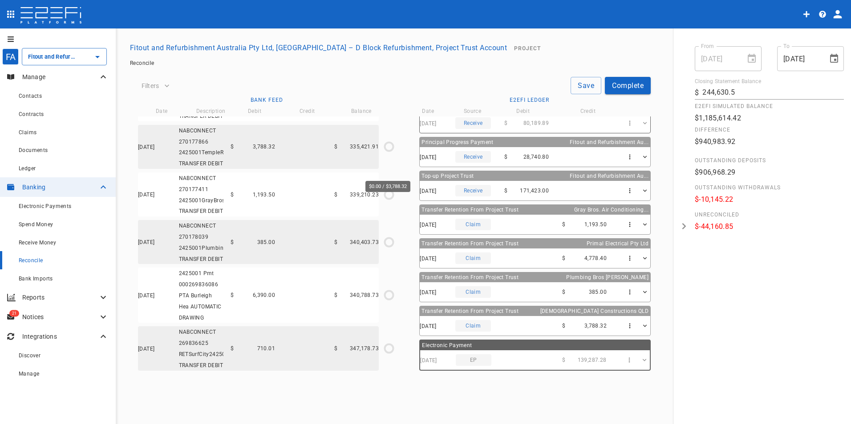
click at [387, 153] on icon "$0.00 / $3,788.32" at bounding box center [388, 146] width 13 height 13
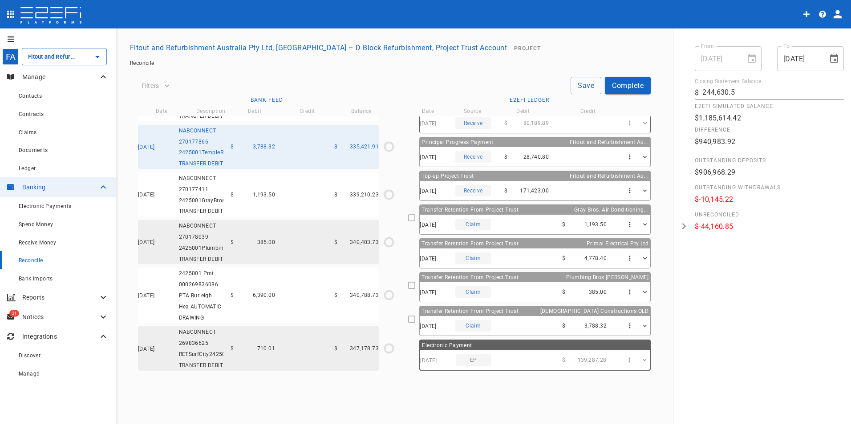
click at [416, 321] on icon at bounding box center [412, 319] width 8 height 8
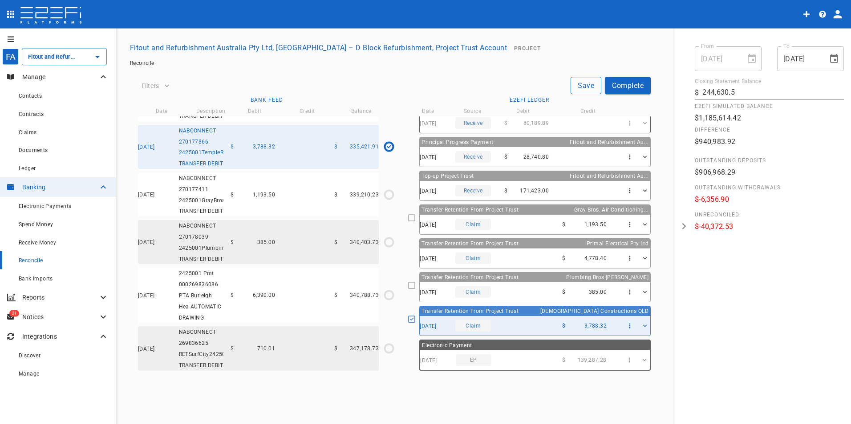
click at [585, 81] on button "Save" at bounding box center [585, 85] width 31 height 17
click at [388, 202] on icon "$0.00 / $1,193.50" at bounding box center [388, 194] width 13 height 13
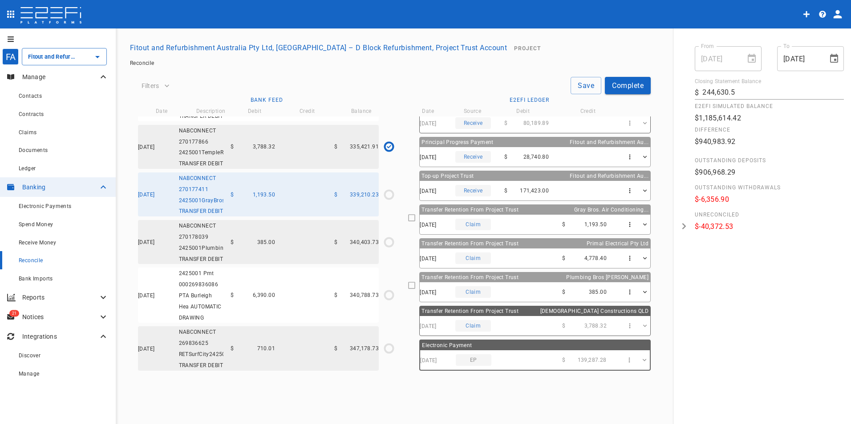
click at [416, 216] on icon at bounding box center [412, 218] width 8 height 8
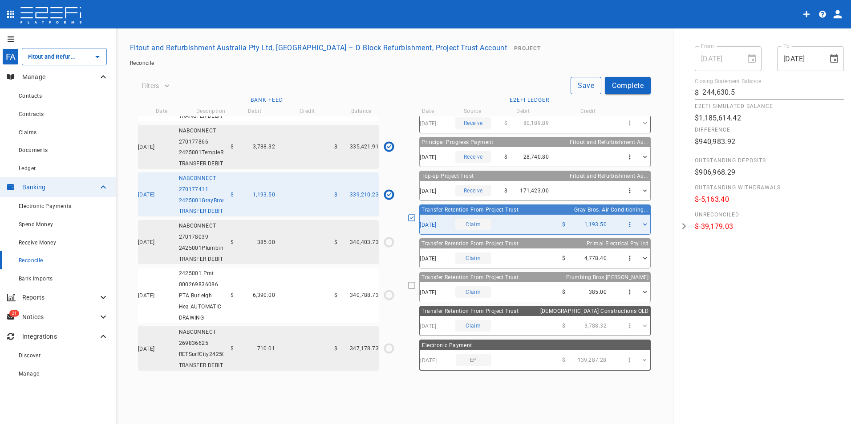
click at [582, 85] on button "Save" at bounding box center [585, 85] width 31 height 17
click at [385, 246] on circle "$0.00 / $385.00" at bounding box center [389, 242] width 8 height 8
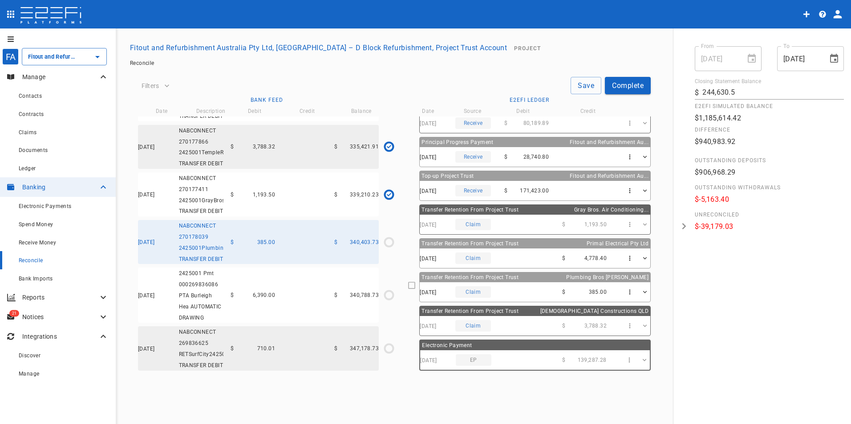
click at [416, 286] on icon at bounding box center [412, 286] width 8 height 8
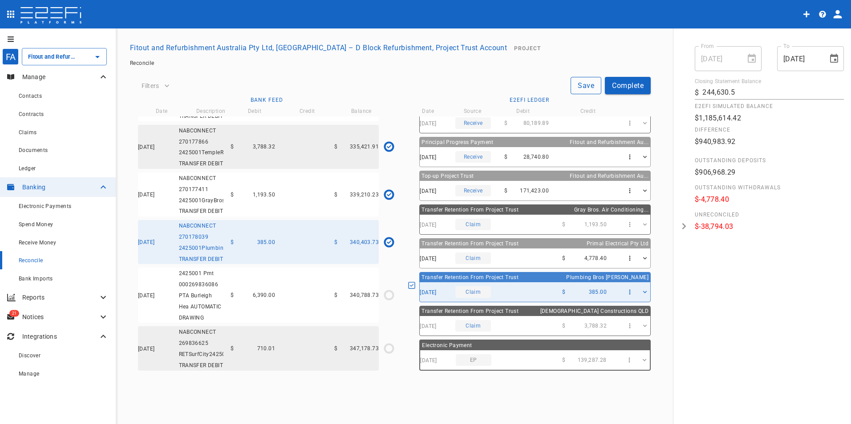
click at [584, 83] on button "Save" at bounding box center [585, 85] width 31 height 17
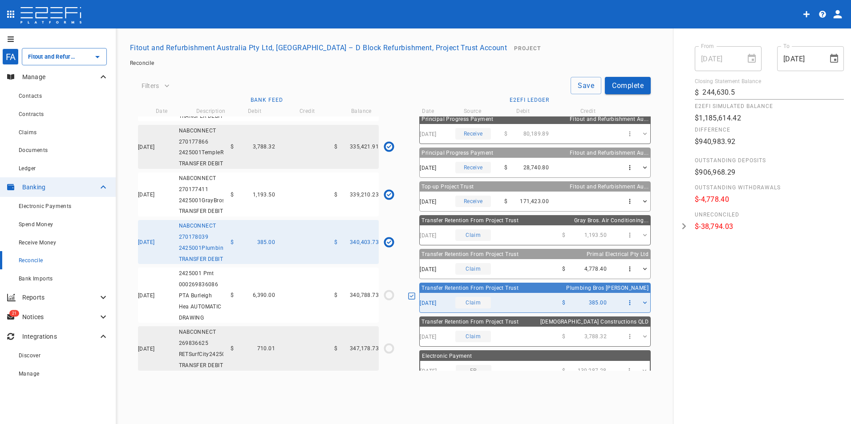
scroll to position [115, 0]
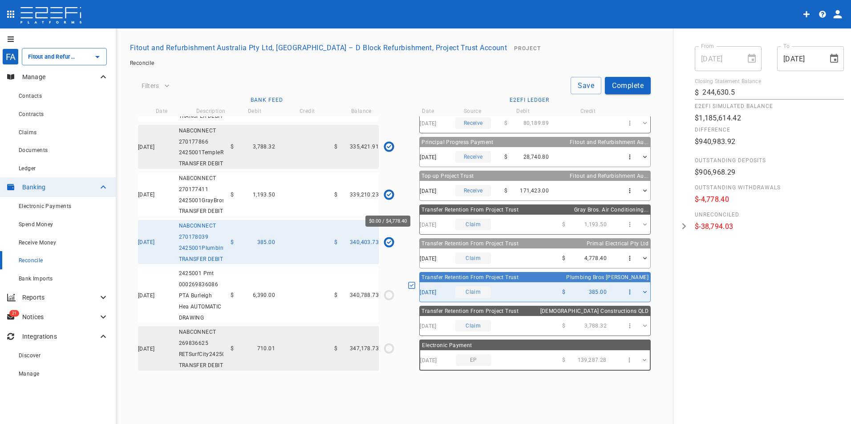
click at [386, 106] on icon "$0.00 / $4,778.40" at bounding box center [388, 99] width 13 height 13
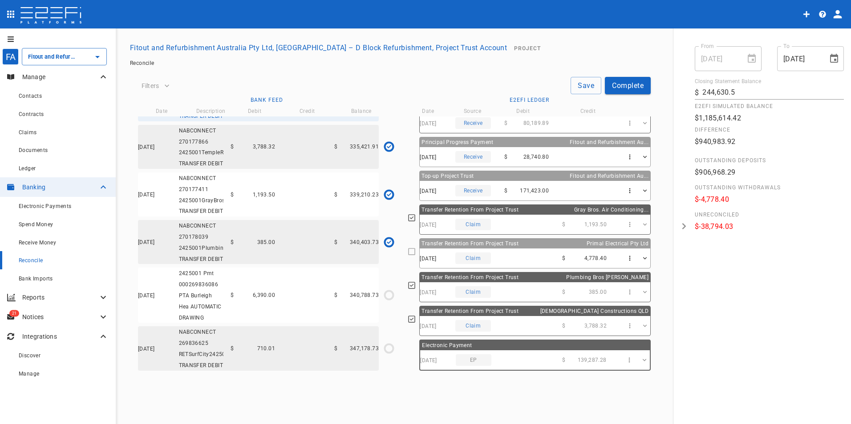
click at [416, 251] on icon at bounding box center [412, 252] width 8 height 8
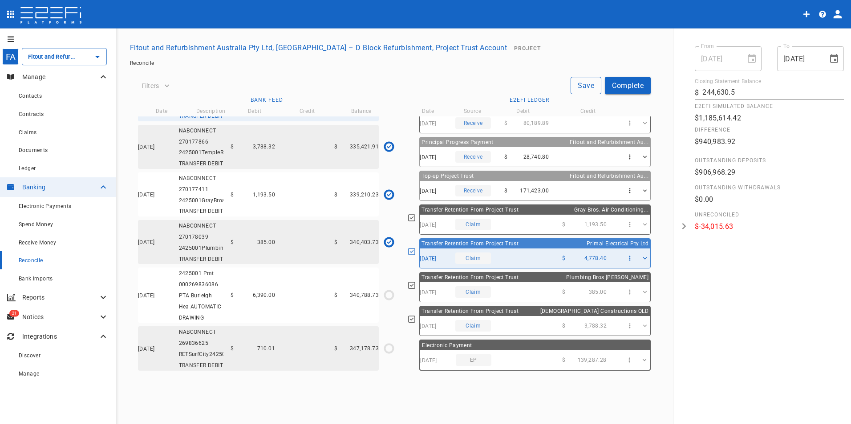
click at [585, 84] on button "Save" at bounding box center [585, 85] width 31 height 17
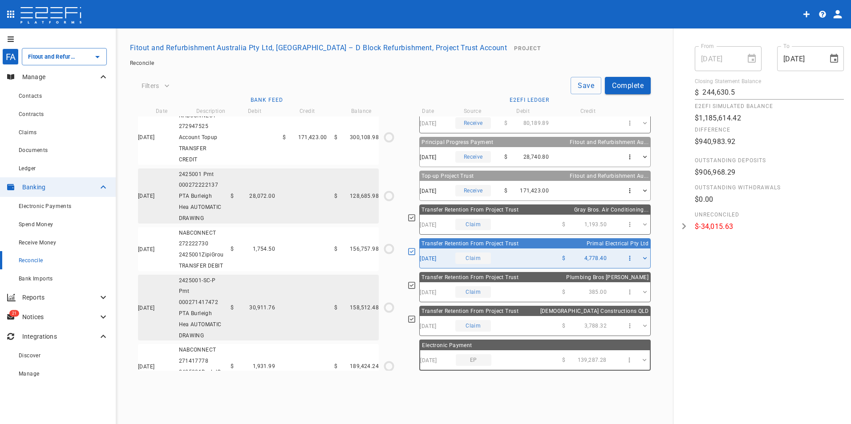
scroll to position [2548, 0]
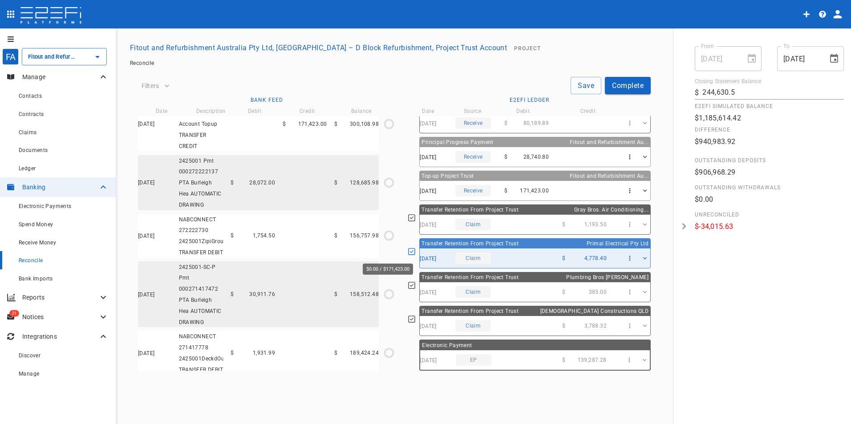
click at [385, 131] on icon "$0.00 / $171,423.00" at bounding box center [388, 123] width 13 height 13
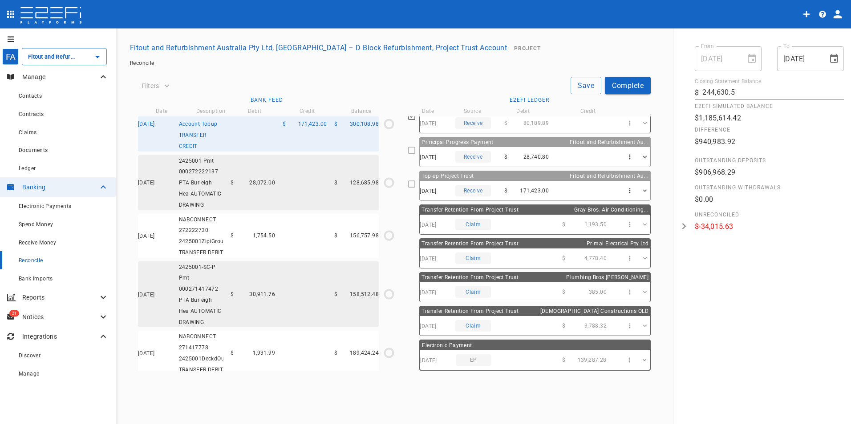
click at [416, 185] on icon at bounding box center [412, 184] width 8 height 8
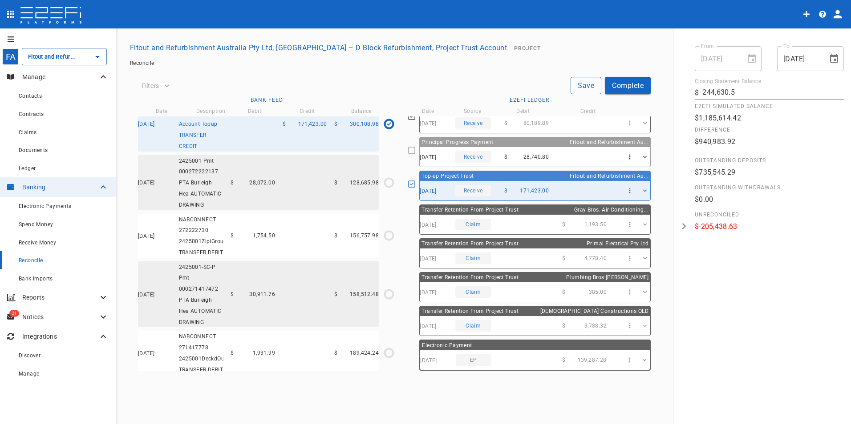
click at [579, 83] on button "Save" at bounding box center [585, 85] width 31 height 17
click at [639, 84] on button "Complete" at bounding box center [628, 85] width 46 height 17
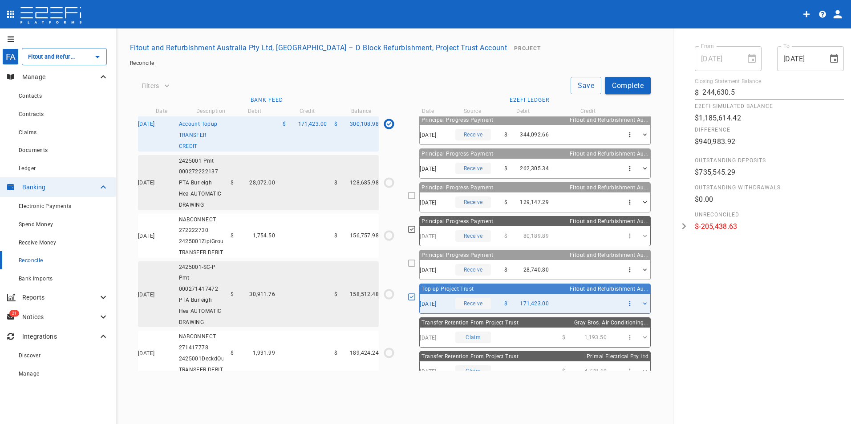
scroll to position [0, 0]
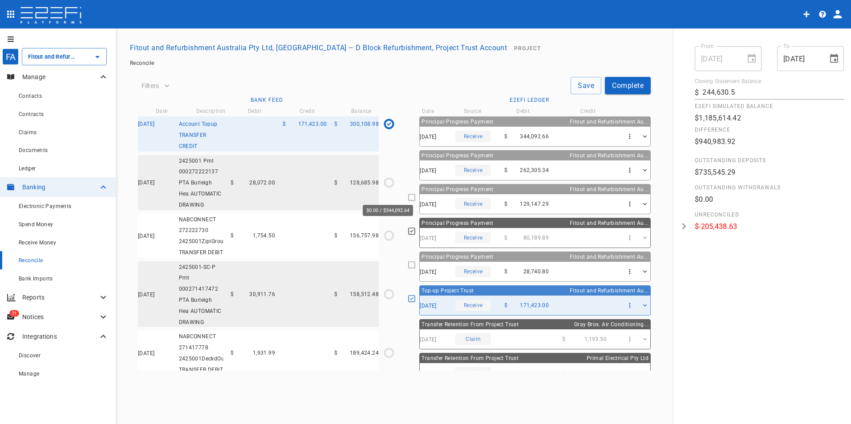
click at [389, 69] on circle "$0.00 / $344,092.64" at bounding box center [389, 65] width 8 height 8
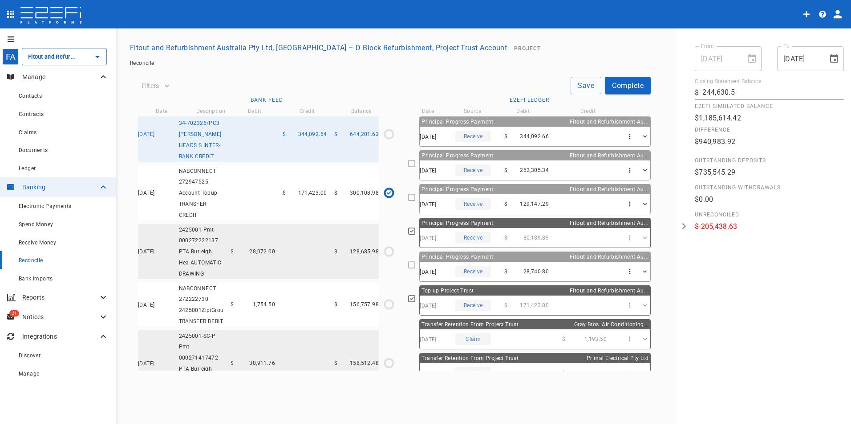
scroll to position [2459, 0]
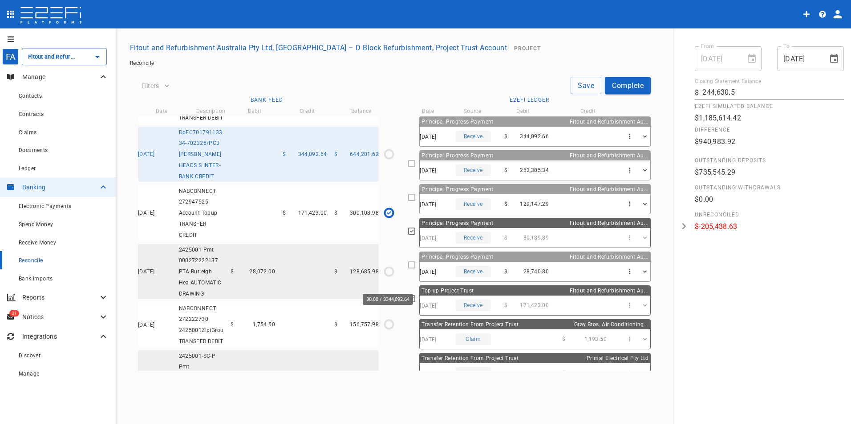
click at [385, 161] on icon "$0.00 / $344,092.64" at bounding box center [388, 154] width 13 height 13
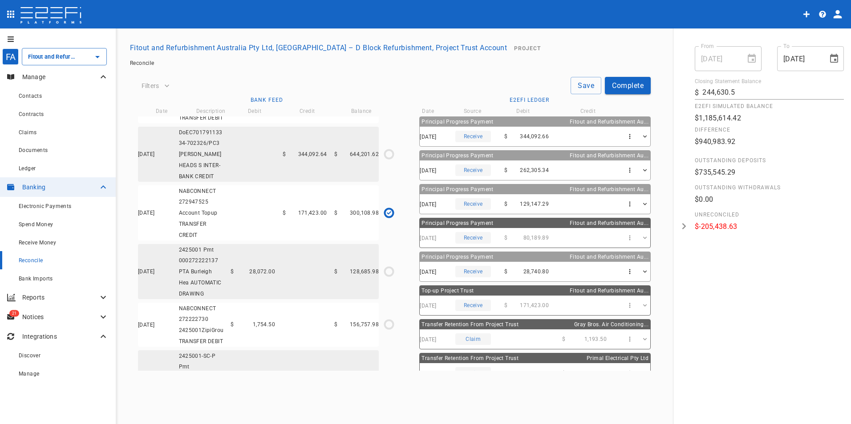
click at [464, 133] on div "Receive" at bounding box center [473, 137] width 36 height 12
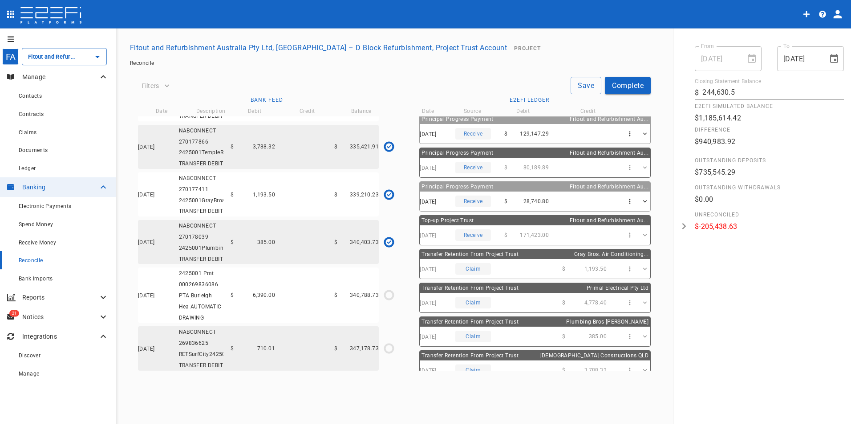
scroll to position [3082, 0]
click at [24, 133] on span "Claims" at bounding box center [28, 132] width 18 height 6
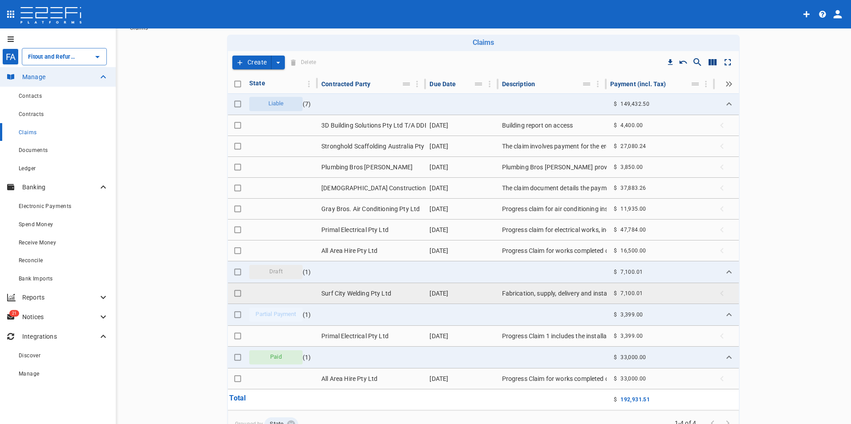
scroll to position [44, 0]
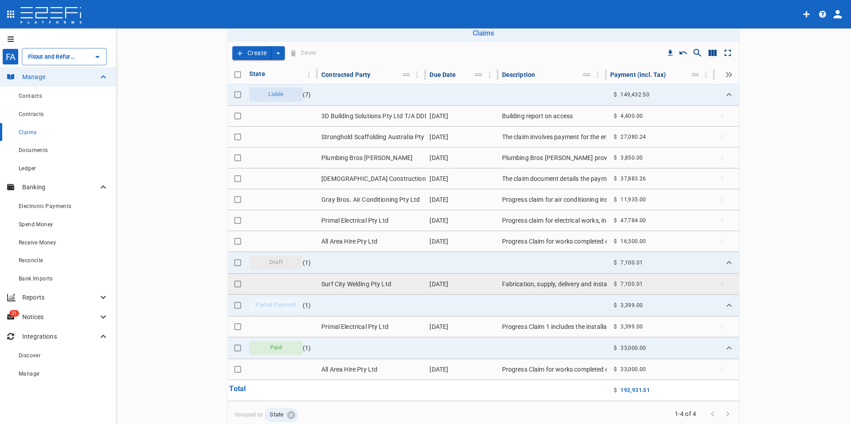
click at [356, 285] on td "Surf City Welding Pty Ltd" at bounding box center [372, 284] width 108 height 20
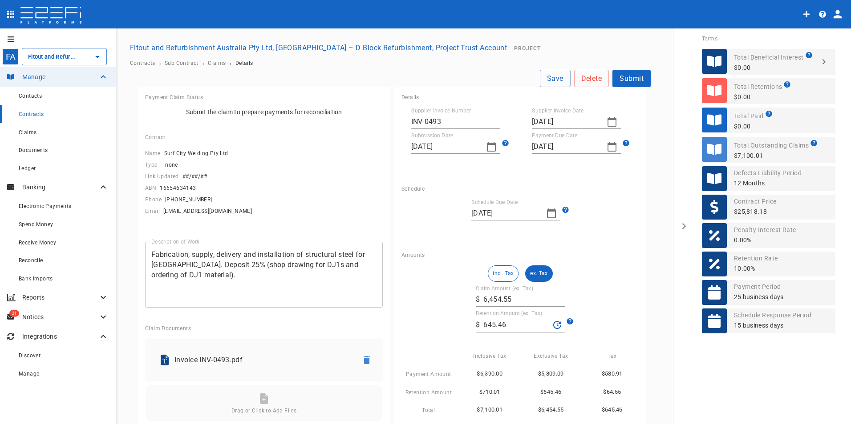
click at [549, 214] on icon "button" at bounding box center [551, 213] width 11 height 11
click at [477, 354] on div "30" at bounding box center [475, 352] width 7 height 10
click at [546, 214] on icon "button" at bounding box center [551, 213] width 11 height 11
click at [472, 334] on div "23" at bounding box center [475, 334] width 7 height 10
type input "[DATE]"
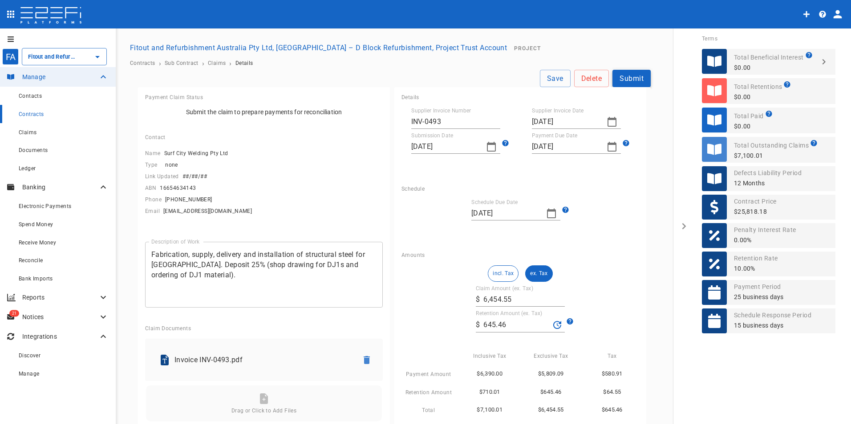
click at [625, 80] on button "Submit" at bounding box center [631, 78] width 38 height 17
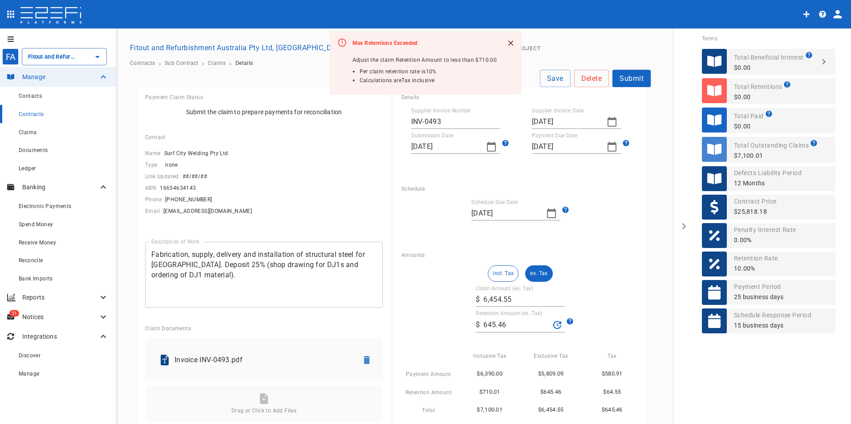
click at [463, 275] on div "incl. Tax ex. Tax Claim Amount (ex. Tax) ​ $ 6,454.55 Retention Amount (ex. Tax…" at bounding box center [520, 341] width 238 height 150
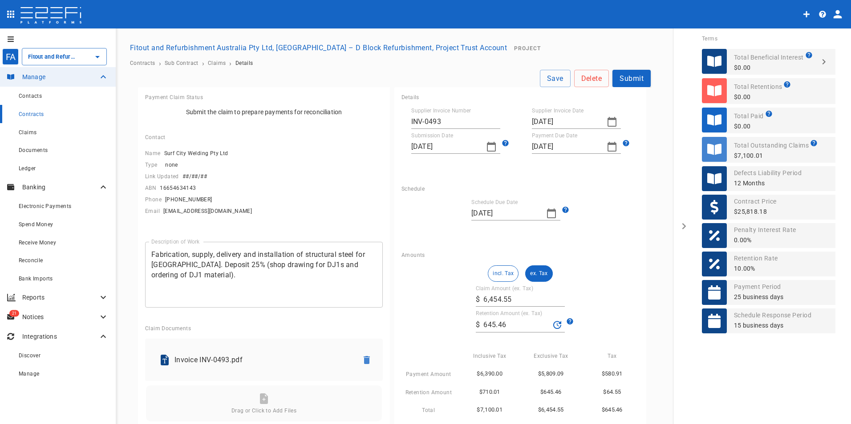
click at [577, 290] on div "incl. Tax ex. Tax Claim Amount (ex. Tax) ​ $ 6,454.55 Retention Amount (ex. Tax…" at bounding box center [520, 341] width 238 height 150
click at [29, 115] on span "Contracts" at bounding box center [31, 114] width 25 height 6
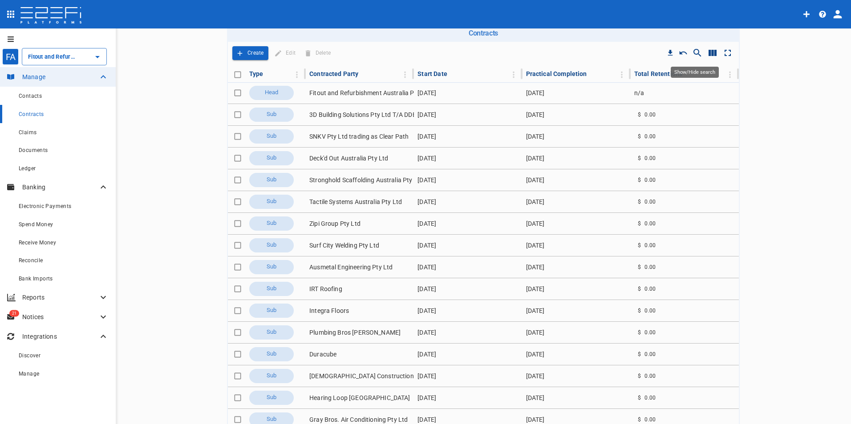
click at [693, 54] on icon "Show/Hide search" at bounding box center [697, 53] width 8 height 8
type input "surf"
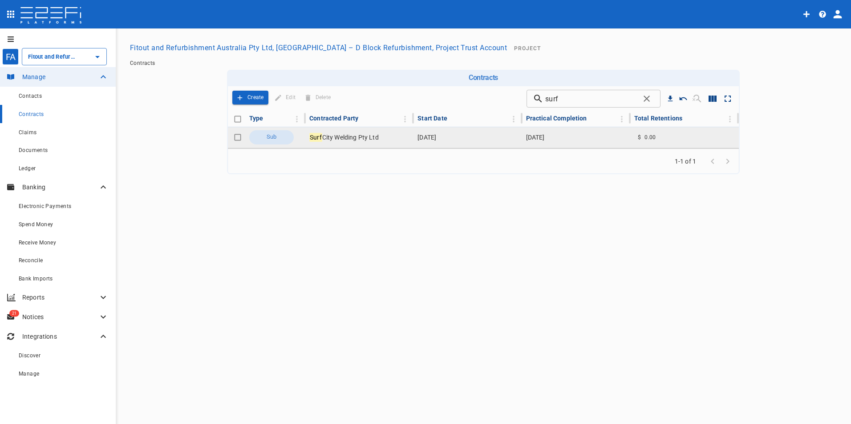
click at [339, 134] on span "City Welding Pty Ltd" at bounding box center [350, 137] width 57 height 7
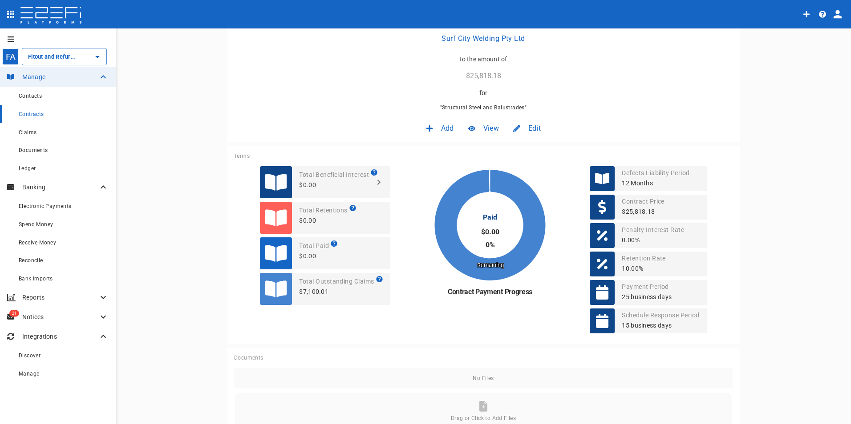
scroll to position [133, 0]
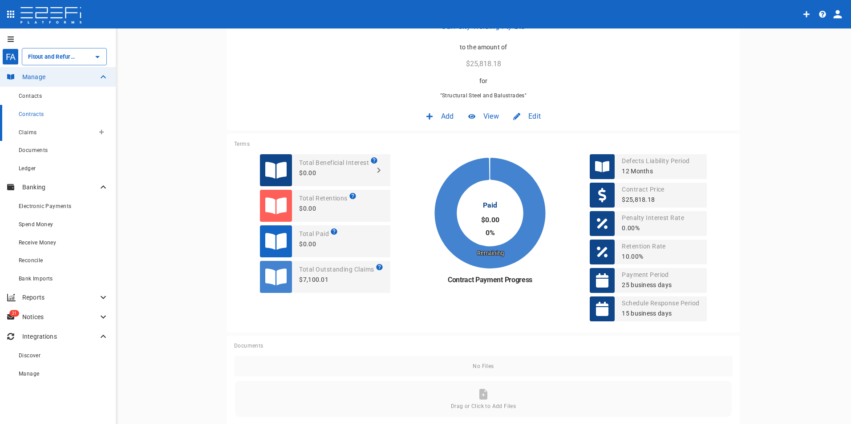
click at [34, 130] on span "Claims" at bounding box center [28, 132] width 18 height 6
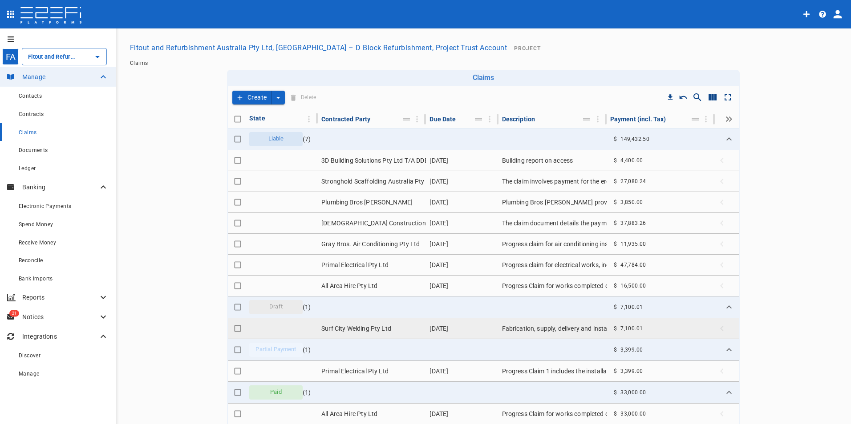
click at [362, 328] on td "Surf City Welding Pty Ltd" at bounding box center [372, 329] width 108 height 20
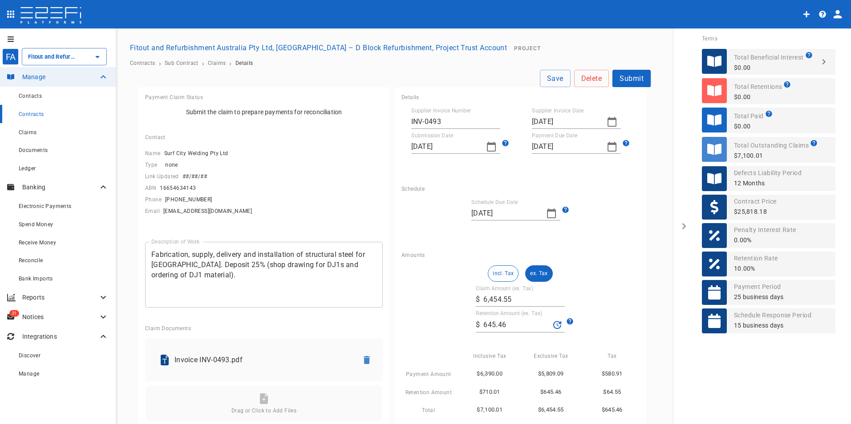
click at [511, 302] on input "6,454.55" at bounding box center [523, 300] width 81 height 14
click at [622, 78] on button "Submit" at bounding box center [631, 78] width 38 height 17
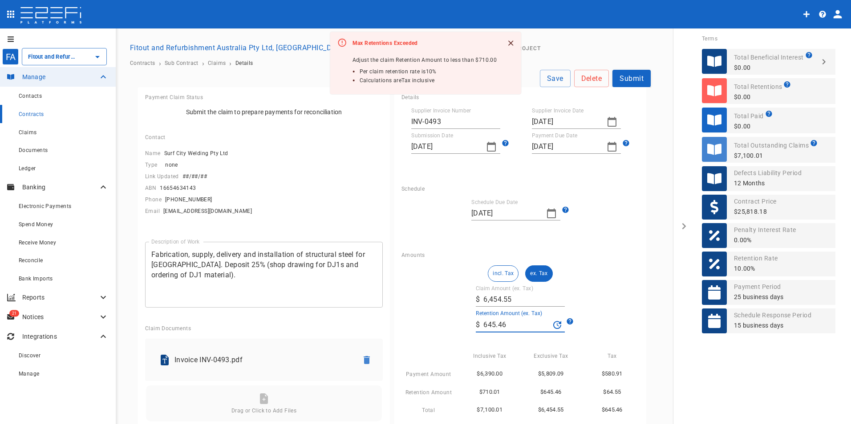
click at [521, 320] on input "645.46" at bounding box center [516, 325] width 66 height 14
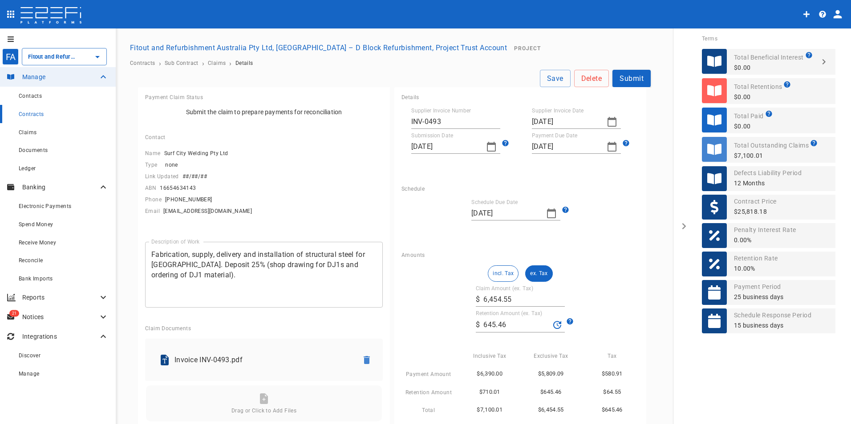
click at [494, 272] on button "incl. Tax" at bounding box center [503, 274] width 31 height 16
click at [515, 303] on input "6,454.55" at bounding box center [523, 300] width 81 height 14
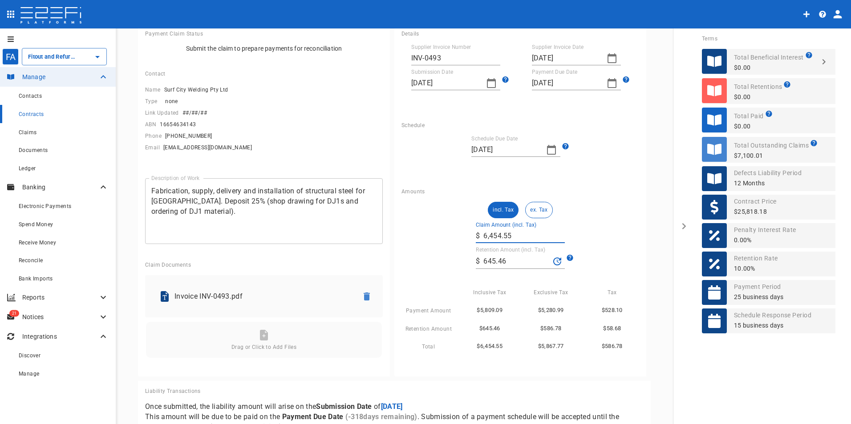
scroll to position [89, 0]
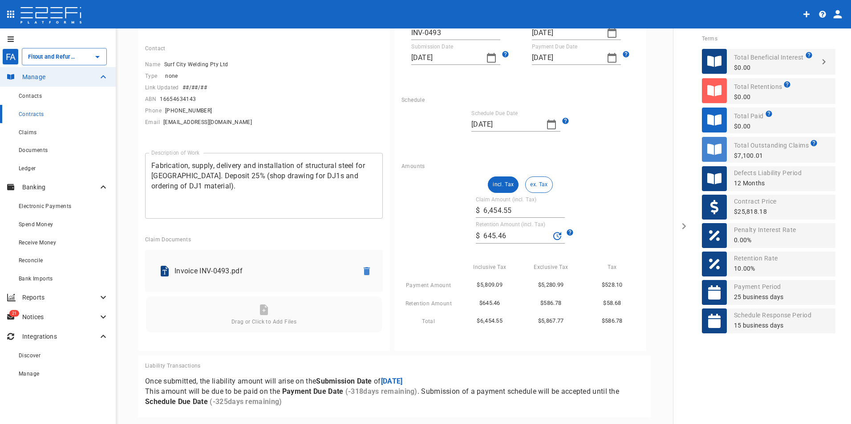
click at [538, 185] on button "ex. Tax" at bounding box center [538, 185] width 27 height 16
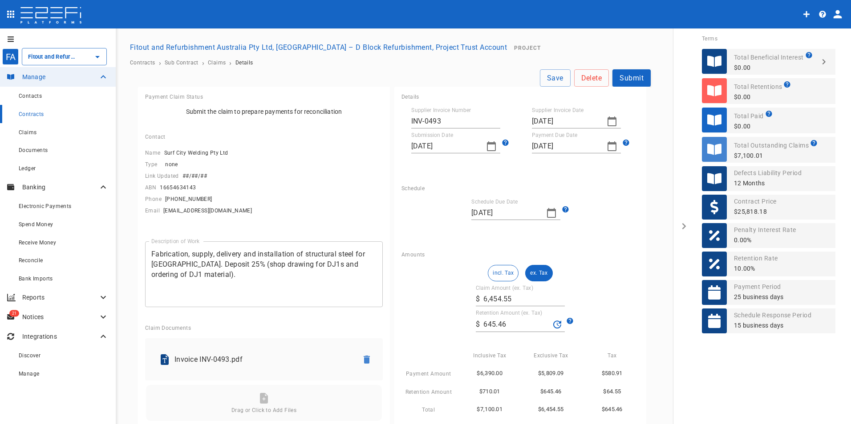
scroll to position [0, 0]
click at [635, 76] on button "Submit" at bounding box center [631, 78] width 38 height 17
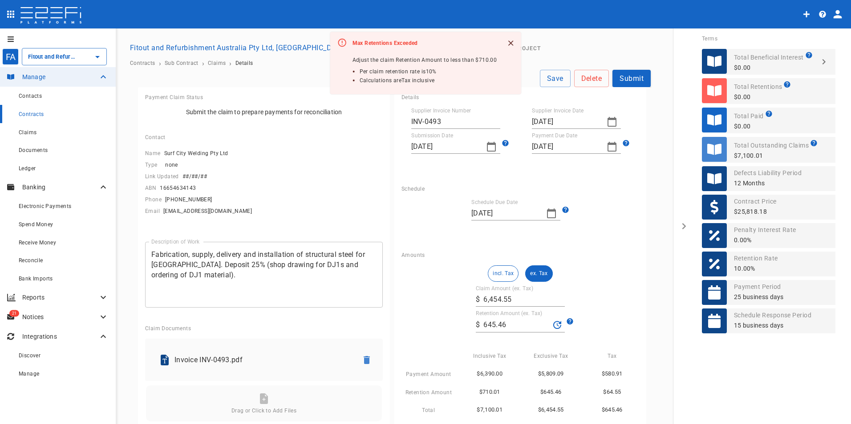
click at [500, 329] on input "645.46" at bounding box center [516, 325] width 66 height 14
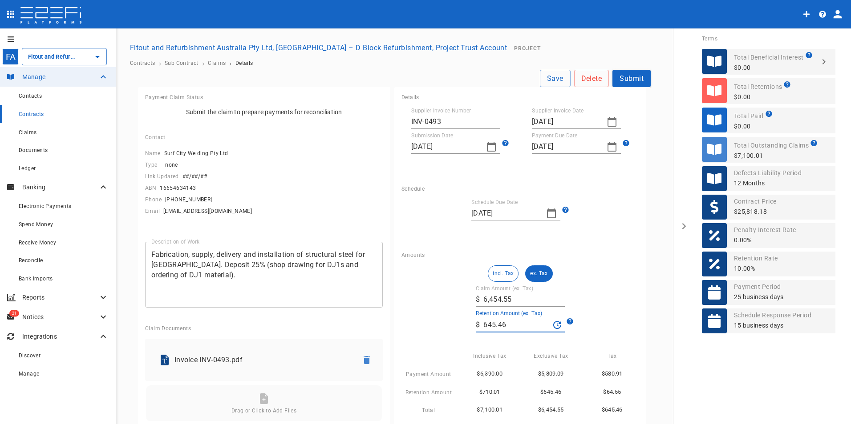
click at [507, 294] on input "6,454.55" at bounding box center [523, 300] width 81 height 14
click at [499, 277] on button "incl. Tax" at bounding box center [503, 274] width 31 height 16
drag, startPoint x: 513, startPoint y: 296, endPoint x: 421, endPoint y: 288, distance: 92.0
click at [420, 288] on div "incl. Tax ex. Tax Claim Amount (incl. Tax) ​ $ 6,454.55 Retention Amount (incl.…" at bounding box center [520, 341] width 238 height 150
drag, startPoint x: 545, startPoint y: 298, endPoint x: 545, endPoint y: 291, distance: 6.7
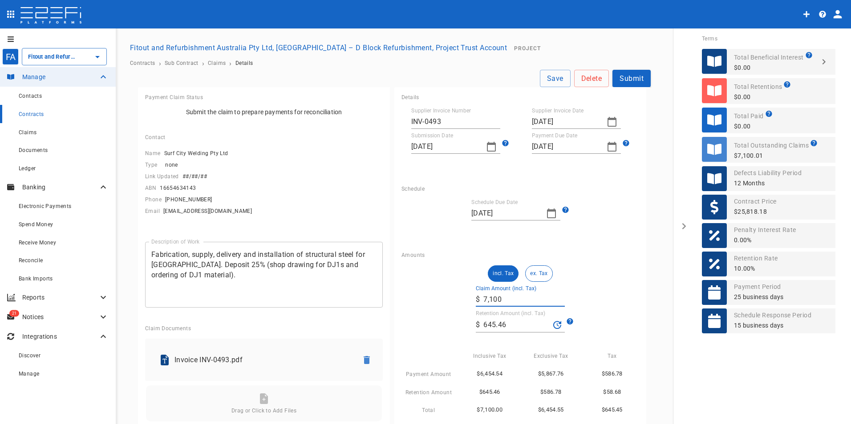
click at [545, 297] on input "7,100" at bounding box center [523, 300] width 81 height 14
type input "7,100"
click at [554, 322] on icon "Recalculate Retention Amount" at bounding box center [557, 325] width 8 height 8
type input "710"
click at [622, 75] on button "Submit" at bounding box center [631, 78] width 38 height 17
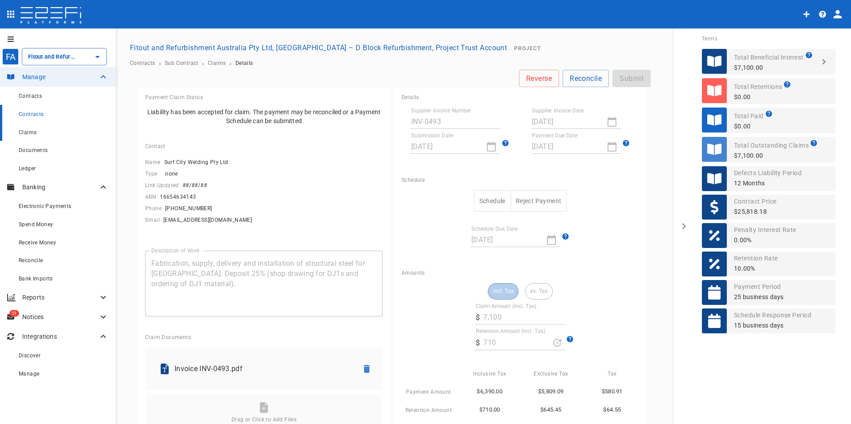
click at [24, 130] on span "Claims" at bounding box center [28, 132] width 18 height 6
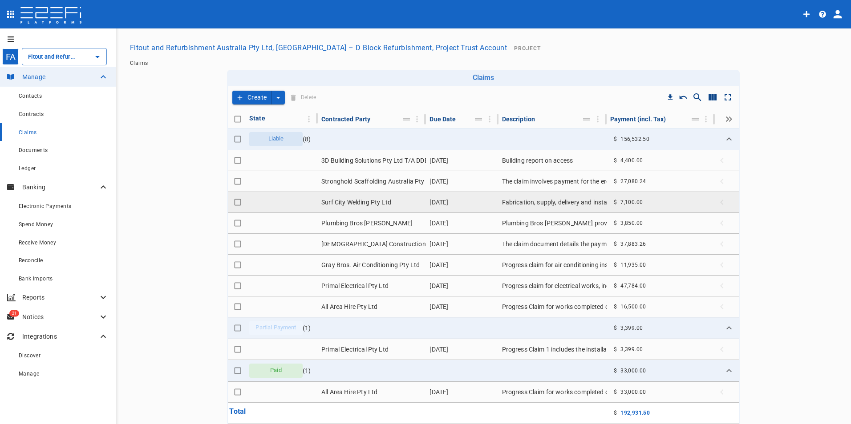
click at [235, 204] on input "Toggle select row" at bounding box center [237, 202] width 12 height 12
checkbox input "true"
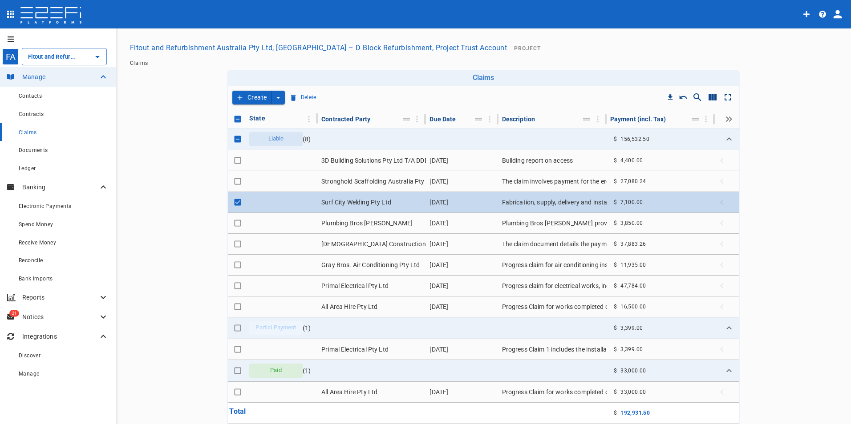
click at [355, 201] on td "Surf City Welding Pty Ltd" at bounding box center [372, 202] width 108 height 20
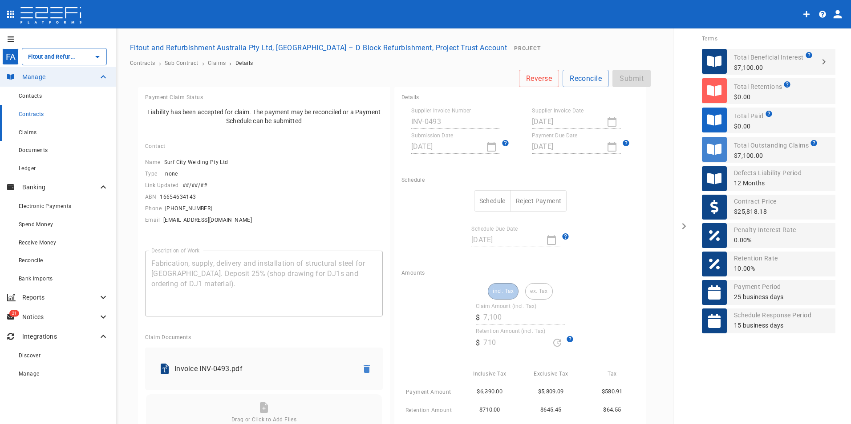
click at [30, 132] on span "Claims" at bounding box center [28, 132] width 18 height 6
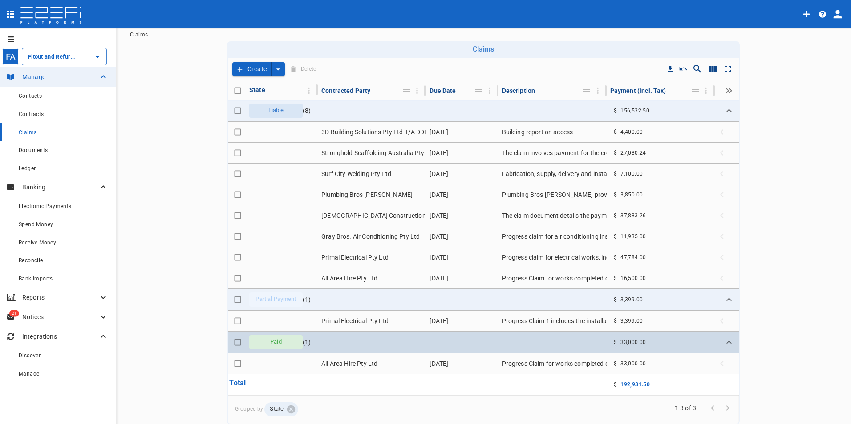
scroll to position [59, 0]
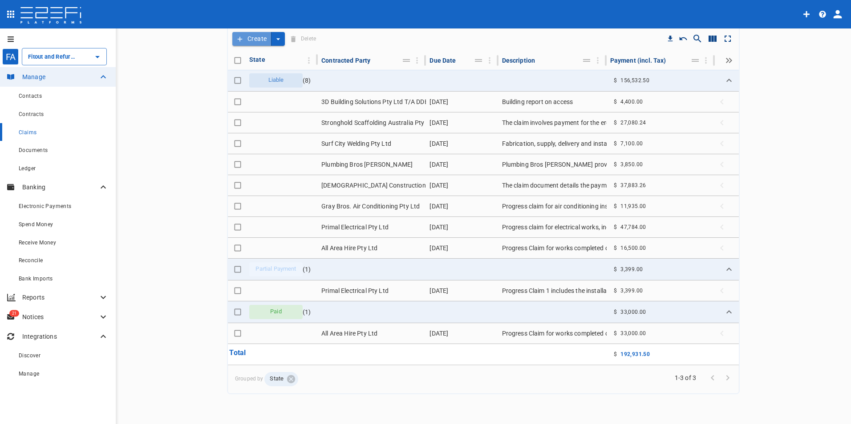
click at [246, 38] on button "Create" at bounding box center [251, 39] width 39 height 14
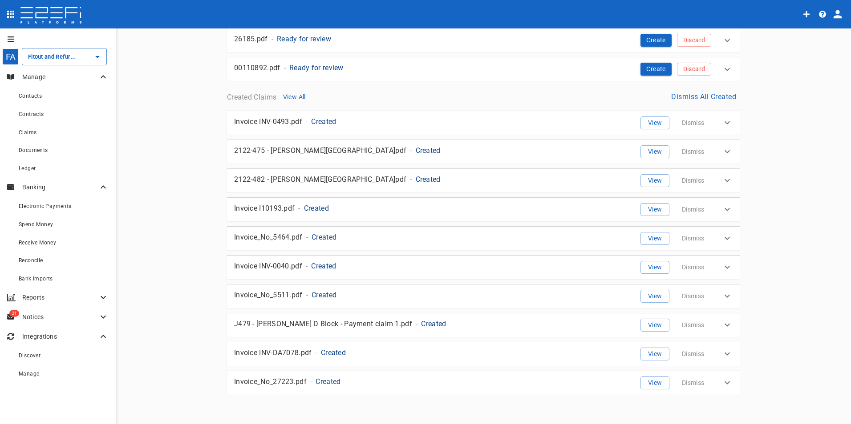
scroll to position [413, 0]
click at [644, 123] on button "View" at bounding box center [654, 122] width 29 height 13
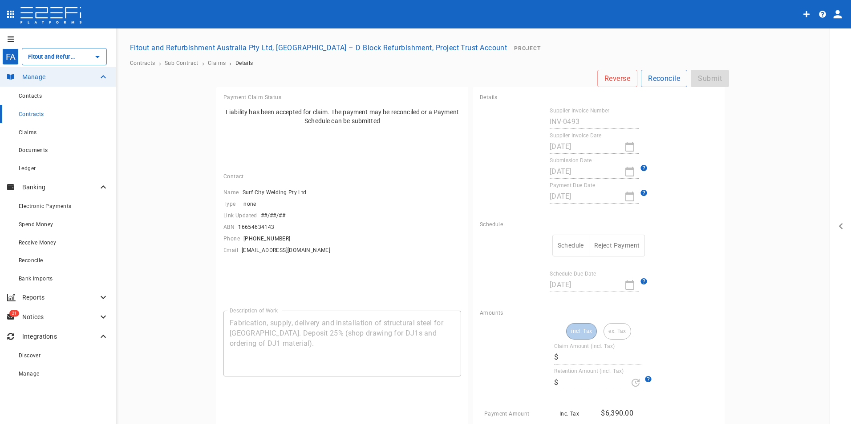
type input "7,100"
type input "710"
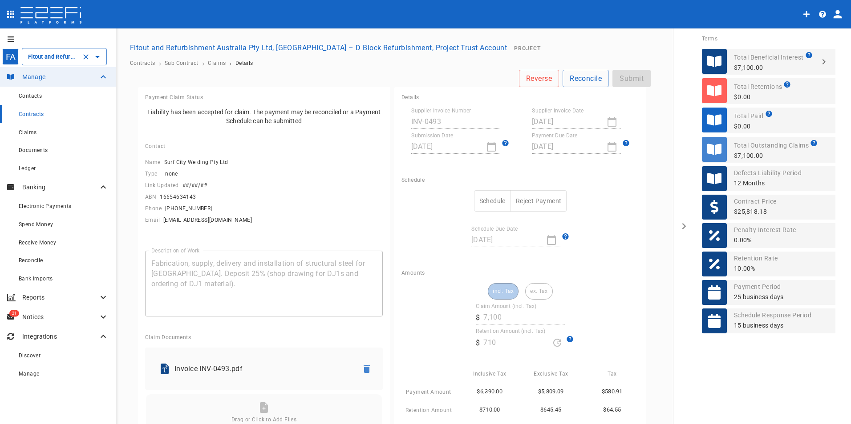
click at [60, 56] on input "Fitout and Refurbishment Australia Pty Ltd, [GEOGRAPHIC_DATA] – D Block Refurbi…" at bounding box center [52, 56] width 52 height 9
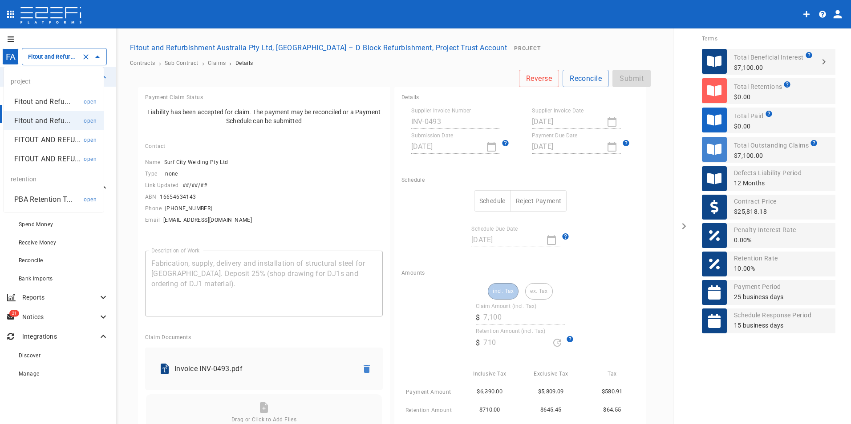
click at [43, 198] on p "PBA Retention T..." at bounding box center [43, 199] width 58 height 10
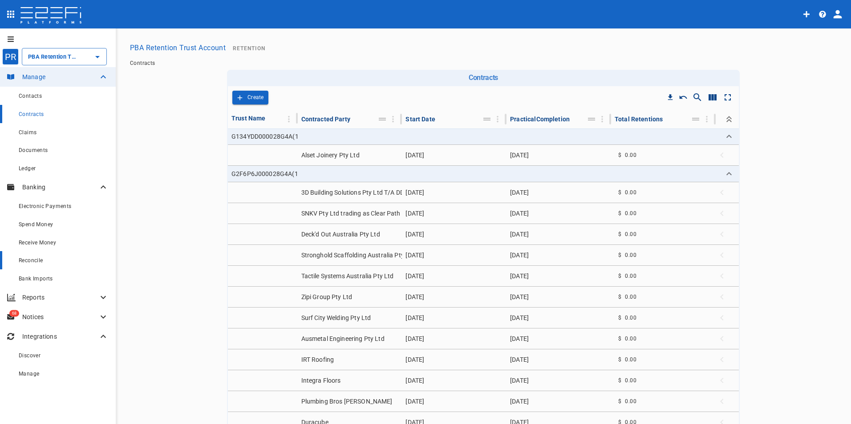
click at [30, 261] on span "Reconcile" at bounding box center [31, 261] width 24 height 6
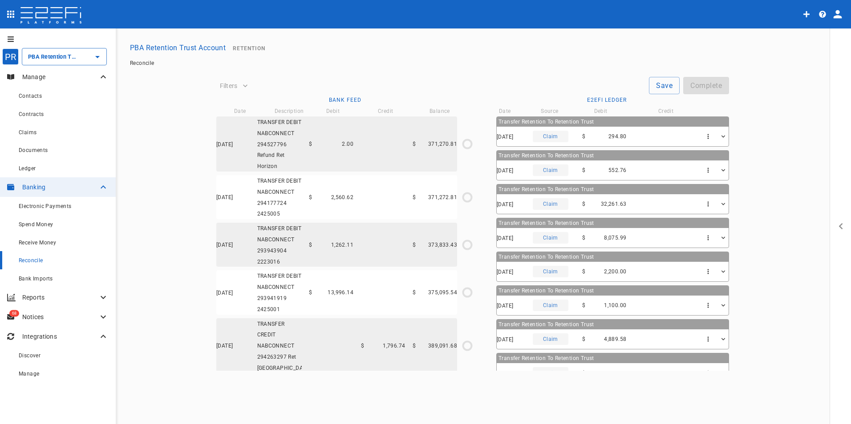
type input "26/07/2022"
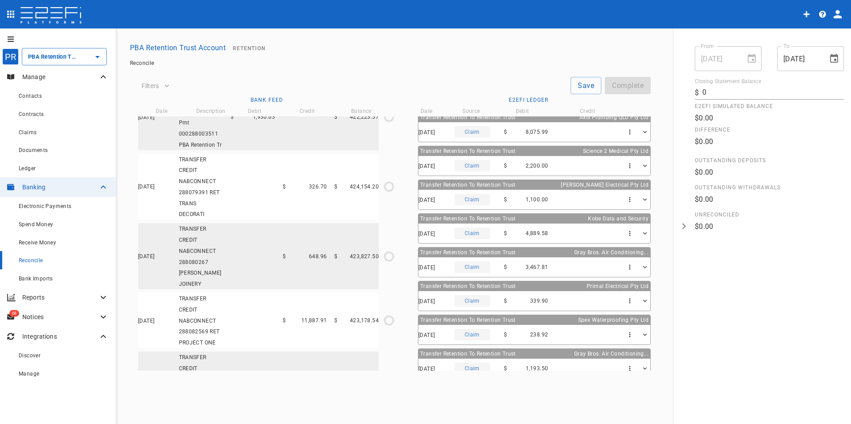
scroll to position [2589, 0]
click at [45, 278] on span "Bank Imports" at bounding box center [36, 279] width 34 height 6
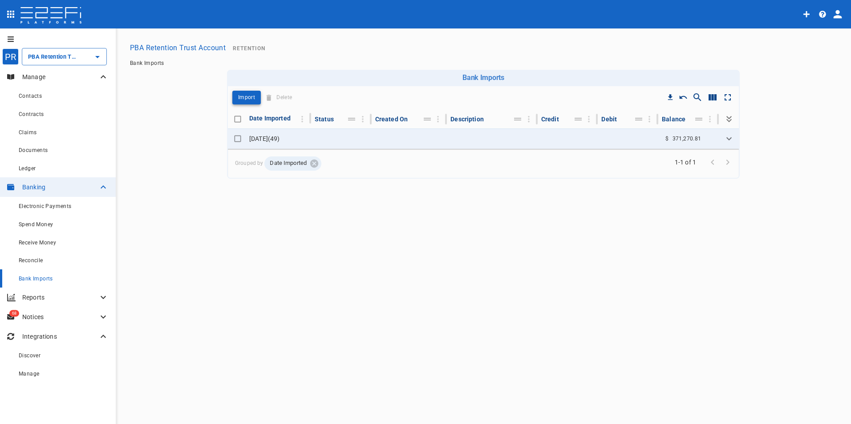
click at [250, 100] on p "Import" at bounding box center [246, 98] width 17 height 10
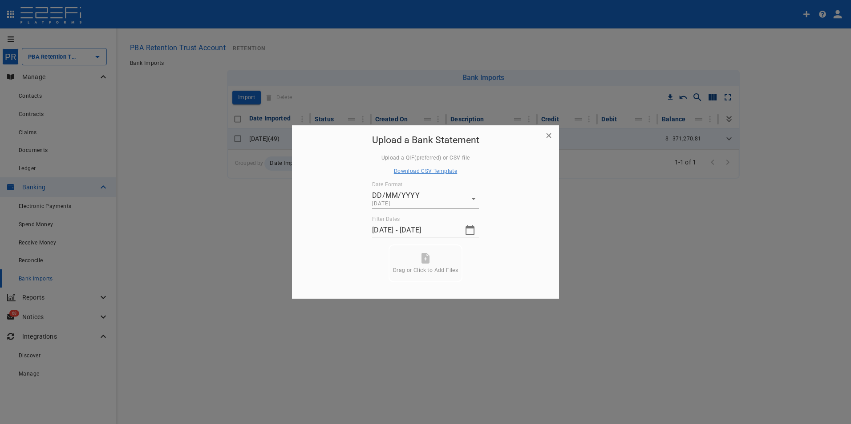
click at [418, 169] on span "Download CSV Template" at bounding box center [425, 171] width 63 height 6
click at [422, 259] on icon at bounding box center [425, 258] width 8 height 11
click at [418, 271] on button "Submit" at bounding box center [425, 273] width 67 height 17
drag, startPoint x: 249, startPoint y: 248, endPoint x: 245, endPoint y: 244, distance: 5.7
click at [248, 248] on div at bounding box center [425, 212] width 851 height 424
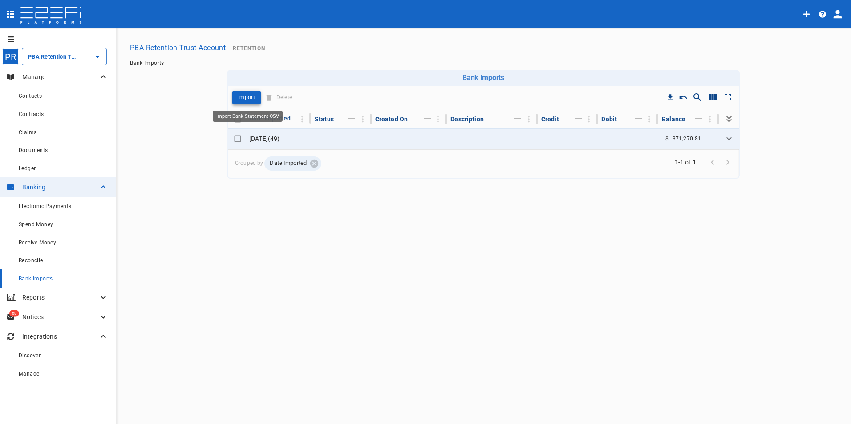
click at [245, 96] on p "Import" at bounding box center [246, 98] width 17 height 10
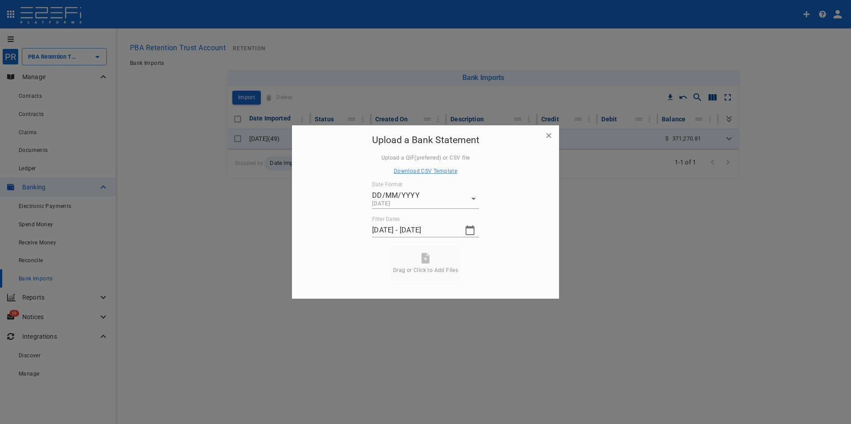
drag, startPoint x: 661, startPoint y: 271, endPoint x: 603, endPoint y: 215, distance: 80.2
click at [661, 270] on div at bounding box center [425, 212] width 851 height 424
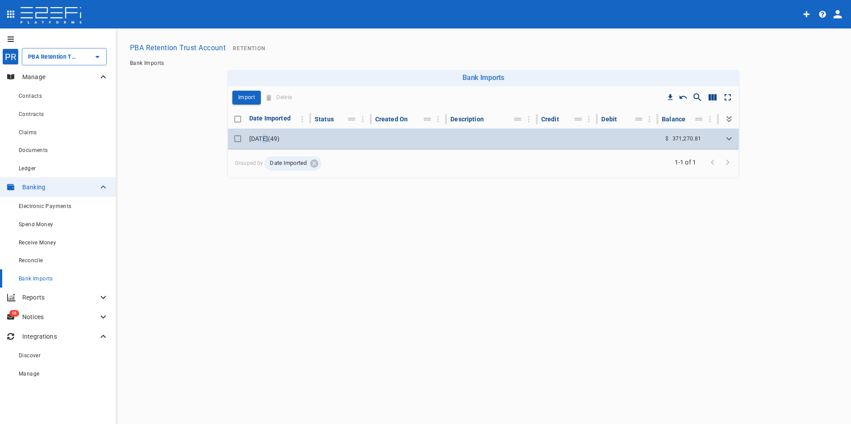
click at [264, 139] on td "30 July 2025 ( 49 )" at bounding box center [278, 139] width 65 height 20
